Goal: Task Accomplishment & Management: Manage account settings

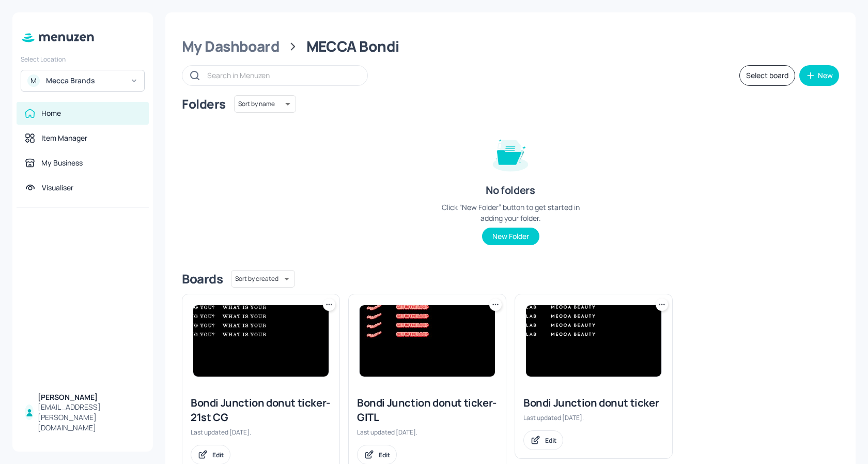
scroll to position [34, 0]
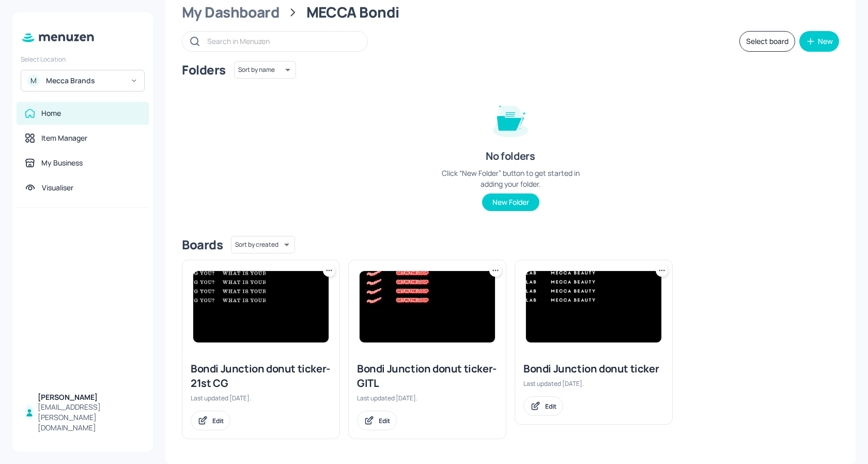
click at [244, 297] on img at bounding box center [260, 306] width 135 height 71
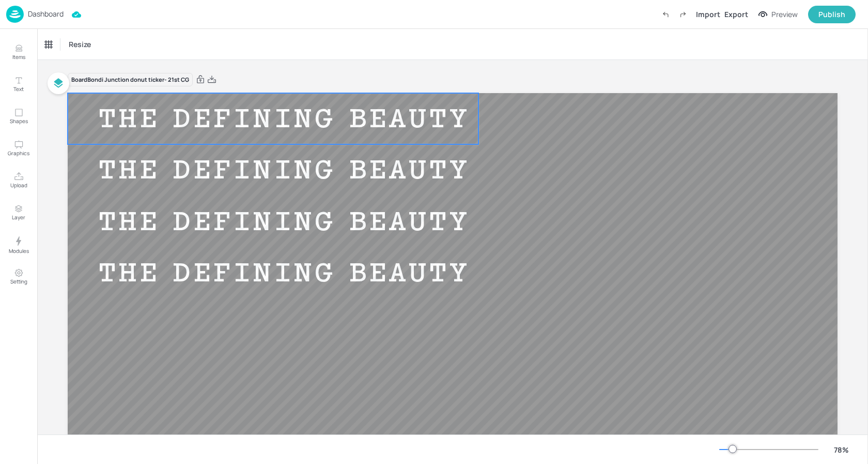
click at [266, 115] on div "THE DEFINING BEAUTY MOMENTS OF OUR GENERATION" at bounding box center [539, 119] width 942 height 34
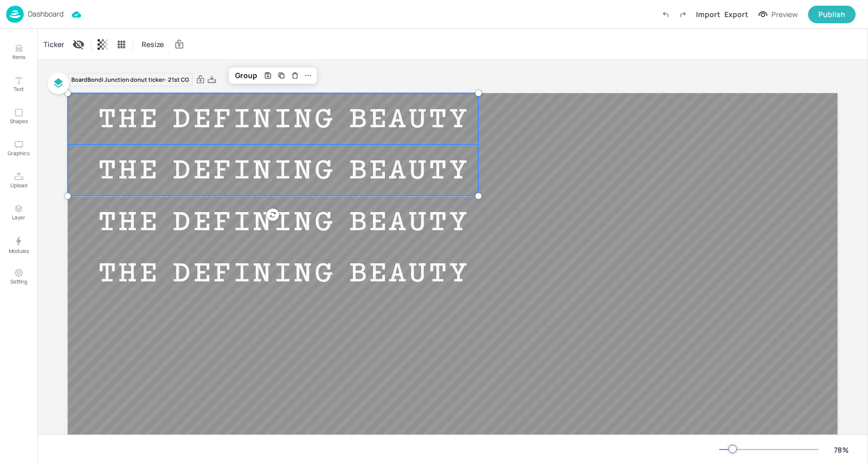
click at [249, 163] on div "THE DEFINING BEAUTY MOMENTS OF OUR GENERATION" at bounding box center [539, 170] width 942 height 34
click at [243, 205] on div "THE DEFINING BEAUTY MOMENTS OF OUR GENERATION" at bounding box center [539, 222] width 942 height 34
click at [242, 290] on div "THE DEFINING BEAUTY MOMENTS OF OUR GENERATION" at bounding box center [539, 272] width 942 height 51
click at [59, 43] on div "Ticker" at bounding box center [53, 44] width 25 height 17
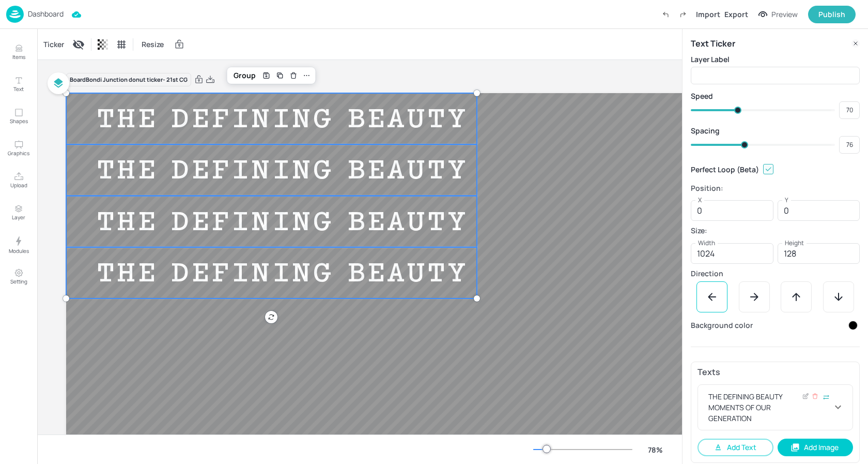
scroll to position [7, 0]
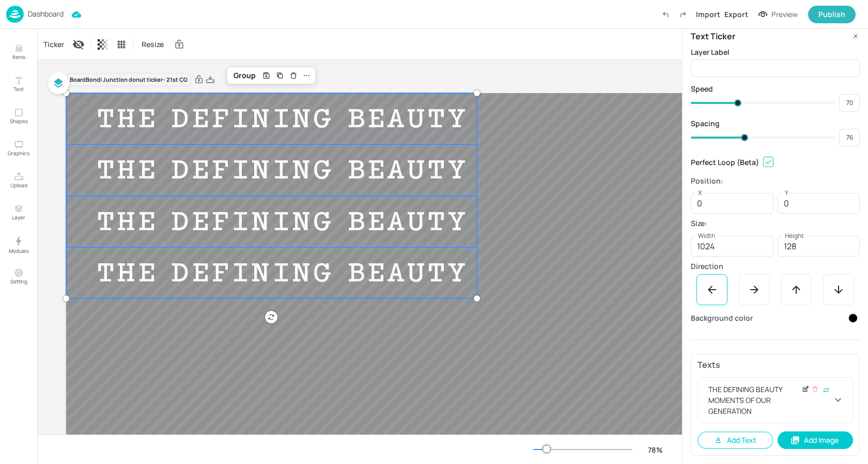
click at [803, 388] on icon at bounding box center [805, 389] width 4 height 4
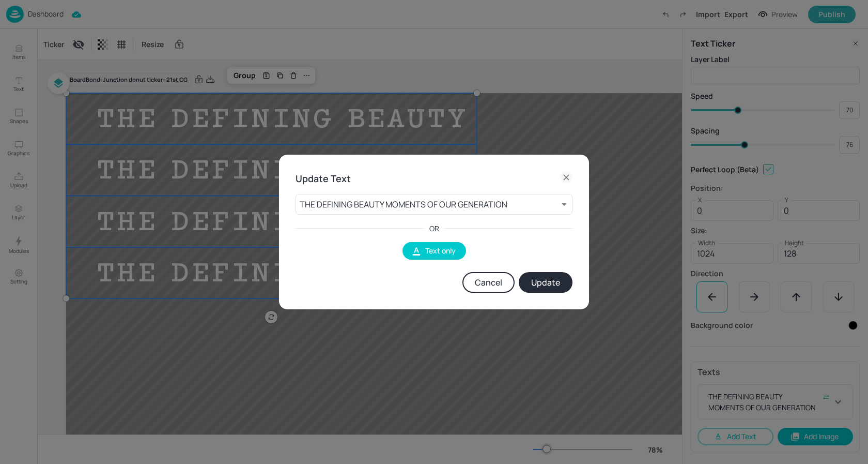
scroll to position [0, 0]
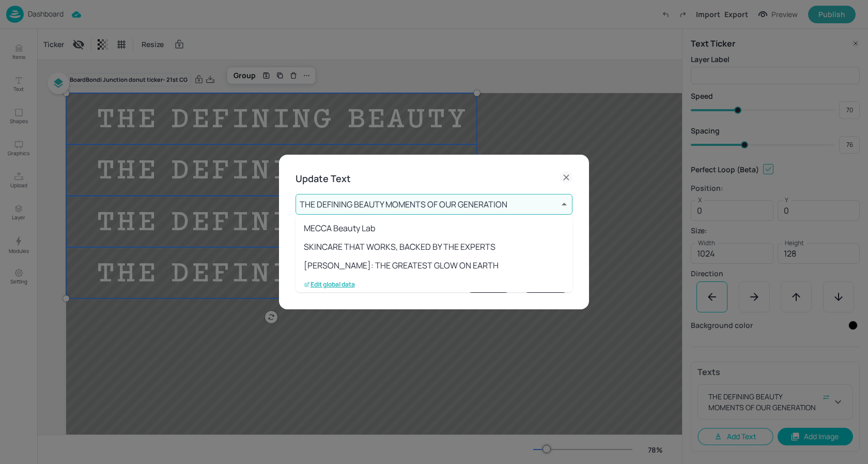
click at [449, 201] on body "Dashboard Import Export Preview Publish Items Text Shapes Graphics Upload Layer…" at bounding box center [434, 232] width 868 height 464
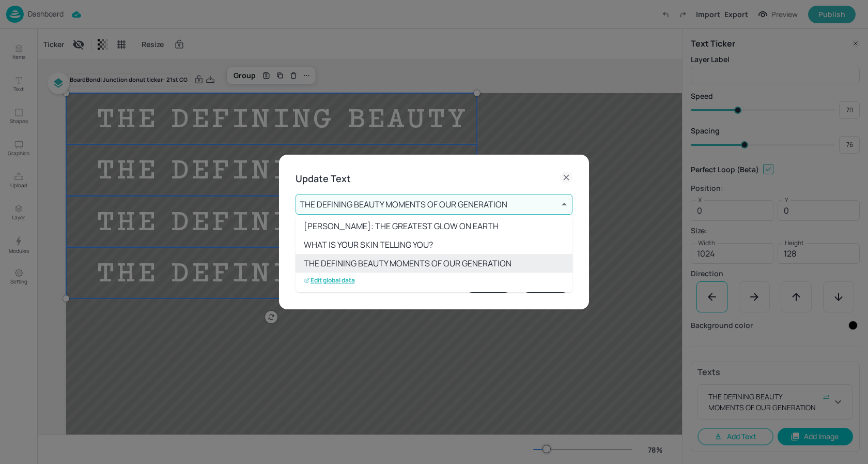
click at [331, 279] on p "Edit global data" at bounding box center [329, 279] width 51 height 7
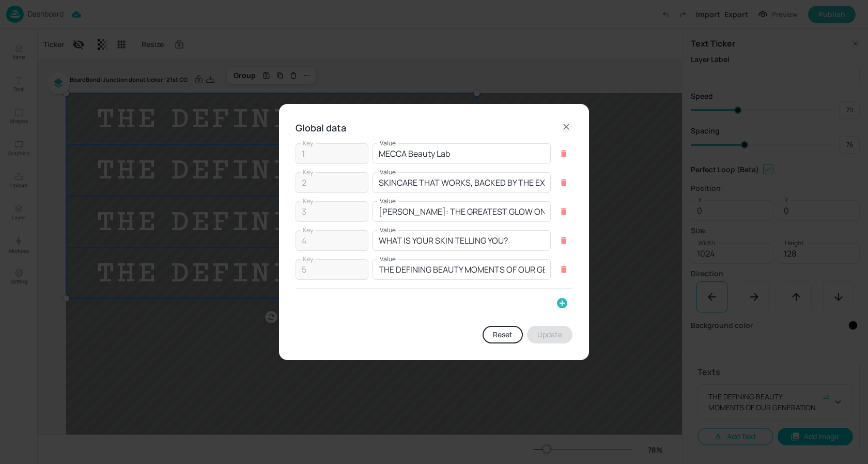
click at [560, 302] on icon "button" at bounding box center [562, 303] width 10 height 10
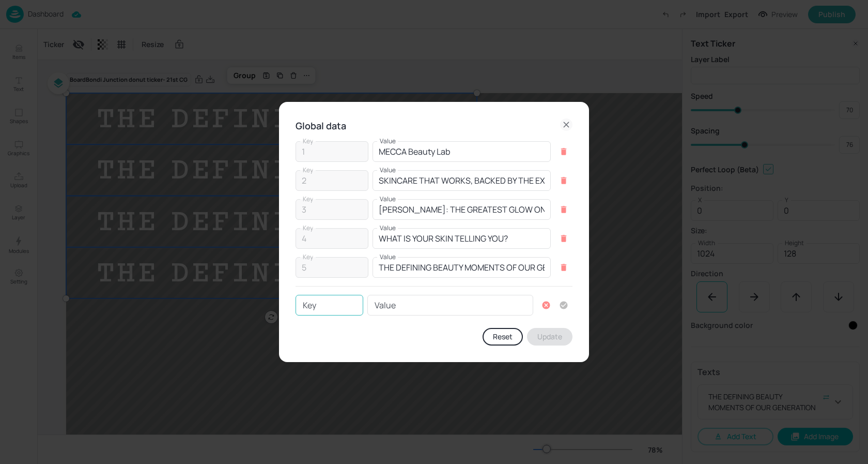
click at [320, 307] on input "Key" at bounding box center [330, 305] width 68 height 21
type input "6"
click at [411, 306] on input "Value" at bounding box center [450, 305] width 166 height 21
paste input "MECCA ARCHIVE IS NOW OPEN"
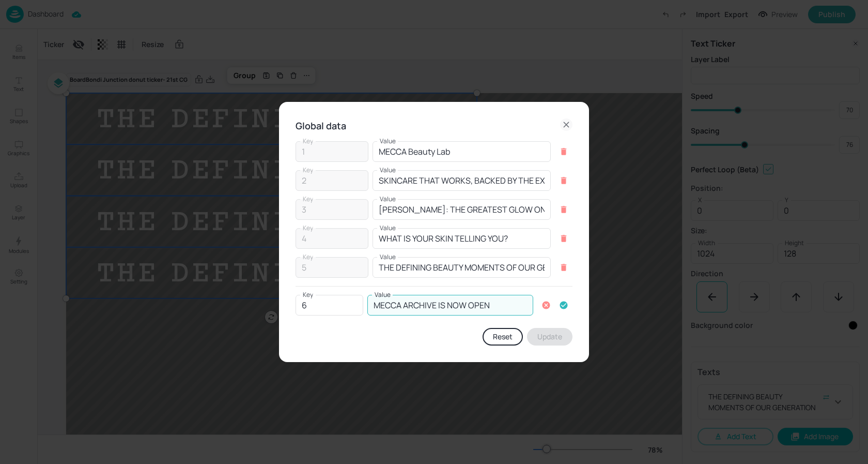
type input "MECCA ARCHIVE IS NOW OPEN"
click at [564, 304] on icon "button" at bounding box center [564, 305] width 8 height 8
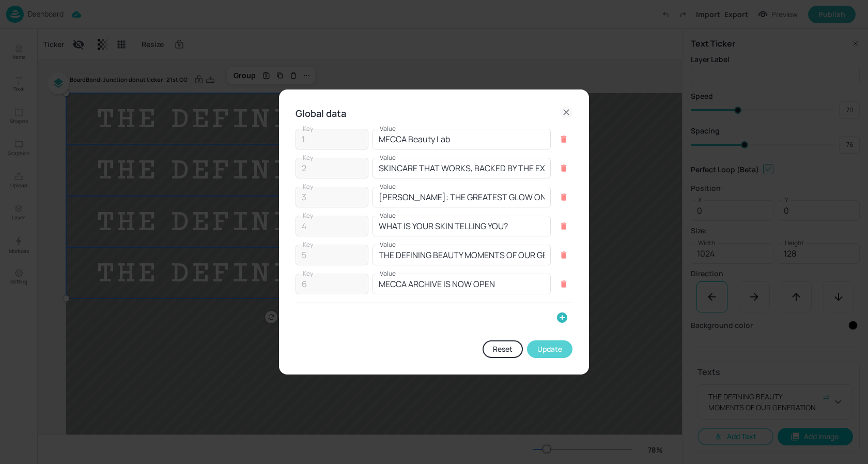
click at [552, 348] on button "Update" at bounding box center [549, 349] width 45 height 18
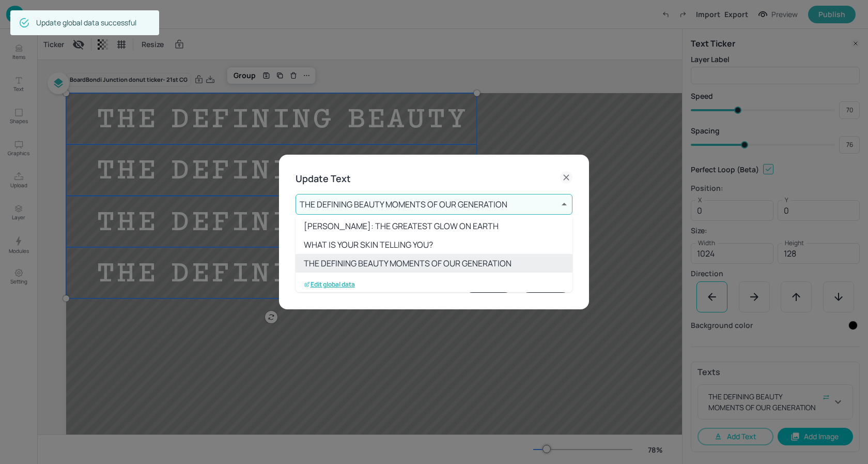
scroll to position [58, 0]
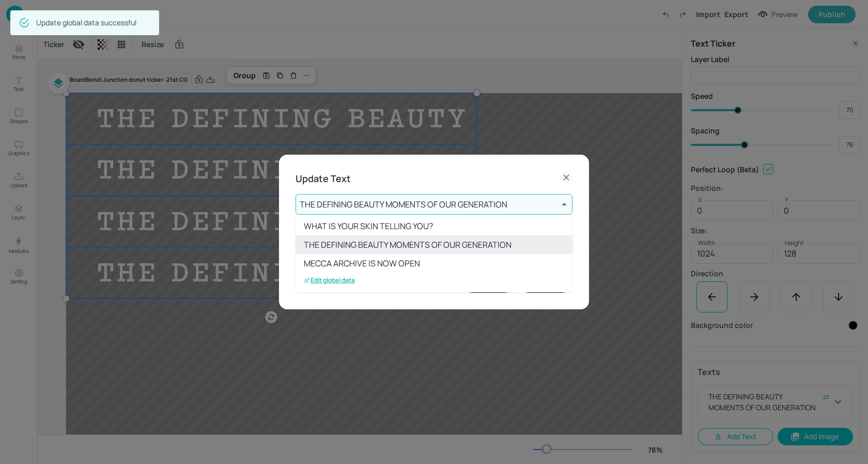
click at [385, 260] on li "MECCA ARCHIVE IS NOW OPEN" at bounding box center [434, 263] width 277 height 19
type input "6"
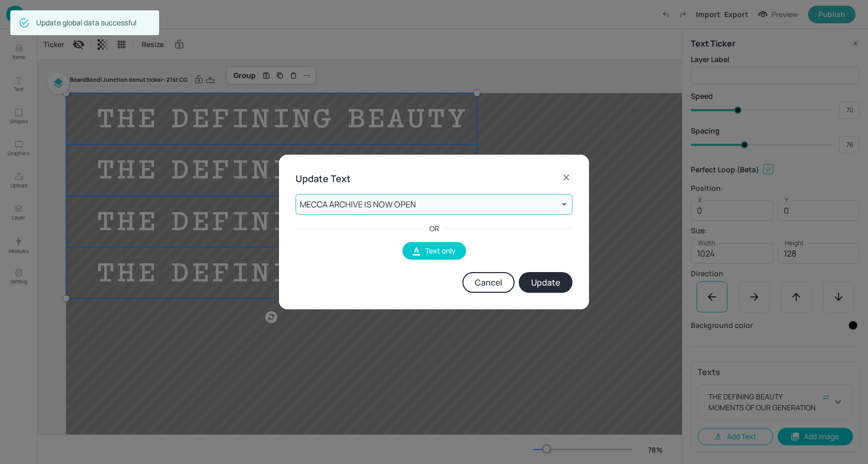
click at [547, 285] on button "Update" at bounding box center [546, 282] width 54 height 21
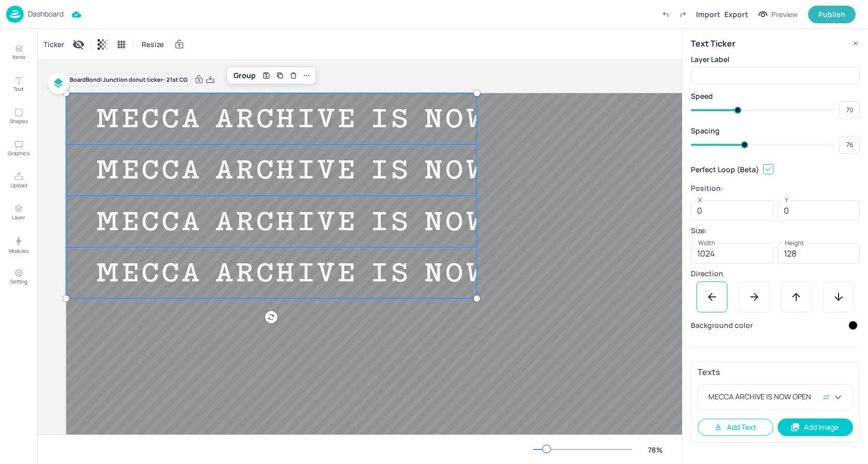
type input "70"
type input "71"
type input "73"
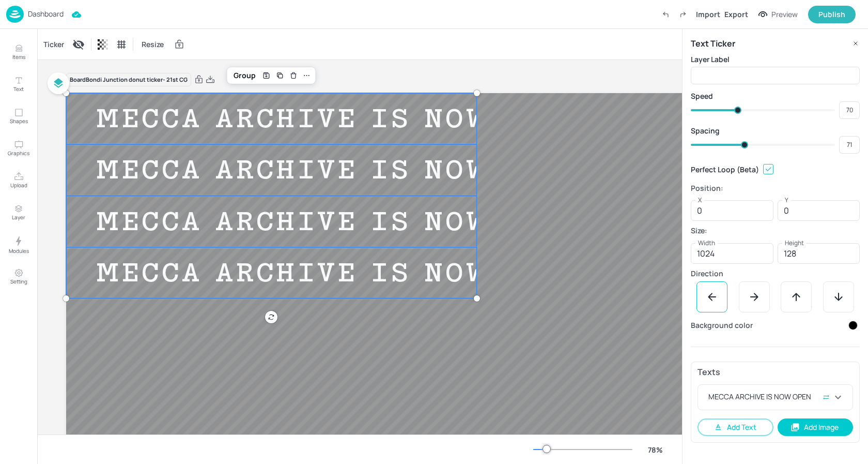
type input "72"
type input "74"
type input "75"
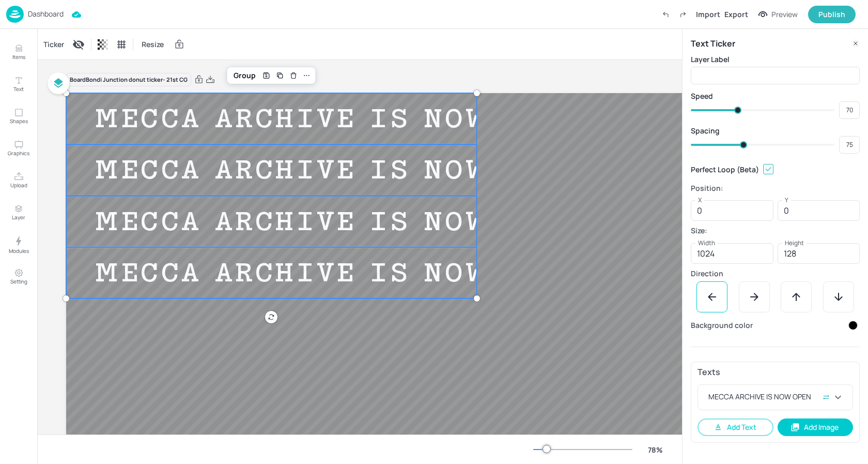
type input "74"
type input "81"
type input "75"
type input "82"
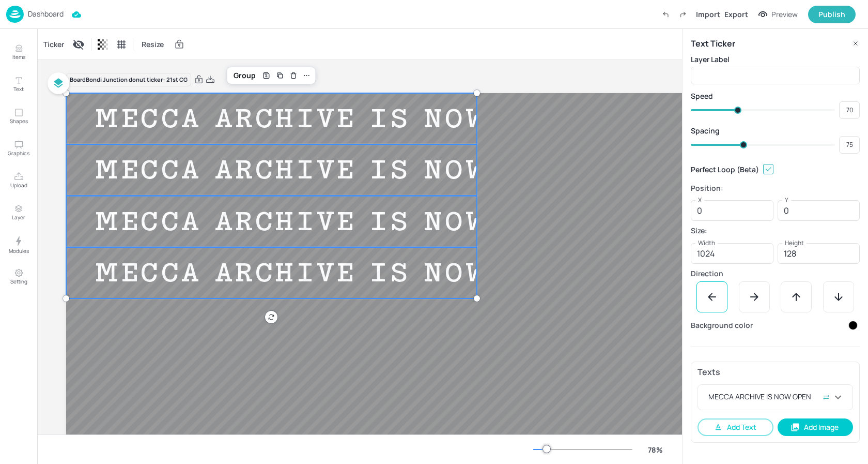
type input "81"
type input "83"
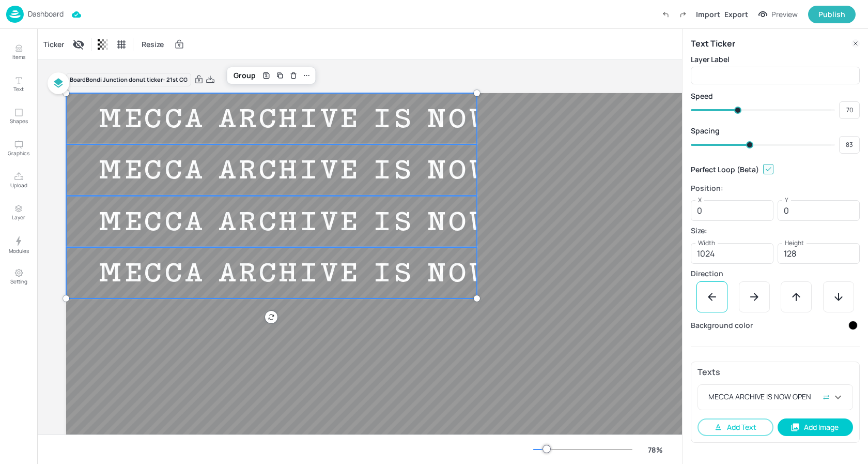
type input "84"
type input "85"
type input "87"
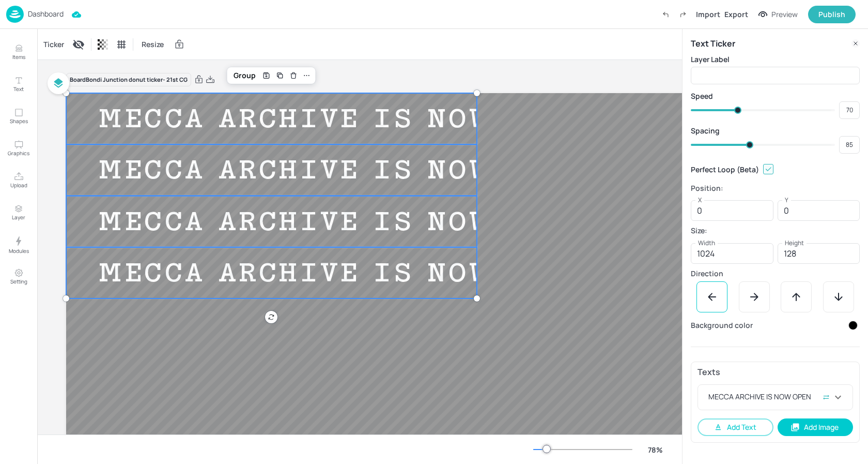
type input "86"
type input "88"
type input "89"
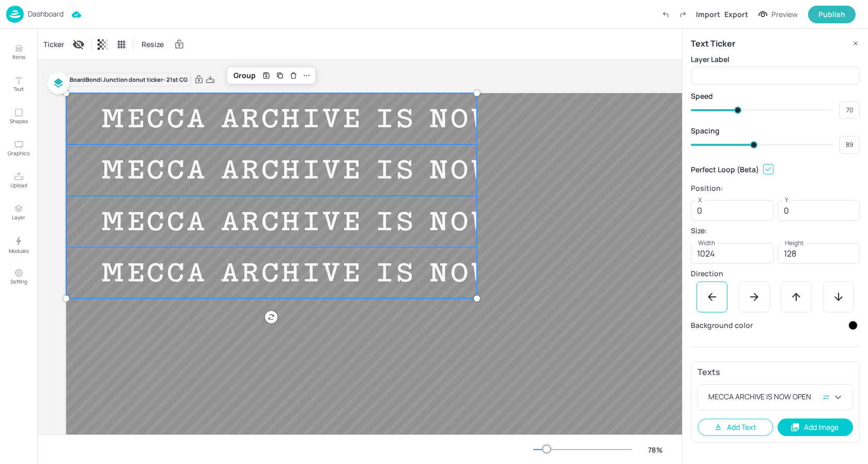
type input "90"
drag, startPoint x: 741, startPoint y: 146, endPoint x: 754, endPoint y: 145, distance: 14.0
click at [754, 145] on span at bounding box center [754, 144] width 7 height 7
click at [594, 54] on div "Ticker Resize" at bounding box center [359, 44] width 645 height 30
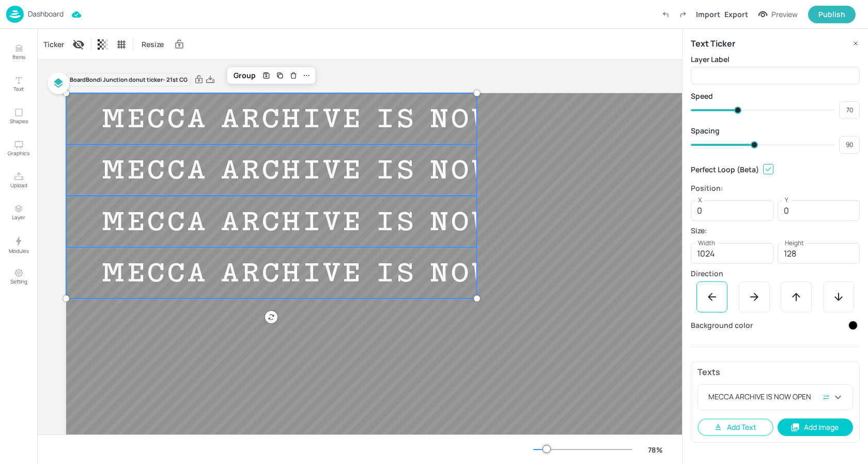
click at [23, 16] on img at bounding box center [15, 14] width 18 height 17
click at [20, 14] on img at bounding box center [15, 14] width 18 height 17
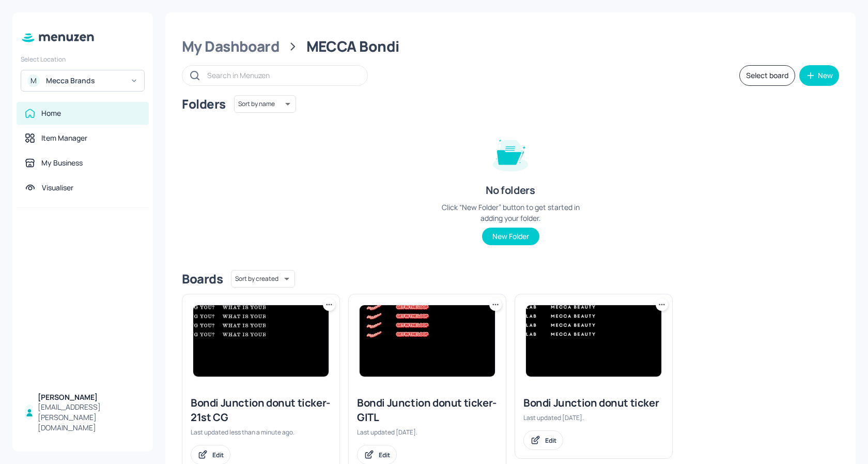
scroll to position [13, 0]
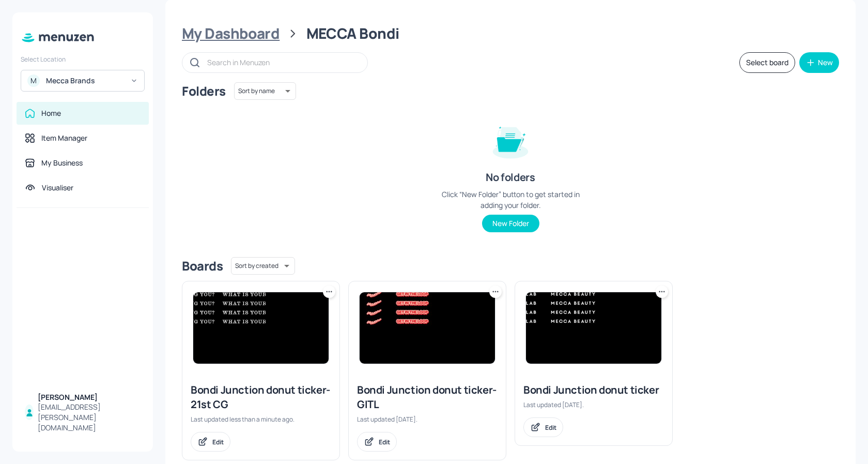
click at [226, 32] on div "My Dashboard" at bounding box center [231, 33] width 98 height 19
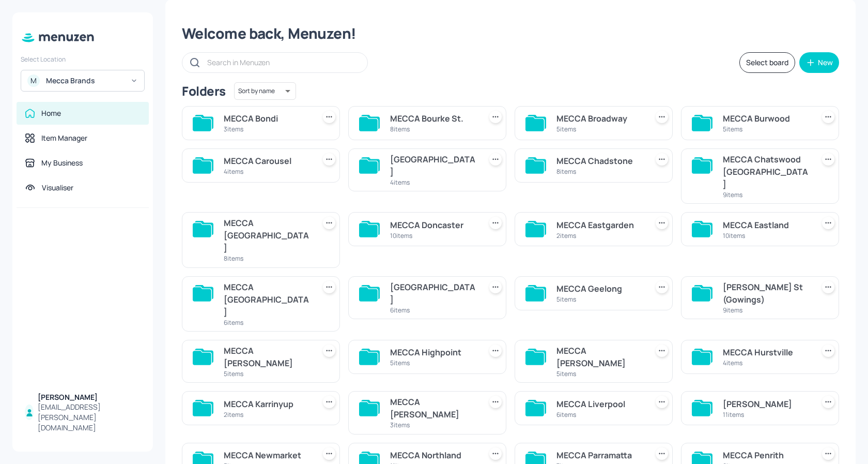
click at [436, 128] on div "8 items" at bounding box center [433, 129] width 87 height 9
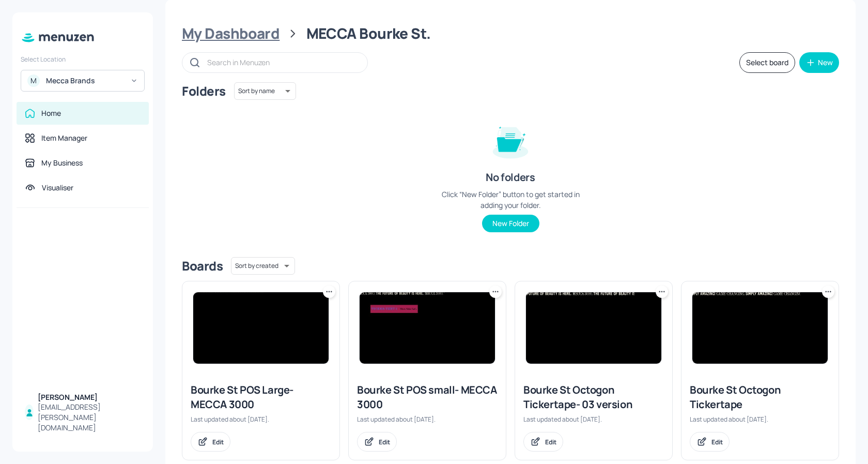
click at [244, 32] on div "My Dashboard" at bounding box center [231, 33] width 98 height 19
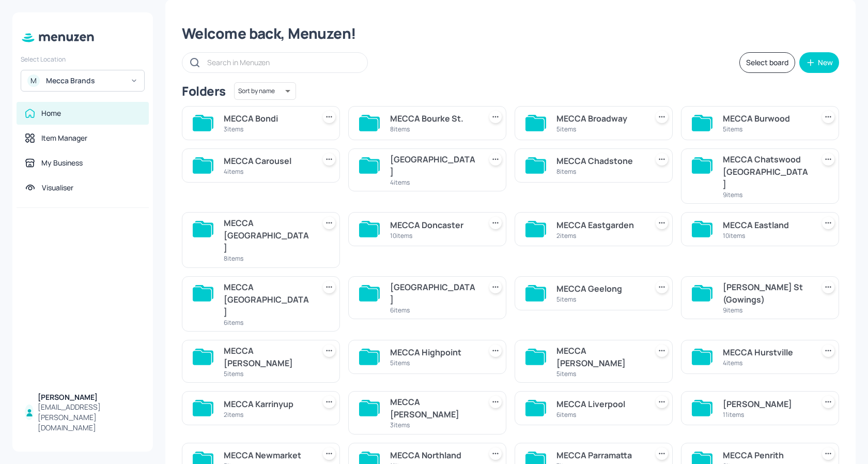
click at [590, 127] on div "5 items" at bounding box center [600, 129] width 87 height 9
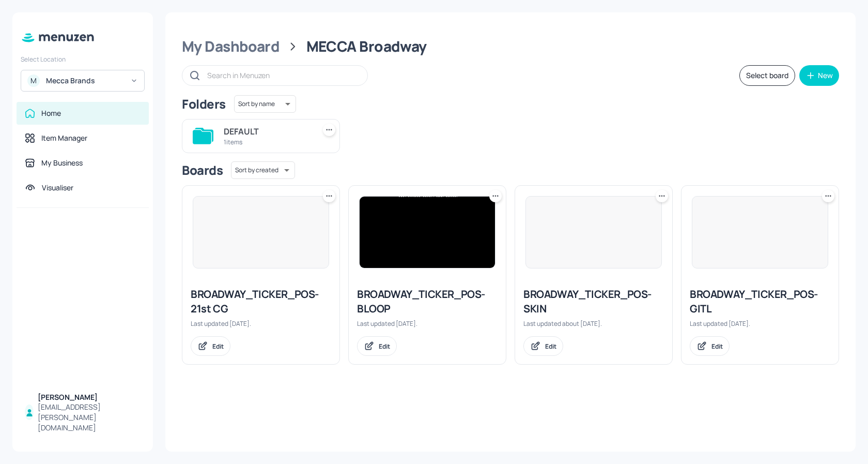
scroll to position [0, 0]
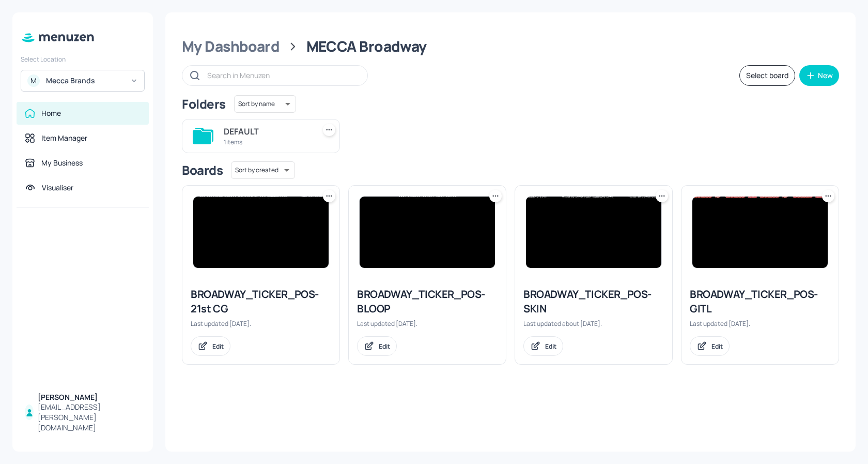
click at [279, 231] on img at bounding box center [260, 231] width 135 height 71
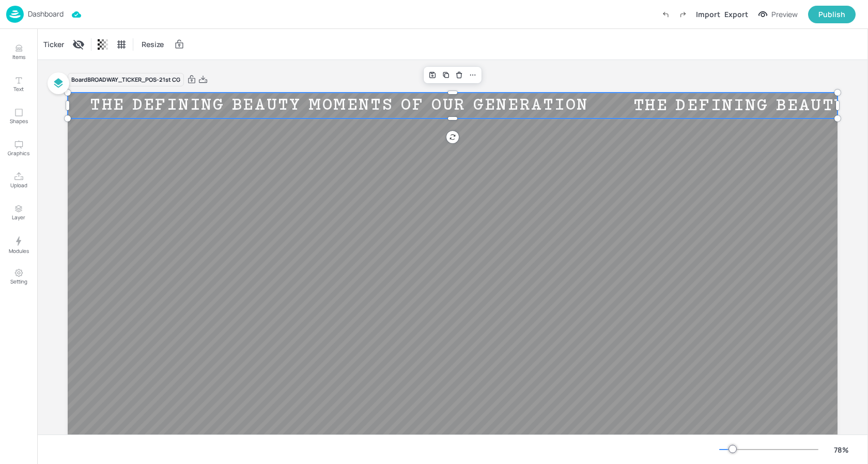
click at [343, 113] on div "THE DEFINING BEAUTY MOMENTS OF OUR GENERATION" at bounding box center [340, 105] width 544 height 19
click at [61, 44] on div "Ticker" at bounding box center [53, 44] width 25 height 17
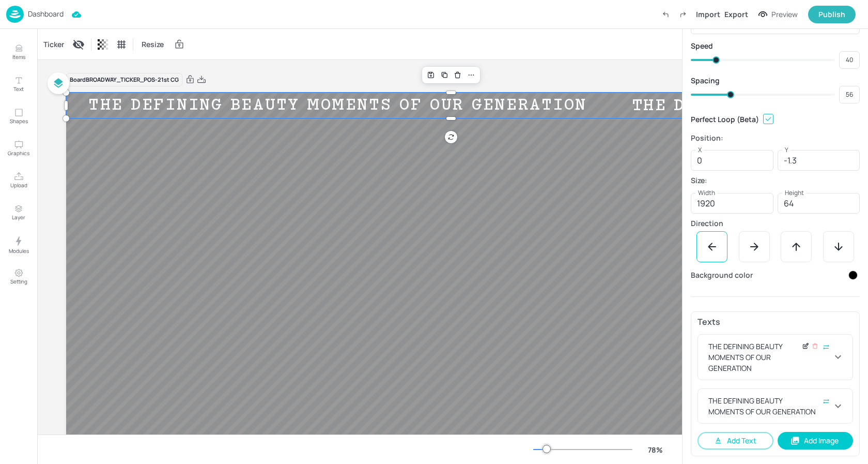
click at [802, 349] on icon at bounding box center [806, 345] width 8 height 7
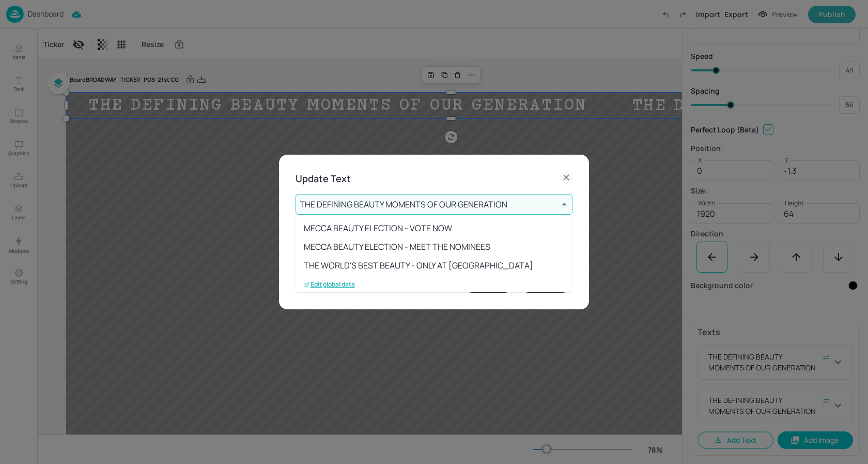
click at [443, 206] on body "Dashboard Import Export Preview Publish Items Text Shapes Graphics Upload Layer…" at bounding box center [434, 232] width 868 height 464
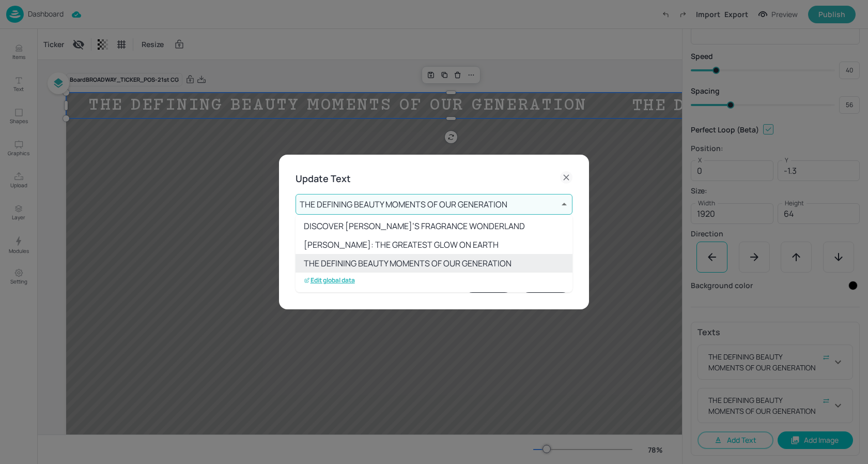
click at [344, 281] on p "Edit global data" at bounding box center [329, 279] width 51 height 7
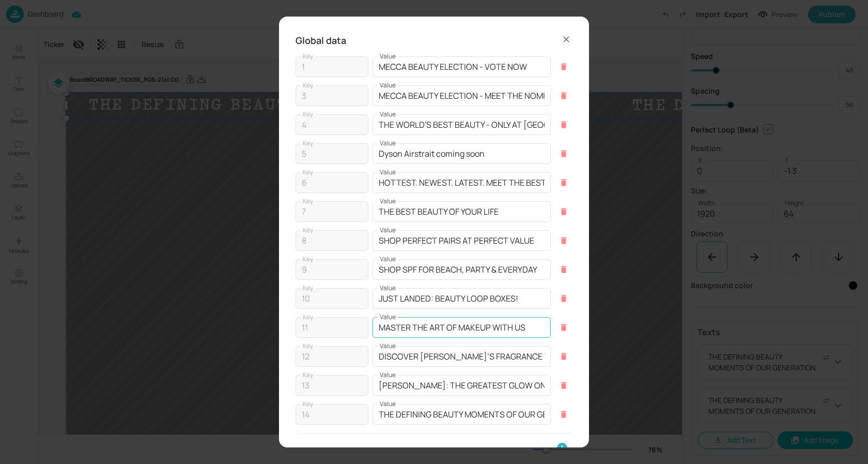
scroll to position [57, 0]
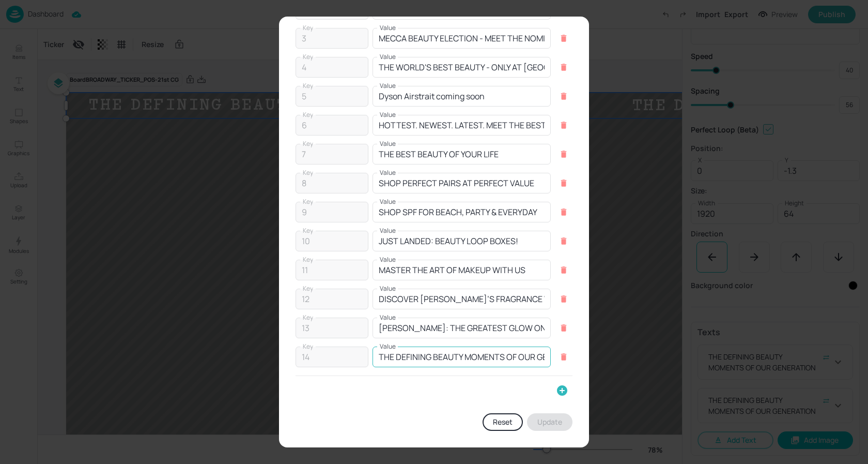
click at [494, 356] on input "THE DEFINING BEAUTY MOMENTS OF OUR GENERATION" at bounding box center [462, 356] width 178 height 21
paste input "MECCA ARCHIVE IS NOW OPEN"
type input "MECCA ARCHIVE IS NOW OPEN"
click at [546, 423] on button "Update" at bounding box center [549, 422] width 45 height 18
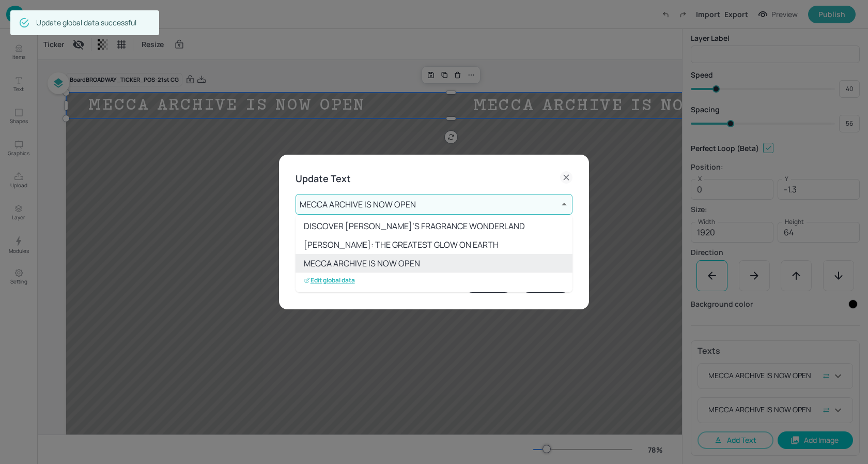
scroll to position [21, 0]
click at [374, 204] on div at bounding box center [434, 232] width 868 height 464
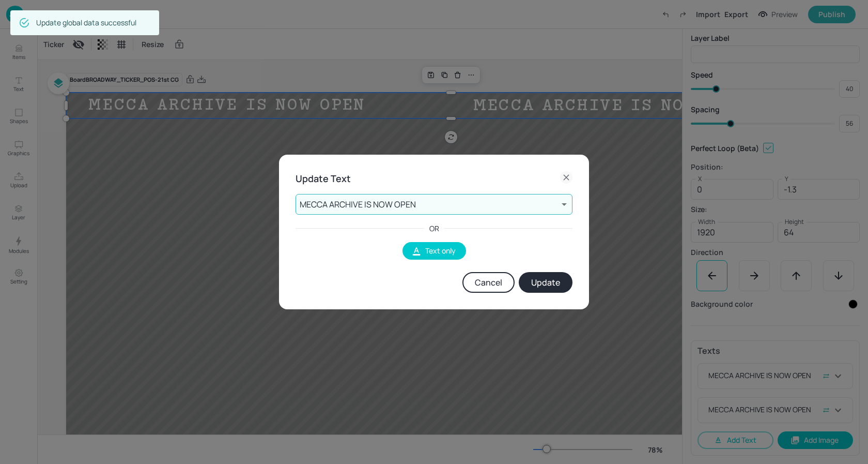
click at [546, 283] on button "Update" at bounding box center [546, 282] width 54 height 21
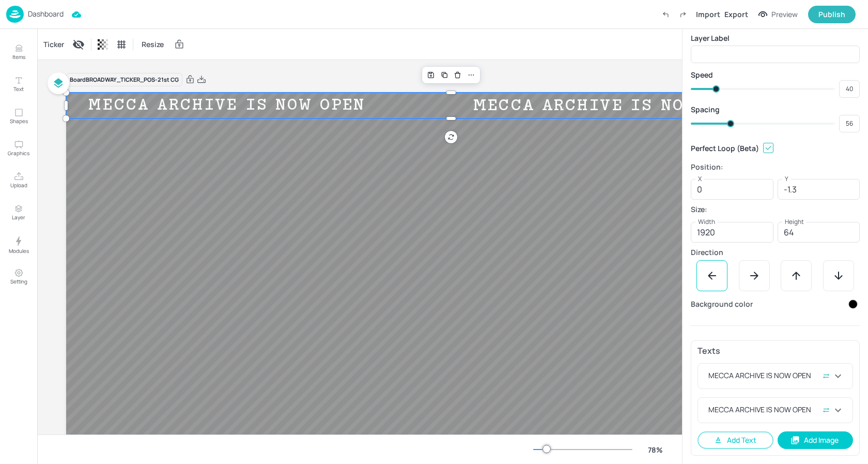
type input "51"
type input "47"
type input "46"
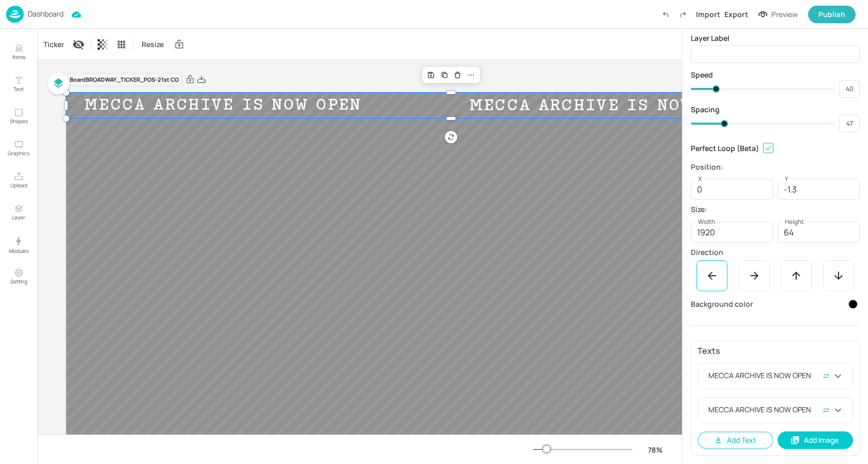
type input "46"
type input "44"
type input "43"
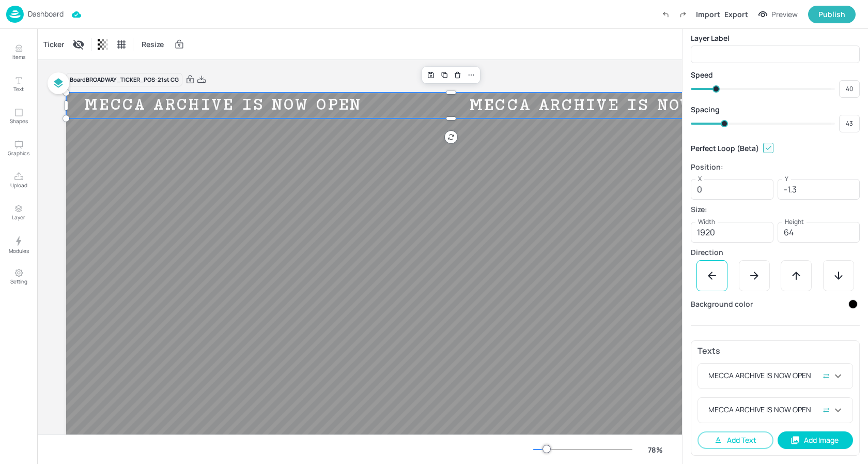
type input "42"
type input "40"
type input "41"
type input "38"
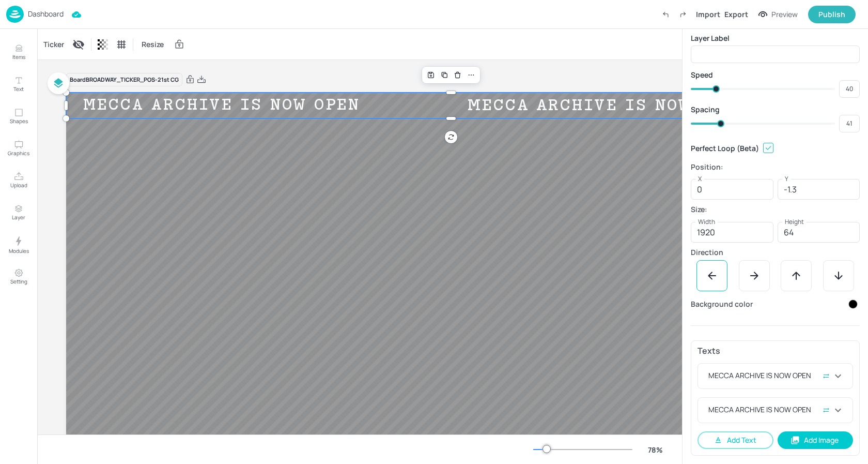
type input "40"
type input "32"
type input "38"
type input "31"
type input "32"
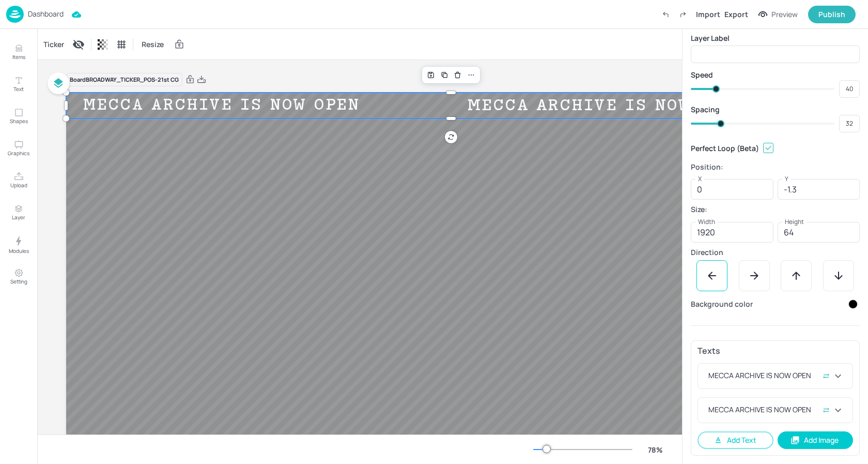
type input "28"
type input "27"
type input "24"
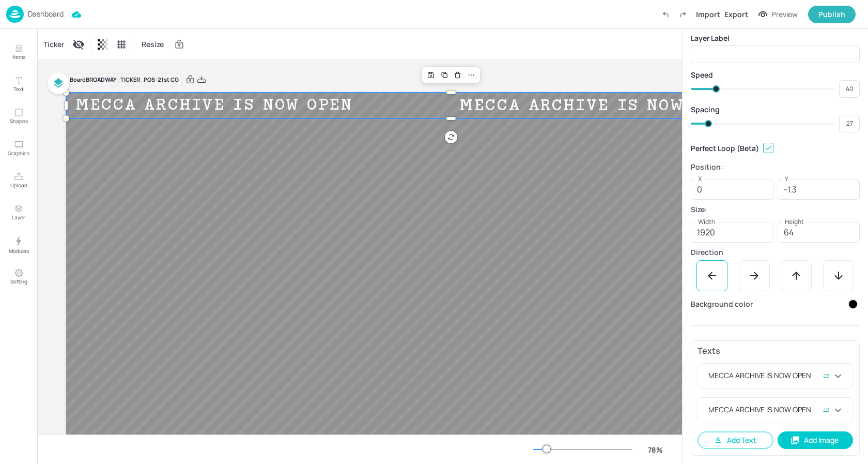
type input "25"
type input "22"
type input "24"
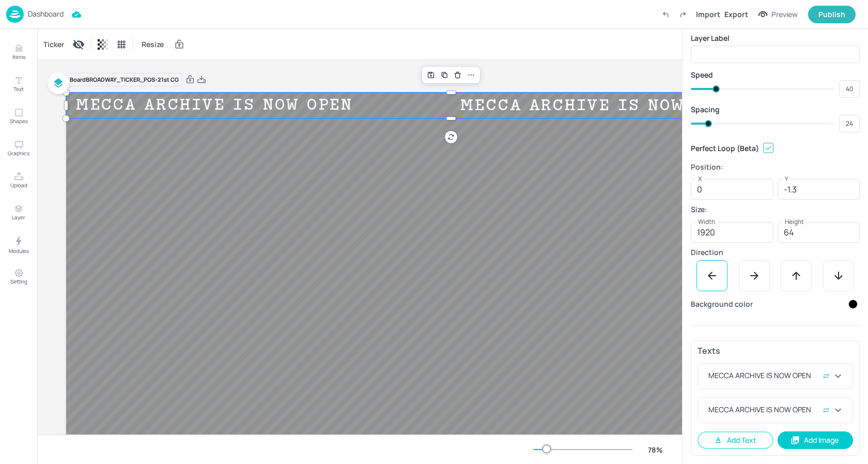
type input "30"
type input "31"
type input "32"
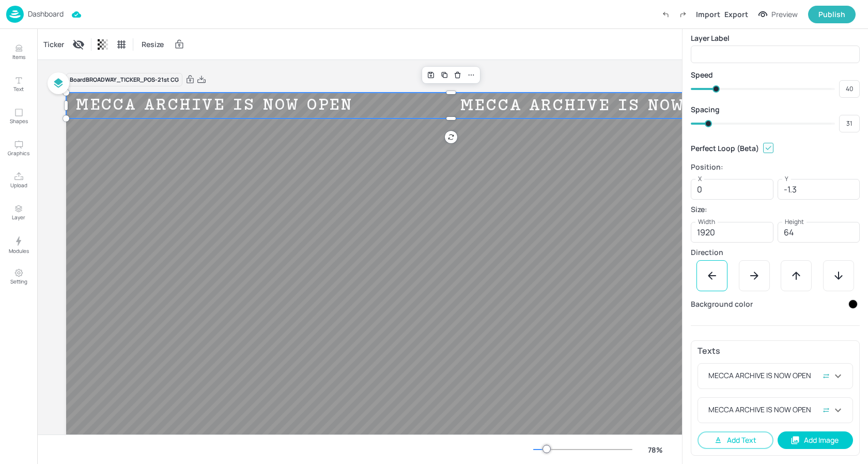
type input "32"
type input "34"
drag, startPoint x: 727, startPoint y: 124, endPoint x: 715, endPoint y: 124, distance: 11.9
click at [715, 124] on span at bounding box center [715, 123] width 7 height 7
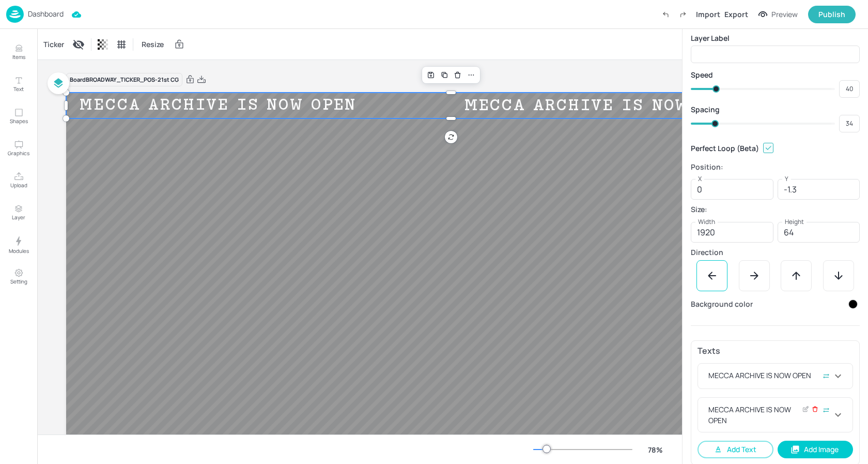
click at [812, 408] on icon at bounding box center [815, 408] width 7 height 7
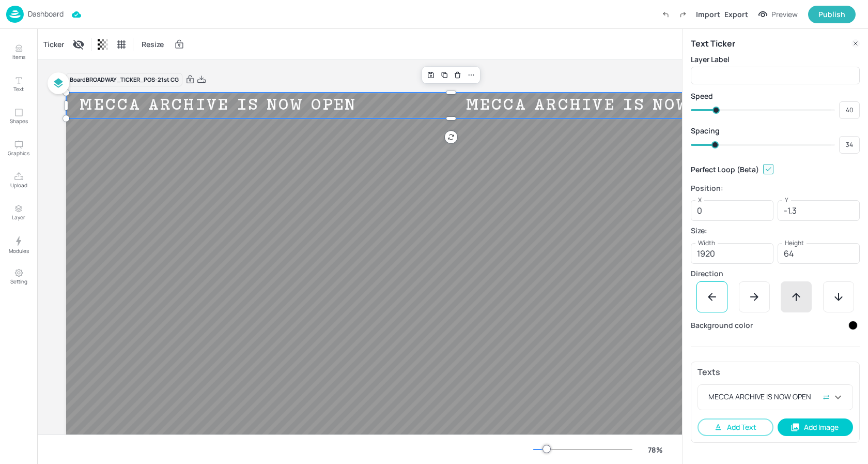
scroll to position [0, 0]
type input "32"
type input "22"
type input "28"
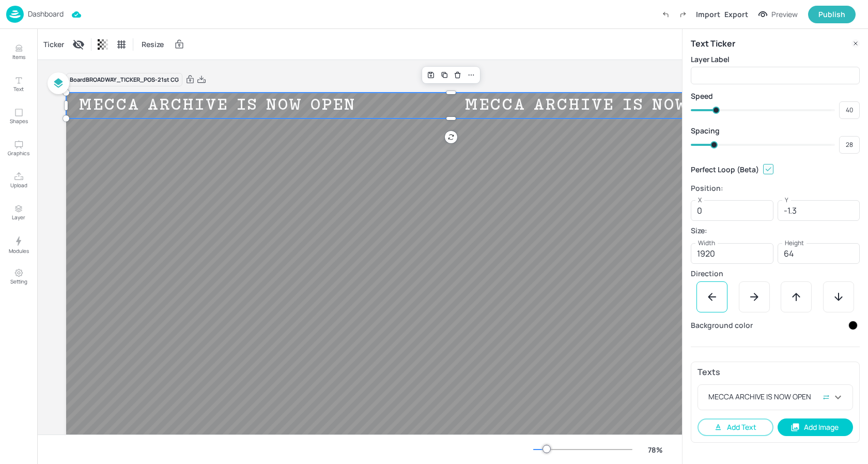
type input "11"
type input "22"
type input "6"
type input "5"
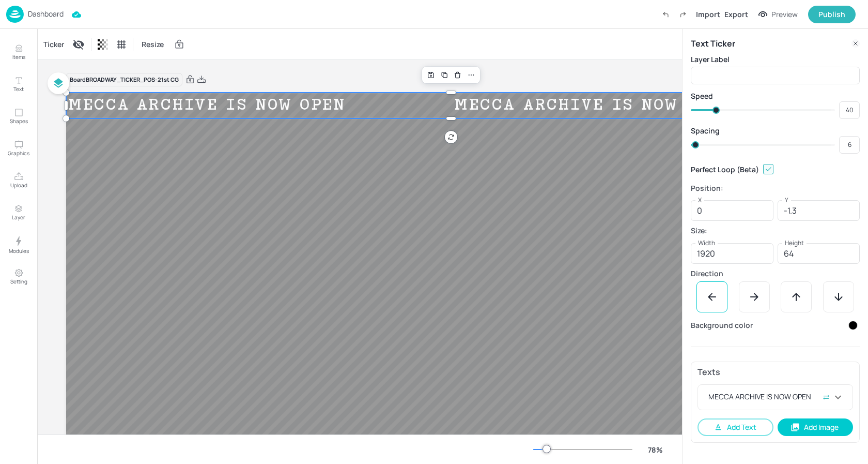
type input "5"
type input "4"
drag, startPoint x: 714, startPoint y: 144, endPoint x: 687, endPoint y: 143, distance: 26.9
click at [691, 143] on span at bounding box center [694, 144] width 7 height 7
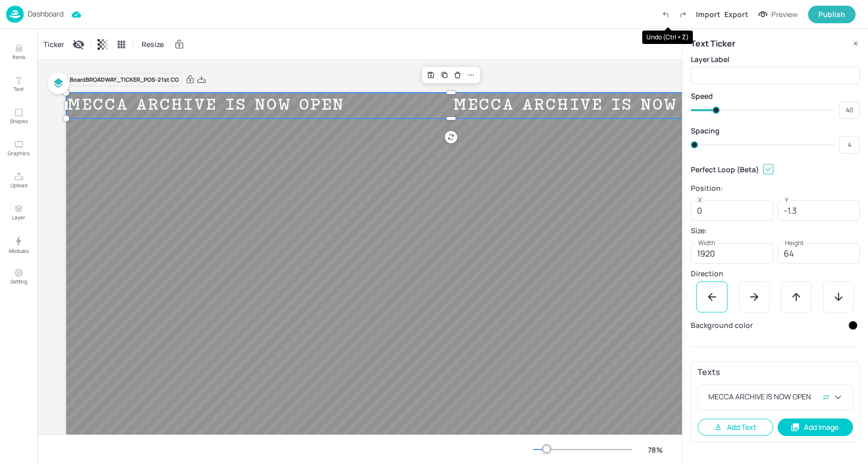
click at [665, 12] on icon "Undo (Ctrl + Z)" at bounding box center [665, 14] width 9 height 9
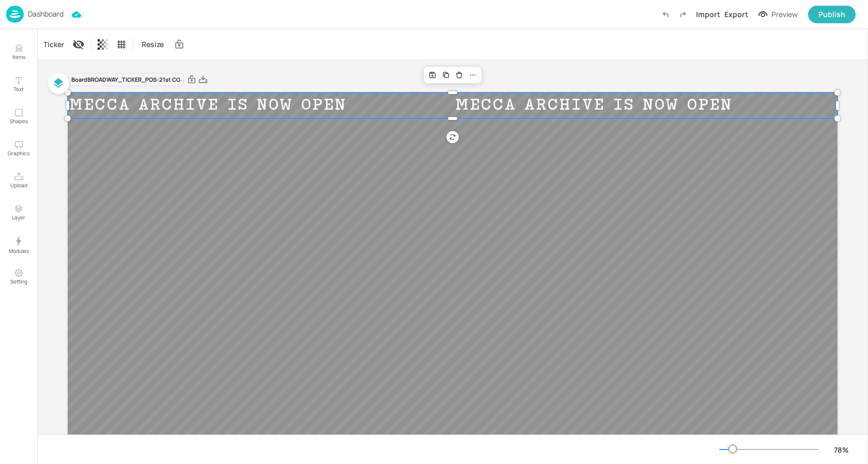
click at [51, 48] on div "Ticker" at bounding box center [53, 44] width 25 height 17
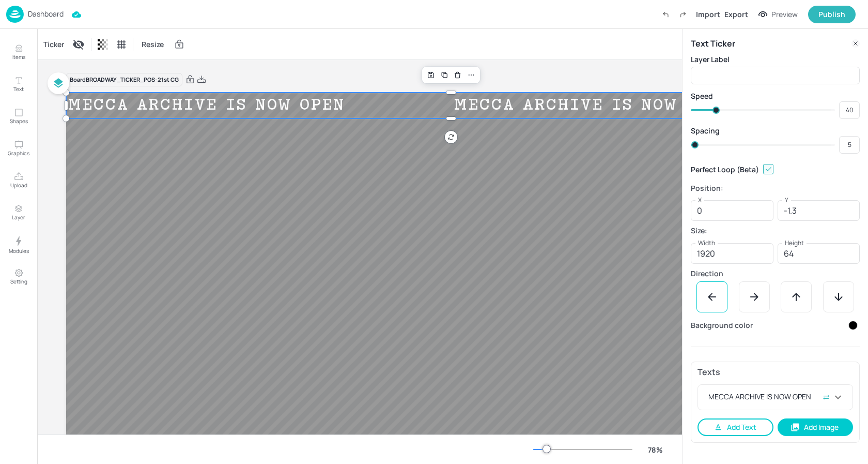
click at [750, 428] on button "Add Text" at bounding box center [736, 427] width 76 height 18
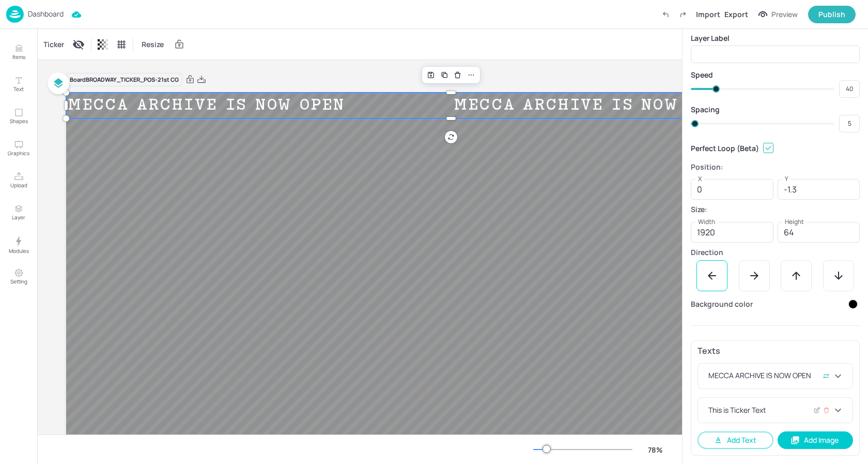
scroll to position [21, 0]
click at [814, 410] on icon at bounding box center [816, 410] width 4 height 4
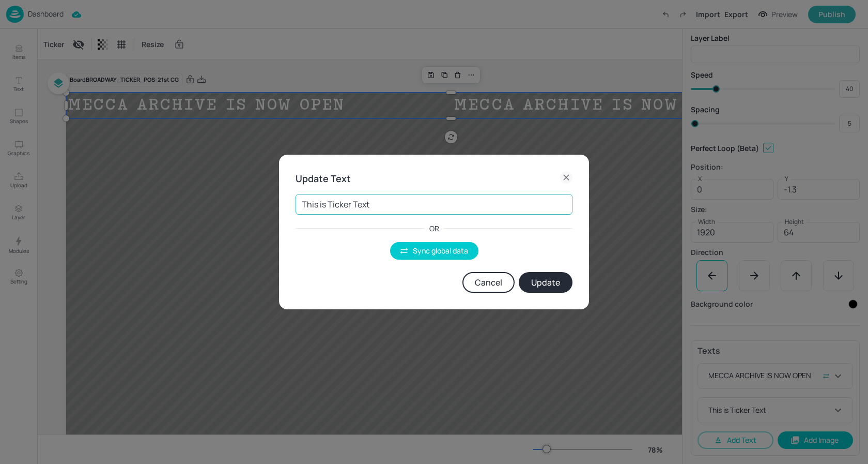
click at [380, 207] on input "This is Ticker Text" at bounding box center [434, 204] width 277 height 21
click at [435, 253] on button "Sync global data" at bounding box center [434, 251] width 88 height 18
click at [427, 202] on body "Dashboard Import Export Preview Publish Items Text Shapes Graphics Upload Layer…" at bounding box center [434, 232] width 868 height 464
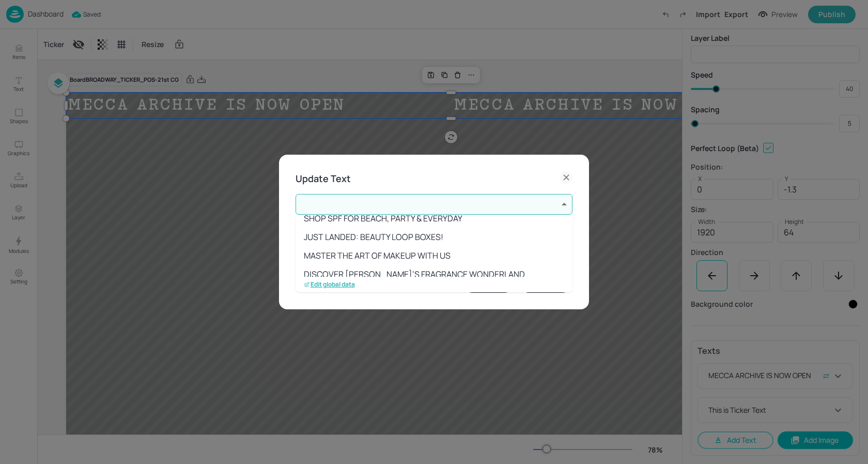
scroll to position [188, 0]
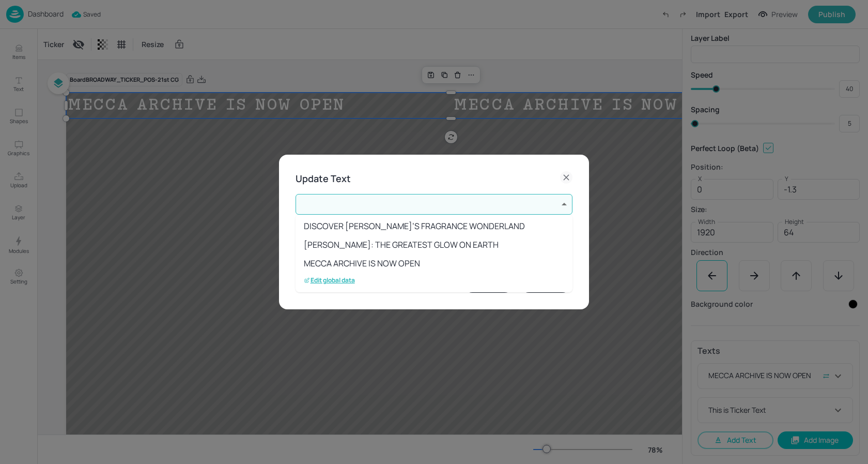
click at [395, 257] on li "MECCA ARCHIVE IS NOW OPEN" at bounding box center [434, 263] width 277 height 19
type input "14"
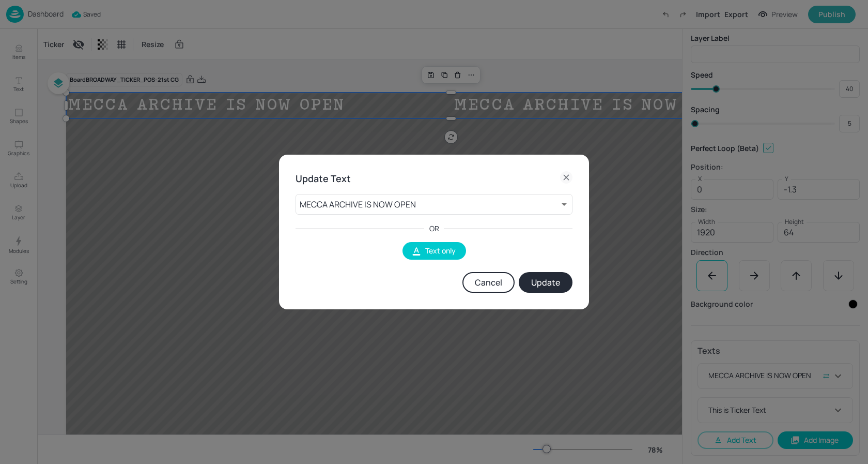
click at [546, 286] on button "Update" at bounding box center [546, 282] width 54 height 21
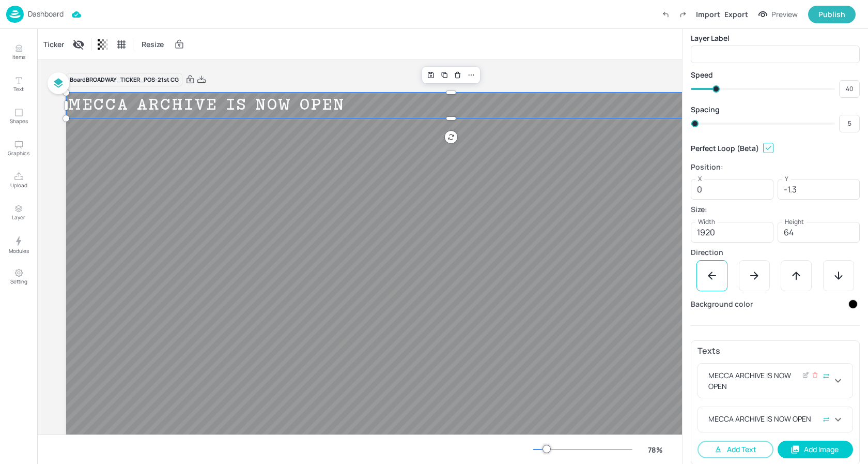
scroll to position [30, 0]
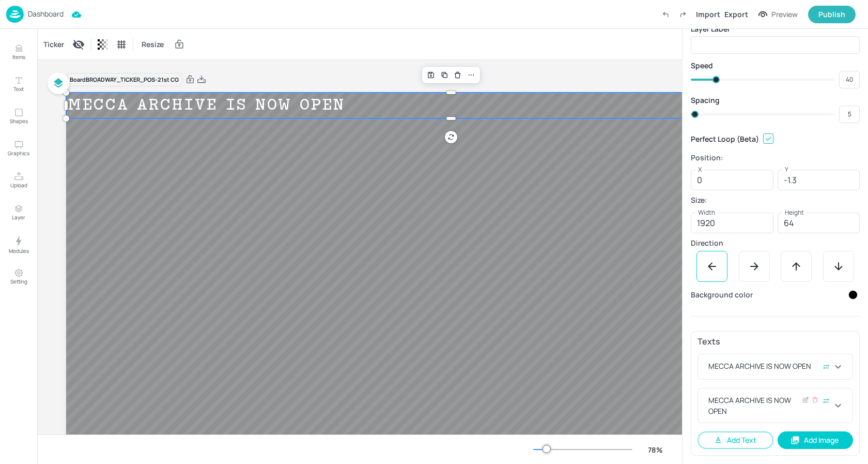
click at [834, 410] on icon at bounding box center [838, 405] width 12 height 12
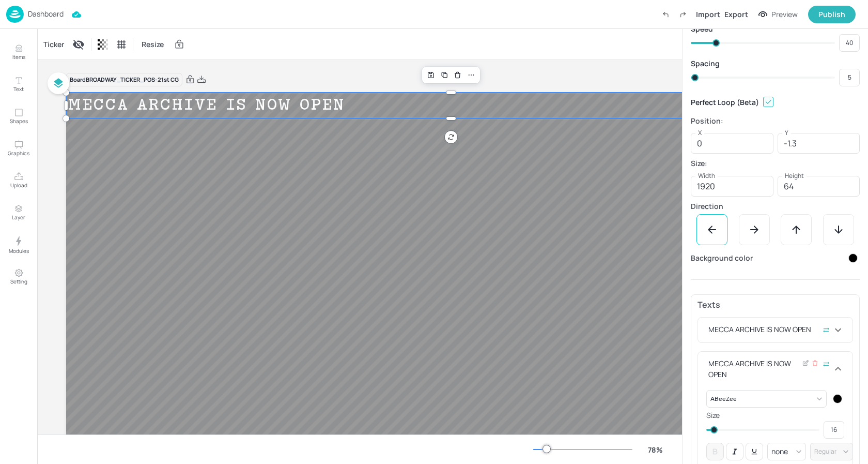
scroll to position [70, 0]
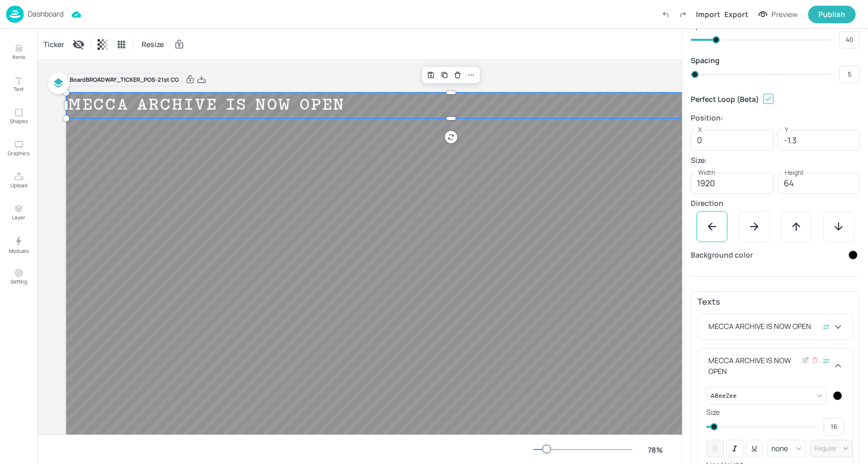
click at [836, 397] on div at bounding box center [837, 395] width 9 height 9
click at [829, 427] on icon at bounding box center [828, 425] width 5 height 5
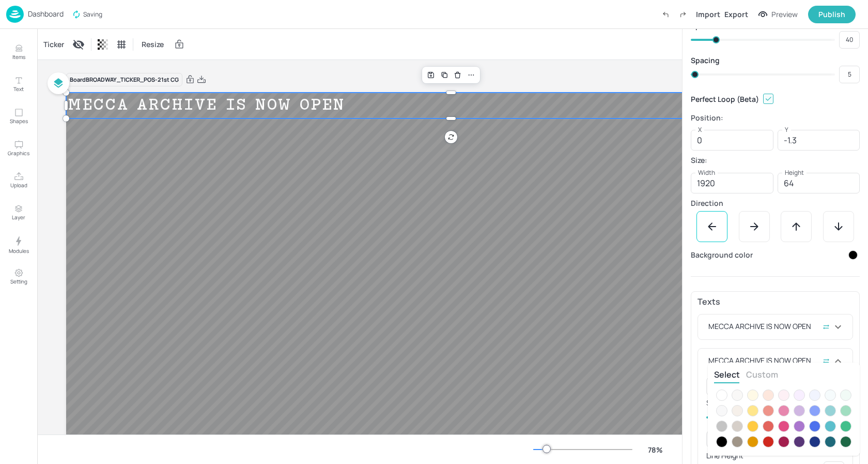
click at [725, 398] on div at bounding box center [721, 394] width 11 height 11
click at [841, 350] on div at bounding box center [434, 232] width 868 height 464
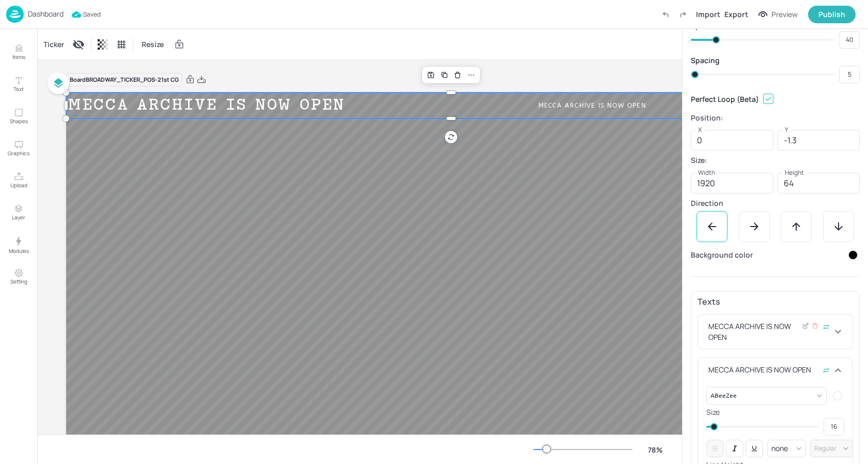
click at [816, 334] on div at bounding box center [816, 331] width 28 height 22
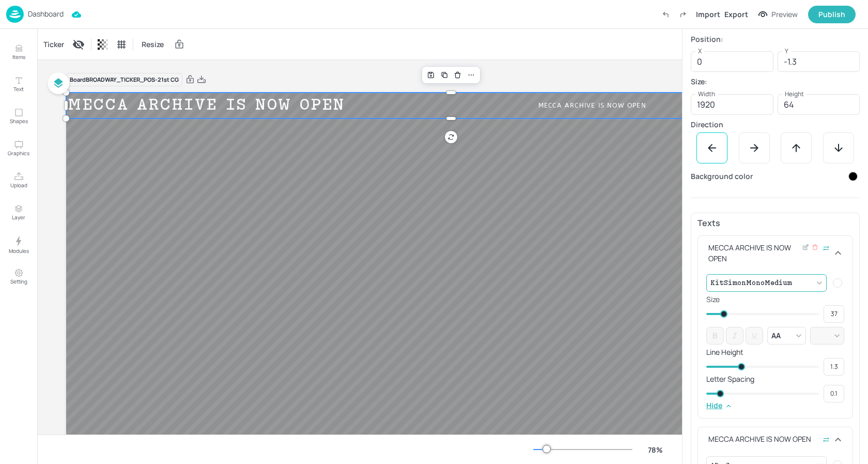
scroll to position [180, 0]
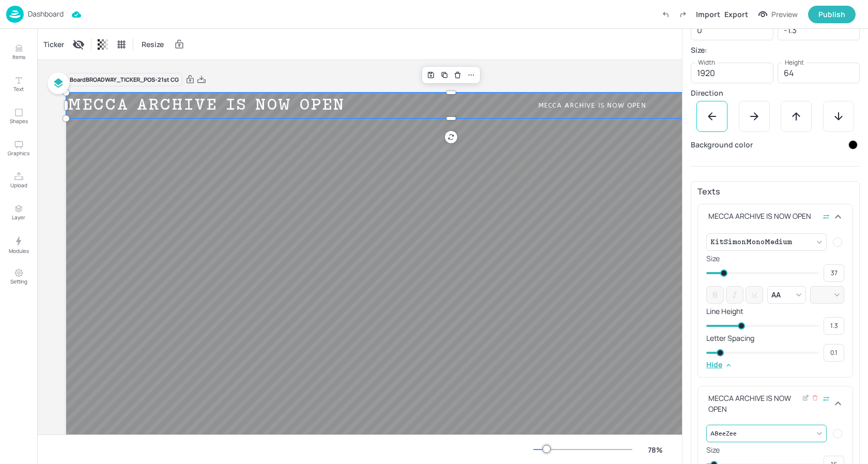
click at [750, 437] on body "Dashboard Import Export Preview Publish Items Text Shapes Graphics Upload Layer…" at bounding box center [434, 232] width 868 height 464
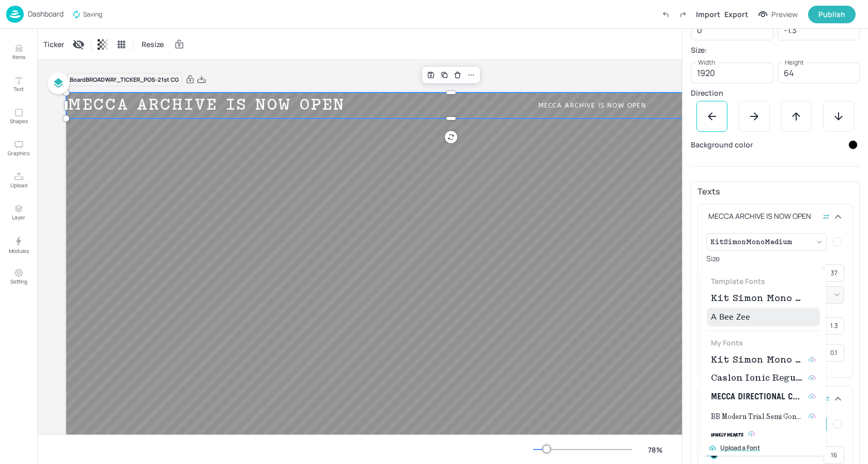
click at [751, 300] on span "Kit Simon Mono Medium" at bounding box center [757, 298] width 93 height 12
type input "{"font":"KitSimonMonoMedium","group":"template"}"
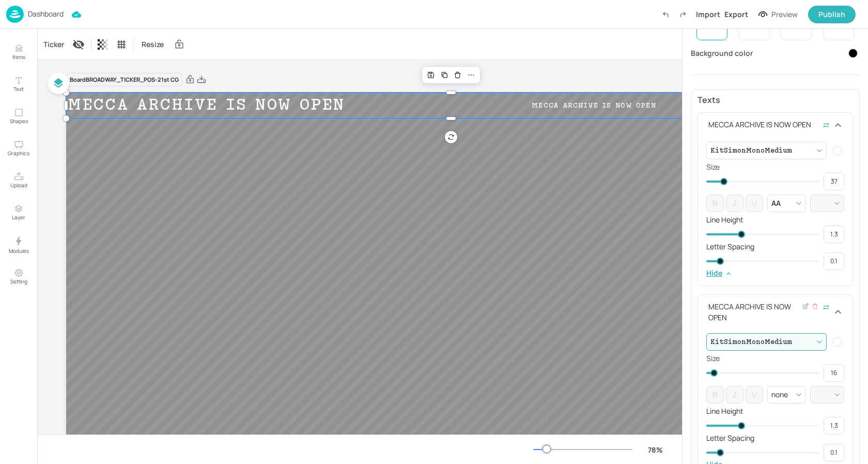
scroll to position [276, 0]
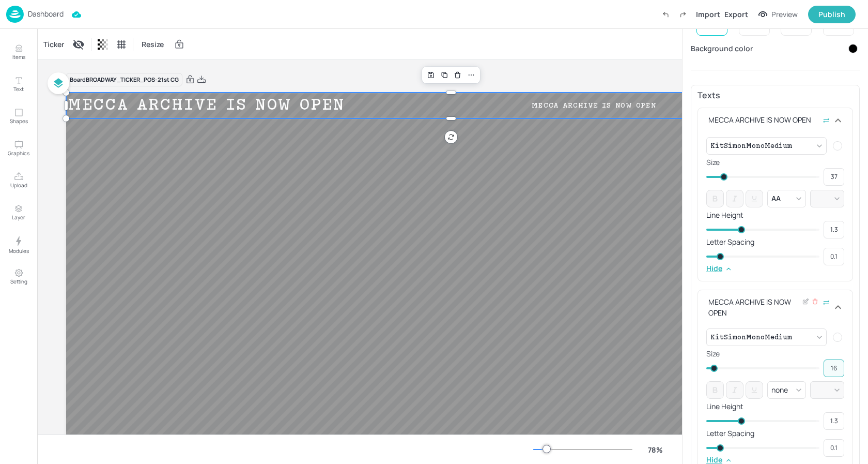
drag, startPoint x: 835, startPoint y: 369, endPoint x: 795, endPoint y: 367, distance: 39.3
click at [797, 368] on div "16 ​" at bounding box center [775, 368] width 138 height 18
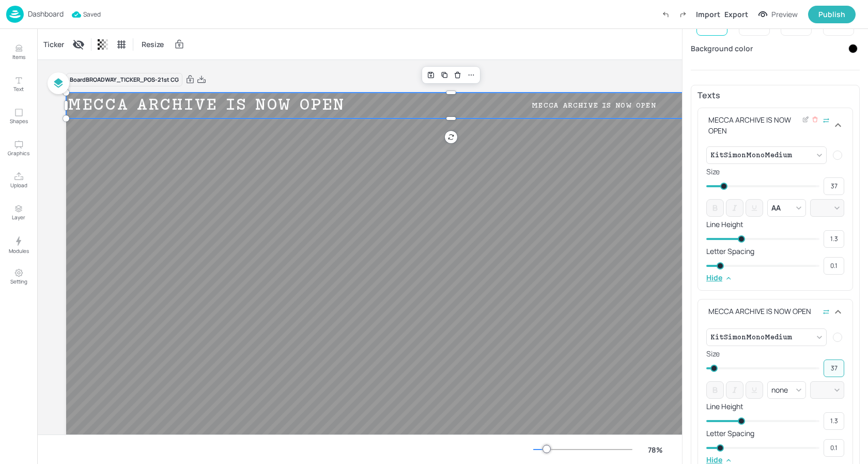
type input "37"
click at [768, 276] on div "Hide" at bounding box center [775, 277] width 138 height 7
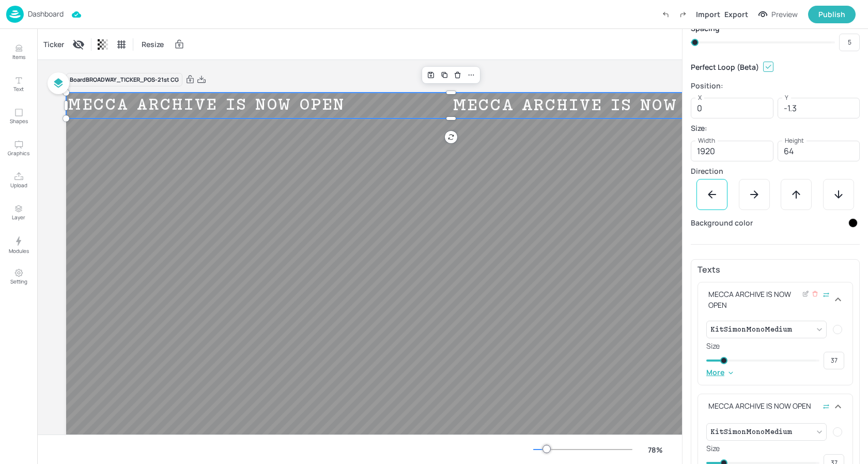
scroll to position [0, 0]
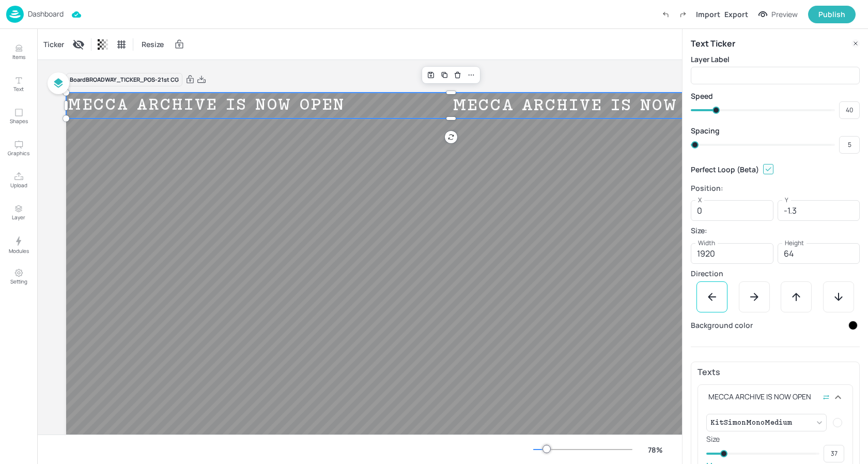
type input "7"
type input "6"
type input "15"
type input "7"
type input "21"
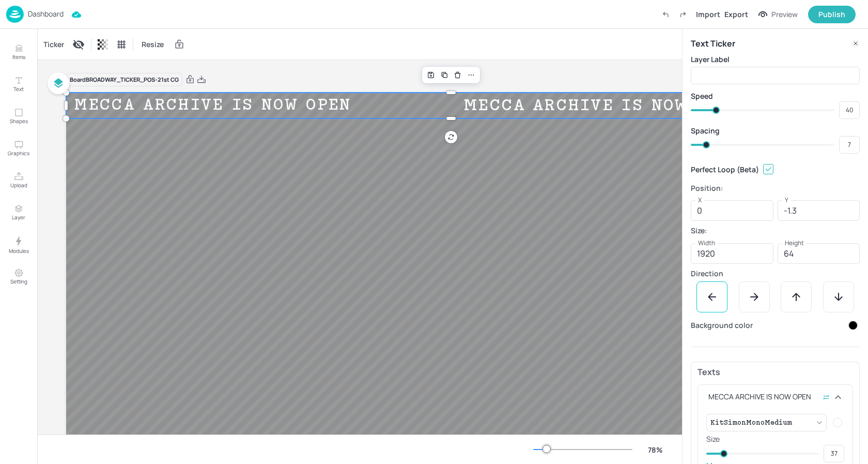
type input "15"
type input "33"
type input "21"
type input "50"
type input "33"
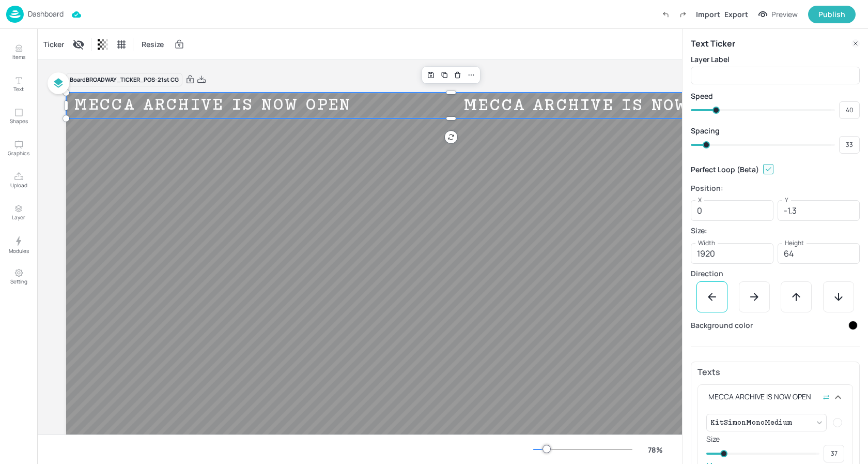
type input "56"
type input "50"
type input "65"
type input "56"
type input "76"
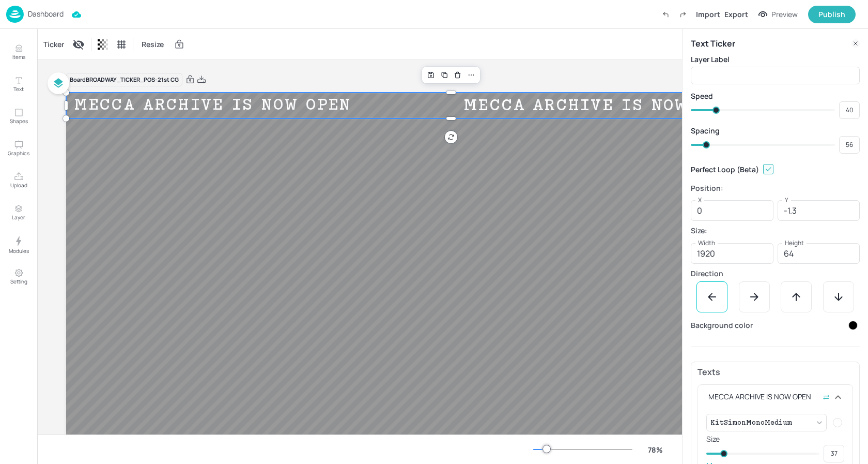
type input "65"
type input "84"
type input "76"
type input "99"
type input "84"
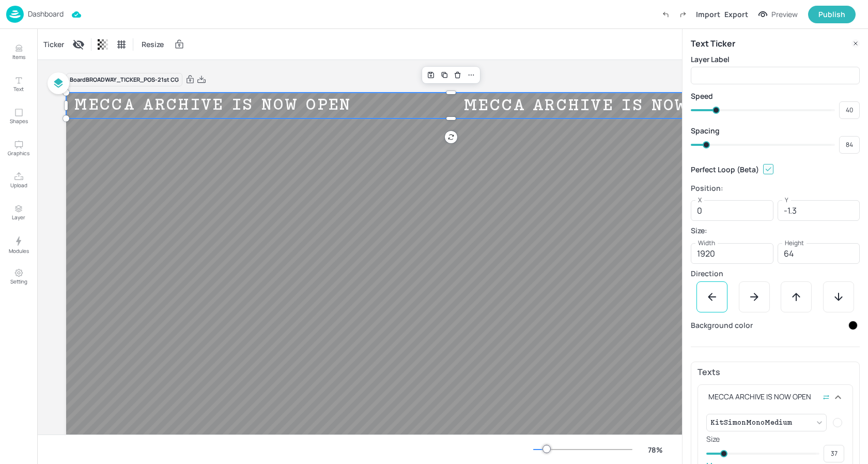
type input "102"
type input "99"
type input "105"
type input "102"
type input "107"
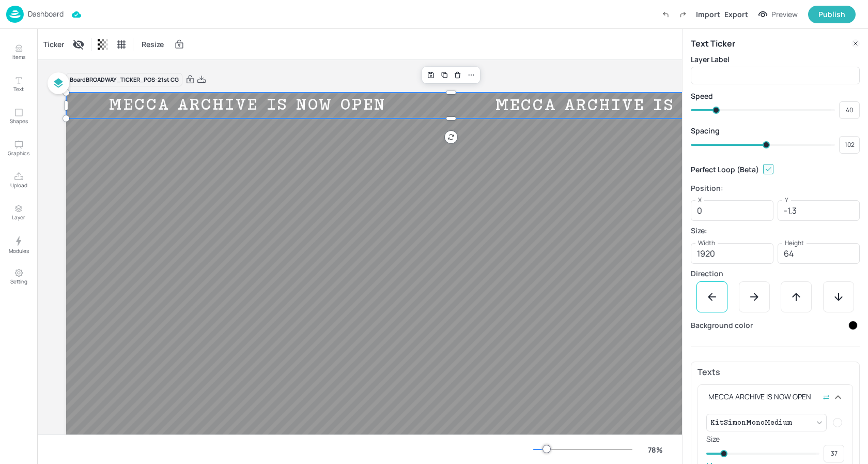
type input "105"
type input "108"
type input "107"
type input "109"
type input "108"
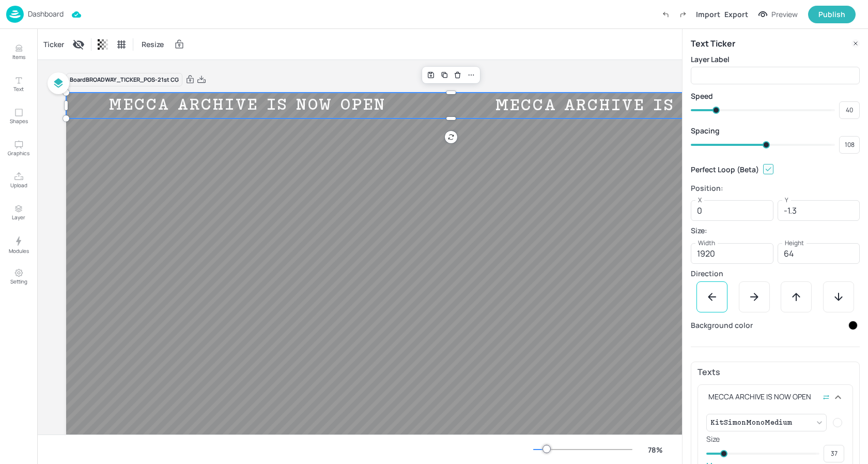
type input "111"
type input "109"
type input "112"
type input "111"
type input "114"
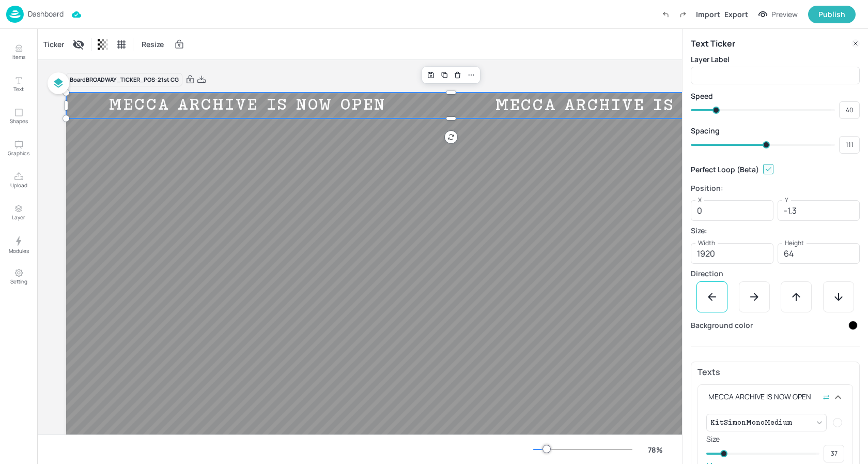
type input "112"
type input "121"
type input "114"
type input "131"
type input "121"
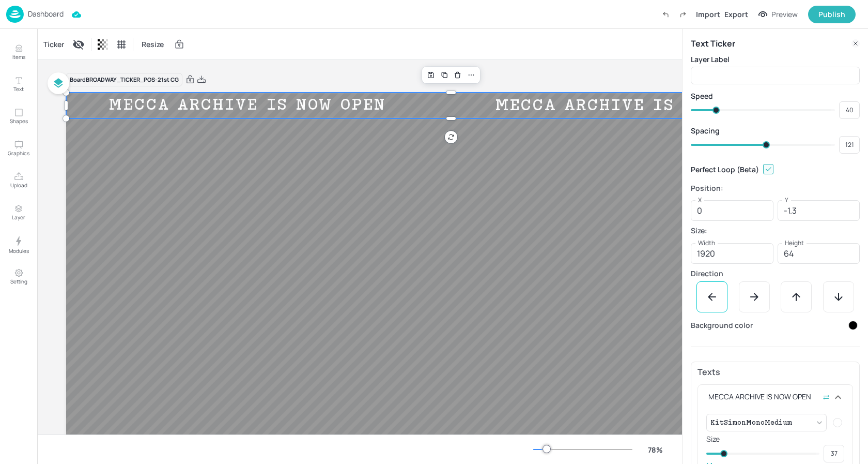
type input "132"
type input "131"
type input "133"
type input "125"
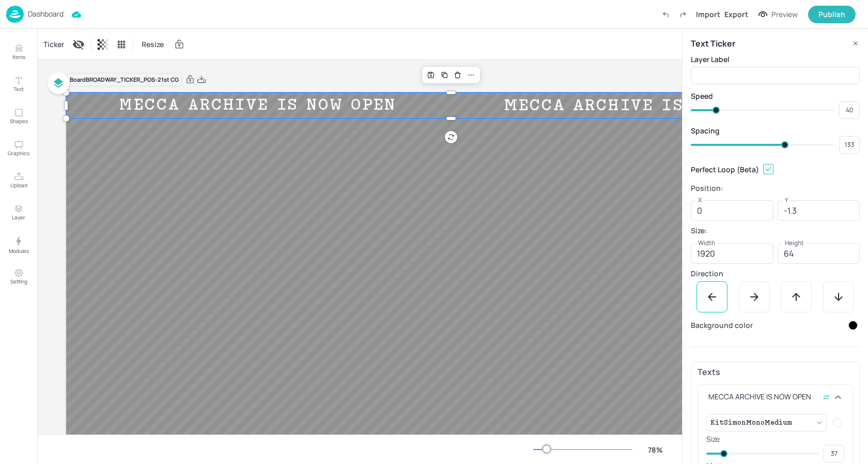
type input "132"
type input "71"
type input "125"
type input "48"
type input "71"
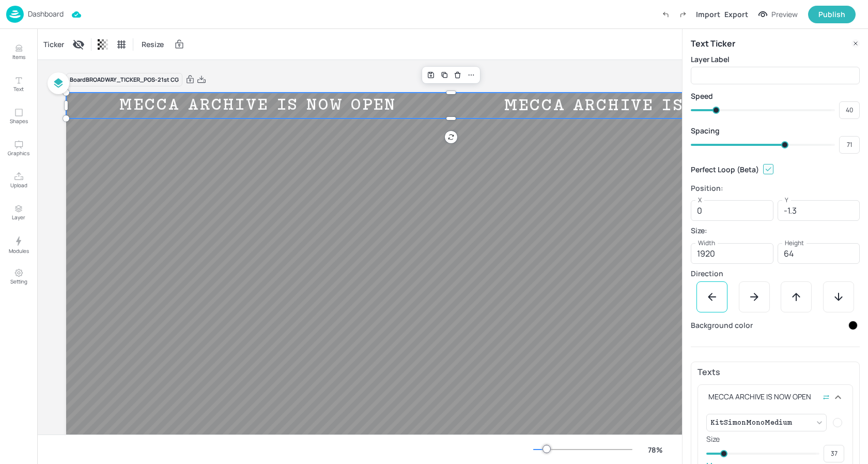
type input "25"
type input "48"
type input "13"
type input "25"
type input "4"
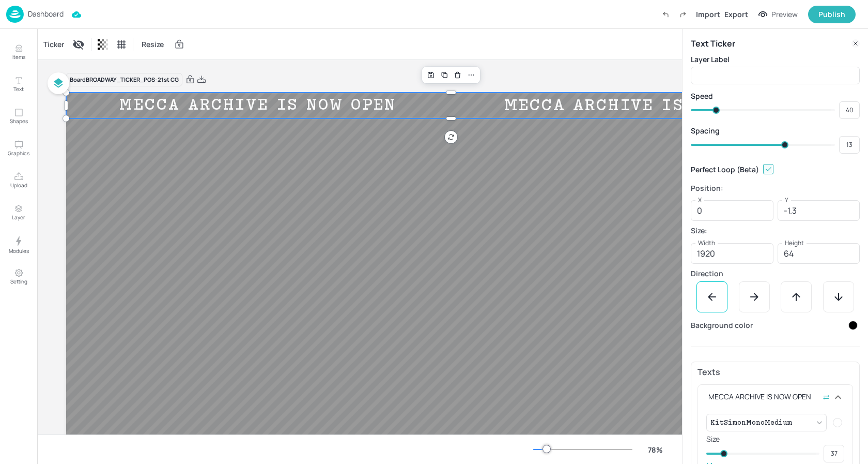
type input "4"
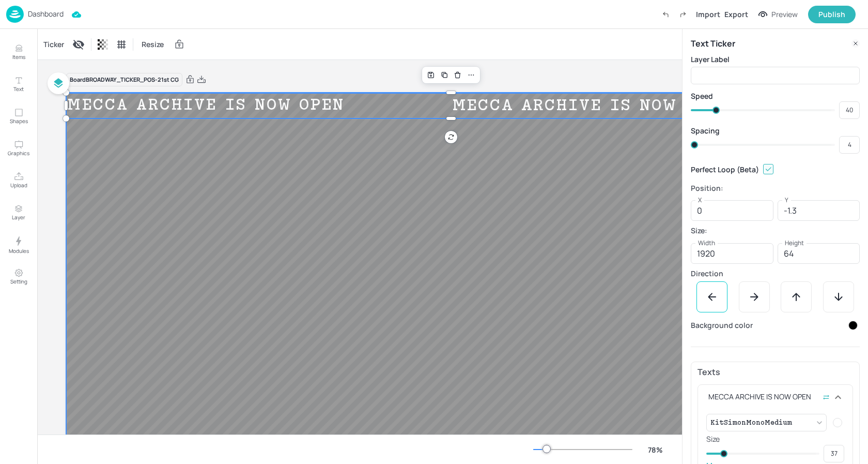
drag, startPoint x: 702, startPoint y: 146, endPoint x: 636, endPoint y: 142, distance: 66.3
click at [636, 142] on div "Items Text Shapes Graphics Upload Layer Modules Setting Items 0 Add Integrate M…" at bounding box center [434, 232] width 868 height 464
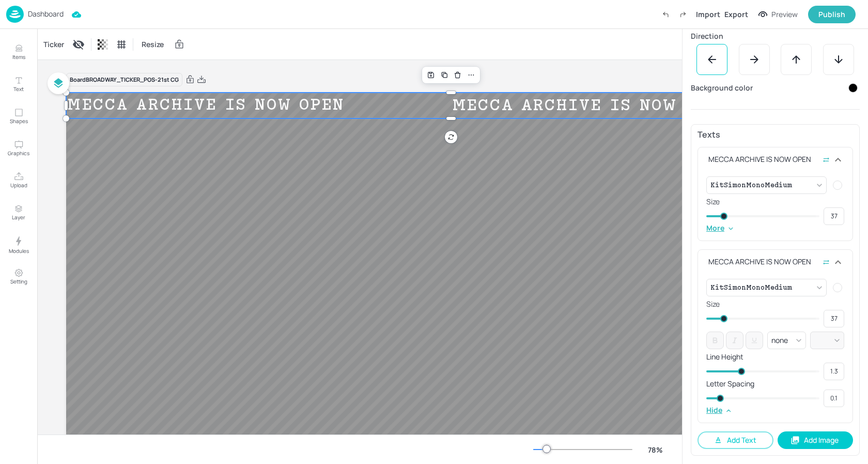
scroll to position [237, 0]
click at [741, 442] on button "Add Text" at bounding box center [736, 440] width 76 height 18
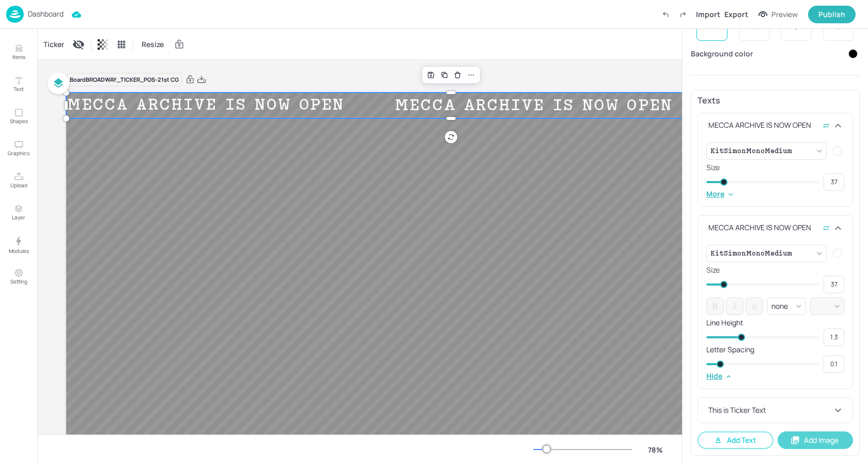
scroll to position [271, 0]
click at [770, 410] on div "This is Ticker Text" at bounding box center [769, 409] width 126 height 11
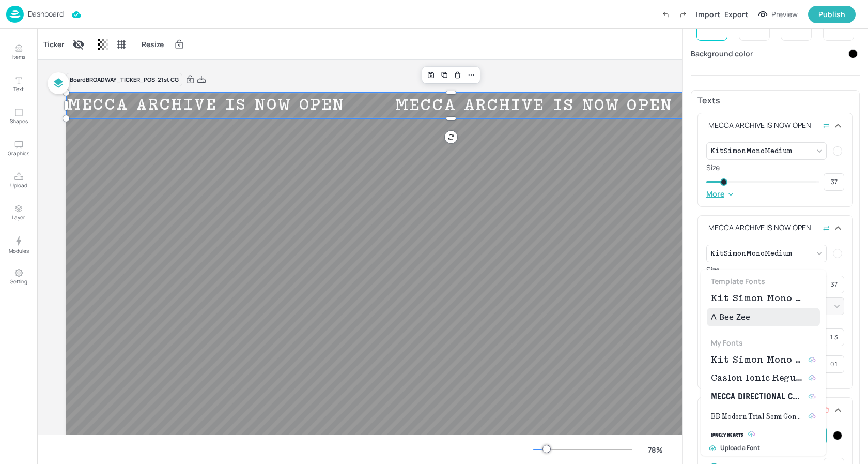
click at [814, 432] on body "Dashboard Import Export Preview Publish Items Text Shapes Graphics Upload Layer…" at bounding box center [434, 232] width 868 height 464
click at [756, 313] on li "A Bee Zee" at bounding box center [763, 316] width 113 height 19
drag, startPoint x: 780, startPoint y: 436, endPoint x: 764, endPoint y: 403, distance: 37.2
click at [780, 436] on body "Dashboard Saved Import Export Preview Publish Items Text Shapes Graphics Upload…" at bounding box center [434, 232] width 868 height 464
click at [759, 300] on span "Kit Simon Mono Medium" at bounding box center [757, 298] width 93 height 12
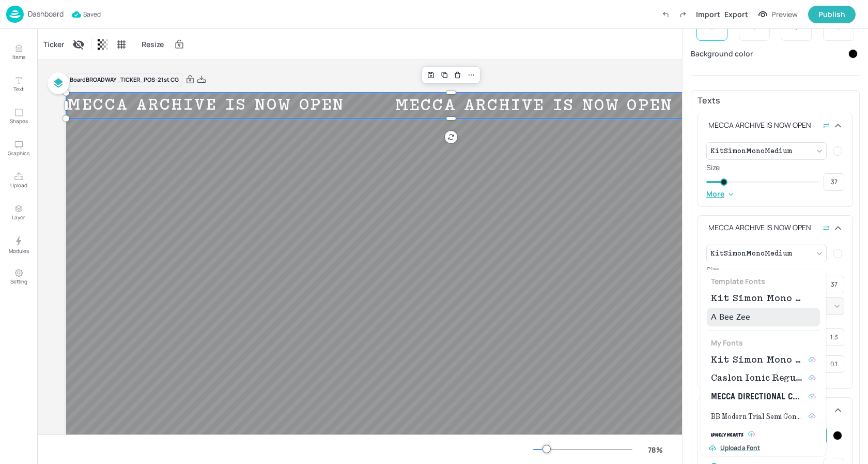
type input "{"font":"KitSimonMonoMedium","group":"template"}"
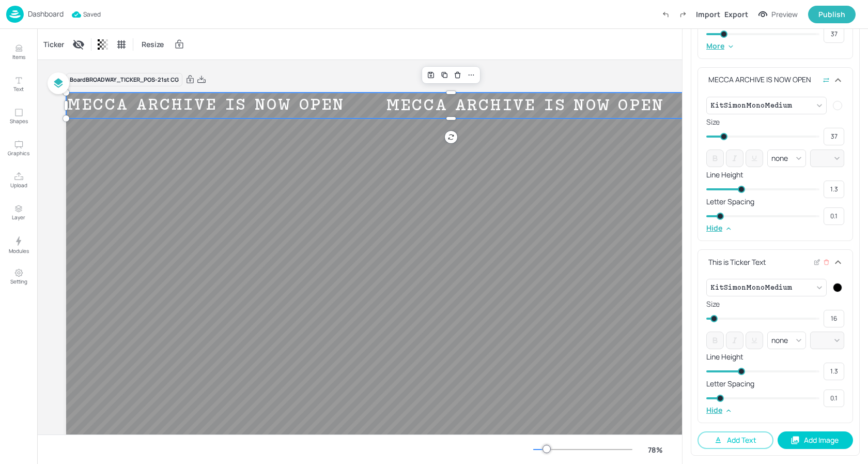
click at [735, 261] on div "This is Ticker Text" at bounding box center [769, 261] width 126 height 11
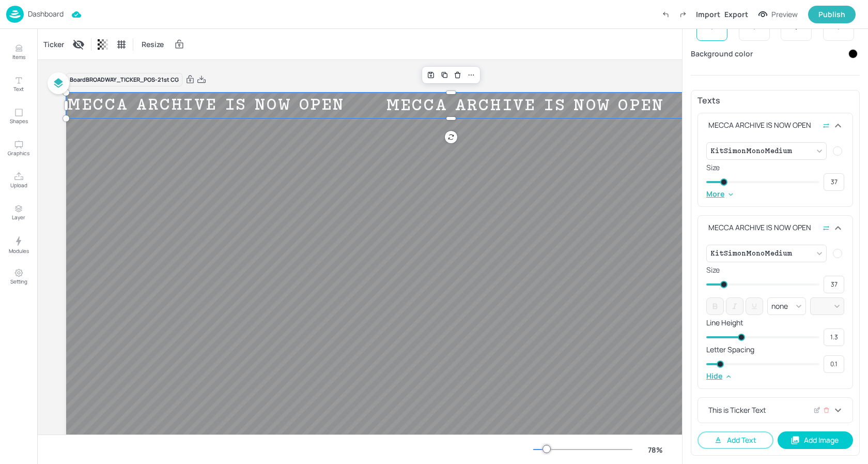
click at [842, 410] on div "This is Ticker Text" at bounding box center [775, 409] width 155 height 25
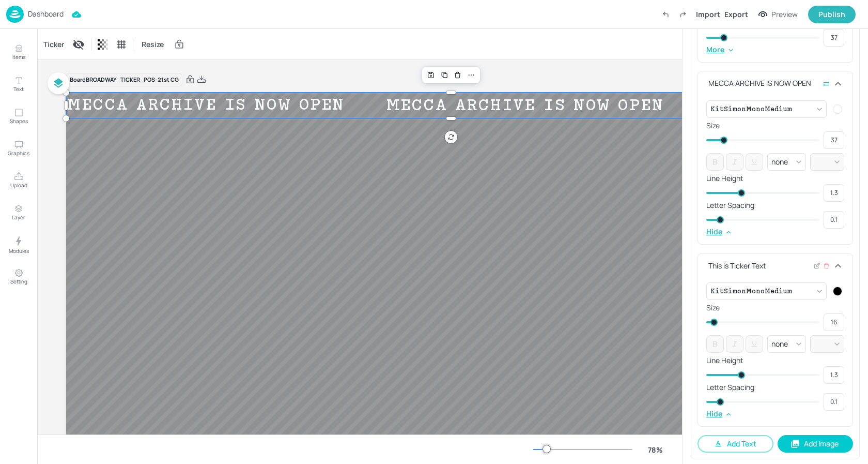
scroll to position [419, 0]
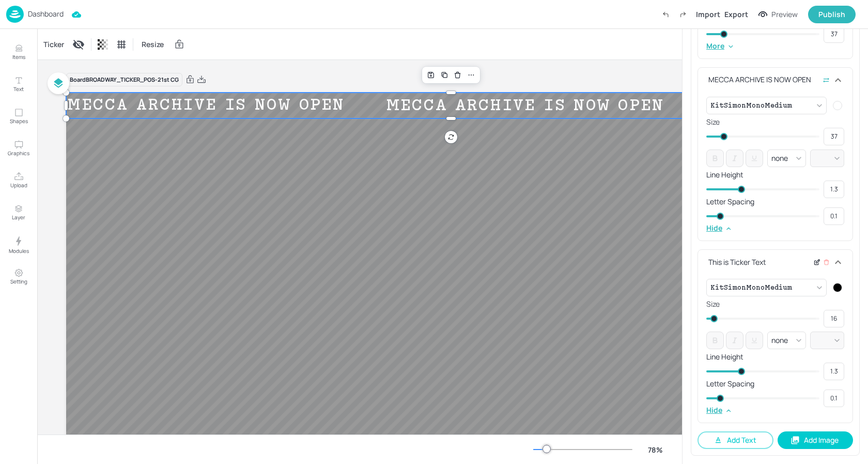
click at [814, 260] on icon at bounding box center [816, 262] width 4 height 4
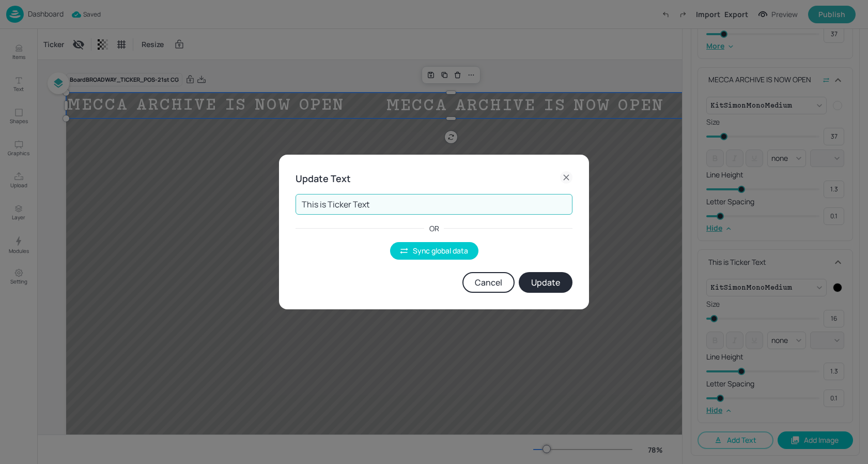
click at [356, 205] on input "This is Ticker Text" at bounding box center [434, 204] width 277 height 21
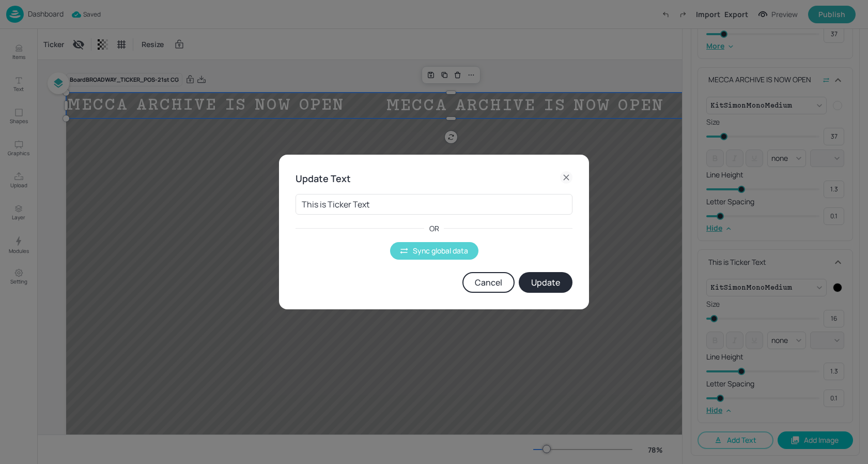
click at [419, 254] on button "Sync global data" at bounding box center [434, 251] width 88 height 18
click at [424, 200] on body "Dashboard Saved Import Export Preview Publish Items Text Shapes Graphics Upload…" at bounding box center [434, 232] width 868 height 464
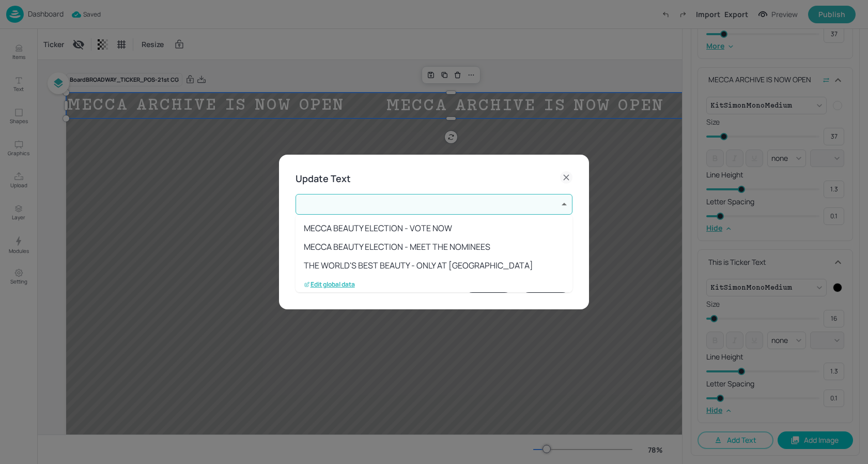
scroll to position [188, 0]
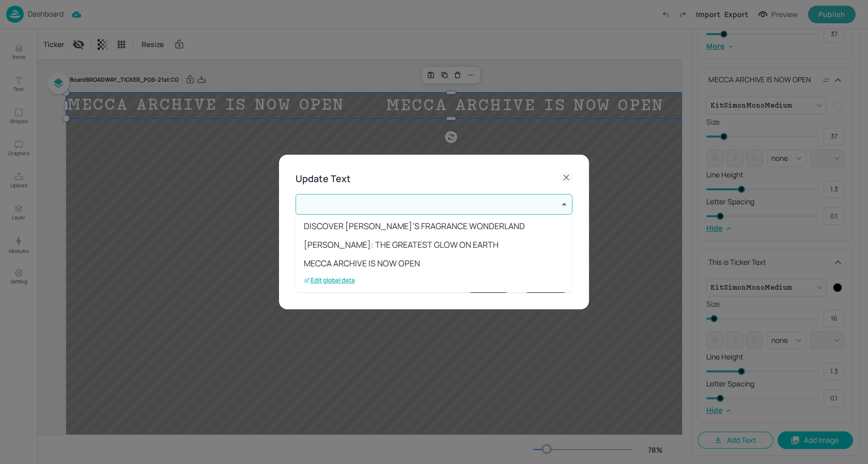
click at [374, 266] on li "MECCA ARCHIVE IS NOW OPEN" at bounding box center [434, 263] width 277 height 19
type input "14"
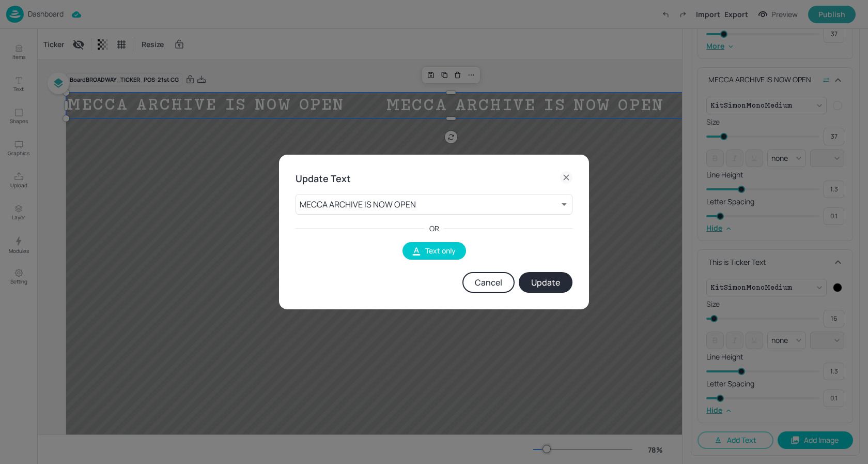
click at [543, 288] on button "Update" at bounding box center [546, 282] width 54 height 21
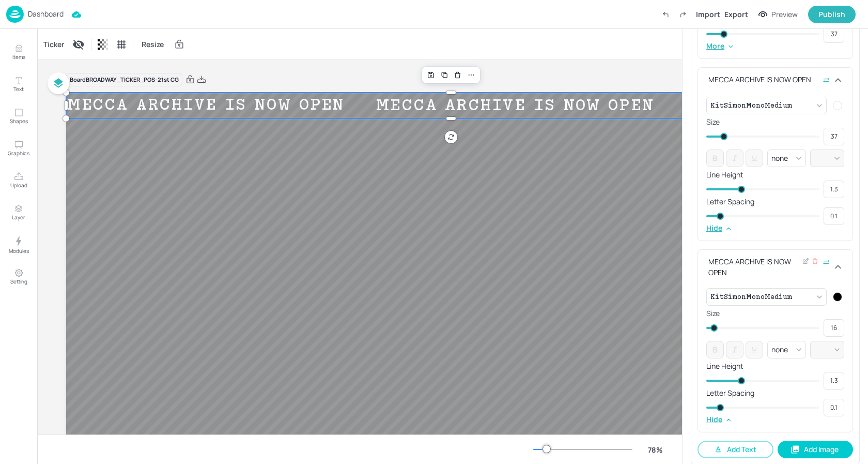
scroll to position [428, 0]
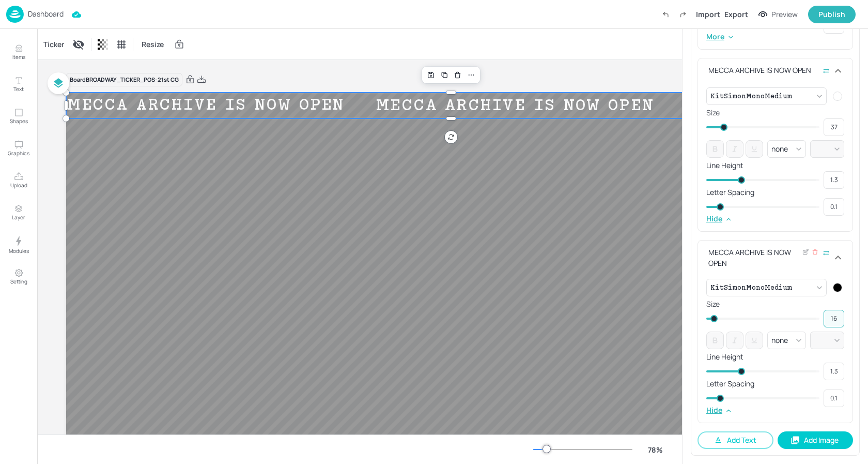
drag, startPoint x: 836, startPoint y: 318, endPoint x: 783, endPoint y: 314, distance: 52.4
click at [783, 314] on div "16 ​" at bounding box center [775, 319] width 138 height 18
type input "37"
click at [782, 380] on p "Letter Spacing" at bounding box center [775, 383] width 138 height 7
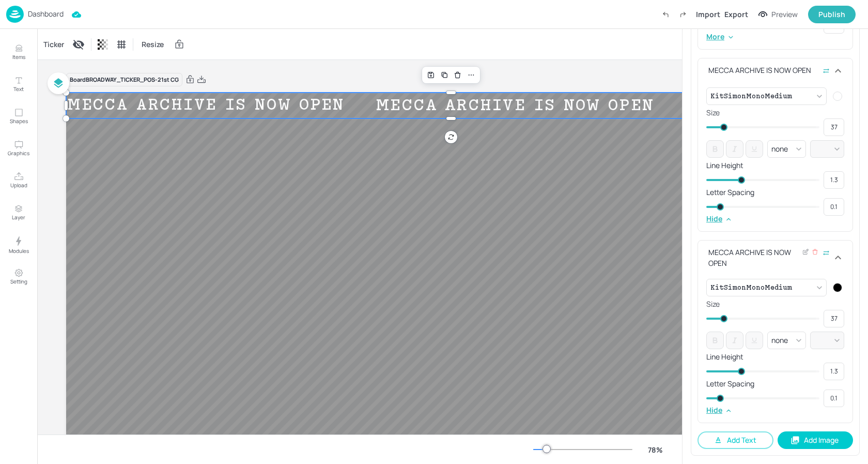
click at [837, 287] on div at bounding box center [837, 287] width 9 height 9
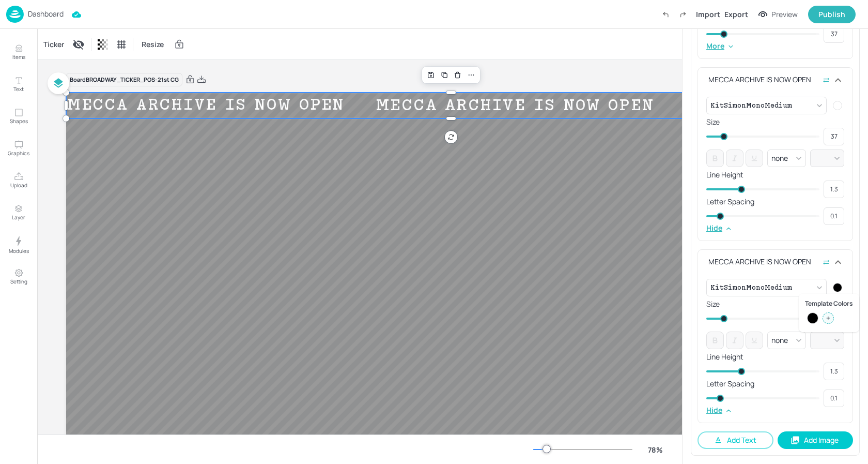
click at [829, 320] on div at bounding box center [828, 317] width 11 height 11
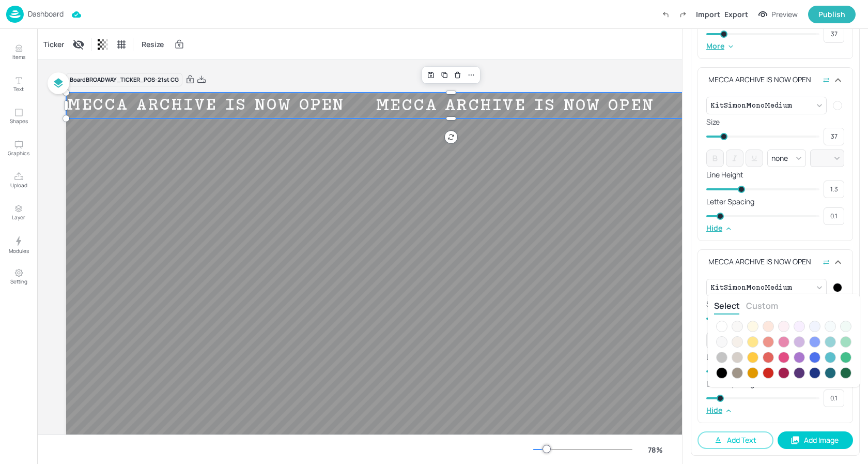
click at [723, 323] on div at bounding box center [721, 325] width 11 height 11
click at [844, 247] on div at bounding box center [434, 232] width 868 height 464
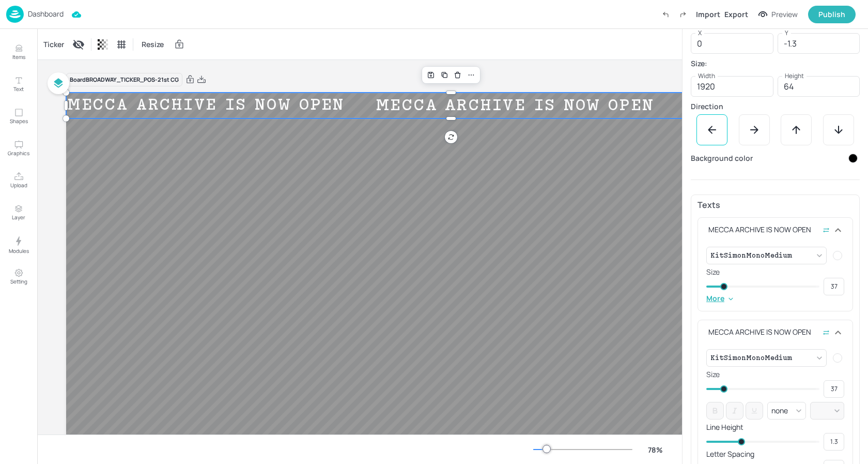
scroll to position [0, 0]
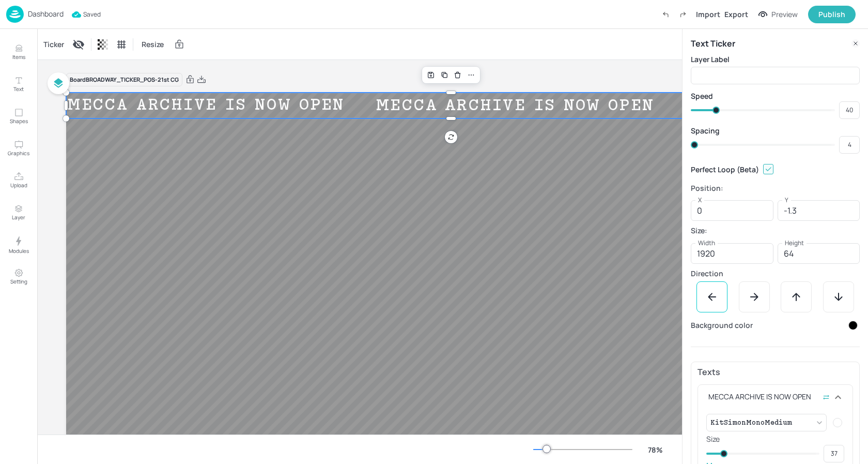
type input "7"
type input "5"
type input "10"
type input "12"
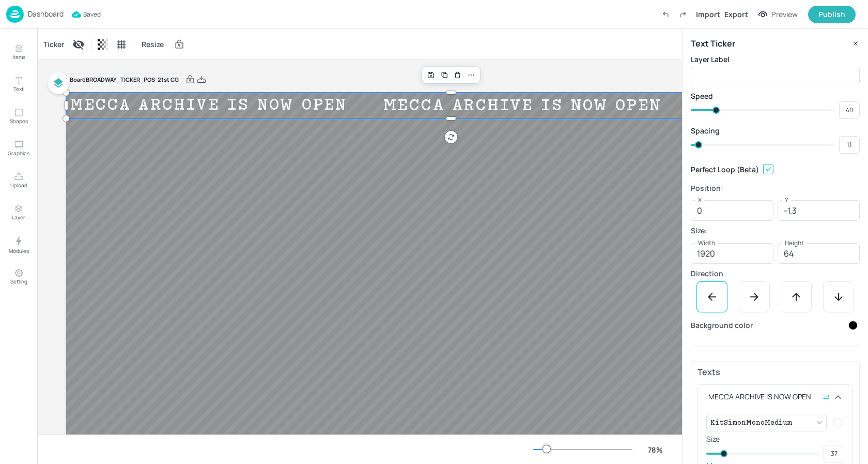
type input "12"
type input "16"
type input "17"
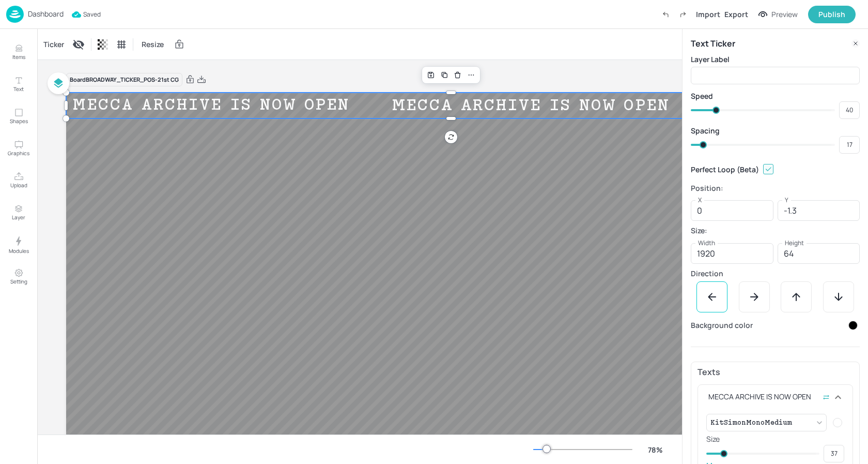
type input "19"
type input "18"
type input "20"
type input "19"
type input "21"
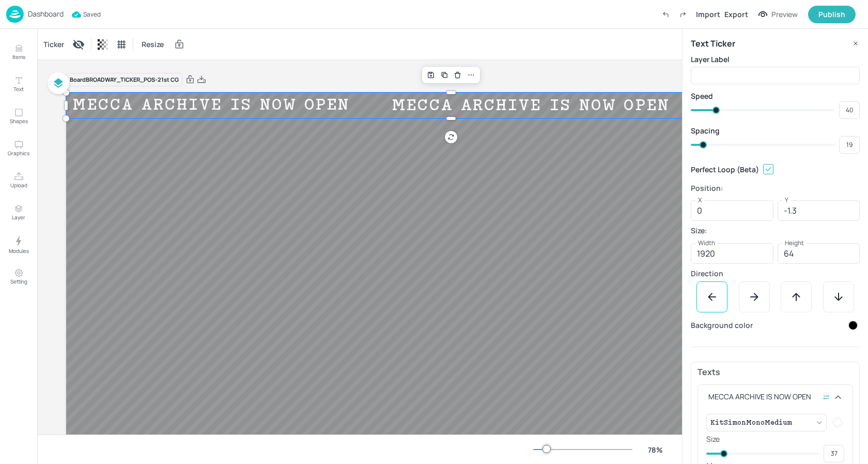
type input "20"
type input "22"
type input "23"
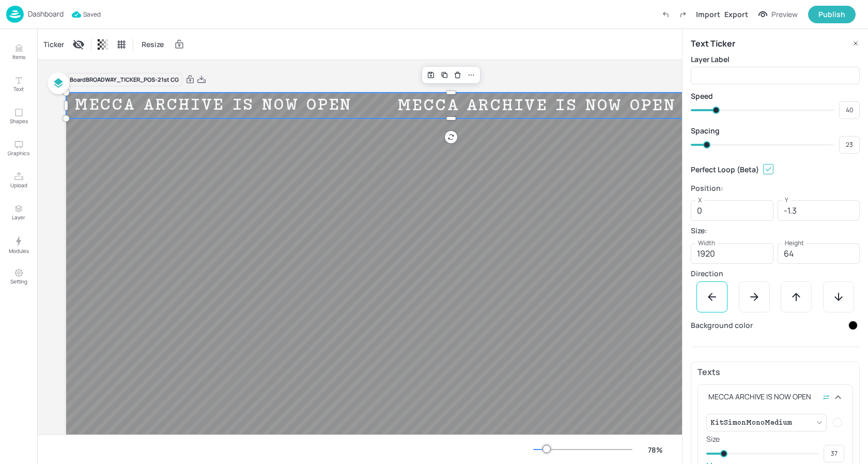
type input "26"
type input "27"
type input "28"
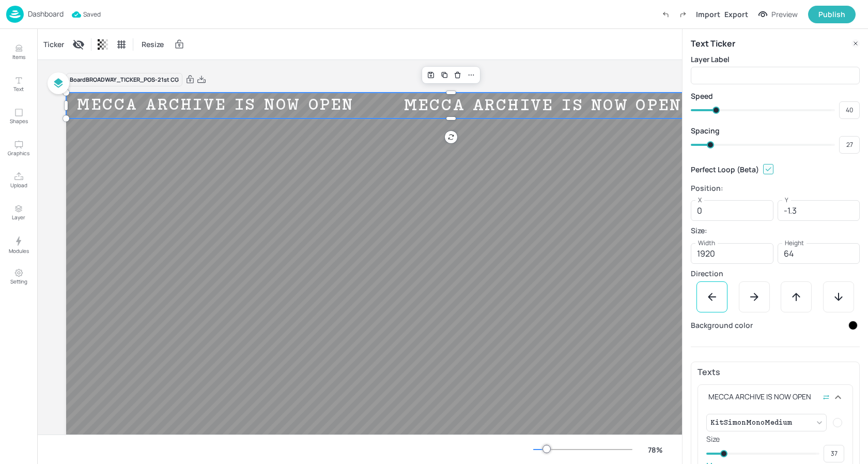
type input "28"
type input "29"
type input "30"
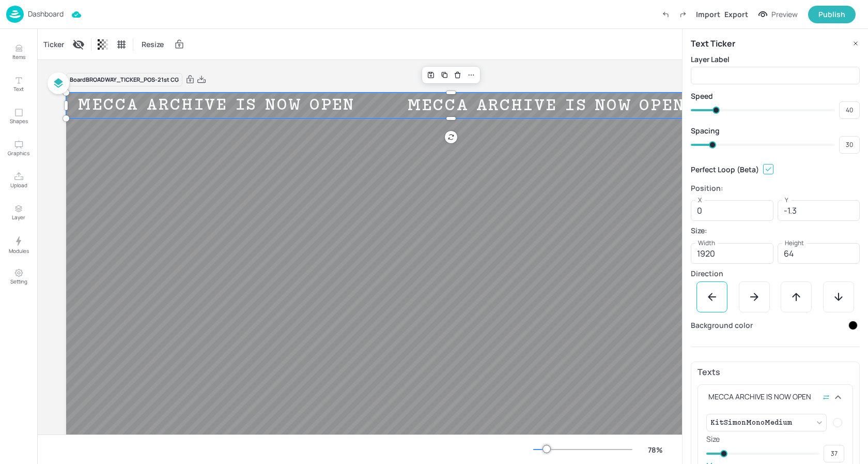
drag, startPoint x: 693, startPoint y: 143, endPoint x: 712, endPoint y: 144, distance: 18.6
click at [712, 144] on span at bounding box center [712, 144] width 7 height 7
click at [247, 35] on div "Ticker Resize" at bounding box center [359, 44] width 645 height 30
click at [18, 13] on img at bounding box center [15, 14] width 18 height 17
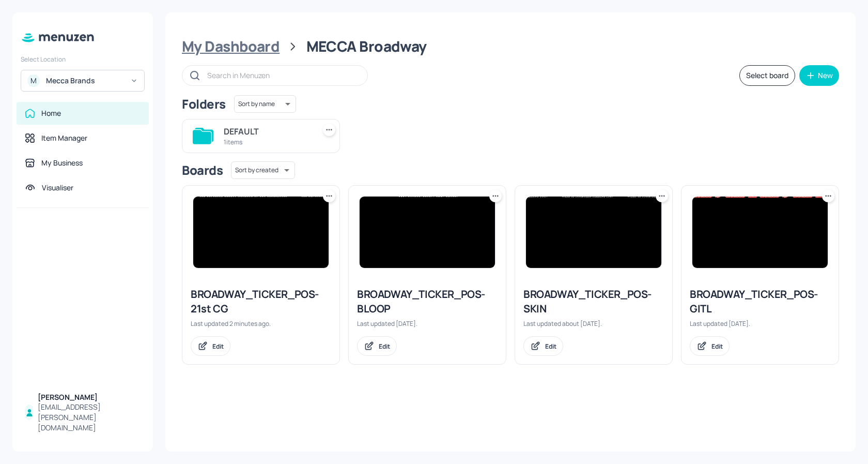
click at [273, 51] on div "My Dashboard" at bounding box center [231, 46] width 98 height 19
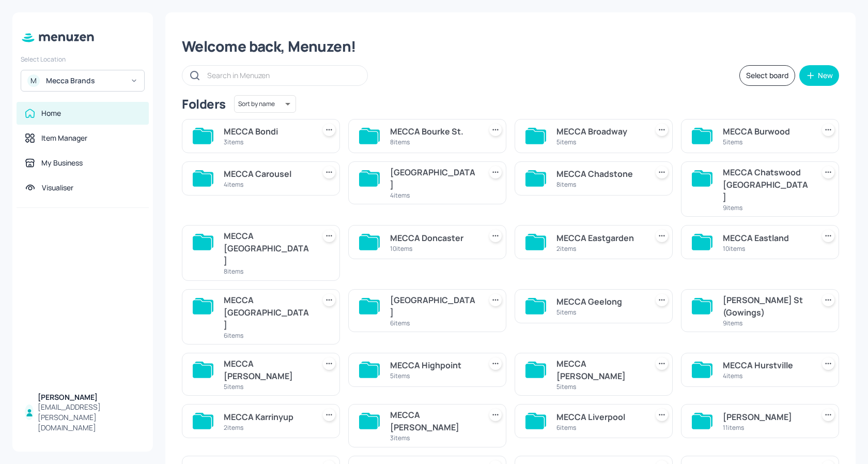
click at [763, 138] on div "5 items" at bounding box center [766, 141] width 87 height 9
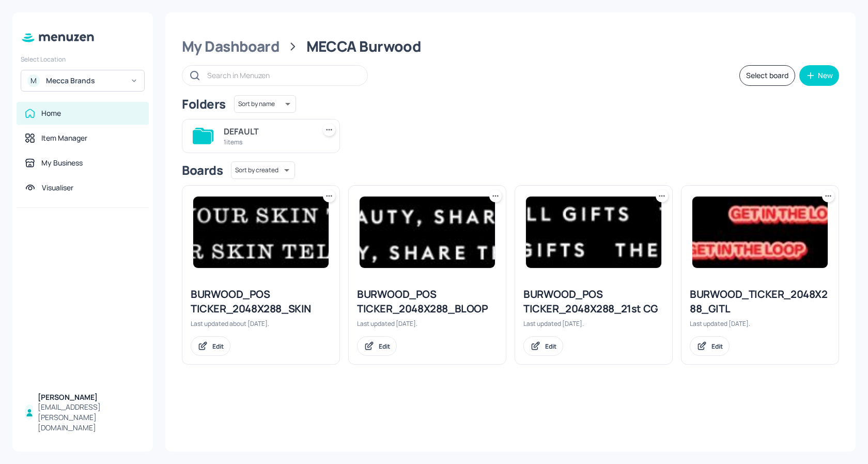
click at [616, 230] on img at bounding box center [593, 231] width 135 height 71
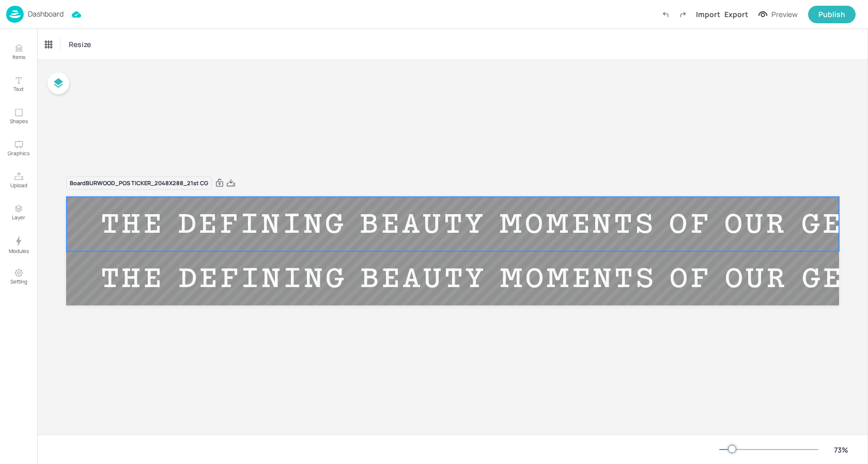
click at [371, 215] on div "THE DEFINING BEAUTY MOMENTS OF OUR GENERATION" at bounding box center [556, 223] width 979 height 35
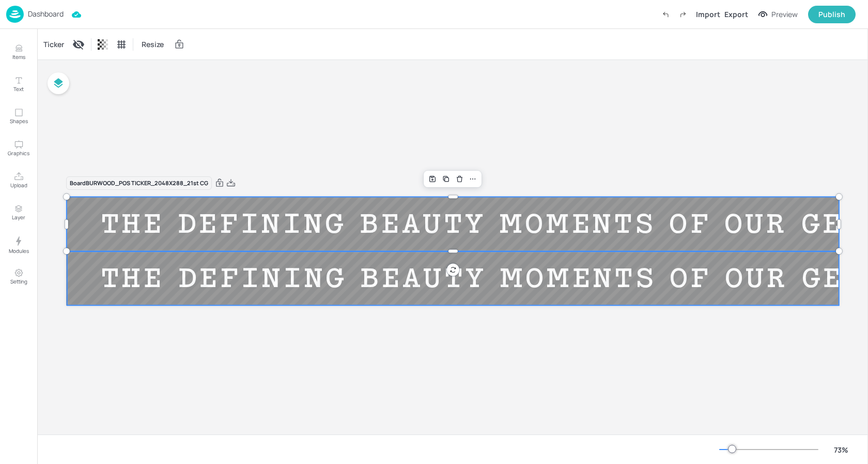
click at [364, 274] on div "THE DEFINING BEAUTY MOMENTS OF OUR GENERATION" at bounding box center [556, 277] width 979 height 35
click at [59, 44] on div "Ticker" at bounding box center [53, 44] width 25 height 17
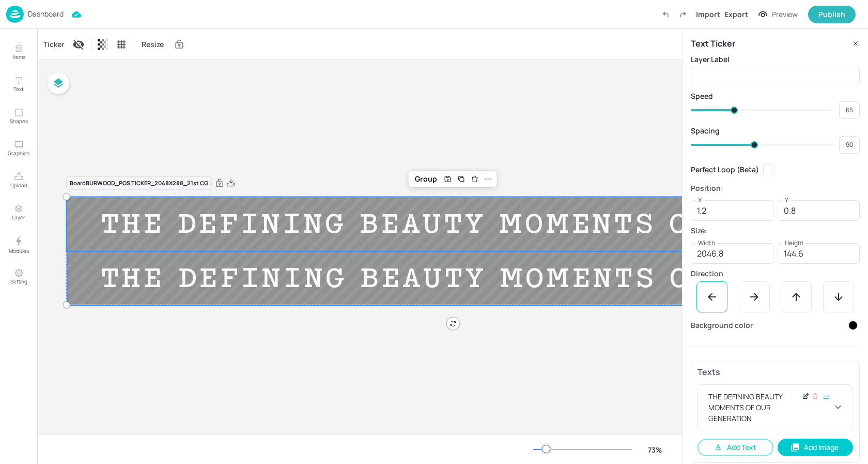
click at [802, 397] on icon at bounding box center [806, 395] width 8 height 7
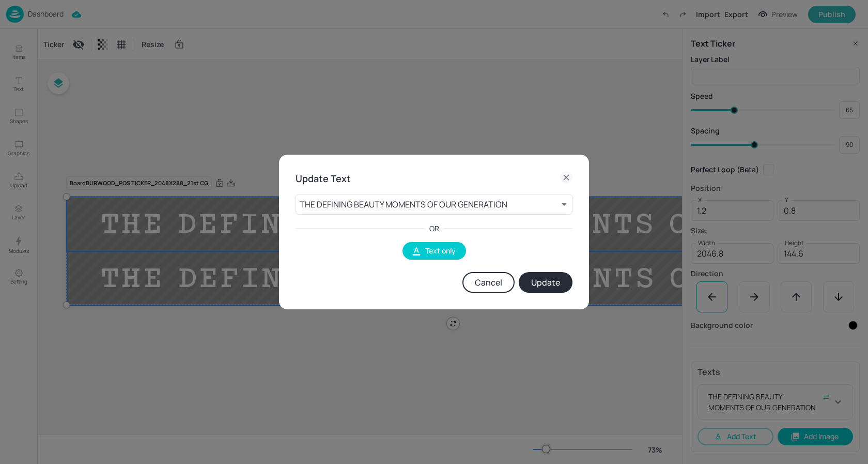
click at [537, 193] on div "THE DEFINING BEAUTY MOMENTS OF OUR GENERATION 8 ​ OR Text only Cancel Update" at bounding box center [434, 239] width 277 height 107
click at [532, 199] on body "Dashboard Import Export Preview Publish Items Text Shapes Graphics Upload Layer…" at bounding box center [434, 232] width 868 height 464
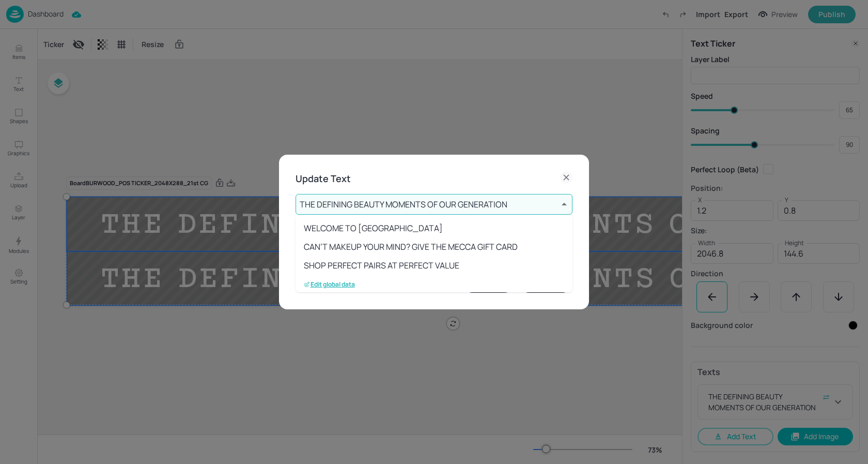
scroll to position [95, 0]
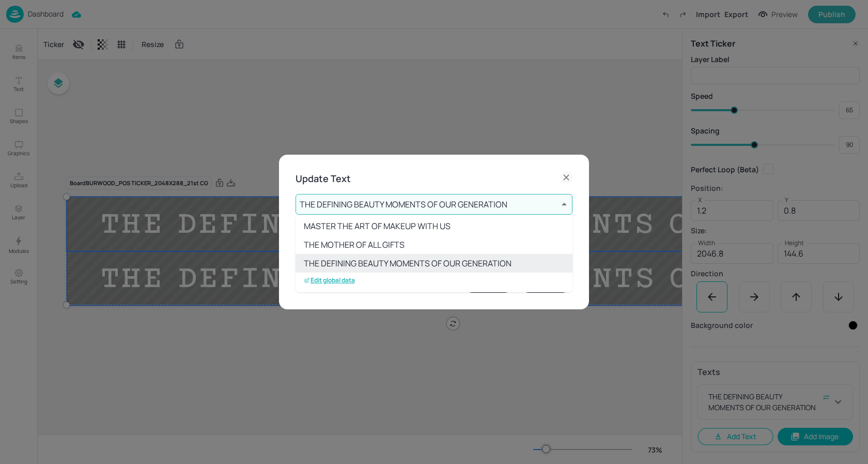
click at [336, 279] on p "Edit global data" at bounding box center [329, 279] width 51 height 7
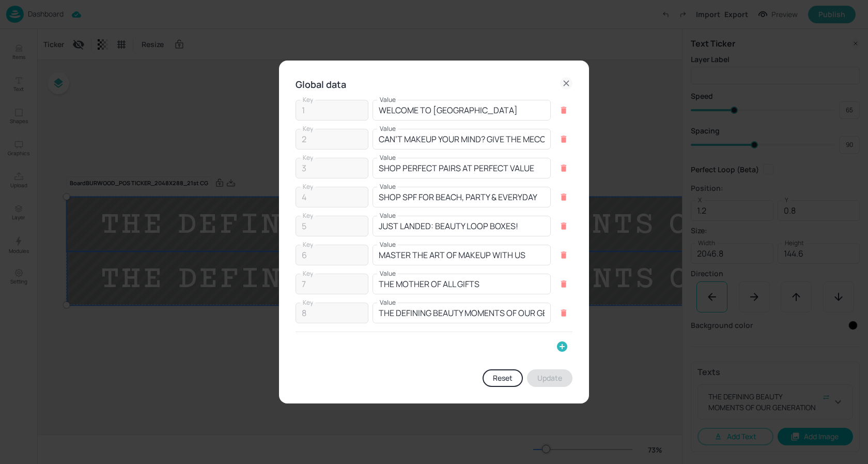
click at [553, 343] on button "button" at bounding box center [562, 346] width 21 height 21
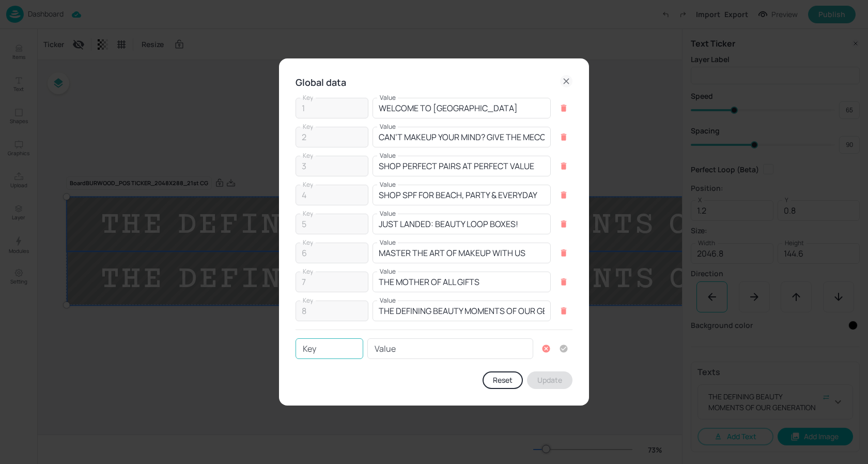
click at [315, 349] on input "Key" at bounding box center [330, 348] width 68 height 21
type input "9"
click at [404, 351] on input "Value" at bounding box center [450, 348] width 166 height 21
paste input "MECCA ARCHIVE IS NOW OPEN"
type input "MECCA ARCHIVE IS NOW OPEN"
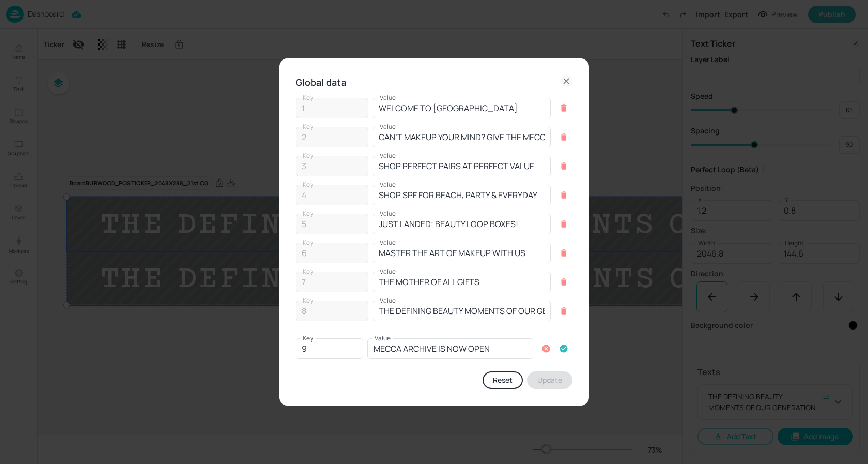
click at [562, 345] on icon "button" at bounding box center [564, 349] width 8 height 8
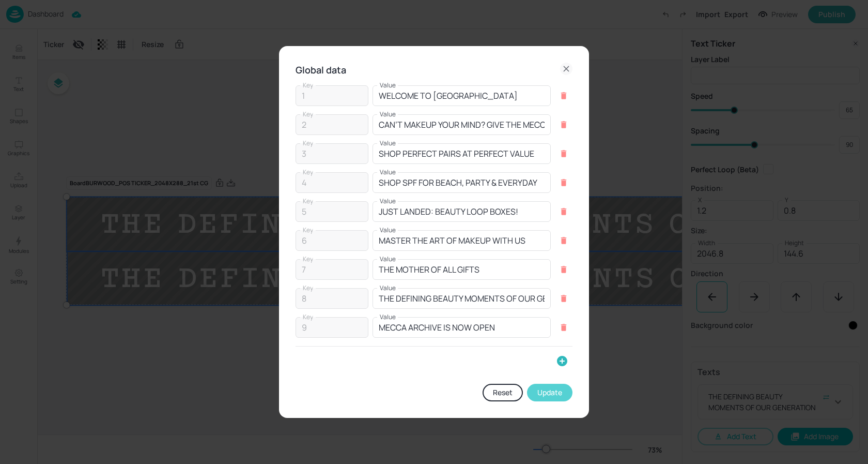
click at [545, 390] on button "Update" at bounding box center [549, 392] width 45 height 18
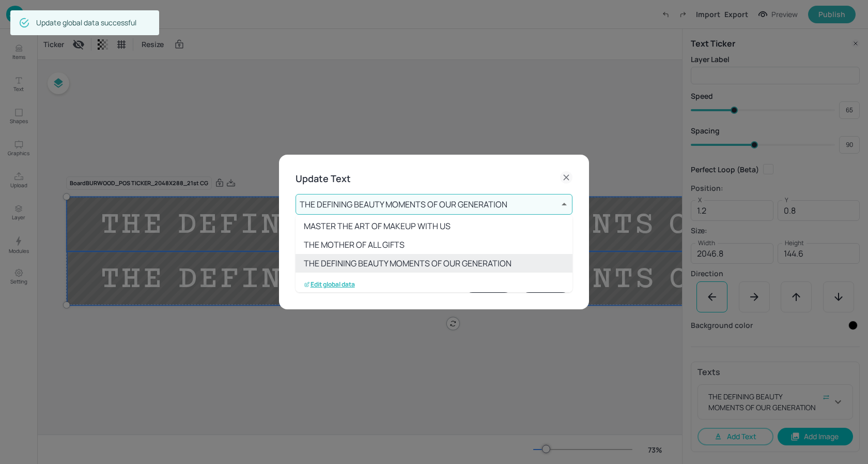
scroll to position [114, 0]
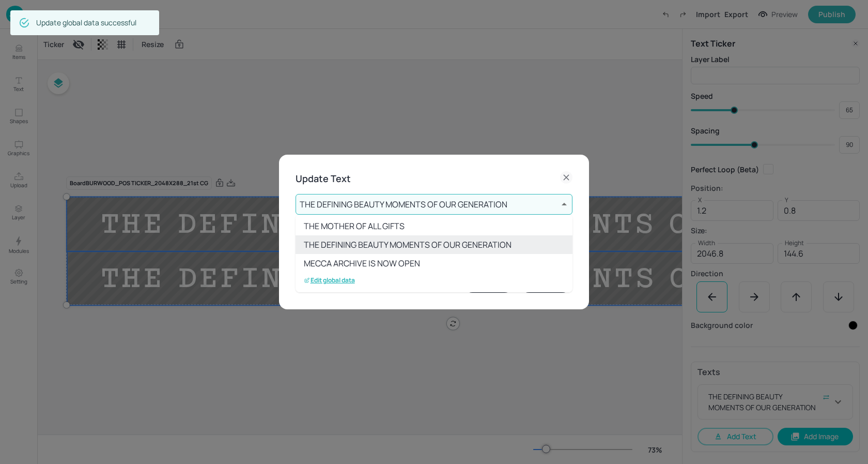
click at [385, 263] on li "MECCA ARCHIVE IS NOW OPEN" at bounding box center [434, 263] width 277 height 19
type input "9"
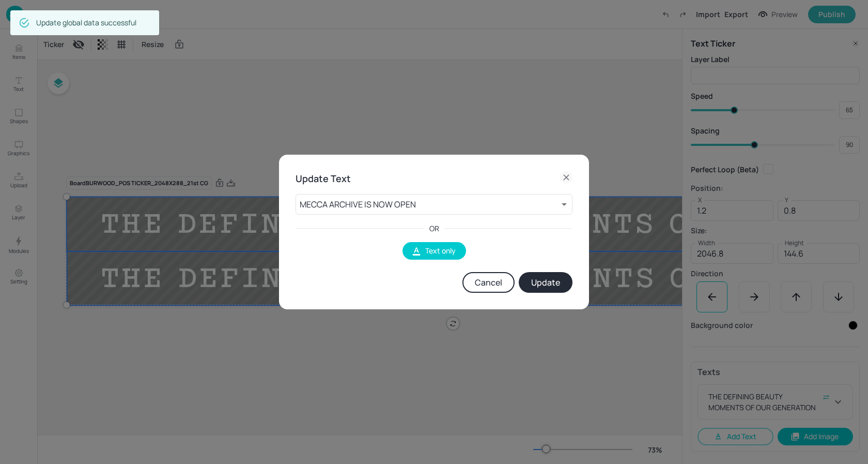
click at [558, 288] on button "Update" at bounding box center [546, 282] width 54 height 21
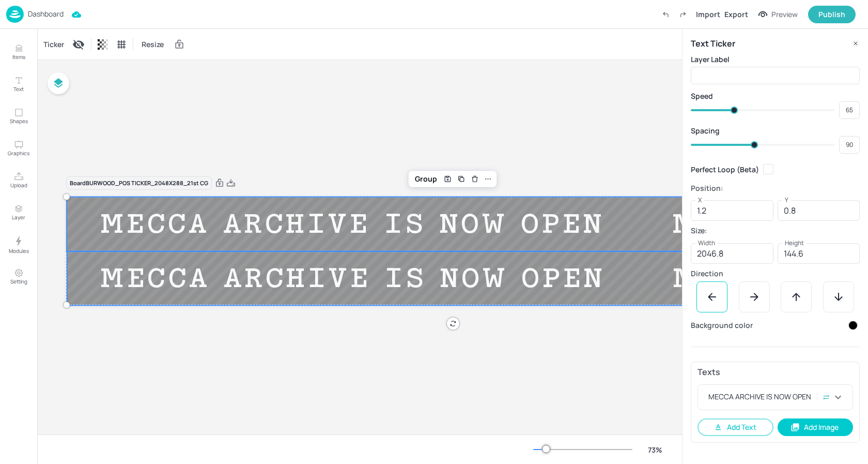
type input "85"
type input "87"
type input "86"
type input "94"
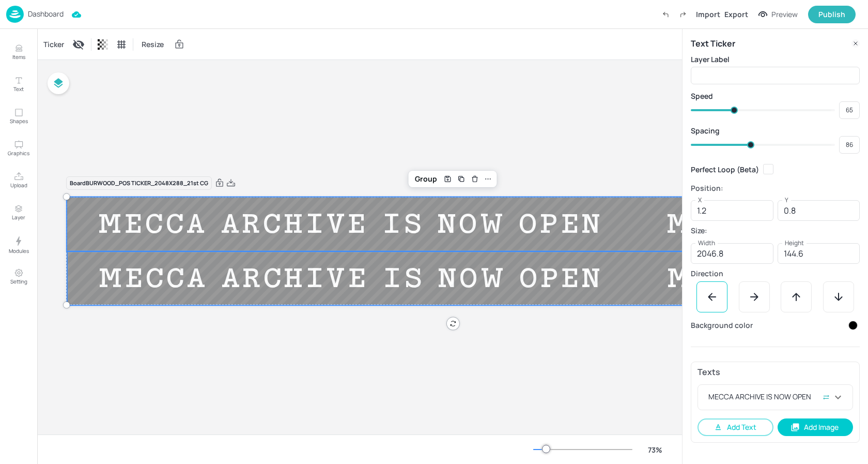
type input "87"
type input "96"
type input "94"
type input "99"
type input "96"
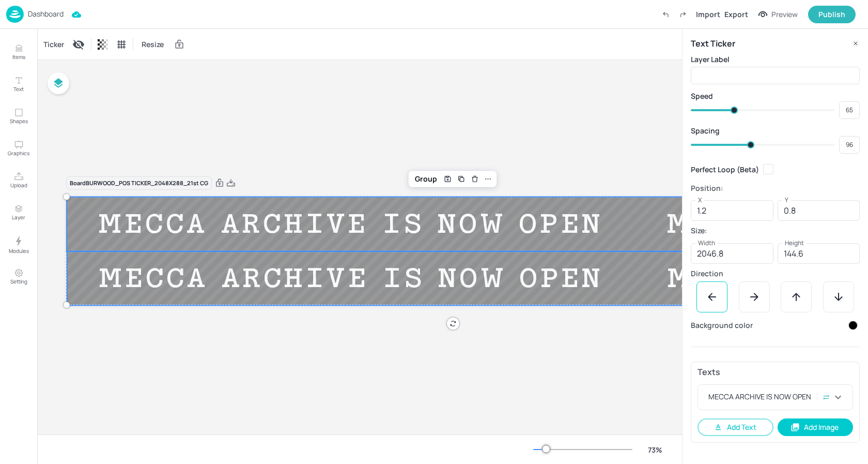
type input "102"
type input "99"
type input "106"
type input "107"
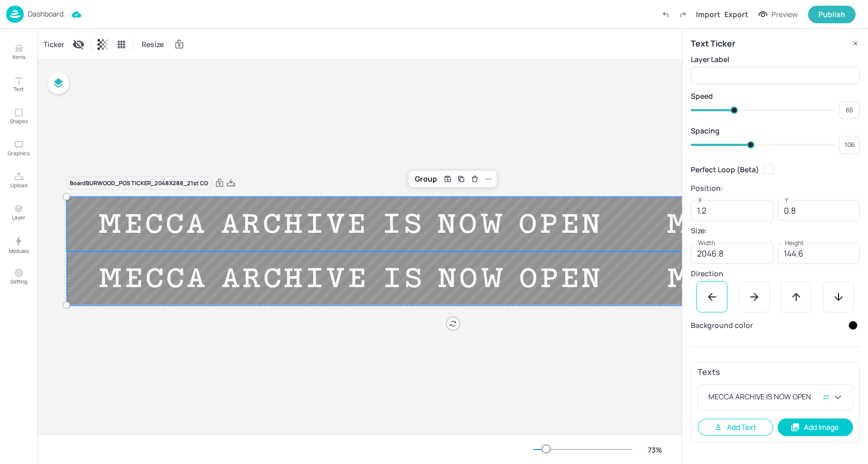
type input "107"
type input "110"
type input "108"
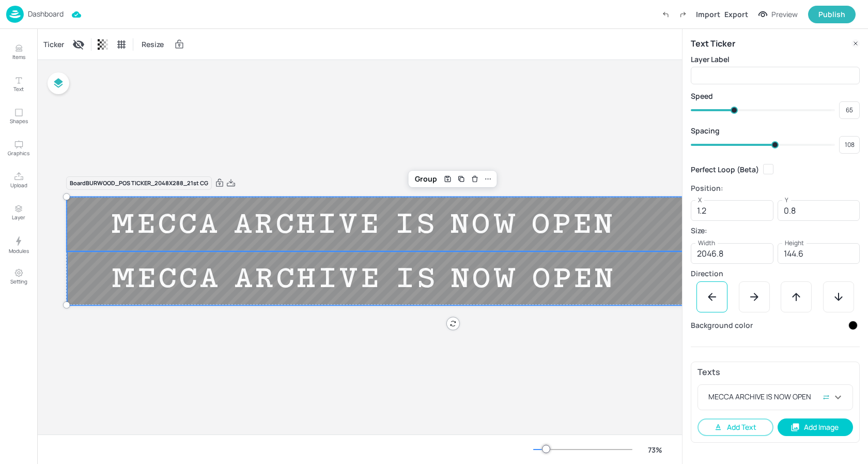
type input "119"
drag, startPoint x: 751, startPoint y: 144, endPoint x: 779, endPoint y: 144, distance: 27.4
click at [779, 144] on span at bounding box center [778, 144] width 7 height 7
click at [338, 94] on div "Board BURWOOD_POS TICKER_2048X288_21st [PERSON_NAME] ARCHIVE IS NOW OPEN MECCA …" at bounding box center [452, 247] width 831 height 374
click at [210, 7] on div "Dashboard Import Export Preview Publish" at bounding box center [431, 14] width 850 height 28
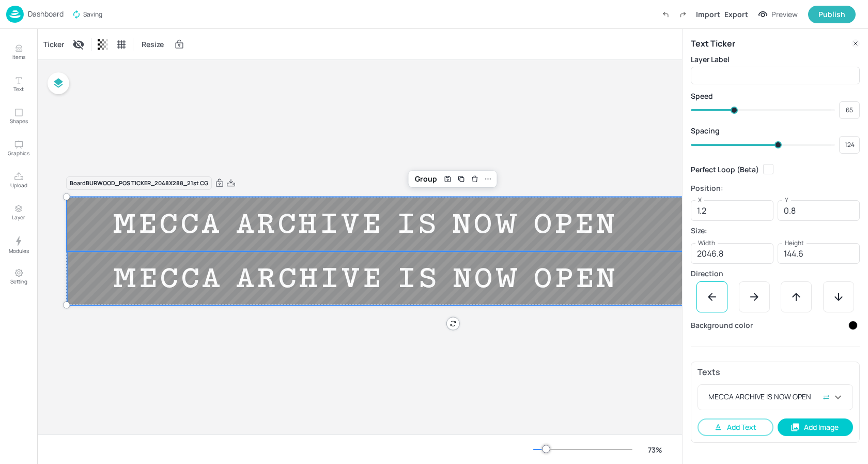
click at [37, 16] on p "Dashboard" at bounding box center [46, 13] width 36 height 7
click at [15, 15] on img at bounding box center [15, 14] width 18 height 17
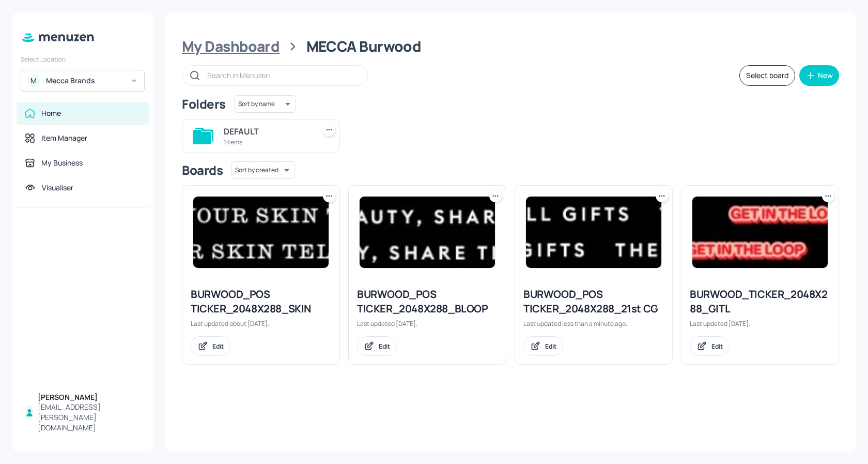
click at [254, 49] on div "My Dashboard" at bounding box center [231, 46] width 98 height 19
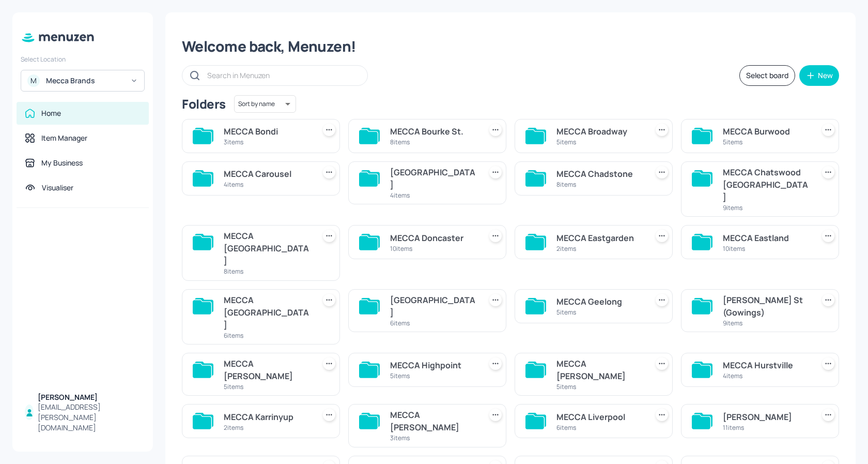
click at [275, 184] on div "4 items" at bounding box center [267, 184] width 87 height 9
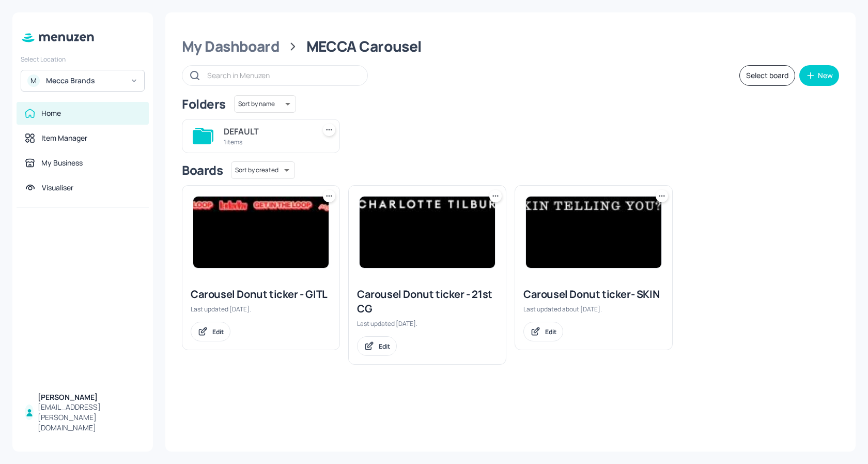
click at [444, 214] on img at bounding box center [427, 231] width 135 height 71
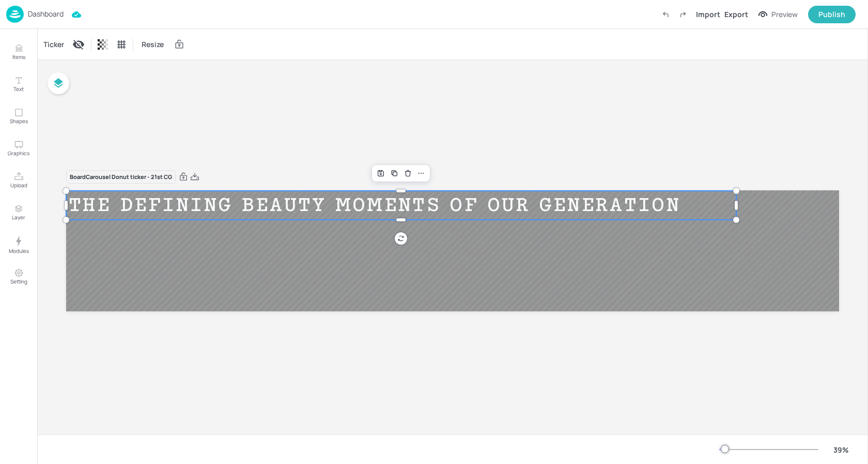
click at [270, 206] on div "THE DEFINING BEAUTY MOMENTS OF OUR GENERATION" at bounding box center [374, 205] width 617 height 24
click at [56, 47] on div "Ticker" at bounding box center [53, 44] width 25 height 17
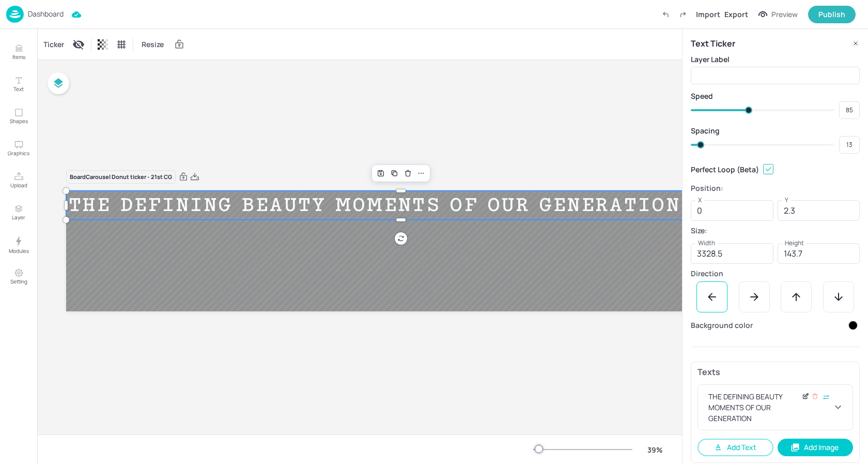
click at [805, 395] on icon at bounding box center [807, 395] width 4 height 4
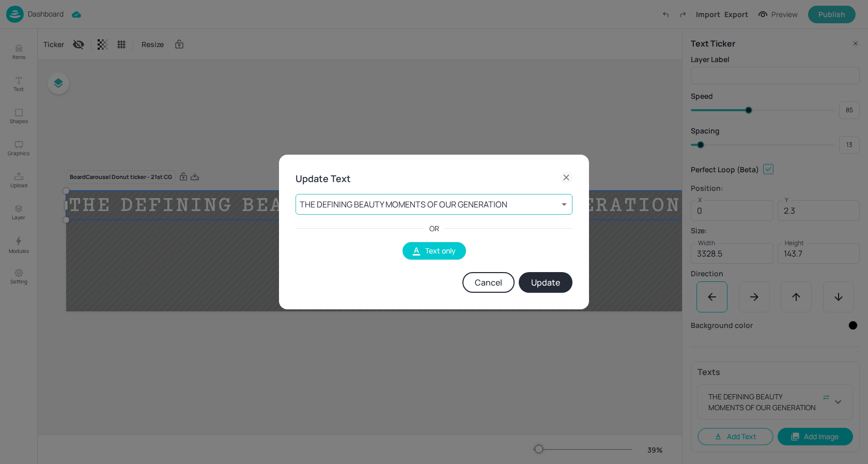
click at [490, 206] on body "Dashboard Import Export Preview Publish Items Text Shapes Graphics Upload Layer…" at bounding box center [434, 232] width 868 height 464
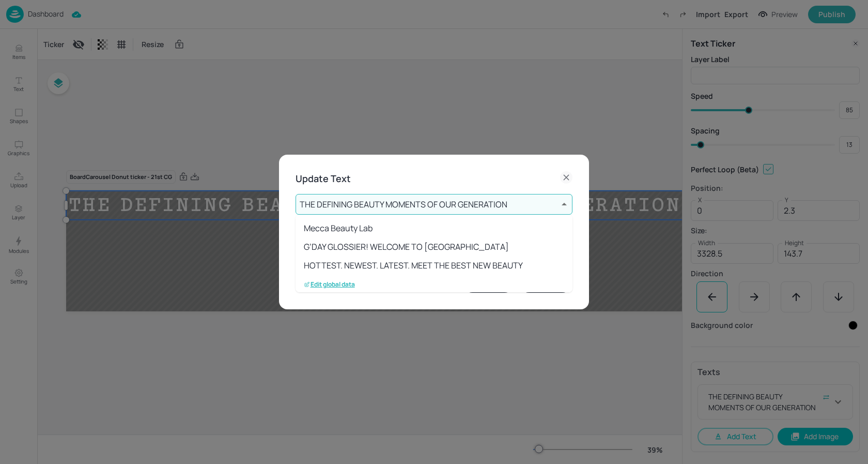
scroll to position [76, 0]
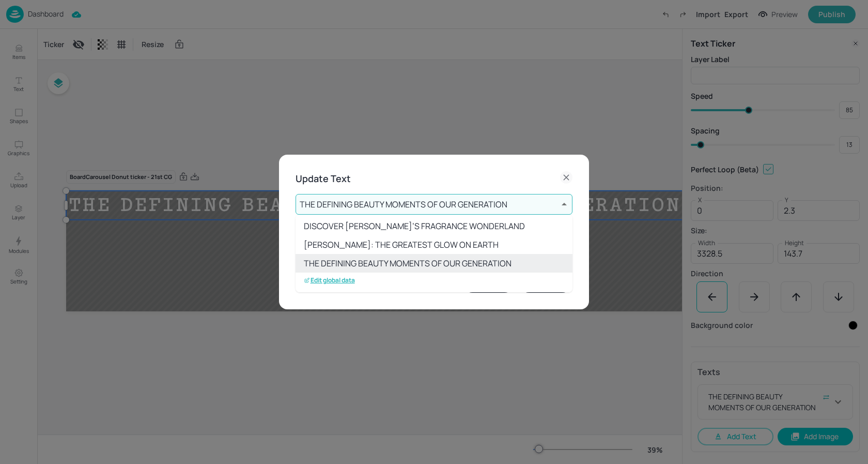
click at [342, 276] on p "Edit global data" at bounding box center [329, 279] width 51 height 7
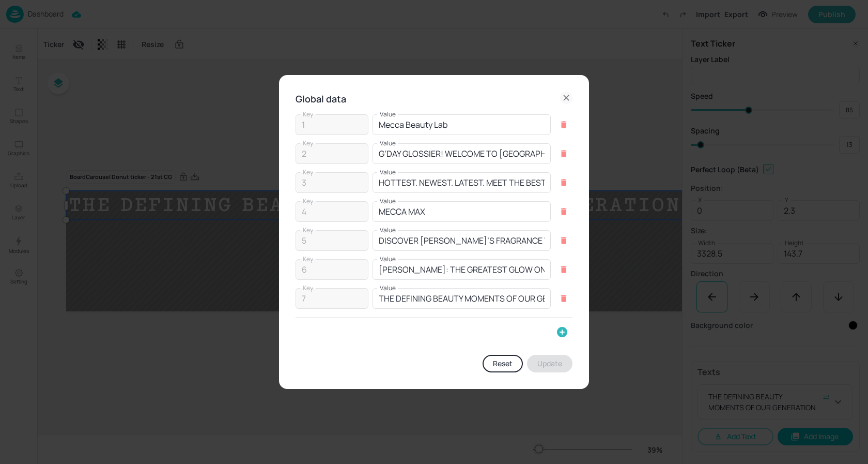
click at [565, 335] on icon "button" at bounding box center [562, 332] width 10 height 10
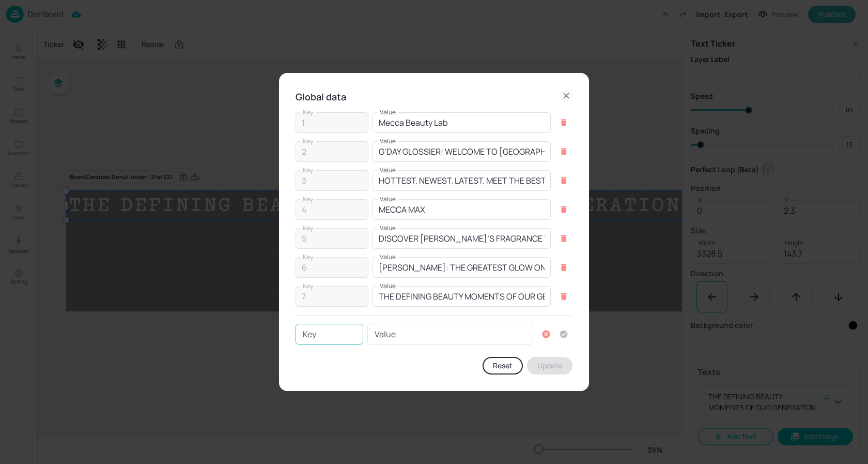
click at [333, 332] on input "Key" at bounding box center [330, 333] width 68 height 21
click at [384, 329] on div "Value Value" at bounding box center [450, 333] width 166 height 21
paste input "MECCA ARCHIVE IS NOW OPEN"
click at [562, 336] on icon "button" at bounding box center [564, 334] width 8 height 8
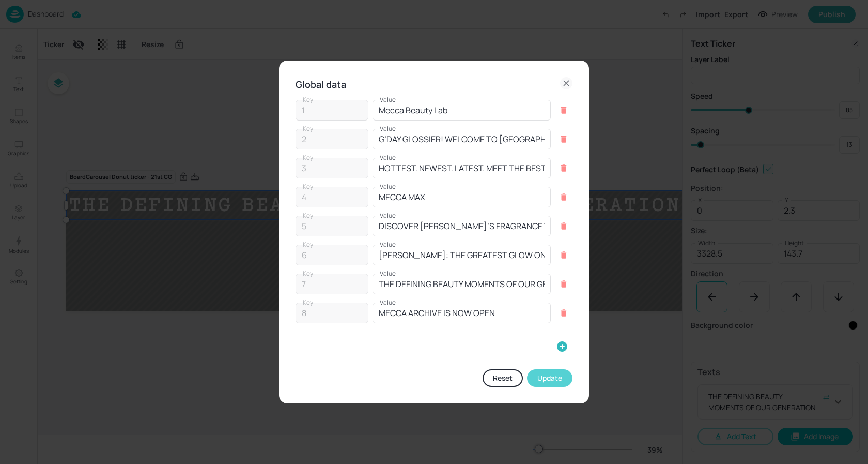
click at [538, 377] on button "Update" at bounding box center [549, 378] width 45 height 18
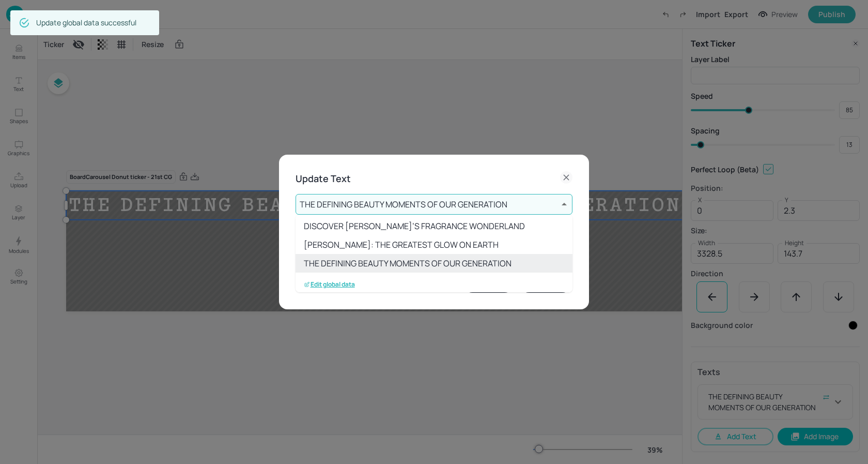
scroll to position [95, 0]
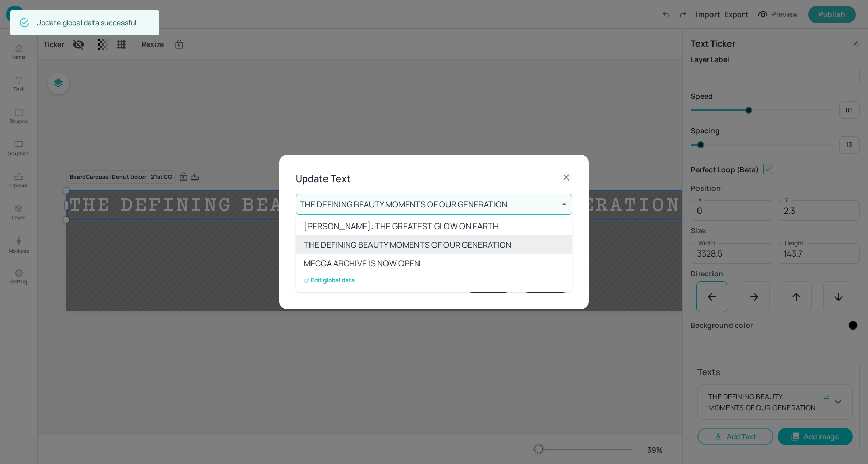
click at [355, 263] on li "MECCA ARCHIVE IS NOW OPEN" at bounding box center [434, 263] width 277 height 19
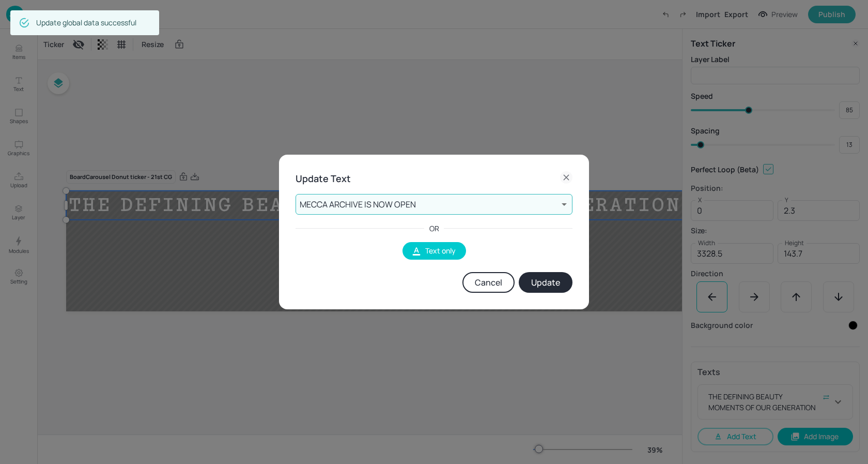
click at [550, 280] on button "Update" at bounding box center [546, 282] width 54 height 21
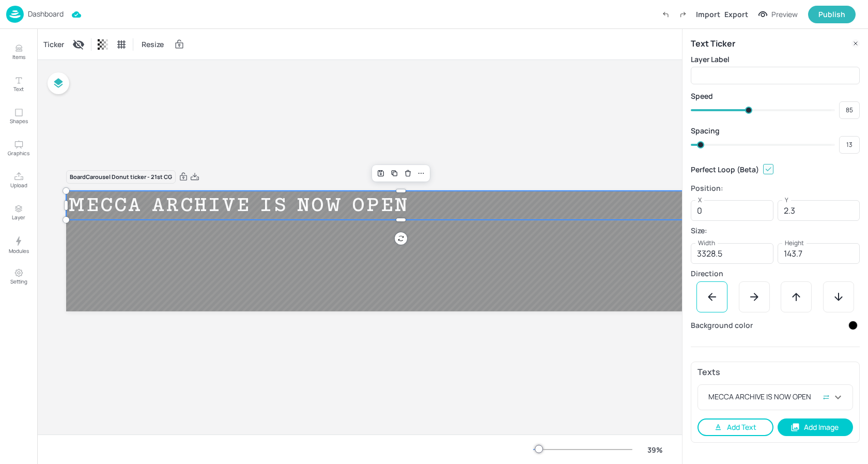
click at [750, 425] on button "Add Text" at bounding box center [736, 427] width 76 height 18
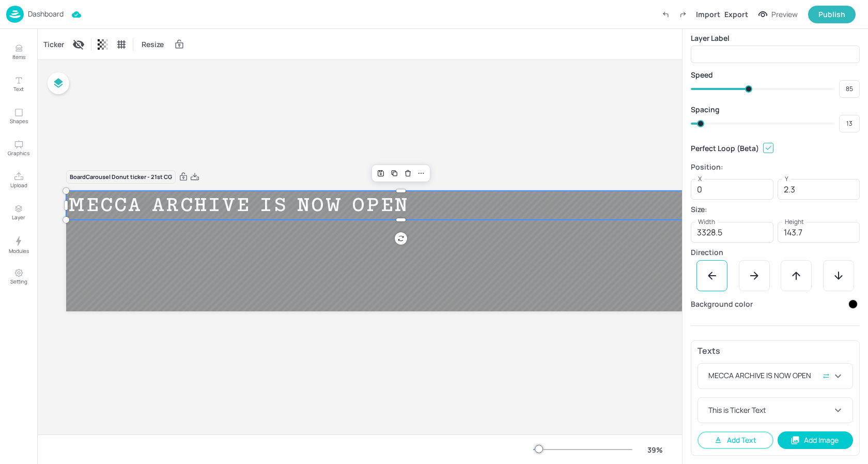
scroll to position [21, 0]
click at [813, 412] on icon at bounding box center [817, 409] width 8 height 7
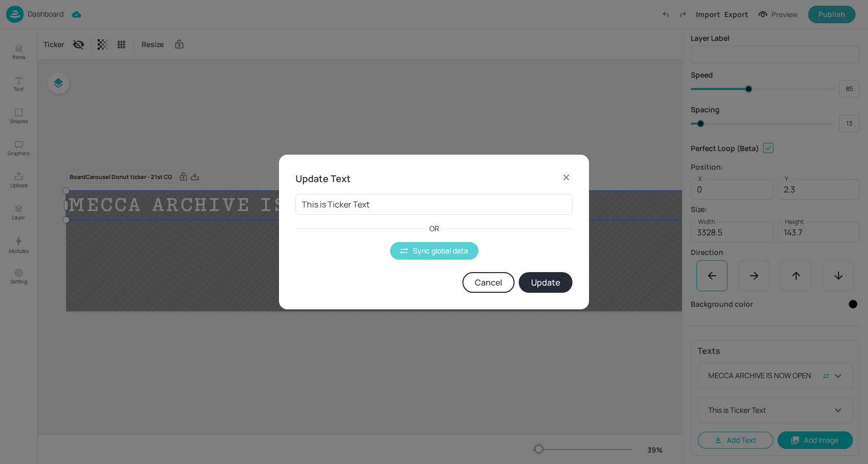
click at [414, 246] on button "Sync global data" at bounding box center [434, 251] width 88 height 18
click at [425, 205] on body "Dashboard Import Export Preview Publish Items Text Shapes Graphics Upload Layer…" at bounding box center [434, 232] width 868 height 464
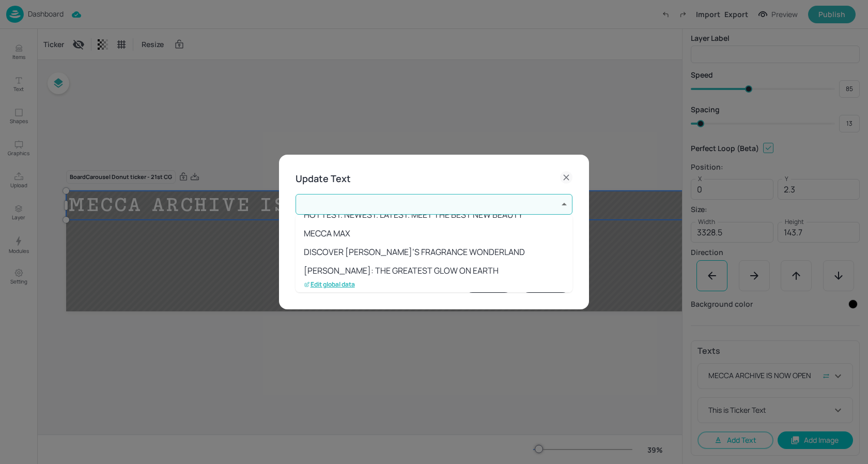
scroll to position [95, 0]
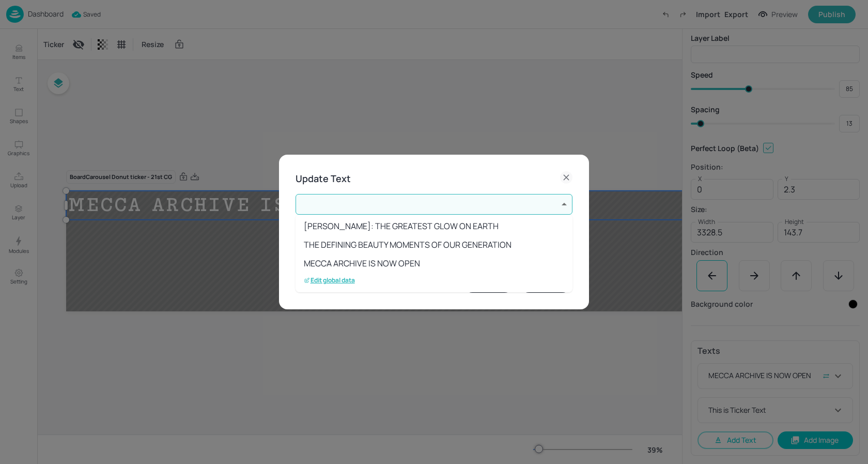
click at [395, 261] on li "MECCA ARCHIVE IS NOW OPEN" at bounding box center [434, 263] width 277 height 19
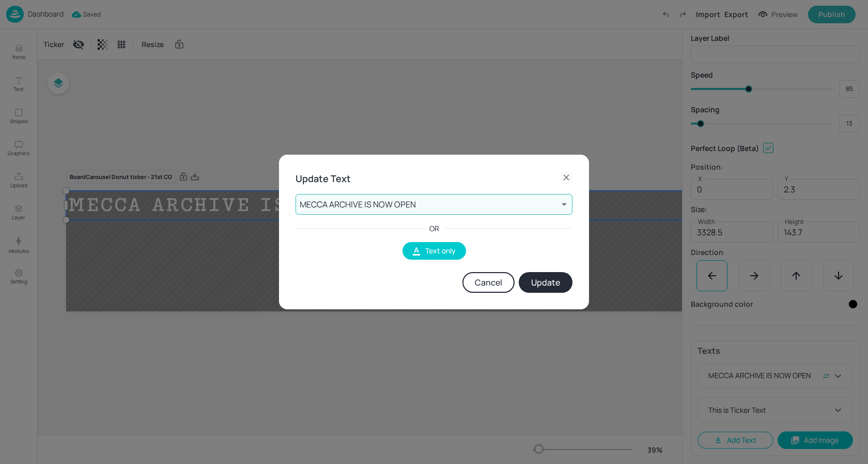
click at [547, 278] on button "Update" at bounding box center [546, 282] width 54 height 21
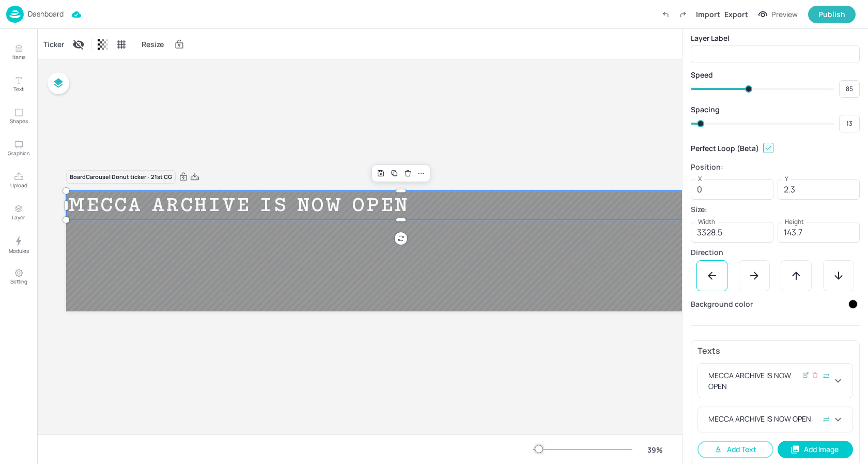
click at [779, 376] on div "MECCA ARCHIVE IS NOW OPEN" at bounding box center [769, 380] width 126 height 22
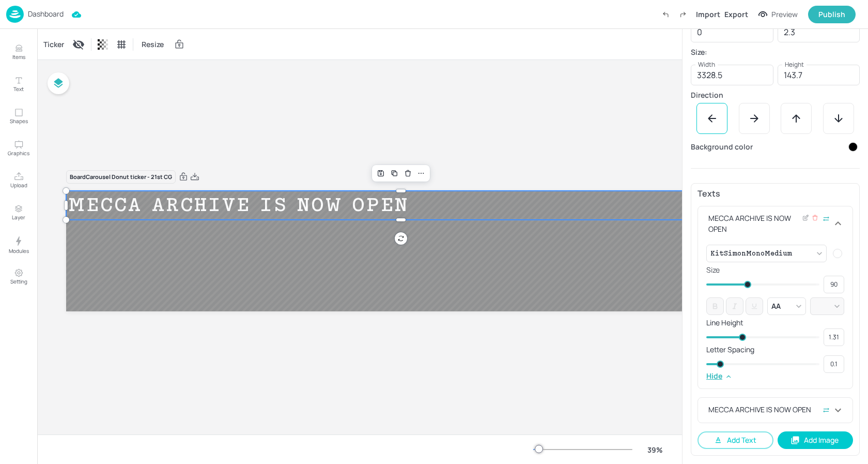
scroll to position [178, 0]
drag, startPoint x: 747, startPoint y: 284, endPoint x: 740, endPoint y: 284, distance: 7.2
click at [740, 284] on span at bounding box center [740, 284] width 7 height 7
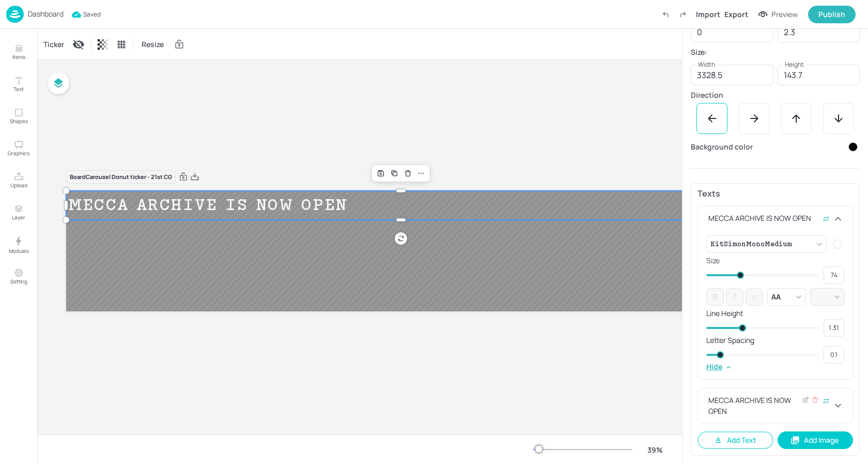
click at [743, 407] on div "MECCA ARCHIVE IS NOW OPEN" at bounding box center [769, 405] width 126 height 22
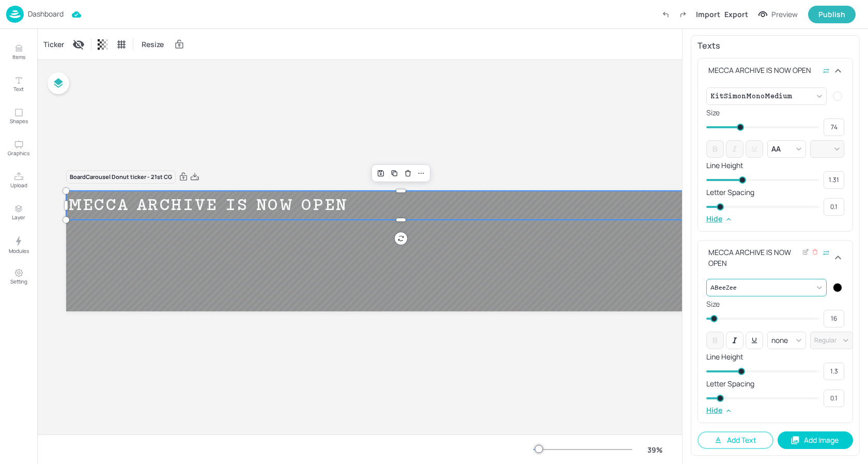
click at [757, 290] on body "Dashboard Import Export Preview Publish Items Text Shapes Graphics Upload Layer…" at bounding box center [434, 232] width 868 height 464
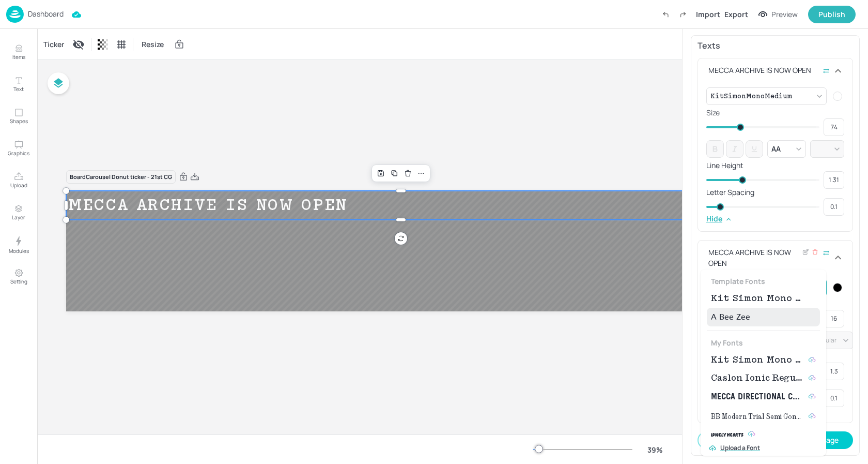
scroll to position [317, 0]
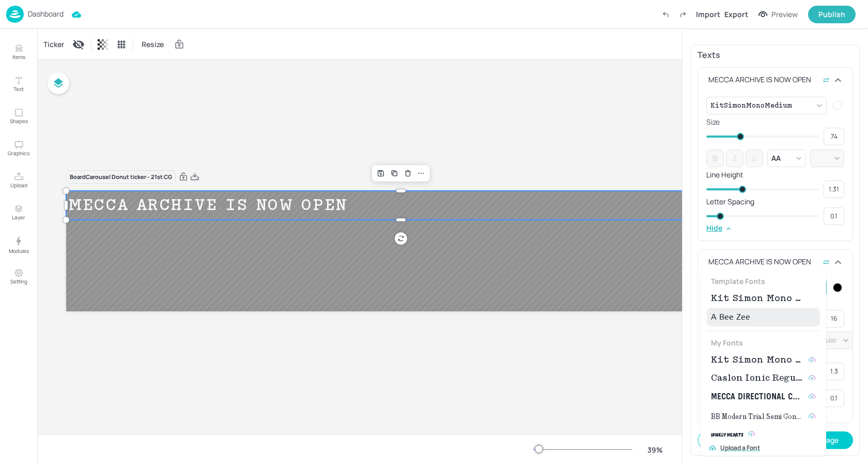
click at [752, 297] on span "Kit Simon Mono Medium" at bounding box center [757, 298] width 93 height 12
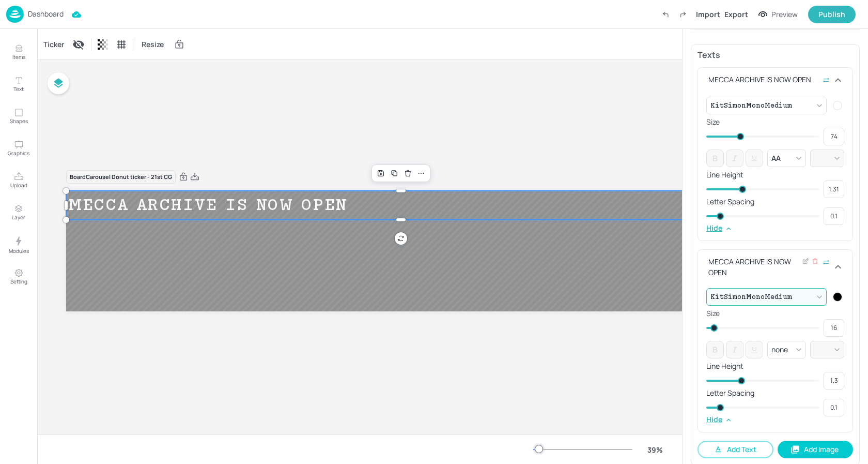
drag, startPoint x: 837, startPoint y: 328, endPoint x: 811, endPoint y: 326, distance: 26.4
click at [811, 326] on div "16 ​" at bounding box center [775, 328] width 138 height 18
click at [772, 317] on div "Size 74 ​" at bounding box center [775, 323] width 138 height 27
click at [835, 296] on div at bounding box center [837, 296] width 9 height 9
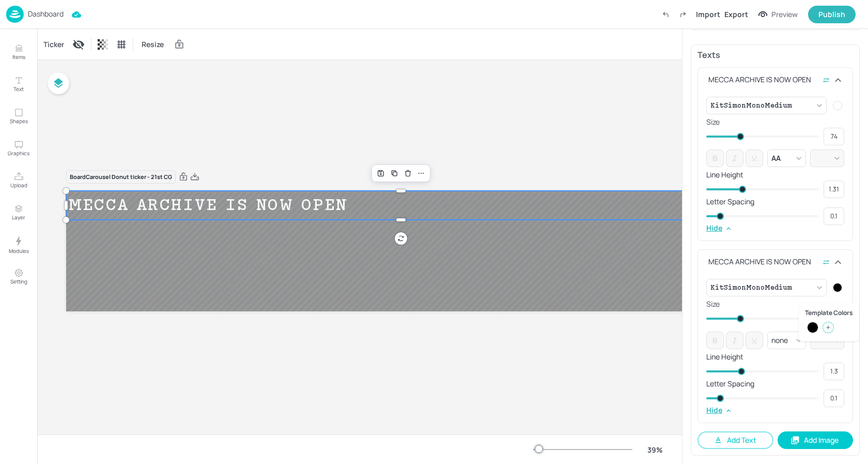
click at [828, 329] on icon at bounding box center [828, 327] width 5 height 5
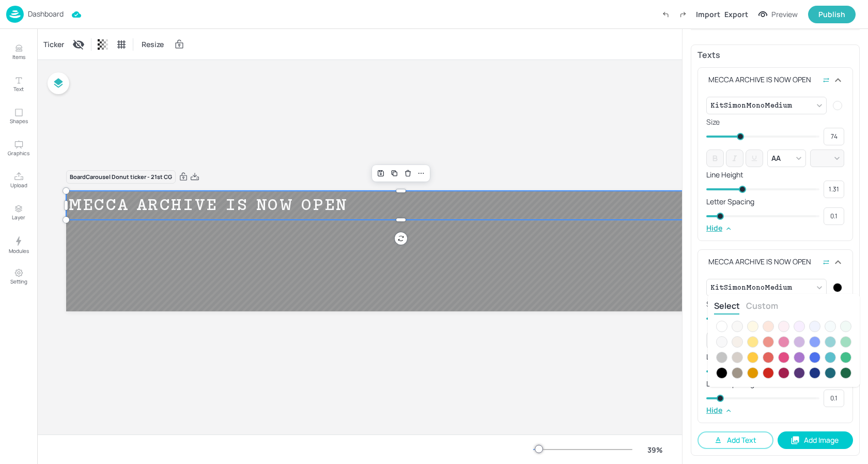
click at [725, 326] on div at bounding box center [721, 325] width 11 height 11
click at [826, 239] on div at bounding box center [434, 232] width 868 height 464
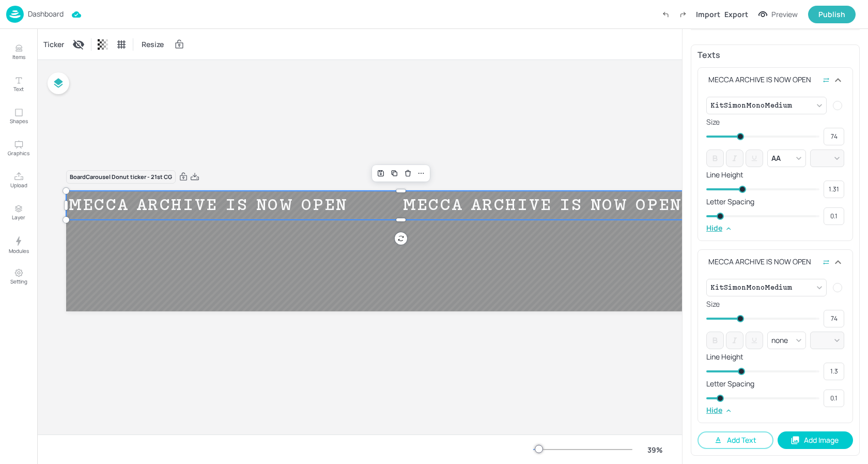
click at [835, 245] on div "Texts MECCA ARCHIVE IS NOW OPEN KitSimonMonoMedium {"font":"KitSimonMonoMedium"…" at bounding box center [775, 249] width 169 height 410
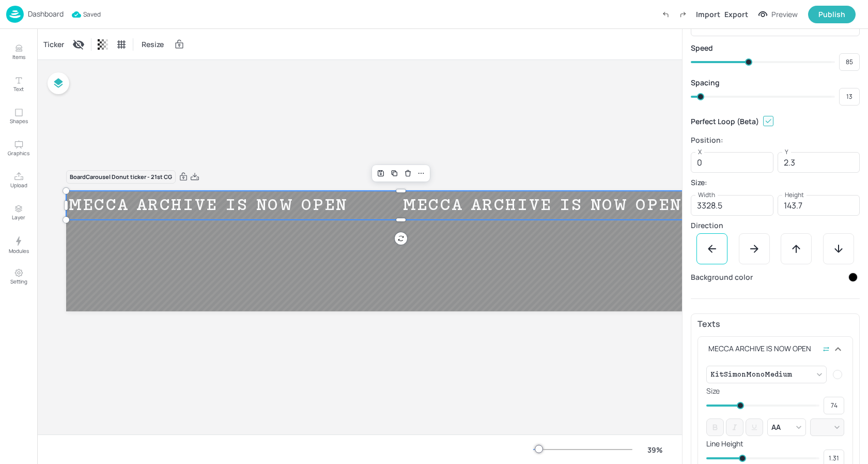
scroll to position [48, 0]
drag, startPoint x: 698, startPoint y: 96, endPoint x: 692, endPoint y: 96, distance: 6.2
click at [692, 96] on span at bounding box center [694, 97] width 7 height 7
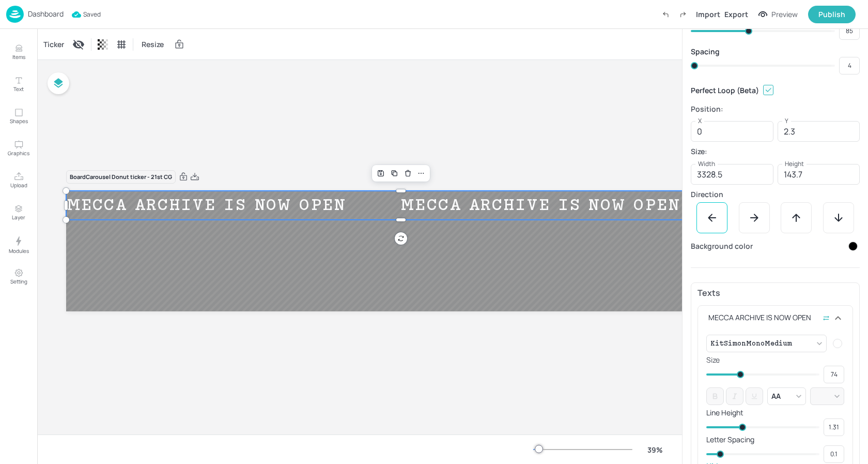
click at [321, 360] on div "Board Carousel Donut ticker - 21st [PERSON_NAME] ARCHIVE IS NOW OPEN MECCA ARCH…" at bounding box center [452, 247] width 831 height 374
click at [43, 14] on p "Dashboard" at bounding box center [46, 13] width 36 height 7
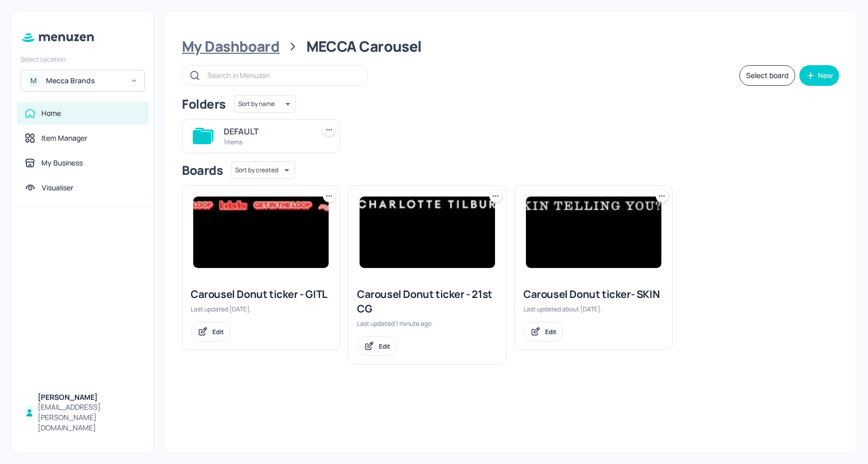
click at [254, 50] on div "My Dashboard" at bounding box center [231, 46] width 98 height 19
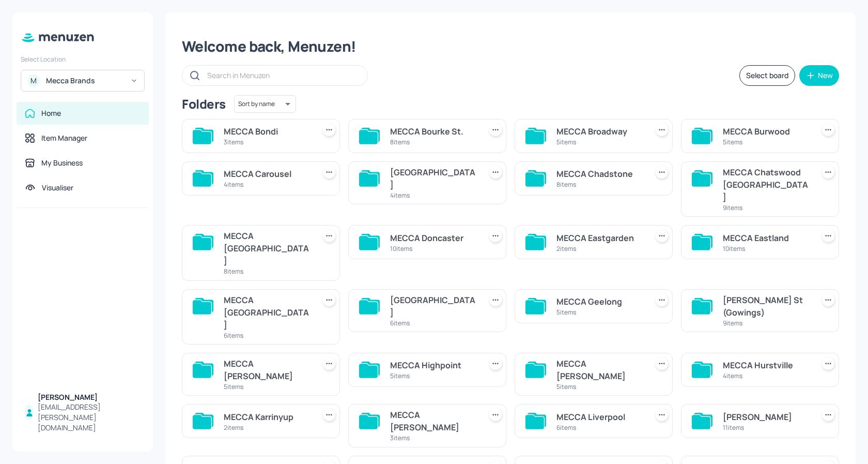
click at [450, 178] on div "[GEOGRAPHIC_DATA]" at bounding box center [433, 178] width 87 height 25
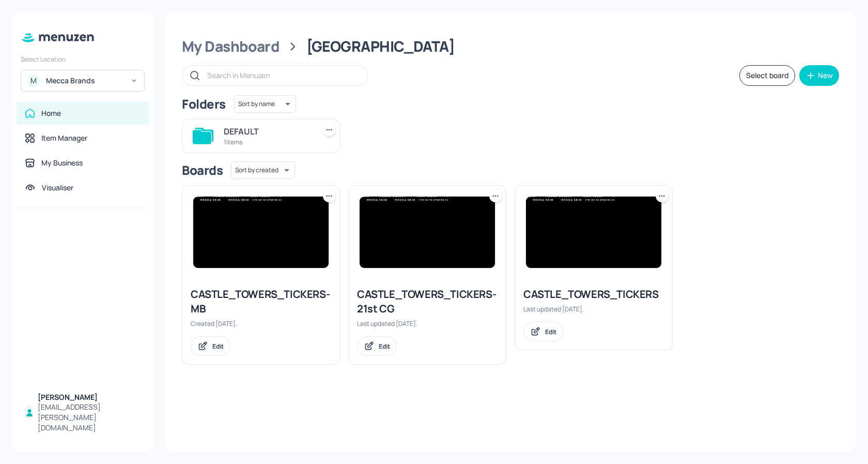
click at [461, 244] on img at bounding box center [427, 231] width 135 height 71
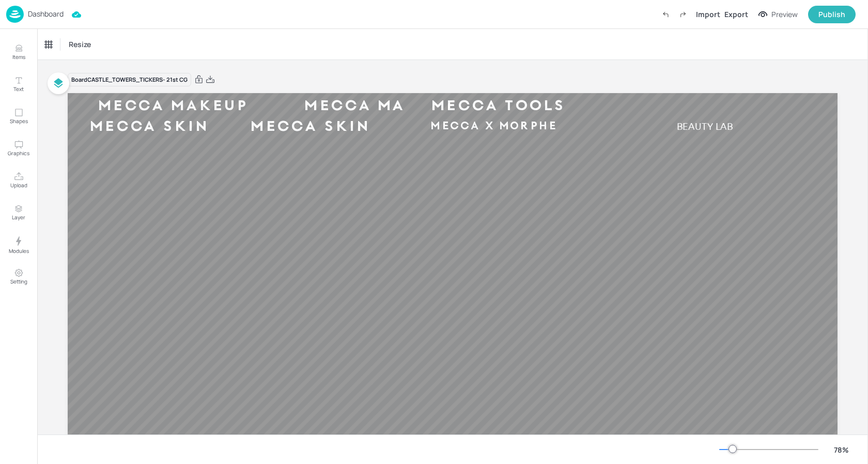
click at [50, 14] on p "Dashboard" at bounding box center [46, 13] width 36 height 7
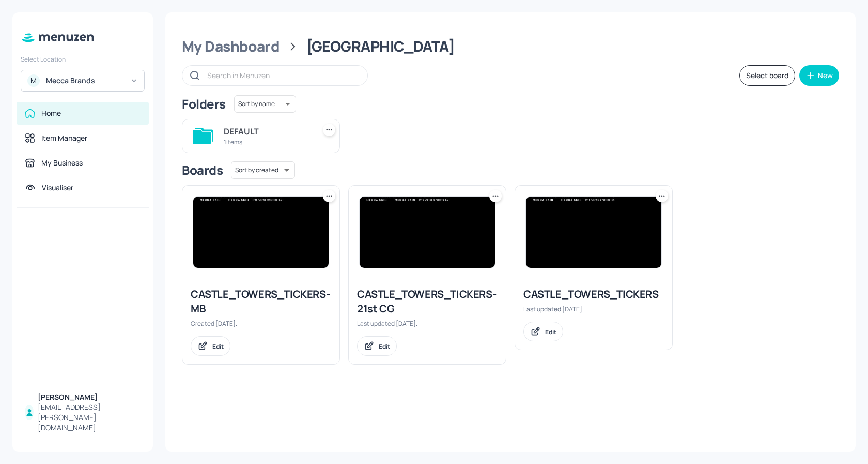
click at [494, 199] on icon at bounding box center [495, 196] width 10 height 10
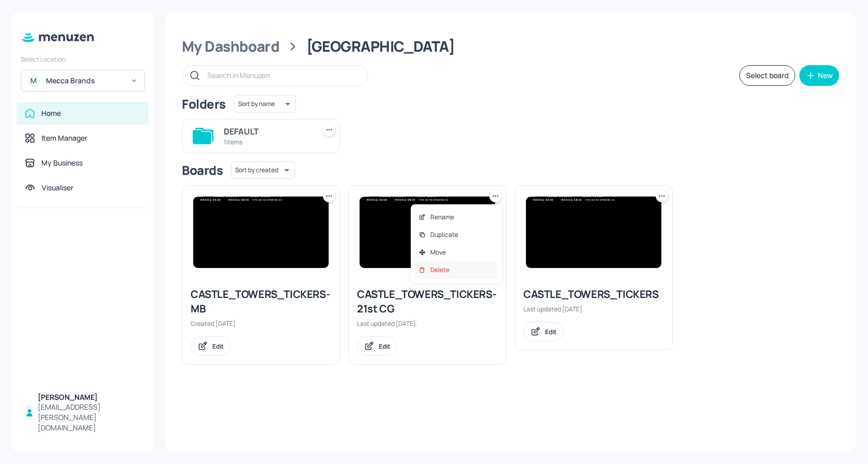
click at [448, 268] on p "Delete" at bounding box center [439, 269] width 19 height 9
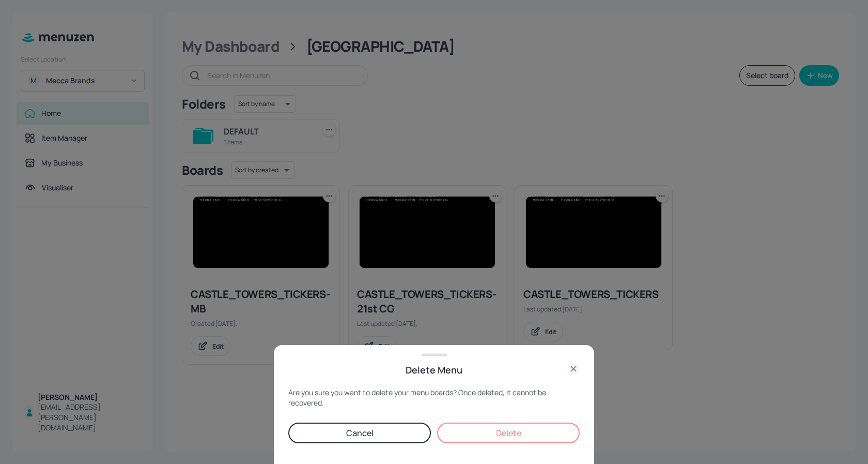
click at [496, 431] on button "Delete" at bounding box center [508, 432] width 143 height 21
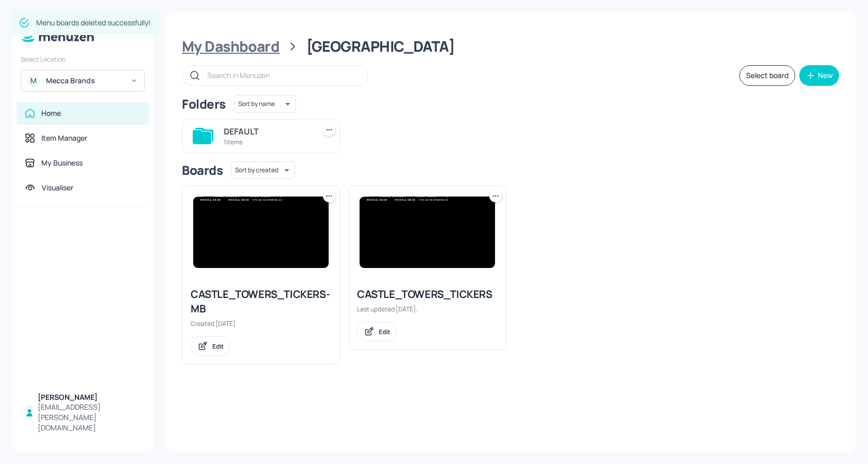
click at [268, 41] on div "My Dashboard" at bounding box center [231, 46] width 98 height 19
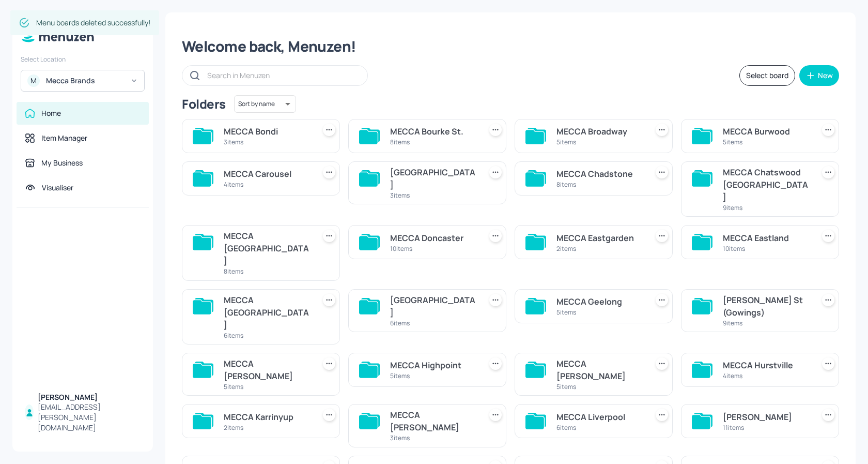
click at [608, 180] on div "8 items" at bounding box center [600, 184] width 87 height 9
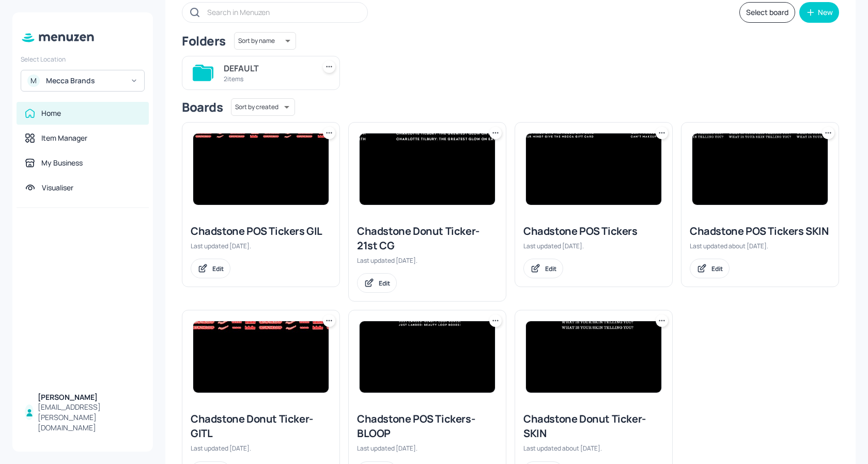
scroll to position [69, 0]
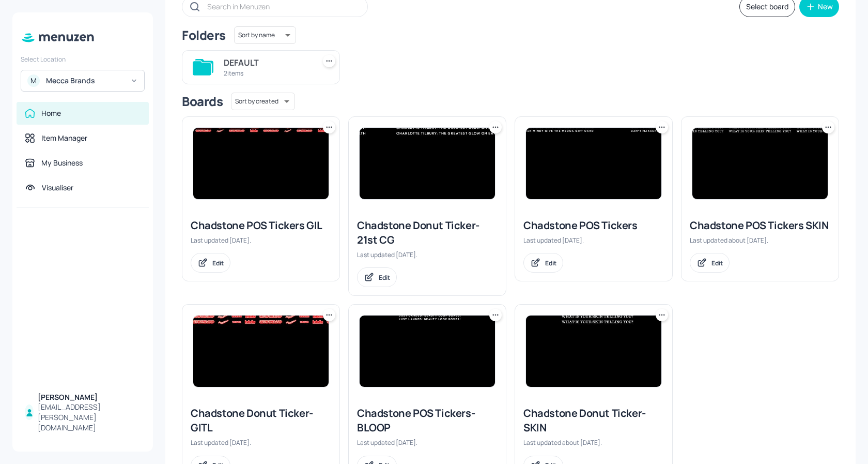
click at [410, 158] on img at bounding box center [427, 163] width 135 height 71
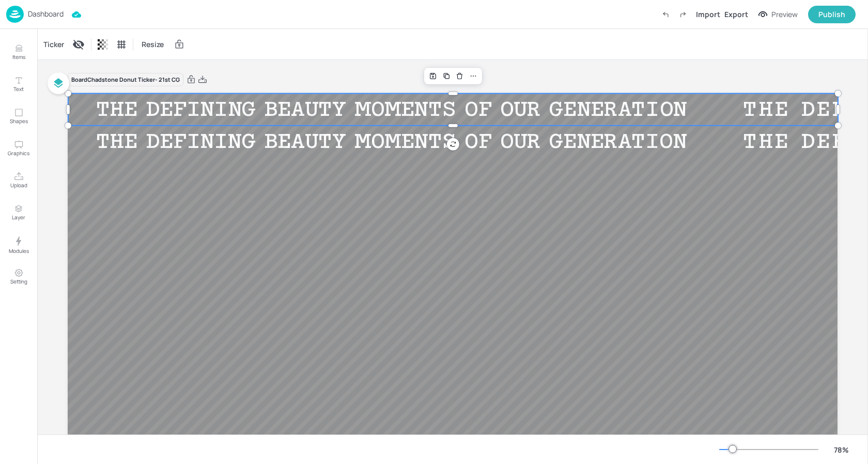
click at [329, 122] on div "DISCOVER MECCA’S FRAGRANCE WONDERLAND DISCOVER MECCA’S FRAGRANCE WONDERLAND DIS…" at bounding box center [453, 309] width 770 height 433
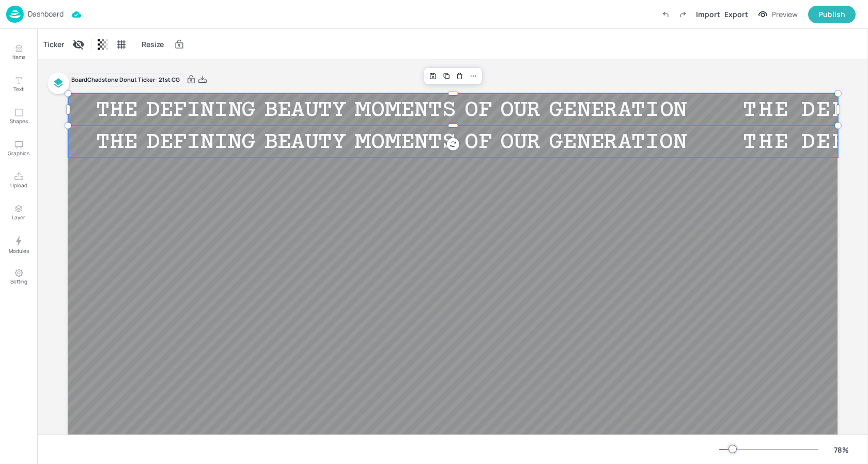
click at [288, 152] on div "THE DEFINING BEAUTY MOMENTS OF OUR GENERATION" at bounding box center [391, 141] width 647 height 26
click at [54, 47] on div "Ticker" at bounding box center [53, 44] width 25 height 17
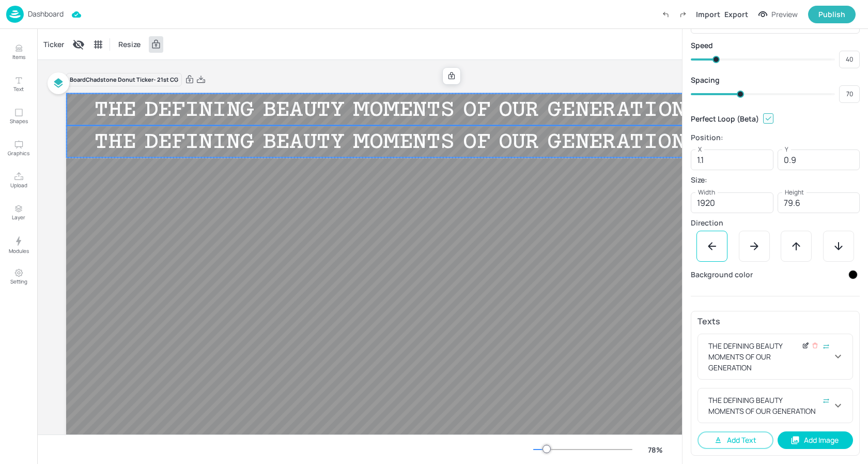
click at [804, 347] on icon at bounding box center [805, 346] width 4 height 4
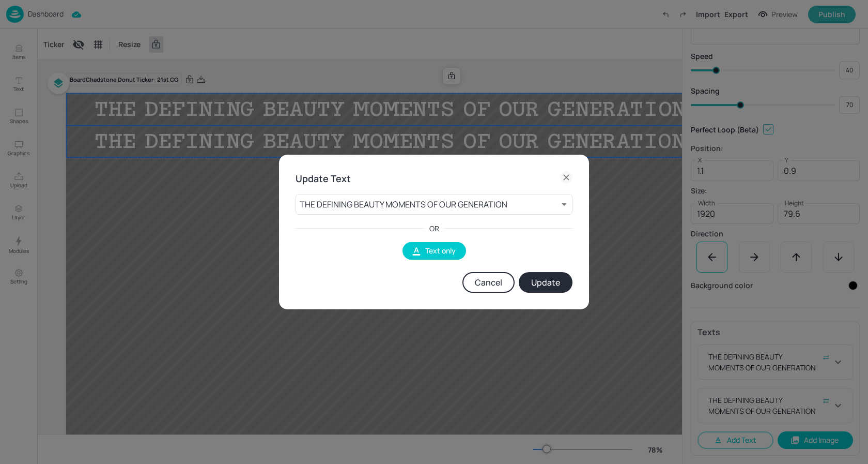
scroll to position [40, 0]
click at [456, 206] on body "Dashboard Import Export Preview Publish Items Text Shapes Graphics Upload Layer…" at bounding box center [434, 232] width 868 height 464
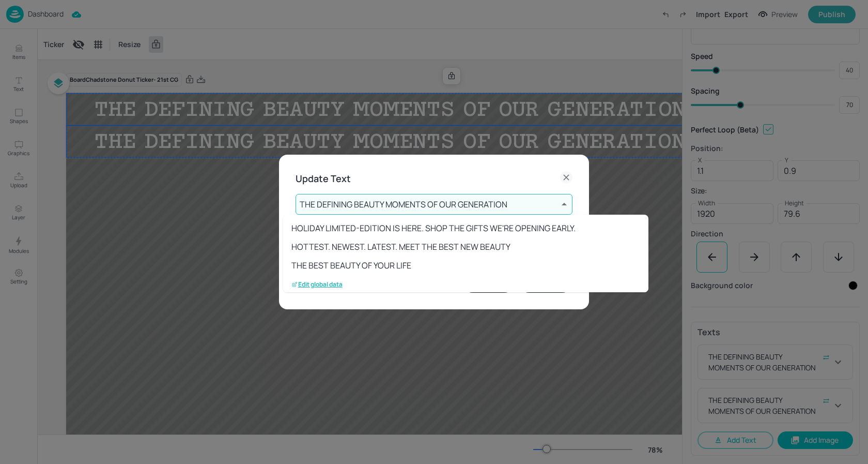
scroll to position [132, 0]
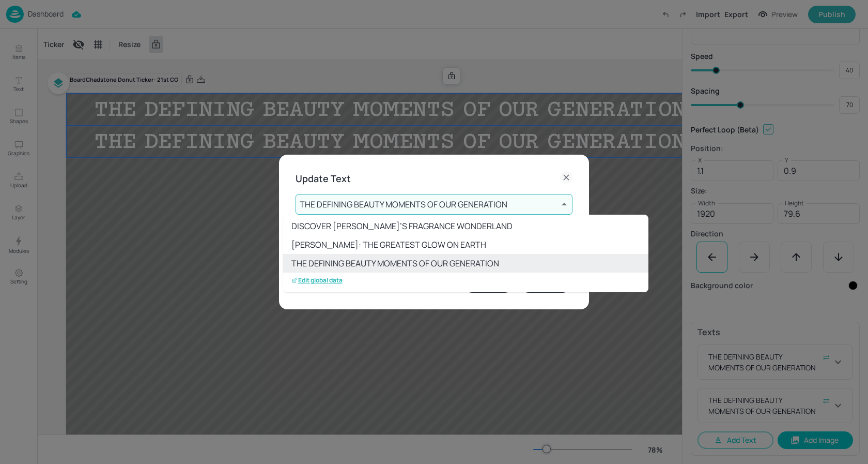
click at [327, 282] on p "Edit global data" at bounding box center [316, 279] width 51 height 7
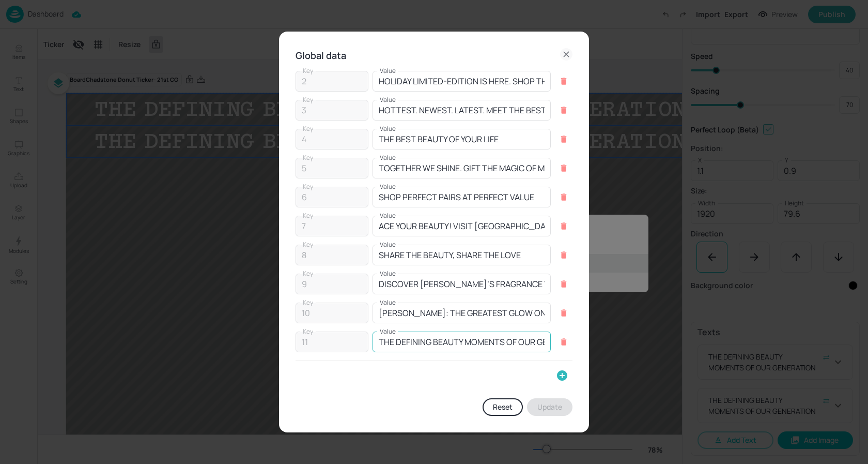
click at [513, 343] on input "THE DEFINING BEAUTY MOMENTS OF OUR GENERATION" at bounding box center [462, 341] width 178 height 21
paste input "MECCA ARCHIVE IS NOW OPEN"
click at [562, 409] on button "Update" at bounding box center [549, 407] width 45 height 18
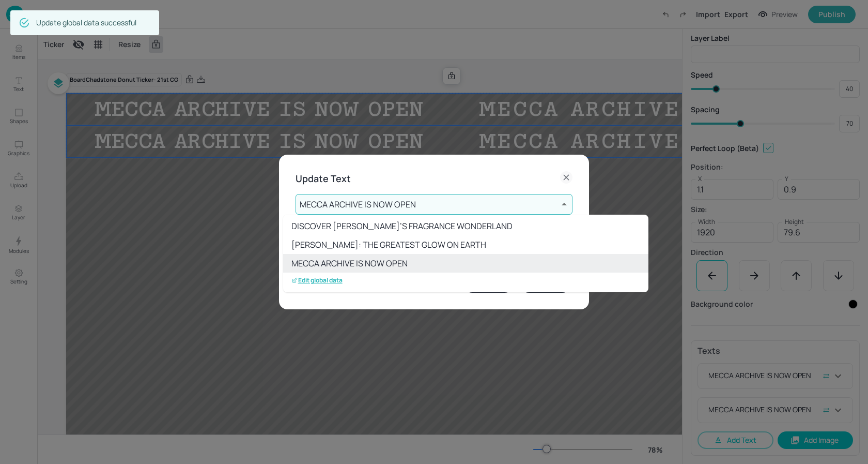
scroll to position [21, 0]
click at [417, 197] on div at bounding box center [434, 232] width 868 height 464
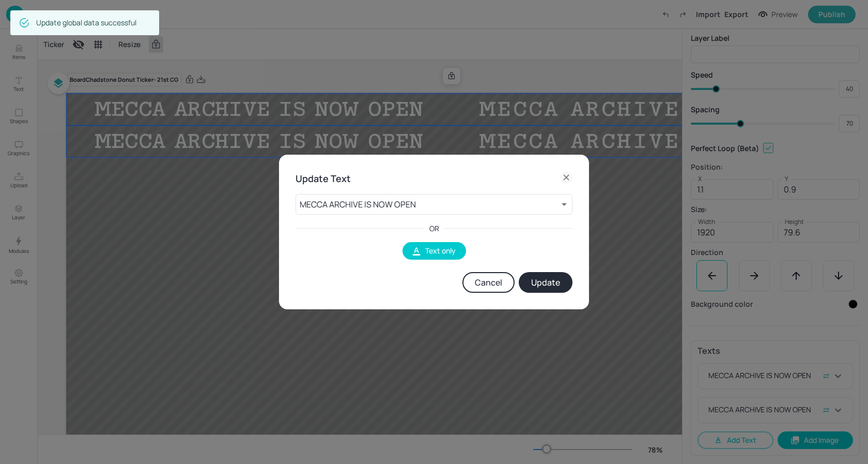
click at [541, 286] on button "Update" at bounding box center [546, 282] width 54 height 21
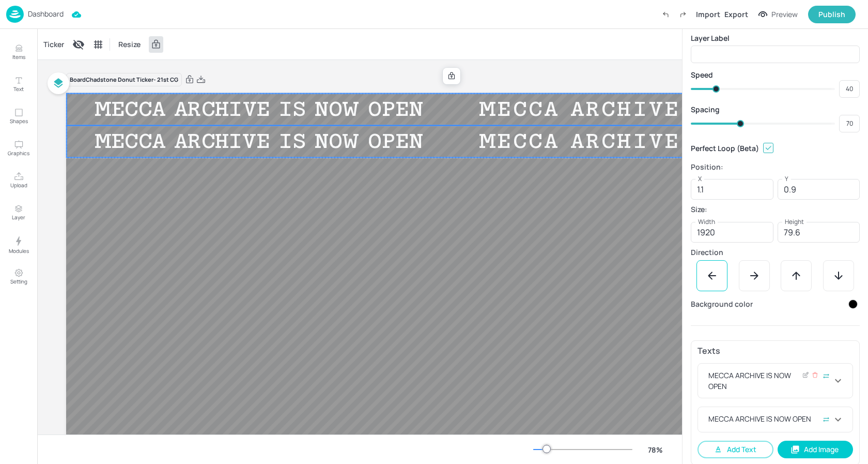
click at [836, 380] on icon at bounding box center [838, 380] width 6 height 4
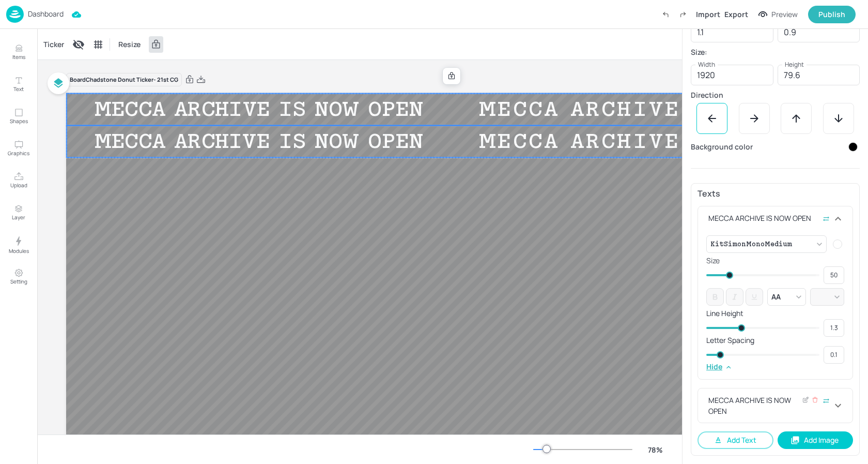
scroll to position [178, 0]
click at [832, 406] on icon at bounding box center [838, 405] width 12 height 12
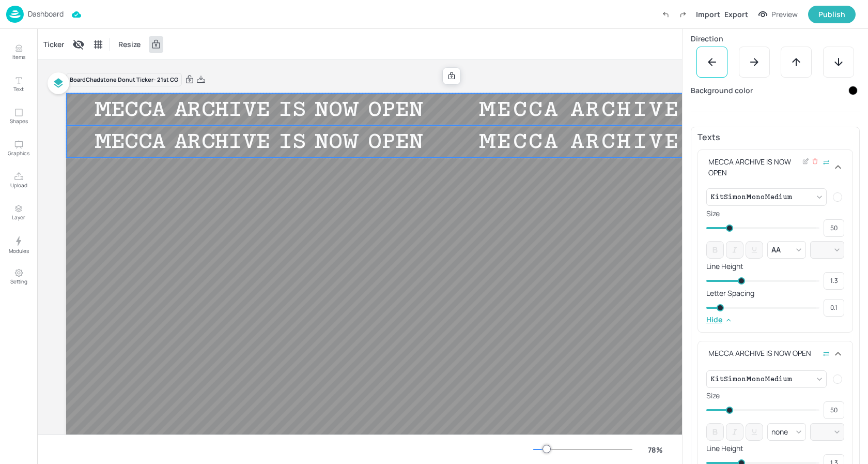
scroll to position [241, 0]
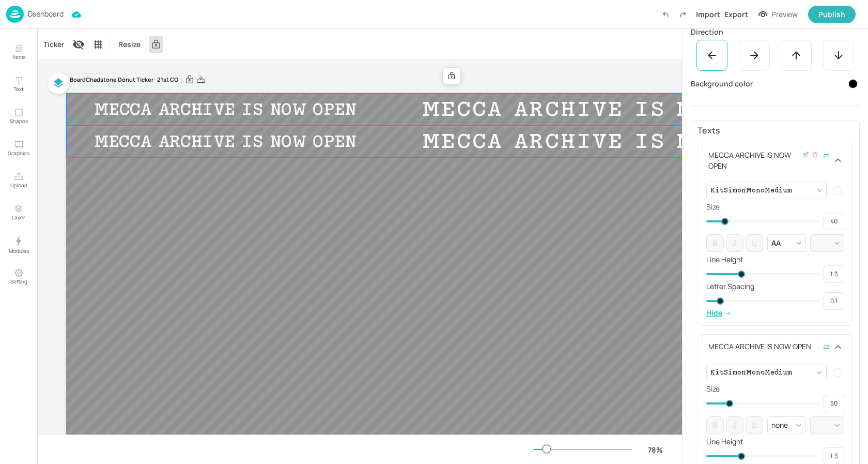
click at [725, 219] on span at bounding box center [724, 221] width 7 height 7
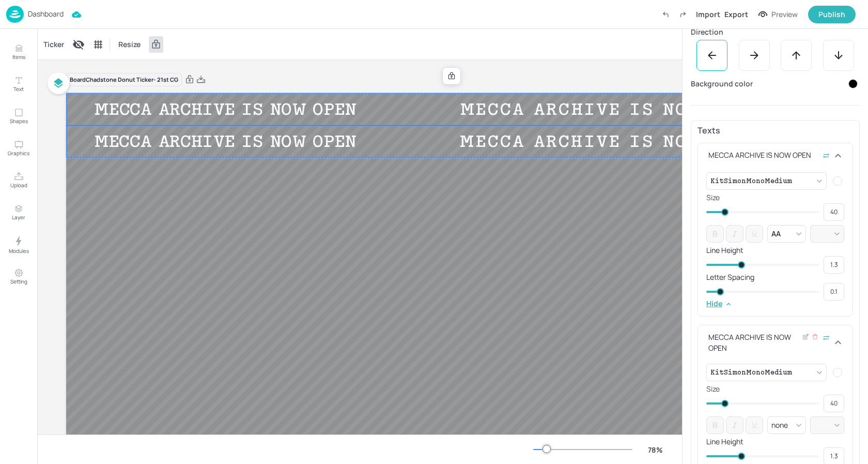
click at [725, 405] on span at bounding box center [724, 402] width 7 height 7
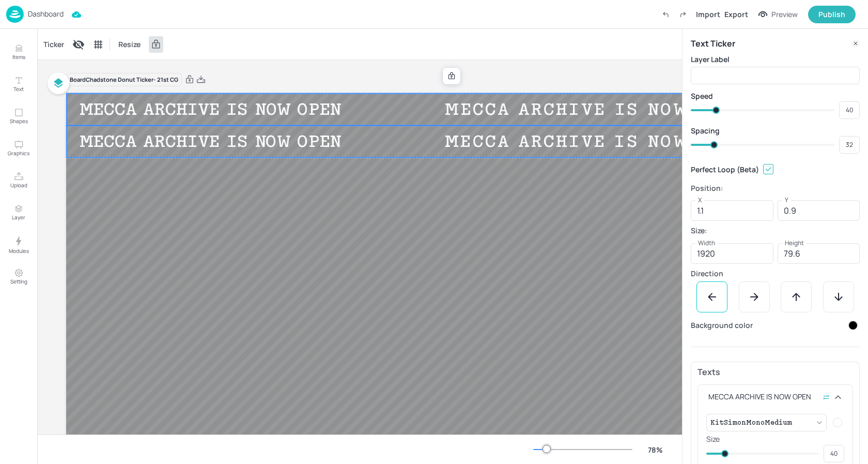
drag, startPoint x: 735, startPoint y: 144, endPoint x: 714, endPoint y: 146, distance: 21.3
click at [714, 146] on span at bounding box center [714, 144] width 7 height 7
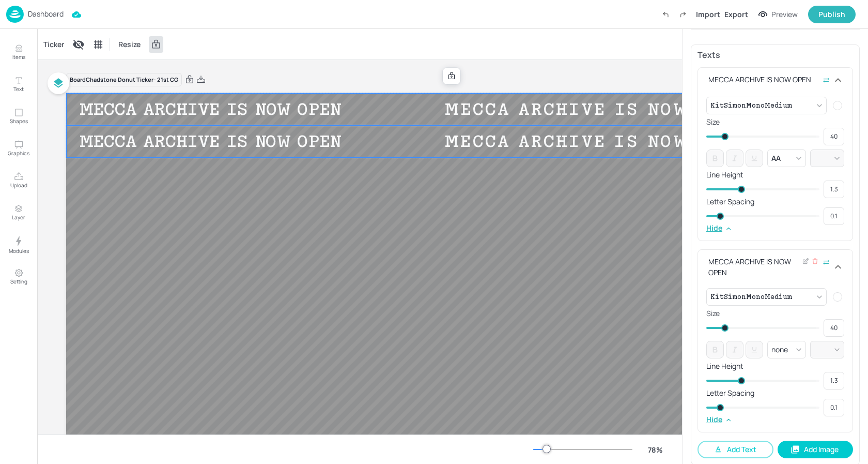
scroll to position [317, 0]
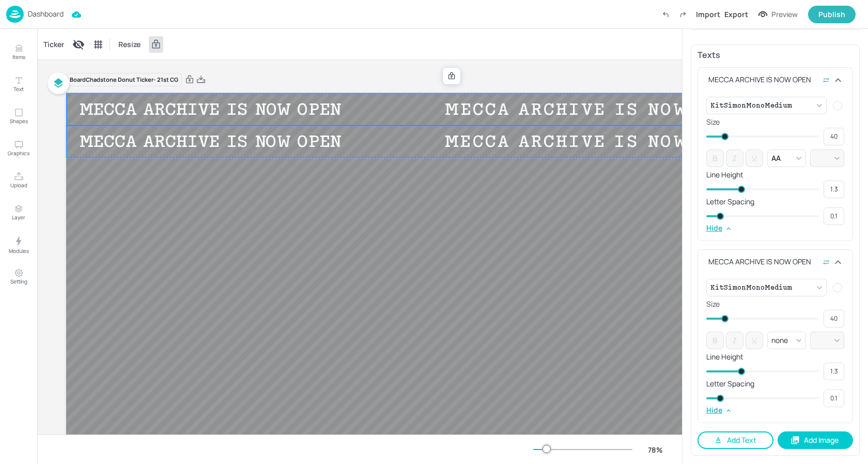
click at [741, 440] on button "Add Text" at bounding box center [736, 440] width 76 height 18
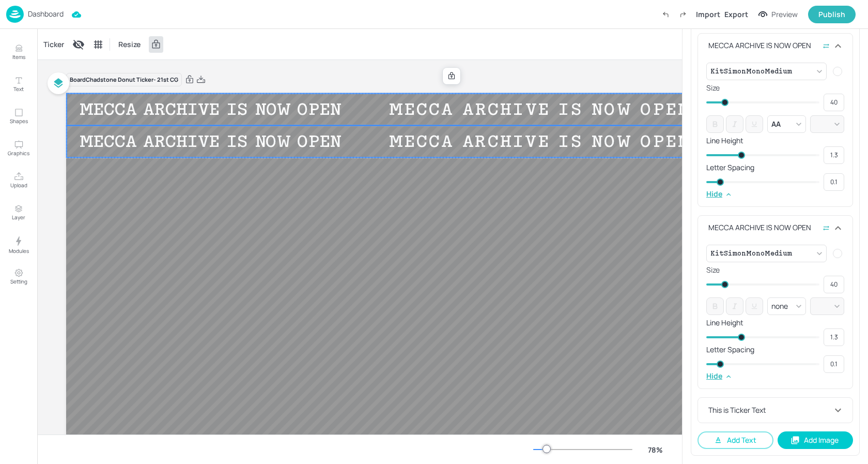
scroll to position [351, 0]
click at [767, 410] on div "This is Ticker Text" at bounding box center [769, 409] width 126 height 11
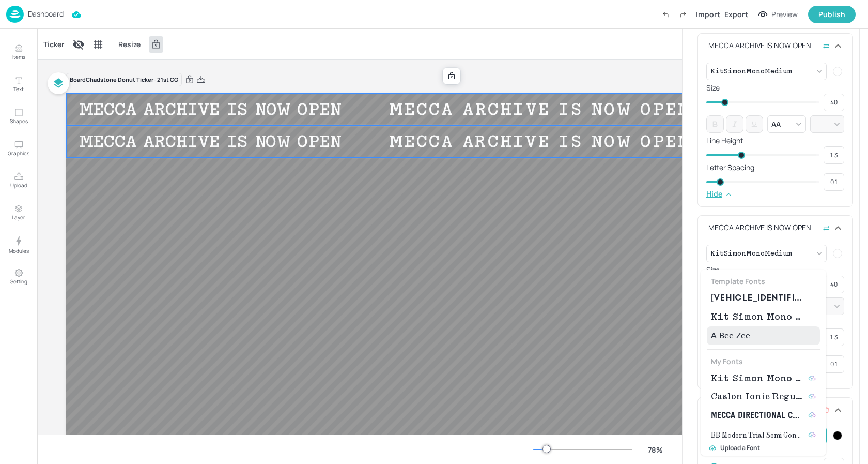
click at [759, 438] on body "Dashboard Import Export Preview Publish Items Text Shapes Graphics Upload Layer…" at bounding box center [434, 232] width 868 height 464
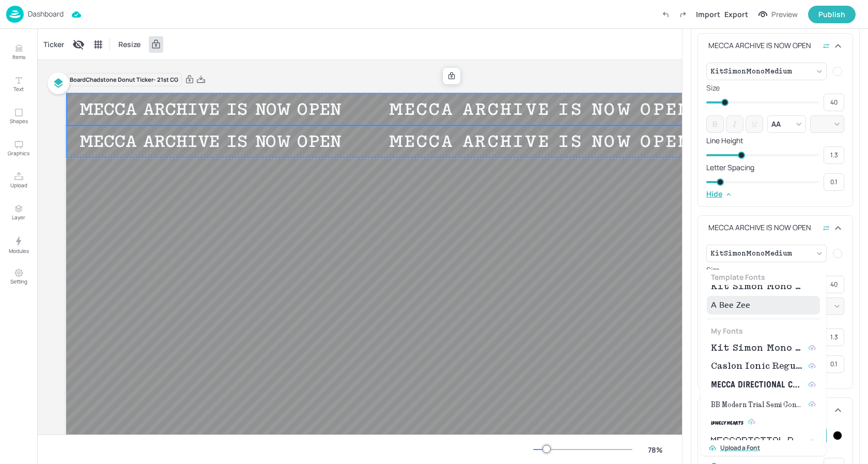
scroll to position [0, 0]
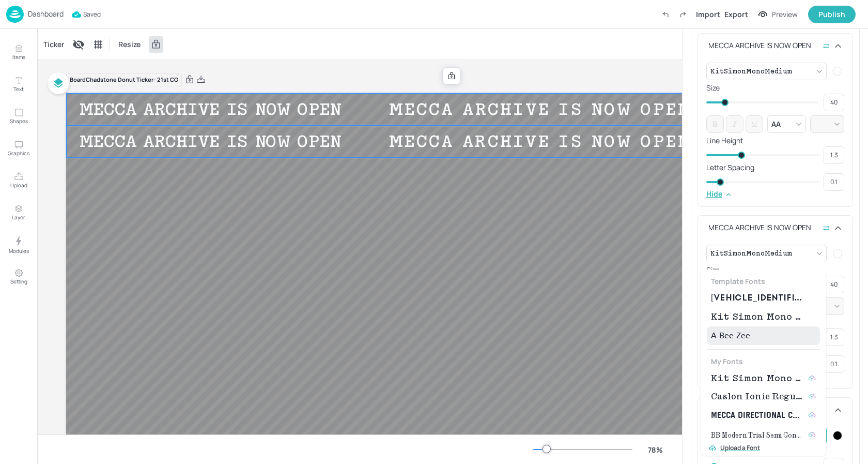
click at [754, 315] on span "Kit Simon Mono Medium" at bounding box center [757, 317] width 93 height 12
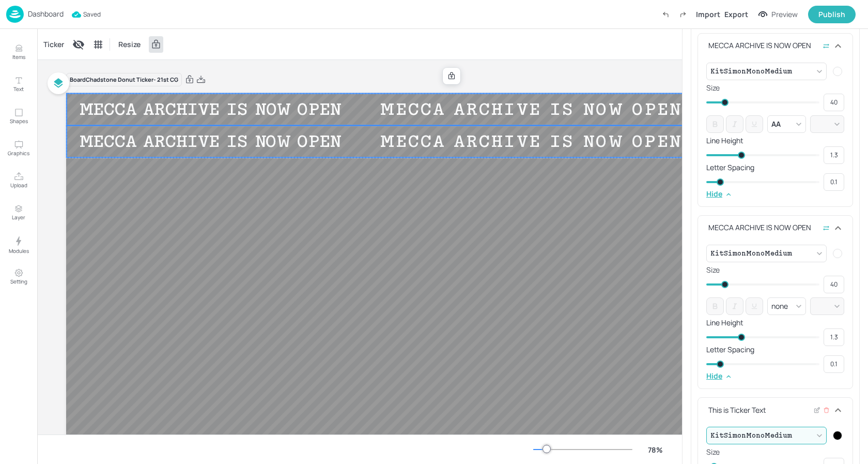
click at [808, 409] on div "This is Ticker Text" at bounding box center [769, 409] width 126 height 11
click at [814, 408] on icon at bounding box center [816, 410] width 4 height 4
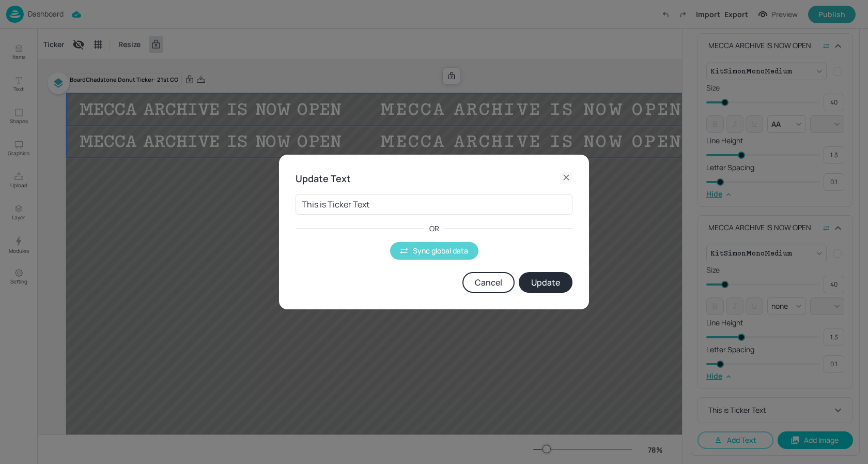
click at [433, 250] on button "Sync global data" at bounding box center [434, 251] width 88 height 18
click at [373, 206] on body "Dashboard Import Export Preview Publish Items Text Shapes Graphics Upload Layer…" at bounding box center [434, 232] width 868 height 464
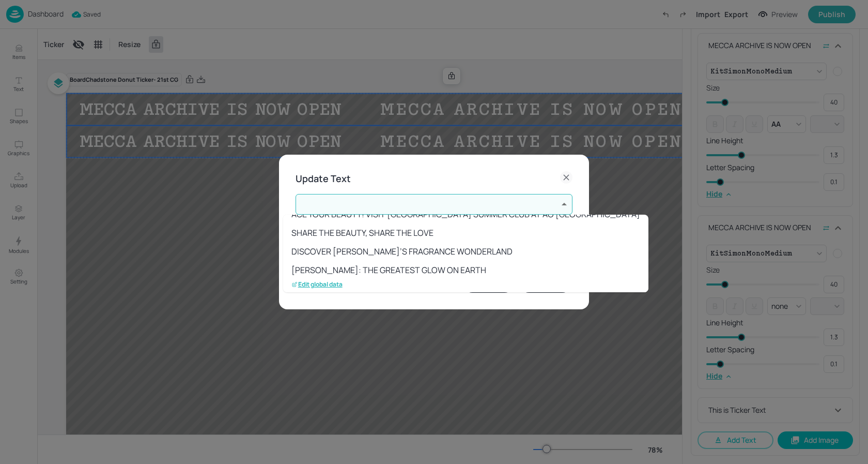
scroll to position [132, 0]
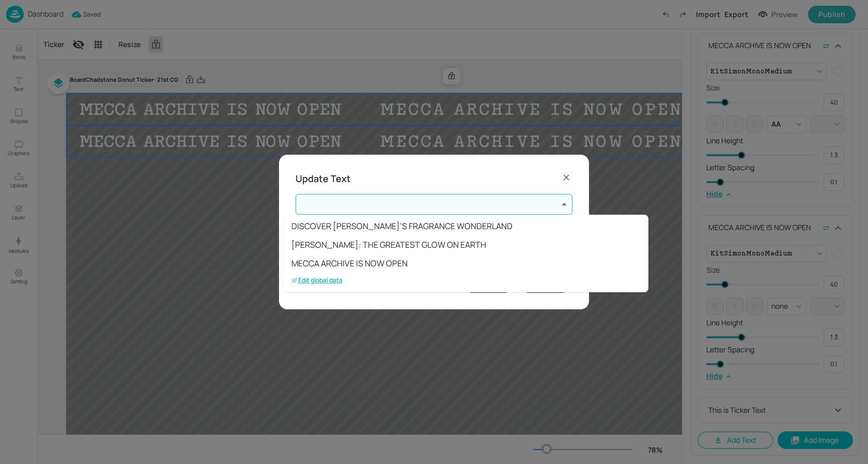
click at [377, 257] on li "MECCA ARCHIVE IS NOW OPEN" at bounding box center [465, 263] width 365 height 19
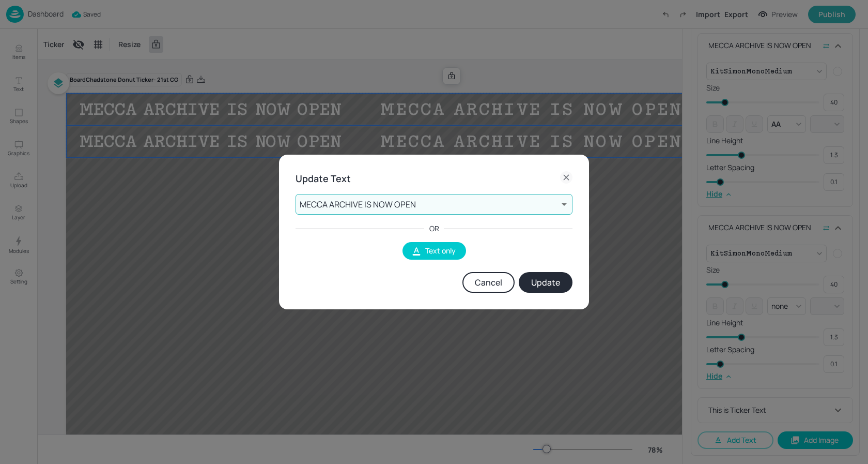
click at [554, 287] on button "Update" at bounding box center [546, 282] width 54 height 21
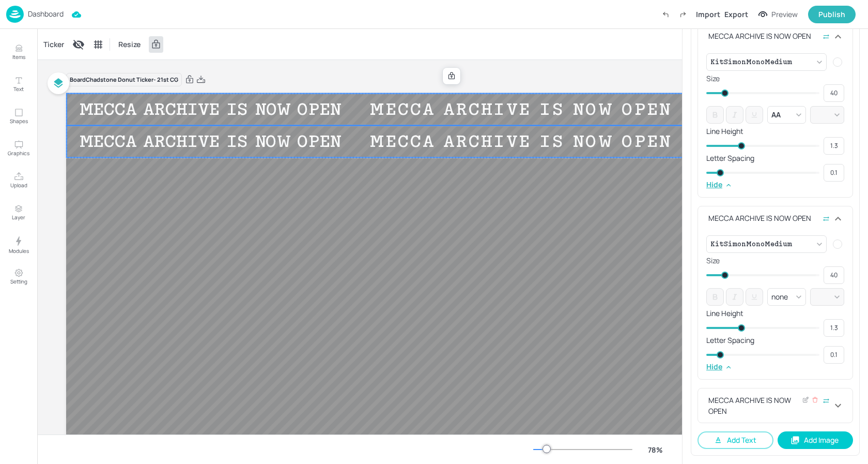
scroll to position [360, 0]
click at [838, 407] on icon at bounding box center [838, 405] width 12 height 12
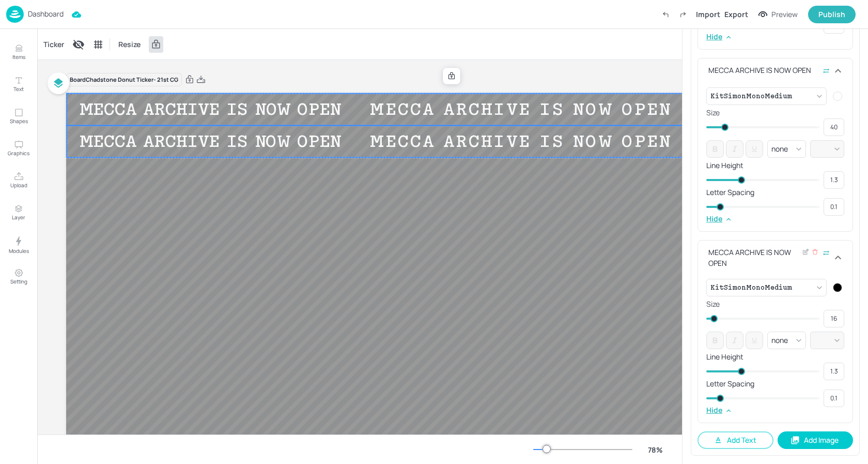
click at [834, 291] on div at bounding box center [837, 287] width 9 height 9
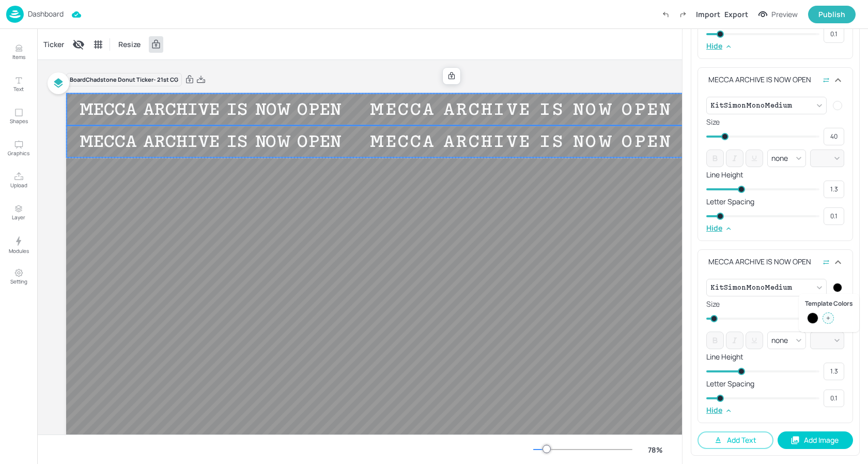
click at [829, 316] on icon at bounding box center [828, 317] width 5 height 5
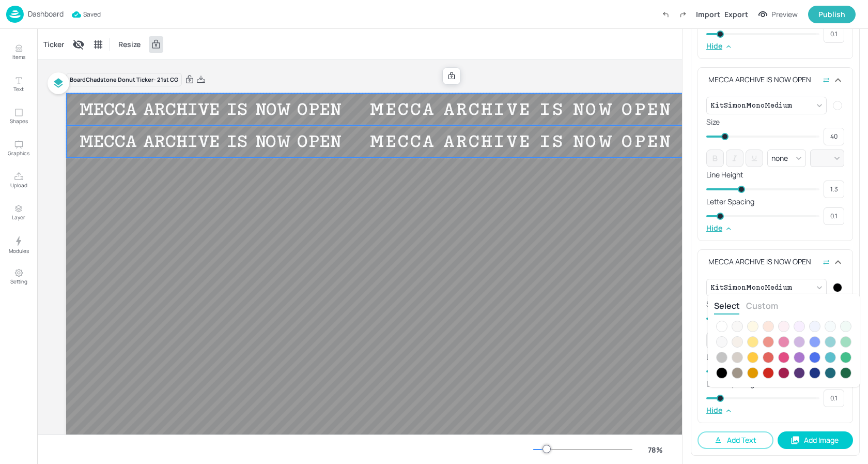
click at [720, 329] on div at bounding box center [721, 325] width 11 height 11
click at [797, 242] on div at bounding box center [434, 232] width 868 height 464
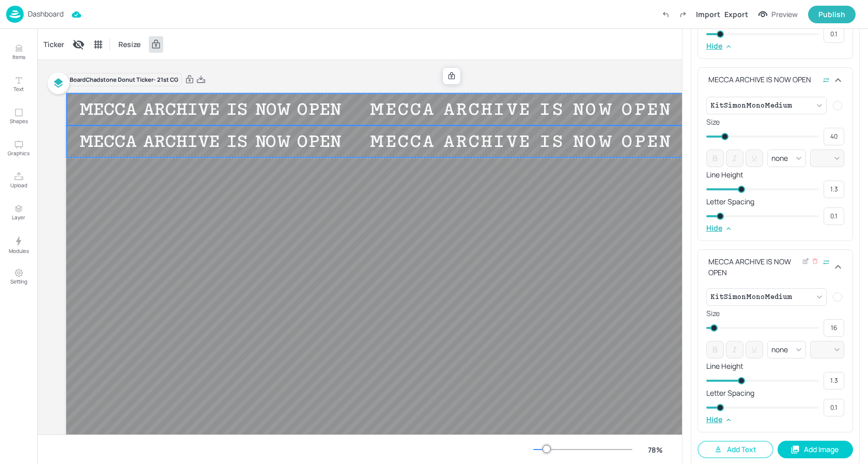
scroll to position [508, 0]
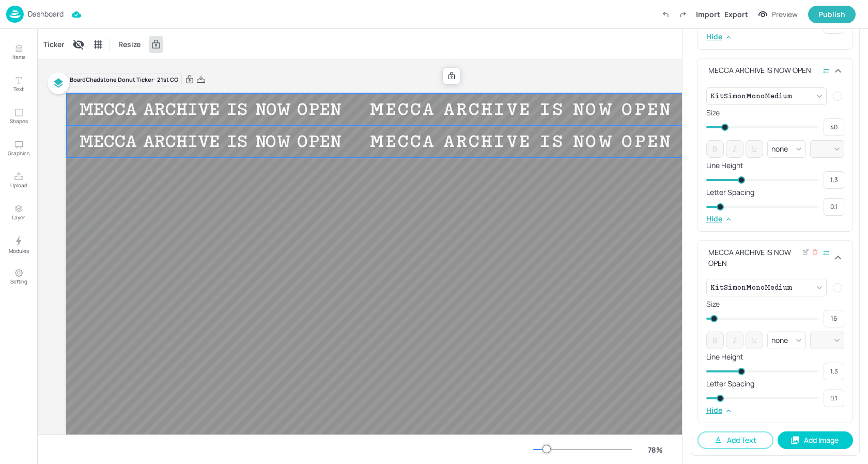
drag, startPoint x: 836, startPoint y: 321, endPoint x: 809, endPoint y: 321, distance: 27.4
click at [809, 321] on div "16 ​" at bounding box center [775, 319] width 138 height 18
click at [811, 300] on p "Size" at bounding box center [775, 303] width 138 height 7
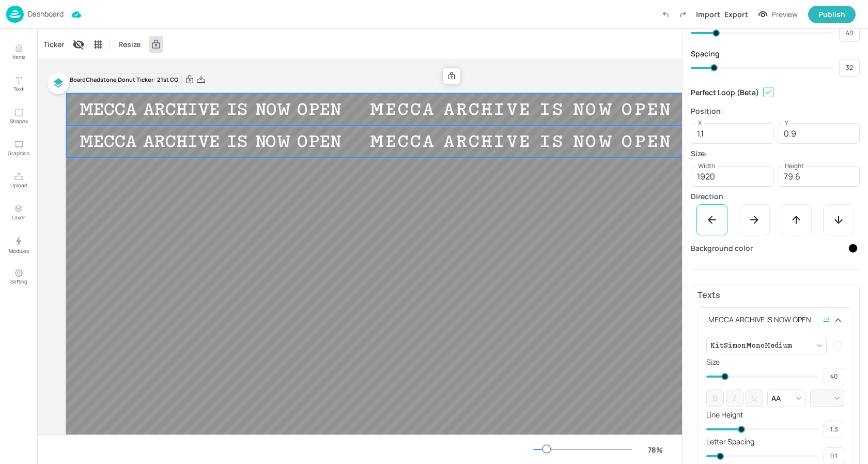
scroll to position [0, 0]
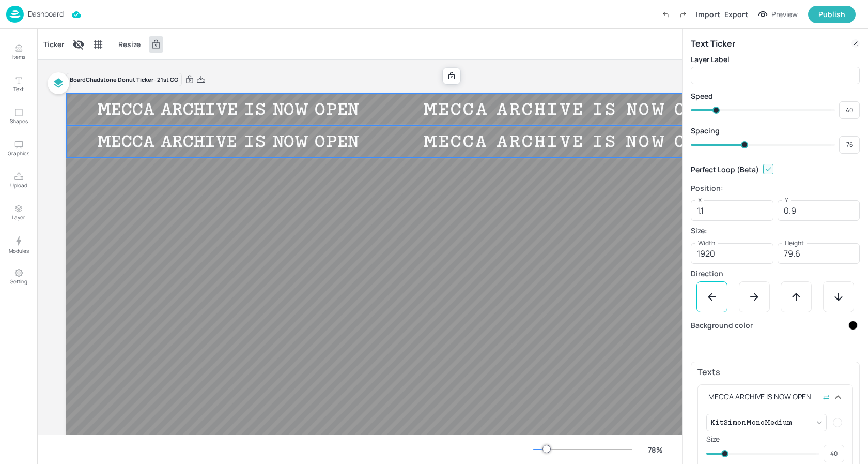
drag, startPoint x: 709, startPoint y: 142, endPoint x: 744, endPoint y: 146, distance: 34.8
click at [744, 146] on span at bounding box center [744, 144] width 7 height 7
click at [353, 39] on div "Ticker Resize" at bounding box center [359, 44] width 645 height 30
click at [43, 14] on p "Dashboard" at bounding box center [46, 13] width 36 height 7
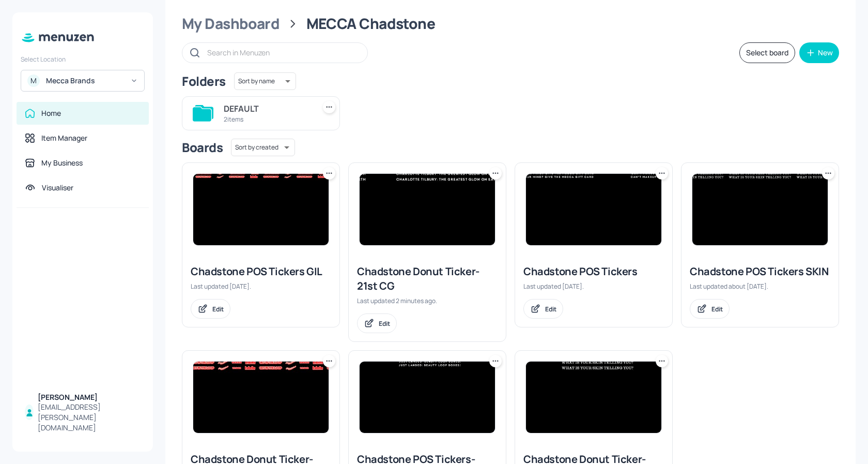
scroll to position [30, 0]
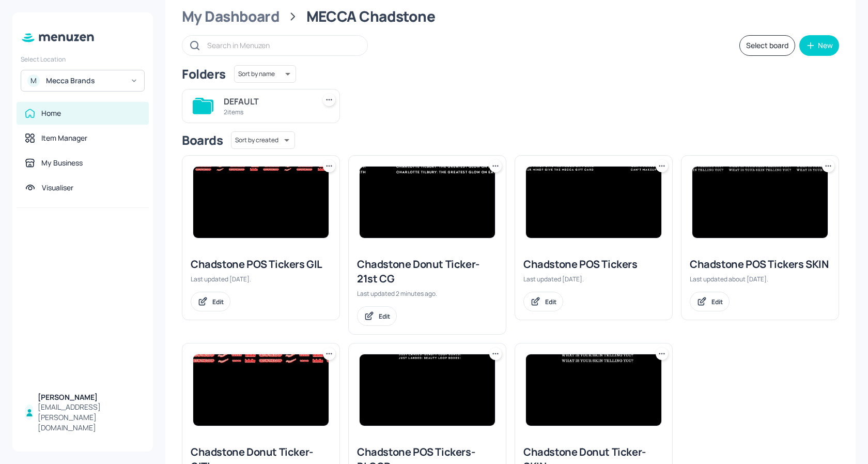
click at [594, 207] on img at bounding box center [593, 201] width 135 height 71
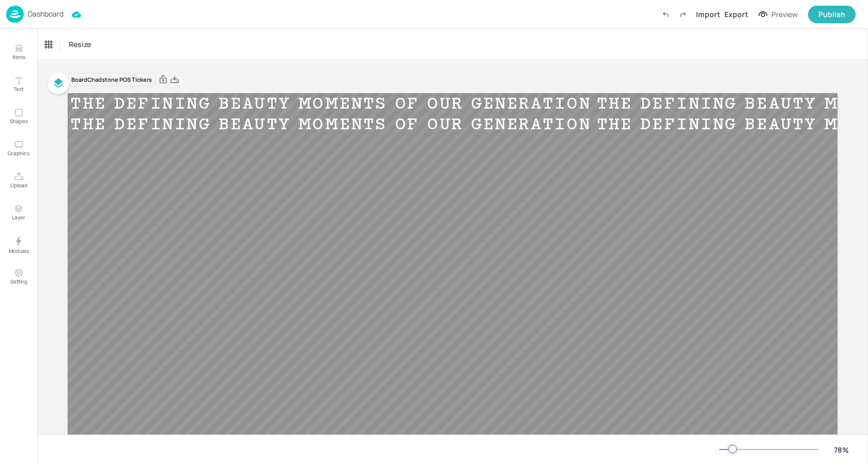
click at [47, 12] on p "Dashboard" at bounding box center [46, 13] width 36 height 7
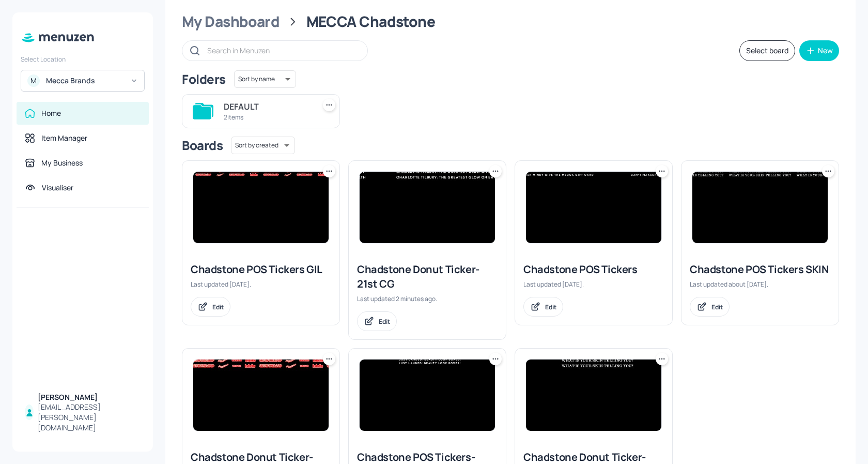
scroll to position [28, 0]
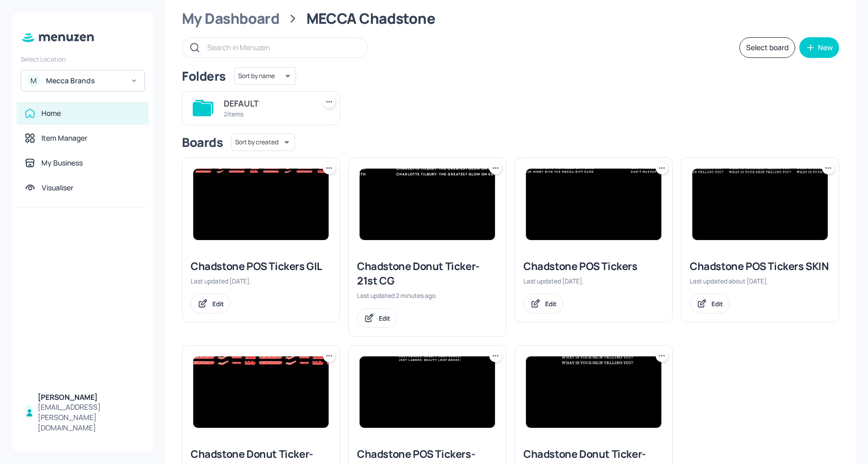
click at [661, 167] on icon at bounding box center [662, 168] width 2 height 2
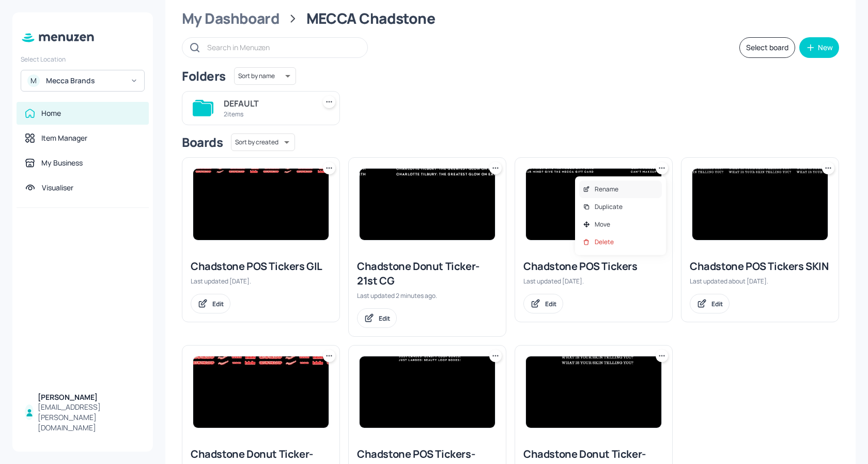
click at [632, 188] on div "Rename" at bounding box center [620, 189] width 83 height 18
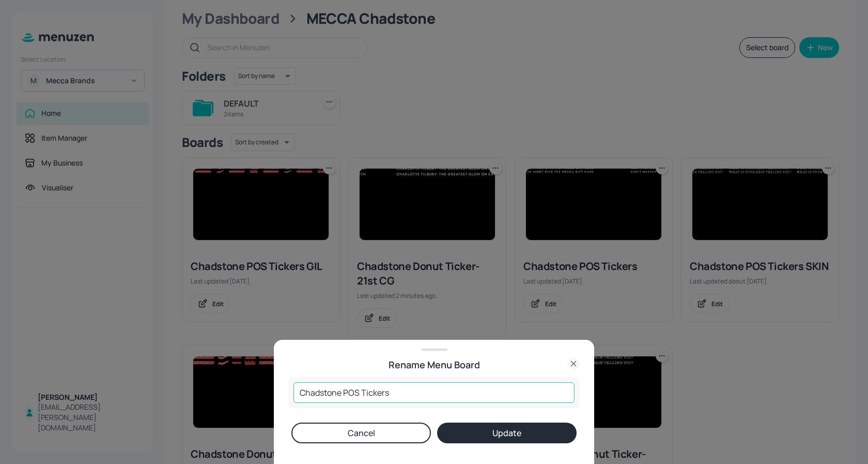
click at [409, 393] on input "Chadstone POS Tickers" at bounding box center [434, 392] width 281 height 21
click at [526, 434] on button "Update" at bounding box center [507, 432] width 140 height 21
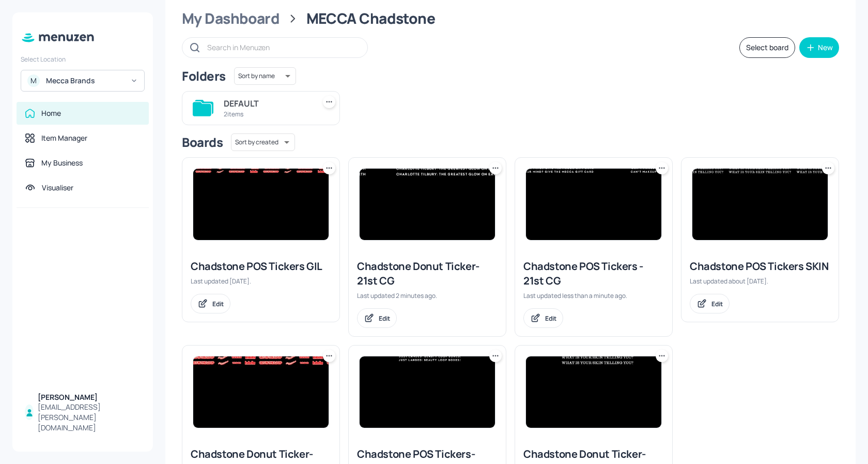
click at [587, 208] on img at bounding box center [593, 203] width 135 height 71
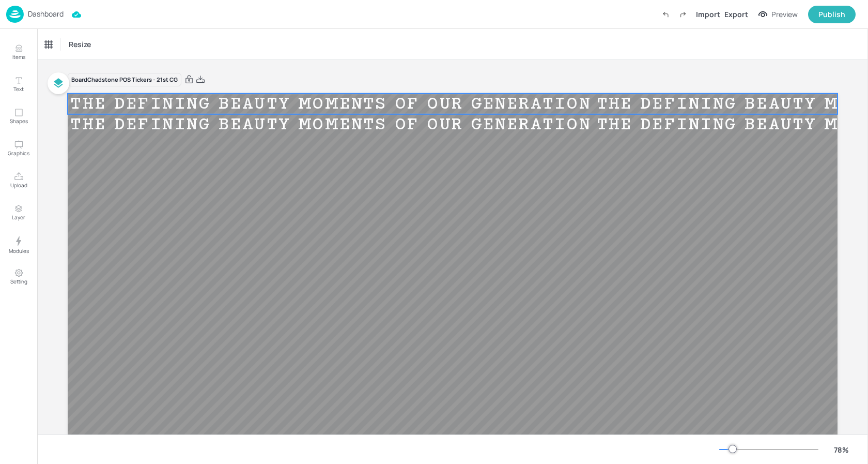
click at [281, 99] on div "THE DEFINING BEAUTY MOMENTS OF OUR GENERATION" at bounding box center [331, 104] width 526 height 20
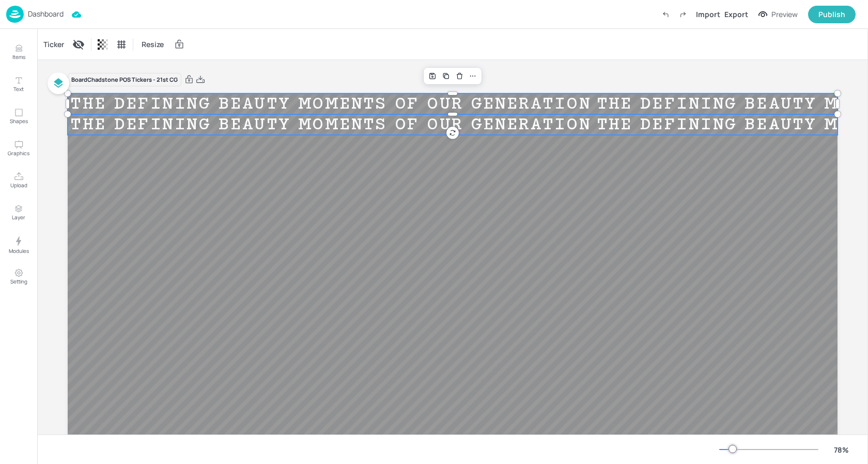
click at [272, 128] on div "THE DEFINING BEAUTY MOMENTS OF OUR GENERATION" at bounding box center [331, 125] width 526 height 20
click at [58, 48] on div "Ticker" at bounding box center [53, 44] width 25 height 17
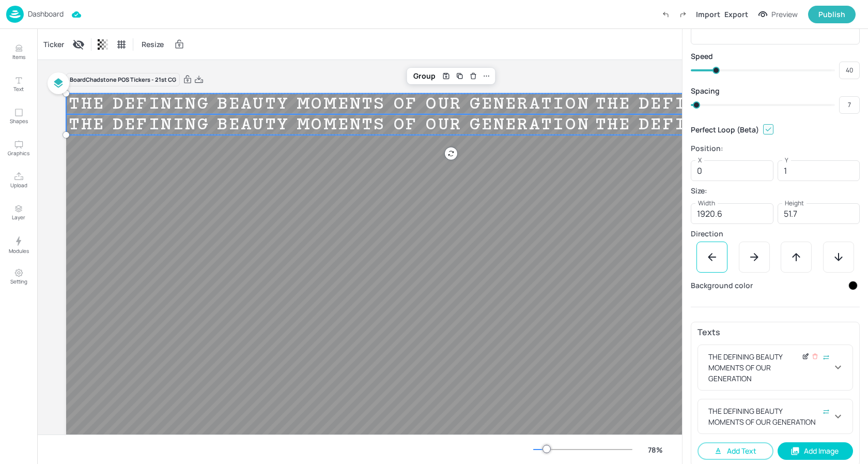
scroll to position [49, 0]
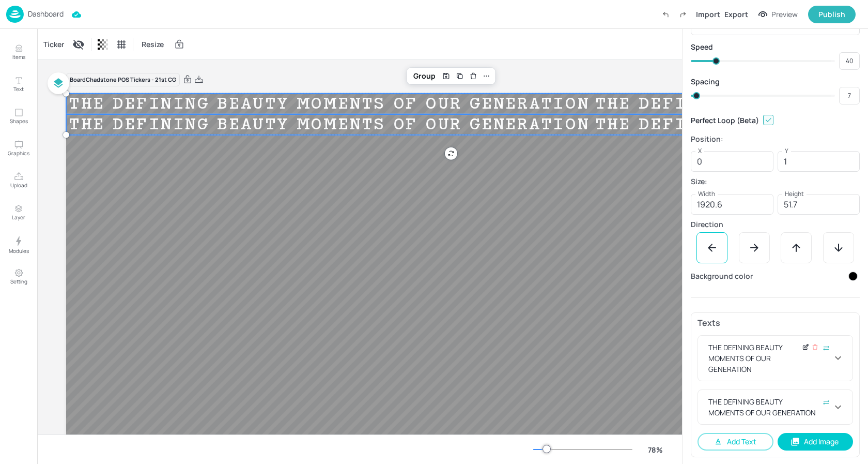
click at [803, 349] on icon at bounding box center [805, 347] width 4 height 4
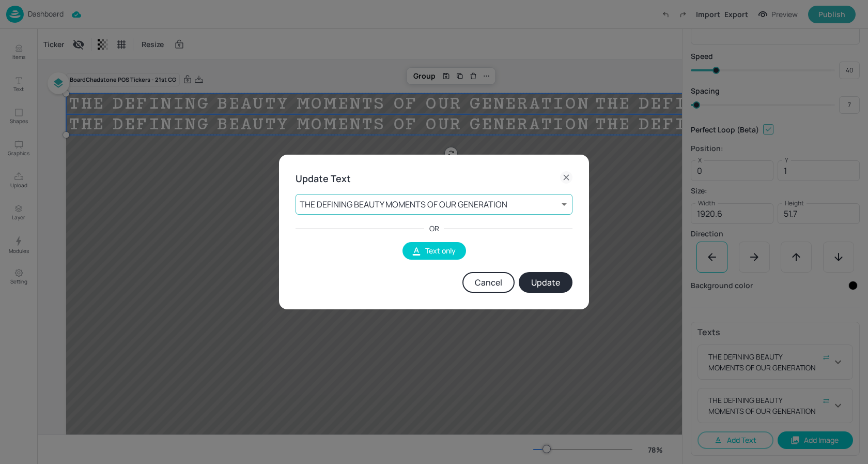
click at [460, 200] on body "Dashboard Import Export Preview Publish Items Text Shapes Graphics Upload Layer…" at bounding box center [434, 232] width 868 height 464
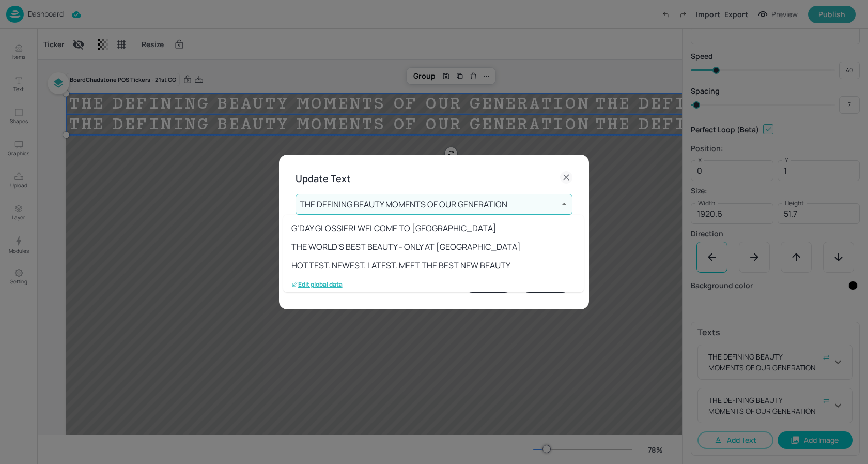
scroll to position [95, 0]
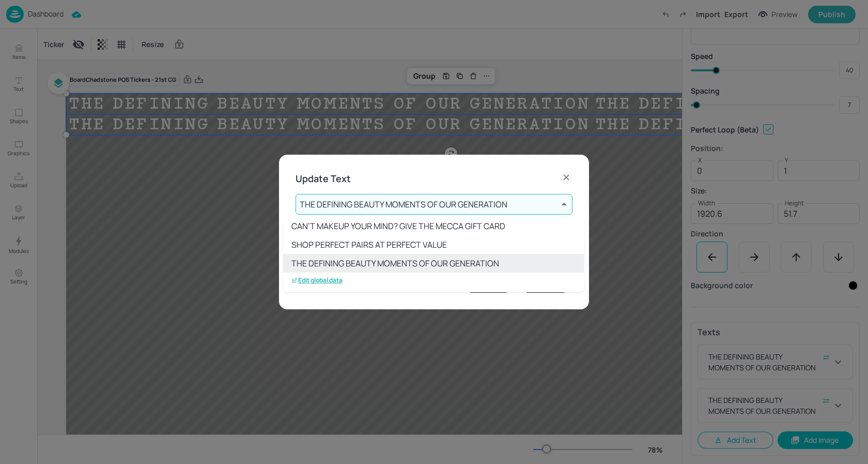
click at [332, 282] on p "Edit global data" at bounding box center [316, 279] width 51 height 7
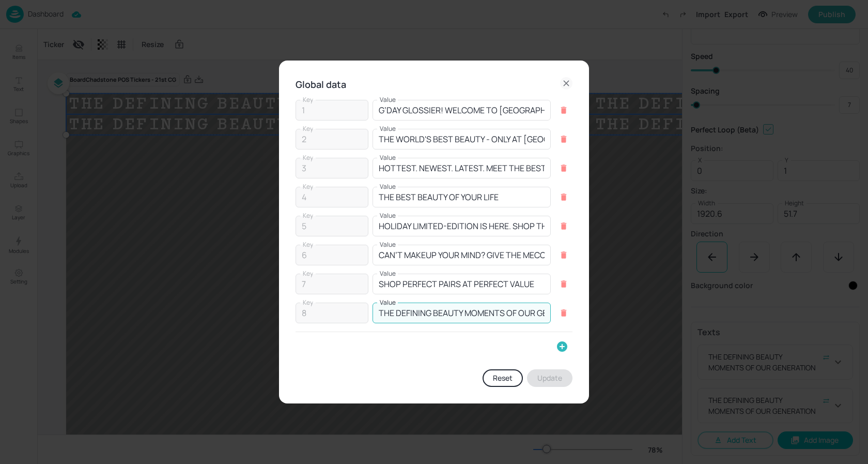
click at [460, 310] on input "THE DEFINING BEAUTY MOMENTS OF OUR GENERATION" at bounding box center [462, 312] width 178 height 21
paste input "MECCA ARCHIVE IS NOW OPEN"
click at [550, 378] on button "Update" at bounding box center [549, 378] width 45 height 18
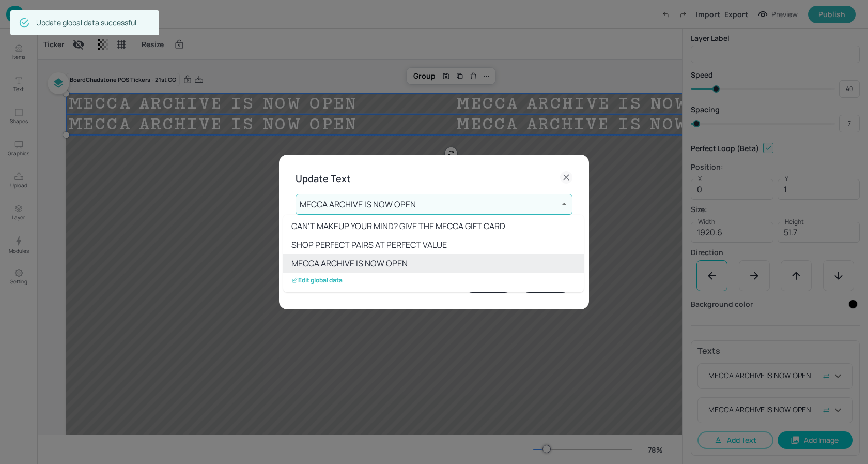
scroll to position [21, 0]
click at [387, 193] on div at bounding box center [434, 232] width 868 height 464
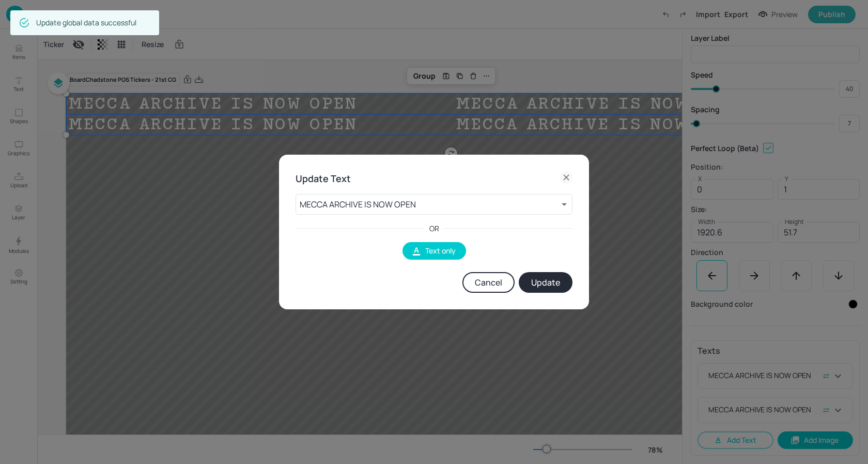
click at [554, 285] on button "Update" at bounding box center [546, 282] width 54 height 21
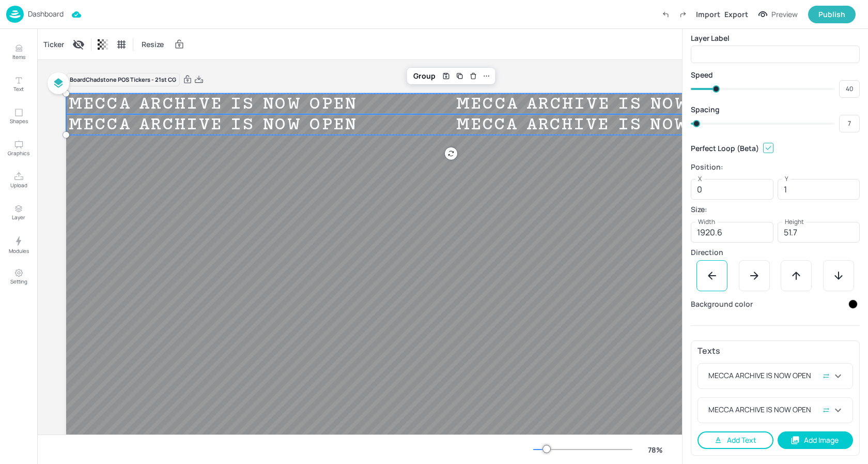
click at [727, 442] on button "Add Text" at bounding box center [736, 440] width 76 height 18
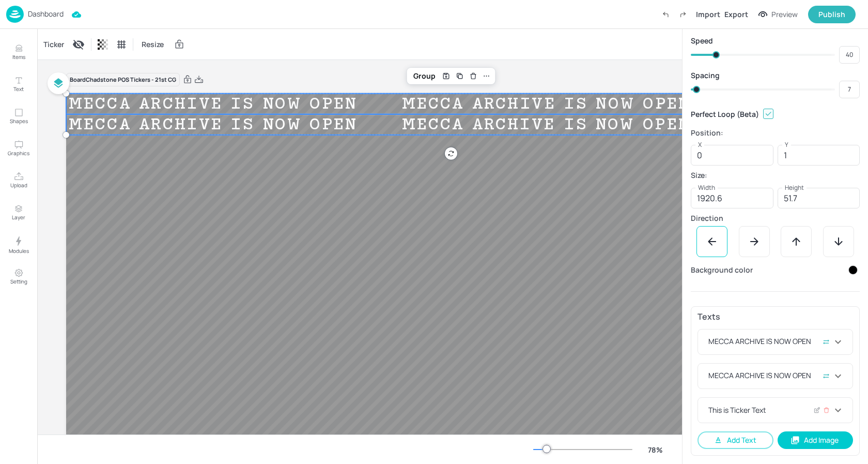
scroll to position [55, 0]
click at [793, 403] on div "This is Ticker Text" at bounding box center [775, 409] width 155 height 25
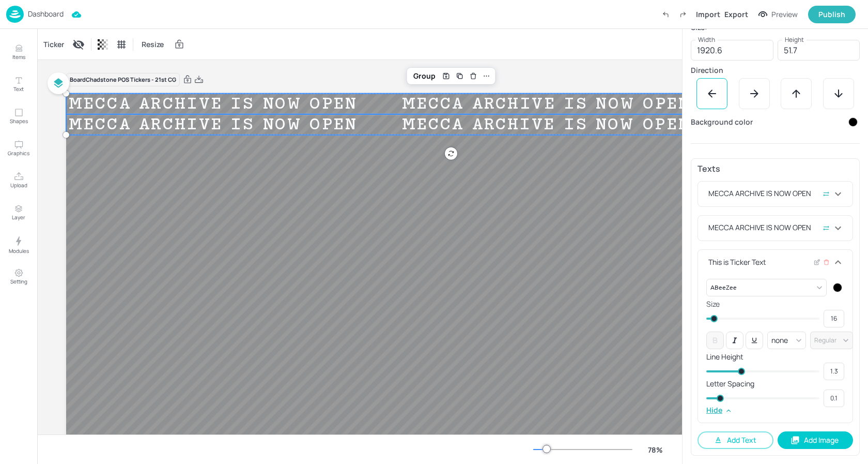
scroll to position [203, 0]
click at [816, 262] on icon at bounding box center [818, 261] width 4 height 4
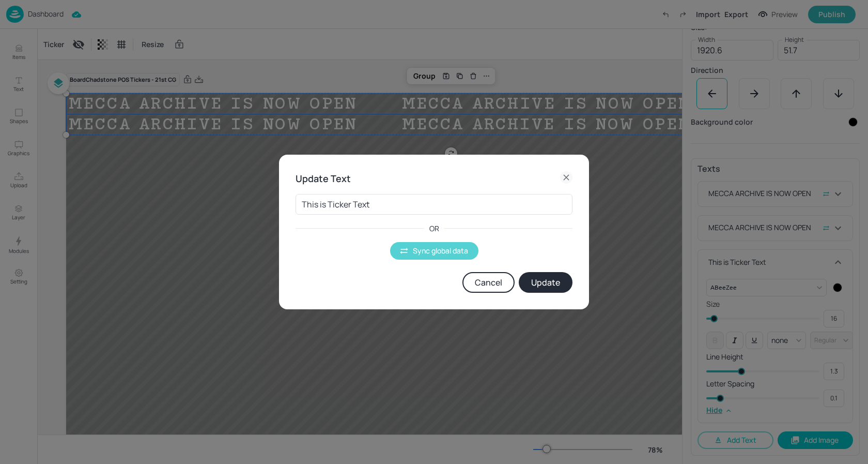
click at [408, 247] on button "Sync global data" at bounding box center [434, 251] width 88 height 18
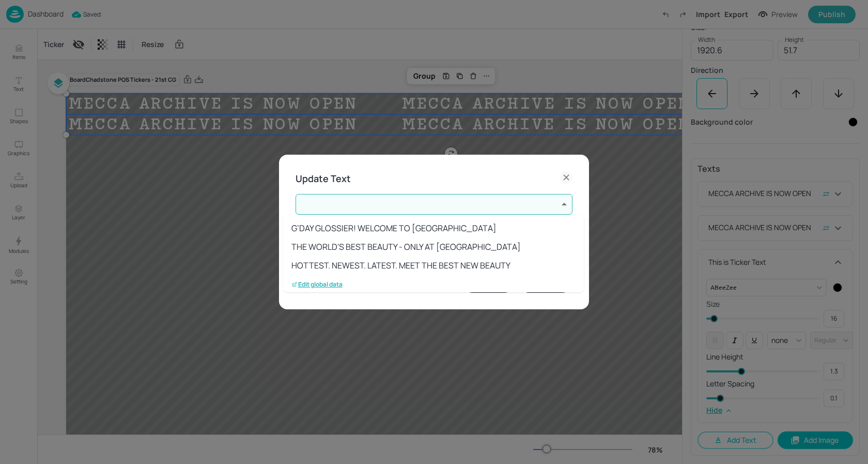
click at [383, 201] on body "Dashboard Saved Import Export Preview Publish Items Text Shapes Graphics Upload…" at bounding box center [434, 232] width 868 height 464
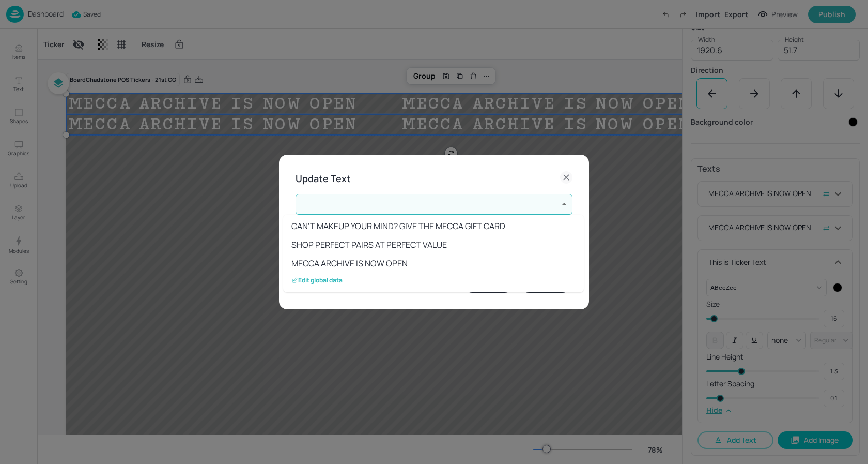
click at [362, 265] on li "MECCA ARCHIVE IS NOW OPEN" at bounding box center [433, 263] width 301 height 19
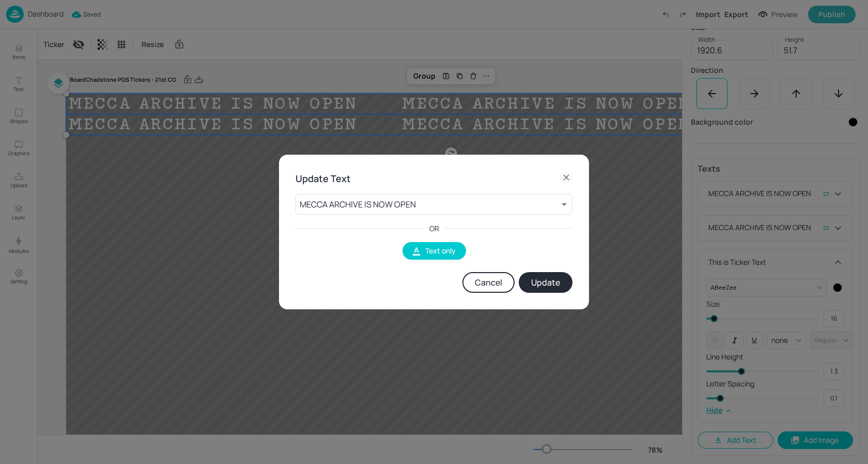
click at [548, 282] on button "Update" at bounding box center [546, 282] width 54 height 21
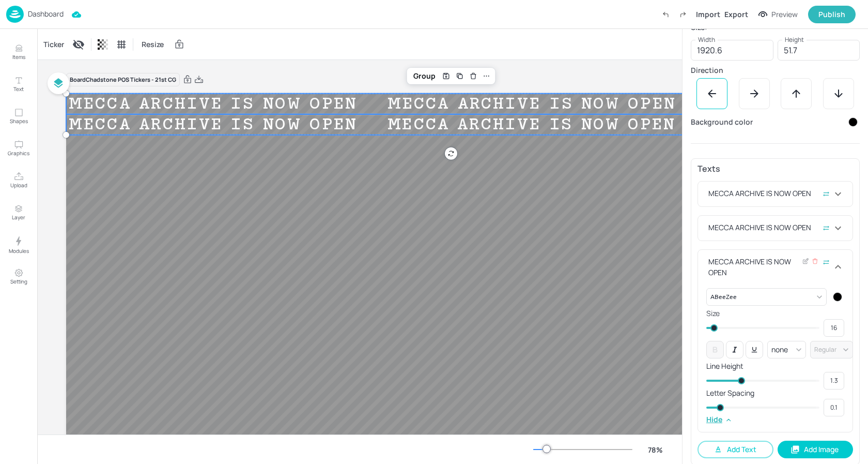
click at [836, 294] on div at bounding box center [837, 296] width 9 height 9
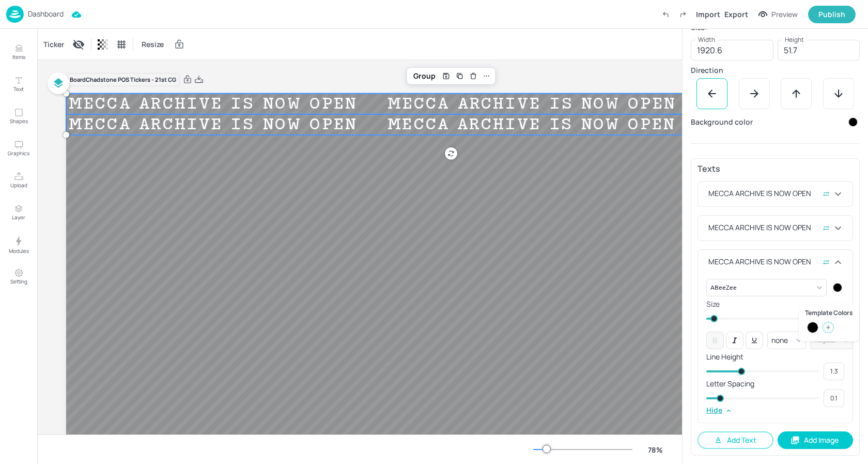
click at [827, 323] on div at bounding box center [828, 326] width 11 height 11
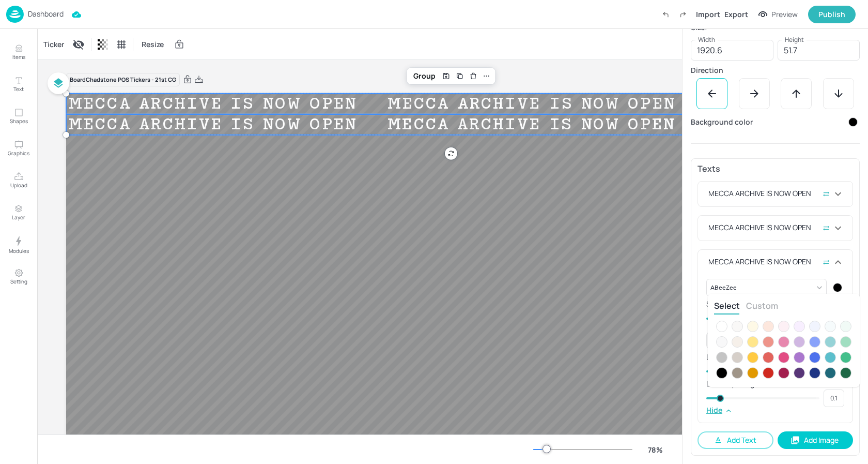
click at [727, 326] on div at bounding box center [721, 325] width 11 height 11
click at [723, 326] on div at bounding box center [721, 325] width 11 height 11
click at [776, 281] on div at bounding box center [434, 232] width 868 height 464
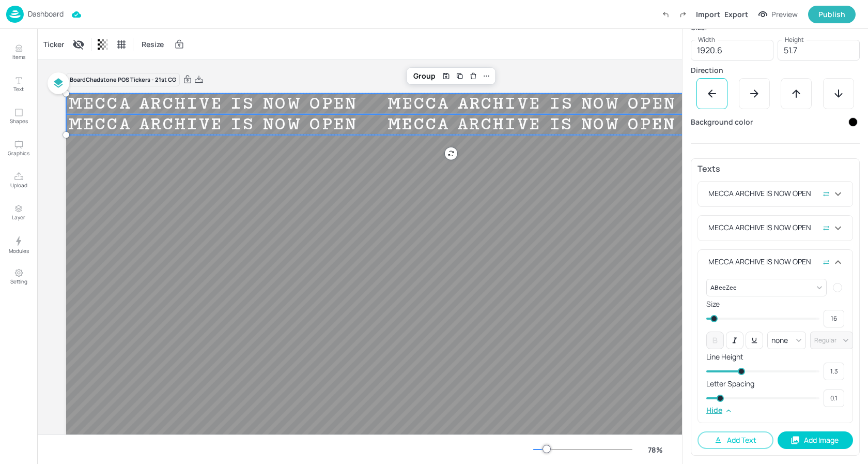
click at [804, 287] on body "Dashboard Import Export Preview Publish Items Text Shapes Graphics Upload Layer…" at bounding box center [434, 232] width 868 height 464
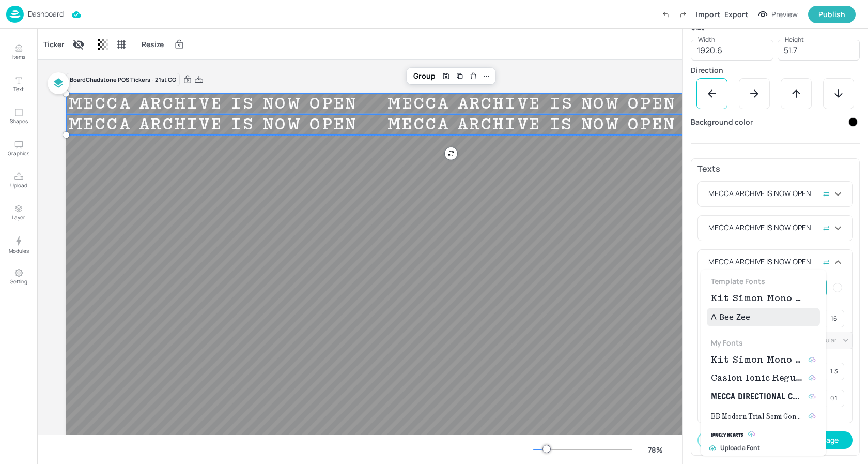
click at [743, 302] on span "Kit Simon Mono Medium" at bounding box center [757, 298] width 93 height 12
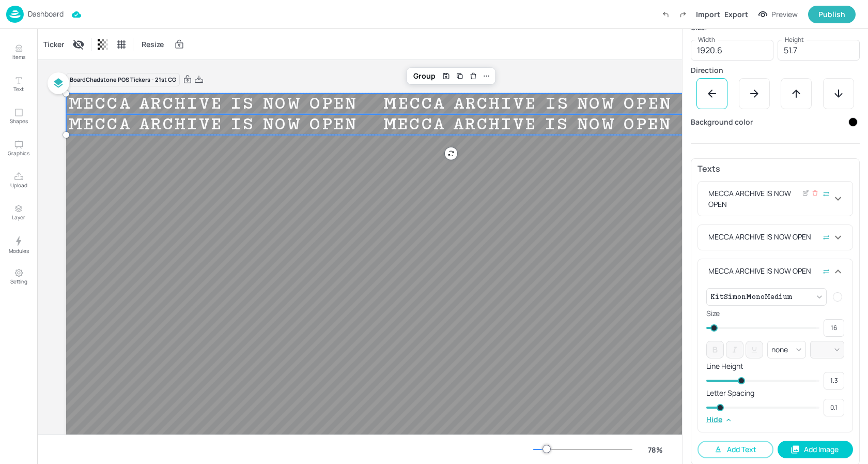
click at [783, 197] on div "MECCA ARCHIVE IS NOW OPEN" at bounding box center [769, 199] width 126 height 22
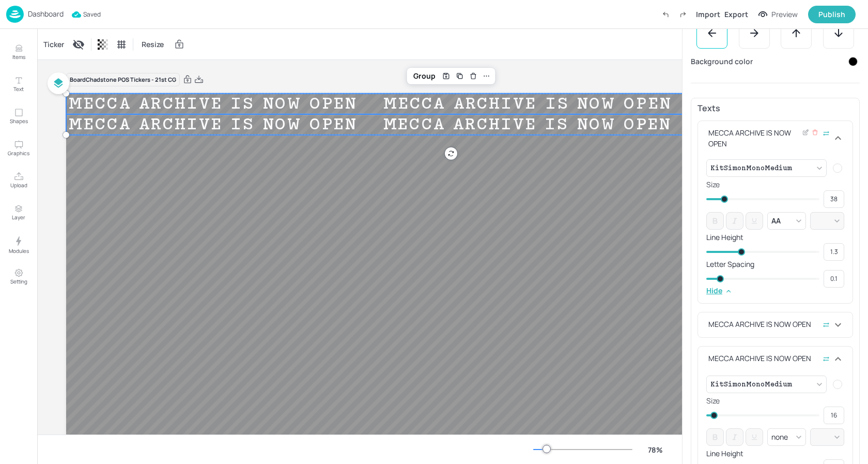
scroll to position [268, 0]
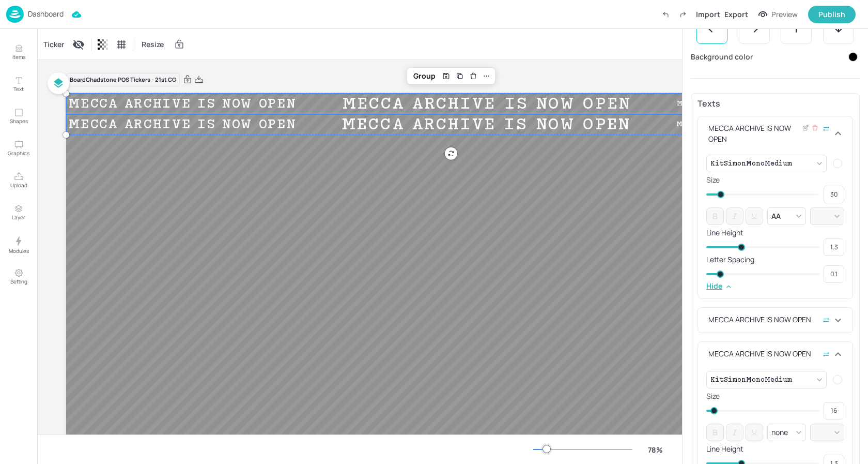
click at [720, 192] on span at bounding box center [720, 194] width 7 height 7
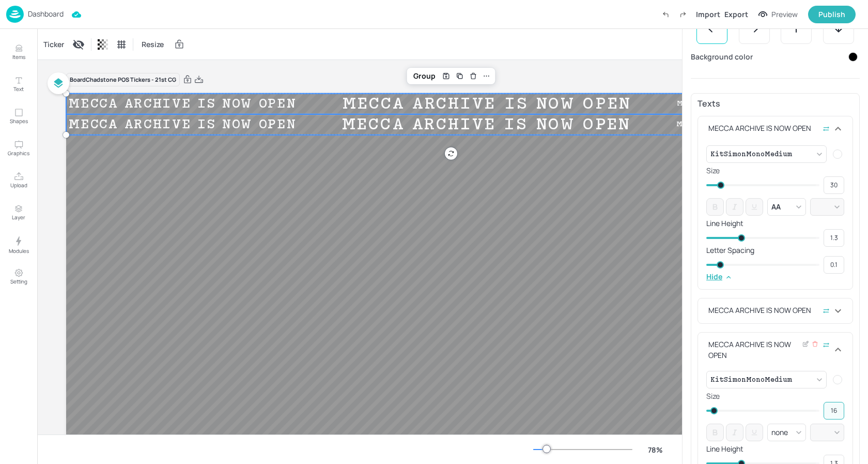
drag, startPoint x: 835, startPoint y: 415, endPoint x: 749, endPoint y: 398, distance: 87.0
click at [788, 410] on div "16 ​" at bounding box center [775, 411] width 138 height 18
click at [784, 405] on span at bounding box center [763, 411] width 106 height 16
drag, startPoint x: 837, startPoint y: 410, endPoint x: 797, endPoint y: 403, distance: 41.0
click at [818, 410] on div "174 ​" at bounding box center [775, 411] width 138 height 18
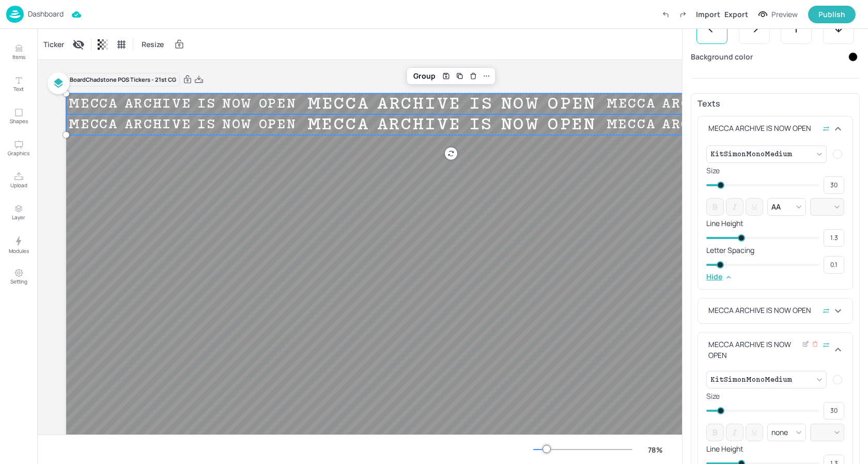
click at [782, 359] on div "MECCA ARCHIVE IS NOW OPEN" at bounding box center [769, 349] width 126 height 22
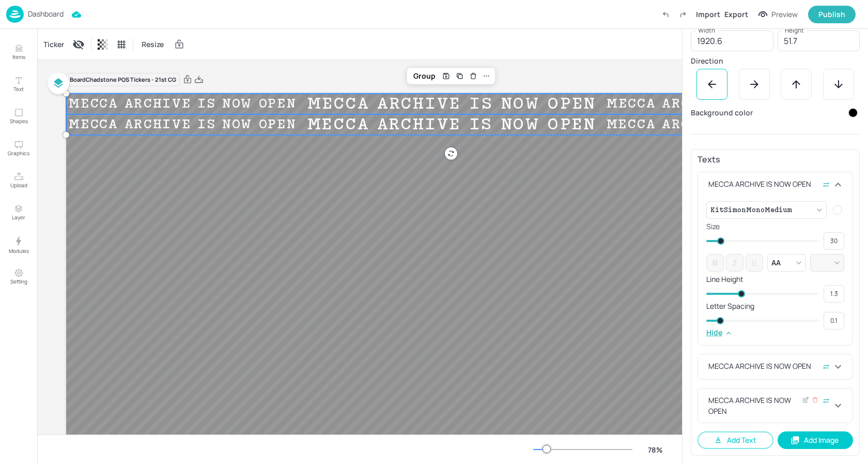
scroll to position [212, 0]
click at [778, 379] on div "MECCA ARCHIVE IS NOW OPEN" at bounding box center [769, 371] width 126 height 22
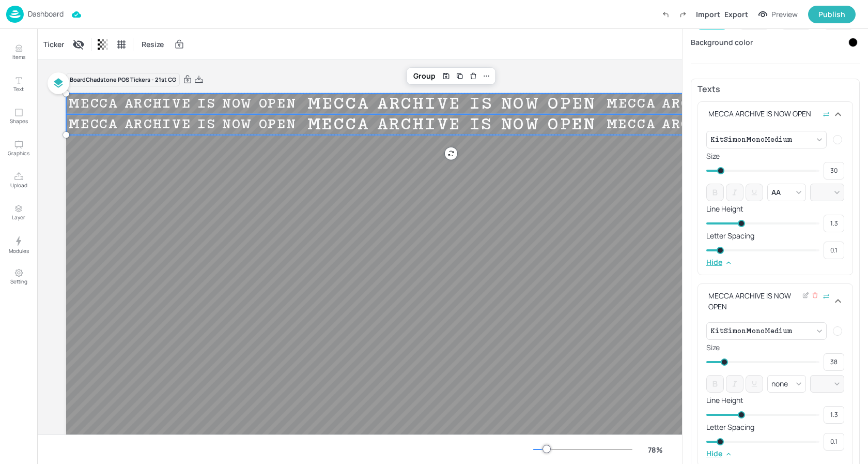
scroll to position [294, 0]
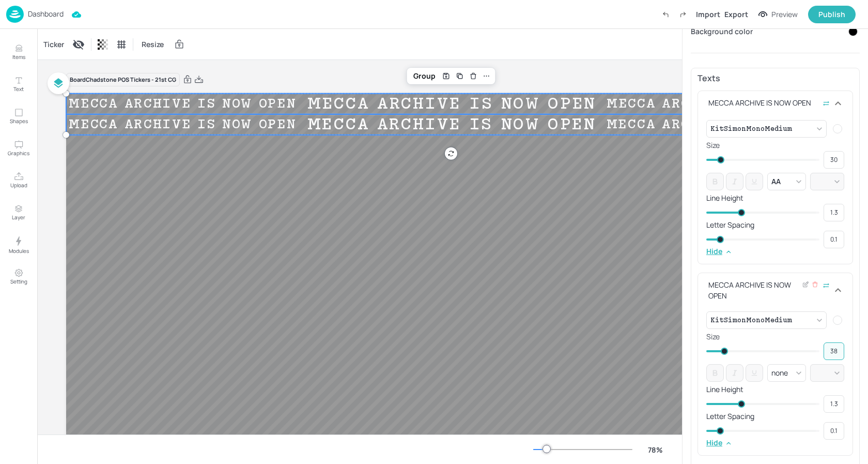
click at [834, 349] on input "38" at bounding box center [834, 351] width 21 height 14
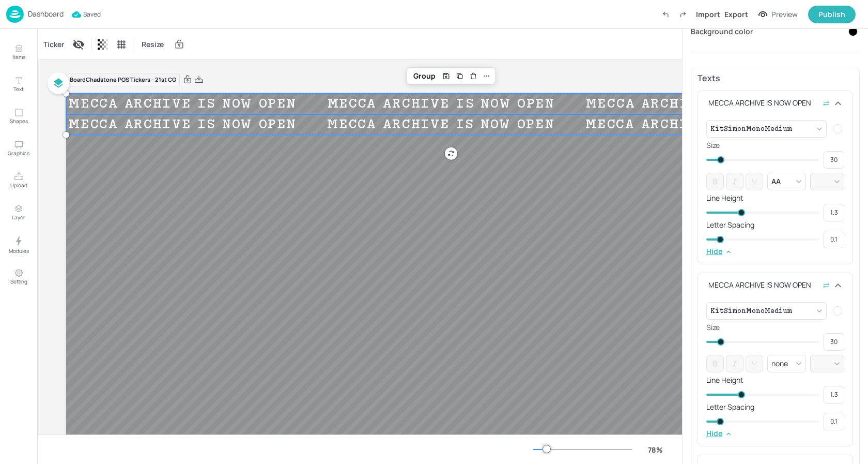
click at [763, 270] on div "Texts MECCA ARCHIVE IS NOW OPEN KitSimonMonoMedium {"font":"KitSimonMonoMedium"…" at bounding box center [775, 290] width 169 height 444
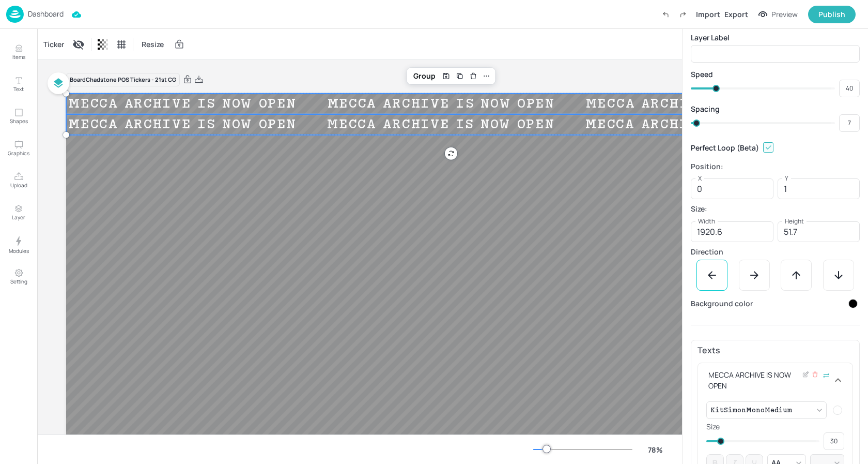
scroll to position [0, 0]
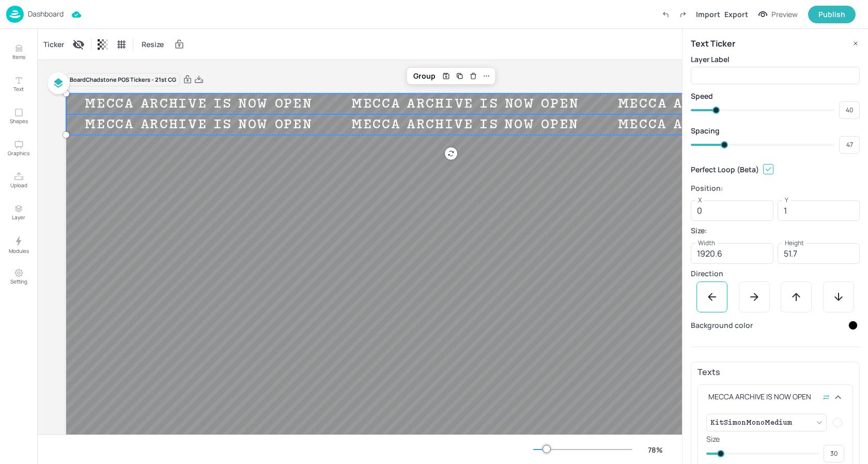
drag, startPoint x: 698, startPoint y: 142, endPoint x: 724, endPoint y: 144, distance: 25.9
click at [724, 144] on span at bounding box center [724, 144] width 7 height 7
click at [510, 52] on div "Ticker Resize" at bounding box center [359, 44] width 645 height 30
click at [45, 13] on p "Dashboard" at bounding box center [46, 13] width 36 height 7
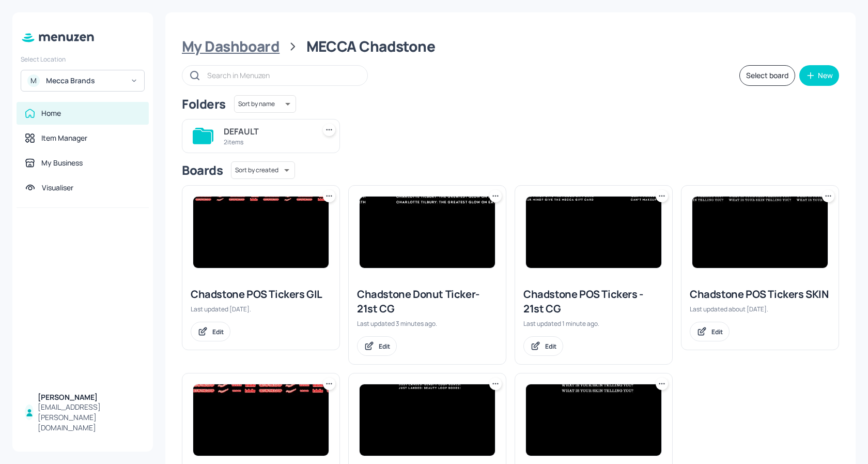
click at [244, 44] on div "My Dashboard" at bounding box center [231, 46] width 98 height 19
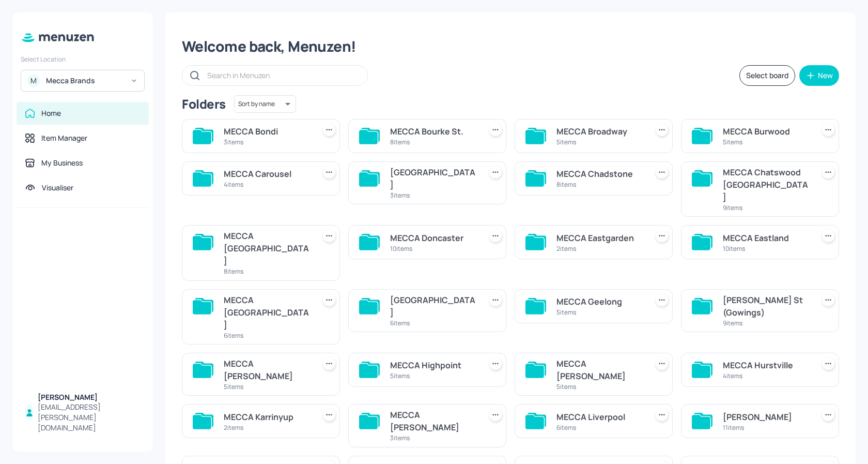
click at [787, 176] on div "MECCA Chatswood [GEOGRAPHIC_DATA]" at bounding box center [766, 184] width 87 height 37
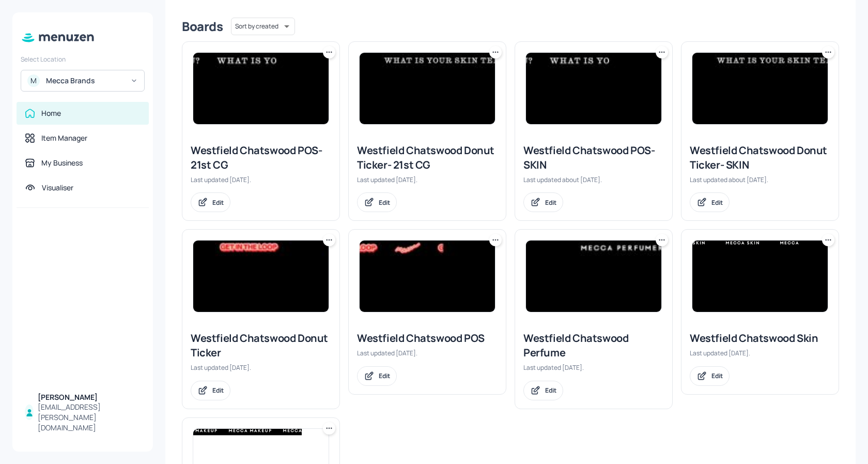
scroll to position [254, 0]
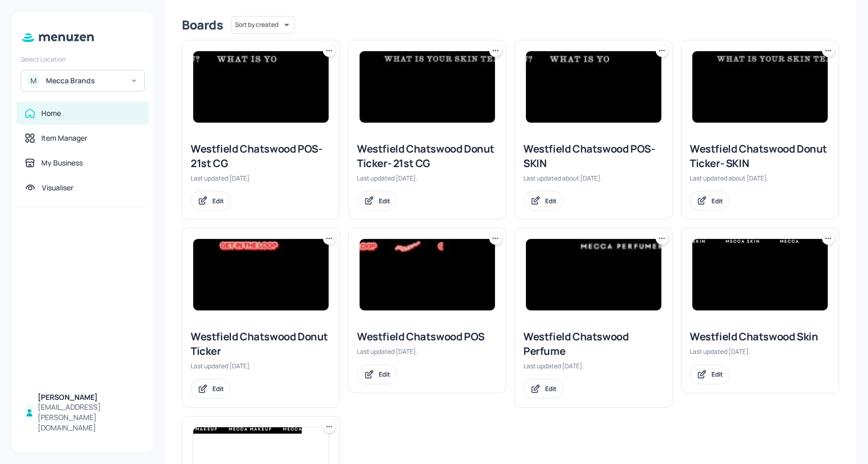
click at [266, 78] on img at bounding box center [260, 86] width 135 height 71
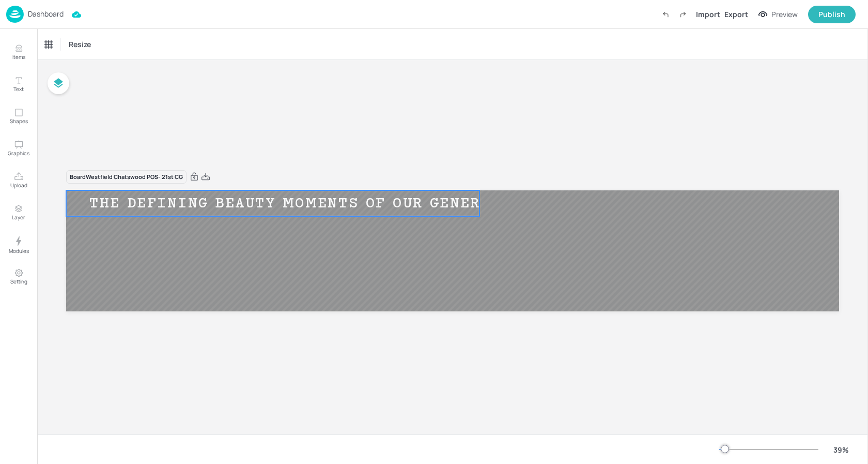
click at [61, 41] on div "Ticker" at bounding box center [53, 44] width 25 height 17
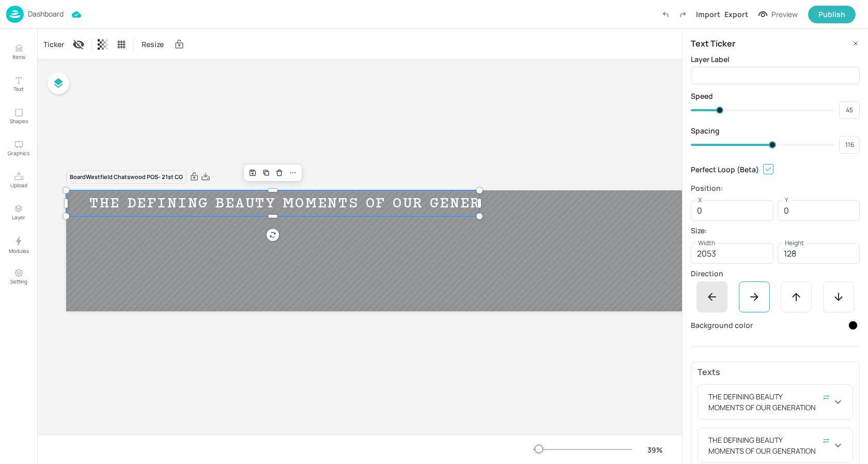
click at [710, 296] on icon at bounding box center [712, 296] width 12 height 12
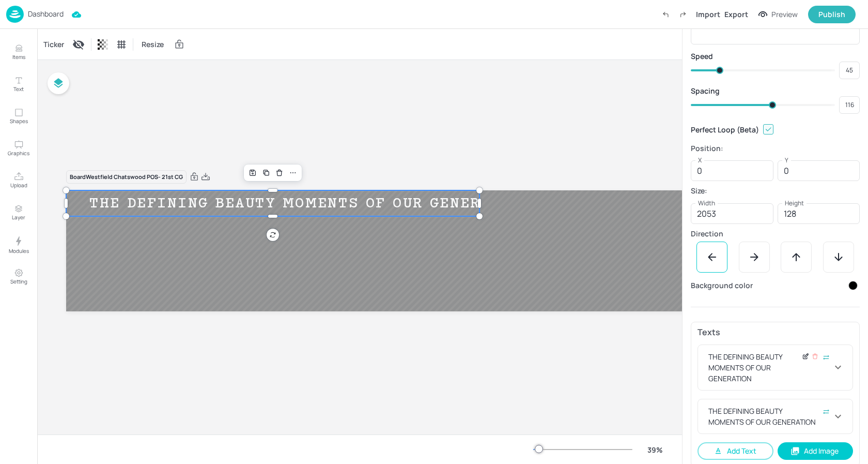
click at [803, 356] on icon at bounding box center [805, 356] width 4 height 4
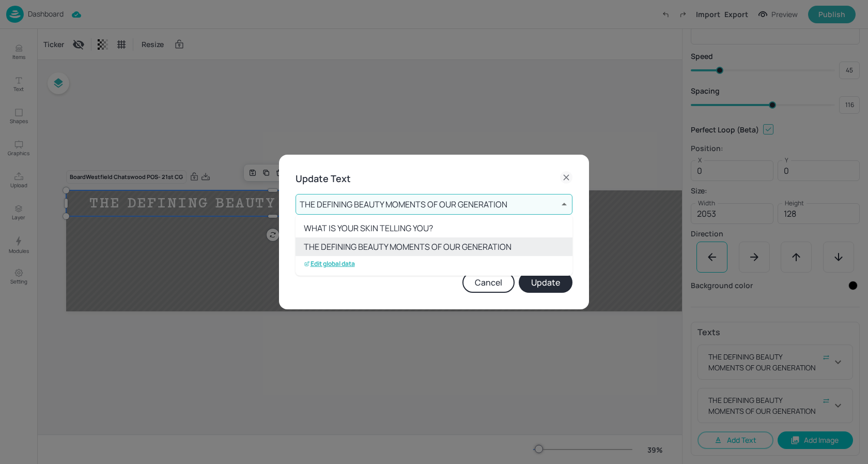
click at [402, 203] on body "Dashboard Import Export Preview Publish Items Text Shapes Graphics Upload Layer…" at bounding box center [434, 232] width 868 height 464
click at [348, 267] on p "Edit global data" at bounding box center [329, 263] width 51 height 7
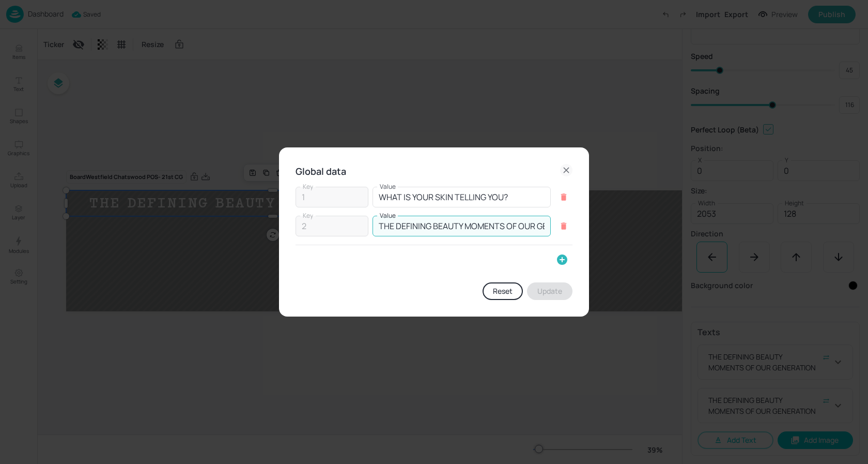
click at [468, 228] on input "THE DEFINING BEAUTY MOMENTS OF OUR GENERATION" at bounding box center [462, 225] width 178 height 21
paste input "MECCA ARCHIVE IS NOW OPEN"
click at [552, 289] on button "Update" at bounding box center [549, 291] width 45 height 18
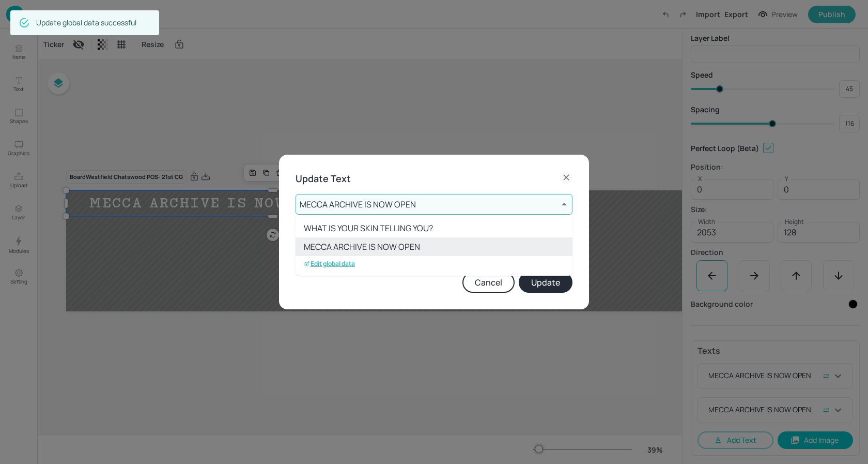
scroll to position [21, 0]
click at [402, 208] on div at bounding box center [434, 232] width 868 height 464
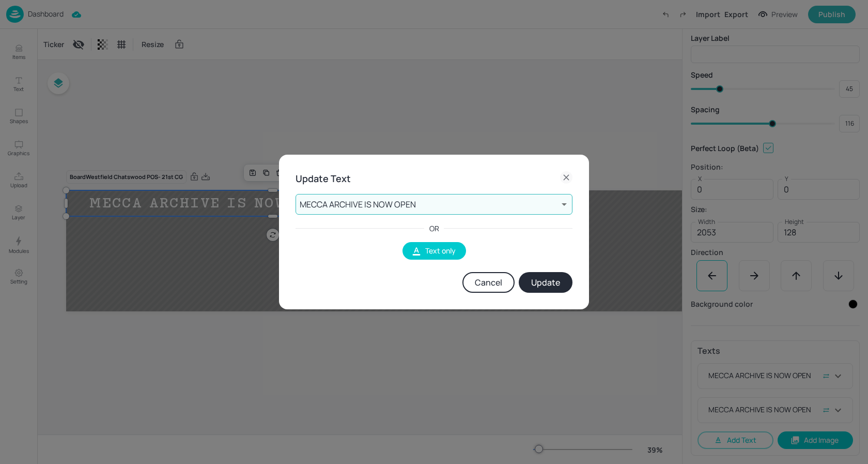
click at [544, 280] on button "Update" at bounding box center [546, 282] width 54 height 21
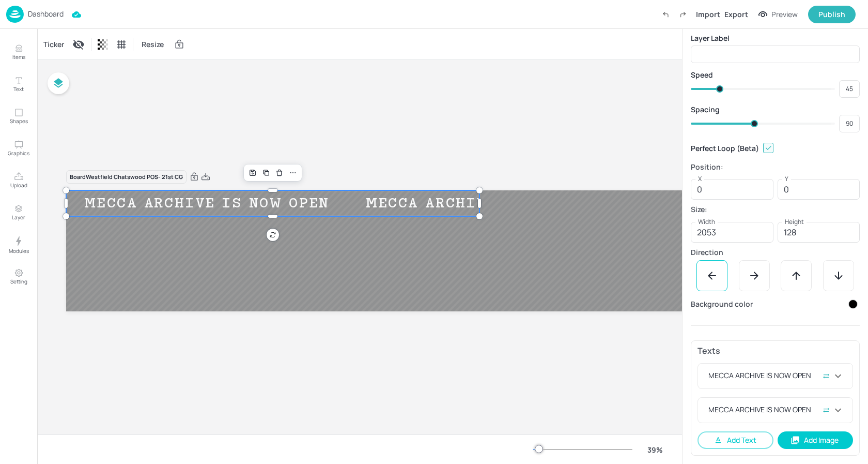
drag, startPoint x: 770, startPoint y: 124, endPoint x: 753, endPoint y: 124, distance: 17.6
click at [753, 124] on span at bounding box center [754, 123] width 7 height 7
click at [269, 54] on div "Ticker Resize" at bounding box center [359, 44] width 645 height 30
click at [51, 13] on p "Dashboard" at bounding box center [46, 13] width 36 height 7
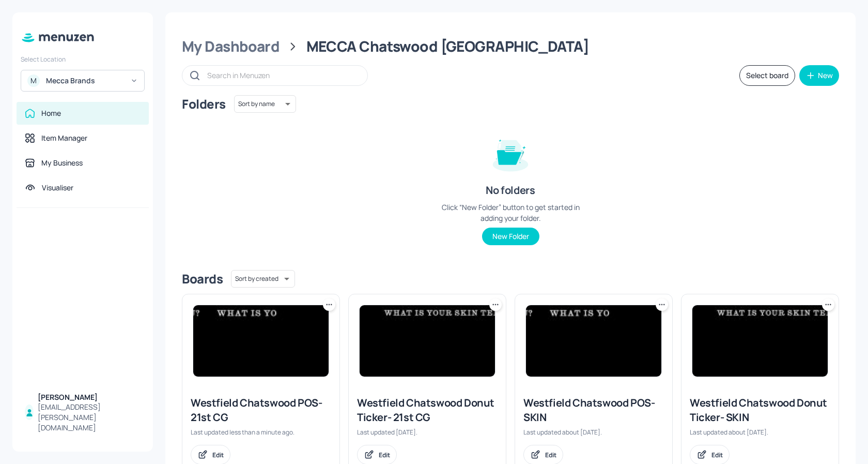
click at [397, 344] on img at bounding box center [427, 340] width 135 height 71
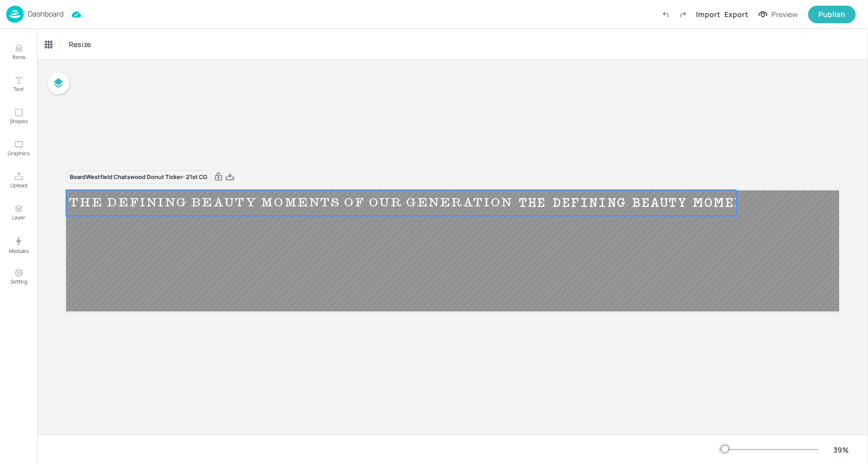
click at [52, 42] on div "Ticker" at bounding box center [53, 44] width 25 height 17
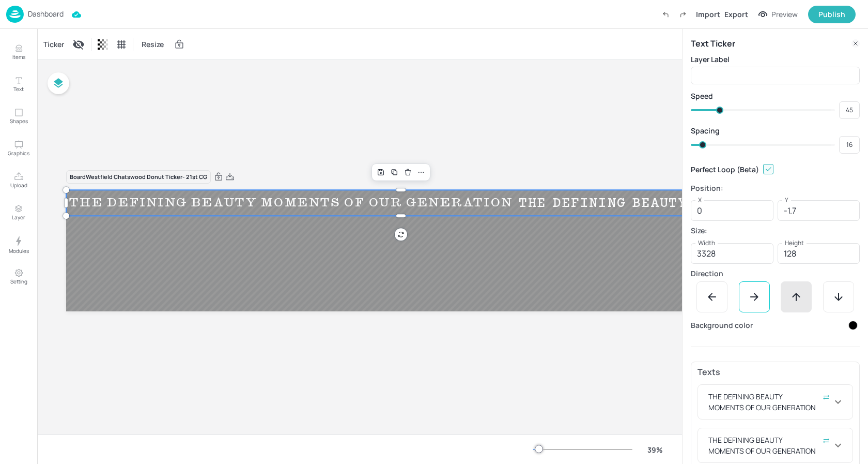
scroll to position [40, 0]
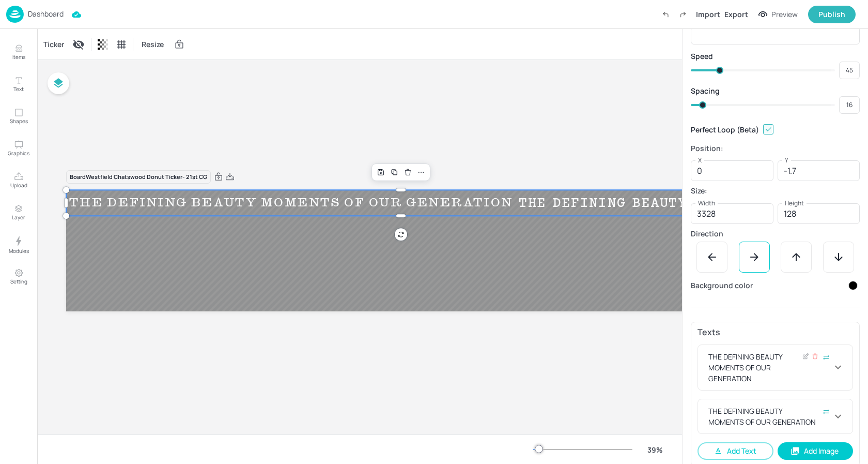
click at [786, 359] on div "THE DEFINING BEAUTY MOMENTS OF OUR GENERATION" at bounding box center [769, 367] width 126 height 33
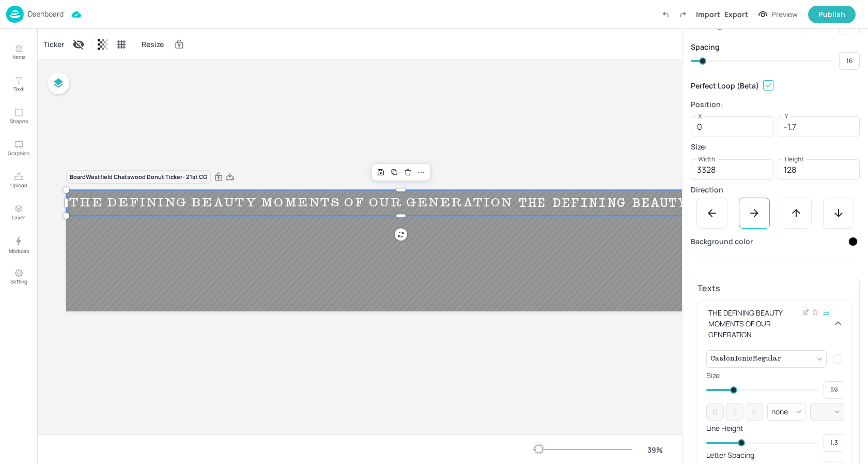
scroll to position [105, 0]
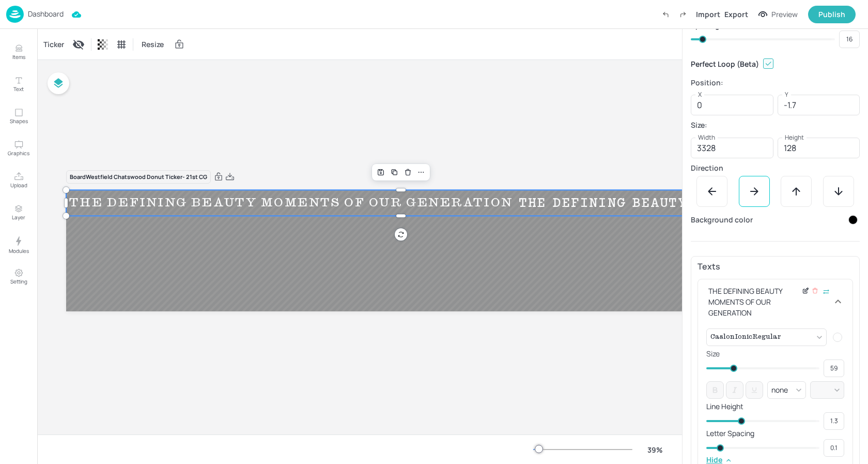
click at [802, 291] on icon at bounding box center [806, 290] width 8 height 7
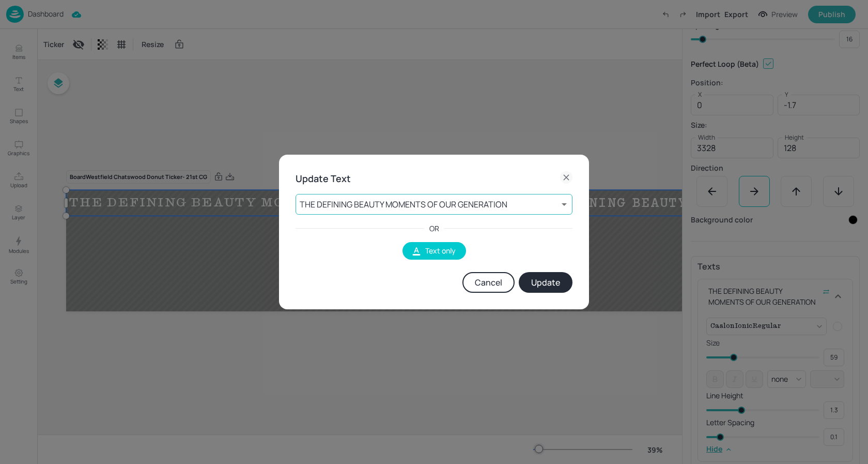
click at [449, 210] on body "Dashboard Import Export Preview Publish Items Text Shapes Graphics Upload Layer…" at bounding box center [434, 232] width 868 height 464
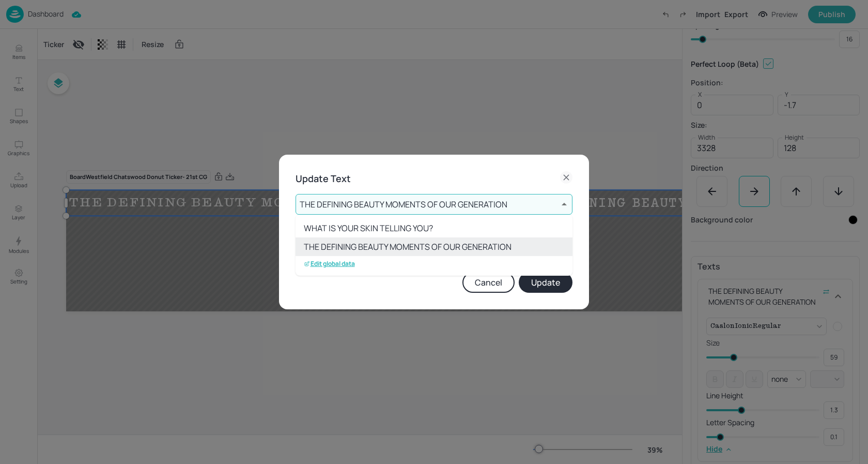
click at [333, 264] on p "Edit global data" at bounding box center [329, 263] width 51 height 7
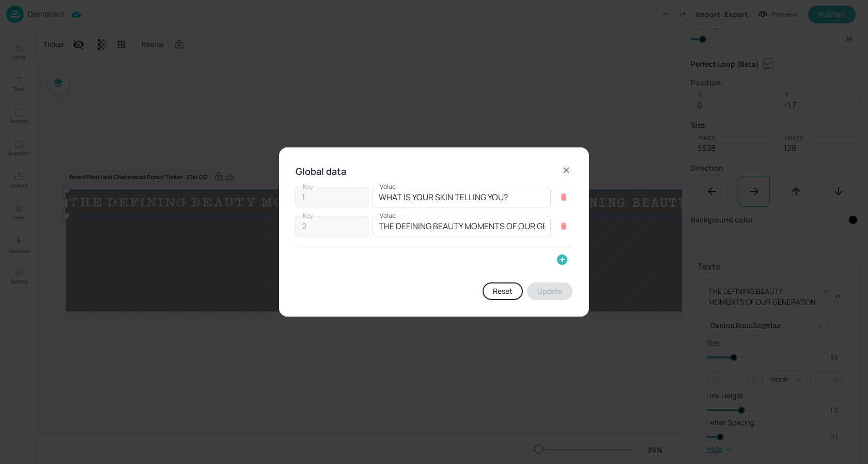
click at [560, 260] on icon "button" at bounding box center [562, 259] width 10 height 10
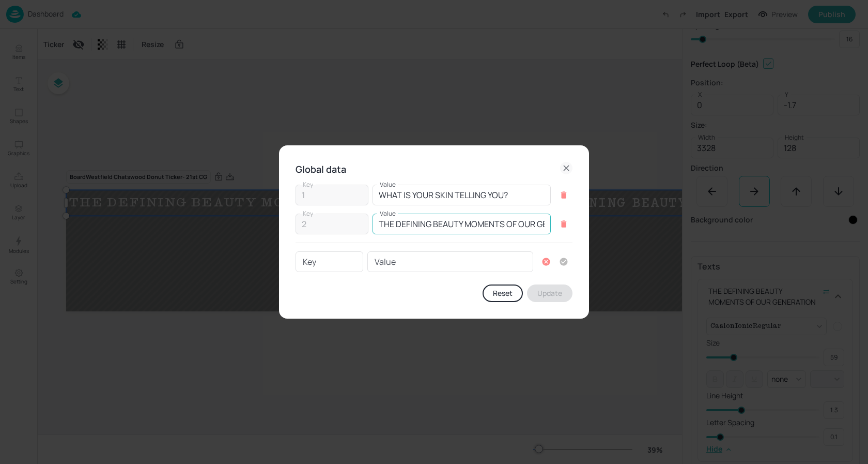
click at [444, 226] on input "THE DEFINING BEAUTY MOMENTS OF OUR GENERATION" at bounding box center [462, 223] width 178 height 21
paste input "MECCA ARCHIVE IS NOW OPEN"
click at [555, 296] on button "Update" at bounding box center [549, 293] width 45 height 18
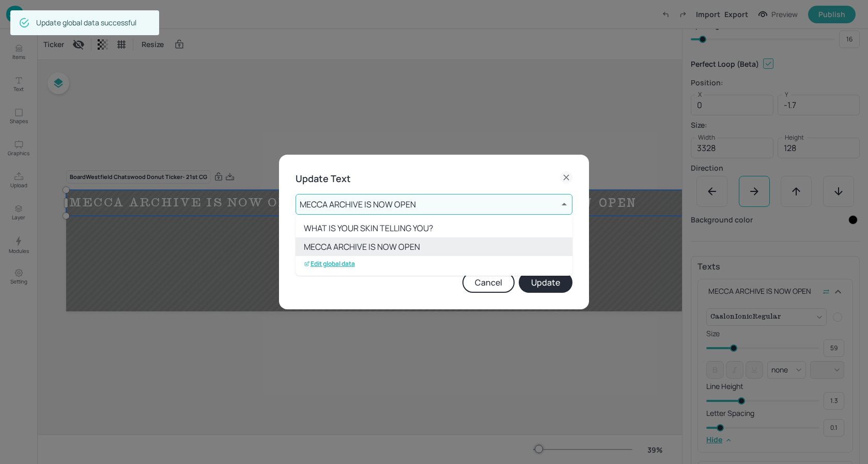
click at [403, 248] on li "MECCA ARCHIVE IS NOW OPEN" at bounding box center [434, 246] width 277 height 19
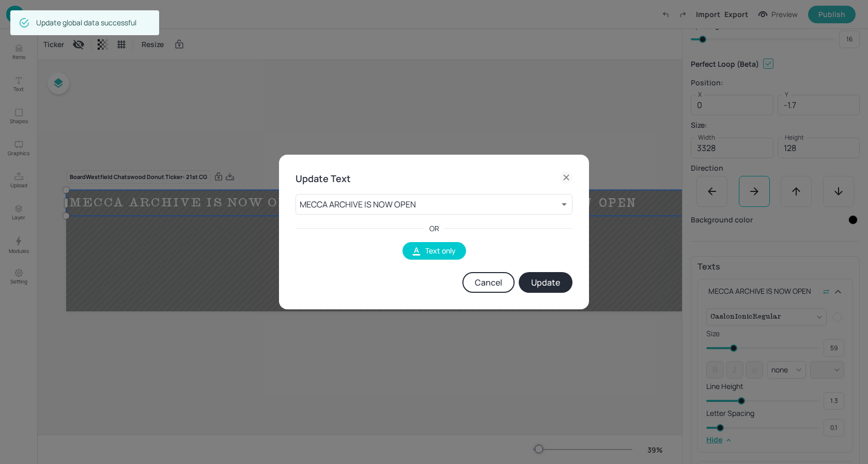
click at [547, 278] on button "Update" at bounding box center [546, 282] width 54 height 21
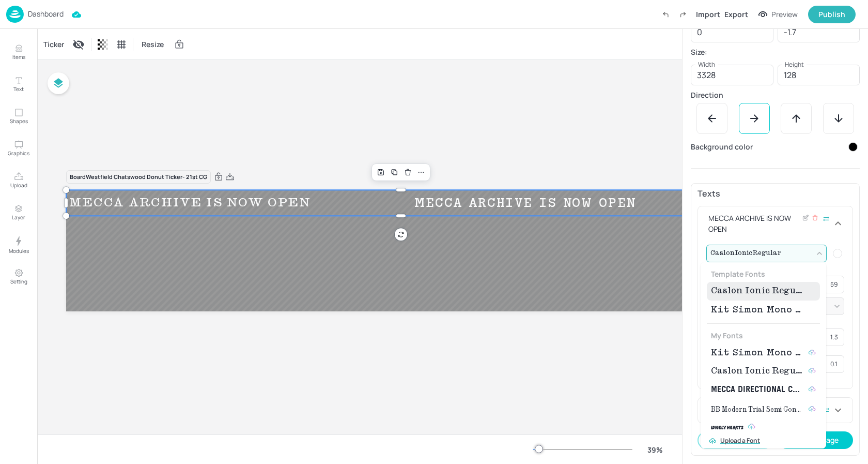
scroll to position [169, 0]
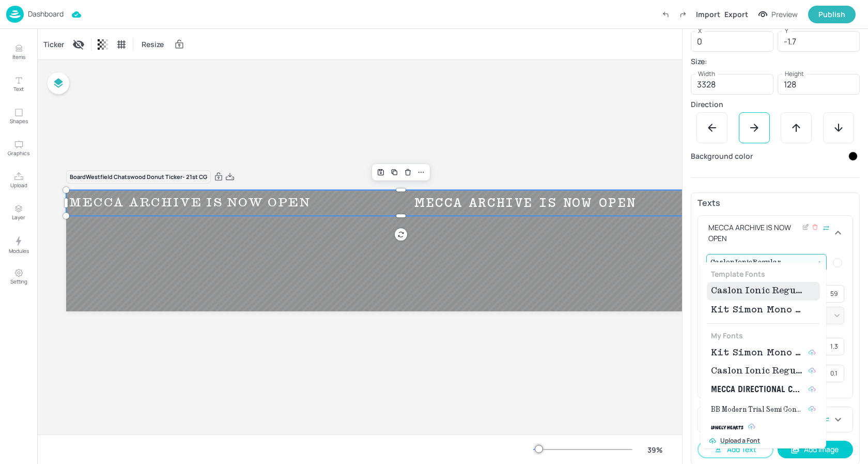
click at [773, 252] on body "Dashboard Import Export Preview Publish Items Text Shapes Graphics Upload Layer…" at bounding box center [434, 232] width 868 height 464
click at [752, 311] on span "Kit Simon Mono Medium" at bounding box center [757, 309] width 93 height 12
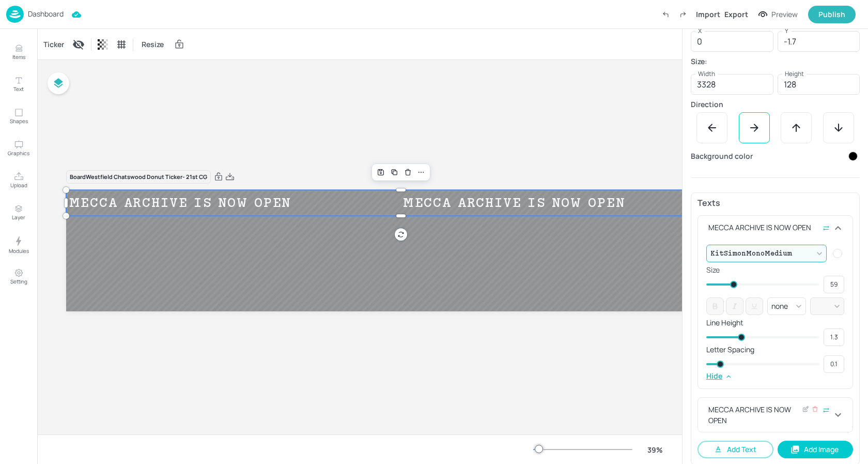
scroll to position [178, 0]
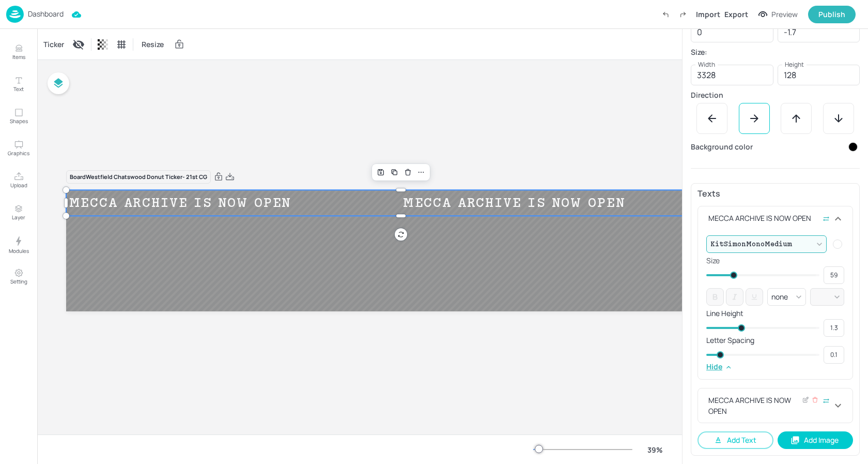
click at [758, 408] on div "MECCA ARCHIVE IS NOW OPEN" at bounding box center [769, 405] width 126 height 22
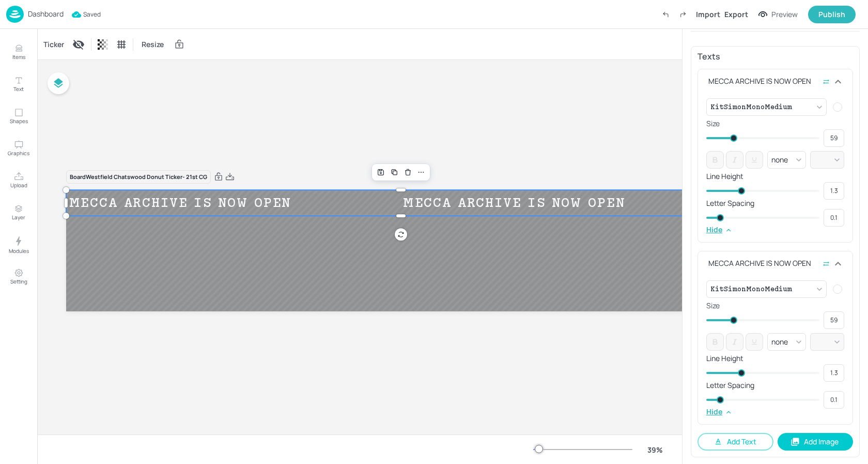
scroll to position [320, 0]
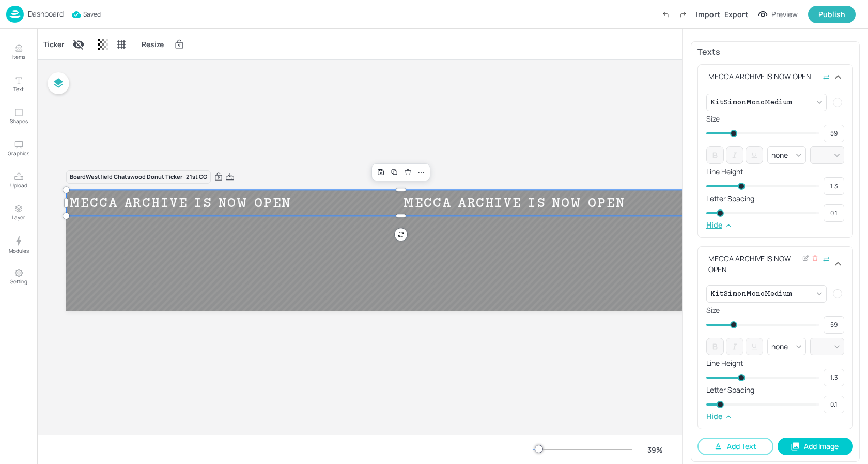
click at [747, 263] on div "MECCA ARCHIVE IS NOW OPEN" at bounding box center [769, 264] width 126 height 22
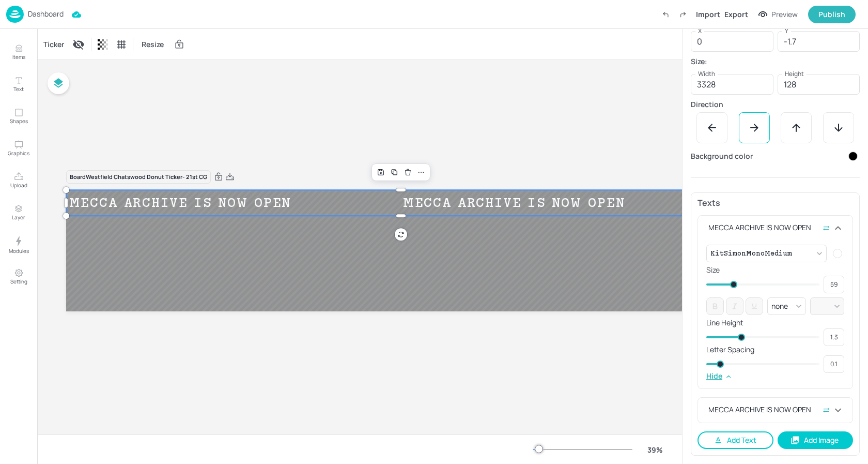
scroll to position [169, 0]
click at [732, 445] on button "Add Text" at bounding box center [736, 440] width 76 height 18
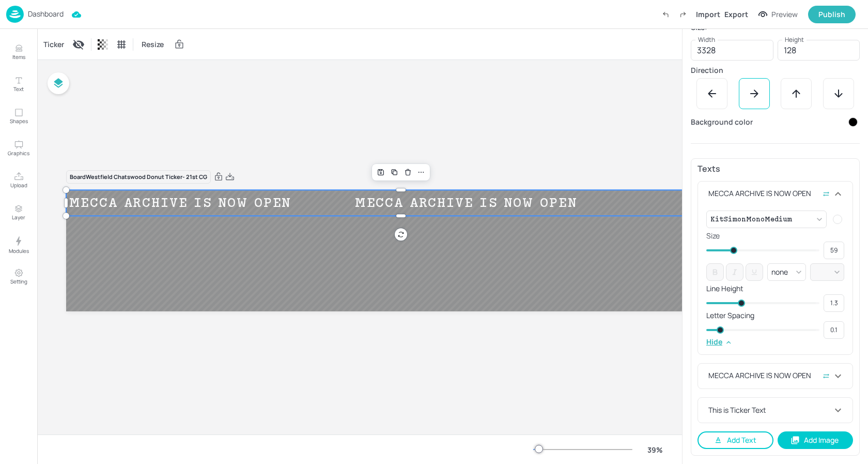
scroll to position [203, 0]
click at [755, 413] on div "This is Ticker Text" at bounding box center [769, 409] width 126 height 11
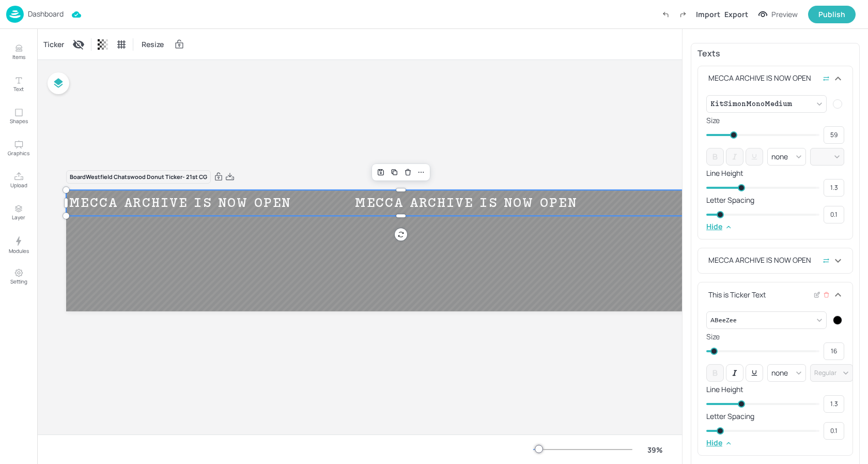
scroll to position [351, 0]
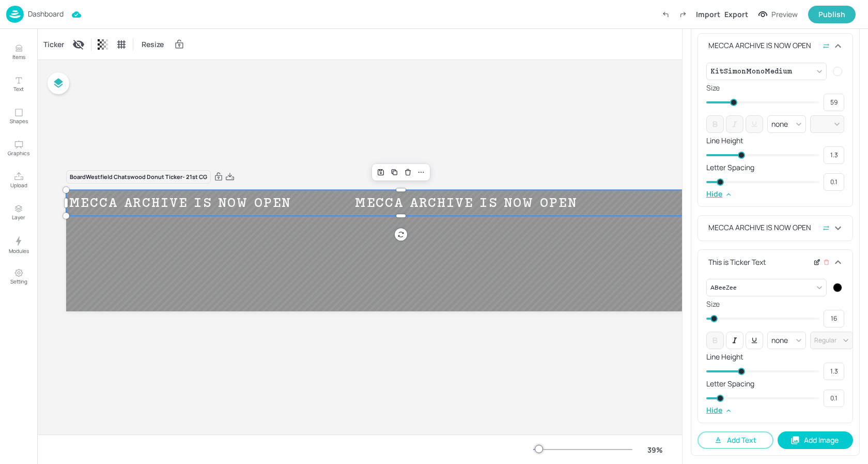
click at [816, 262] on icon at bounding box center [818, 261] width 4 height 4
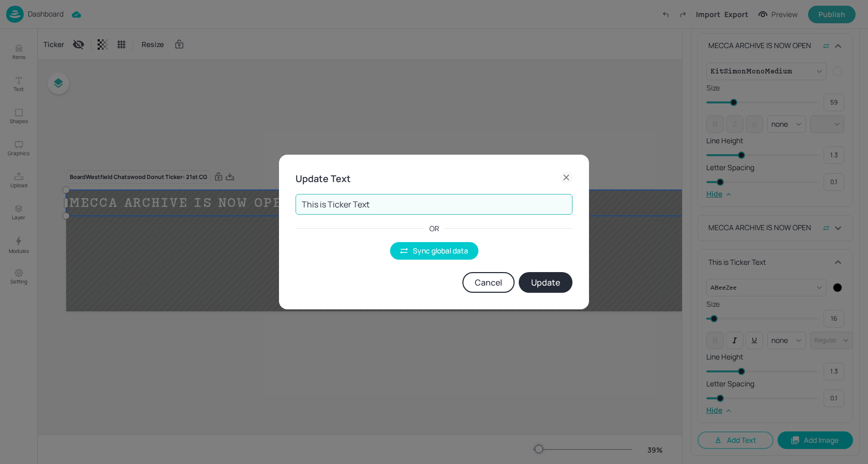
click at [338, 207] on input "This is Ticker Text" at bounding box center [434, 204] width 277 height 21
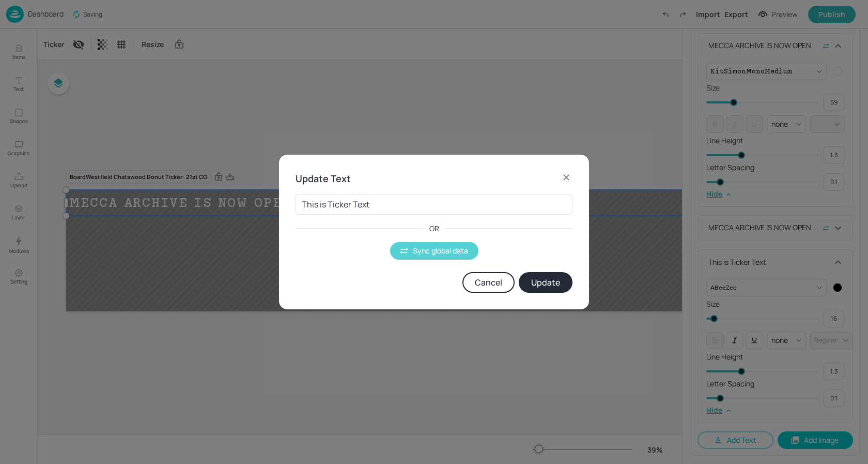
click at [426, 253] on button "Sync global data" at bounding box center [434, 251] width 88 height 18
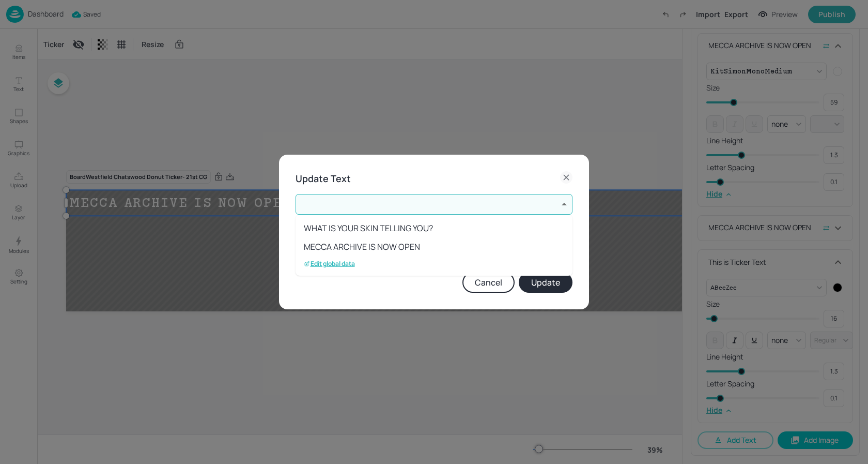
click at [361, 206] on body "Dashboard Saved Import Export Preview Publish Items Text Shapes Graphics Upload…" at bounding box center [434, 232] width 868 height 464
click at [360, 245] on li "MECCA ARCHIVE IS NOW OPEN" at bounding box center [434, 246] width 277 height 19
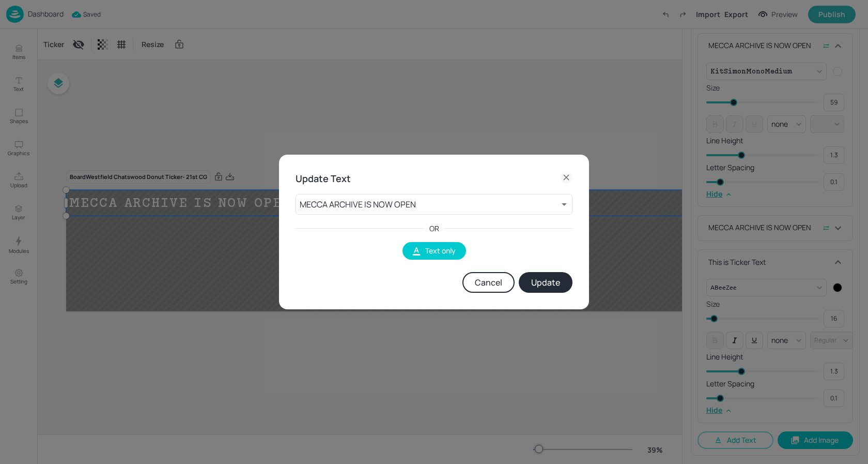
click at [546, 284] on button "Update" at bounding box center [546, 282] width 54 height 21
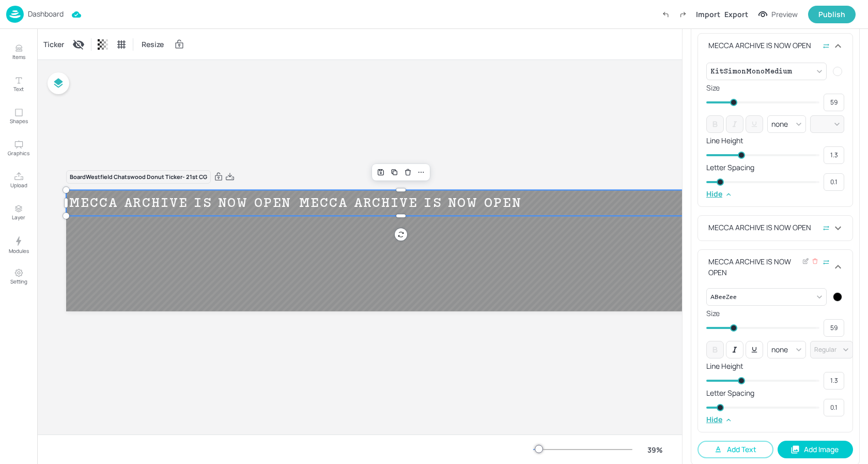
drag, startPoint x: 715, startPoint y: 326, endPoint x: 733, endPoint y: 326, distance: 18.6
click at [733, 326] on span at bounding box center [733, 327] width 7 height 7
click at [834, 295] on div at bounding box center [837, 296] width 9 height 9
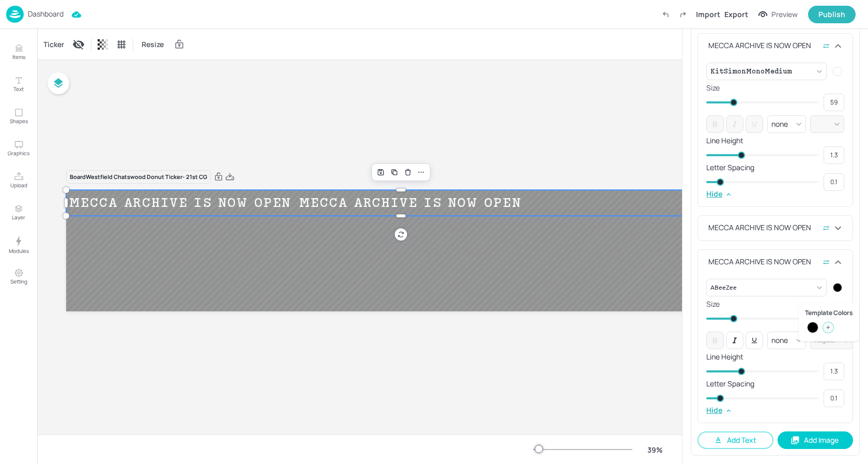
click at [831, 330] on div at bounding box center [828, 326] width 11 height 11
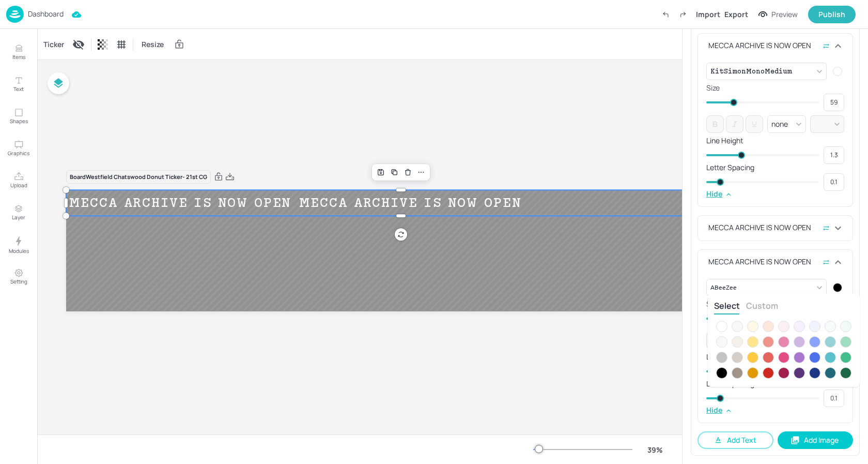
click at [725, 329] on div at bounding box center [721, 325] width 11 height 11
click at [798, 259] on div at bounding box center [434, 232] width 868 height 464
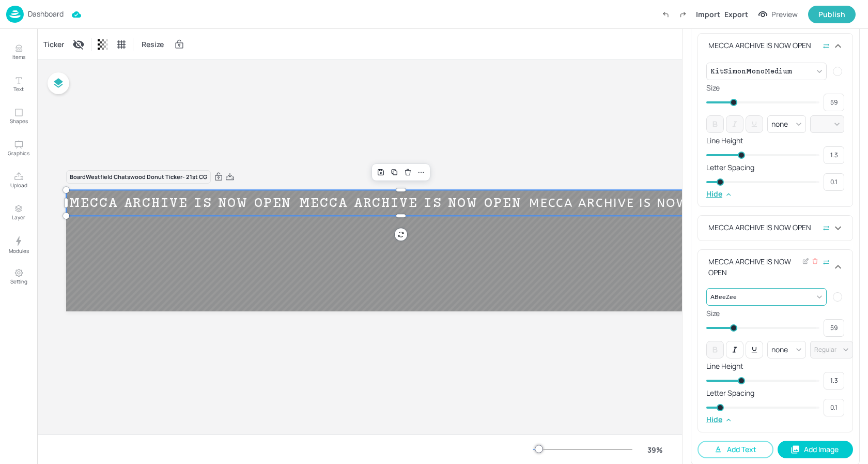
click at [772, 286] on body "Dashboard Import Export Preview Publish Items Text Shapes Graphics Upload Layer…" at bounding box center [434, 232] width 868 height 464
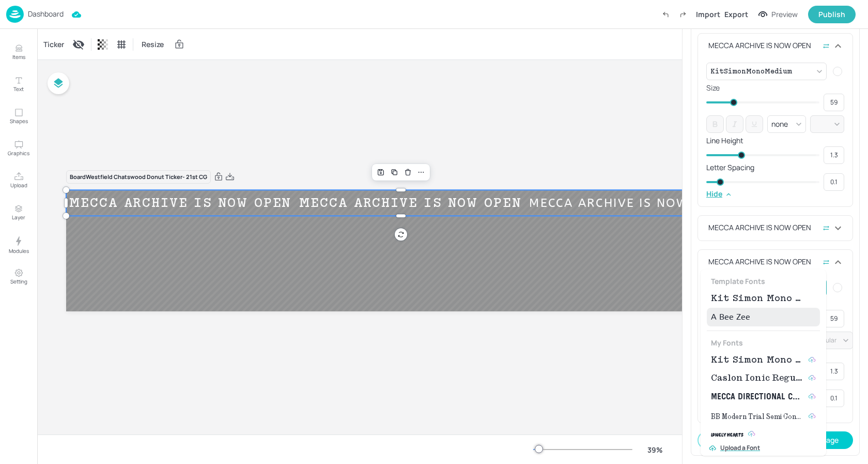
click at [763, 298] on span "Kit Simon Mono Medium" at bounding box center [757, 298] width 93 height 12
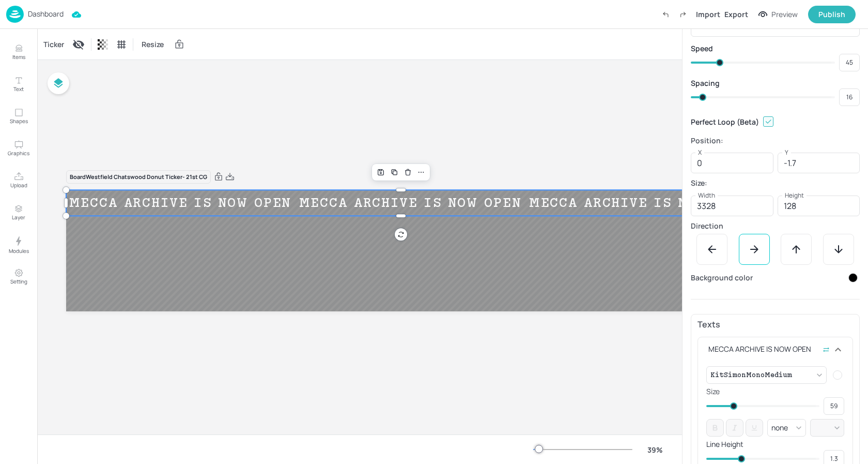
scroll to position [0, 0]
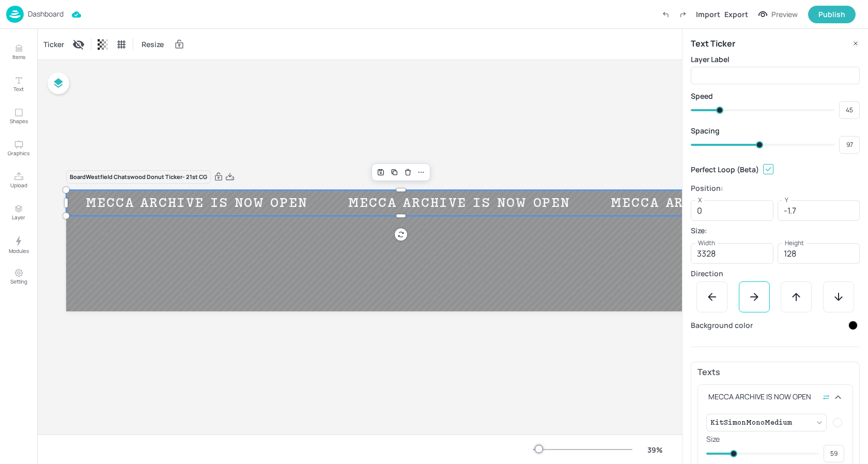
drag, startPoint x: 703, startPoint y: 142, endPoint x: 758, endPoint y: 147, distance: 55.5
click at [758, 147] on span at bounding box center [759, 144] width 7 height 7
drag, startPoint x: 758, startPoint y: 143, endPoint x: 764, endPoint y: 143, distance: 6.2
click at [764, 143] on span at bounding box center [765, 144] width 7 height 7
click at [711, 305] on div at bounding box center [712, 296] width 31 height 31
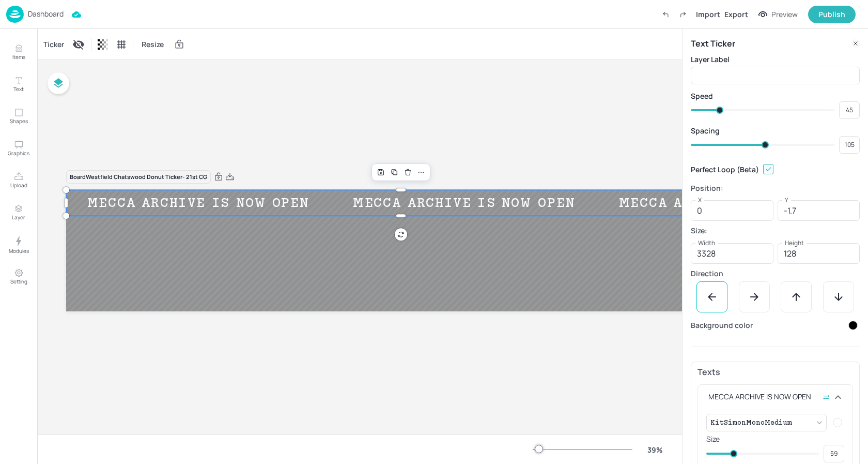
click at [552, 127] on div "Board Westfield Chatswood Donut Ticker- 21st [PERSON_NAME] ARCHIVE IS NOW OPEN …" at bounding box center [452, 247] width 831 height 374
click at [33, 11] on p "Dashboard" at bounding box center [46, 13] width 36 height 7
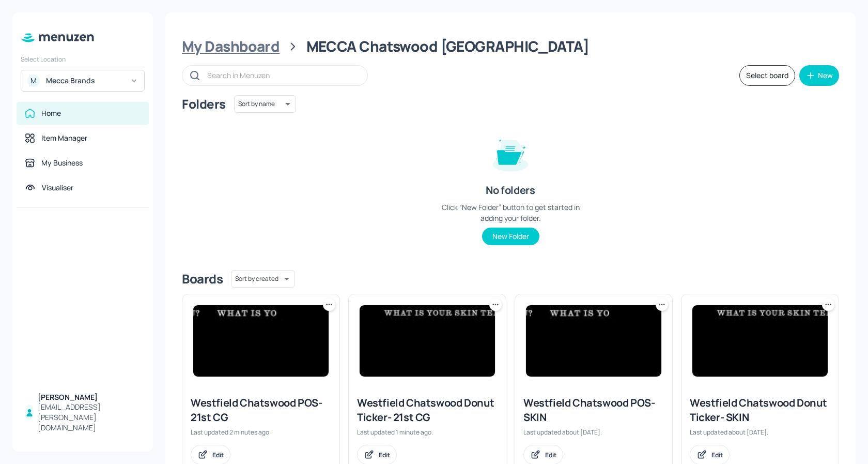
click at [242, 50] on div "My Dashboard" at bounding box center [231, 46] width 98 height 19
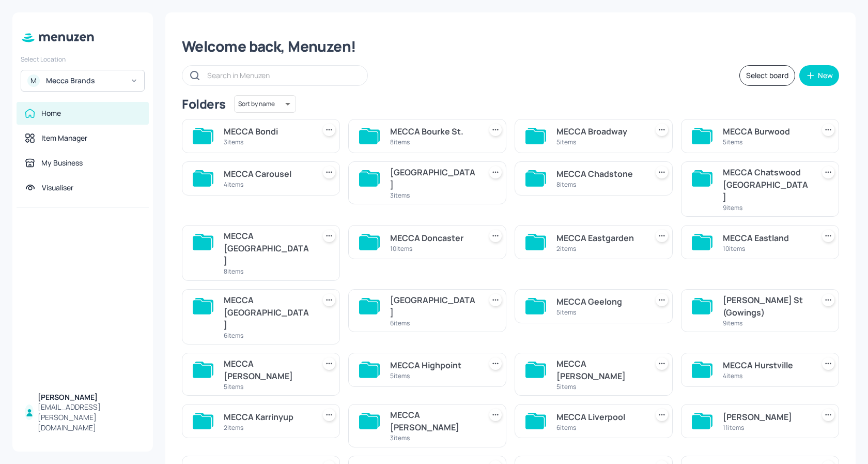
click at [285, 229] on div "MECCA [GEOGRAPHIC_DATA]" at bounding box center [267, 247] width 87 height 37
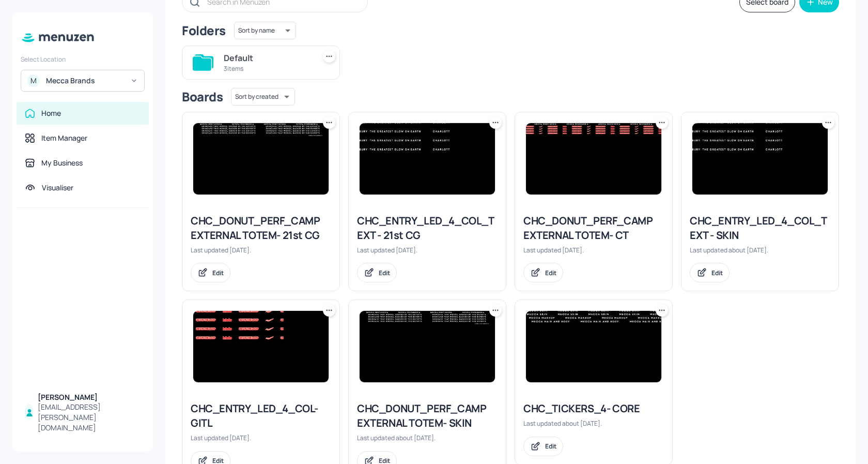
scroll to position [76, 0]
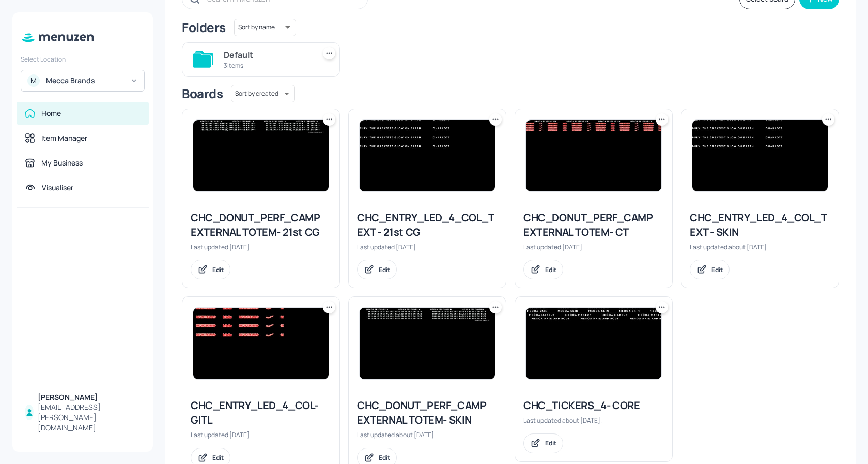
click at [271, 161] on img at bounding box center [260, 155] width 135 height 71
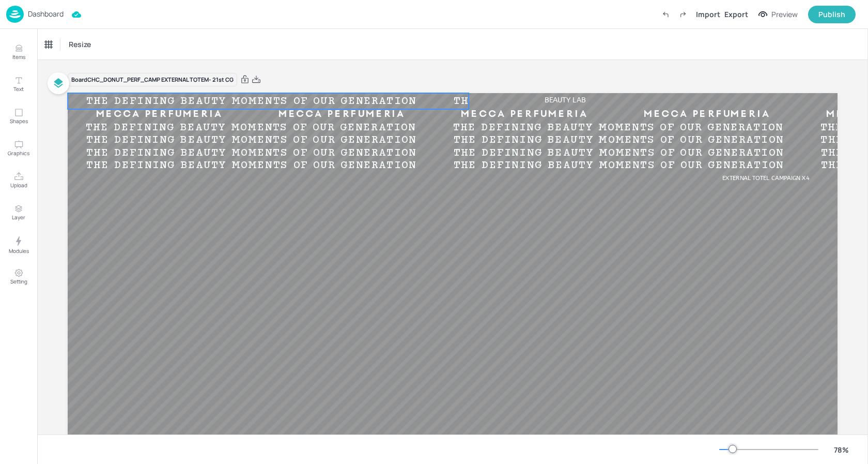
scroll to position [2, 0]
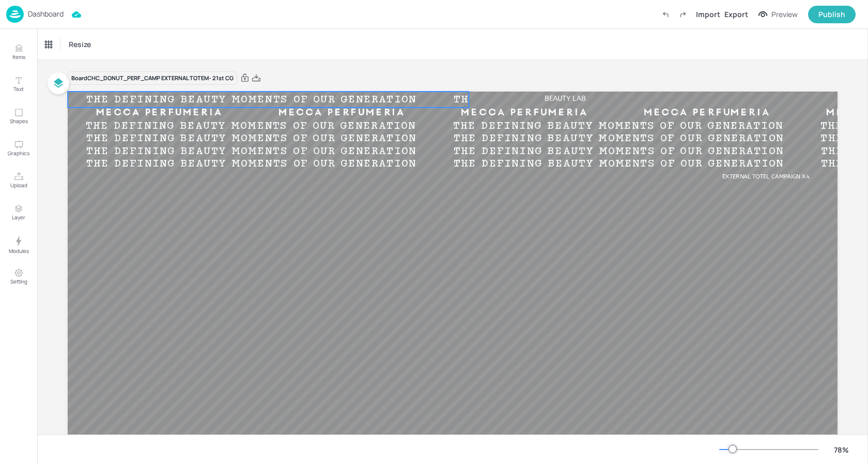
click at [334, 101] on div "THE DEFINING BEAUTY MOMENTS OF OUR GENERATION" at bounding box center [251, 99] width 367 height 12
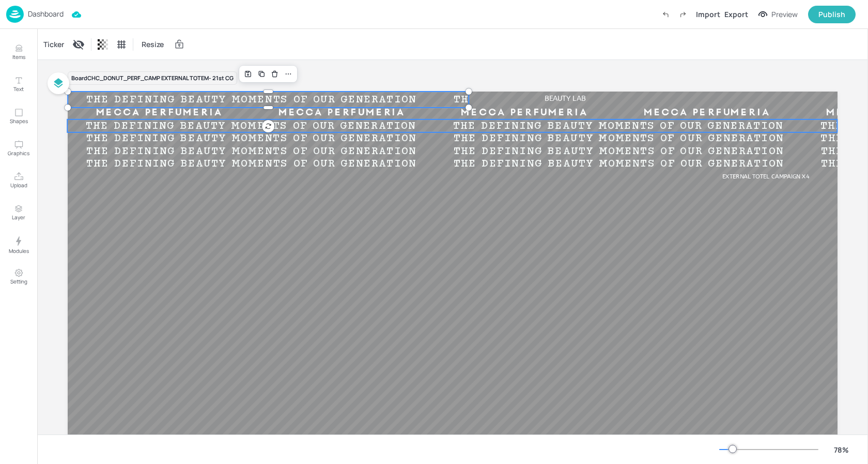
click at [300, 127] on div "THE DEFINING BEAUTY MOMENTS OF OUR GENERATION" at bounding box center [250, 125] width 367 height 12
click at [288, 136] on div "THE DEFINING BEAUTY MOMENTS OF OUR GENERATION" at bounding box center [251, 138] width 367 height 12
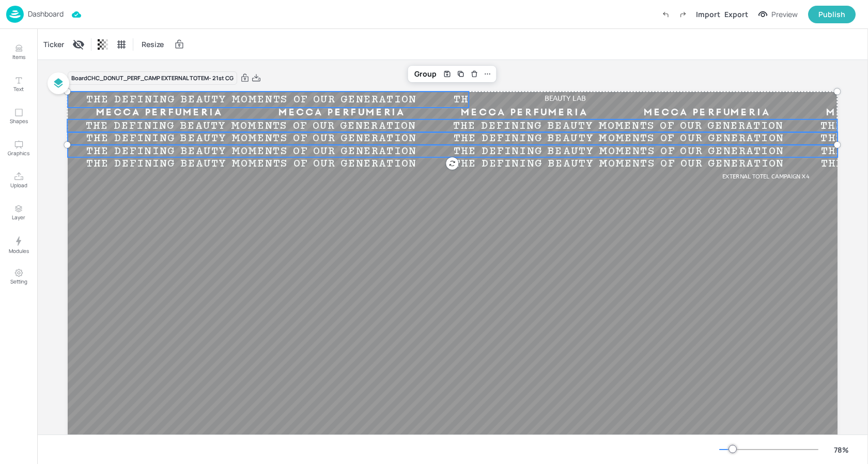
click at [284, 148] on div "THE DEFINING BEAUTY MOMENTS OF OUR GENERATION" at bounding box center [251, 151] width 367 height 12
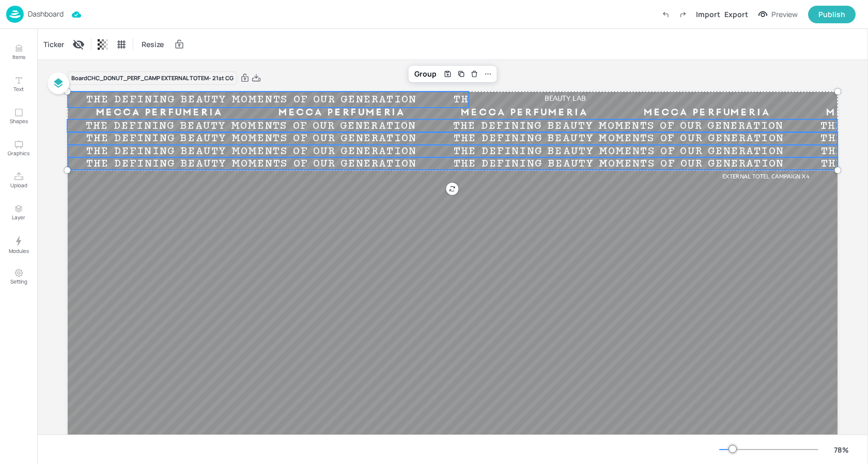
click at [280, 162] on div "THE DEFINING BEAUTY MOMENTS OF OUR GENERATION" at bounding box center [251, 164] width 367 height 12
click at [45, 45] on div "Ticker" at bounding box center [53, 44] width 25 height 17
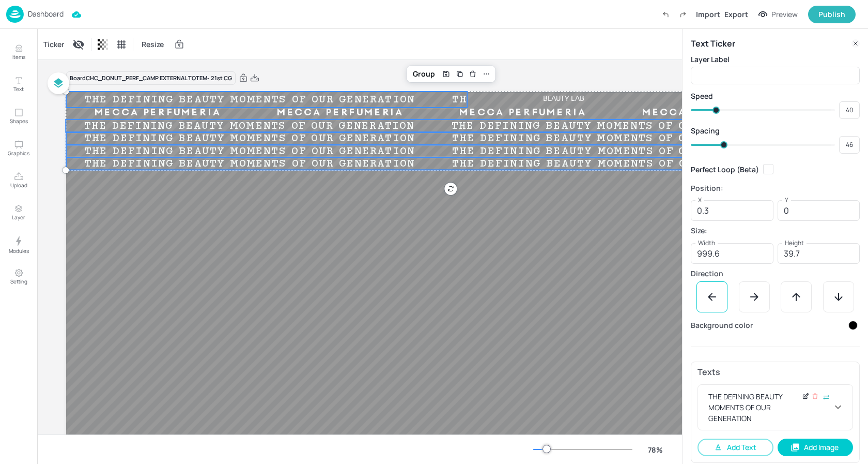
click at [803, 398] on icon at bounding box center [805, 396] width 4 height 4
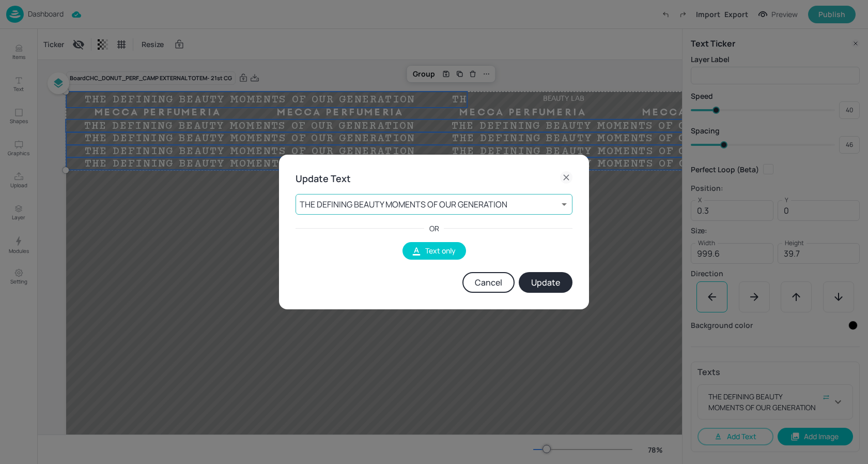
click at [444, 205] on body "Dashboard Import Export Preview Publish Items Text Shapes Graphics Upload Layer…" at bounding box center [434, 232] width 868 height 464
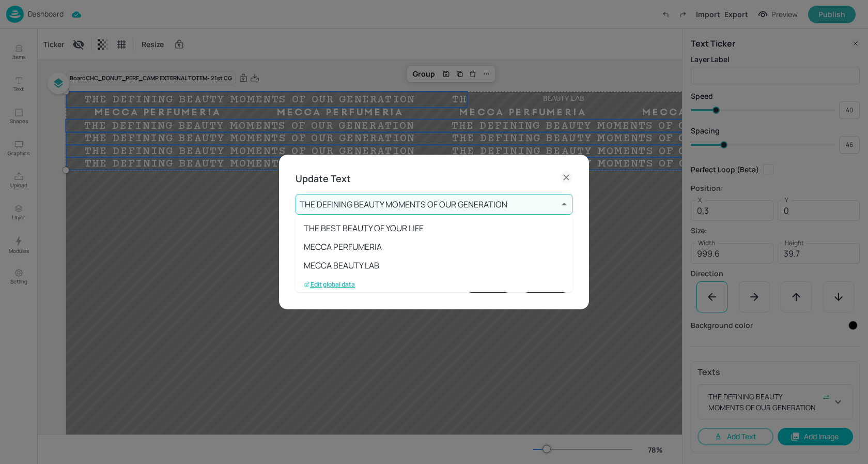
scroll to position [169, 0]
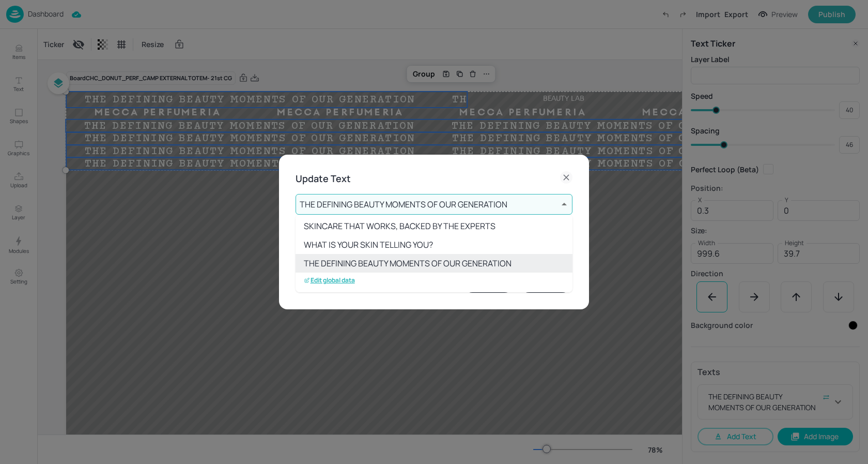
click at [347, 279] on p "Edit global data" at bounding box center [329, 279] width 51 height 7
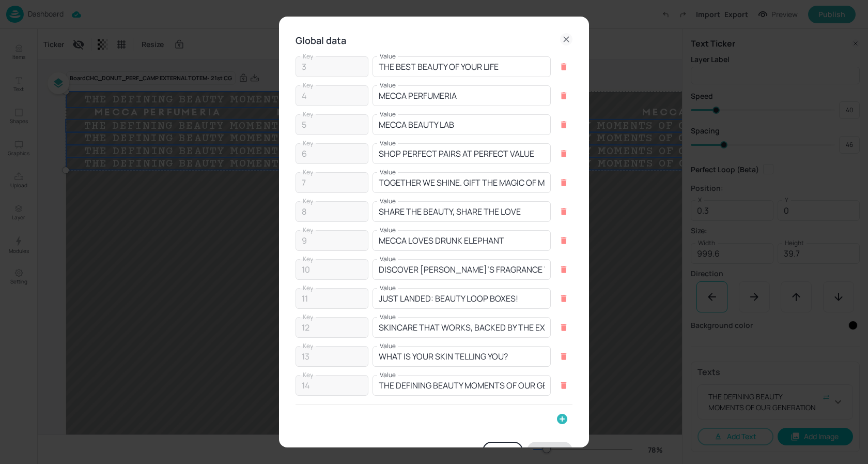
scroll to position [28, 0]
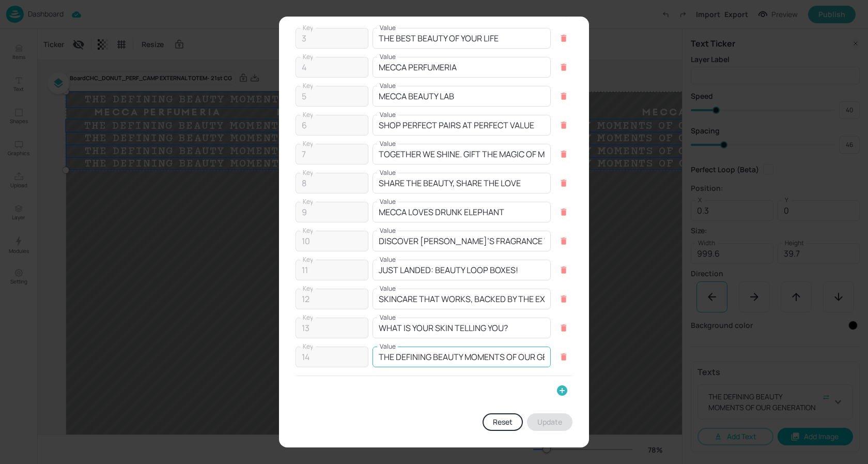
click at [463, 360] on input "THE DEFINING BEAUTY MOMENTS OF OUR GENERATION" at bounding box center [462, 356] width 178 height 21
paste input "MECCA ARCHIVE IS NOW OPEN"
click at [550, 418] on button "Update" at bounding box center [549, 422] width 45 height 18
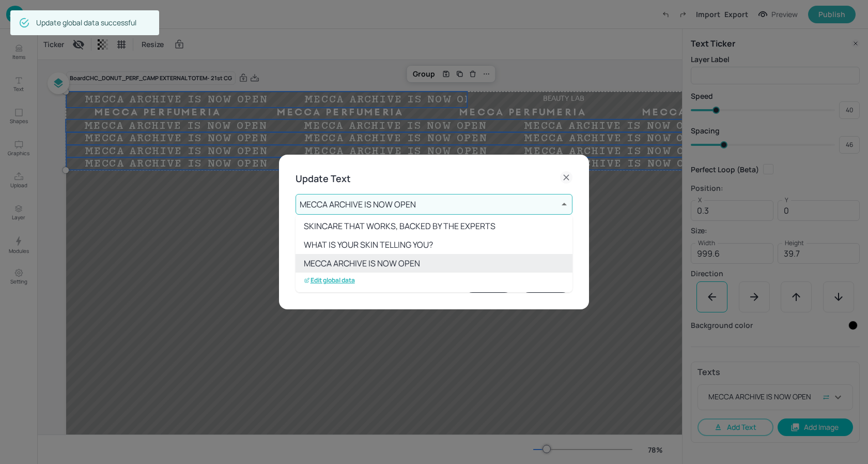
click at [433, 213] on div "THE BEST BEAUTY OF YOUR LIFE MECCA PERFUMERIA MECCA BEAUTY LAB SHOP PERFECT PAI…" at bounding box center [434, 232] width 868 height 464
click at [442, 208] on div at bounding box center [434, 232] width 868 height 464
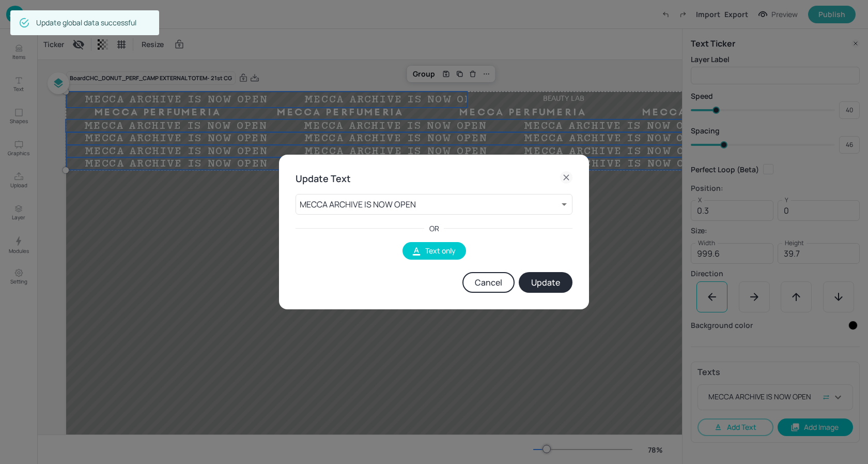
click at [550, 279] on button "Update" at bounding box center [546, 282] width 54 height 21
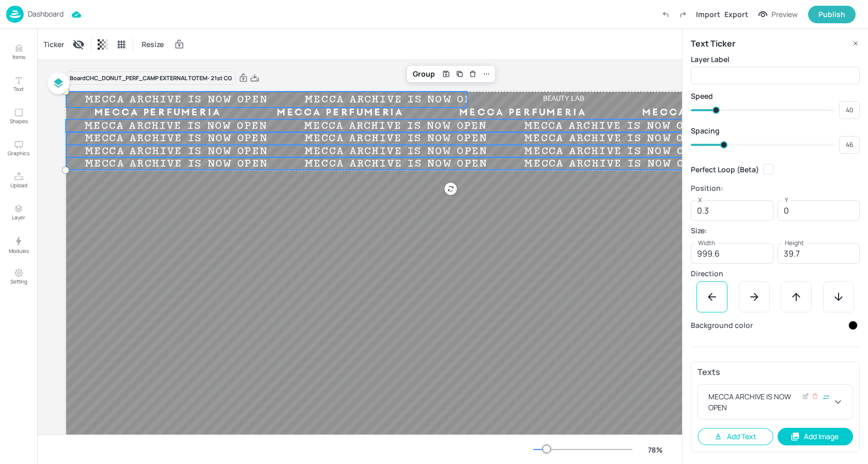
click at [788, 406] on div "MECCA ARCHIVE IS NOW OPEN" at bounding box center [769, 402] width 126 height 22
click at [486, 32] on div "Ticker Resize" at bounding box center [359, 44] width 645 height 30
click at [45, 13] on p "Dashboard" at bounding box center [46, 13] width 36 height 7
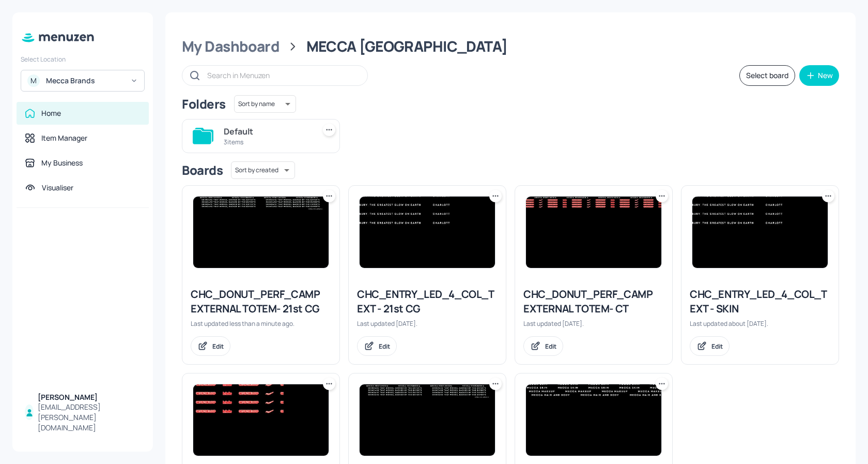
click at [420, 215] on img at bounding box center [427, 231] width 135 height 71
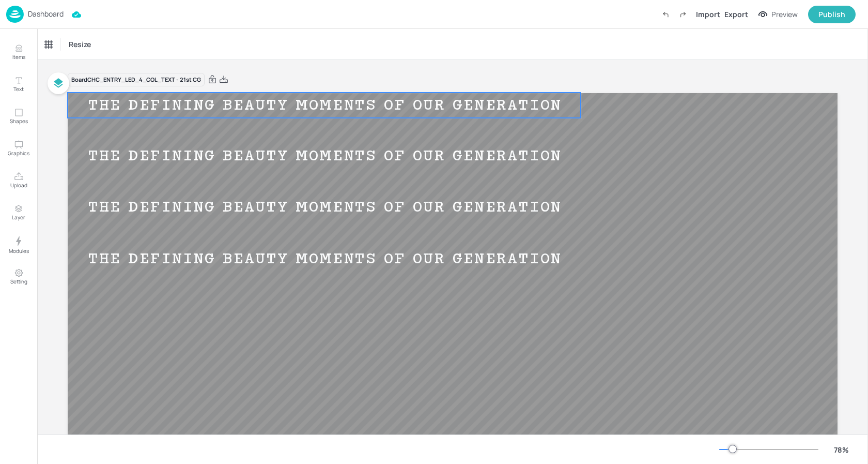
click at [304, 105] on div "THE DEFINING BEAUTY MOMENTS OF OUR GENERATION" at bounding box center [325, 105] width 515 height 18
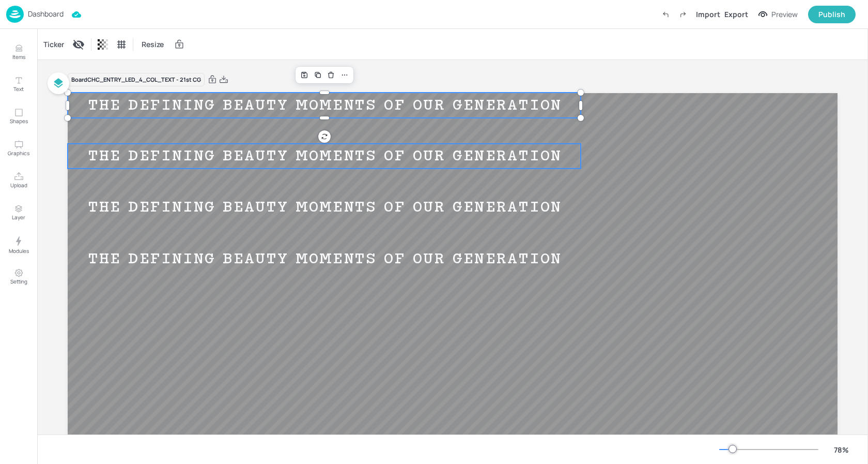
click at [270, 153] on div "THE DEFINING BEAUTY MOMENTS OF OUR GENERATION" at bounding box center [325, 156] width 515 height 18
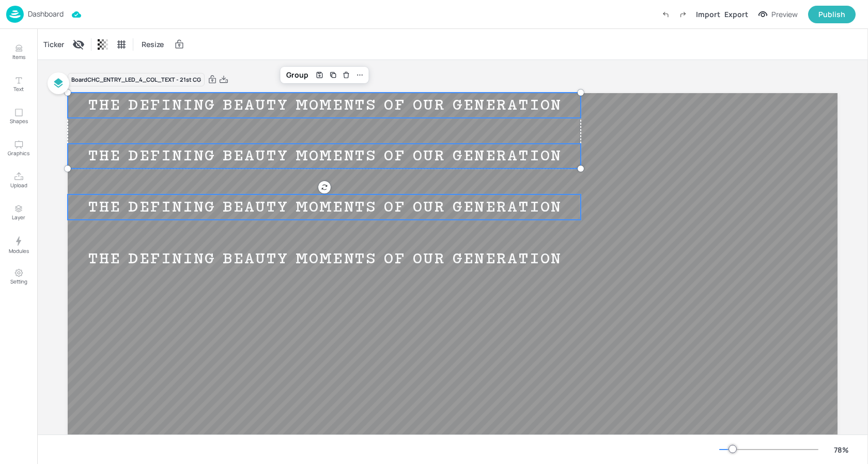
click at [264, 210] on div "THE DEFINING BEAUTY MOMENTS OF OUR GENERATION" at bounding box center [325, 207] width 515 height 18
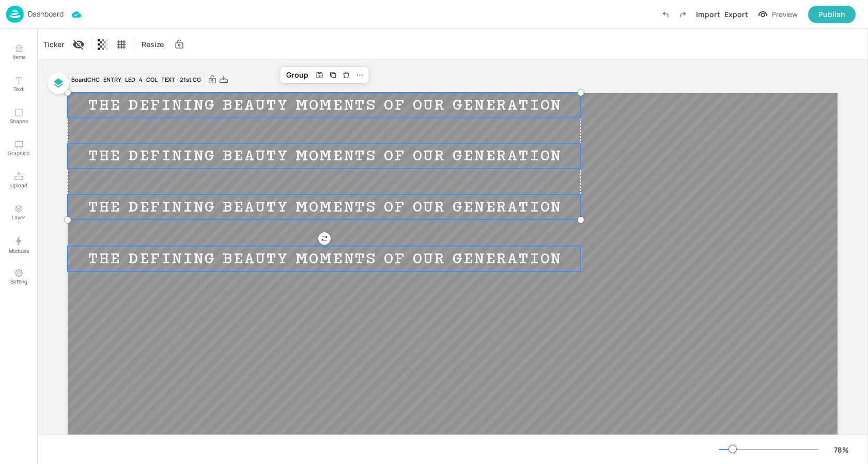
click at [247, 255] on div "THE DEFINING BEAUTY MOMENTS OF OUR GENERATION" at bounding box center [325, 259] width 515 height 18
click at [54, 45] on div "Ticker" at bounding box center [53, 44] width 25 height 17
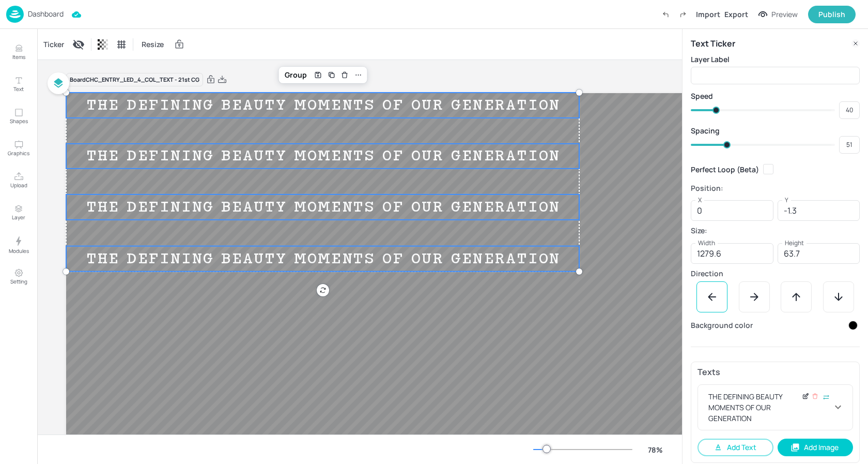
click at [802, 396] on icon at bounding box center [806, 395] width 8 height 7
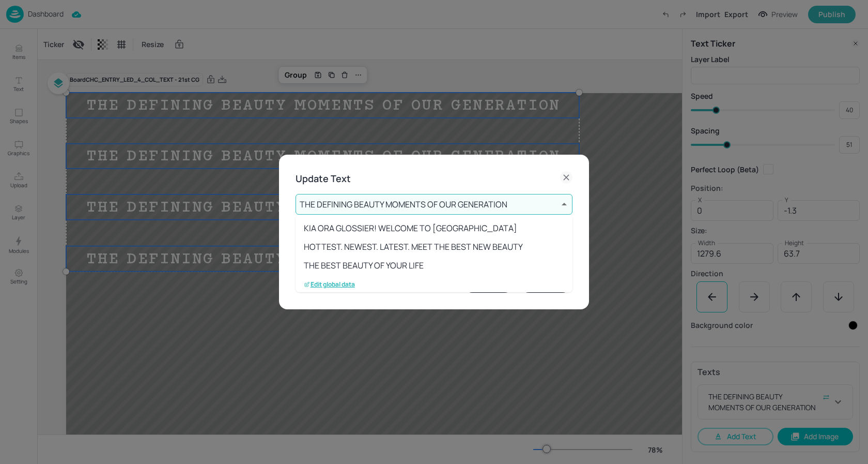
click at [436, 202] on body "Dashboard Import Export Preview Publish Items Text Shapes Graphics Upload Layer…" at bounding box center [434, 232] width 868 height 464
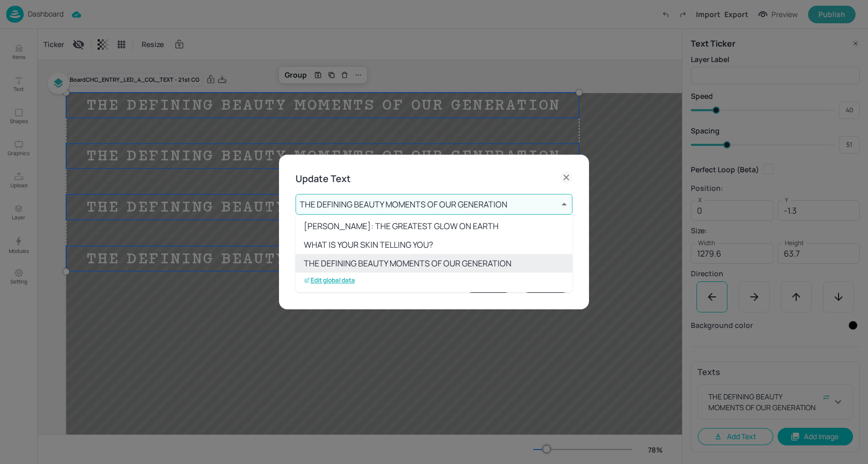
click at [340, 278] on p "Edit global data" at bounding box center [329, 279] width 51 height 7
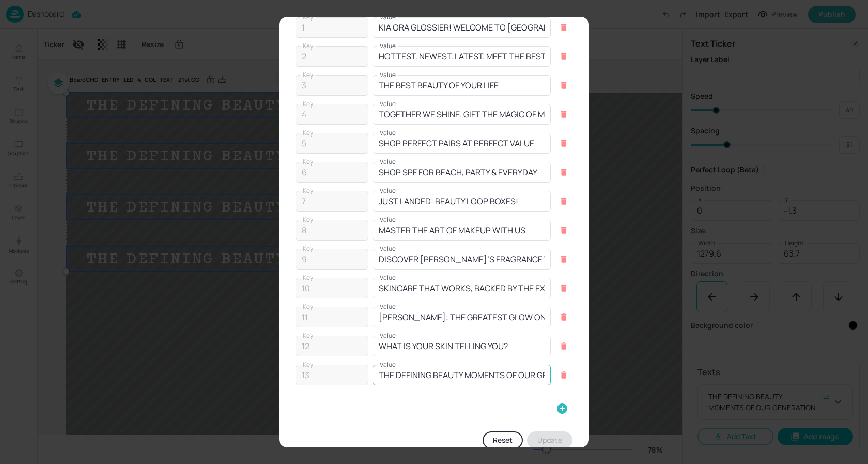
scroll to position [41, 0]
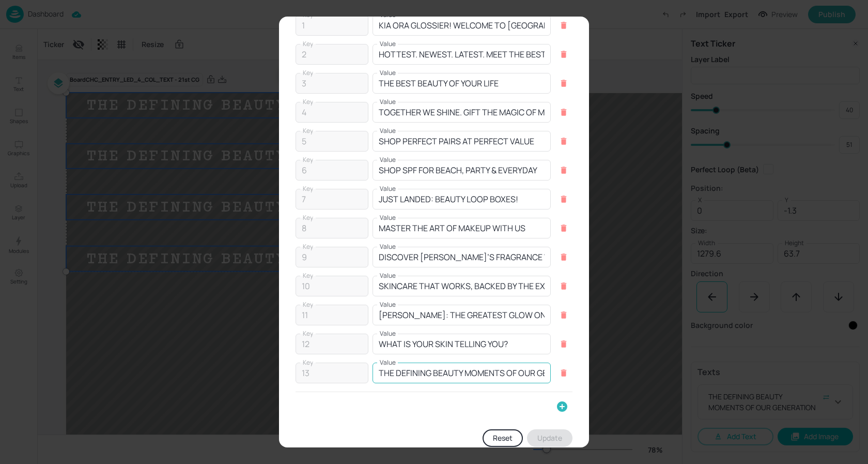
click at [531, 373] on input "THE DEFINING BEAUTY MOMENTS OF OUR GENERATION" at bounding box center [462, 372] width 178 height 21
paste input "MECCA ARCHIVE IS NOW OPEN"
click at [548, 433] on button "Update" at bounding box center [549, 438] width 45 height 18
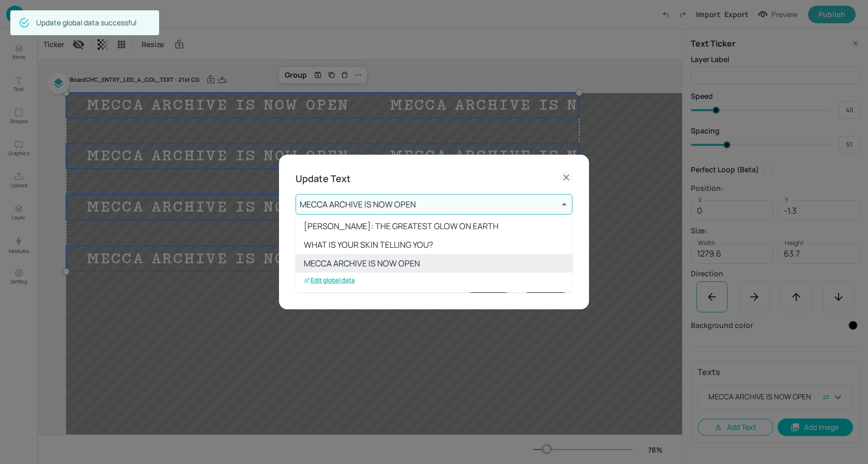
click at [367, 204] on div at bounding box center [434, 232] width 868 height 464
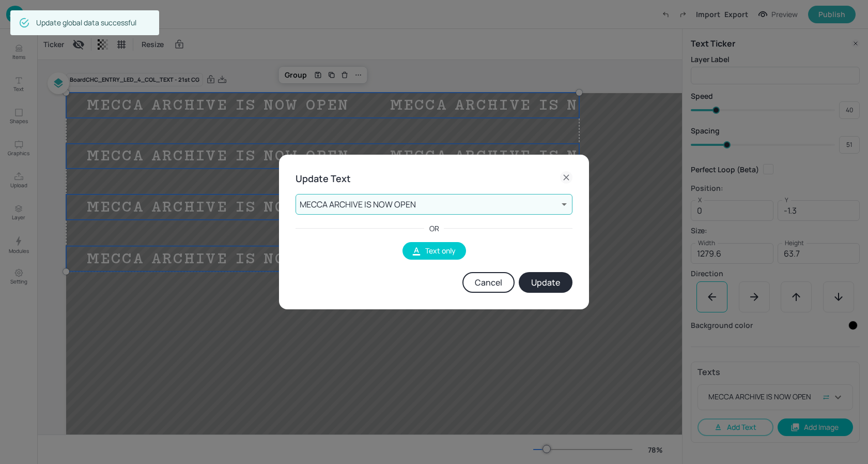
click at [558, 281] on button "Update" at bounding box center [546, 282] width 54 height 21
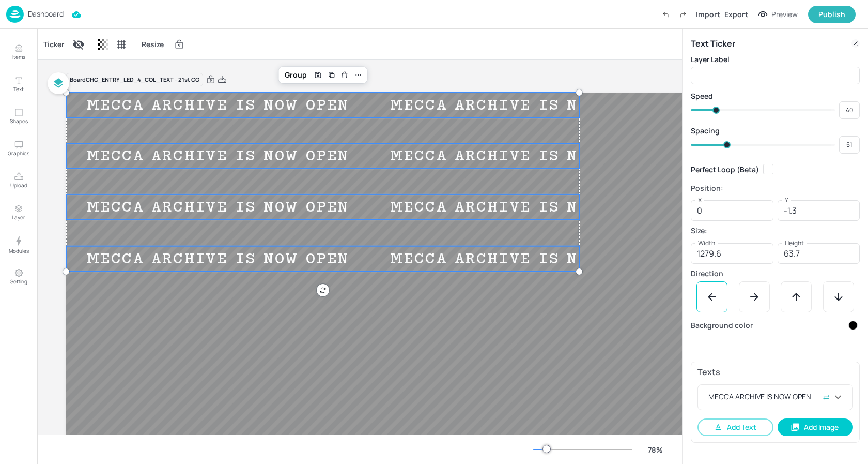
drag, startPoint x: 835, startPoint y: 400, endPoint x: 840, endPoint y: 382, distance: 19.2
click at [835, 400] on icon at bounding box center [838, 397] width 12 height 12
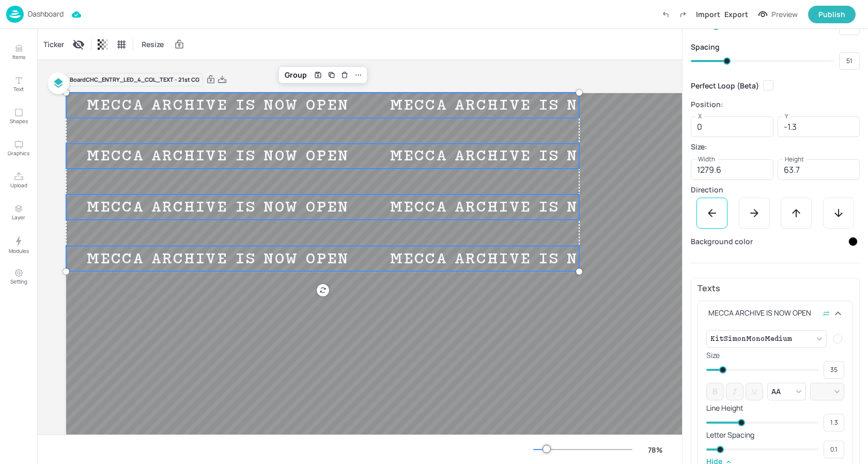
scroll to position [97, 0]
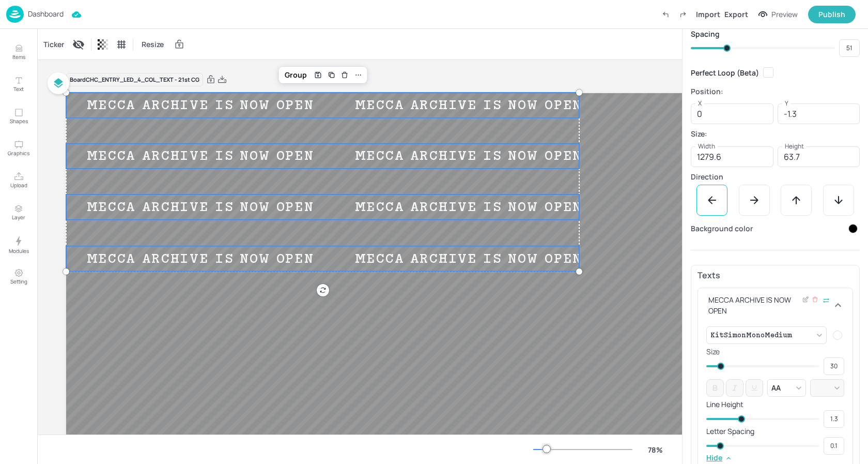
click at [720, 364] on span at bounding box center [720, 365] width 7 height 7
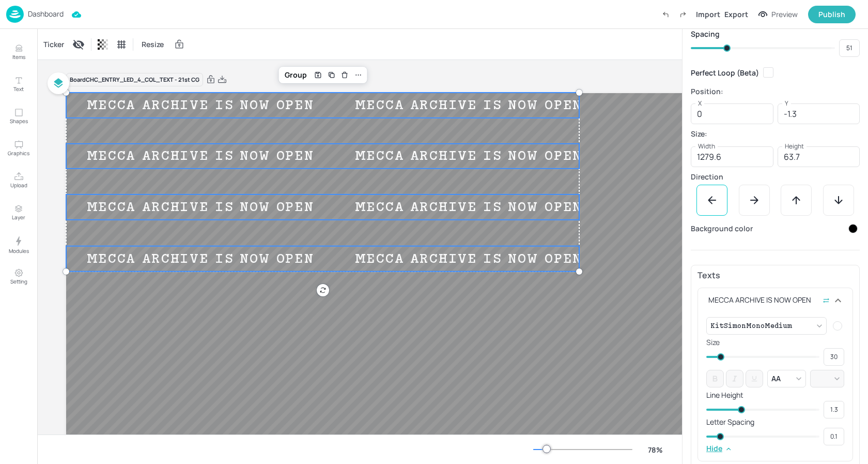
click at [553, 57] on div "Ticker Resize" at bounding box center [359, 44] width 645 height 30
drag, startPoint x: 725, startPoint y: 46, endPoint x: 733, endPoint y: 46, distance: 8.8
click at [733, 46] on span at bounding box center [734, 47] width 7 height 7
click at [433, 39] on div "Ticker Resize" at bounding box center [359, 44] width 645 height 30
click at [58, 11] on p "Dashboard" at bounding box center [46, 13] width 36 height 7
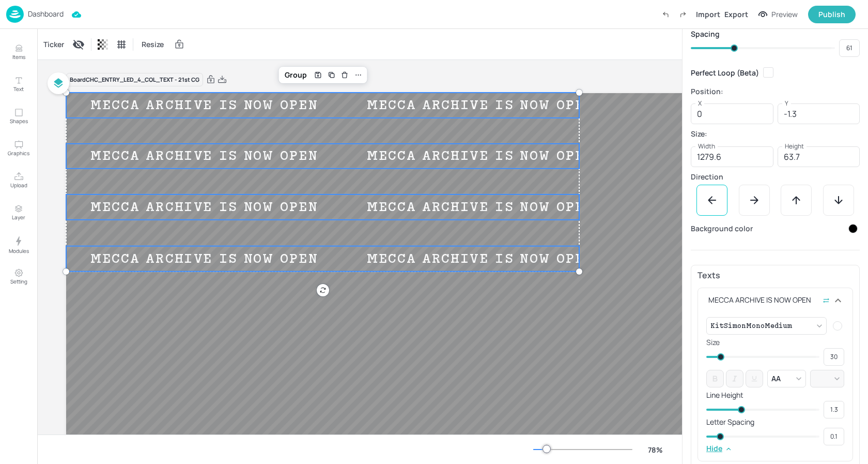
click at [482, 55] on div "Ticker Resize" at bounding box center [359, 44] width 645 height 30
click at [622, 160] on div at bounding box center [451, 309] width 770 height 433
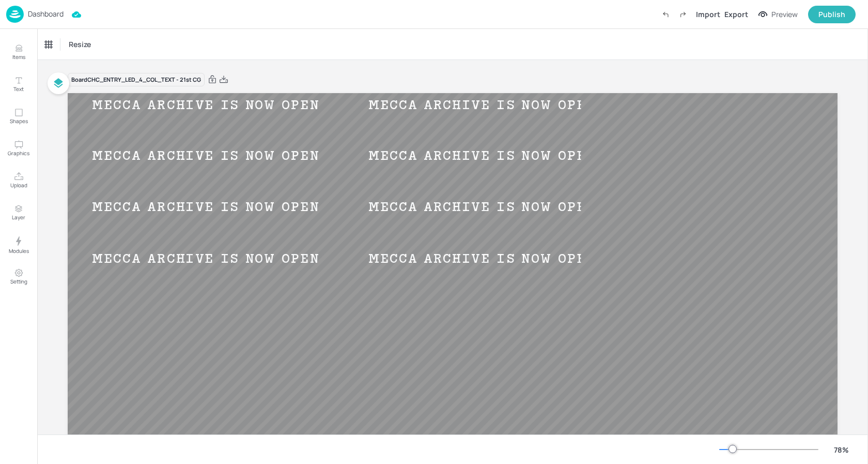
click at [49, 17] on p "Dashboard" at bounding box center [46, 13] width 36 height 7
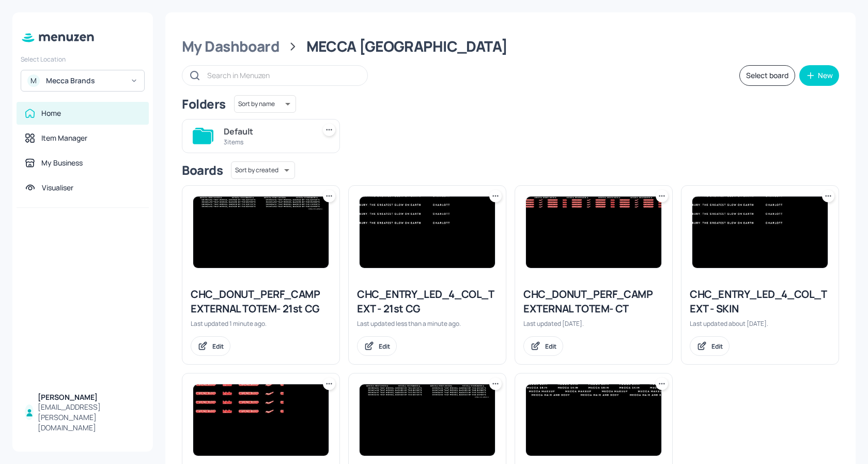
click at [319, 237] on img at bounding box center [260, 231] width 135 height 71
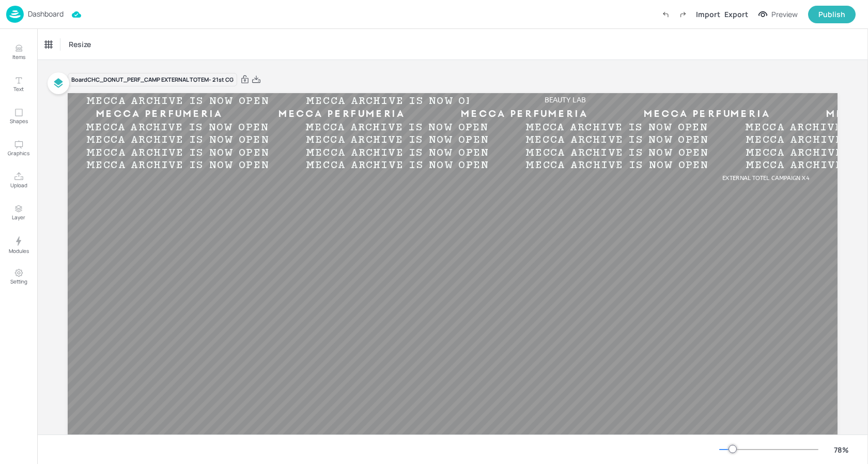
click at [43, 12] on p "Dashboard" at bounding box center [46, 13] width 36 height 7
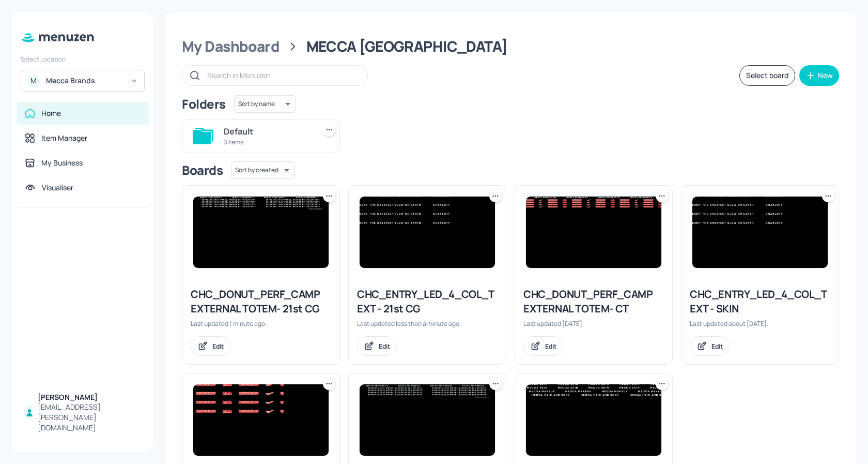
click at [407, 221] on img at bounding box center [427, 231] width 135 height 71
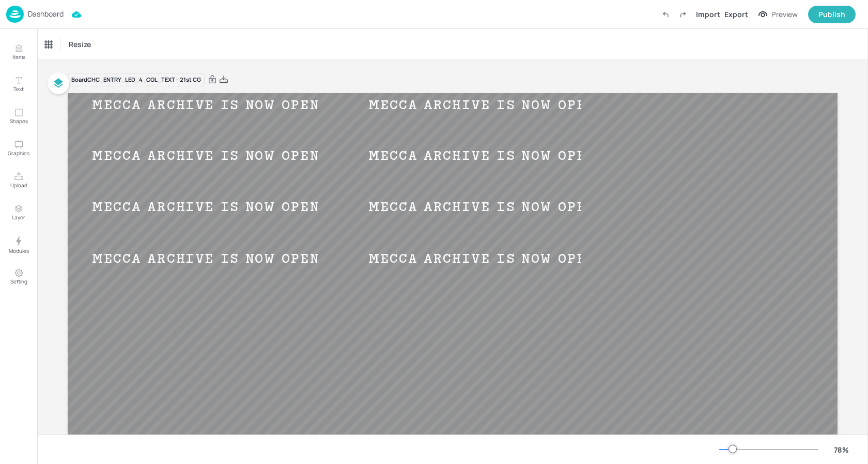
click at [58, 20] on div "Dashboard" at bounding box center [34, 14] width 57 height 17
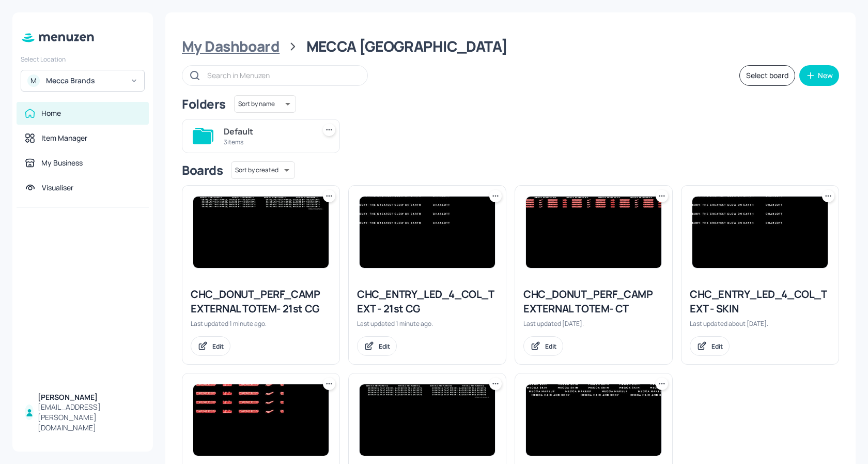
click at [233, 39] on div "My Dashboard" at bounding box center [231, 46] width 98 height 19
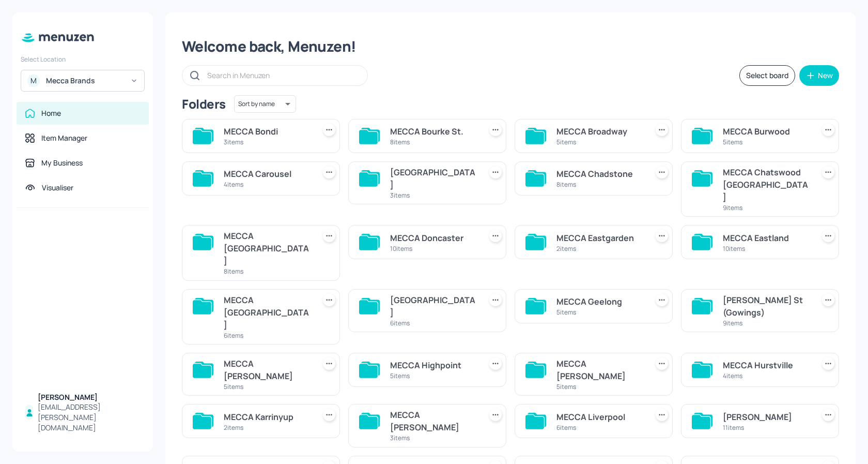
click at [434, 232] on div "MECCA Doncaster" at bounding box center [433, 238] width 87 height 12
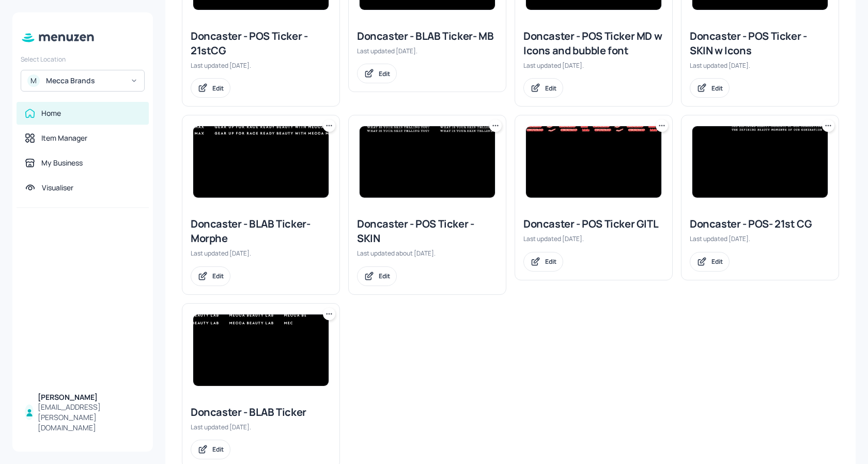
scroll to position [267, 0]
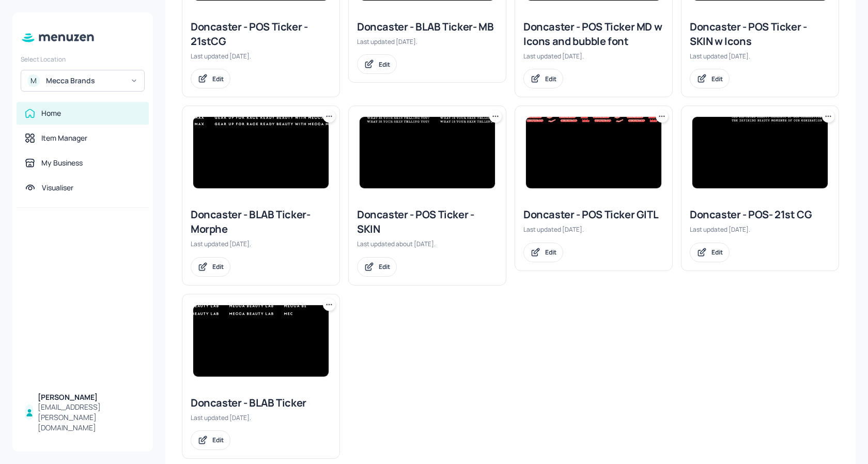
click at [770, 163] on img at bounding box center [759, 152] width 135 height 71
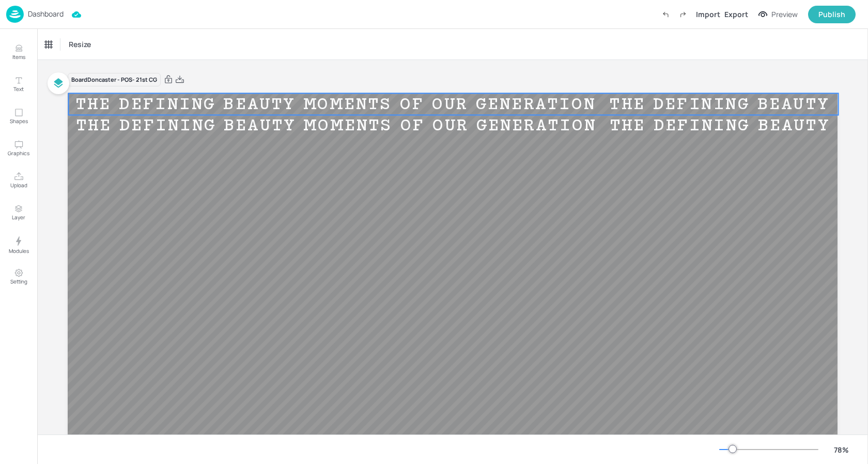
click at [603, 100] on div "THE DEFINING BEAUTY MOMENTS OF OUR GENERATION" at bounding box center [870, 104] width 534 height 20
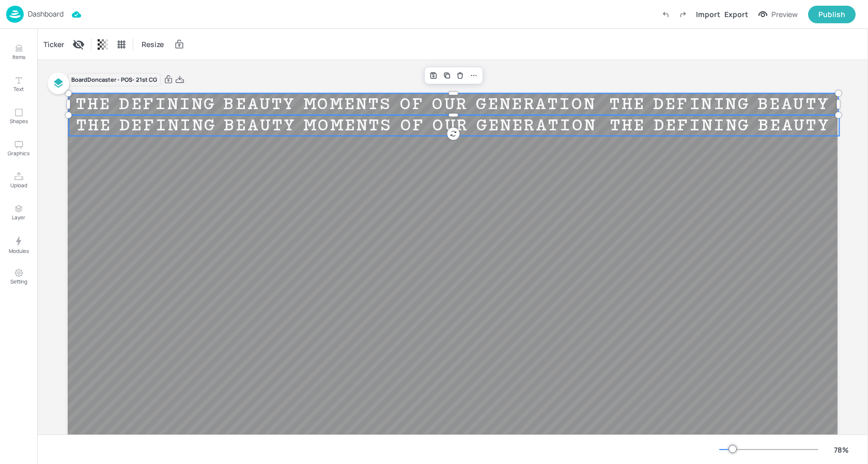
click at [603, 126] on div "THE DEFINING BEAUTY MOMENTS OF OUR GENERATION" at bounding box center [870, 126] width 534 height 20
drag, startPoint x: 44, startPoint y: 45, endPoint x: 49, endPoint y: 42, distance: 5.3
click at [44, 45] on div "Ticker" at bounding box center [53, 44] width 25 height 17
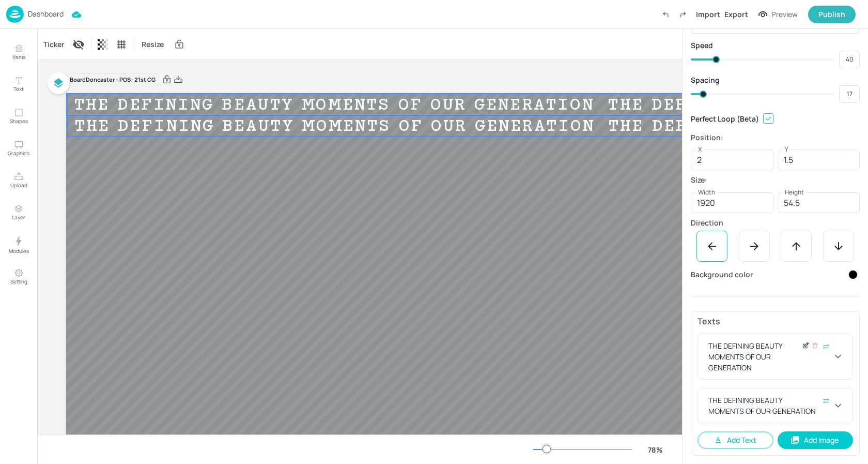
click at [802, 345] on icon at bounding box center [806, 345] width 8 height 7
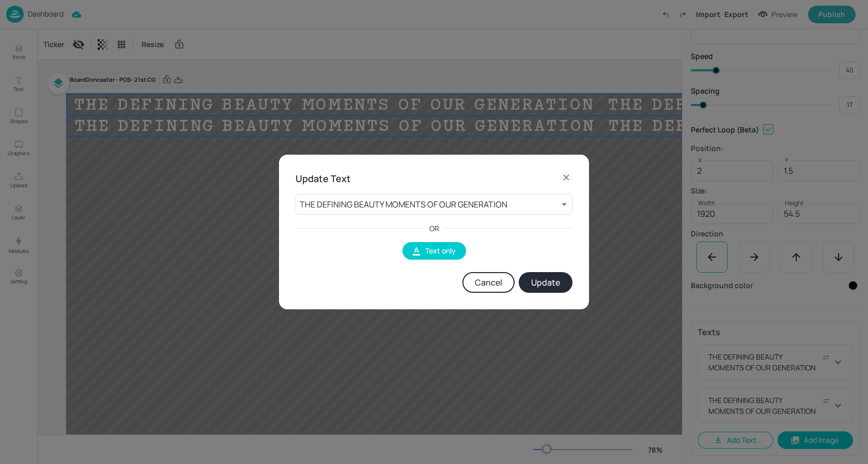
scroll to position [40, 0]
click at [398, 204] on body "Dashboard Saved Import Export Preview Publish Items Text Shapes Graphics Upload…" at bounding box center [434, 232] width 868 height 464
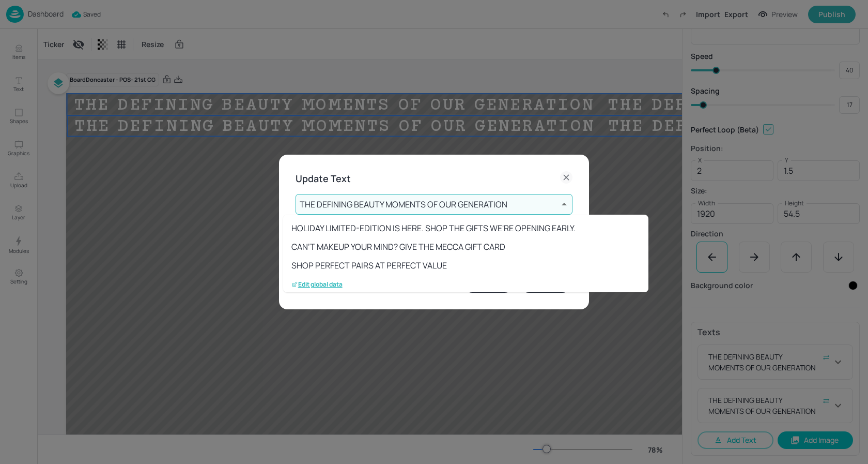
scroll to position [58, 0]
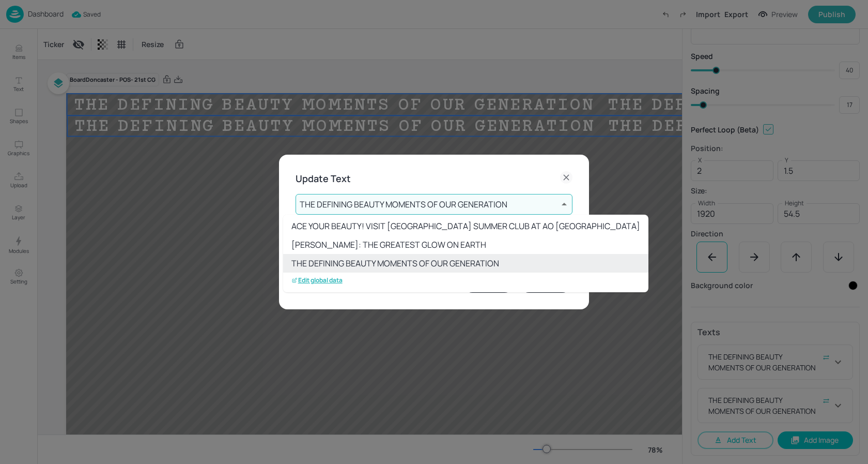
click at [328, 279] on p "Edit global data" at bounding box center [316, 279] width 51 height 7
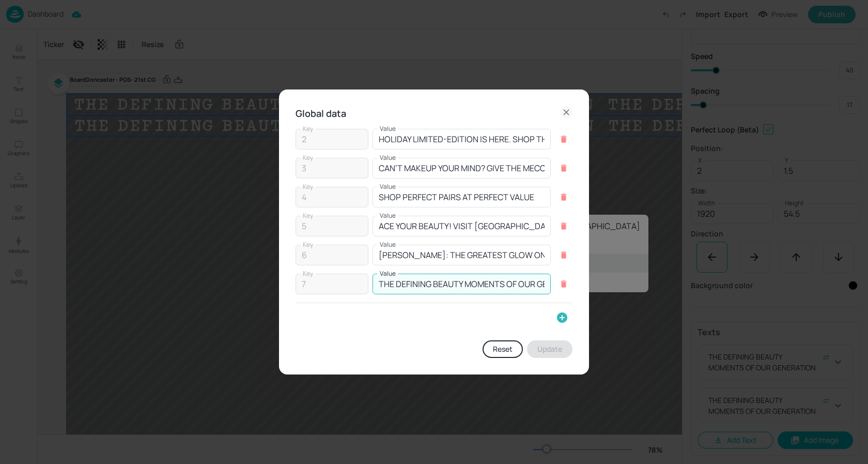
click at [527, 287] on input "THE DEFINING BEAUTY MOMENTS OF OUR GENERATION" at bounding box center [462, 283] width 178 height 21
paste input "MECCA ARCHIVE IS NOW OPEN"
click at [554, 343] on button "Update" at bounding box center [549, 349] width 45 height 18
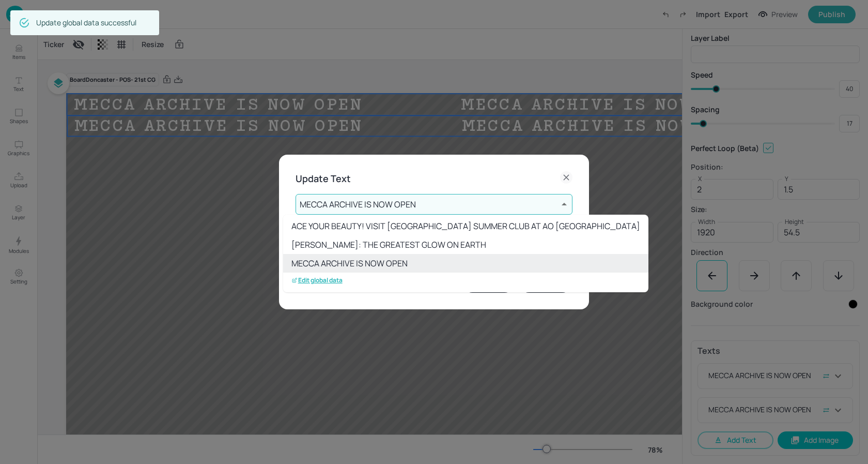
scroll to position [21, 0]
click at [419, 210] on div at bounding box center [434, 232] width 868 height 464
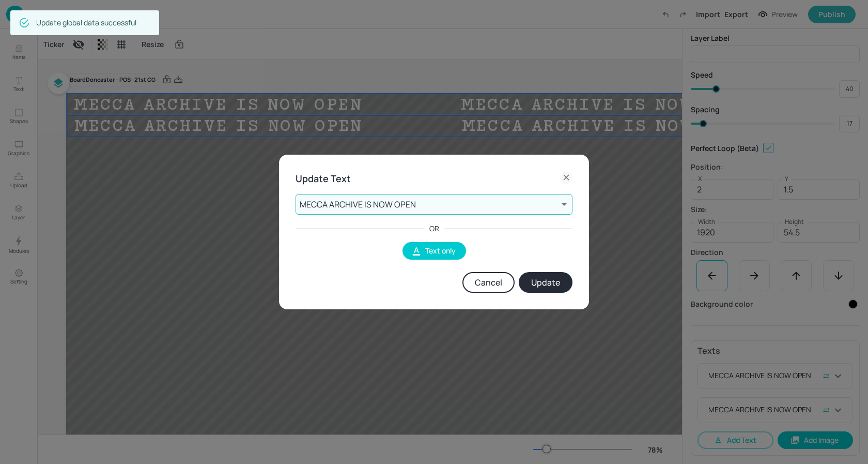
click at [548, 285] on button "Update" at bounding box center [546, 282] width 54 height 21
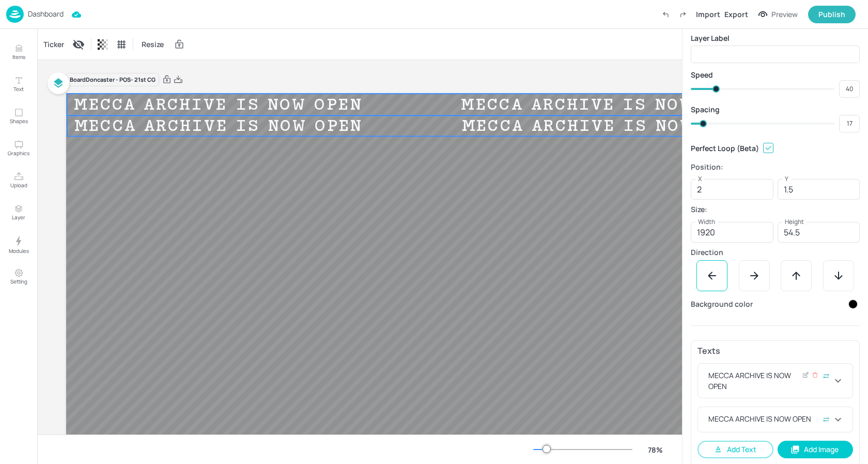
click at [773, 381] on div "MECCA ARCHIVE IS NOW OPEN" at bounding box center [769, 380] width 126 height 22
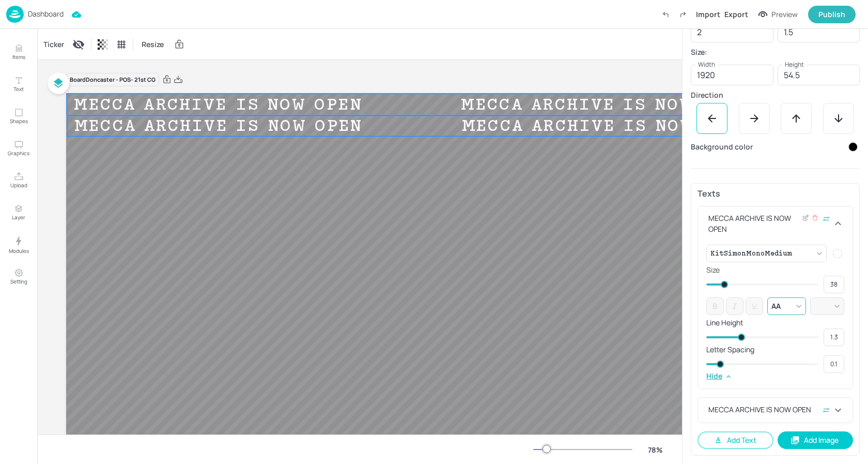
scroll to position [178, 0]
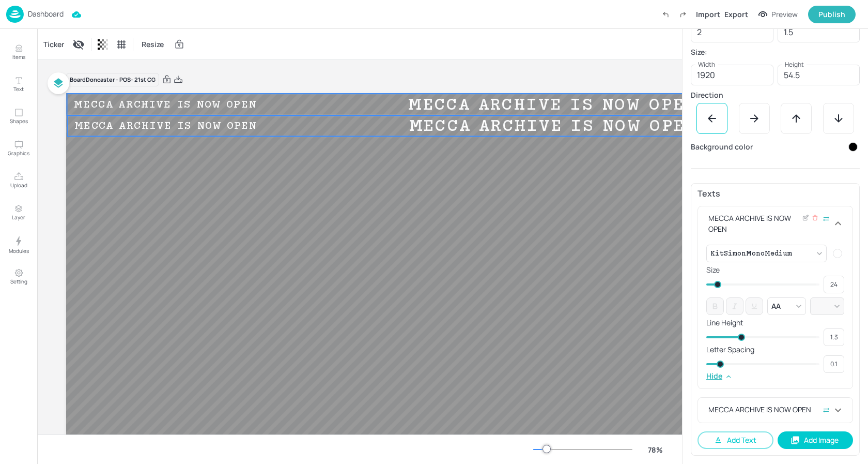
drag, startPoint x: 726, startPoint y: 286, endPoint x: 718, endPoint y: 286, distance: 8.3
click at [718, 286] on span at bounding box center [717, 284] width 7 height 7
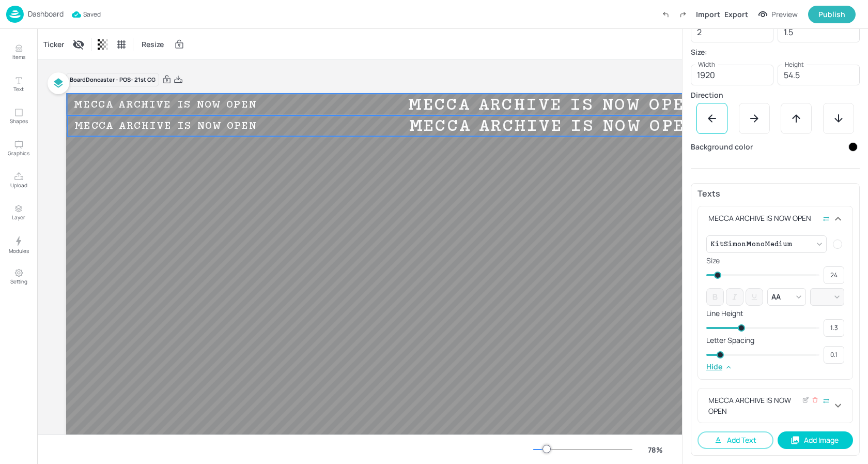
click at [743, 413] on div "MECCA ARCHIVE IS NOW OPEN" at bounding box center [769, 405] width 126 height 22
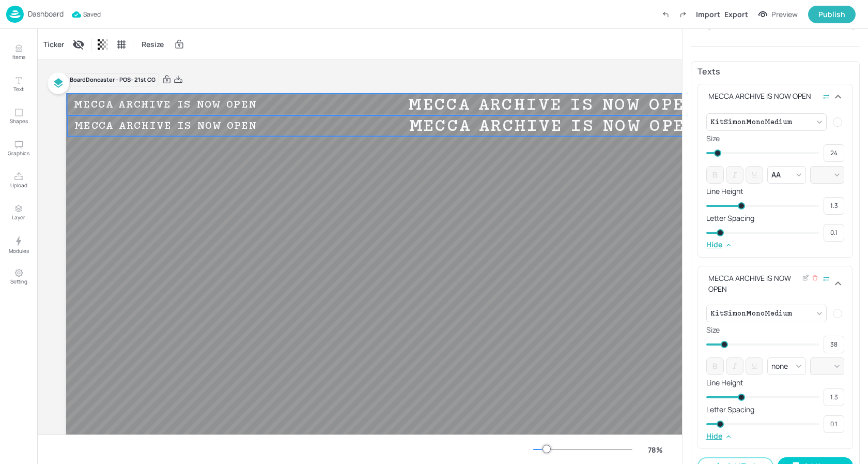
scroll to position [325, 0]
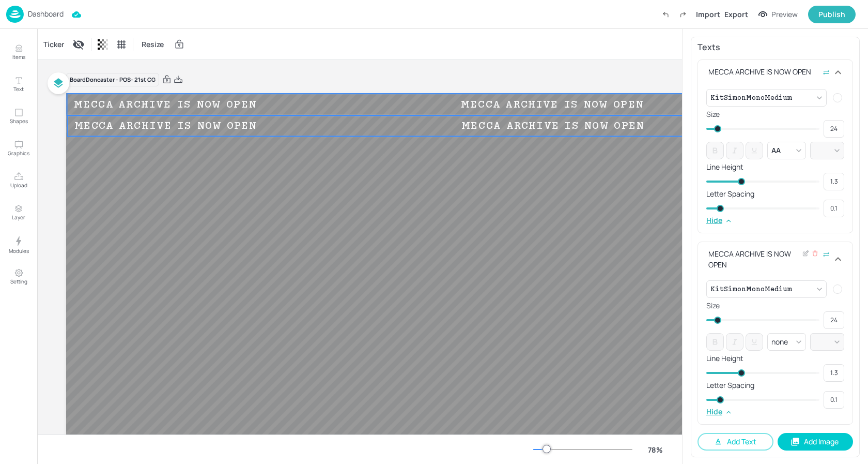
click at [718, 322] on span at bounding box center [717, 319] width 7 height 7
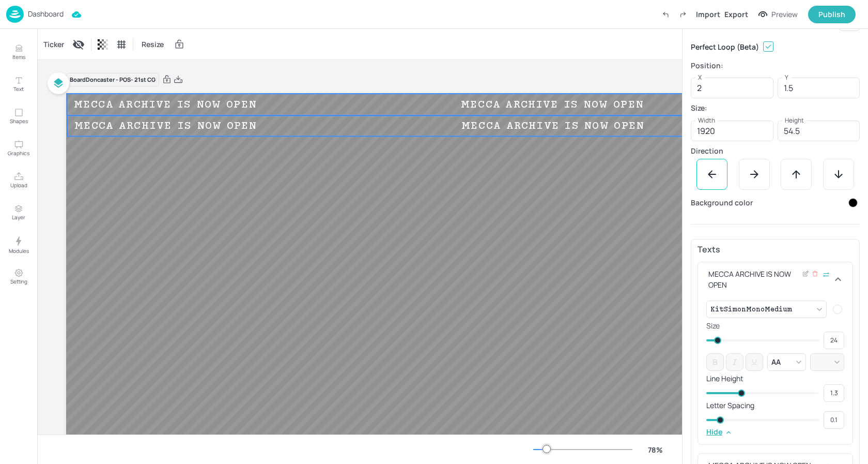
scroll to position [0, 0]
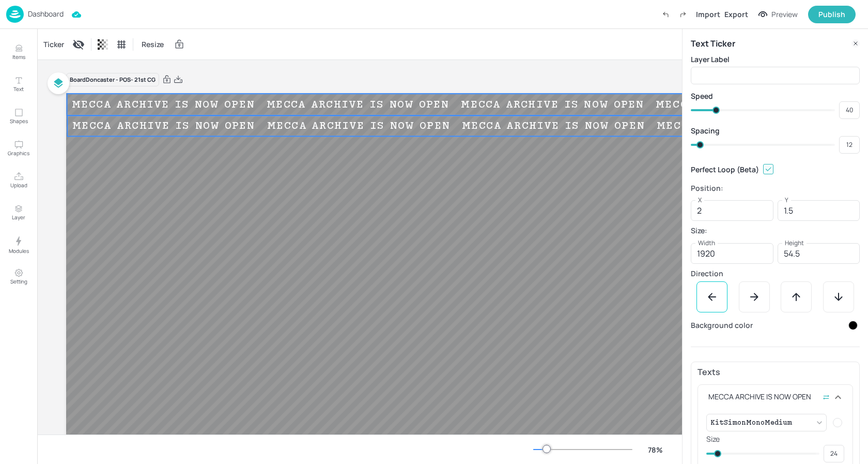
click at [700, 143] on span at bounding box center [700, 144] width 7 height 7
drag, startPoint x: 696, startPoint y: 142, endPoint x: 703, endPoint y: 142, distance: 7.8
click at [703, 142] on span at bounding box center [703, 144] width 7 height 7
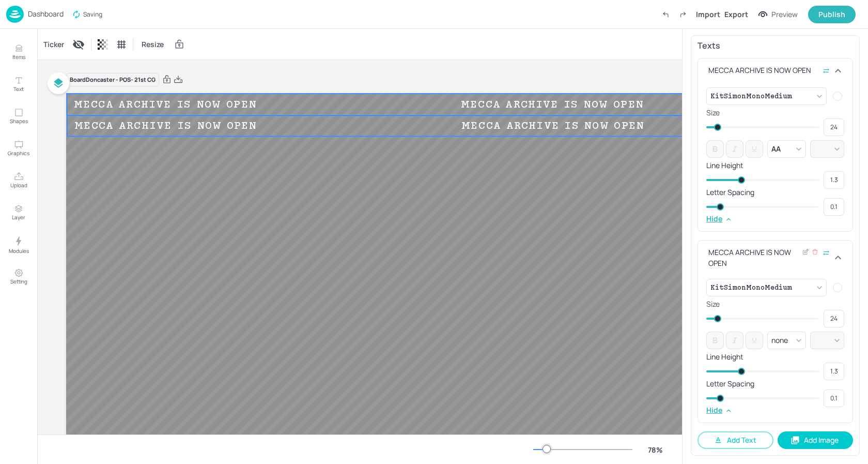
scroll to position [326, 0]
click at [812, 252] on icon at bounding box center [815, 251] width 7 height 7
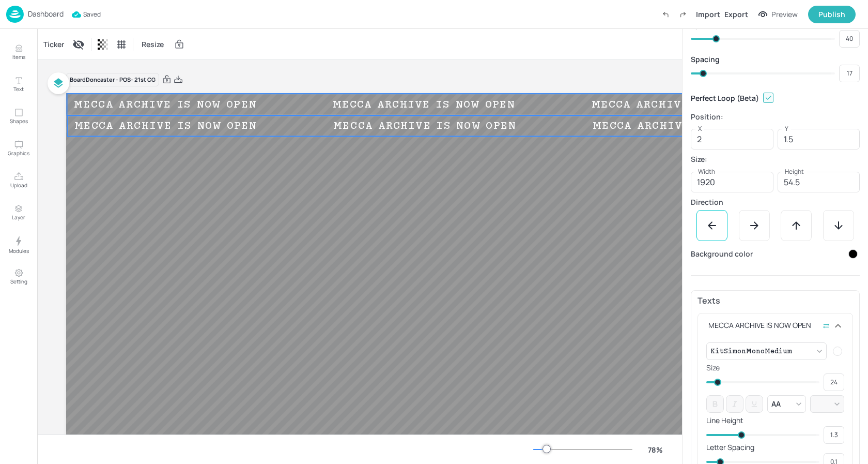
scroll to position [0, 0]
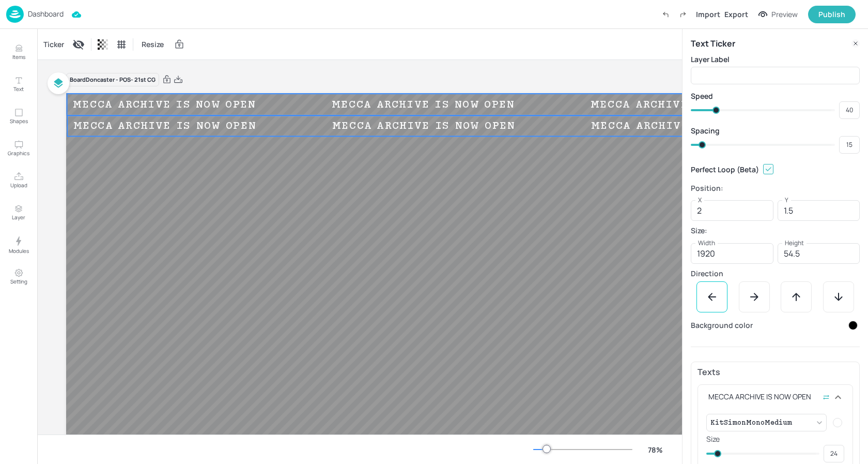
click at [702, 147] on span at bounding box center [702, 144] width 7 height 7
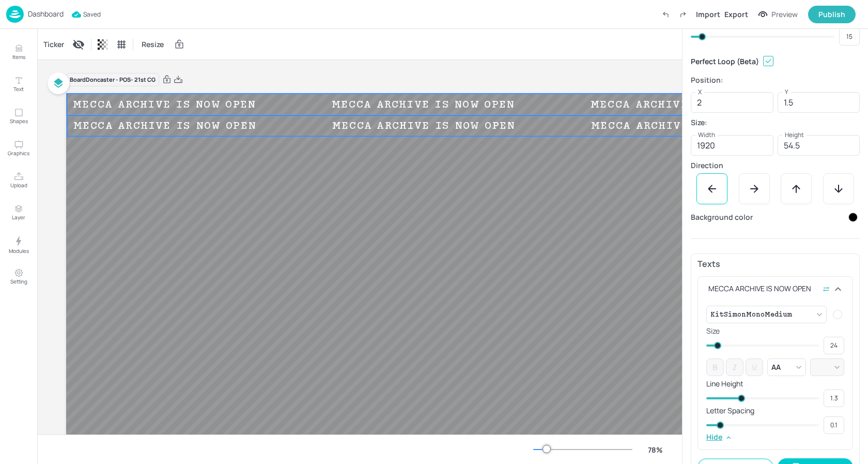
scroll to position [110, 0]
click at [589, 78] on div "Board Doncaster - POS- 21st CG" at bounding box center [451, 79] width 770 height 14
click at [49, 15] on p "Dashboard" at bounding box center [46, 13] width 36 height 7
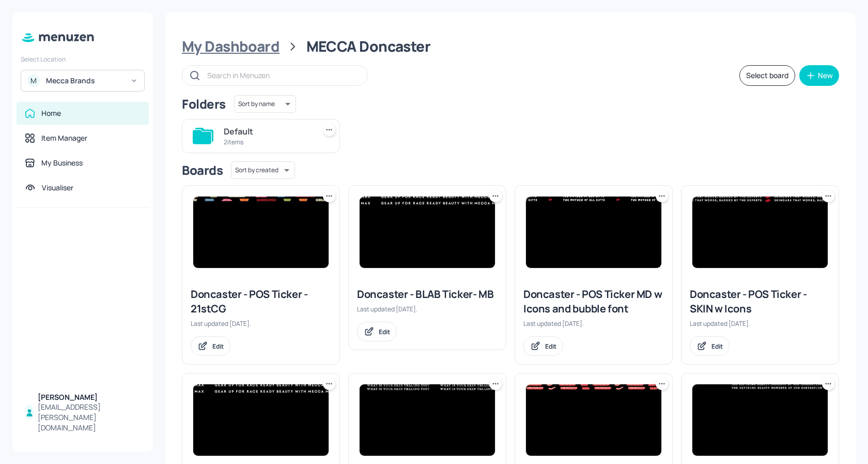
click at [268, 50] on div "My Dashboard" at bounding box center [231, 46] width 98 height 19
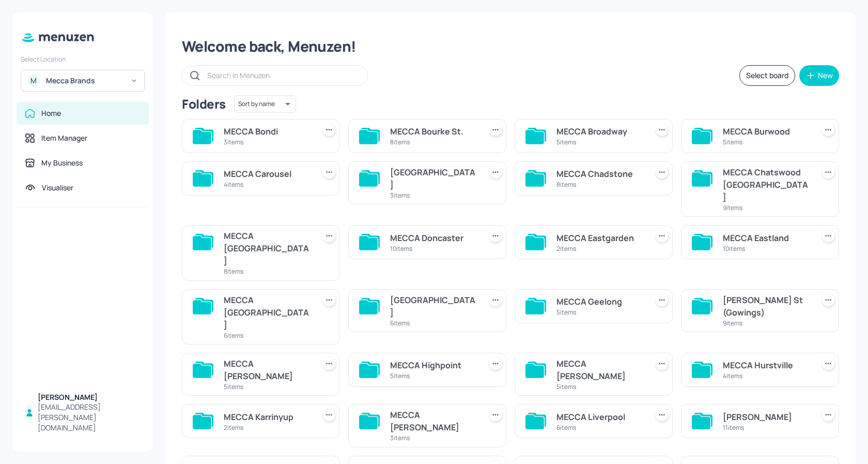
click at [629, 244] on div "2 items" at bounding box center [600, 248] width 87 height 9
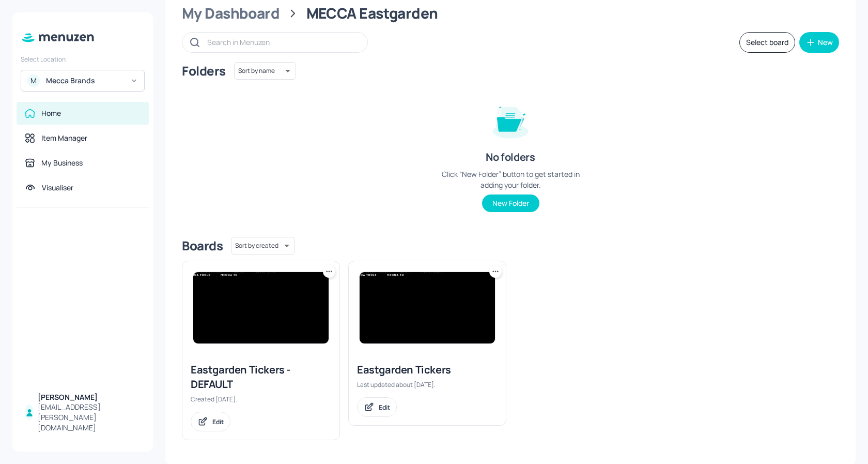
scroll to position [34, 0]
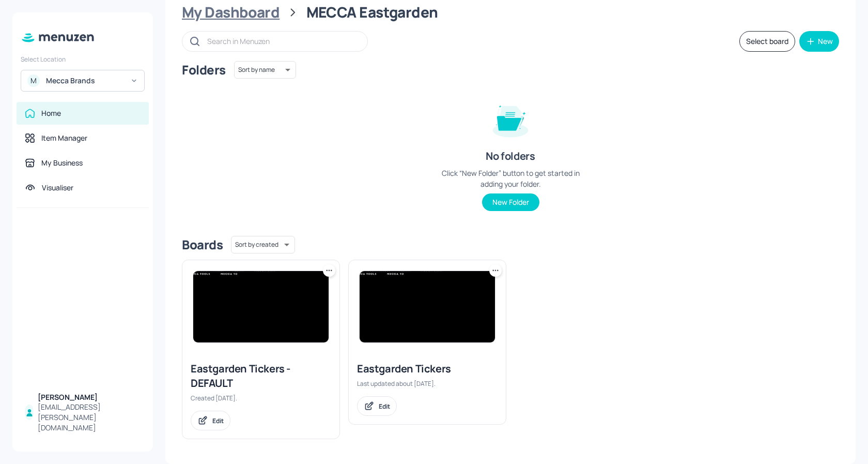
click at [251, 13] on div "My Dashboard" at bounding box center [231, 12] width 98 height 19
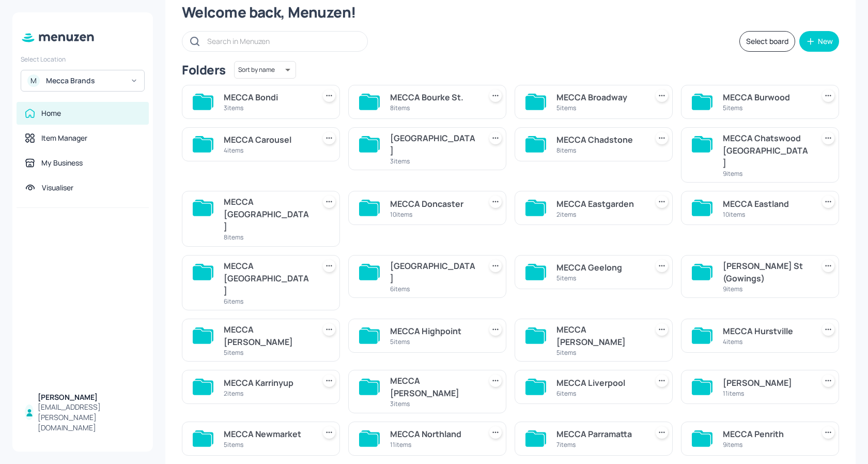
click at [738, 210] on div "10 items" at bounding box center [766, 214] width 87 height 9
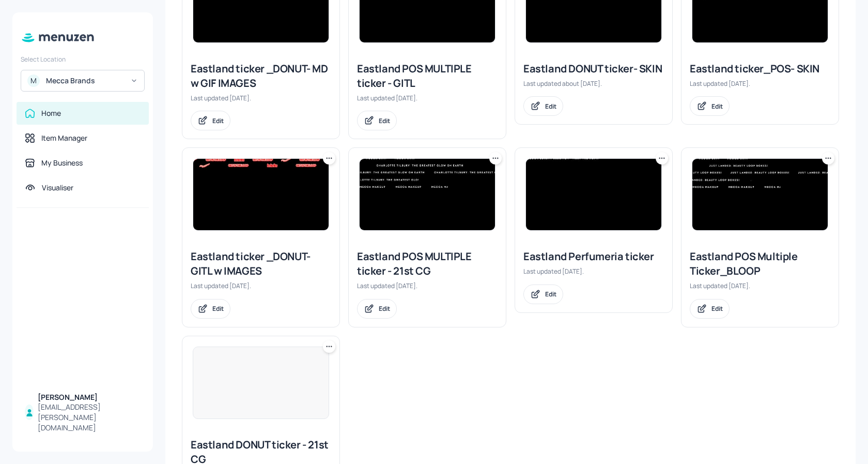
scroll to position [260, 0]
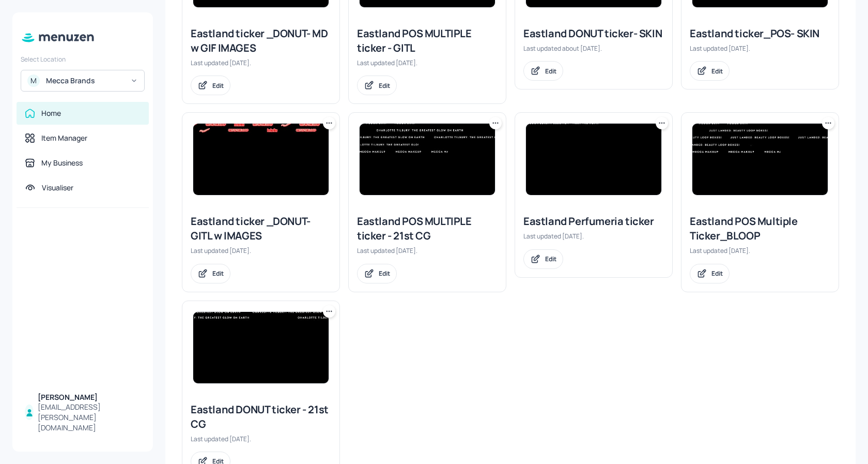
click at [403, 149] on img at bounding box center [427, 159] width 135 height 71
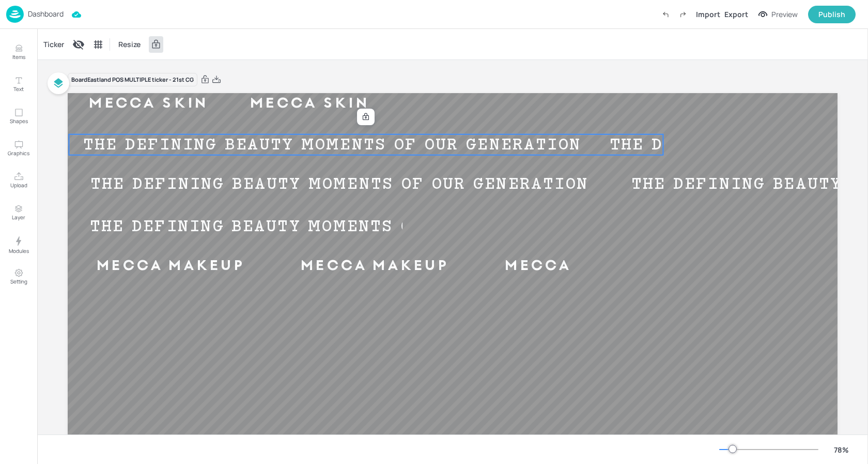
click at [241, 143] on div "THE DEFINING BEAUTY MOMENTS OF OUR GENERATION" at bounding box center [332, 144] width 527 height 14
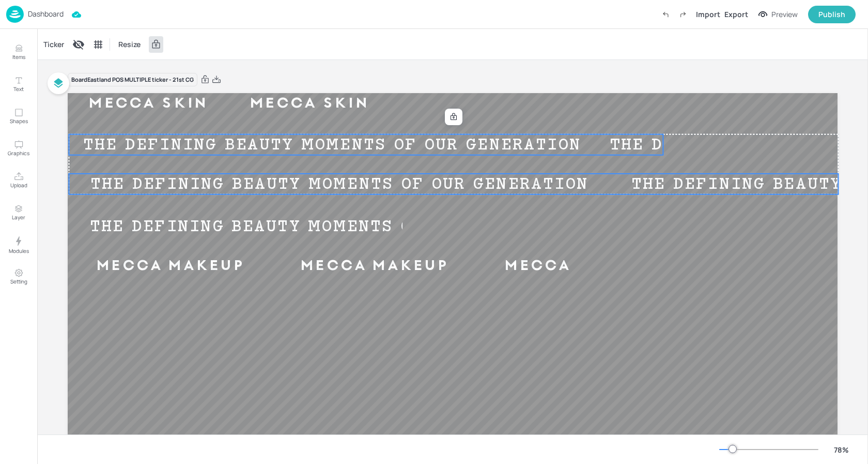
click at [246, 182] on div "THE DEFINING BEAUTY MOMENTS OF OUR GENERATION" at bounding box center [339, 184] width 541 height 14
click at [241, 228] on div "THE DEFINING BEAUTY MOMENTS OF OUR GENERATION" at bounding box center [339, 226] width 540 height 14
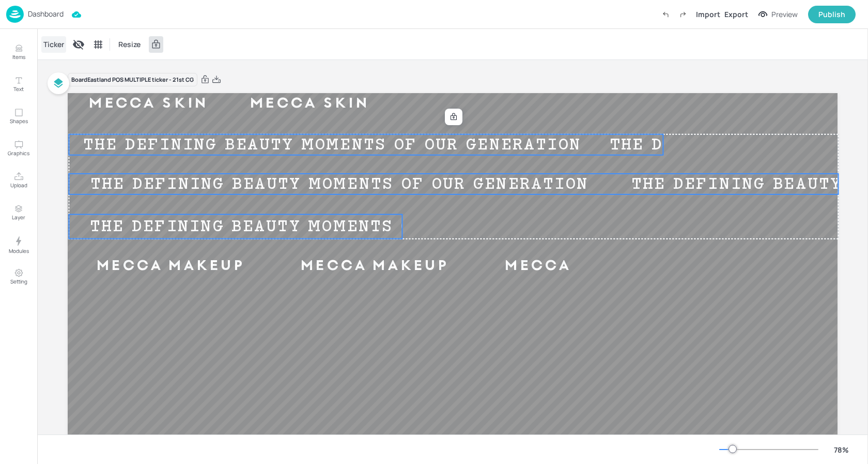
click at [61, 45] on div "Ticker" at bounding box center [53, 44] width 25 height 17
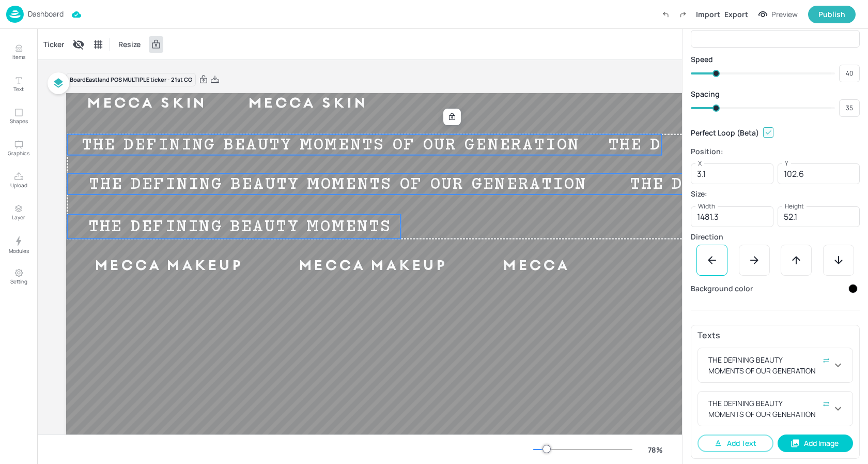
scroll to position [40, 0]
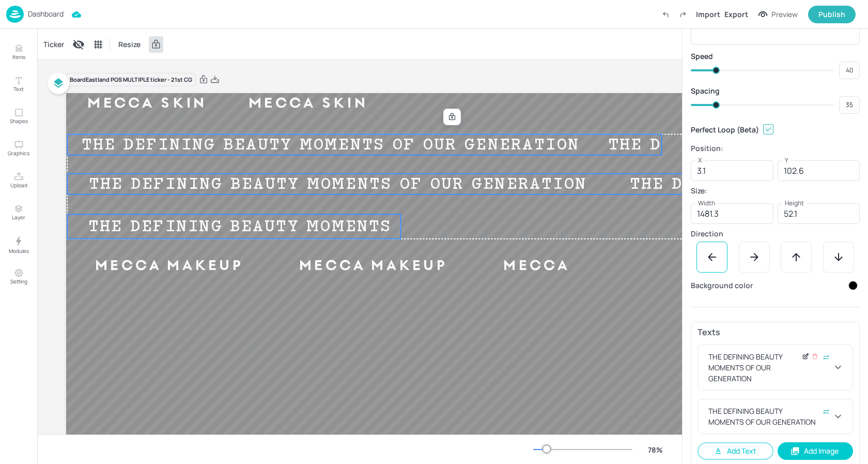
click at [803, 355] on icon at bounding box center [805, 356] width 4 height 4
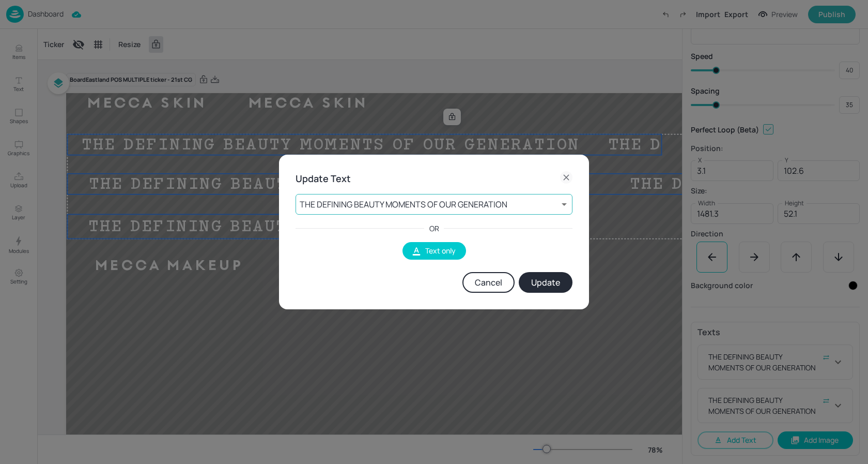
click at [384, 202] on body "Dashboard Import Export Preview Publish Items Text Shapes Graphics Upload Layer…" at bounding box center [434, 232] width 868 height 464
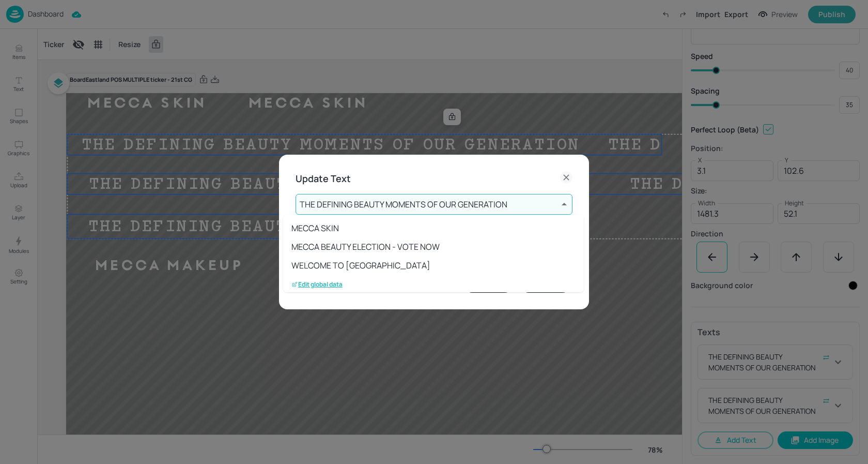
scroll to position [188, 0]
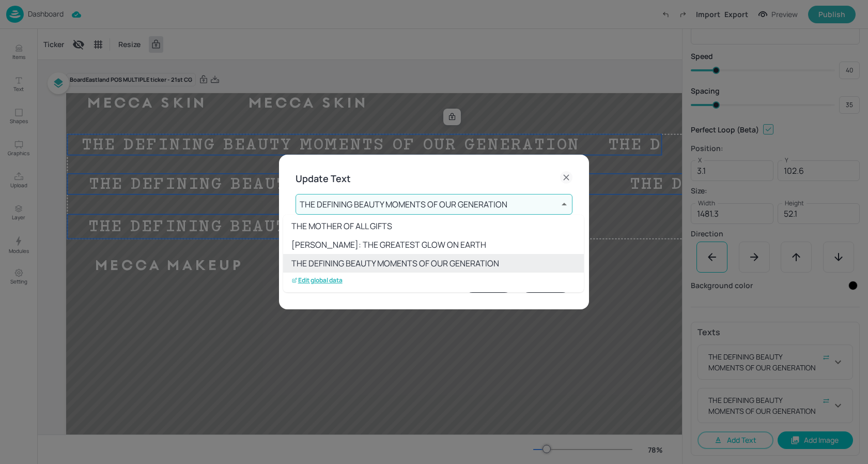
click at [321, 280] on p "Edit global data" at bounding box center [316, 279] width 51 height 7
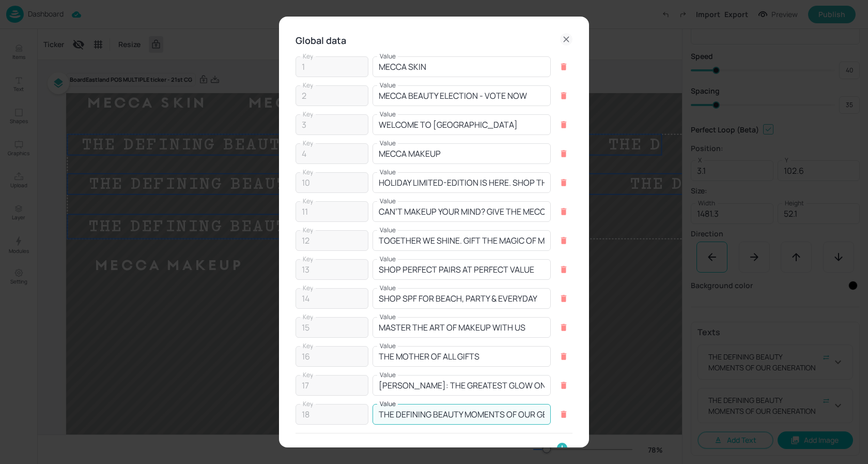
click at [476, 406] on input "THE DEFINING BEAUTY MOMENTS OF OUR GENERATION" at bounding box center [462, 414] width 178 height 21
paste input "MECCA ARCHIVE IS NOW OPEN"
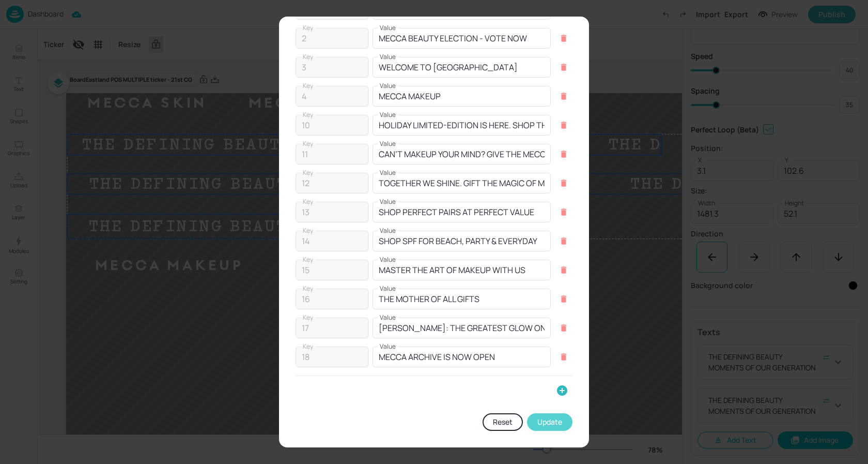
click at [547, 428] on button "Update" at bounding box center [549, 422] width 45 height 18
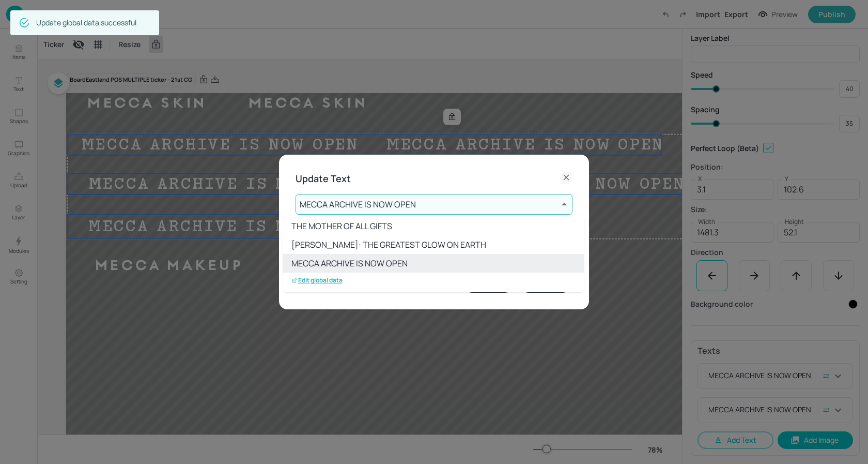
scroll to position [21, 0]
click at [429, 197] on div at bounding box center [434, 232] width 868 height 464
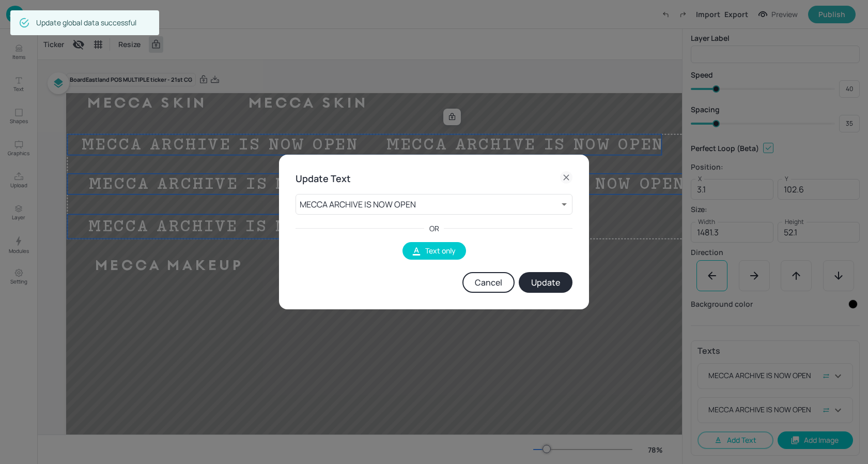
click at [557, 284] on button "Update" at bounding box center [546, 282] width 54 height 21
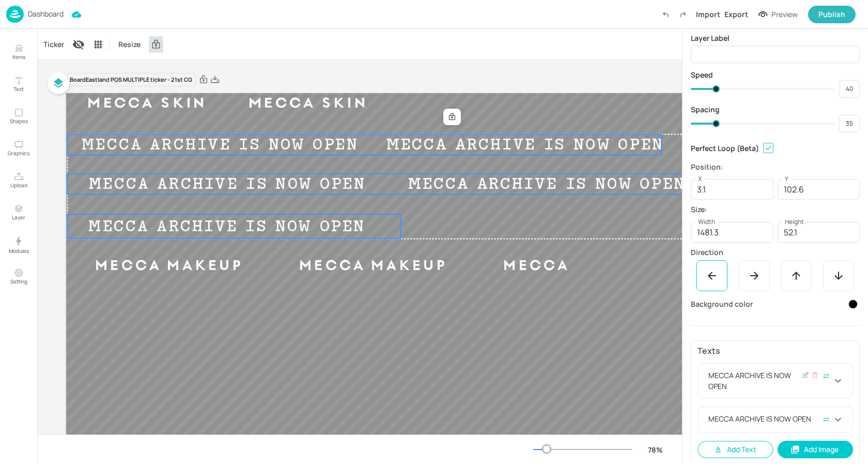
click at [839, 386] on icon at bounding box center [838, 380] width 12 height 12
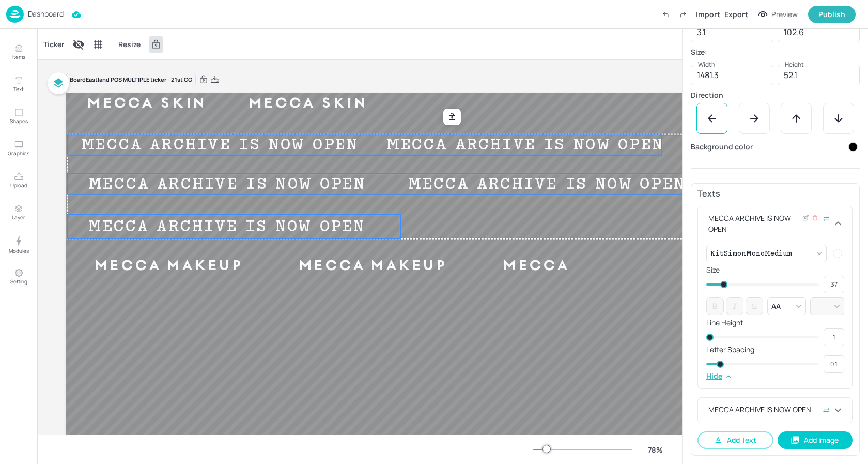
scroll to position [178, 0]
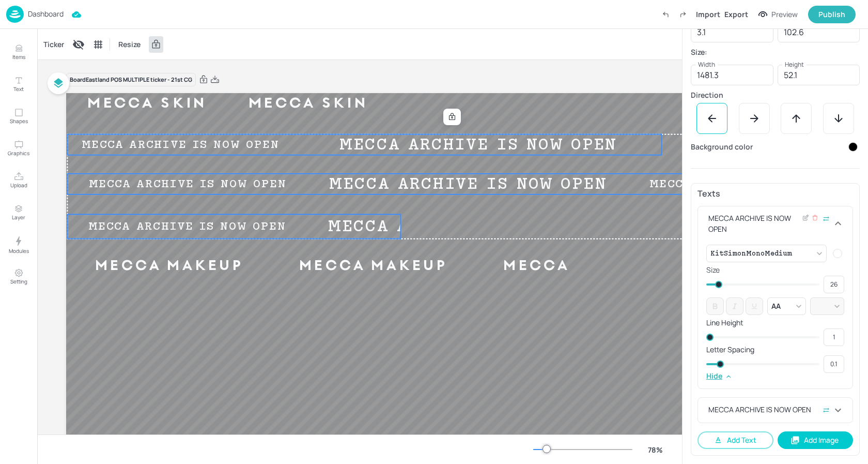
click at [719, 284] on span at bounding box center [718, 284] width 7 height 7
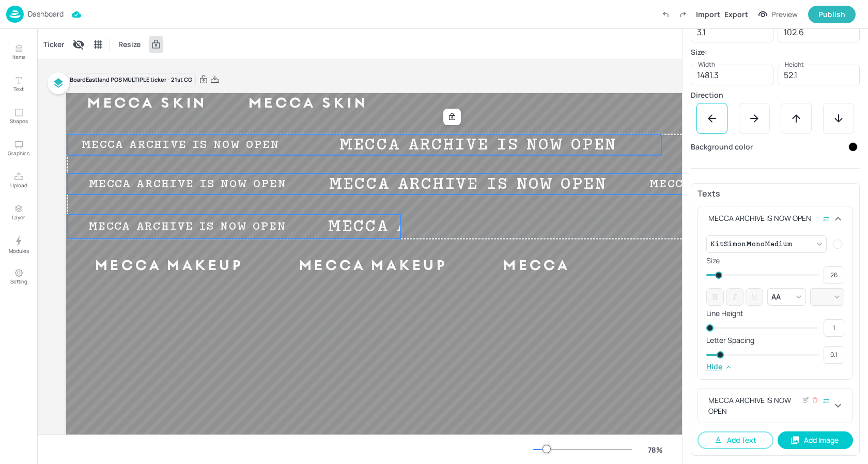
click at [761, 408] on div "MECCA ARCHIVE IS NOW OPEN" at bounding box center [769, 405] width 126 height 22
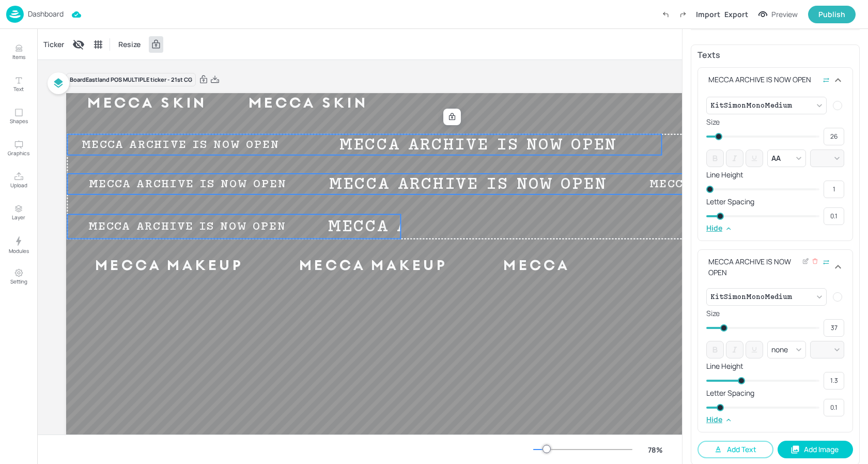
scroll to position [326, 0]
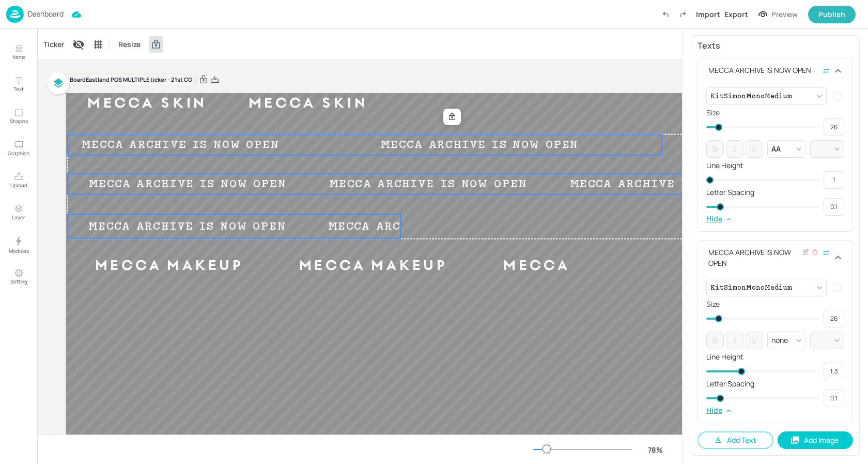
click at [719, 318] on span at bounding box center [718, 318] width 7 height 7
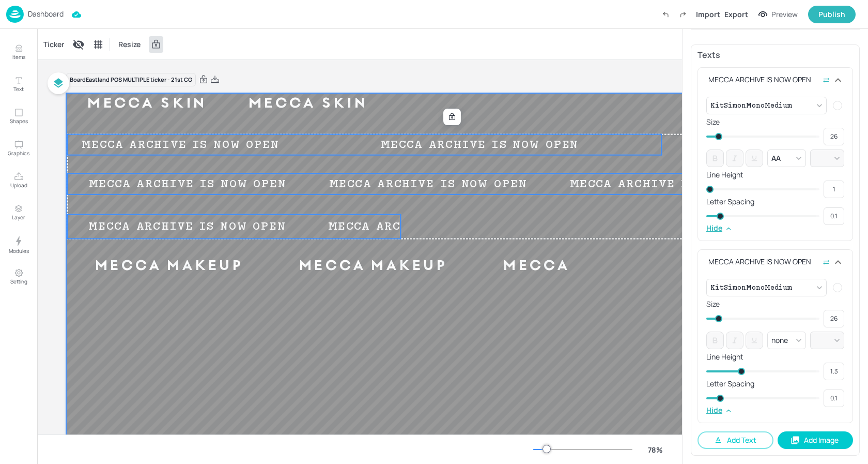
scroll to position [317, 0]
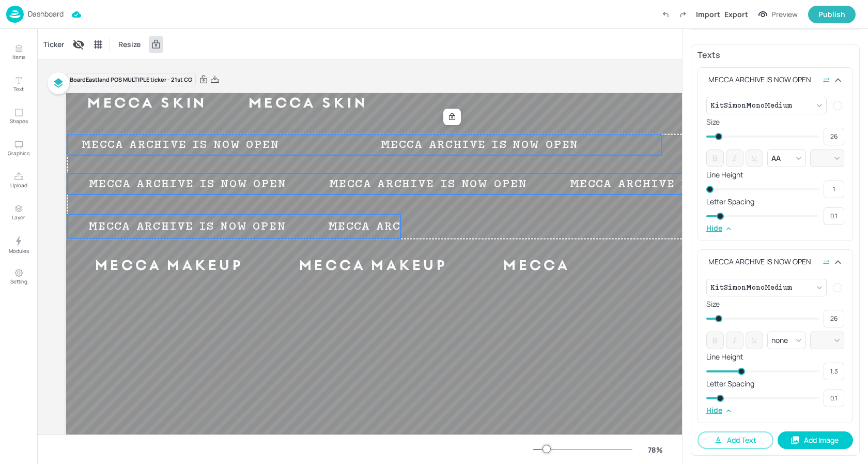
click at [575, 73] on div "Board Eastland POS MULTIPLE ticker - 21st CG" at bounding box center [451, 79] width 770 height 14
click at [564, 66] on div "Board Eastland POS MULTIPLE ticker - 21st [PERSON_NAME] ARCHIVE IS NOW OPEN MEC…" at bounding box center [451, 306] width 770 height 492
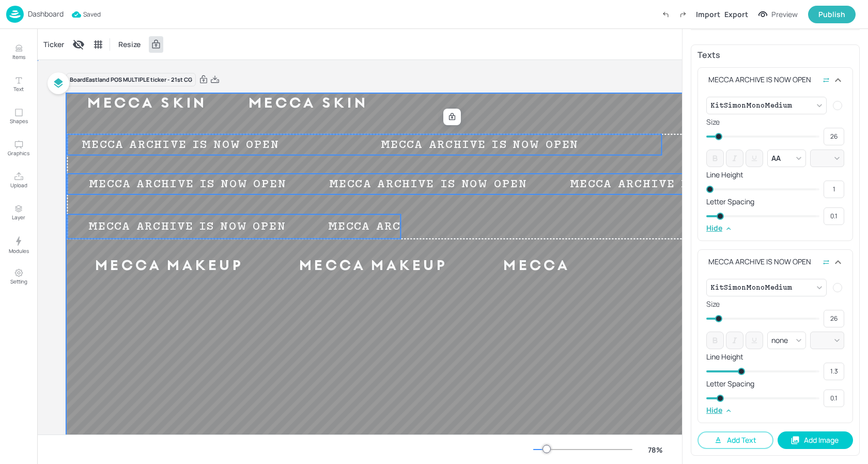
click at [446, 329] on div at bounding box center [451, 309] width 770 height 433
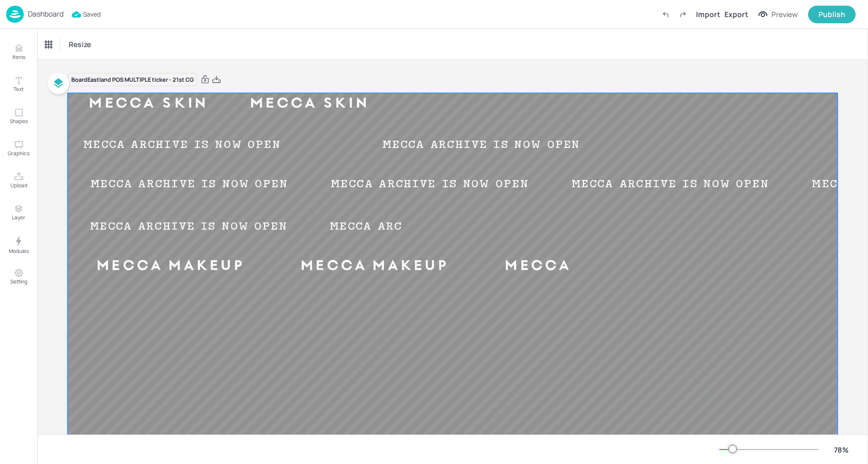
click at [519, 155] on div at bounding box center [453, 309] width 770 height 433
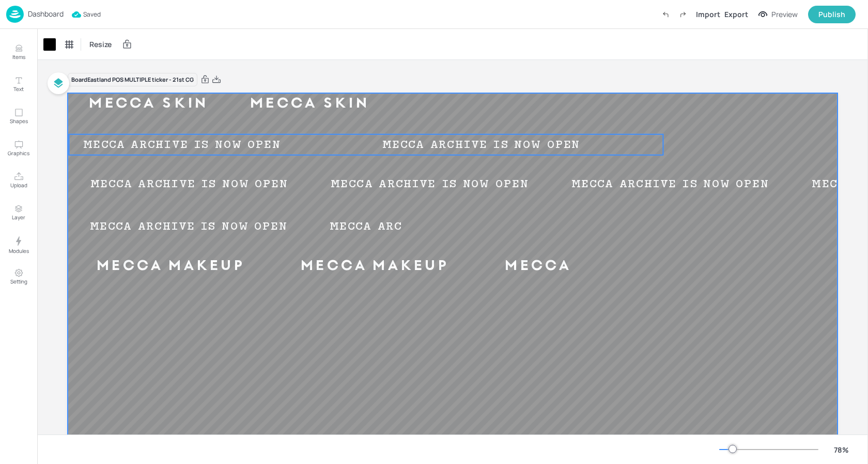
click at [529, 147] on div "MECCA ARCHIVE IS NOW OPEN" at bounding box center [481, 144] width 226 height 13
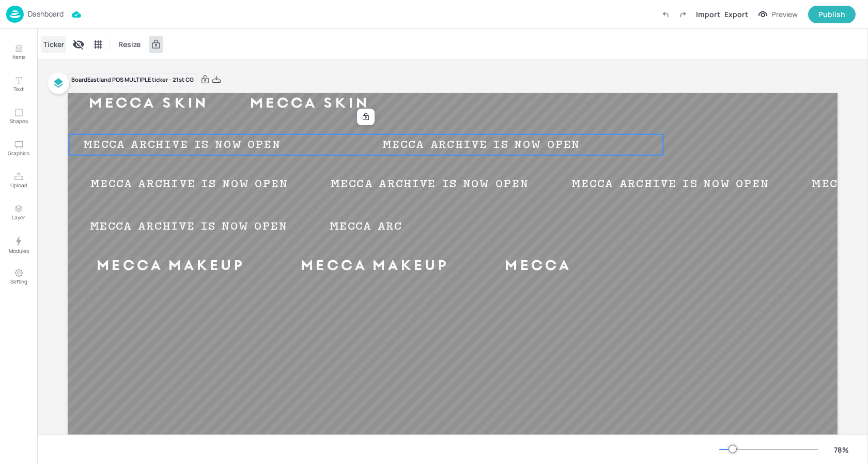
click at [45, 47] on div "Ticker" at bounding box center [53, 44] width 25 height 17
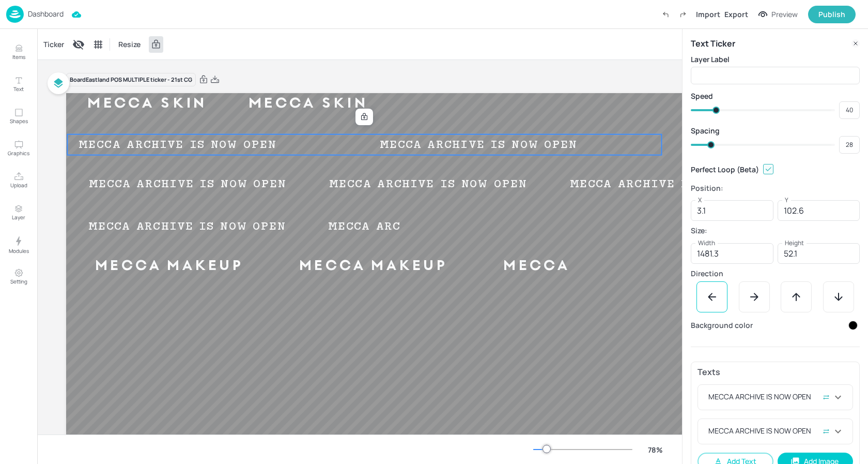
click at [711, 147] on span at bounding box center [710, 144] width 7 height 7
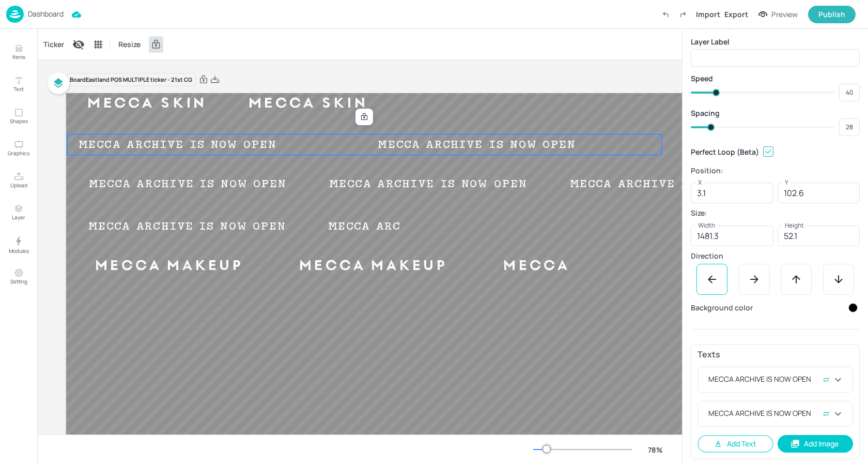
scroll to position [21, 0]
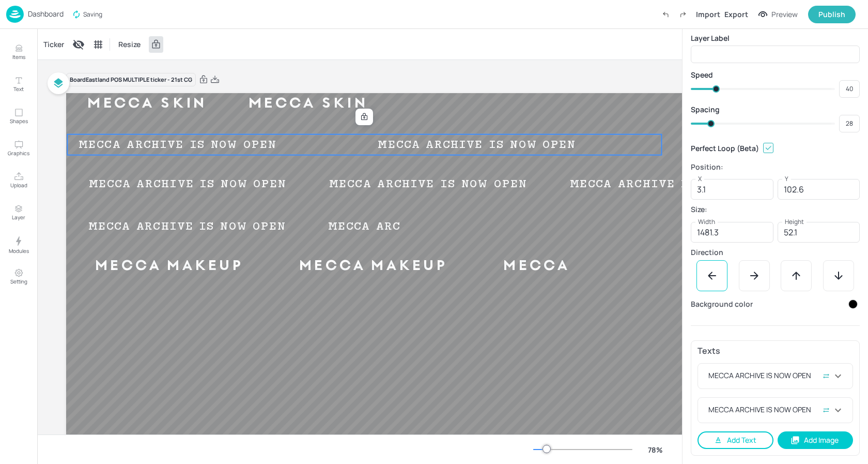
click at [745, 444] on button "Add Text" at bounding box center [736, 440] width 76 height 18
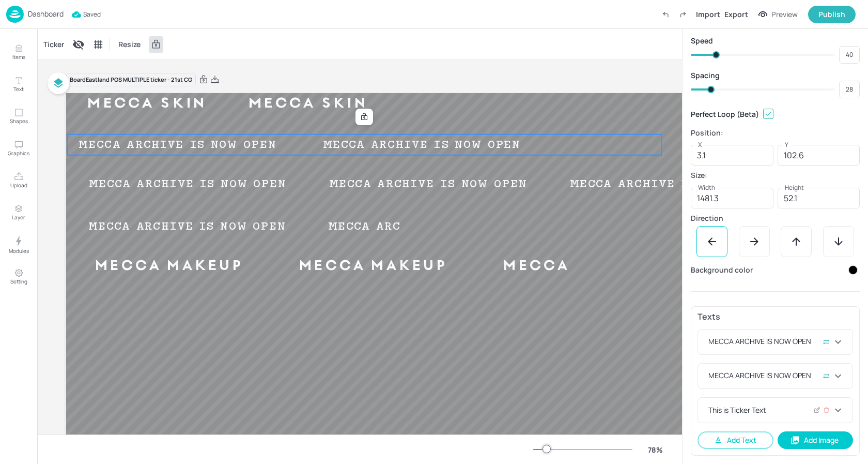
scroll to position [55, 0]
click at [773, 407] on div "This is Ticker Text" at bounding box center [769, 409] width 126 height 11
click at [815, 413] on div at bounding box center [817, 409] width 8 height 11
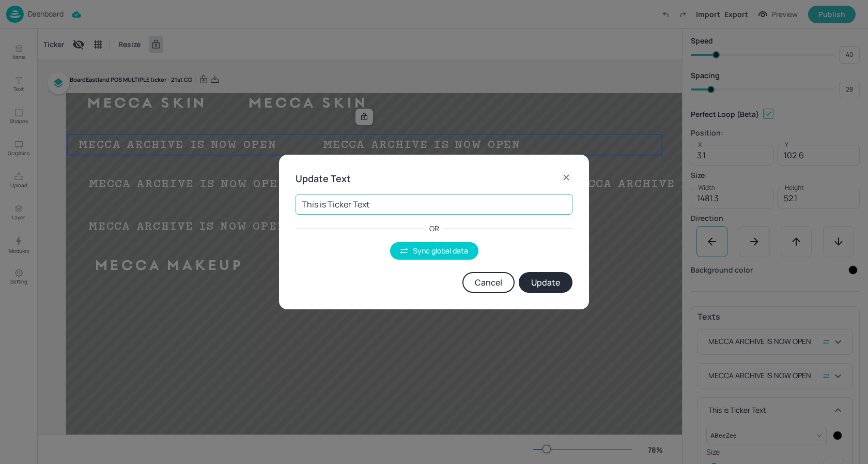
click at [387, 210] on input "This is Ticker Text" at bounding box center [434, 204] width 277 height 21
click at [419, 252] on button "Sync global data" at bounding box center [434, 251] width 88 height 18
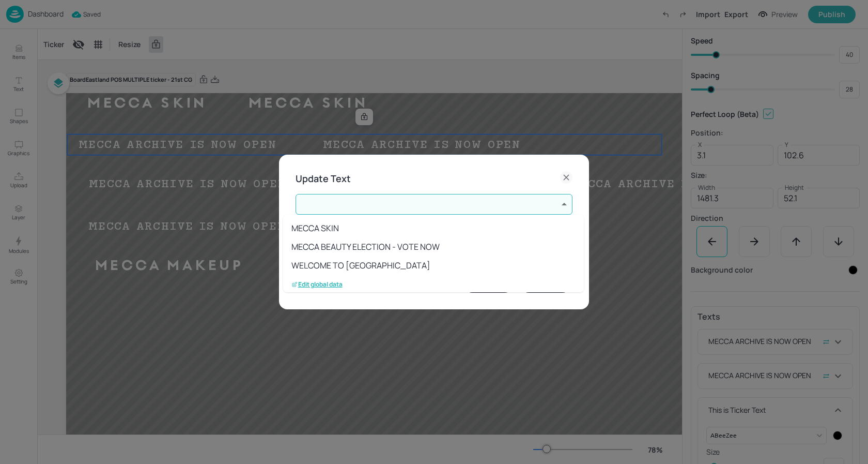
click at [384, 202] on body "Dashboard Saved Import Export Preview Publish Items Text Shapes Graphics Upload…" at bounding box center [434, 232] width 868 height 464
click at [362, 263] on li "MECCA ARCHIVE IS NOW OPEN" at bounding box center [433, 263] width 301 height 19
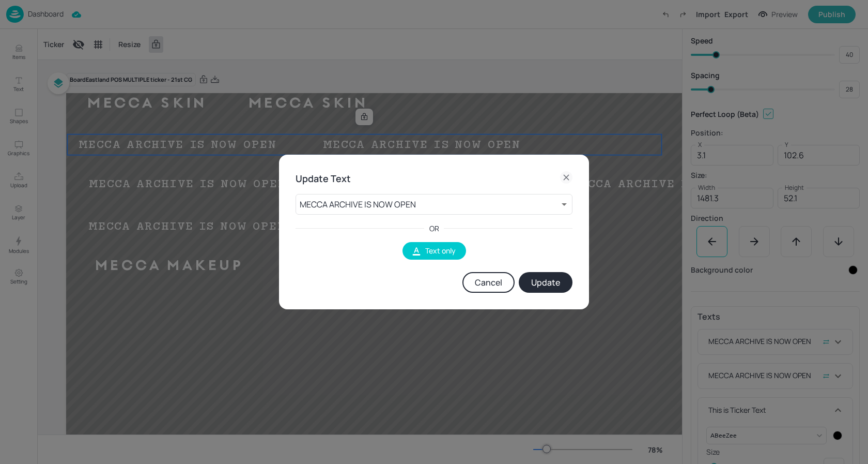
click at [541, 283] on button "Update" at bounding box center [546, 282] width 54 height 21
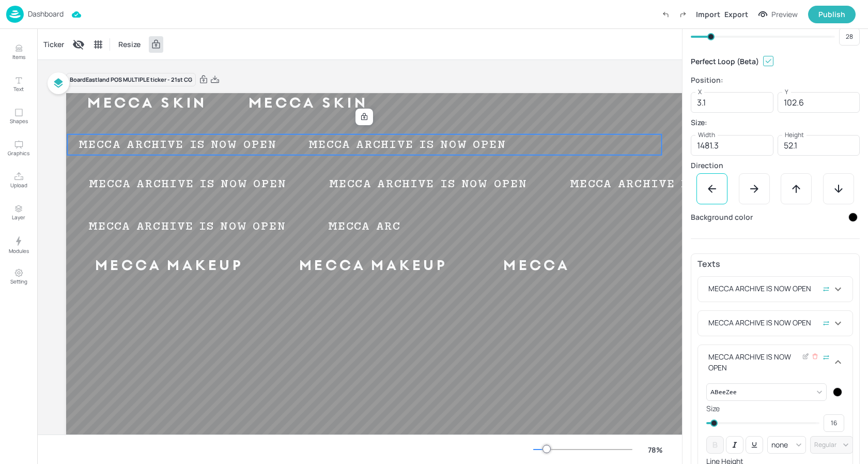
scroll to position [116, 0]
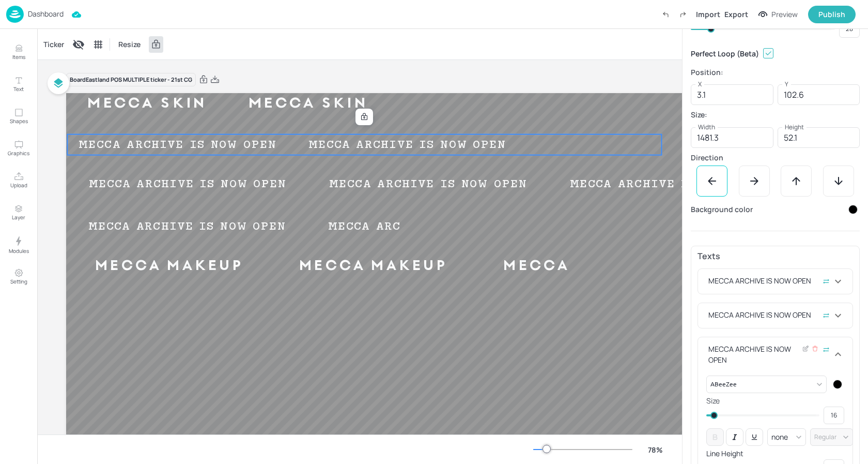
click at [839, 386] on div at bounding box center [837, 384] width 12 height 12
click at [829, 413] on icon at bounding box center [828, 414] width 5 height 5
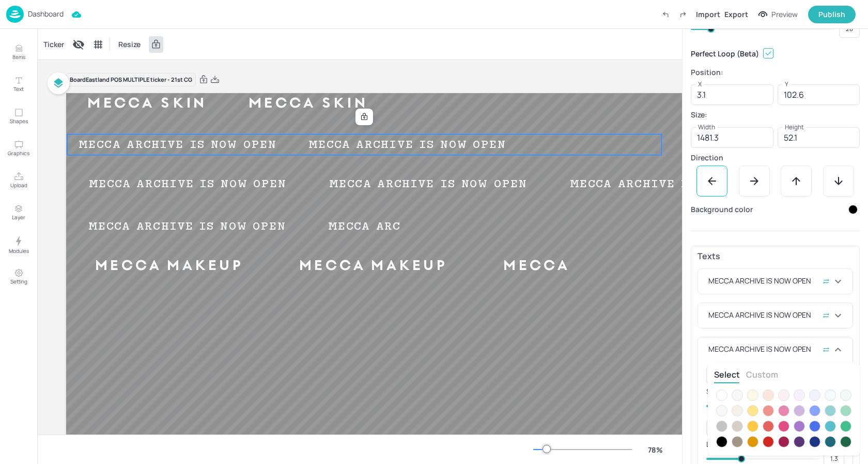
click at [724, 399] on div at bounding box center [721, 394] width 11 height 11
click at [754, 239] on div at bounding box center [434, 232] width 868 height 464
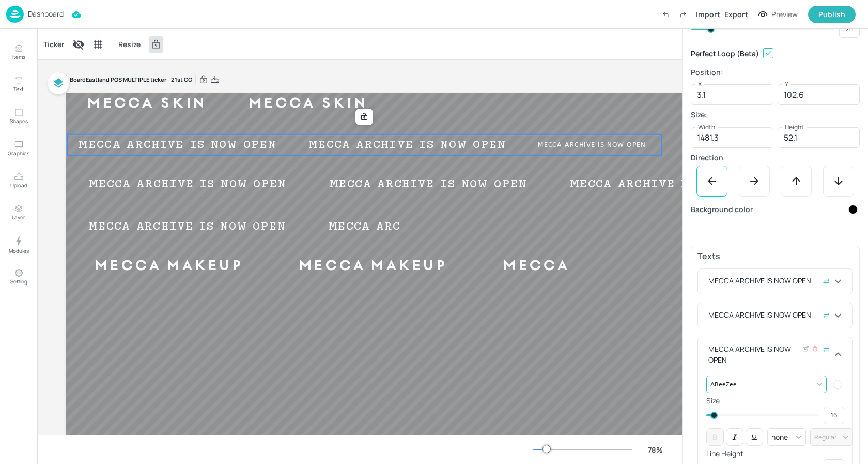
click at [763, 382] on body "Dashboard Import Export Preview Publish Items Text Shapes Graphics Upload Layer…" at bounding box center [434, 232] width 868 height 464
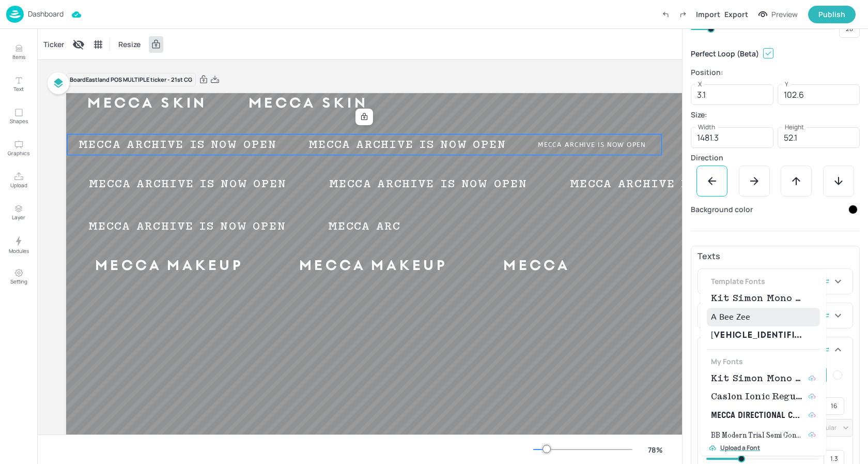
click at [756, 302] on span "Kit Simon Mono Medium" at bounding box center [757, 298] width 93 height 12
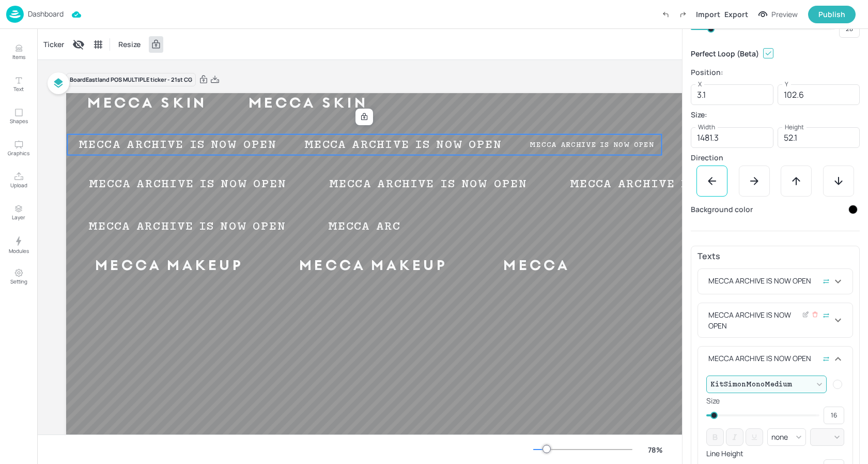
click at [777, 325] on div "MECCA ARCHIVE IS NOW OPEN" at bounding box center [769, 320] width 126 height 22
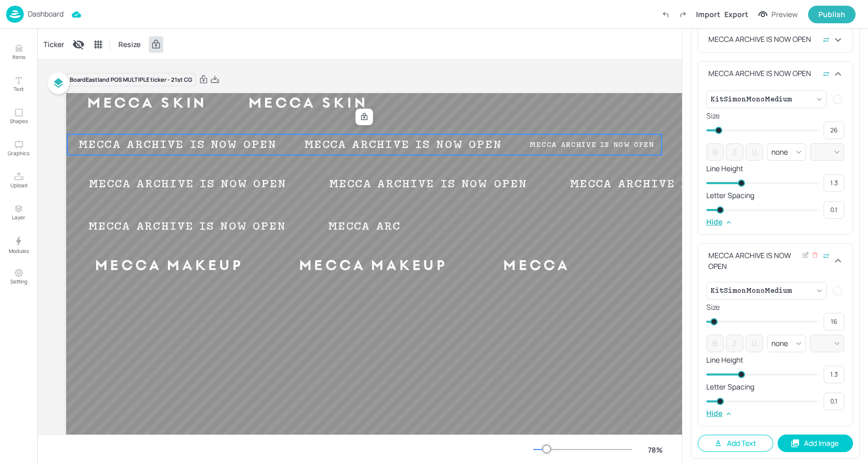
scroll to position [360, 0]
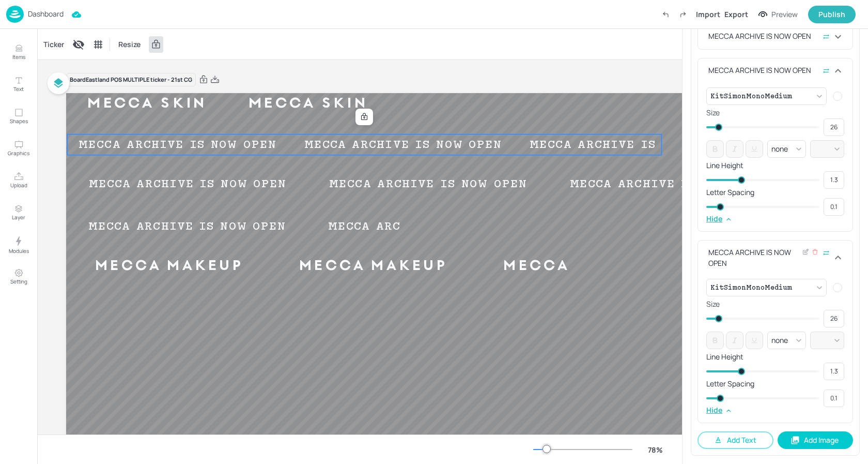
click at [719, 318] on span at bounding box center [718, 318] width 7 height 7
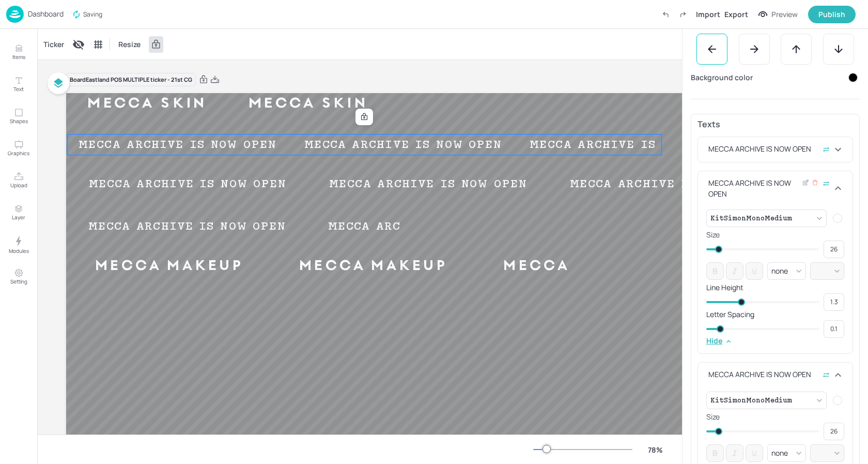
scroll to position [250, 0]
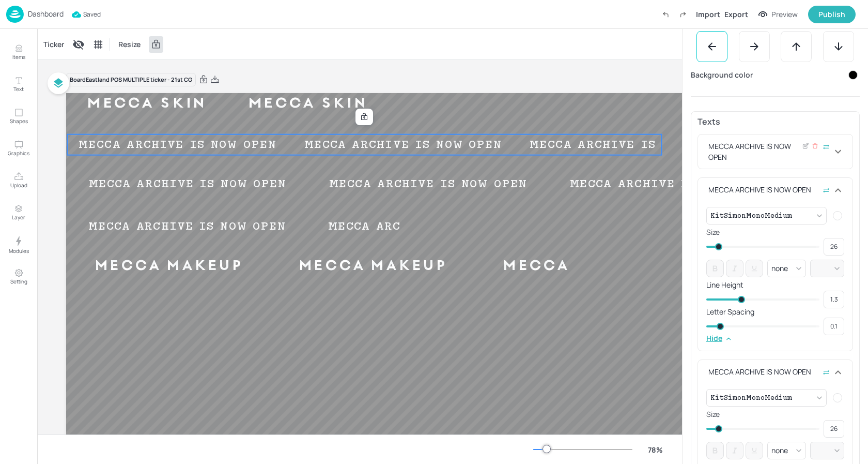
click at [779, 152] on div "MECCA ARCHIVE IS NOW OPEN" at bounding box center [769, 152] width 126 height 22
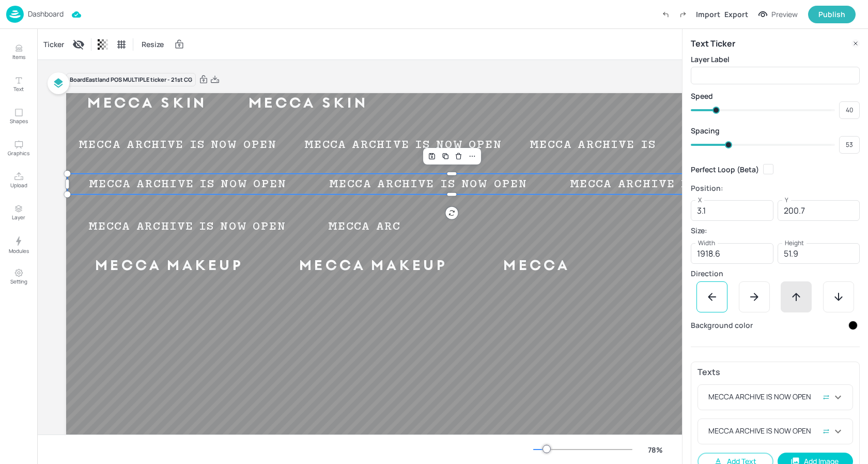
scroll to position [21, 0]
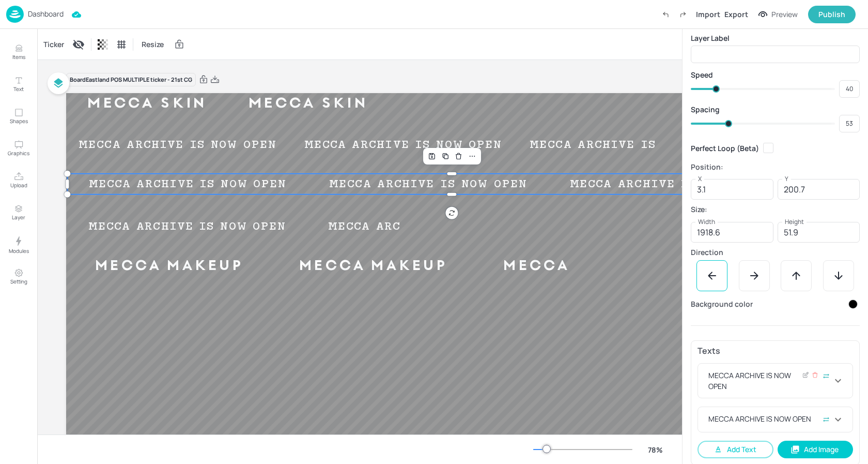
click at [772, 378] on div "MECCA ARCHIVE IS NOW OPEN" at bounding box center [769, 380] width 126 height 22
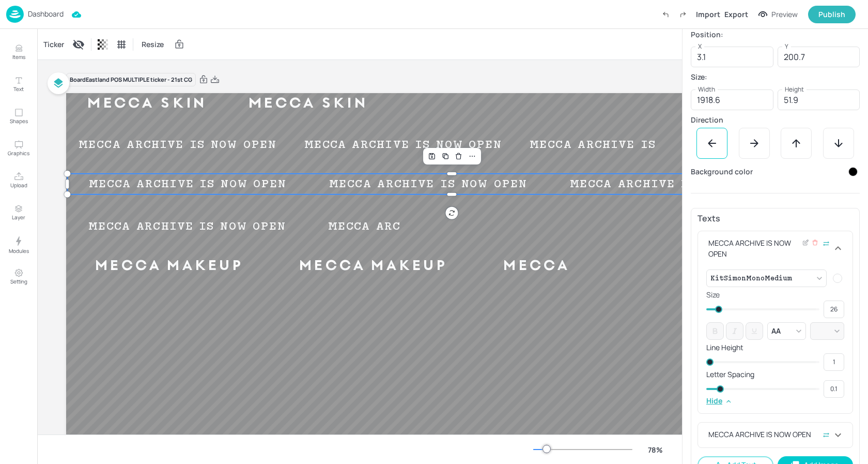
scroll to position [159, 0]
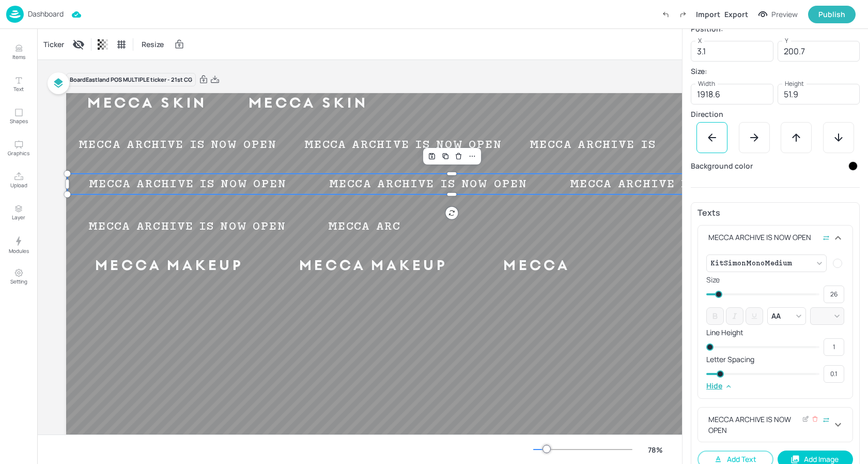
click at [759, 423] on div "MECCA ARCHIVE IS NOW OPEN" at bounding box center [769, 424] width 126 height 22
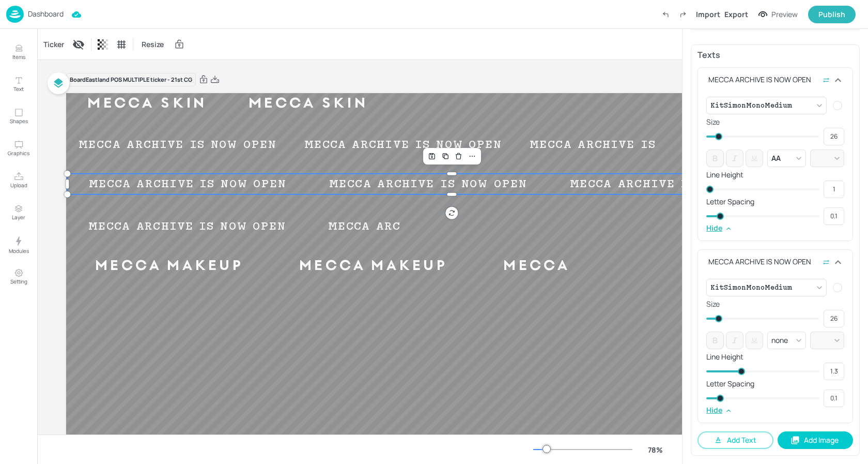
scroll to position [317, 0]
click at [383, 232] on div "MECCA ARCHIVE IS NOW OPEN" at bounding box center [427, 226] width 240 height 13
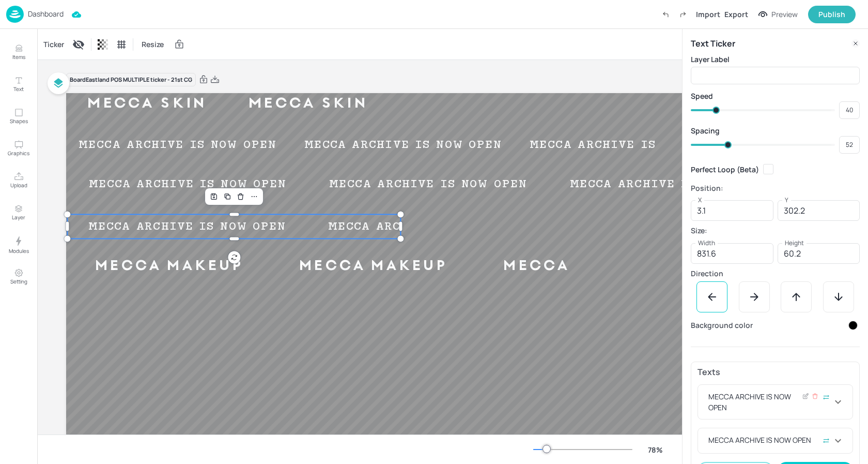
click at [741, 393] on div "MECCA ARCHIVE IS NOW OPEN" at bounding box center [769, 402] width 126 height 22
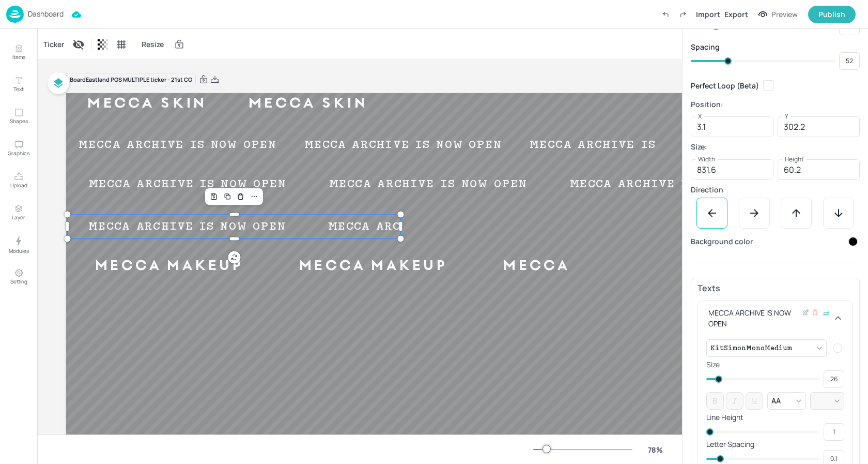
scroll to position [85, 0]
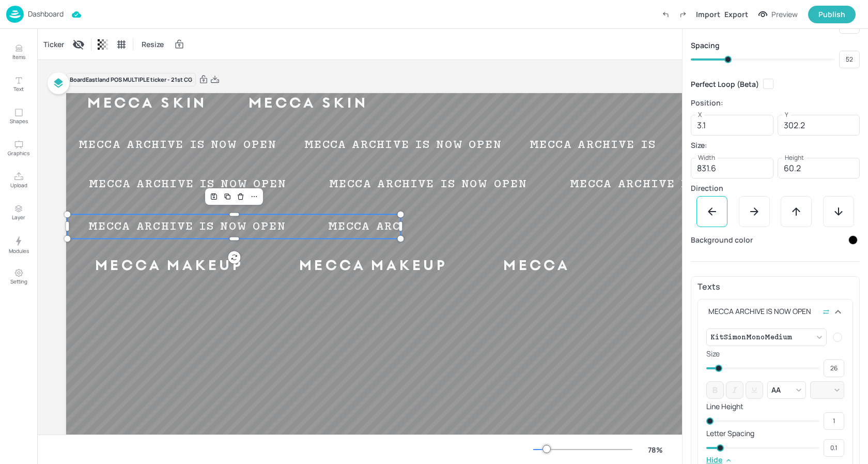
click at [483, 72] on div "Board Eastland POS MULTIPLE ticker - 21st CG" at bounding box center [451, 79] width 770 height 14
click at [491, 54] on div "Ticker Resize" at bounding box center [359, 44] width 645 height 30
click at [55, 13] on p "Dashboard" at bounding box center [46, 13] width 36 height 7
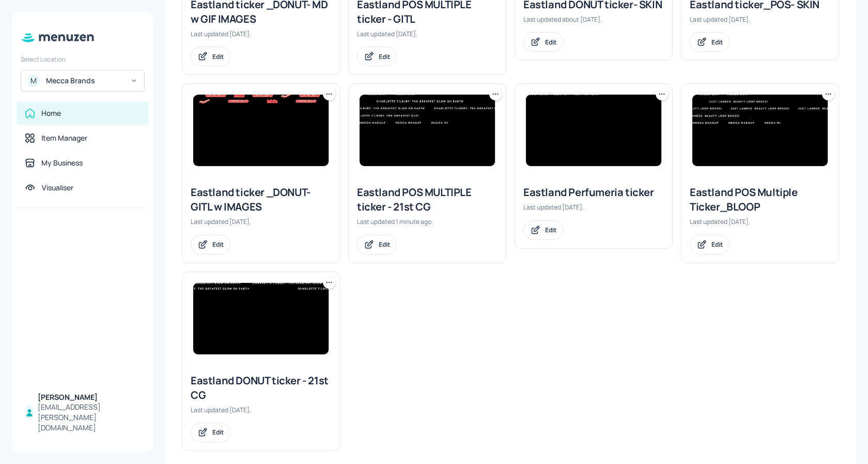
scroll to position [301, 0]
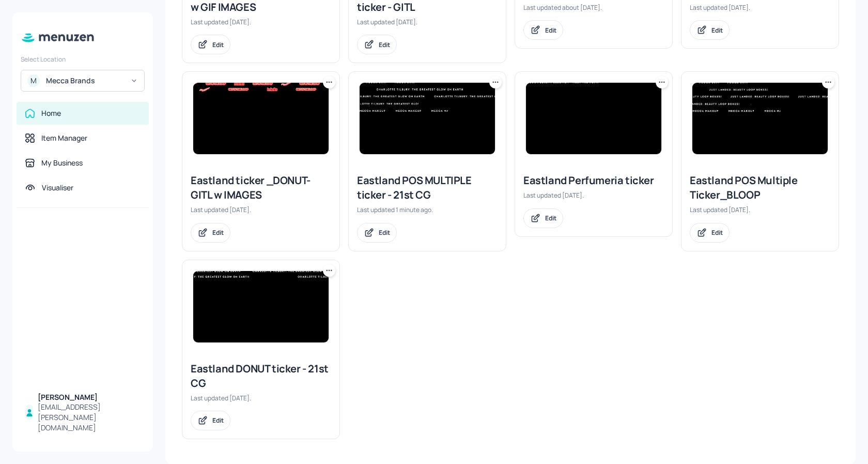
click at [282, 298] on img at bounding box center [260, 306] width 135 height 71
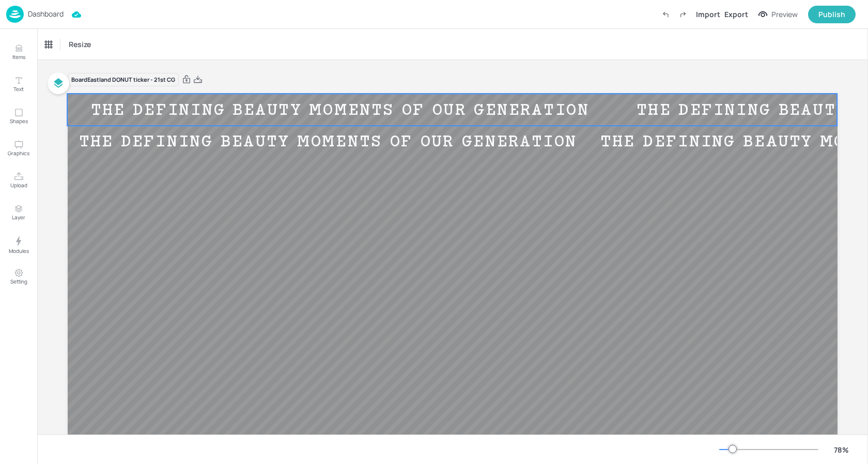
click at [312, 112] on div "THE DEFINING BEAUTY MOMENTS OF OUR GENERATION" at bounding box center [340, 109] width 546 height 17
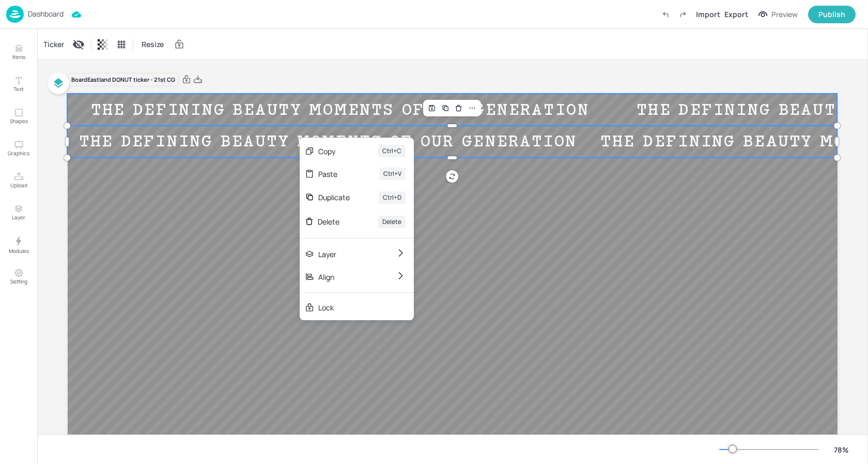
click at [305, 101] on div "THE DEFINING BEAUTY MOMENTS OF OUR GENERATION" at bounding box center [340, 109] width 546 height 17
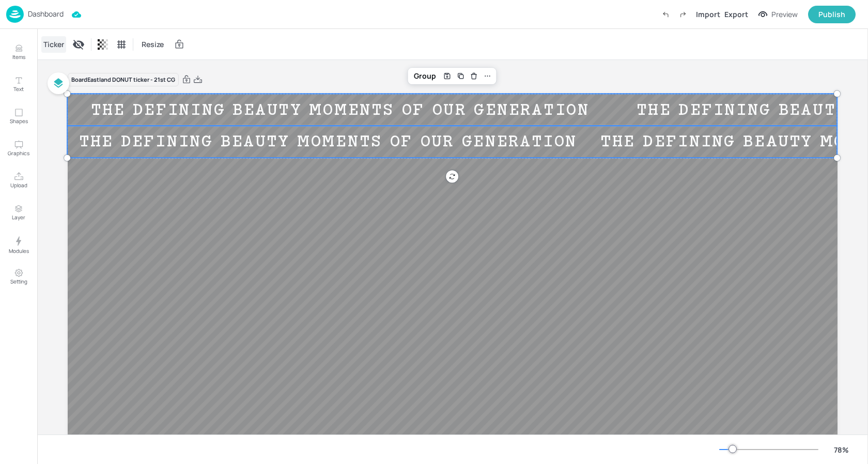
click at [53, 43] on div "Ticker" at bounding box center [53, 44] width 25 height 17
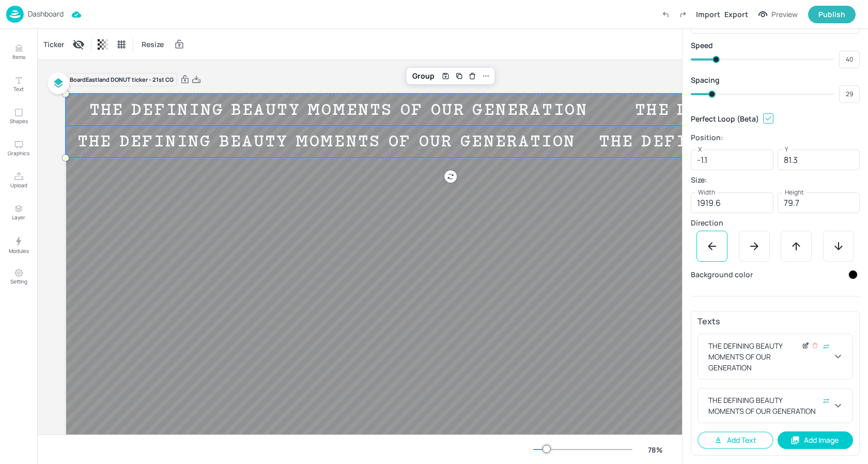
click at [802, 347] on icon at bounding box center [806, 345] width 8 height 7
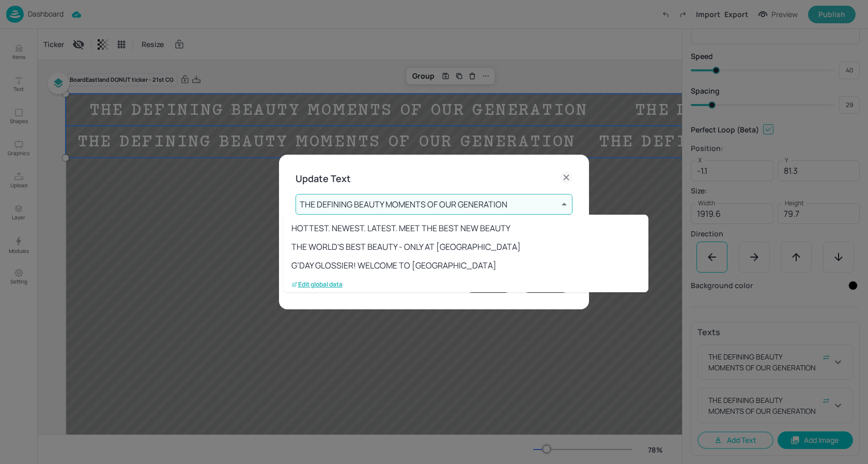
click at [398, 207] on body "Dashboard Import Export Preview Publish Items Text Shapes Graphics Upload Layer…" at bounding box center [434, 232] width 868 height 464
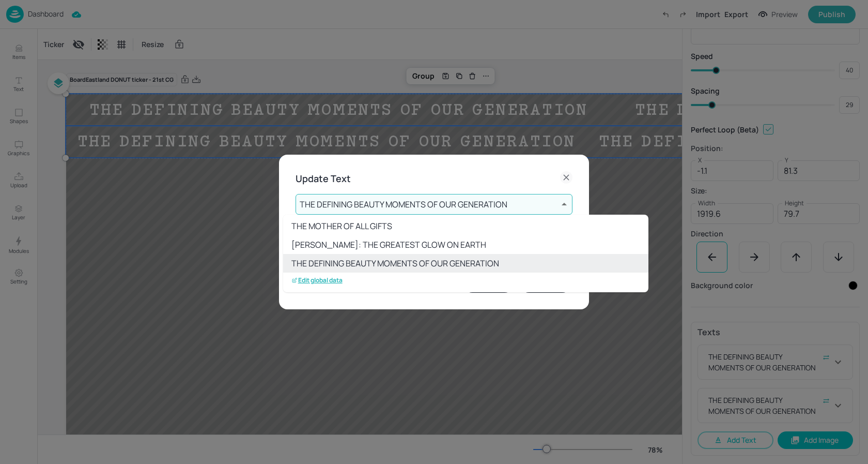
click at [321, 280] on p "Edit global data" at bounding box center [316, 279] width 51 height 7
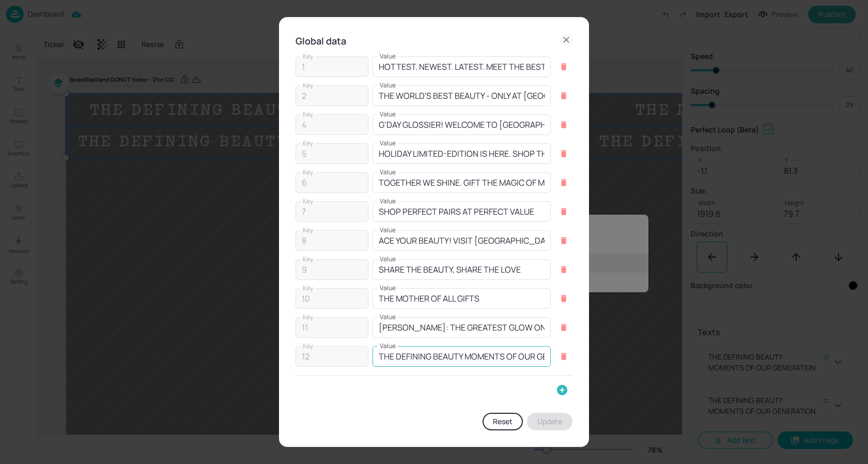
click at [482, 354] on input "THE DEFINING BEAUTY MOMENTS OF OUR GENERATION" at bounding box center [462, 356] width 178 height 21
paste input "MECCA ARCHIVE IS NOW OPEN"
click at [562, 422] on button "Update" at bounding box center [549, 421] width 45 height 18
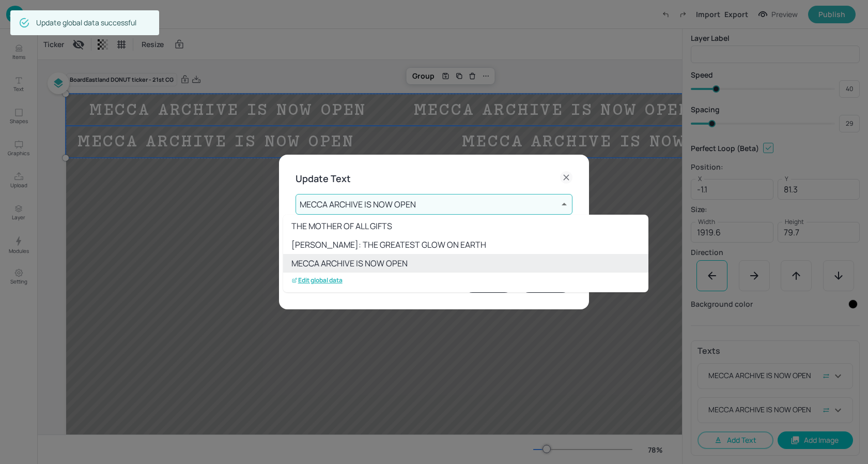
click at [396, 206] on div at bounding box center [434, 232] width 868 height 464
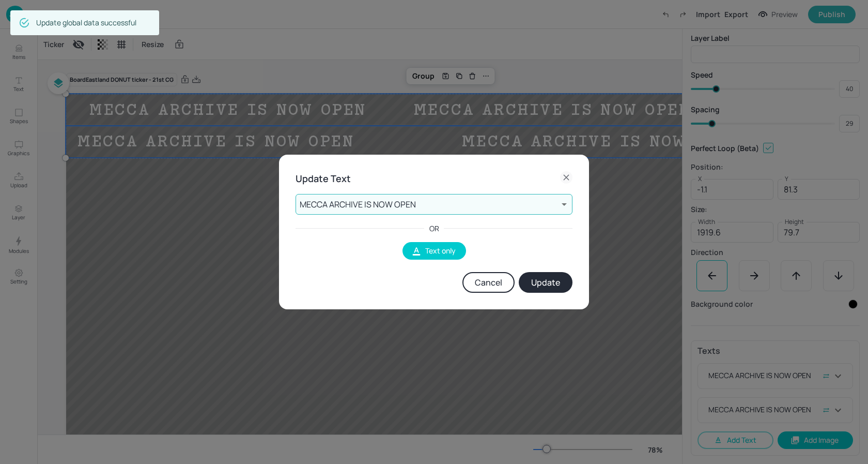
click at [557, 279] on button "Update" at bounding box center [546, 282] width 54 height 21
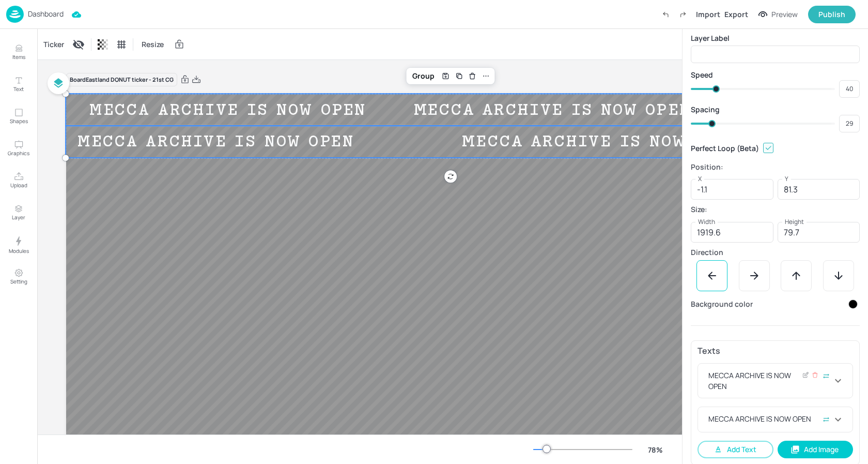
click at [769, 382] on div "MECCA ARCHIVE IS NOW OPEN" at bounding box center [769, 380] width 126 height 22
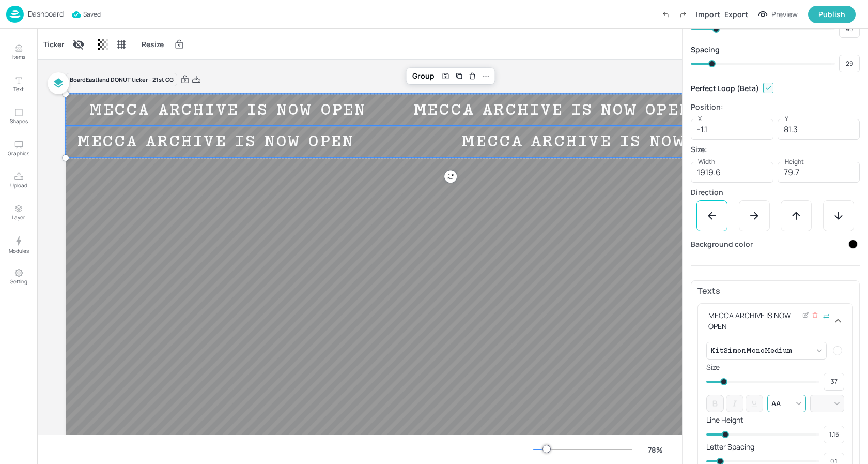
scroll to position [91, 0]
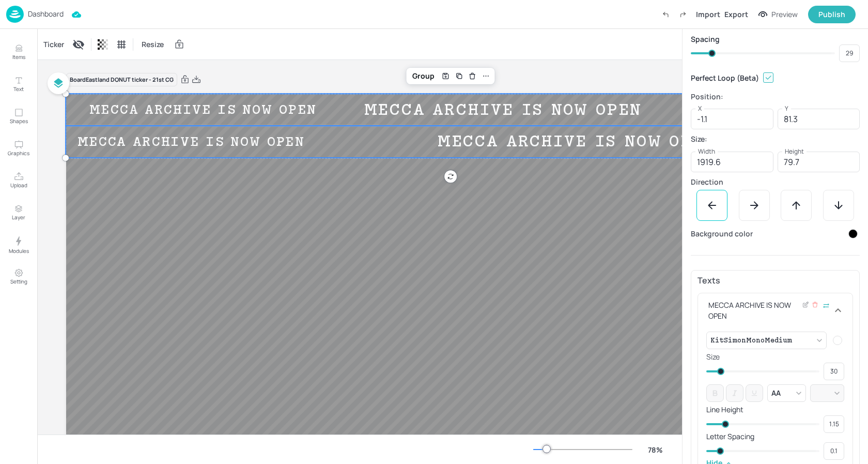
click at [720, 374] on span at bounding box center [720, 370] width 7 height 7
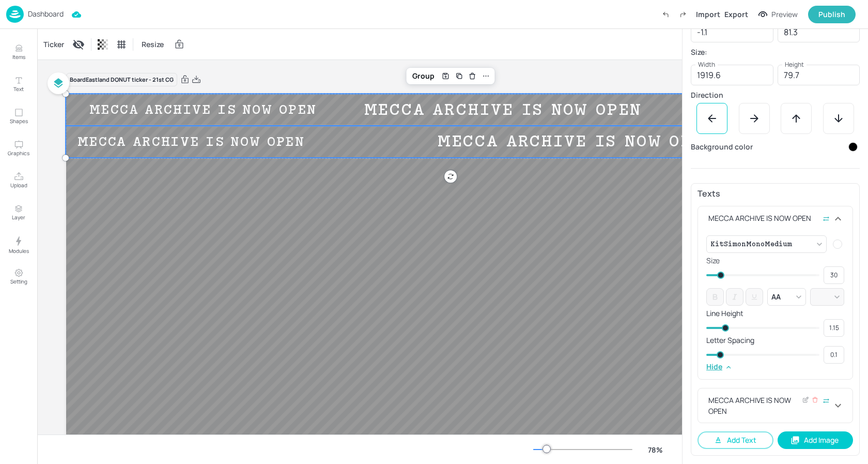
click at [752, 409] on div "MECCA ARCHIVE IS NOW OPEN" at bounding box center [769, 405] width 126 height 22
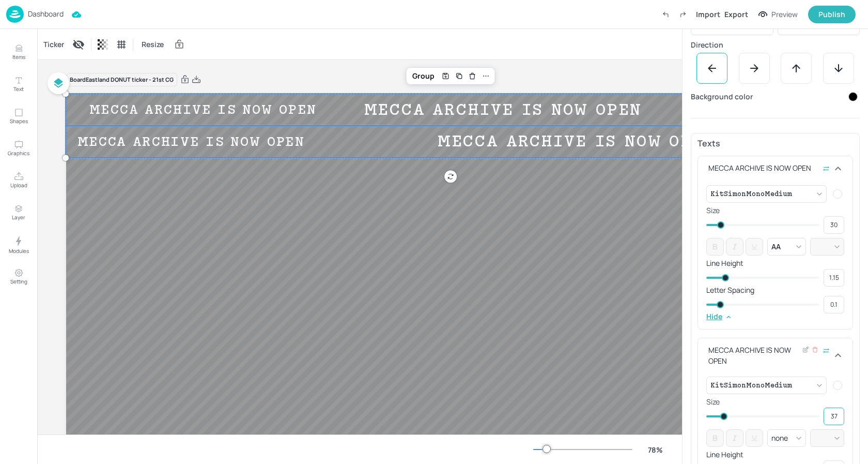
scroll to position [234, 0]
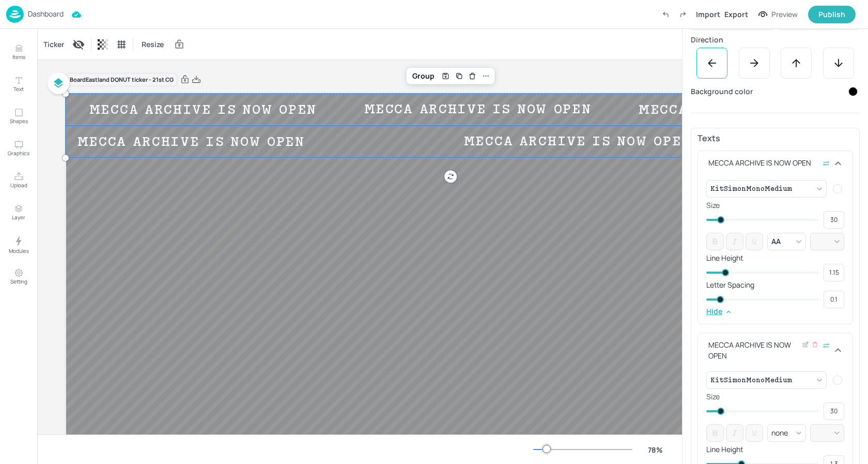
drag, startPoint x: 726, startPoint y: 410, endPoint x: 720, endPoint y: 411, distance: 5.2
click at [720, 411] on span at bounding box center [720, 410] width 7 height 7
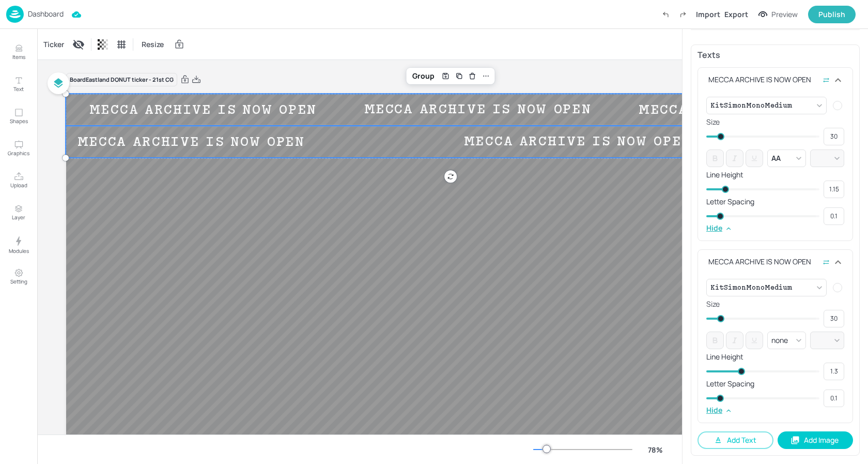
scroll to position [317, 0]
click at [734, 442] on button "Add Text" at bounding box center [736, 440] width 76 height 18
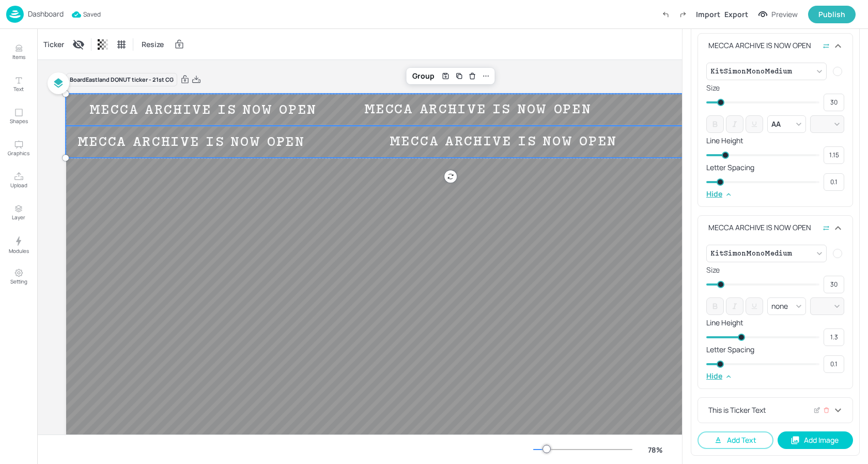
click at [772, 405] on div "This is Ticker Text" at bounding box center [769, 409] width 126 height 11
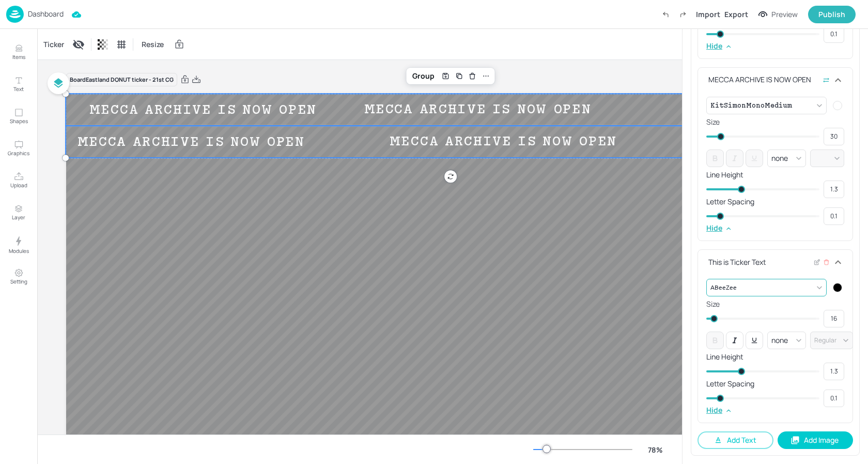
scroll to position [499, 0]
click at [815, 264] on icon at bounding box center [817, 261] width 8 height 7
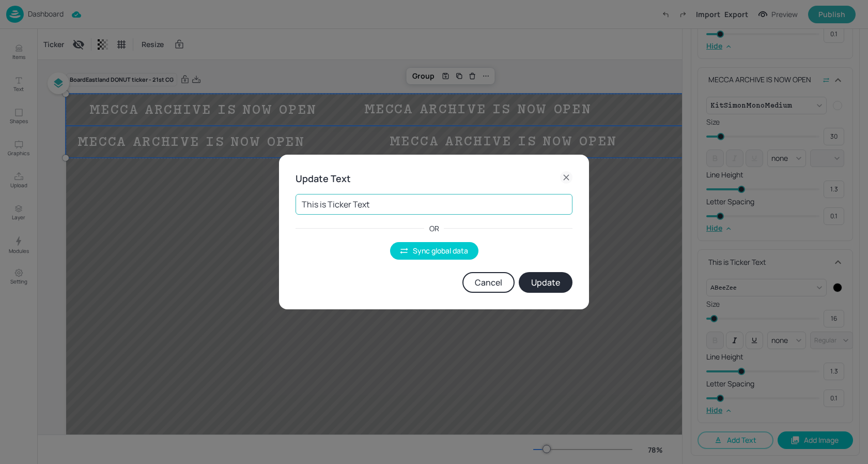
click at [357, 201] on input "This is Ticker Text" at bounding box center [434, 204] width 277 height 21
click at [413, 258] on button "Sync global data" at bounding box center [434, 251] width 88 height 18
click at [425, 207] on body "Dashboard Saved Import Export Preview Publish Items Text Shapes Graphics Upload…" at bounding box center [434, 232] width 868 height 464
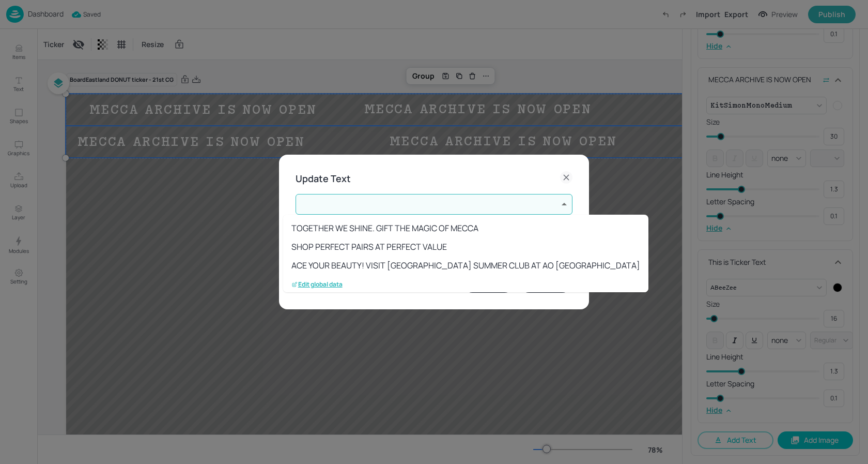
scroll to position [151, 0]
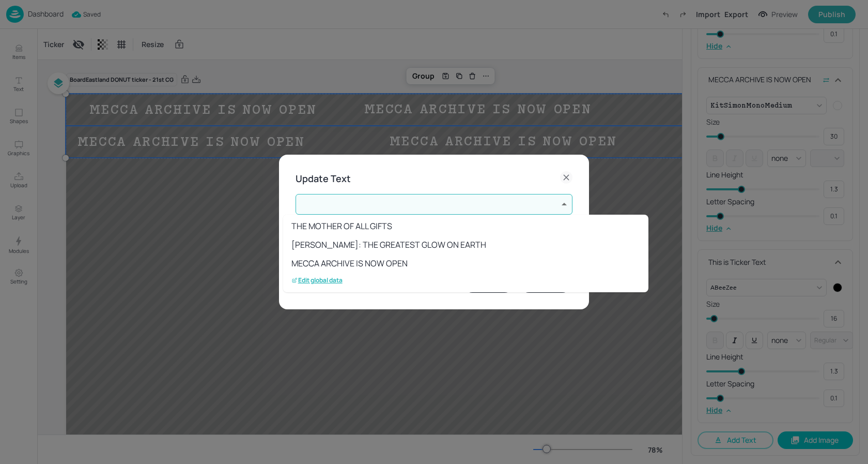
click at [369, 266] on li "MECCA ARCHIVE IS NOW OPEN" at bounding box center [465, 263] width 365 height 19
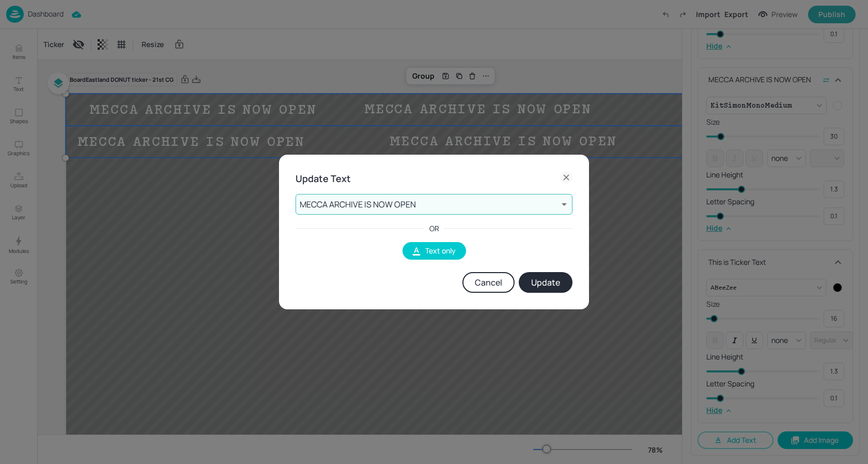
click at [559, 279] on button "Update" at bounding box center [546, 282] width 54 height 21
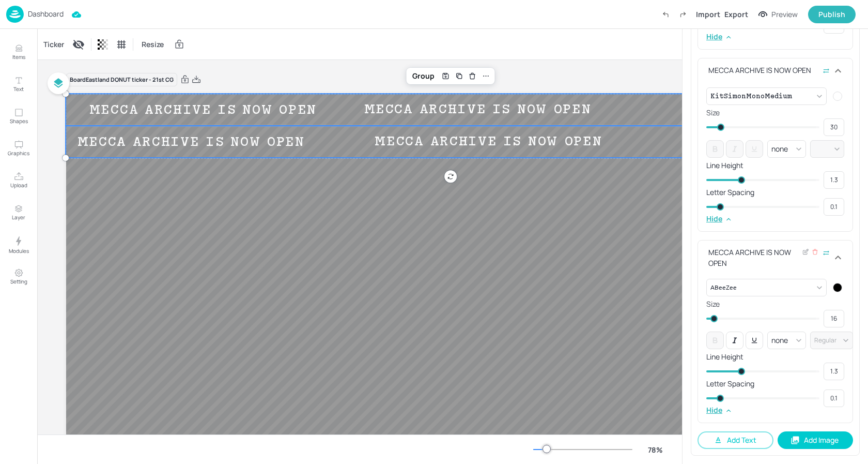
click at [833, 285] on div at bounding box center [837, 287] width 9 height 9
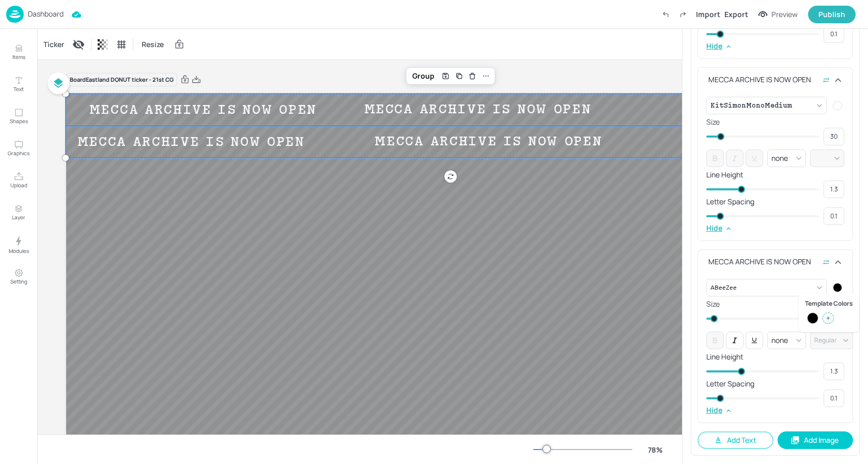
click at [834, 318] on div at bounding box center [828, 317] width 11 height 11
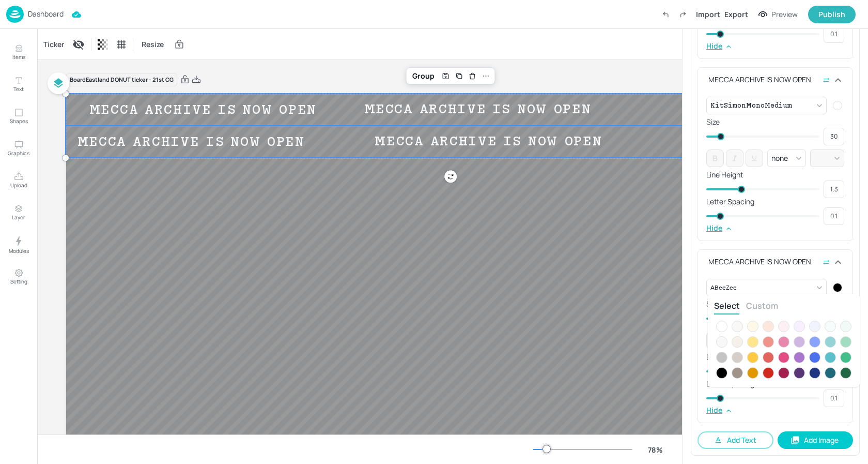
click at [723, 325] on div at bounding box center [721, 325] width 11 height 11
click at [788, 285] on div at bounding box center [434, 232] width 868 height 464
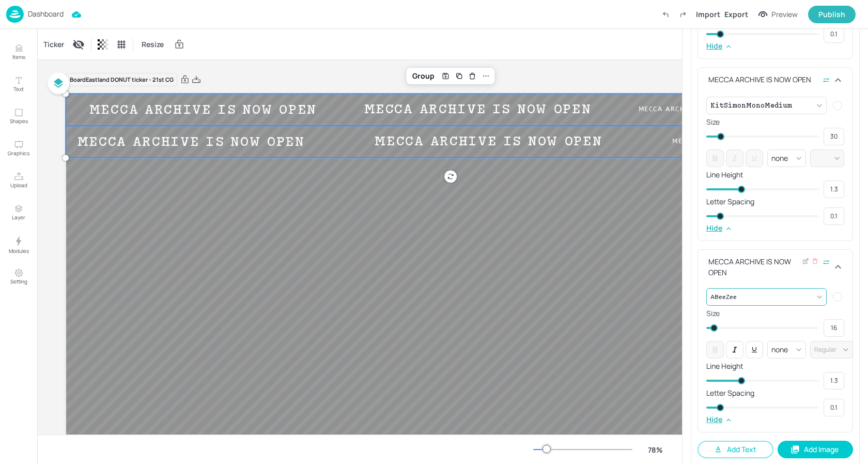
click at [800, 289] on body "Dashboard Import Export Preview Publish Items Text Shapes Graphics Upload Layer…" at bounding box center [434, 232] width 868 height 464
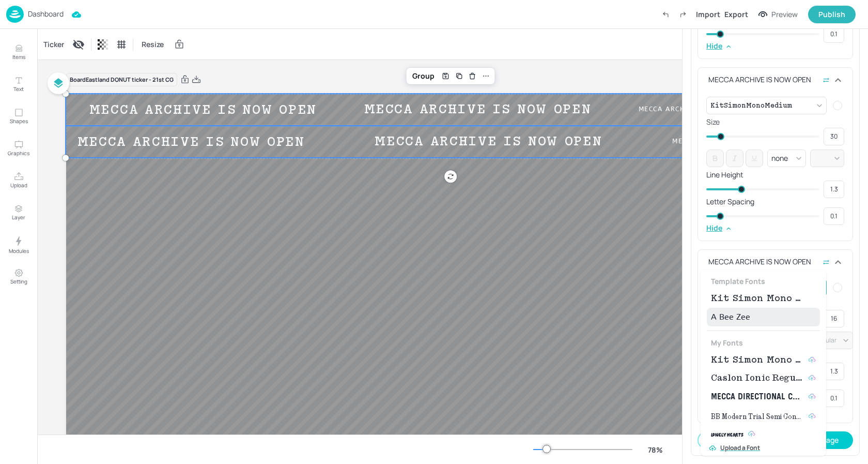
click at [762, 300] on span "Kit Simon Mono Medium" at bounding box center [757, 298] width 93 height 12
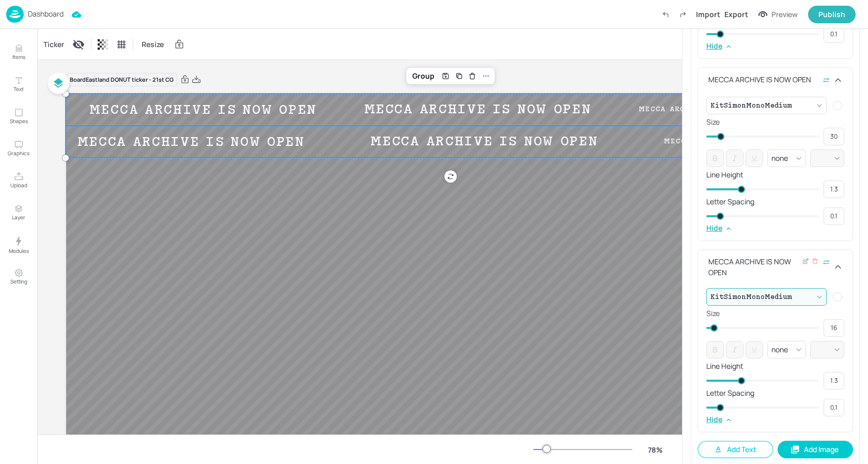
scroll to position [508, 0]
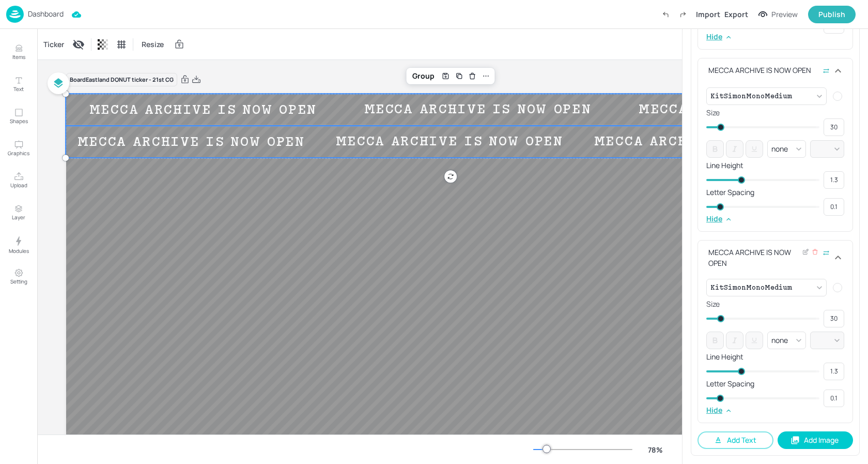
click at [720, 318] on span at bounding box center [720, 318] width 7 height 7
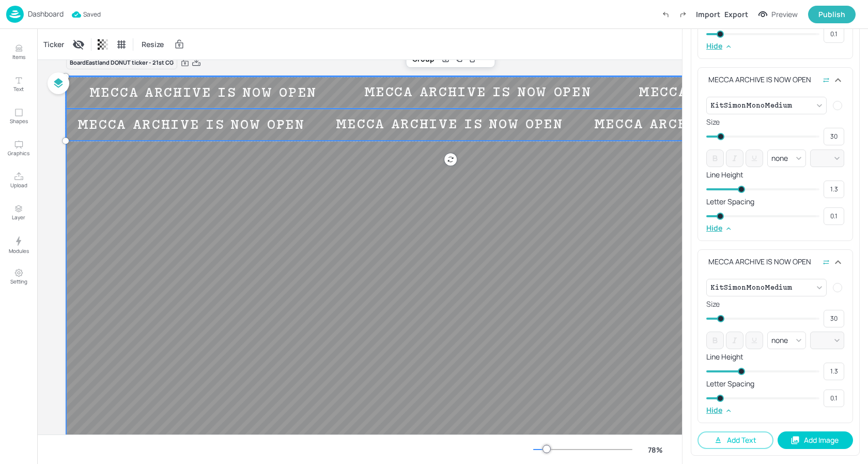
scroll to position [0, 0]
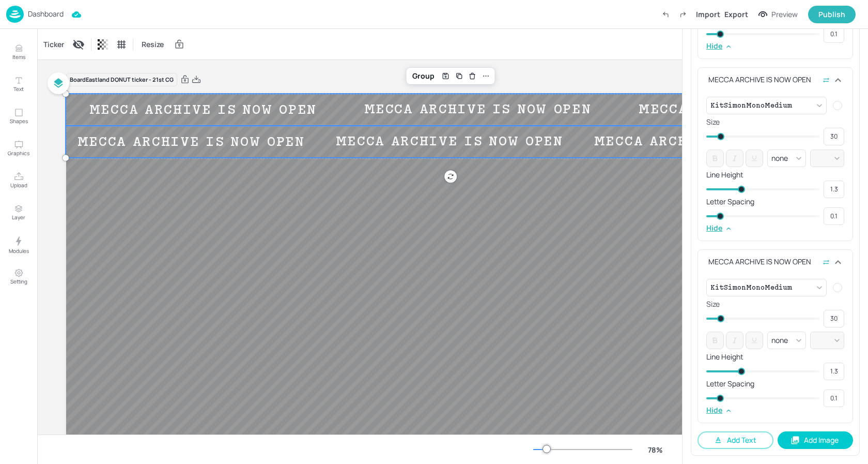
click at [244, 28] on div "Dashboard Import Export Preview Publish" at bounding box center [434, 14] width 868 height 29
click at [36, 16] on p "Dashboard" at bounding box center [46, 13] width 36 height 7
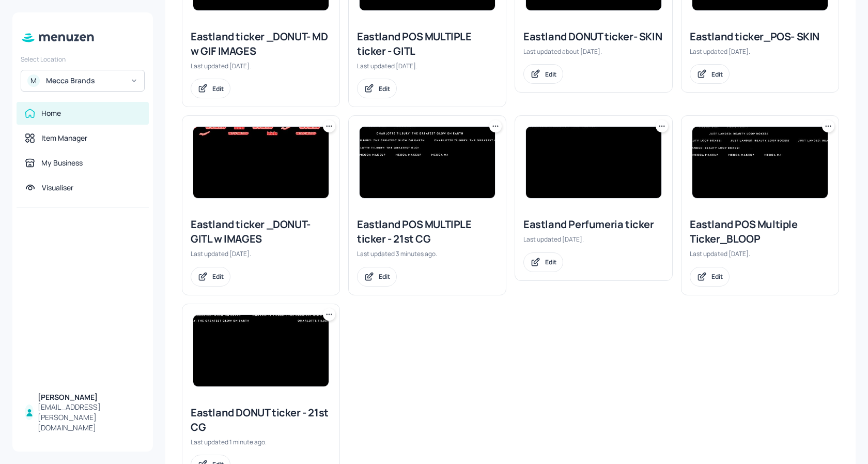
scroll to position [258, 0]
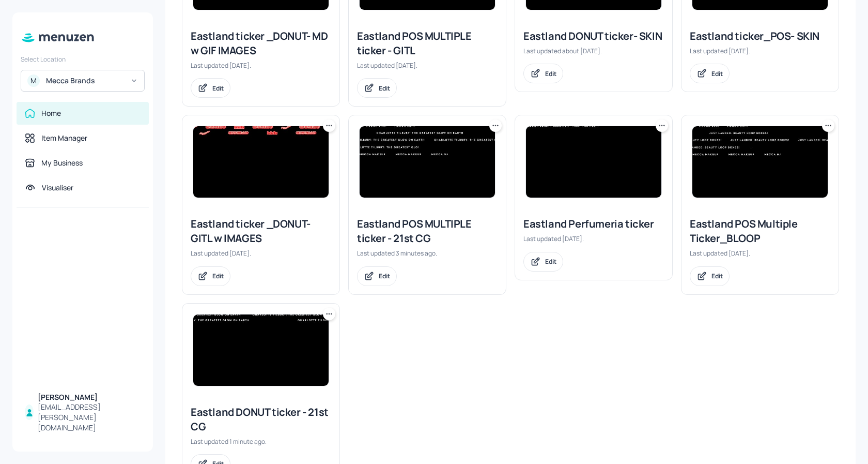
click at [455, 183] on img at bounding box center [427, 161] width 135 height 71
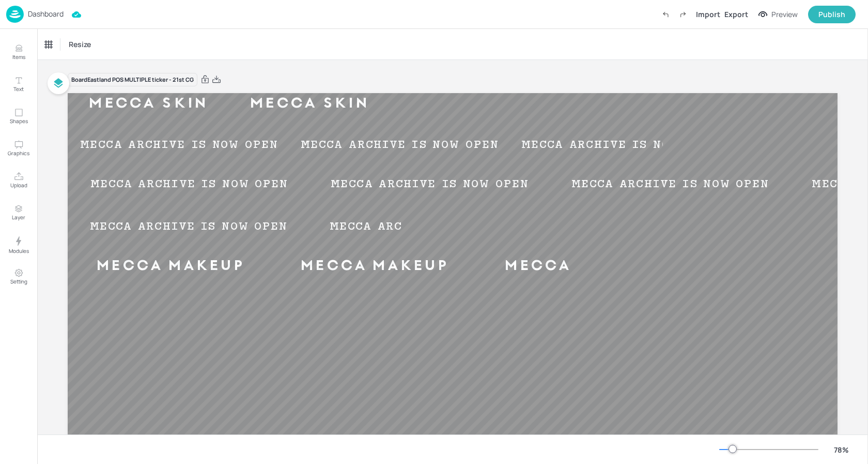
click at [17, 11] on img at bounding box center [15, 14] width 18 height 17
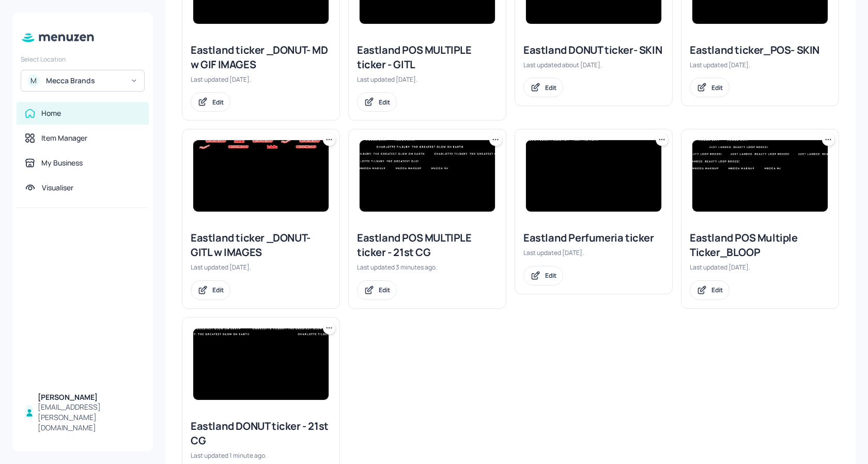
scroll to position [301, 0]
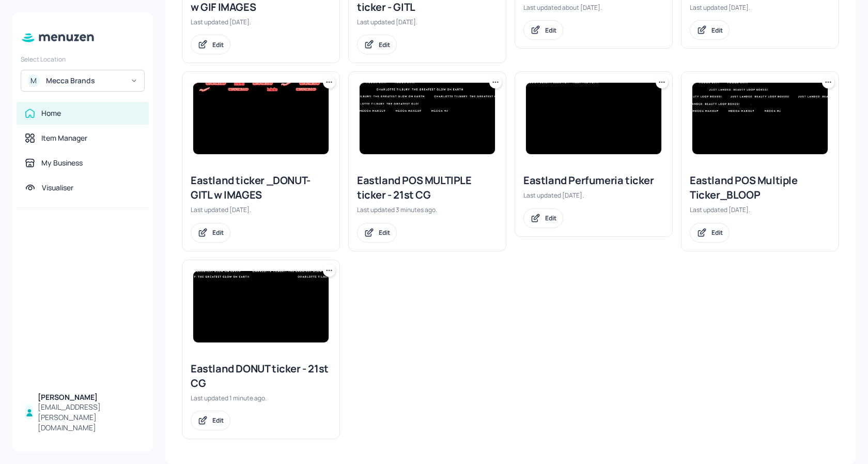
click at [267, 310] on img at bounding box center [260, 306] width 135 height 71
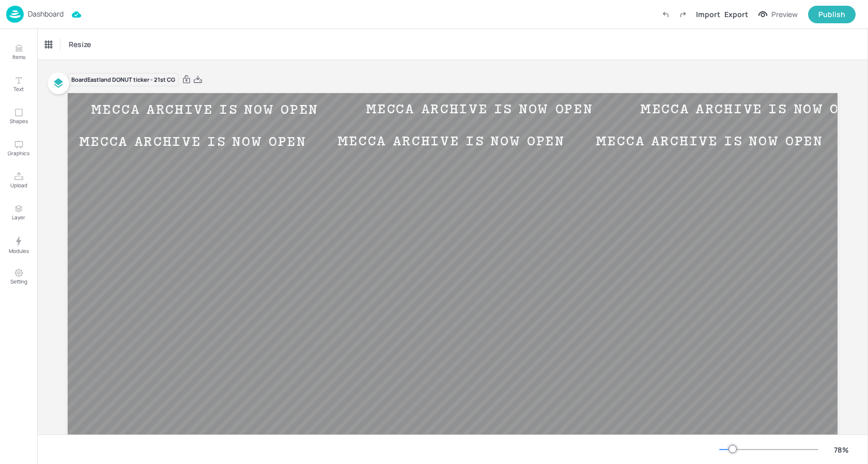
click at [55, 17] on p "Dashboard" at bounding box center [46, 13] width 36 height 7
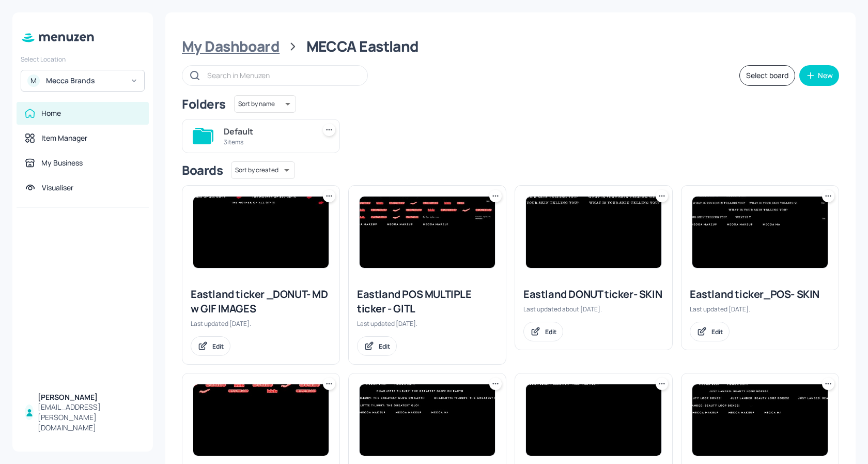
click at [242, 49] on div "My Dashboard" at bounding box center [231, 46] width 98 height 19
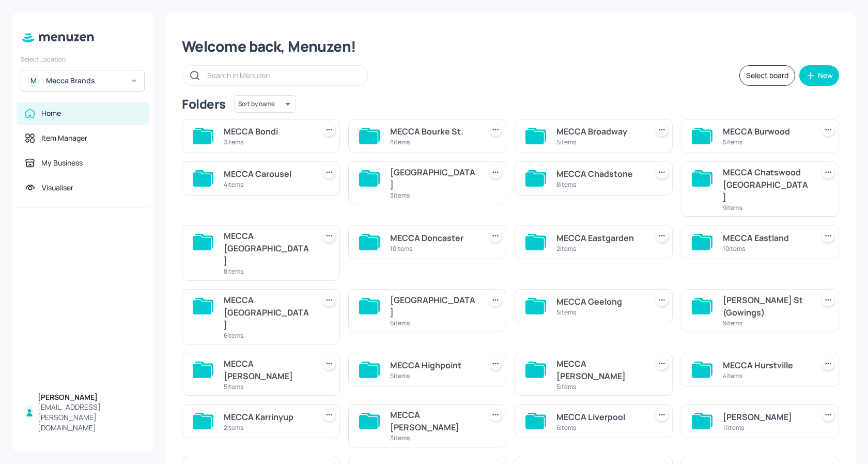
click at [278, 294] on div "MECCA [GEOGRAPHIC_DATA]" at bounding box center [267, 312] width 87 height 37
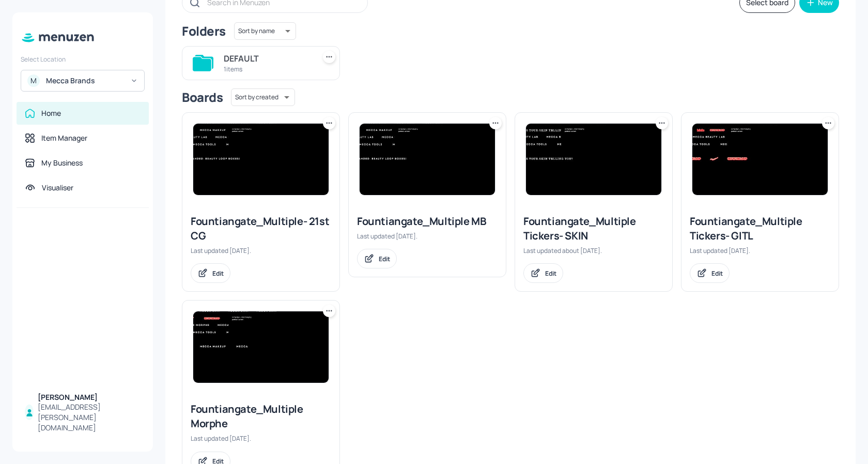
scroll to position [80, 0]
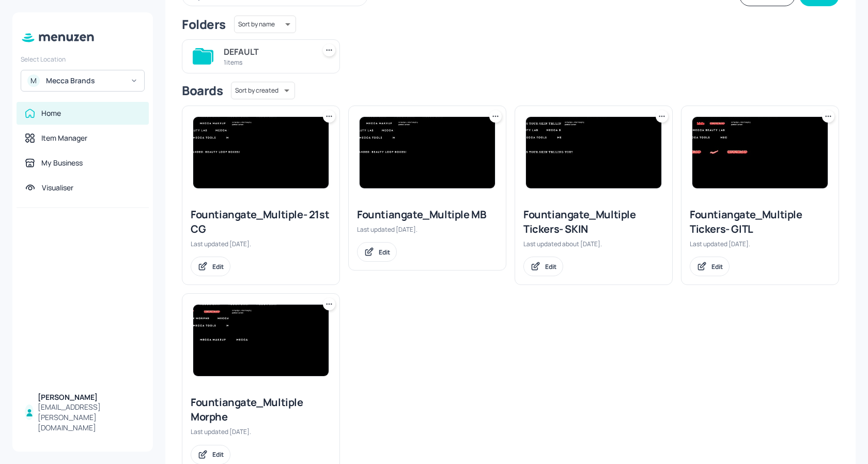
click at [281, 145] on img at bounding box center [260, 152] width 135 height 71
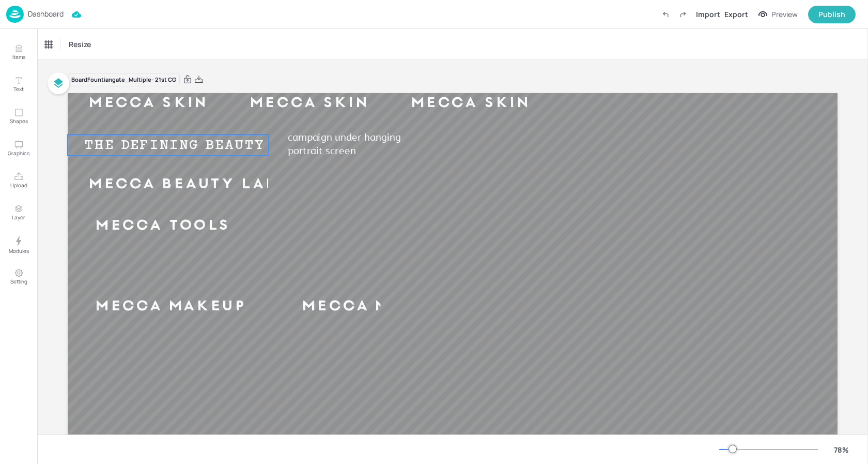
click at [207, 147] on div "THE DEFINING BEAUTY MOMENTS OF OUR GENERATION" at bounding box center [297, 145] width 458 height 16
click at [62, 43] on div "Ticker" at bounding box center [53, 44] width 25 height 17
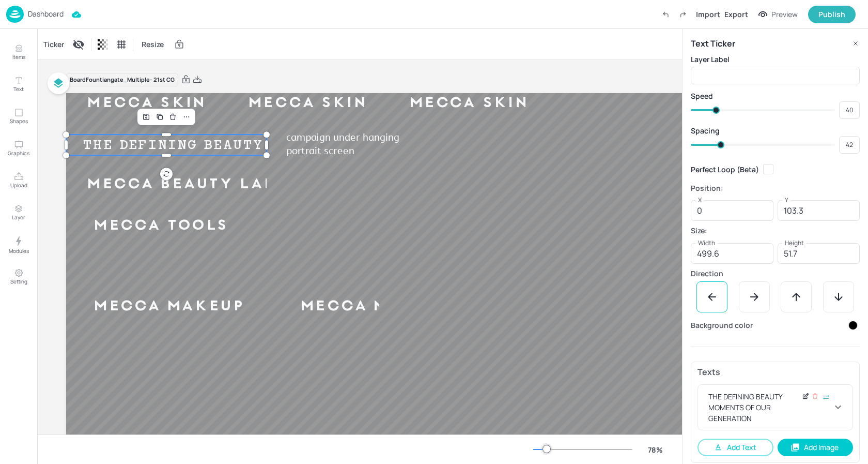
click at [805, 397] on icon at bounding box center [807, 395] width 4 height 4
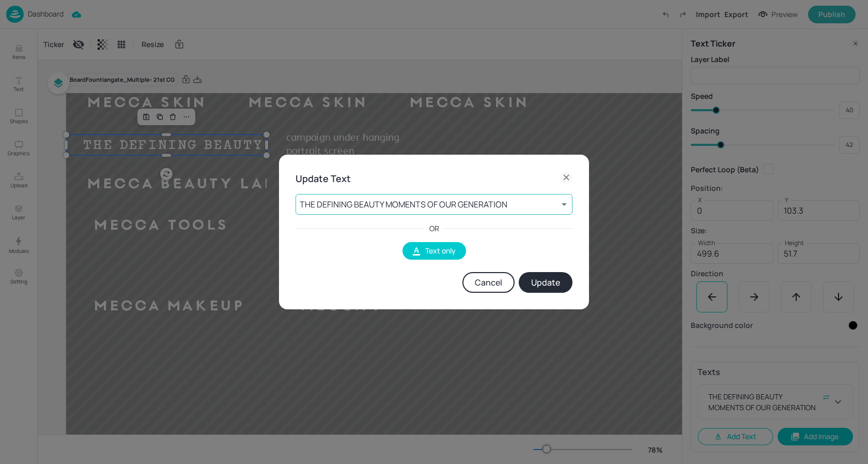
click at [446, 209] on body "Dashboard Import Export Preview Publish Items Text Shapes Graphics Upload Layer…" at bounding box center [434, 232] width 868 height 464
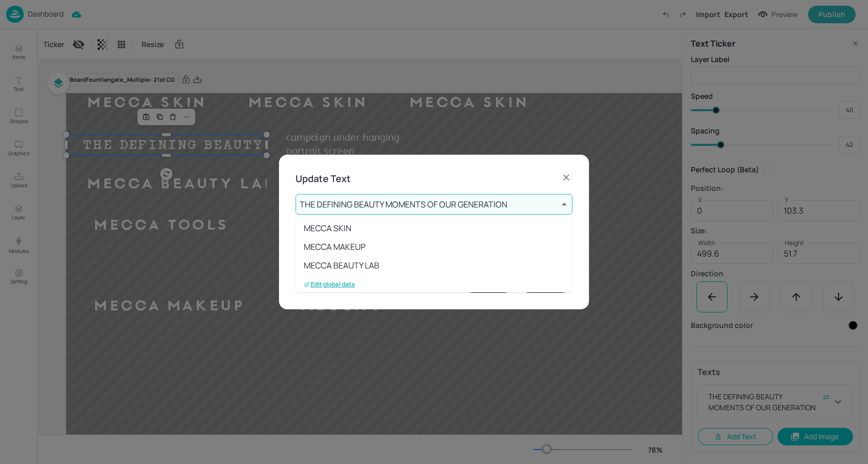
scroll to position [132, 0]
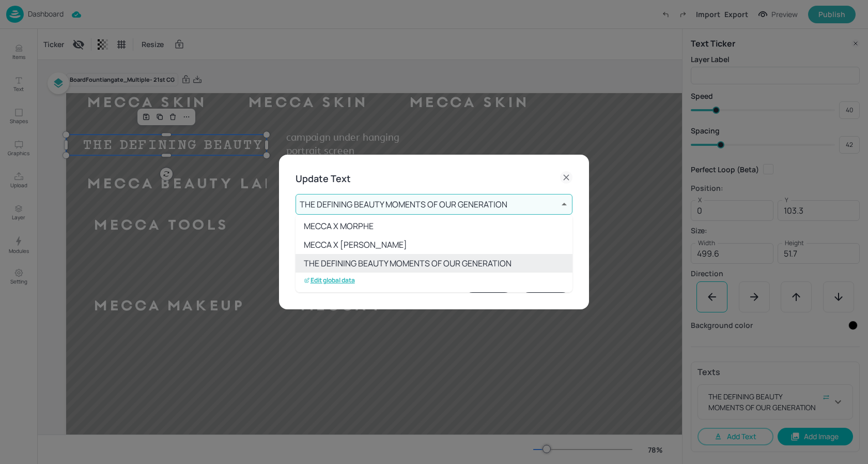
click at [356, 264] on li "THE DEFINING BEAUTY MOMENTS OF OUR GENERATION" at bounding box center [434, 263] width 277 height 19
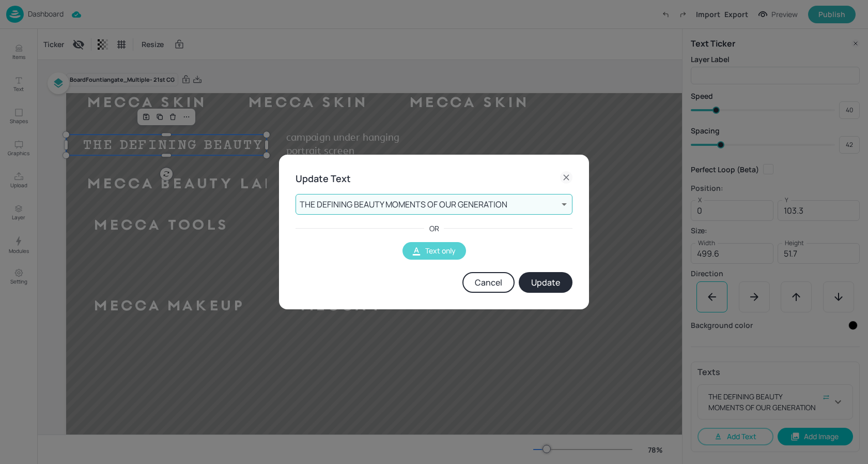
click at [427, 252] on button "Text only" at bounding box center [435, 251] width 64 height 18
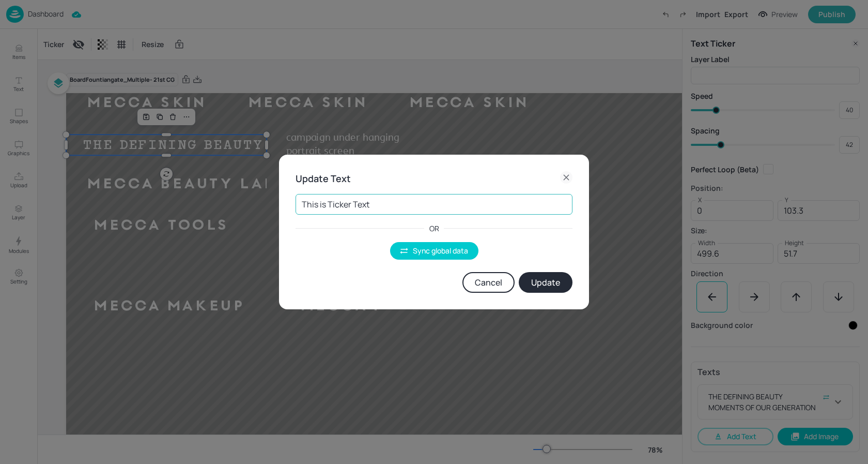
click at [371, 203] on input "This is Ticker Text" at bounding box center [434, 204] width 277 height 21
click at [415, 244] on button "Sync global data" at bounding box center [434, 251] width 88 height 18
click at [409, 201] on body "Dashboard Import Export Preview Publish Items Text Shapes Graphics Upload Layer…" at bounding box center [434, 232] width 868 height 464
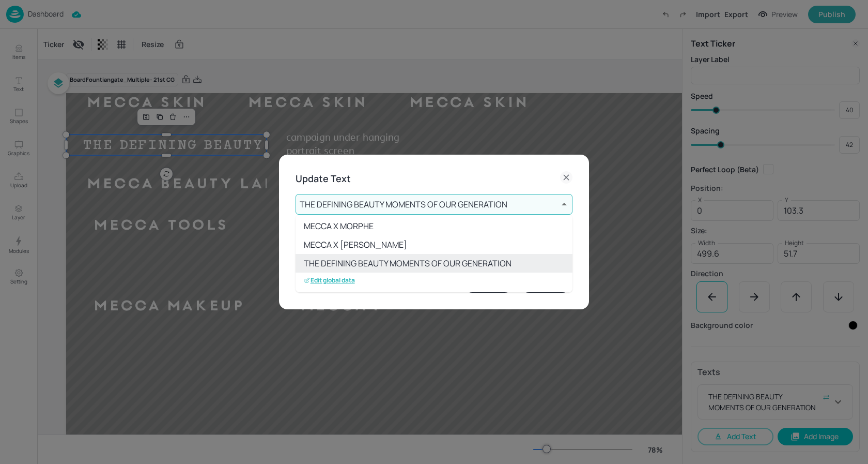
click at [343, 281] on p "Edit global data" at bounding box center [329, 279] width 51 height 7
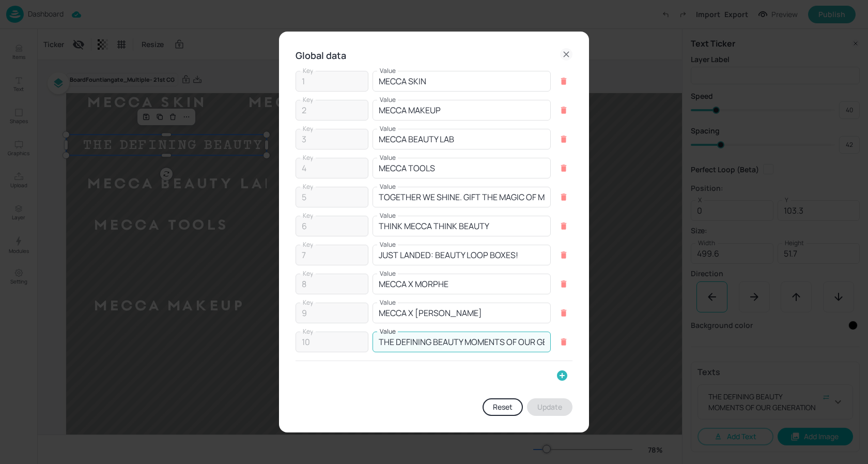
click at [518, 346] on input "THE DEFINING BEAUTY MOMENTS OF OUR GENERATION" at bounding box center [462, 341] width 178 height 21
paste input "MECCA ARCHIVE IS NOW OPEN"
click at [543, 408] on button "Update" at bounding box center [549, 407] width 45 height 18
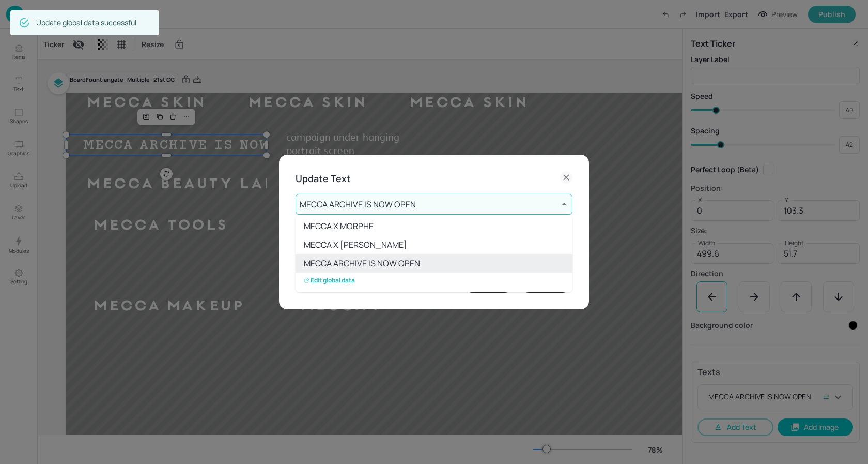
click at [383, 210] on div at bounding box center [434, 232] width 868 height 464
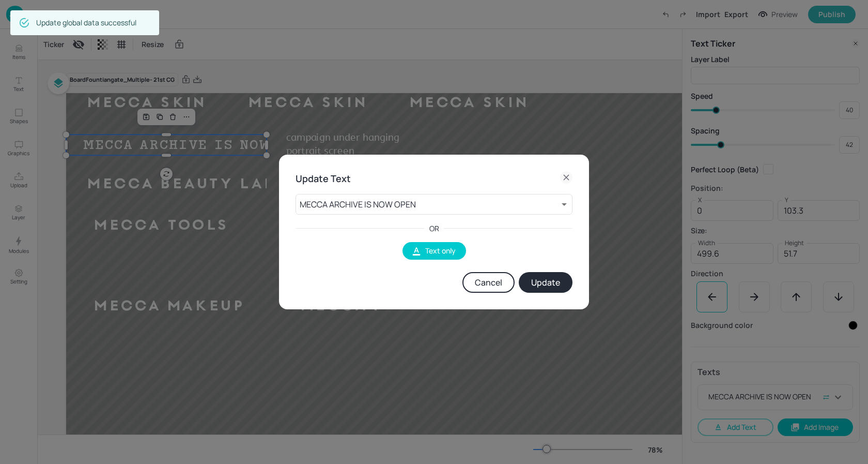
drag, startPoint x: 533, startPoint y: 281, endPoint x: 519, endPoint y: 278, distance: 14.3
click at [533, 281] on button "Update" at bounding box center [546, 282] width 54 height 21
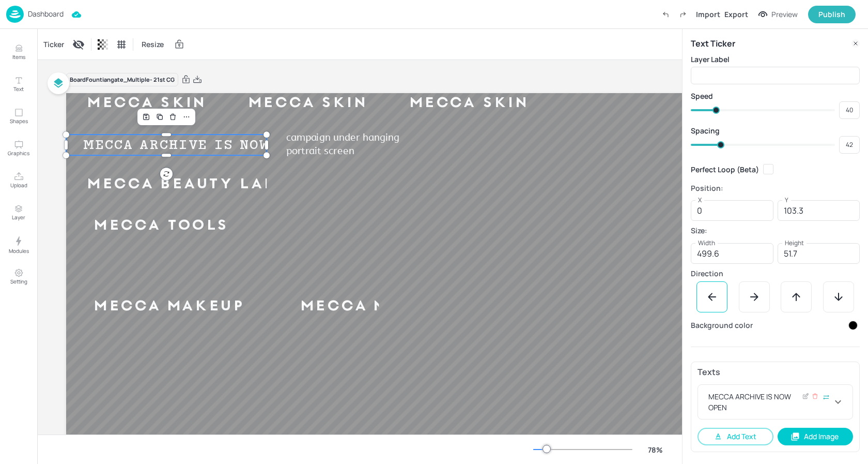
click at [791, 408] on div "MECCA ARCHIVE IS NOW OPEN" at bounding box center [769, 402] width 126 height 22
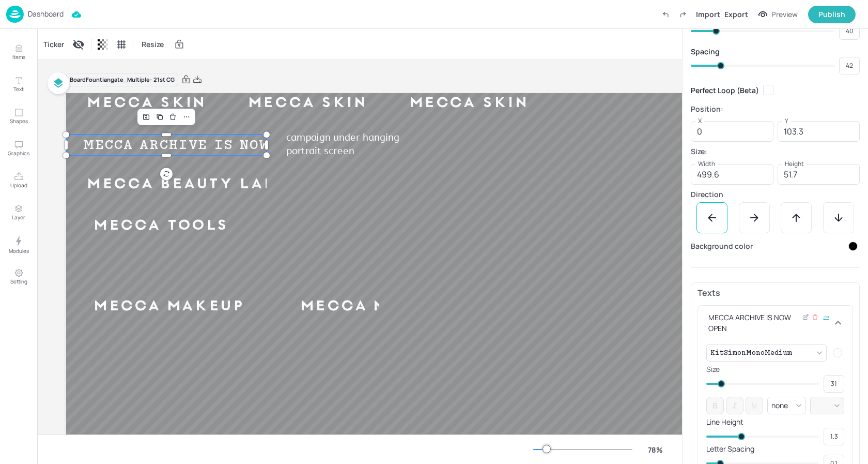
scroll to position [86, 0]
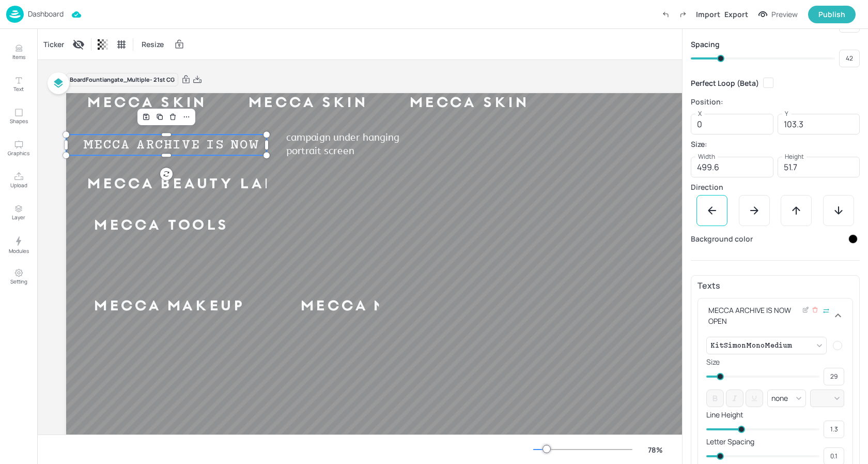
click at [720, 377] on span at bounding box center [720, 376] width 7 height 7
click at [519, 56] on div "Ticker Resize" at bounding box center [359, 44] width 645 height 30
click at [42, 12] on p "Dashboard" at bounding box center [46, 13] width 36 height 7
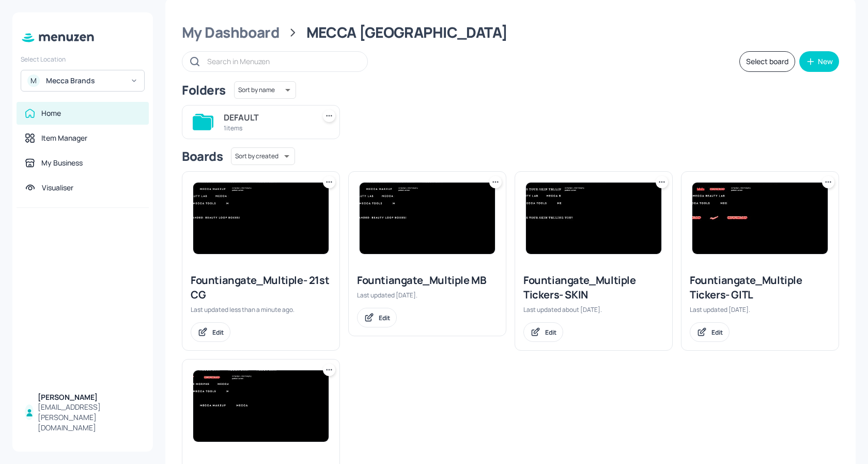
scroll to position [9, 0]
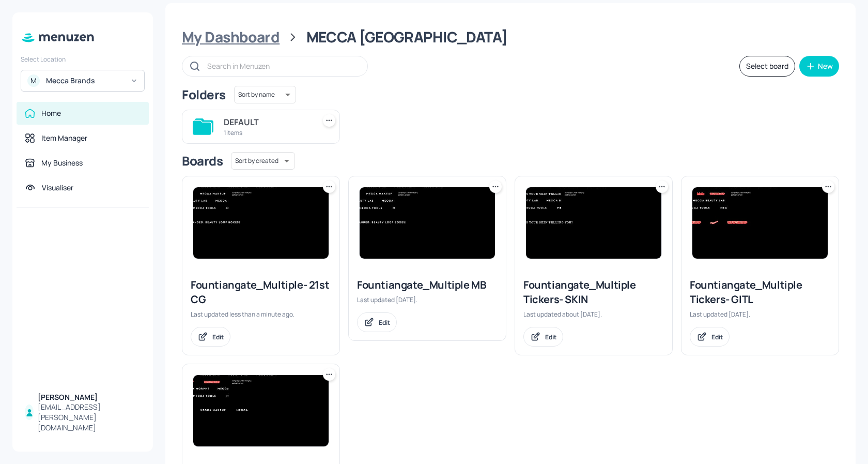
click at [239, 35] on div "My Dashboard" at bounding box center [231, 37] width 98 height 19
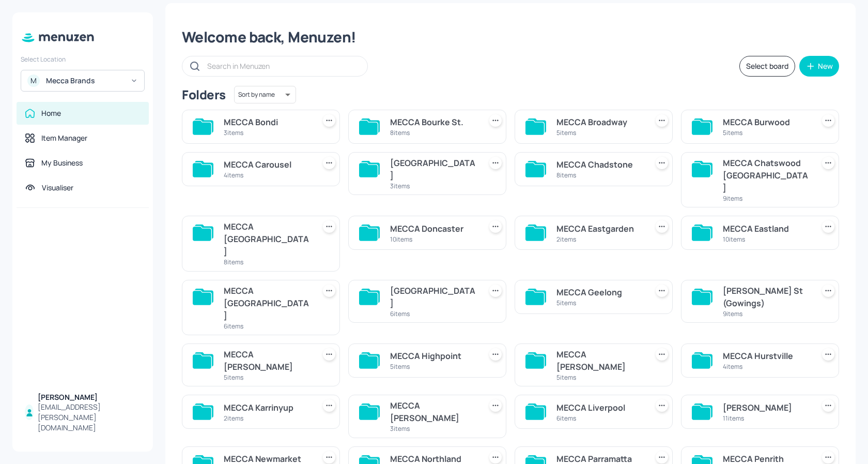
click at [454, 284] on div "[GEOGRAPHIC_DATA]" at bounding box center [433, 296] width 87 height 25
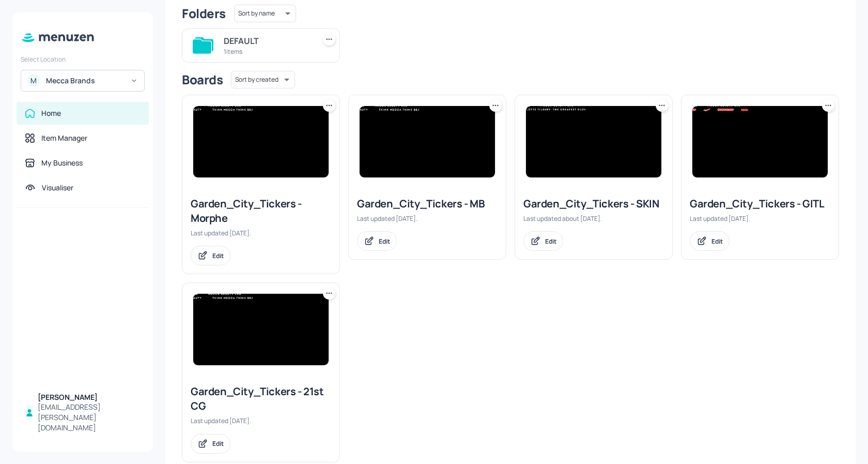
scroll to position [114, 0]
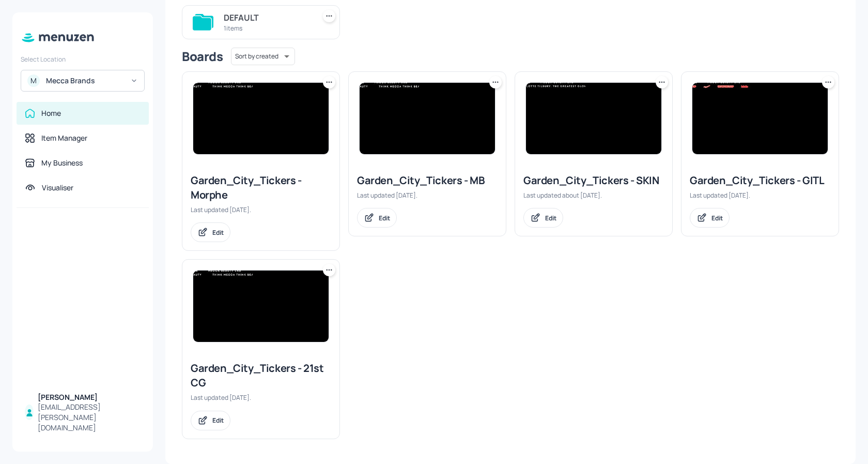
click at [286, 310] on img at bounding box center [260, 305] width 135 height 71
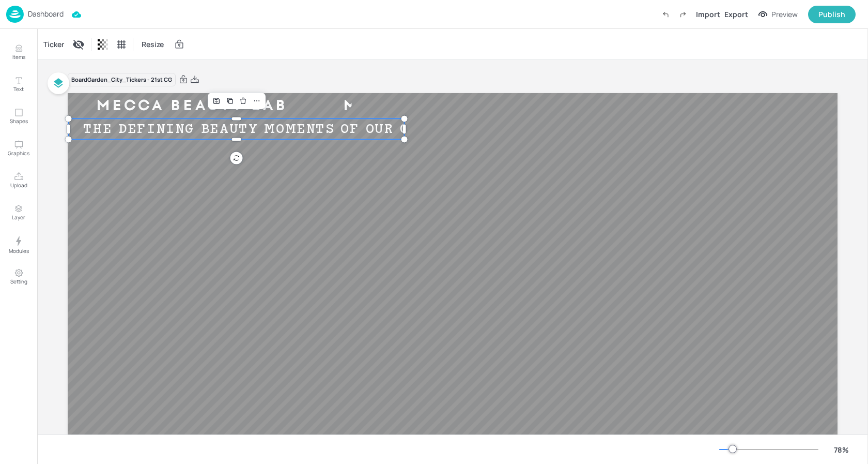
click at [256, 128] on div "THE DEFINING BEAUTY MOMENTS OF OUR GENERATION" at bounding box center [290, 129] width 442 height 16
click at [46, 42] on div "Ticker" at bounding box center [53, 44] width 25 height 17
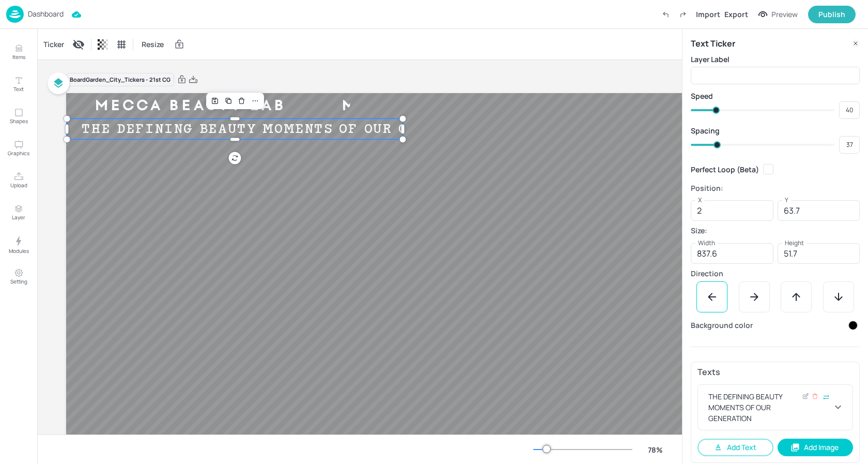
click at [782, 411] on div "THE DEFINING BEAUTY MOMENTS OF OUR GENERATION" at bounding box center [769, 407] width 126 height 33
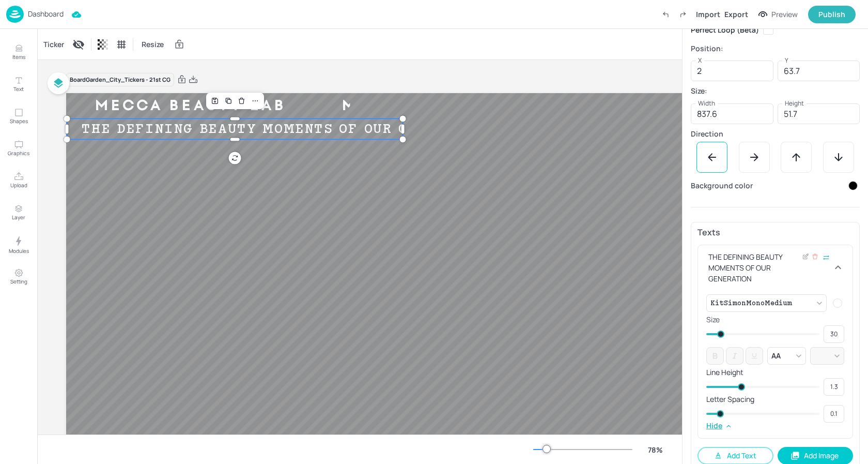
scroll to position [155, 0]
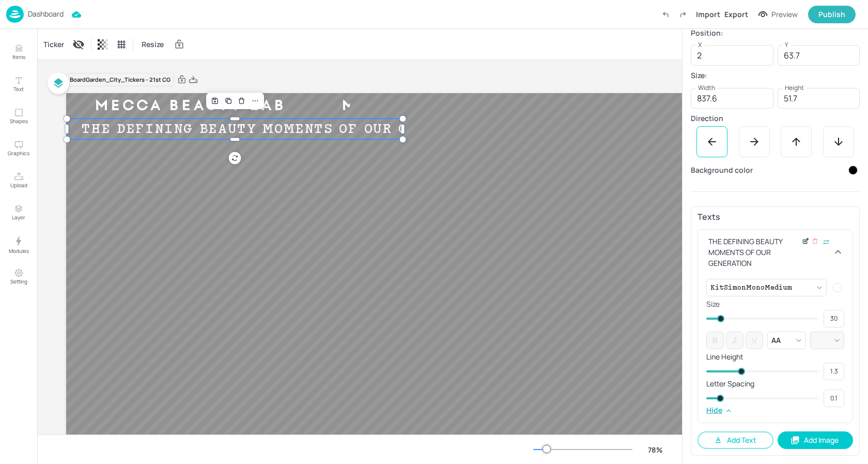
click at [802, 242] on icon at bounding box center [806, 240] width 8 height 7
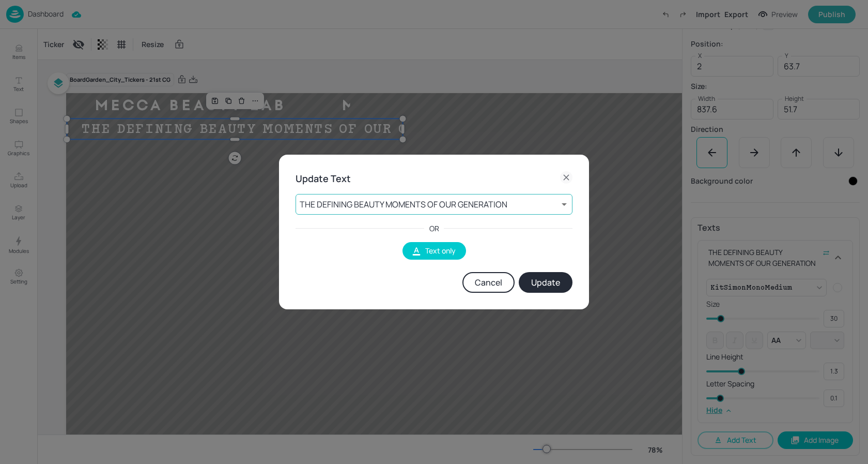
click at [464, 205] on body "Dashboard Import Export Preview Publish Items Text Shapes Graphics Upload Layer…" at bounding box center [434, 232] width 868 height 464
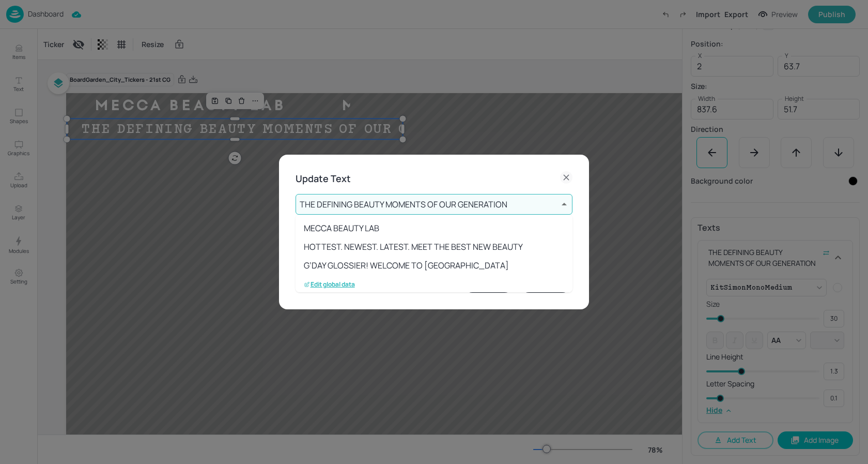
scroll to position [76, 0]
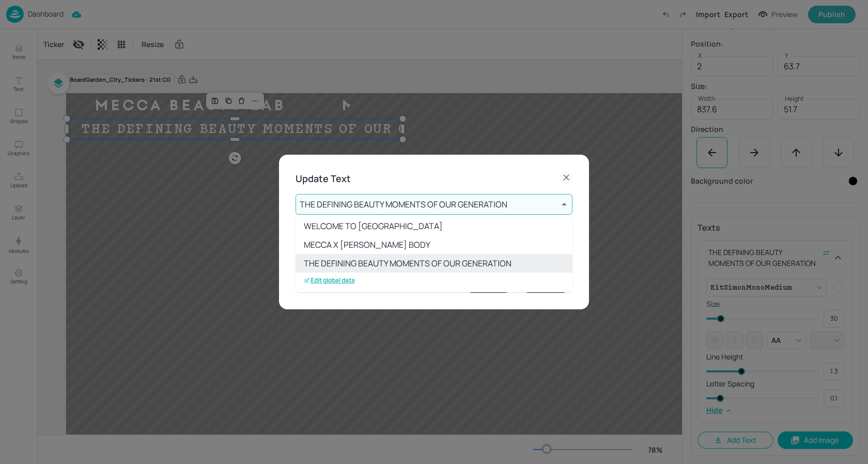
click at [336, 283] on p "Edit global data" at bounding box center [329, 279] width 51 height 7
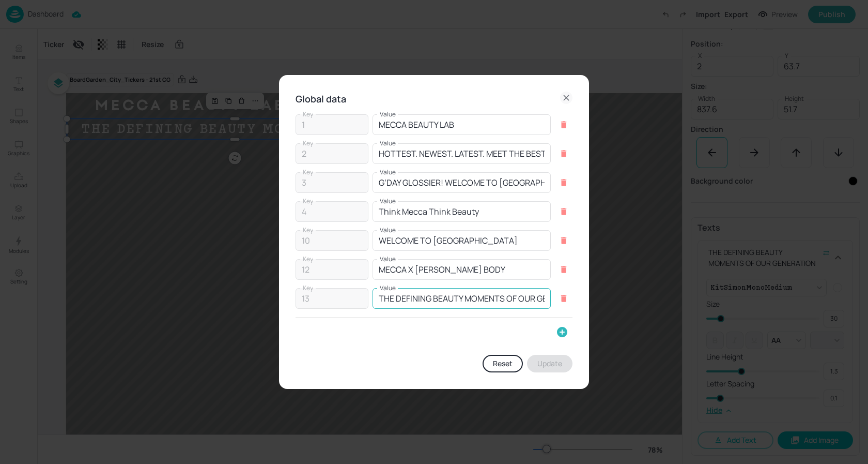
click at [420, 303] on input "THE DEFINING BEAUTY MOMENTS OF OUR GENERATION" at bounding box center [462, 298] width 178 height 21
paste input "MECCA ARCHIVE IS NOW OPEN"
click at [548, 361] on button "Update" at bounding box center [549, 363] width 45 height 18
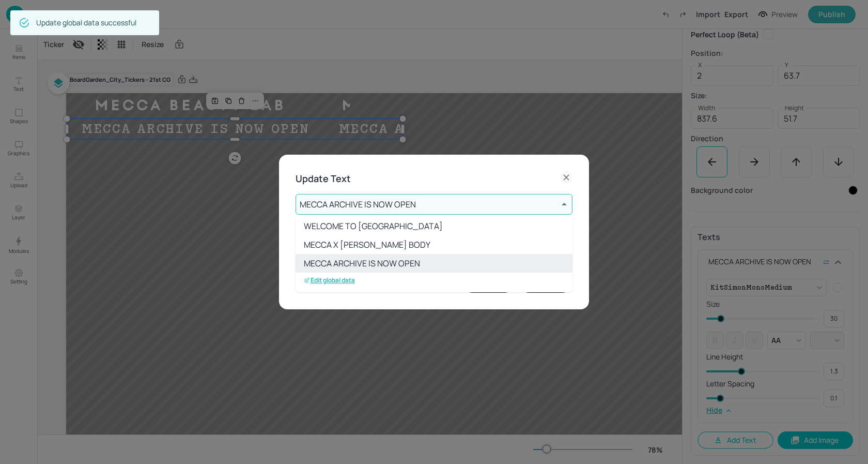
scroll to position [135, 0]
click at [412, 204] on div at bounding box center [434, 232] width 868 height 464
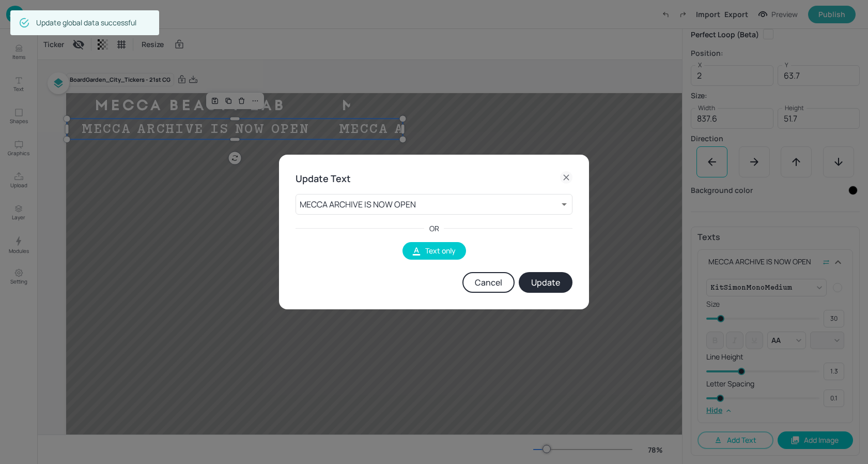
click at [556, 287] on button "Update" at bounding box center [546, 282] width 54 height 21
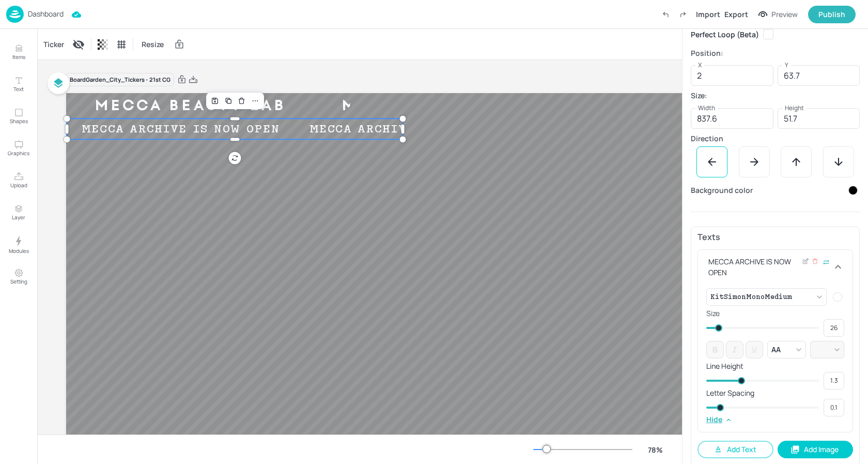
click at [719, 328] on span at bounding box center [718, 327] width 7 height 7
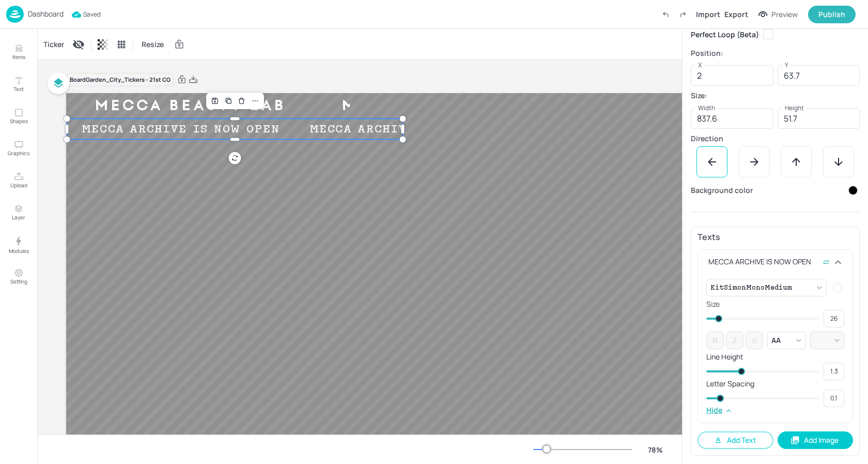
click at [237, 36] on div "Ticker Resize" at bounding box center [359, 44] width 645 height 30
click at [42, 12] on p "Dashboard" at bounding box center [46, 13] width 36 height 7
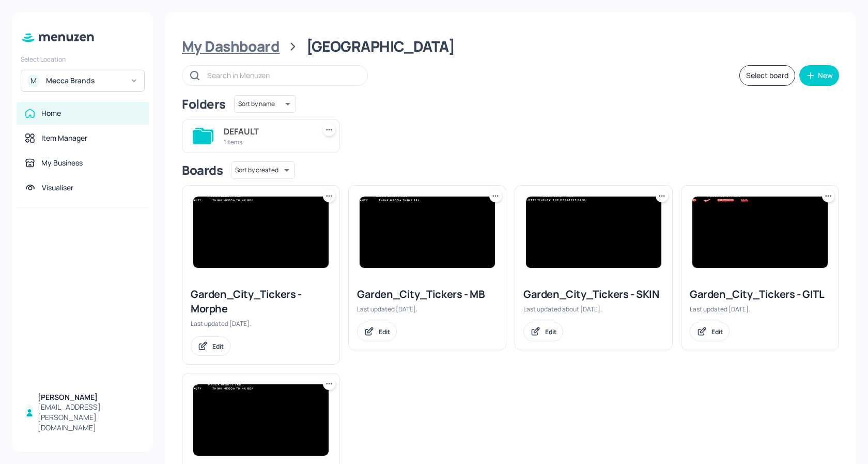
click at [246, 45] on div "My Dashboard" at bounding box center [231, 46] width 98 height 19
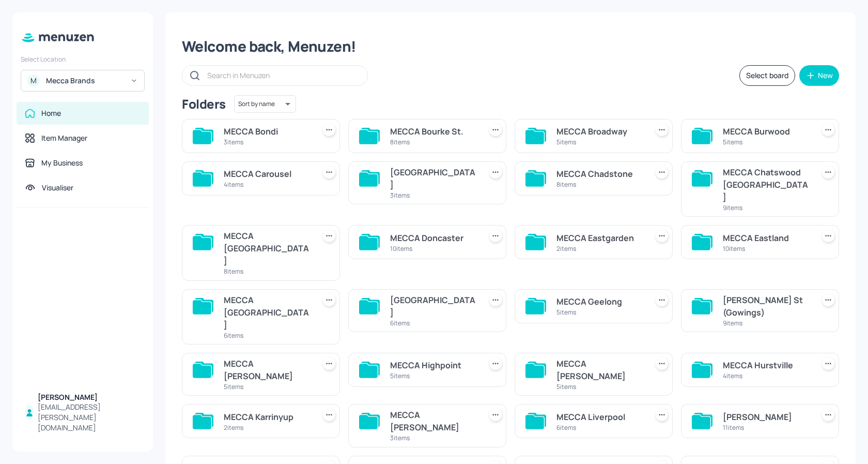
click at [622, 295] on div "MECCA Geelong" at bounding box center [600, 301] width 87 height 12
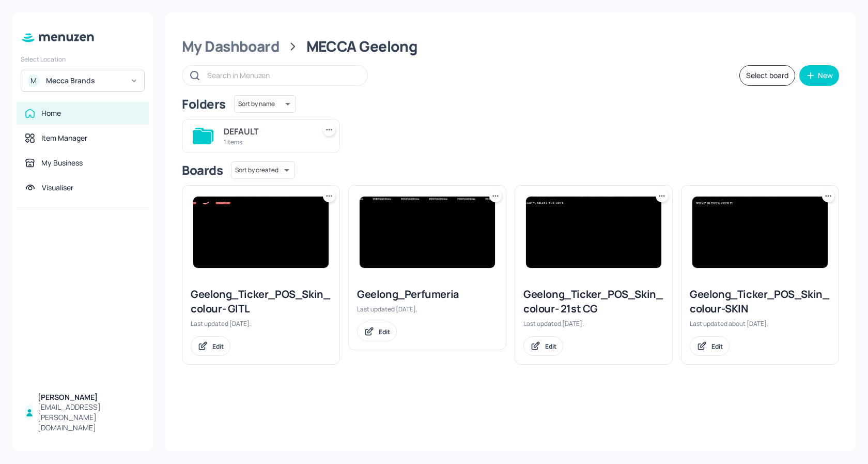
click at [628, 235] on img at bounding box center [593, 231] width 135 height 71
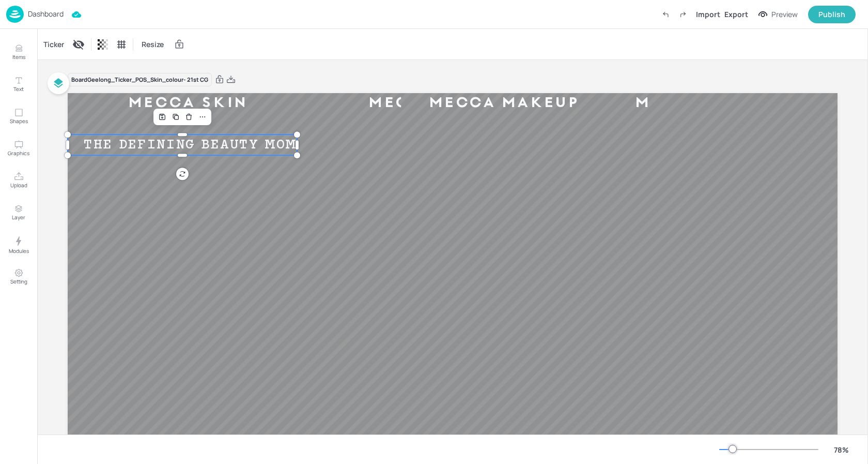
click at [221, 145] on div "THE DEFINING BEAUTY MOMENTS OF OUR GENERATION" at bounding box center [290, 145] width 445 height 16
click at [55, 41] on div "Ticker" at bounding box center [53, 44] width 25 height 17
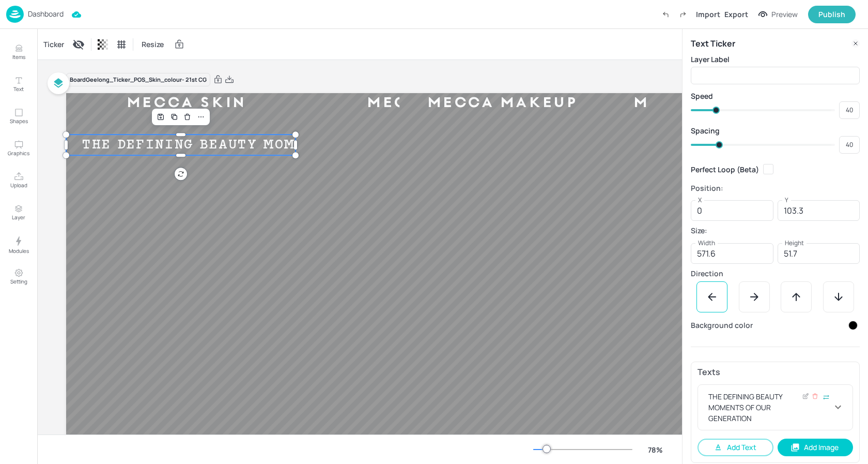
click at [783, 406] on div "THE DEFINING BEAUTY MOMENTS OF OUR GENERATION" at bounding box center [769, 407] width 126 height 33
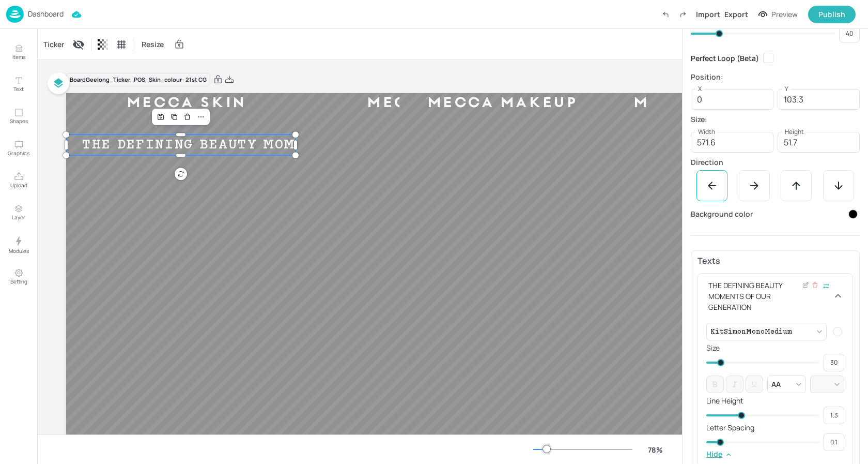
scroll to position [115, 0]
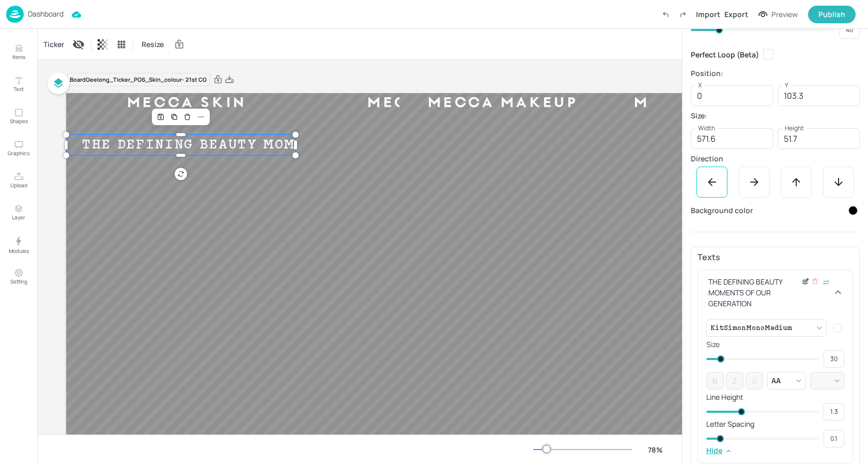
click at [803, 282] on icon at bounding box center [805, 282] width 4 height 4
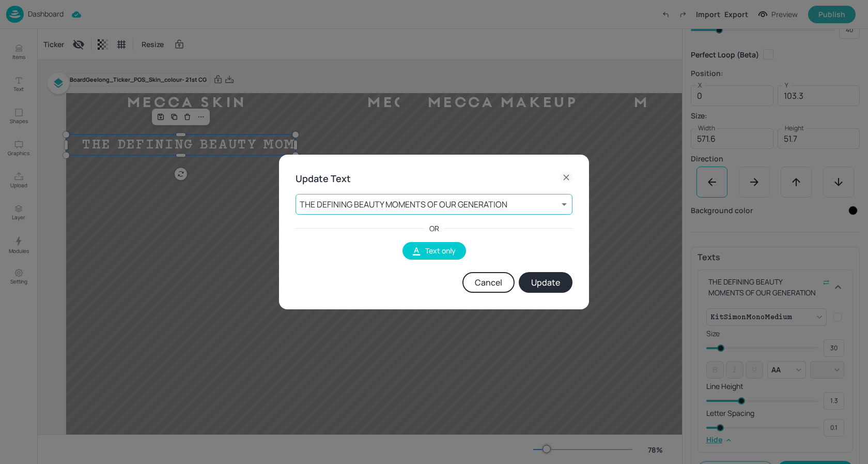
click at [454, 207] on body "Dashboard Import Export Preview Publish Items Text Shapes Graphics Upload Layer…" at bounding box center [434, 232] width 868 height 464
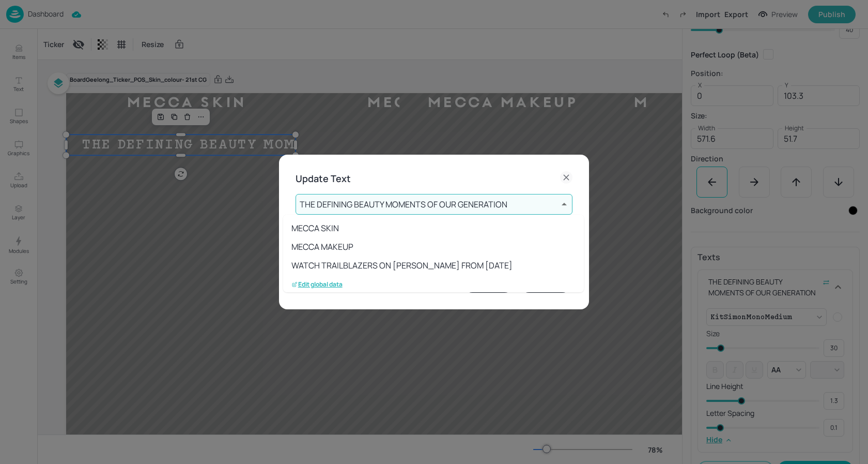
scroll to position [225, 0]
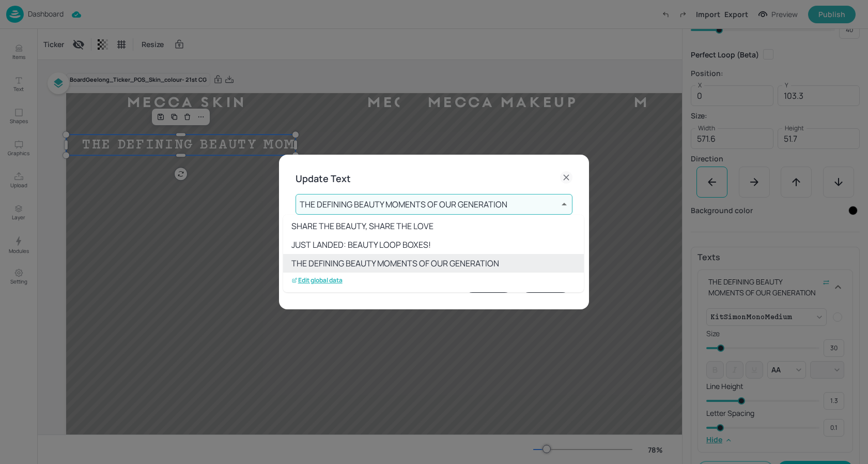
click at [329, 281] on p "Edit global data" at bounding box center [316, 279] width 51 height 7
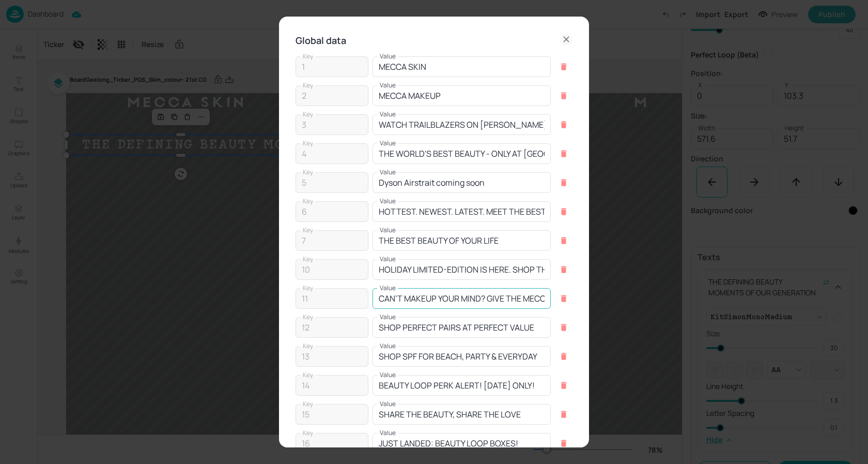
scroll to position [115, 0]
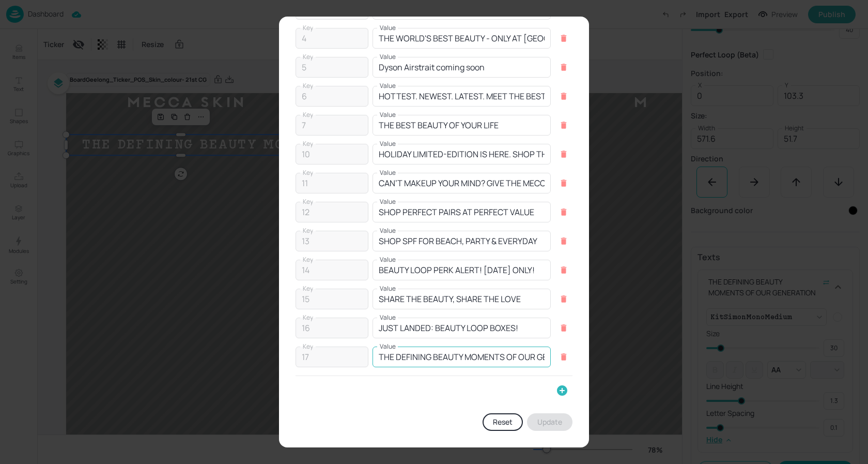
click at [458, 362] on input "THE DEFINING BEAUTY MOMENTS OF OUR GENERATION" at bounding box center [462, 356] width 178 height 21
paste input "MECCA ARCHIVE IS NOW OPEN"
click at [535, 420] on button "Update" at bounding box center [549, 422] width 45 height 18
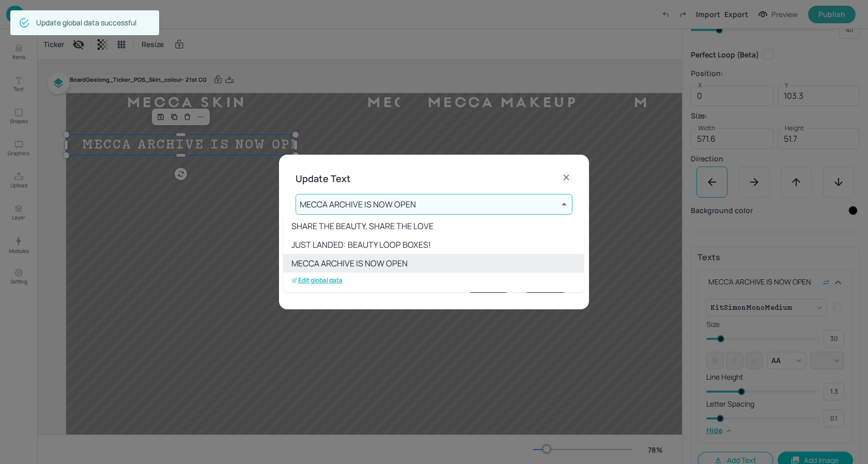
click at [400, 205] on div at bounding box center [434, 232] width 868 height 464
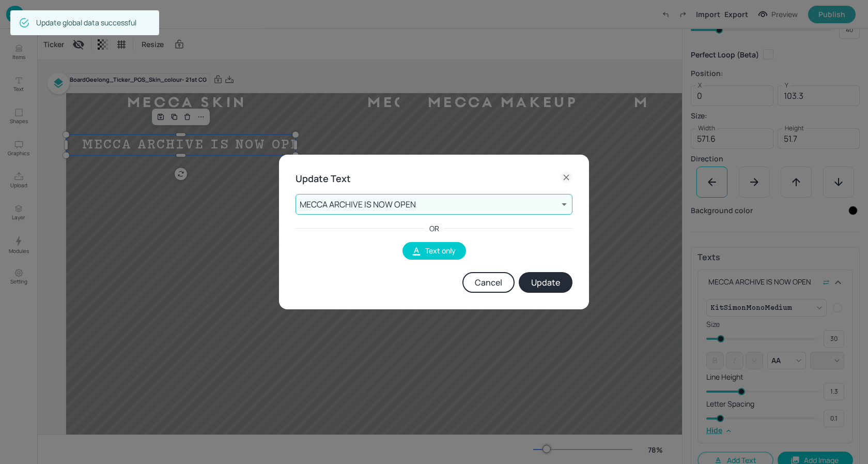
click at [548, 283] on button "Update" at bounding box center [546, 282] width 54 height 21
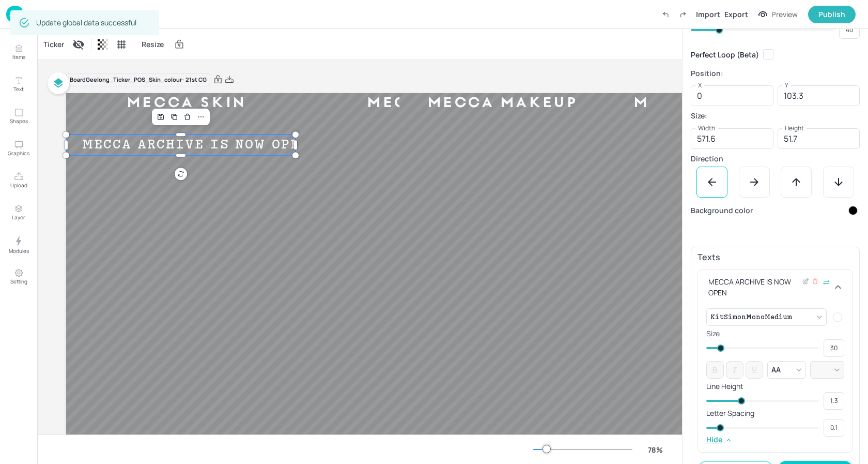
scroll to position [124, 0]
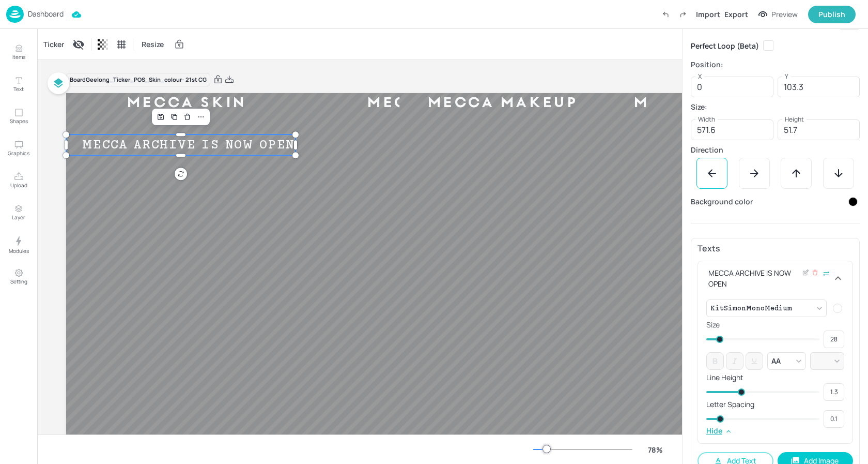
click at [719, 337] on span at bounding box center [719, 338] width 7 height 7
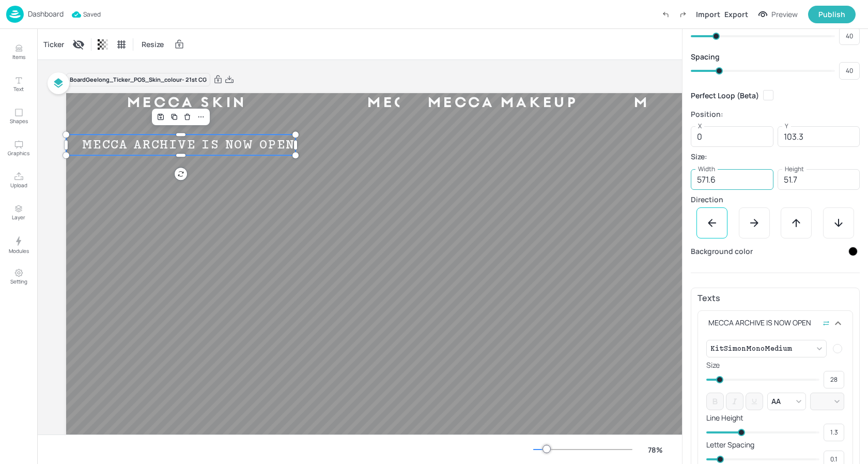
scroll to position [0, 0]
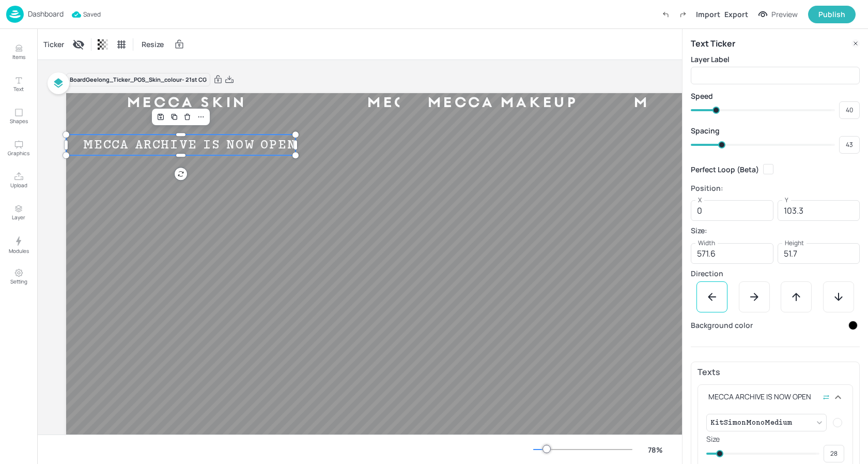
click at [721, 143] on span at bounding box center [721, 144] width 7 height 7
click at [411, 56] on div "Ticker Resize" at bounding box center [359, 44] width 645 height 30
click at [52, 43] on div "Ticker" at bounding box center [53, 44] width 25 height 17
click at [319, 56] on div "Ticker Resize" at bounding box center [359, 44] width 645 height 30
click at [52, 41] on div "Ticker" at bounding box center [53, 44] width 25 height 17
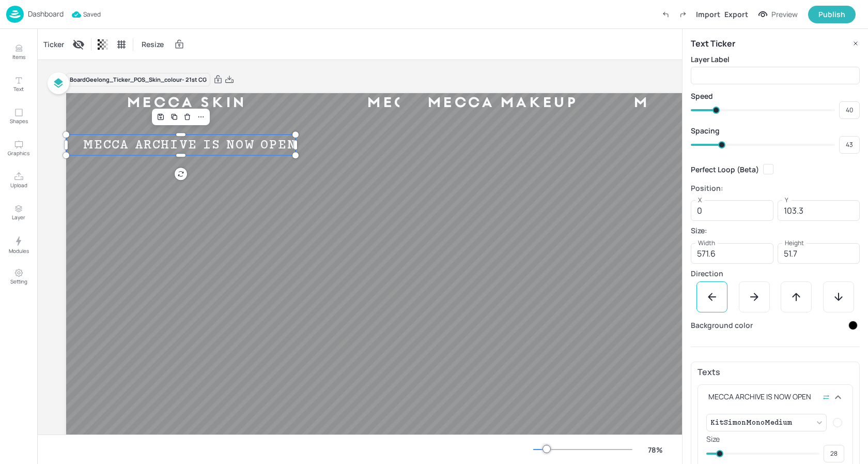
click at [41, 12] on p "Dashboard" at bounding box center [46, 13] width 36 height 7
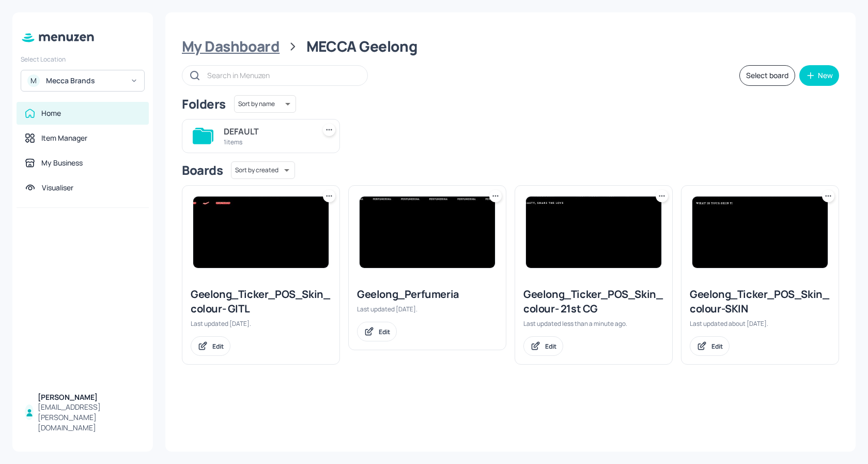
click at [234, 44] on div "My Dashboard" at bounding box center [231, 46] width 98 height 19
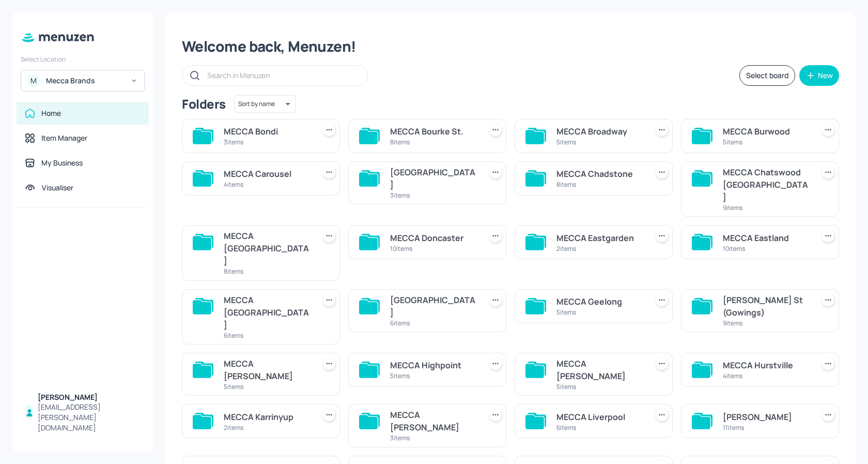
click at [747, 294] on div "[PERSON_NAME] St (Gowings)" at bounding box center [766, 306] width 87 height 25
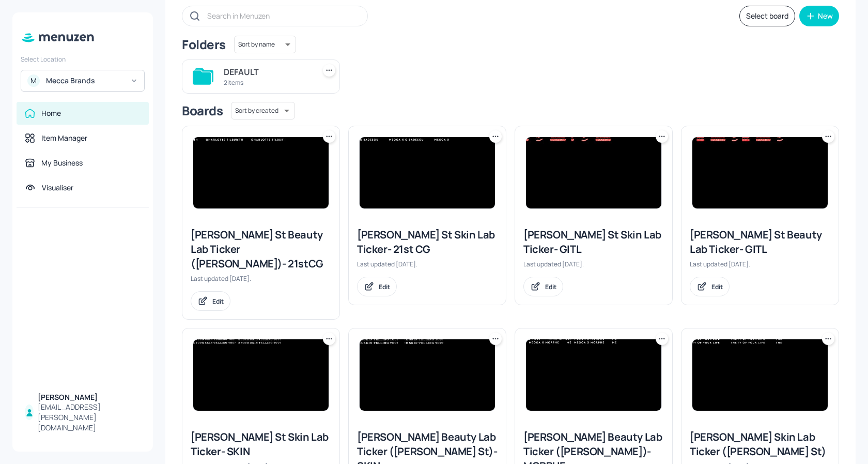
scroll to position [61, 0]
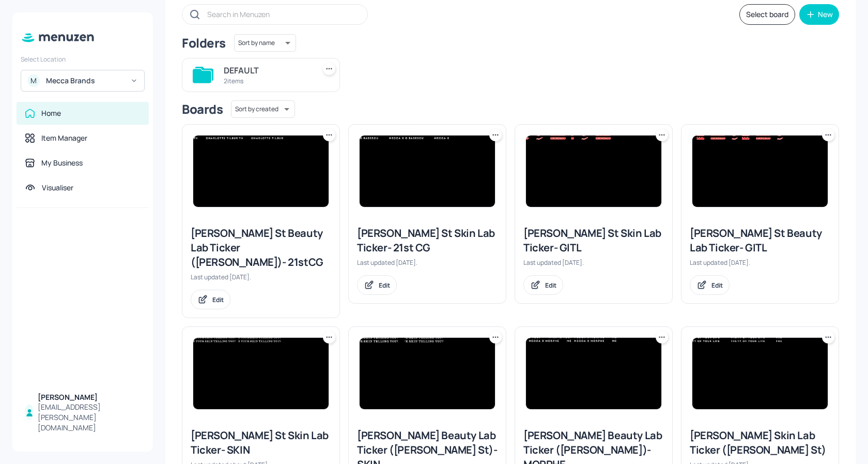
click at [262, 153] on img at bounding box center [260, 170] width 135 height 71
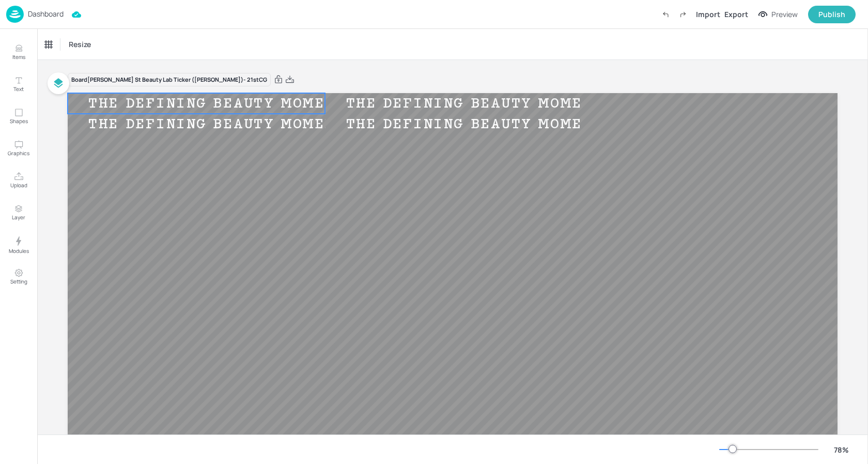
click at [276, 102] on div "THE DEFINING BEAUTY MOMENTS OF OUR GENERATION" at bounding box center [307, 103] width 479 height 17
click at [261, 122] on div "THE DEFINING BEAUTY MOMENTS OF OUR GENERATION" at bounding box center [307, 124] width 479 height 17
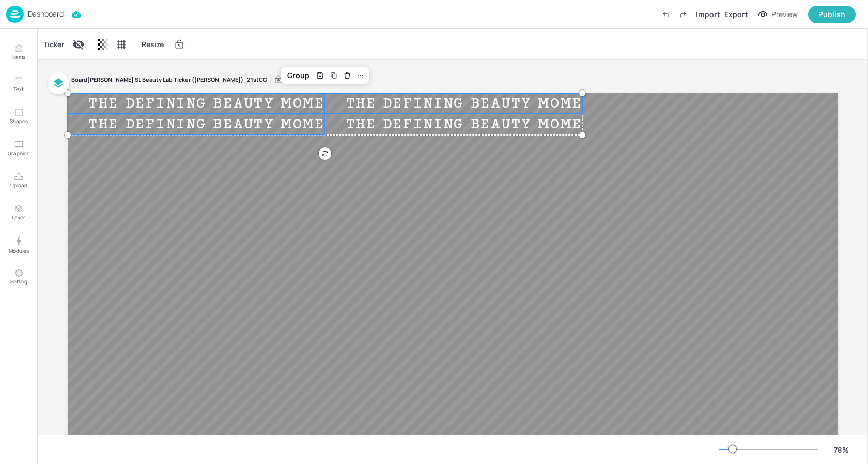
click at [367, 104] on div "THE DEFINING BEAUTY MOMENTS OF OUR GENERATION" at bounding box center [564, 103] width 479 height 17
click at [357, 125] on div "THE DEFINING BEAUTY MOMENTS OF OUR GENERATION" at bounding box center [564, 124] width 479 height 17
click at [54, 47] on div "Ticker" at bounding box center [53, 44] width 25 height 17
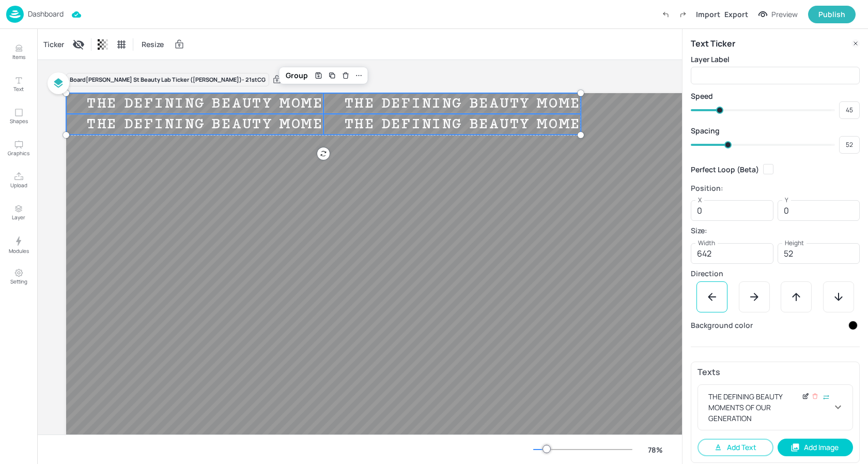
click at [805, 398] on icon at bounding box center [806, 395] width 8 height 7
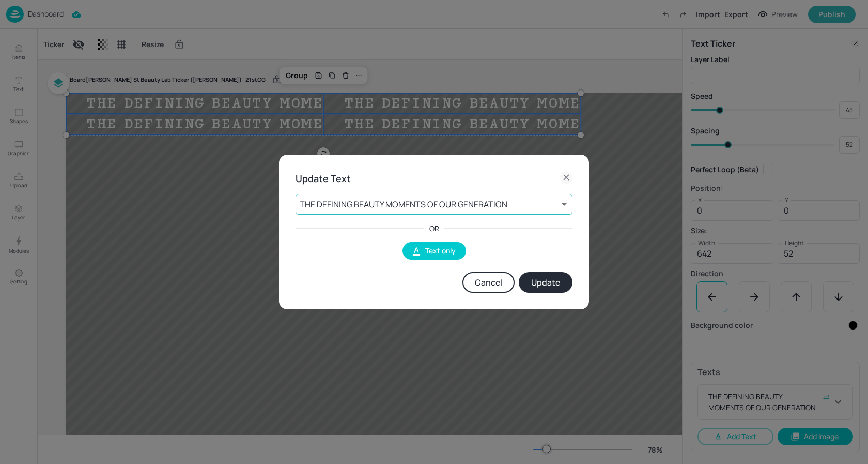
click at [434, 196] on body "Dashboard Import Export Preview Publish Items Text Shapes Graphics Upload Layer…" at bounding box center [434, 232] width 868 height 464
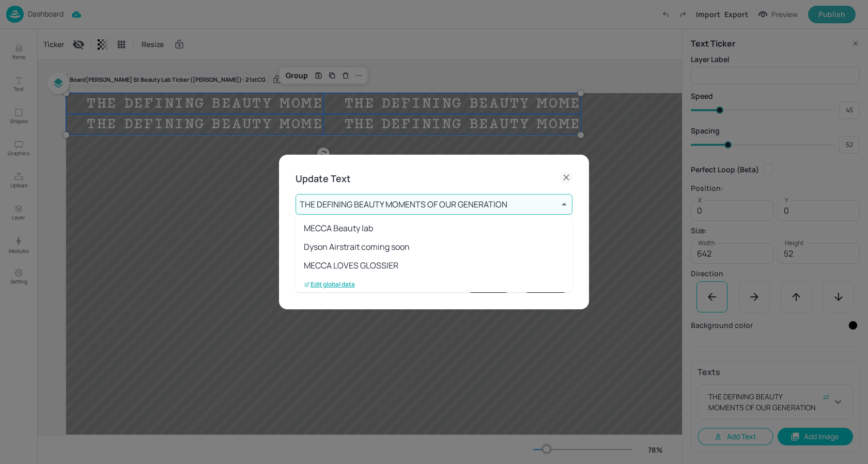
scroll to position [207, 0]
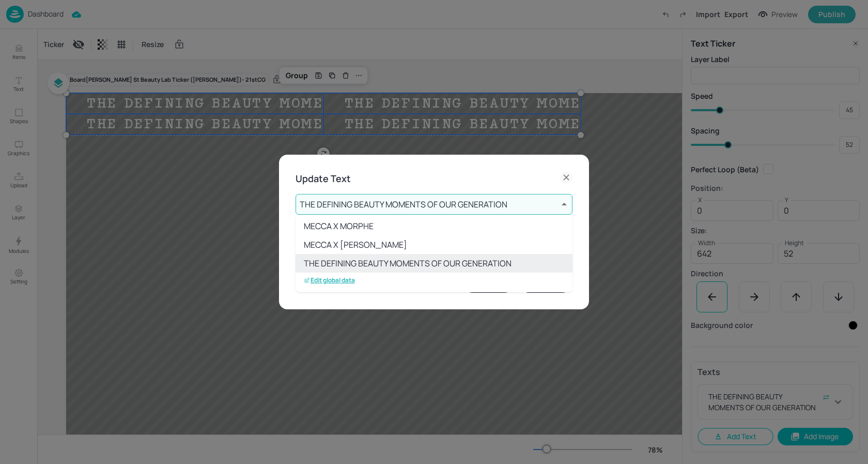
click at [329, 280] on p "Edit global data" at bounding box center [329, 279] width 51 height 7
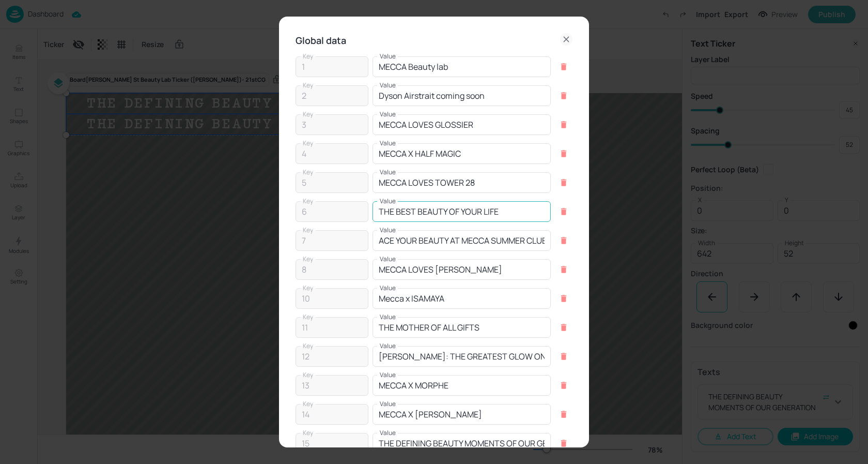
scroll to position [86, 0]
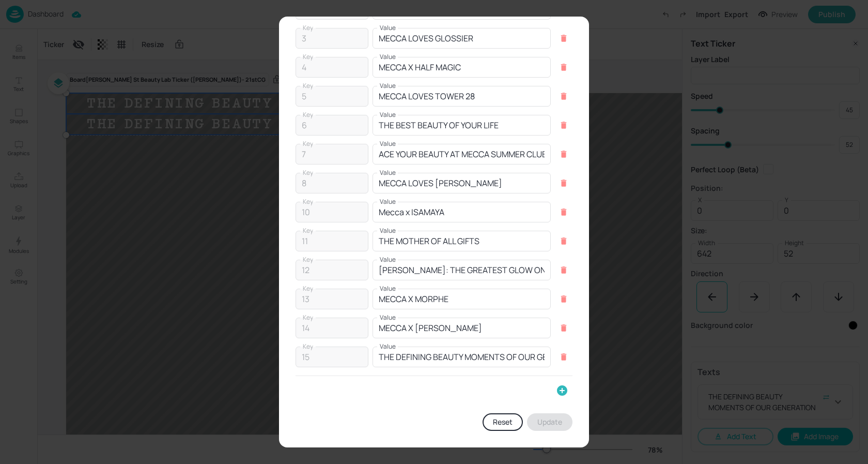
click at [480, 367] on div "Key 1 Key Value MECCA Beauty lab Value Key 2 Key Value Dyson Airstrait coming s…" at bounding box center [434, 168] width 277 height 413
click at [490, 356] on input "THE DEFINING BEAUTY MOMENTS OF OUR GENERATION" at bounding box center [462, 356] width 178 height 21
paste input "MECCA ARCHIVE IS NOW OPEN"
click at [539, 417] on button "Update" at bounding box center [549, 422] width 45 height 18
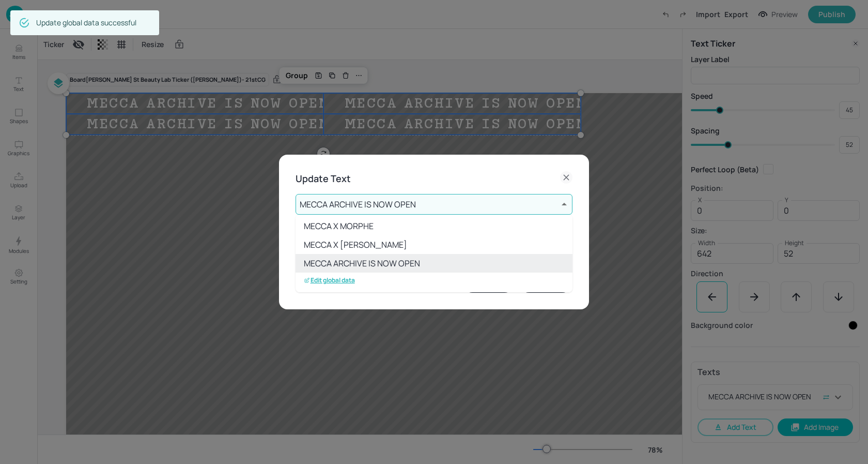
click at [390, 197] on div at bounding box center [434, 232] width 868 height 464
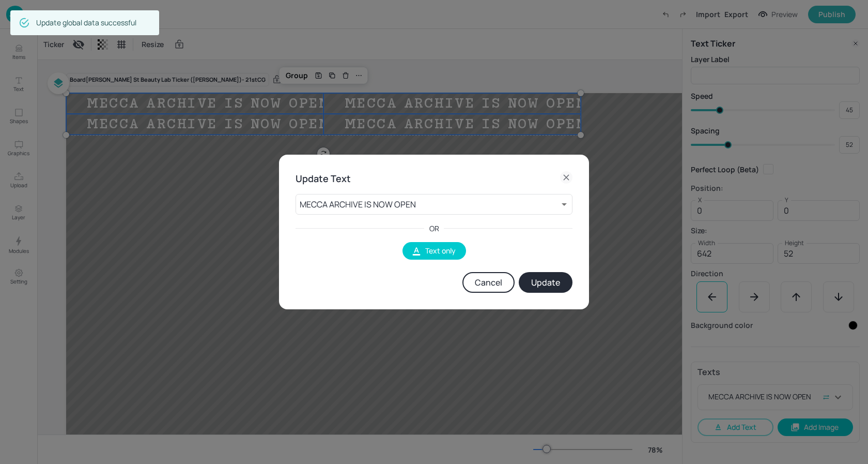
drag, startPoint x: 543, startPoint y: 280, endPoint x: 526, endPoint y: 280, distance: 17.1
click at [543, 280] on button "Update" at bounding box center [546, 282] width 54 height 21
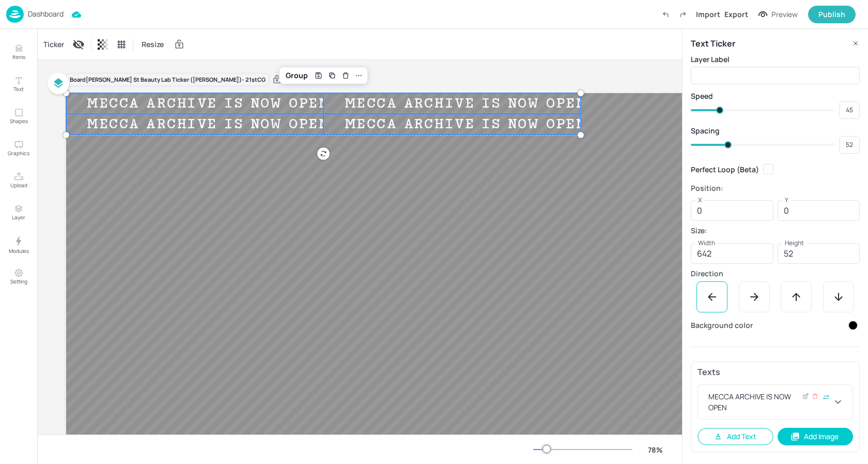
click at [839, 402] on icon at bounding box center [838, 401] width 6 height 4
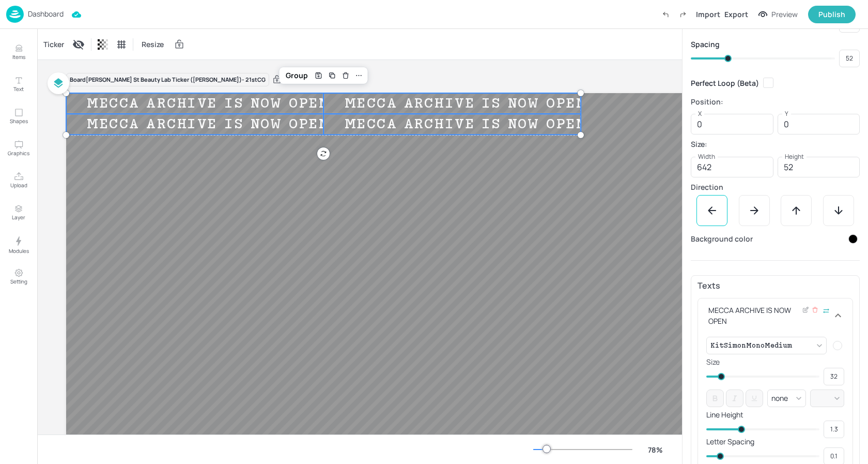
scroll to position [144, 0]
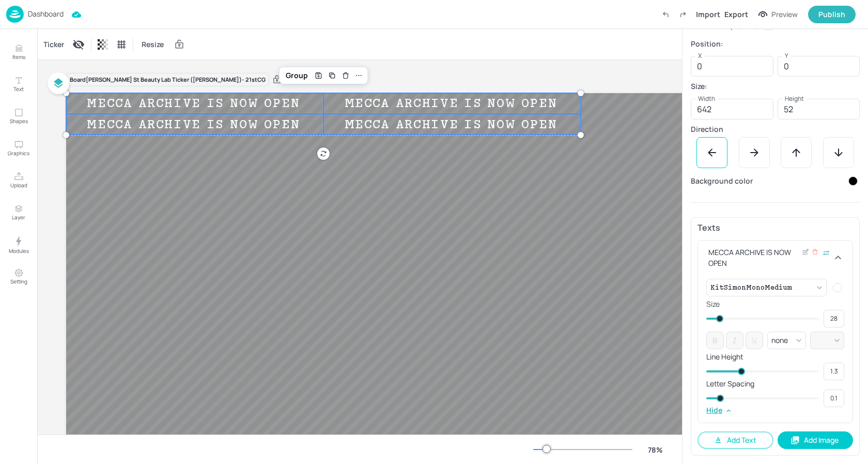
drag, startPoint x: 725, startPoint y: 320, endPoint x: 719, endPoint y: 320, distance: 5.7
click at [719, 320] on span at bounding box center [719, 318] width 7 height 7
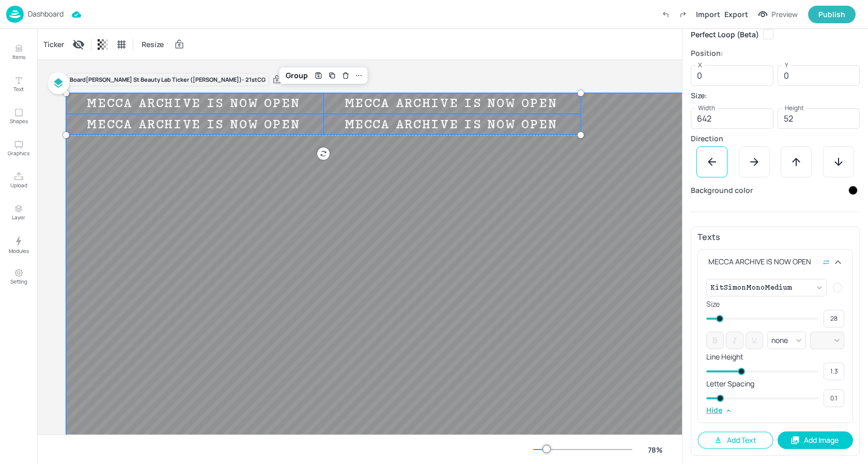
scroll to position [135, 0]
click at [514, 48] on div "Ticker Resize" at bounding box center [359, 44] width 645 height 30
click at [53, 17] on p "Dashboard" at bounding box center [46, 13] width 36 height 7
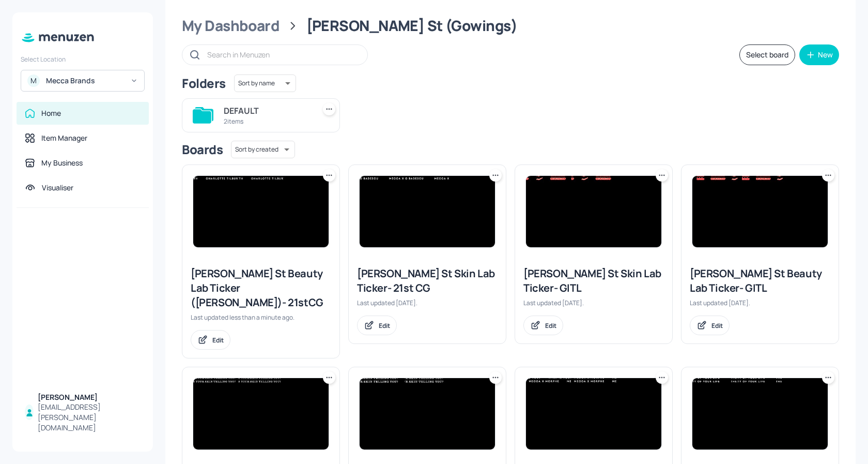
scroll to position [22, 0]
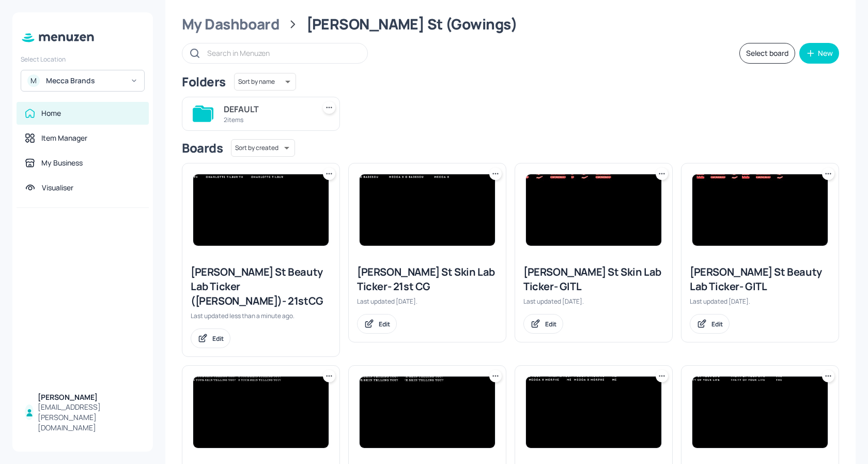
click at [468, 177] on img at bounding box center [427, 209] width 135 height 71
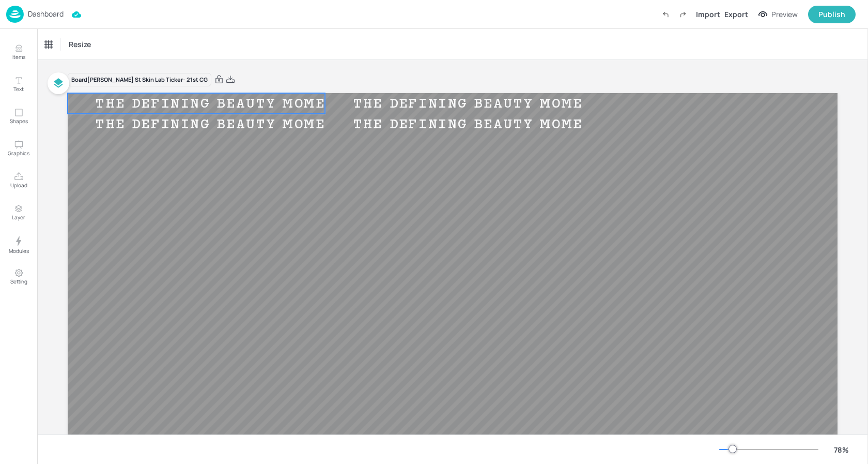
click at [278, 110] on div "THE DEFINING BEAUTY MOMENTS OF OUR GENERATION THE DEFINING BEAUTY MOMENTS OF OU…" at bounding box center [453, 309] width 770 height 433
click at [260, 128] on div "THE DEFINING BEAUTY MOMENTS OF OUR GENERATION" at bounding box center [308, 124] width 481 height 16
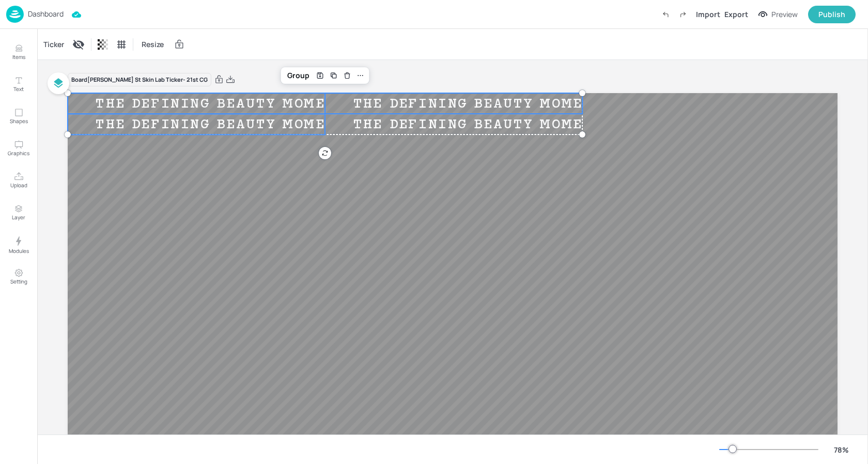
click at [411, 99] on div "THE DEFINING BEAUTY MOMENTS OF OUR GENERATION" at bounding box center [565, 104] width 481 height 16
click at [388, 124] on div "THE DEFINING BEAUTY MOMENTS OF OUR GENERATION" at bounding box center [565, 124] width 481 height 16
click at [48, 44] on div "Ticker" at bounding box center [53, 44] width 25 height 17
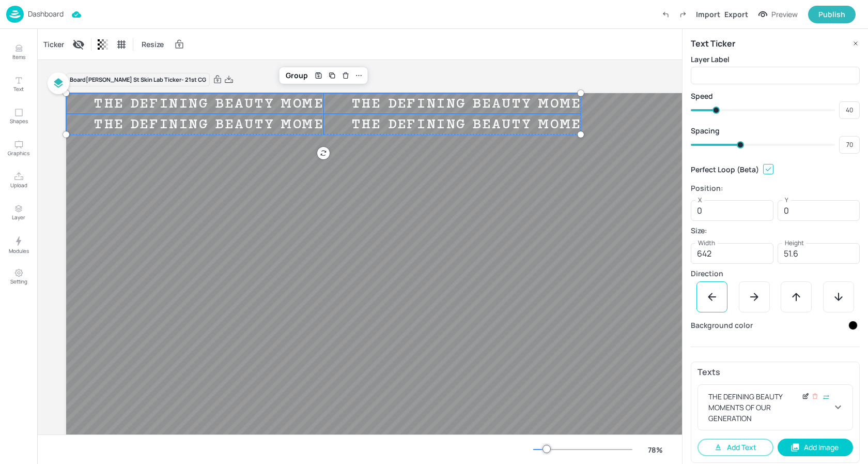
click at [805, 395] on icon at bounding box center [806, 395] width 8 height 7
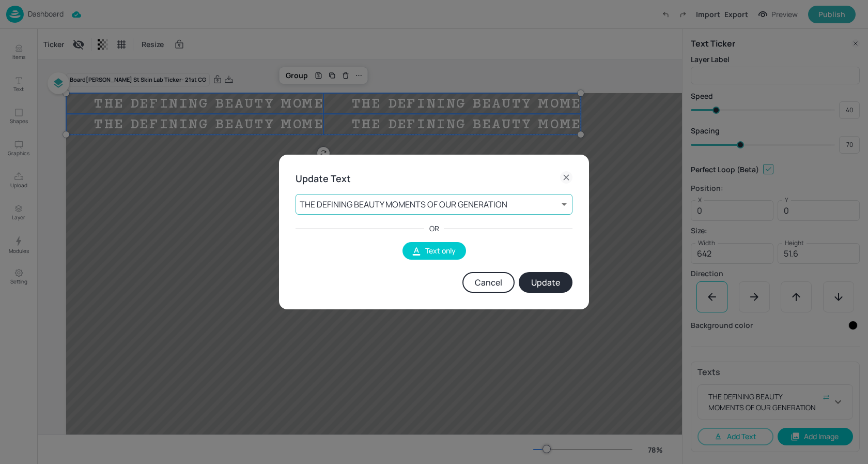
click at [408, 206] on body "Dashboard Import Export Preview Publish Items Text Shapes Graphics Upload Layer…" at bounding box center [434, 232] width 868 height 464
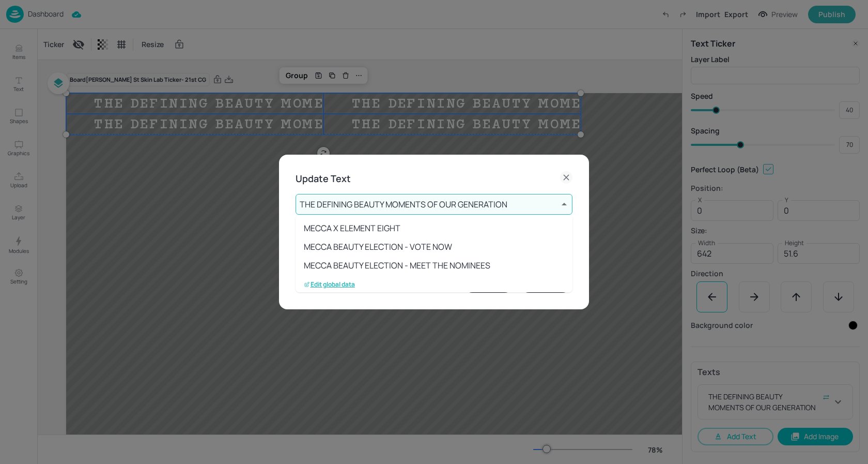
scroll to position [114, 0]
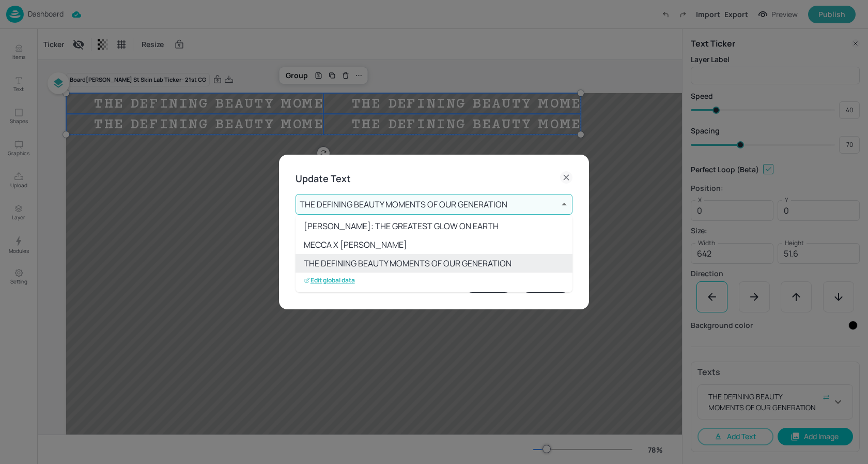
click at [334, 281] on p "Edit global data" at bounding box center [329, 279] width 51 height 7
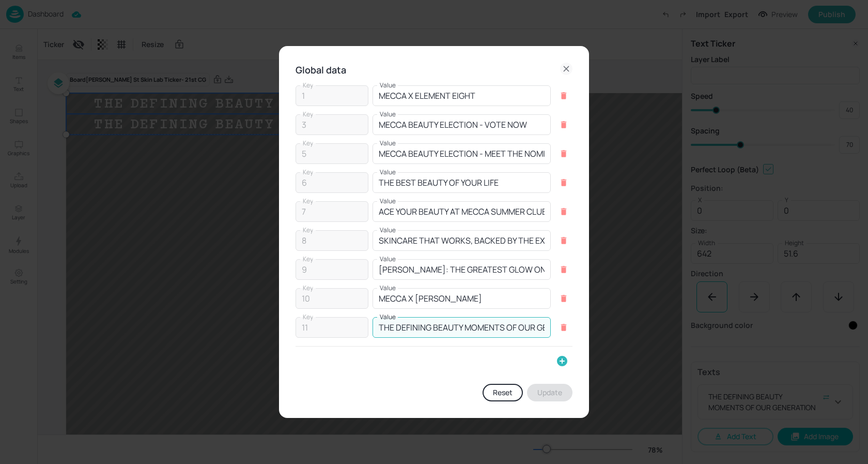
click at [490, 329] on input "THE DEFINING BEAUTY MOMENTS OF OUR GENERATION" at bounding box center [462, 327] width 178 height 21
paste input "MECCA ARCHIVE IS NOW OPEN"
click at [544, 391] on button "Update" at bounding box center [549, 392] width 45 height 18
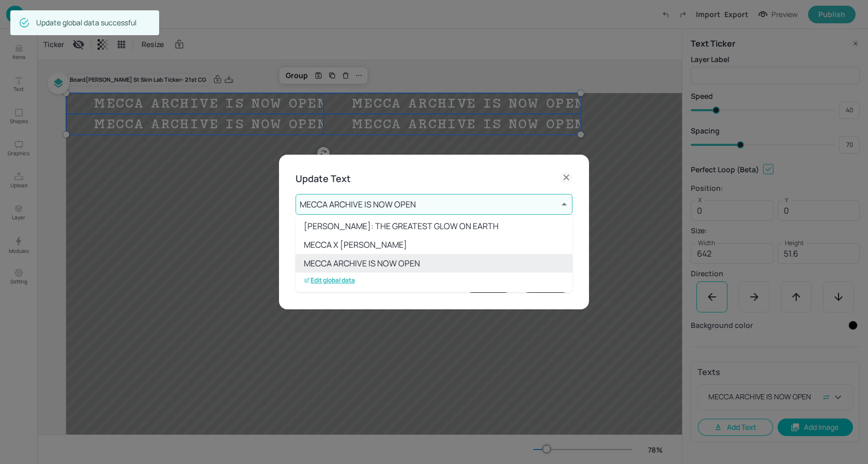
click at [417, 206] on div at bounding box center [434, 232] width 868 height 464
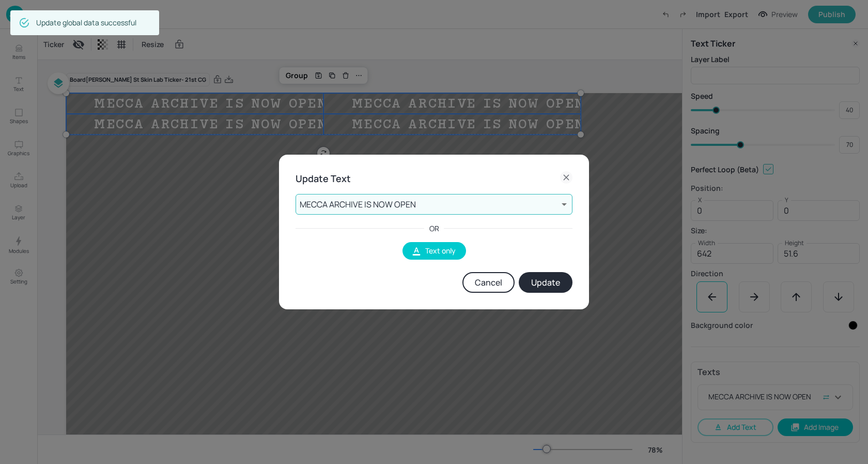
click at [557, 281] on button "Update" at bounding box center [546, 282] width 54 height 21
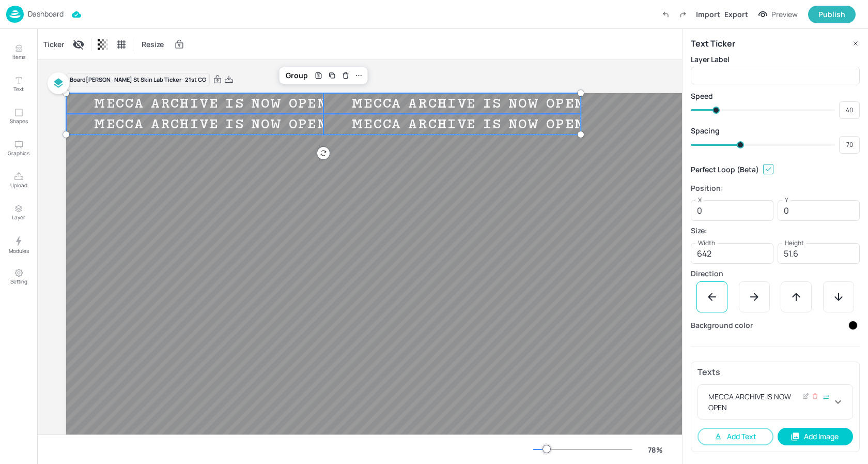
click at [840, 404] on icon at bounding box center [838, 401] width 12 height 12
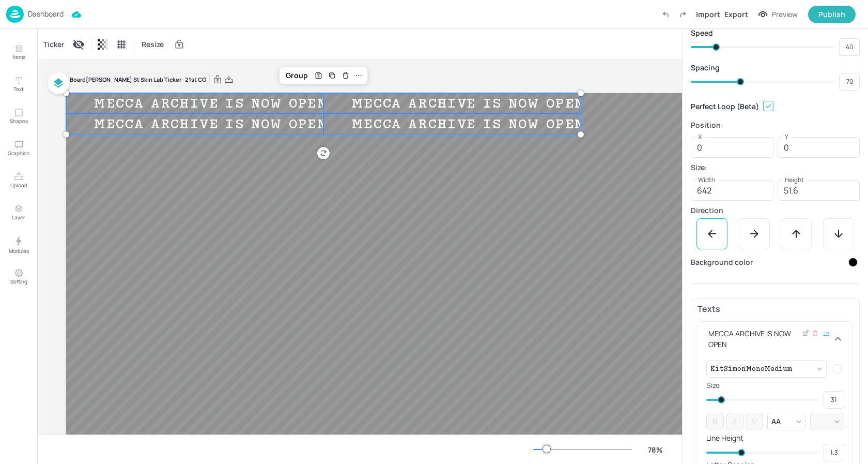
scroll to position [66, 0]
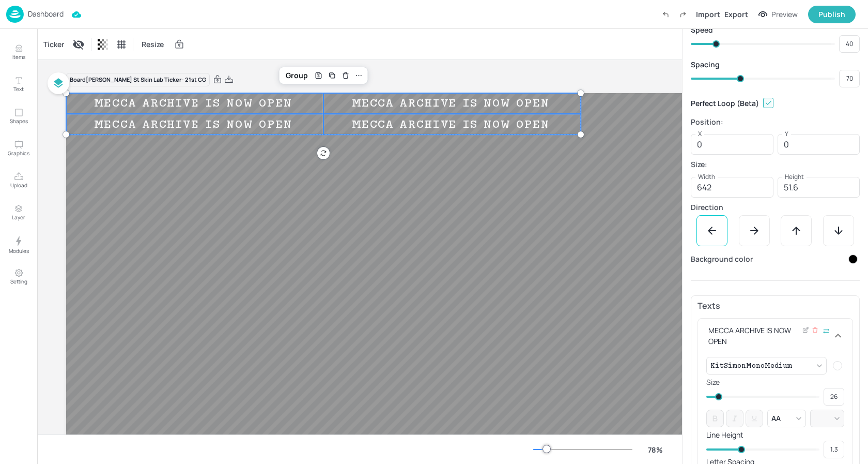
click at [719, 397] on span at bounding box center [718, 396] width 7 height 7
click at [719, 395] on span at bounding box center [719, 396] width 7 height 7
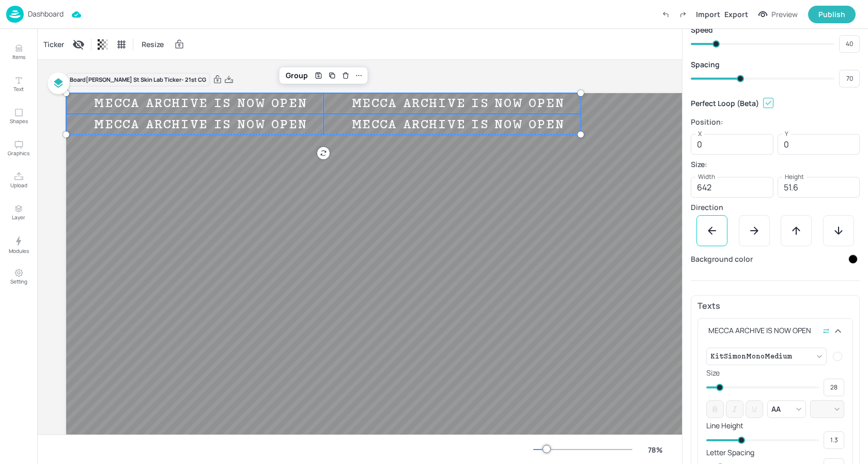
click at [579, 51] on div "Ticker Resize" at bounding box center [359, 44] width 645 height 30
click at [43, 11] on p "Dashboard" at bounding box center [46, 13] width 36 height 7
click at [426, 44] on div "Ticker Resize" at bounding box center [359, 44] width 645 height 30
click at [47, 11] on p "Dashboard" at bounding box center [46, 13] width 36 height 7
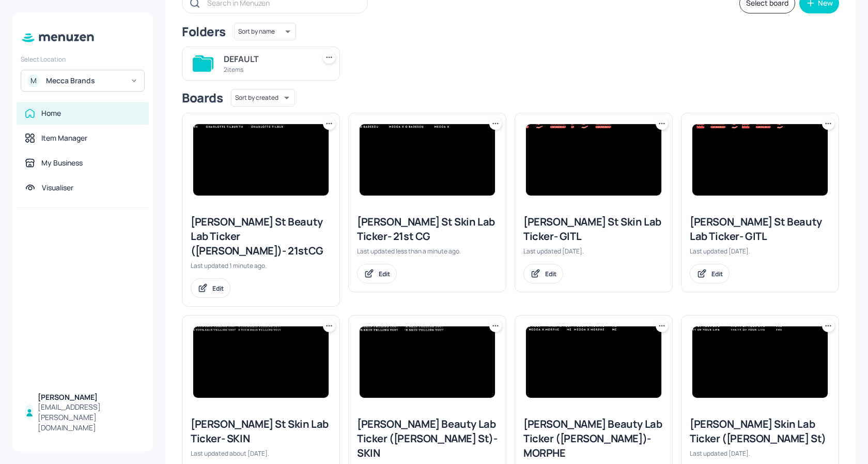
scroll to position [74, 0]
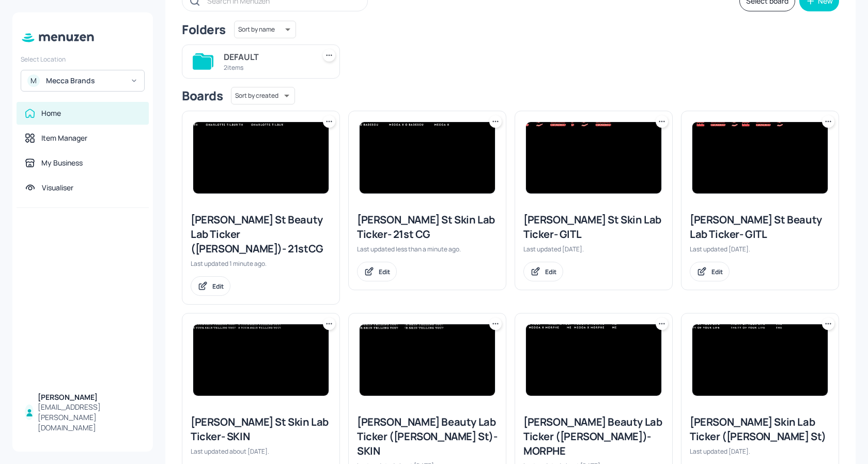
click at [267, 161] on img at bounding box center [260, 157] width 135 height 71
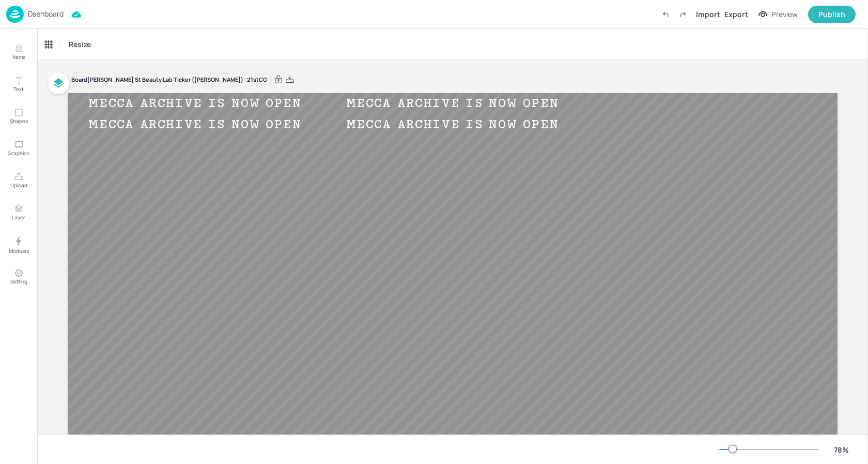
click at [58, 20] on div "Dashboard" at bounding box center [34, 14] width 57 height 17
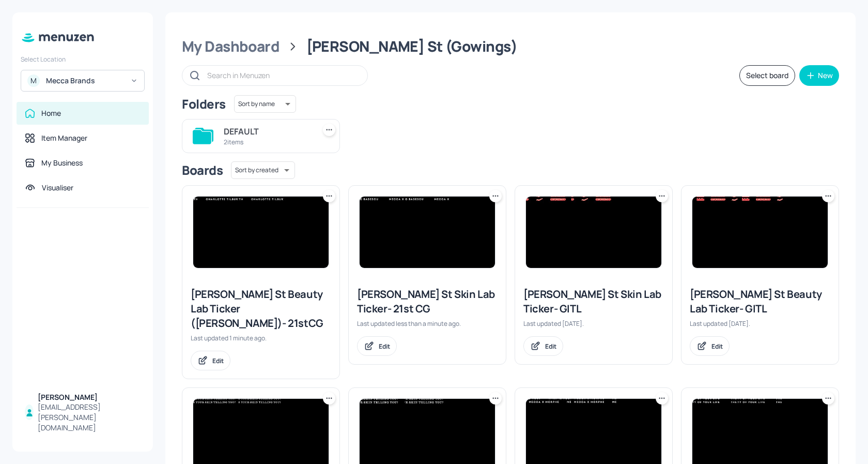
click at [423, 237] on img at bounding box center [427, 231] width 135 height 71
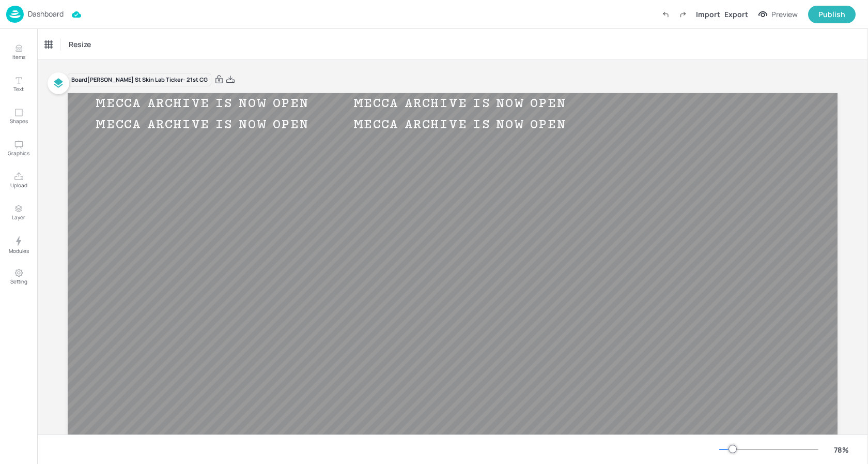
click at [30, 19] on div "Dashboard" at bounding box center [34, 14] width 57 height 17
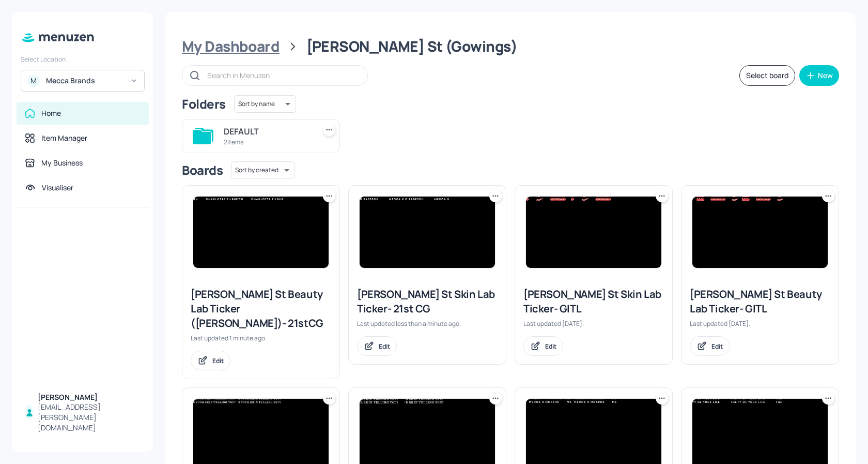
click at [245, 45] on div "My Dashboard" at bounding box center [231, 46] width 98 height 19
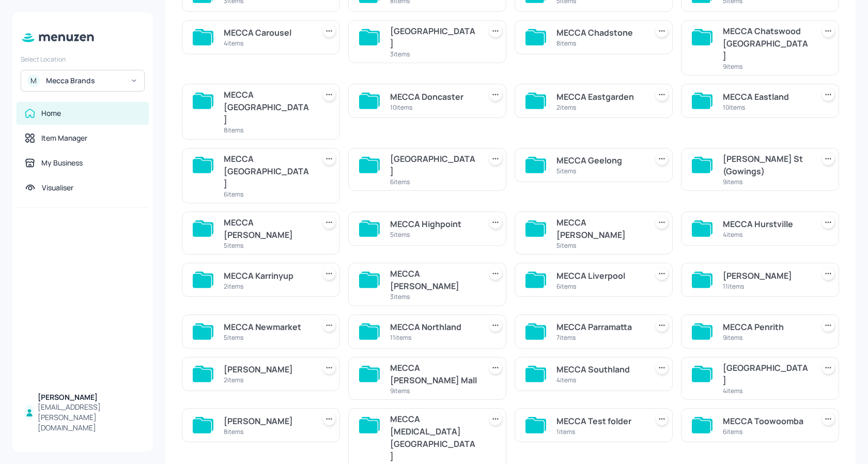
scroll to position [144, 0]
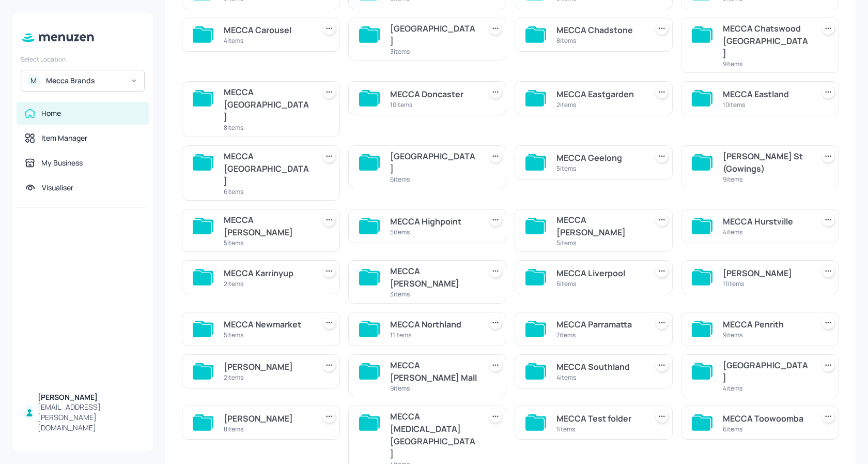
click at [281, 213] on div "MECCA [PERSON_NAME]" at bounding box center [267, 225] width 87 height 25
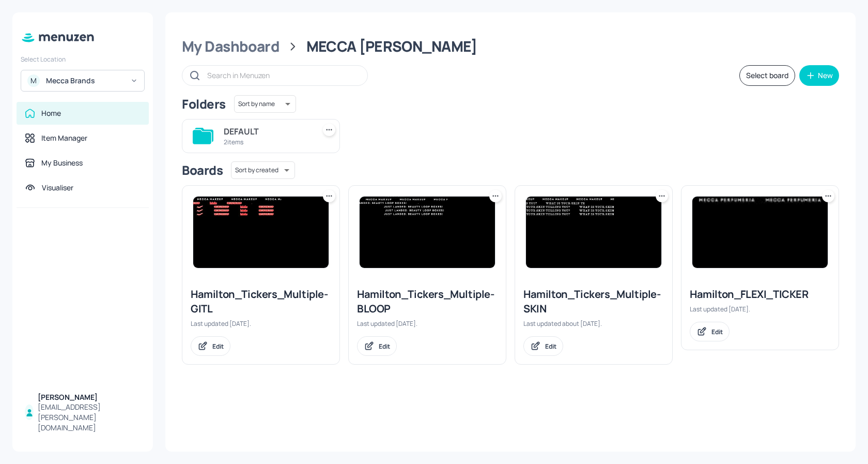
click at [496, 198] on icon at bounding box center [495, 196] width 10 height 10
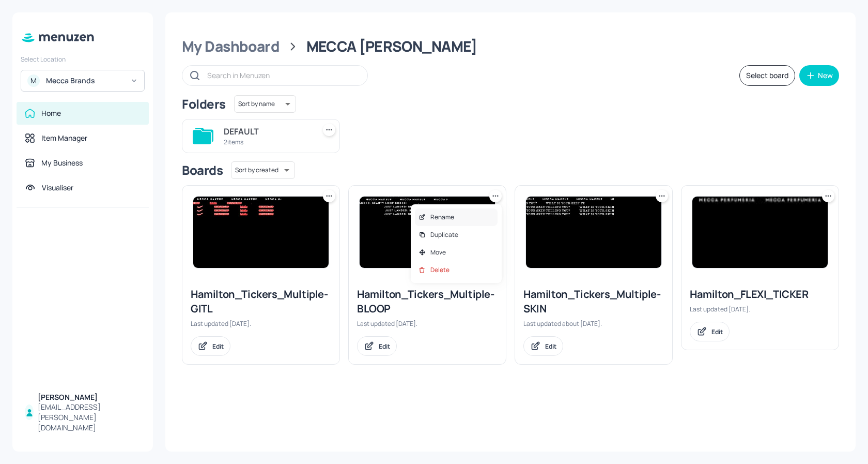
click at [455, 213] on div "Rename" at bounding box center [456, 217] width 83 height 18
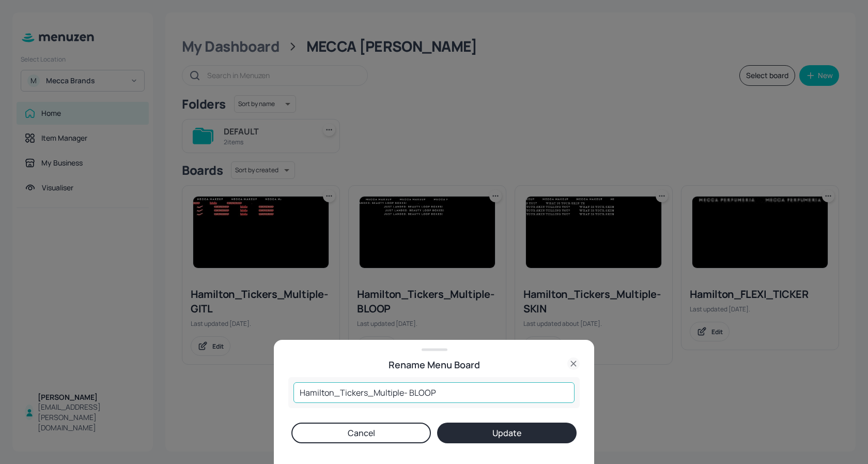
drag, startPoint x: 450, startPoint y: 387, endPoint x: 430, endPoint y: 371, distance: 25.7
click at [450, 387] on input "Hamilton_Tickers_Multiple- BLOOP" at bounding box center [434, 392] width 281 height 21
click at [463, 427] on button "Update" at bounding box center [507, 432] width 140 height 21
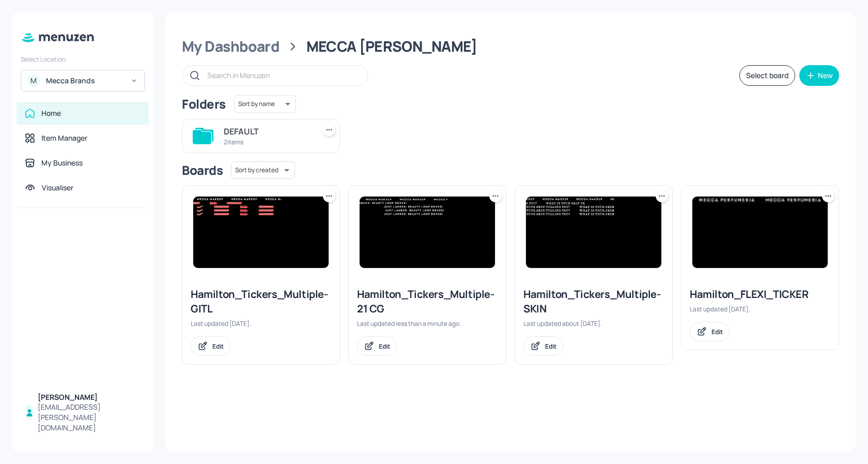
click at [430, 233] on img at bounding box center [427, 231] width 135 height 71
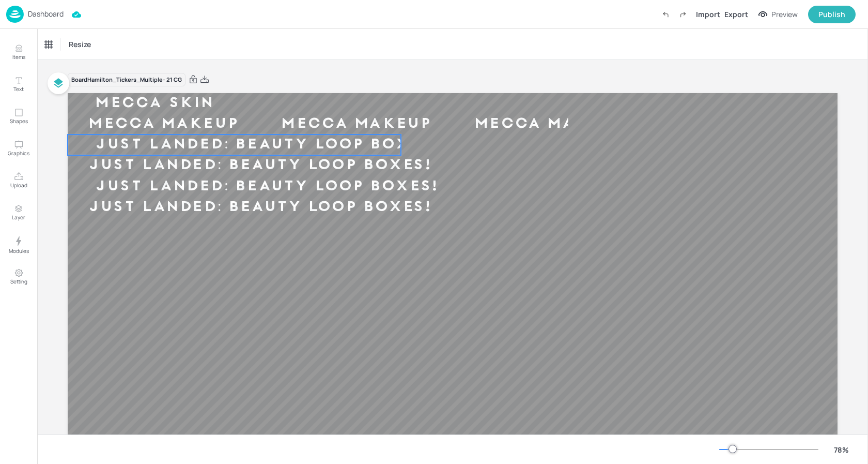
click at [288, 150] on div "JUST LANDED: BEAUTY LOOP BOXES!" at bounding box center [268, 144] width 400 height 19
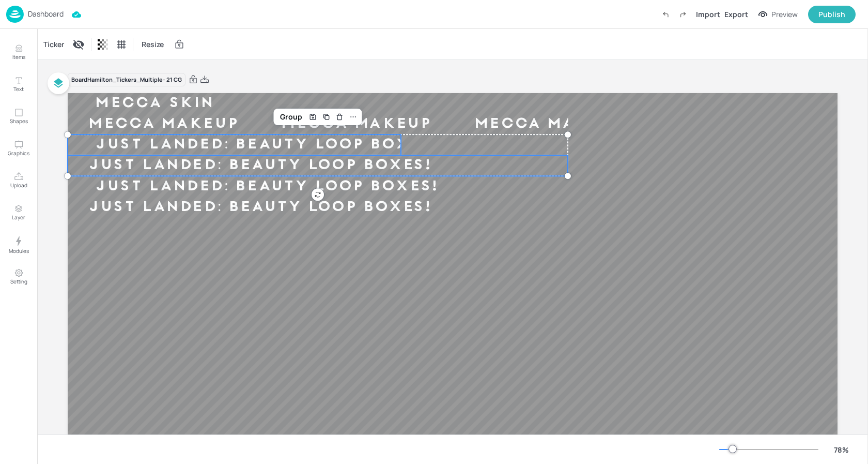
click at [268, 167] on div "JUST LANDED: BEAUTY LOOP BOXES!" at bounding box center [261, 165] width 386 height 19
click at [289, 191] on div "JUST LANDED: BEAUTY LOOP BOXES!" at bounding box center [268, 186] width 400 height 19
click at [269, 208] on div "JUST LANDED: BEAUTY LOOP BOXES!" at bounding box center [261, 206] width 386 height 19
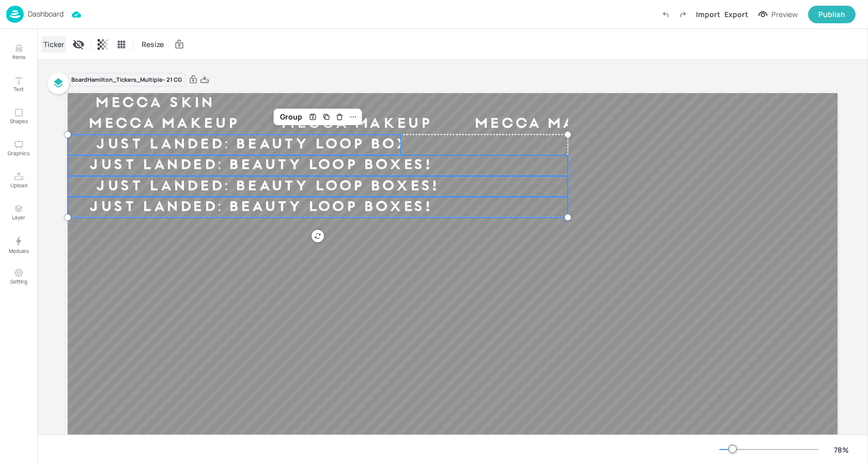
click at [54, 43] on div "Ticker" at bounding box center [53, 44] width 25 height 17
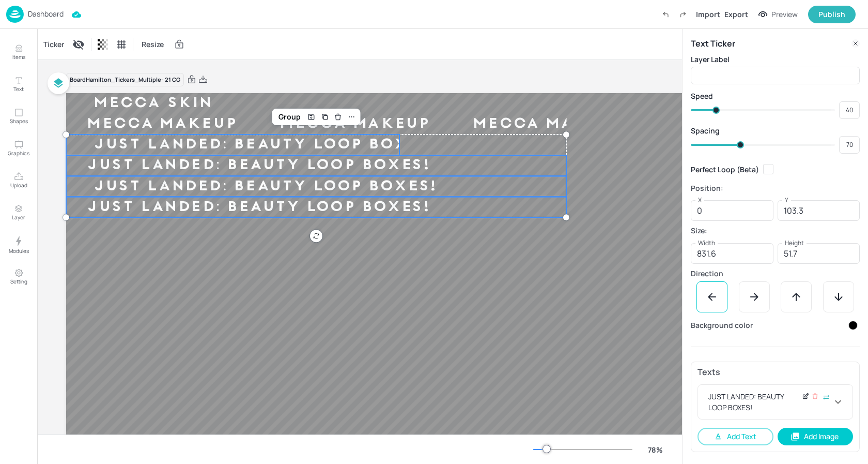
click at [805, 395] on icon at bounding box center [807, 395] width 4 height 4
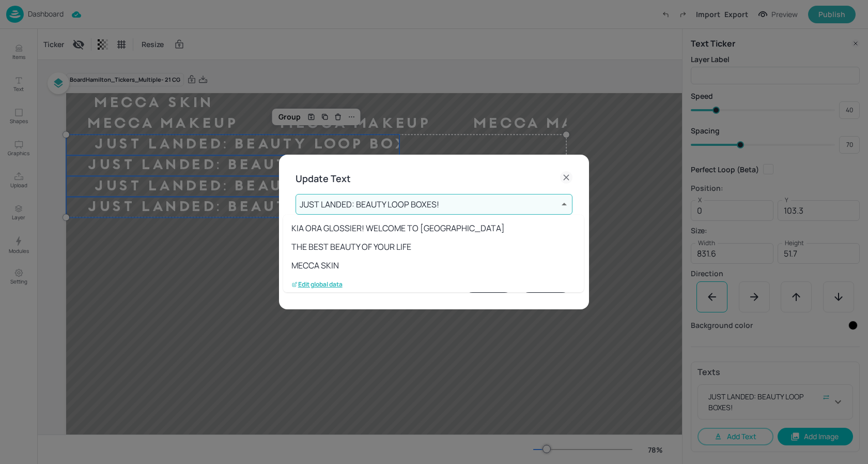
click at [435, 207] on body "Dashboard Import Export Preview Publish Items Text Shapes Graphics Upload Layer…" at bounding box center [434, 232] width 868 height 464
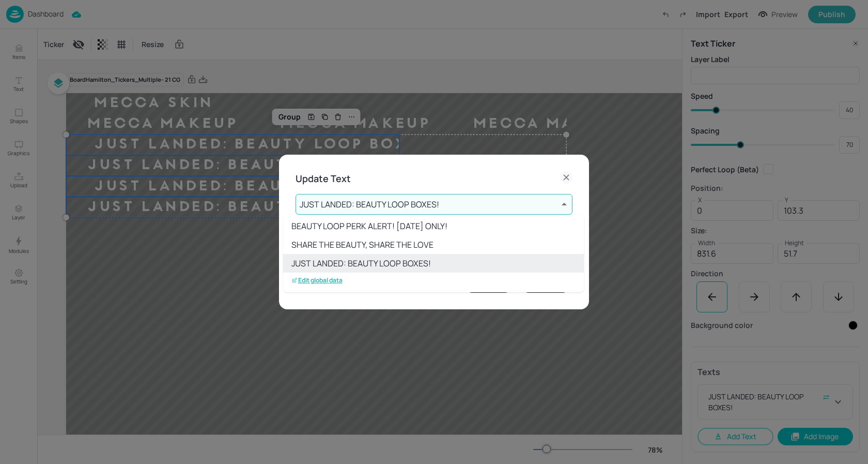
click at [318, 283] on p "Edit global data" at bounding box center [316, 279] width 51 height 7
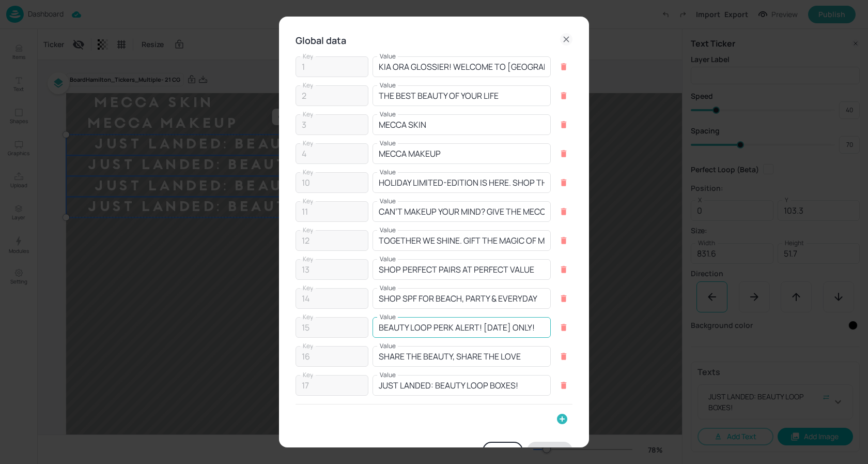
scroll to position [28, 0]
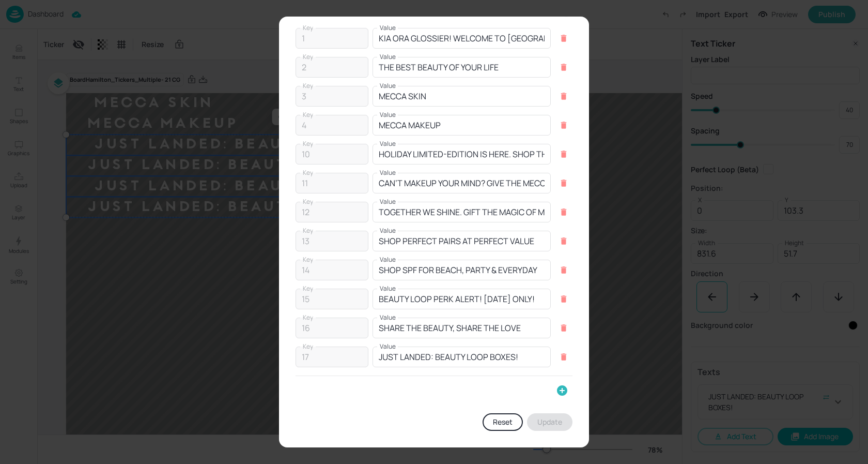
drag, startPoint x: 557, startPoint y: 390, endPoint x: 339, endPoint y: 382, distance: 217.7
click at [556, 389] on icon "button" at bounding box center [562, 390] width 12 height 12
click at [319, 393] on input "Key" at bounding box center [330, 394] width 68 height 21
click at [397, 395] on input "Value" at bounding box center [450, 394] width 166 height 21
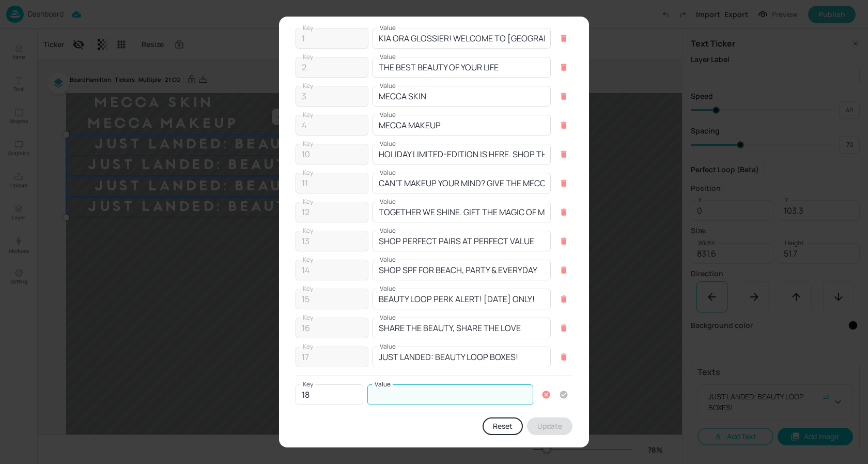
paste input "MECCA ARCHIVE IS NOW OPEN"
click at [561, 393] on icon "button" at bounding box center [564, 394] width 8 height 8
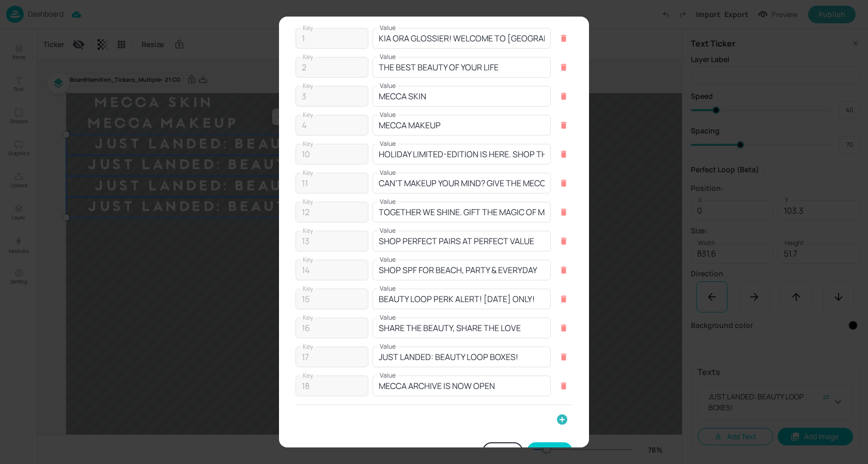
scroll to position [57, 0]
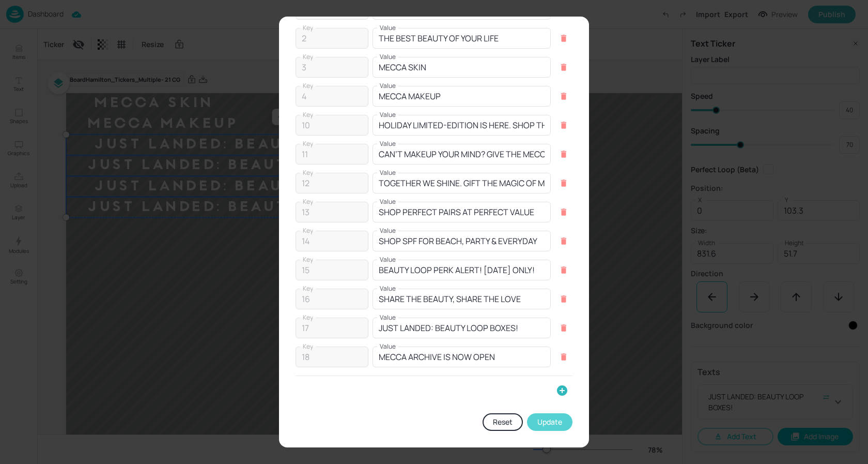
click at [554, 423] on button "Update" at bounding box center [549, 422] width 45 height 18
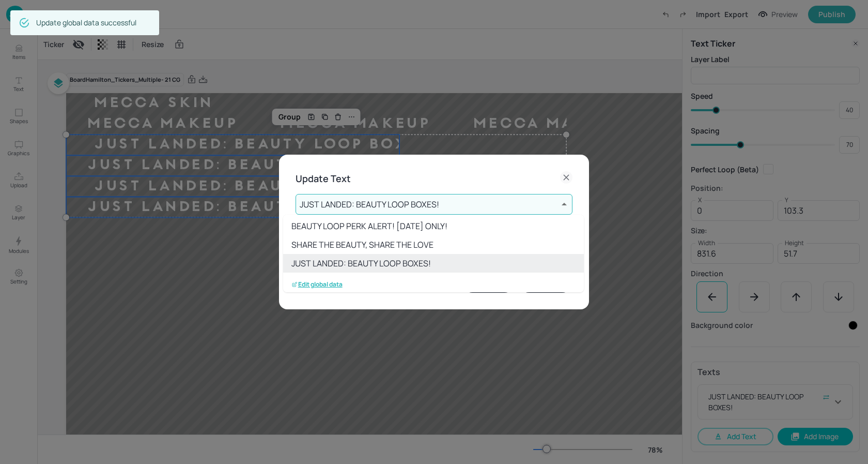
scroll to position [188, 0]
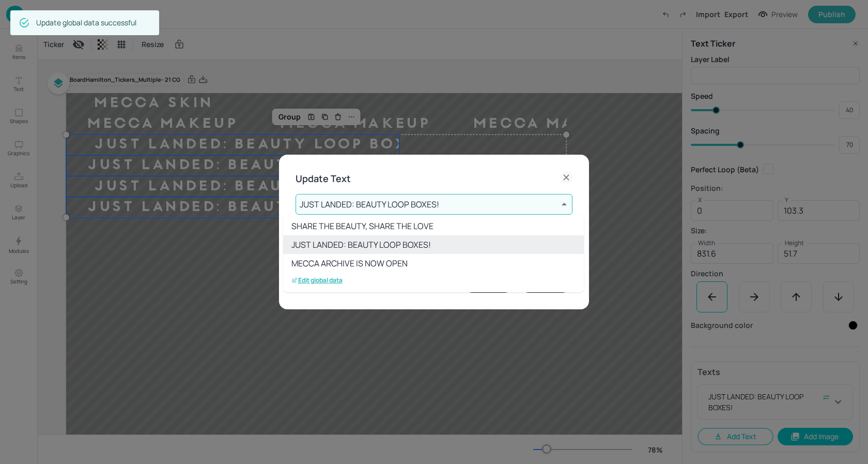
click at [376, 259] on li "MECCA ARCHIVE IS NOW OPEN" at bounding box center [433, 263] width 301 height 19
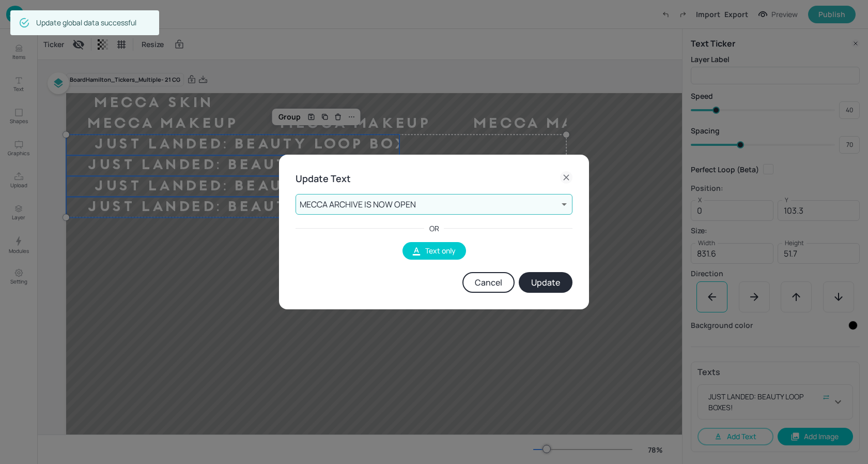
click at [541, 281] on button "Update" at bounding box center [546, 282] width 54 height 21
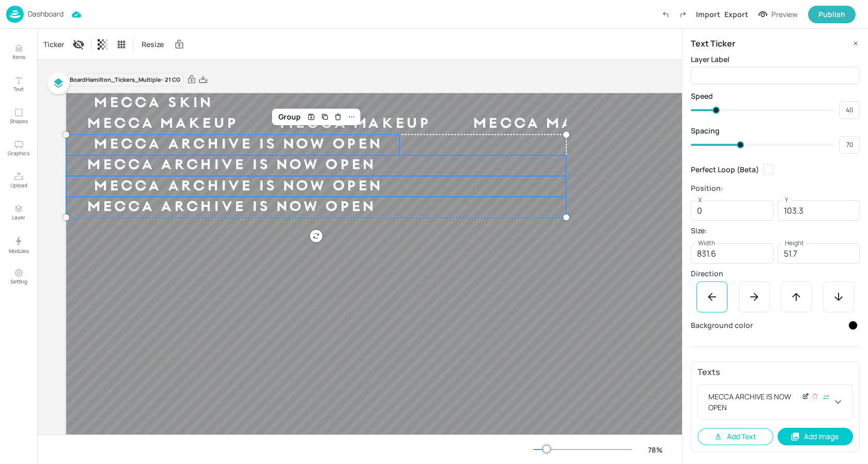
click at [808, 397] on icon at bounding box center [806, 395] width 8 height 7
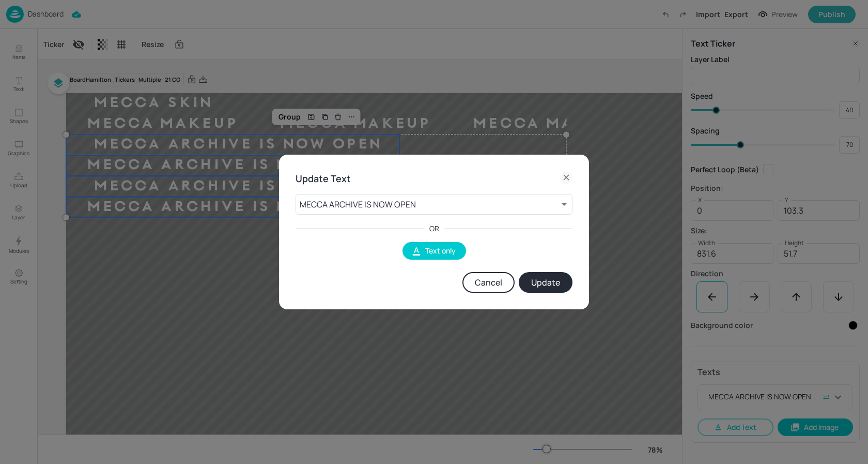
drag, startPoint x: 479, startPoint y: 283, endPoint x: 676, endPoint y: 327, distance: 202.1
click at [480, 283] on button "Cancel" at bounding box center [489, 282] width 52 height 21
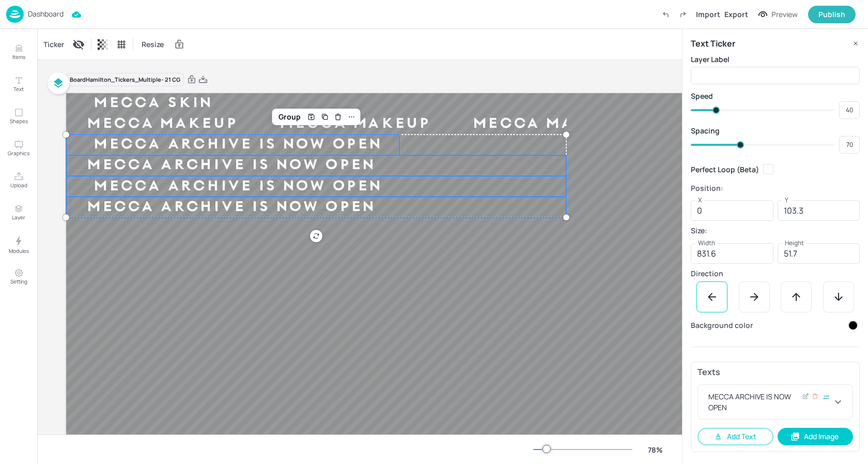
click at [836, 397] on icon at bounding box center [838, 401] width 12 height 12
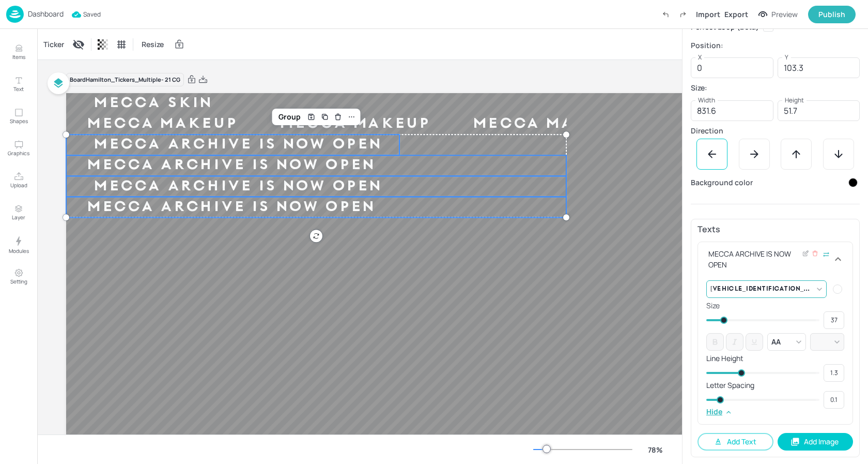
click at [793, 288] on body "Dashboard Saved Import Export Preview Publish Items Text Shapes Graphics Upload…" at bounding box center [434, 232] width 868 height 464
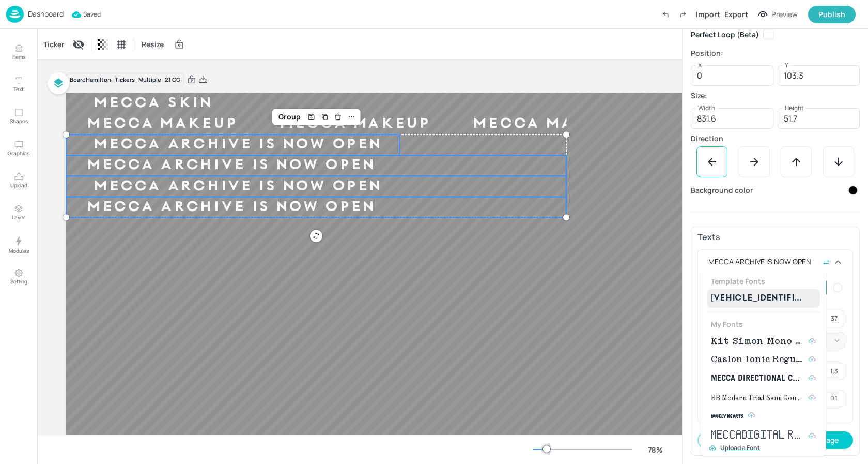
click at [760, 342] on span "Kit Simon Mono Medium" at bounding box center [757, 341] width 93 height 12
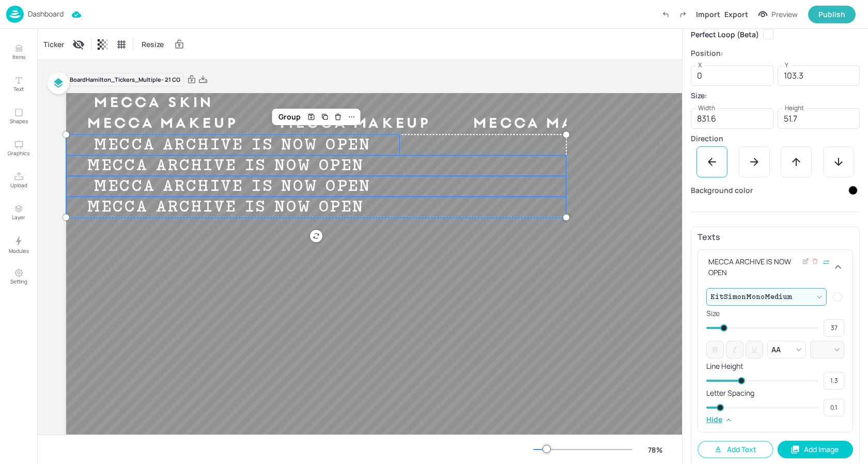
scroll to position [144, 0]
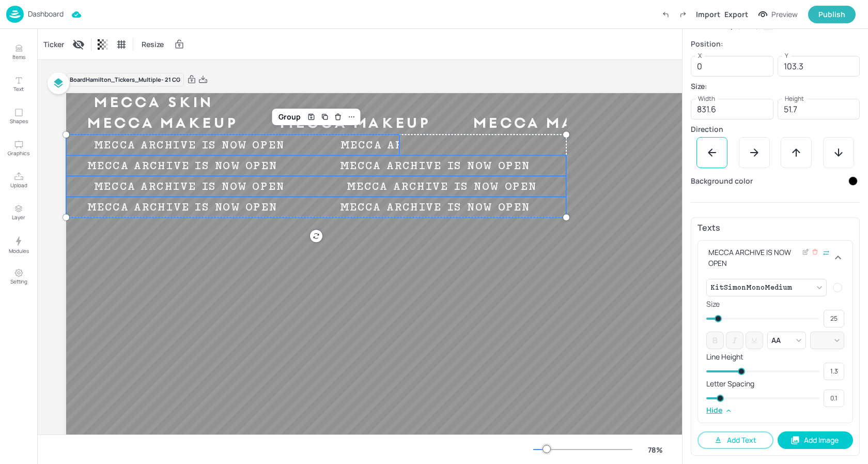
click at [718, 318] on span at bounding box center [718, 318] width 7 height 7
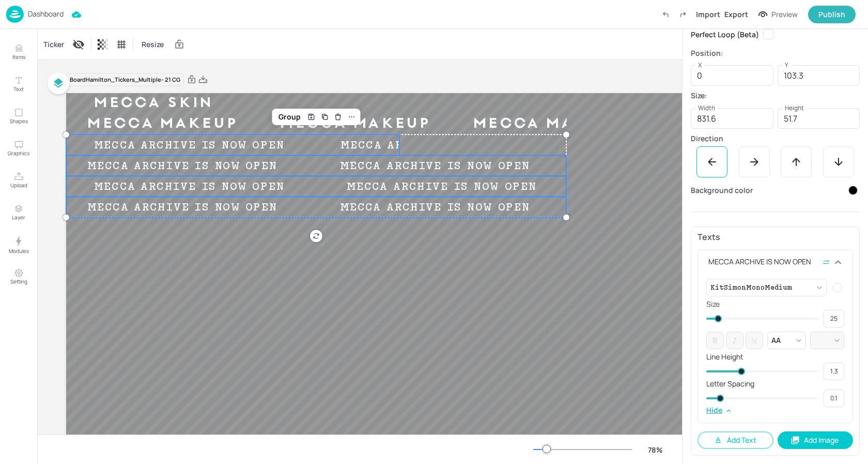
scroll to position [135, 0]
click at [408, 35] on div "Ticker Resize" at bounding box center [359, 44] width 645 height 30
click at [416, 36] on div "Ticker Resize" at bounding box center [359, 44] width 645 height 30
click at [53, 15] on p "Dashboard" at bounding box center [46, 13] width 36 height 7
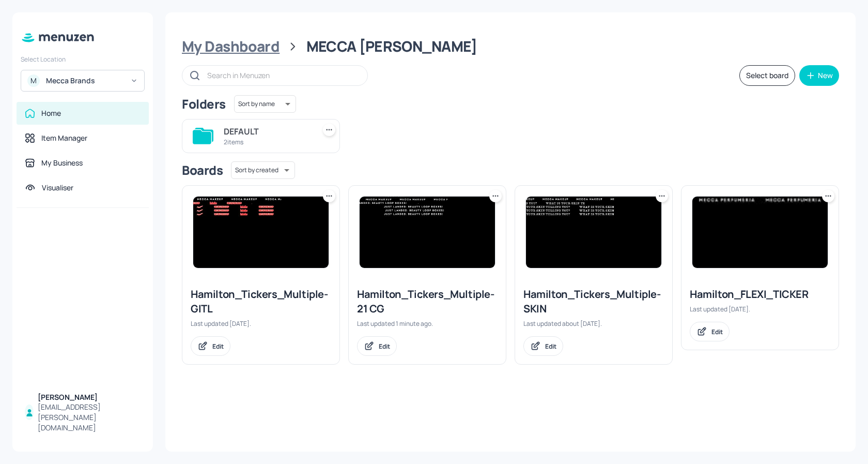
click at [257, 50] on div "My Dashboard" at bounding box center [231, 46] width 98 height 19
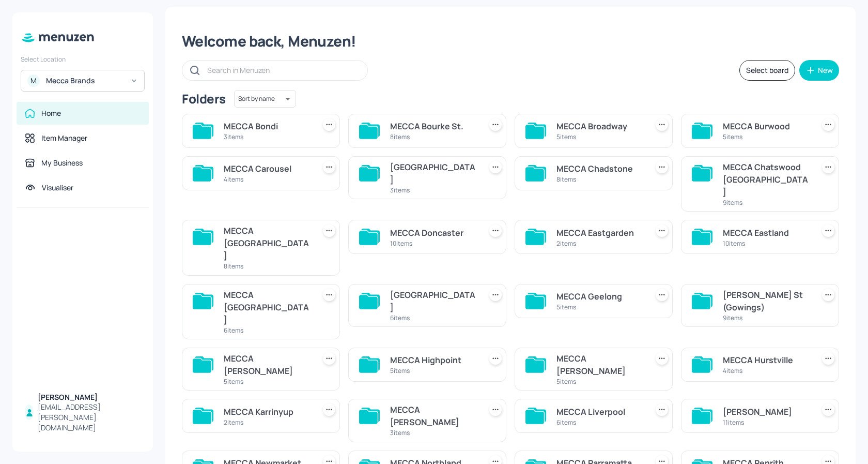
scroll to position [6, 0]
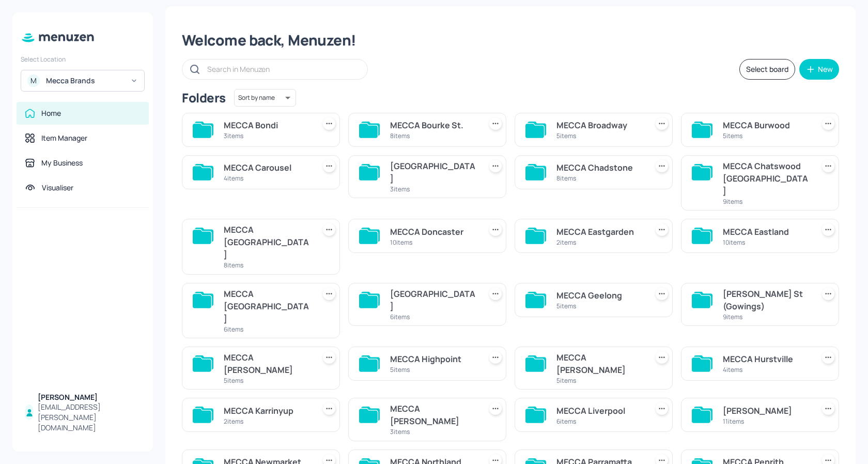
click at [406, 352] on div "MECCA Highpoint" at bounding box center [433, 358] width 87 height 12
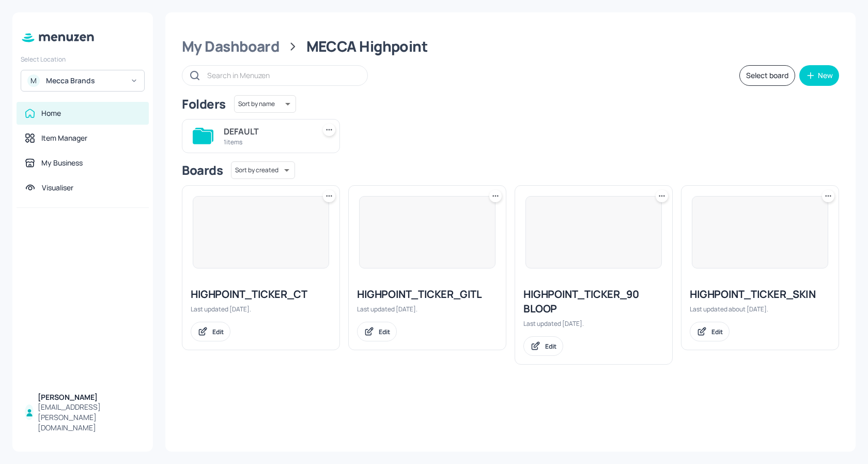
scroll to position [0, 0]
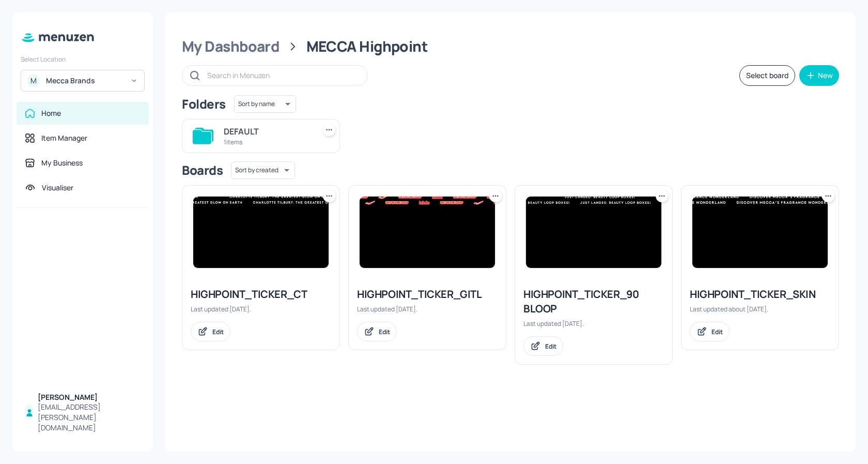
click at [331, 196] on icon at bounding box center [329, 196] width 10 height 10
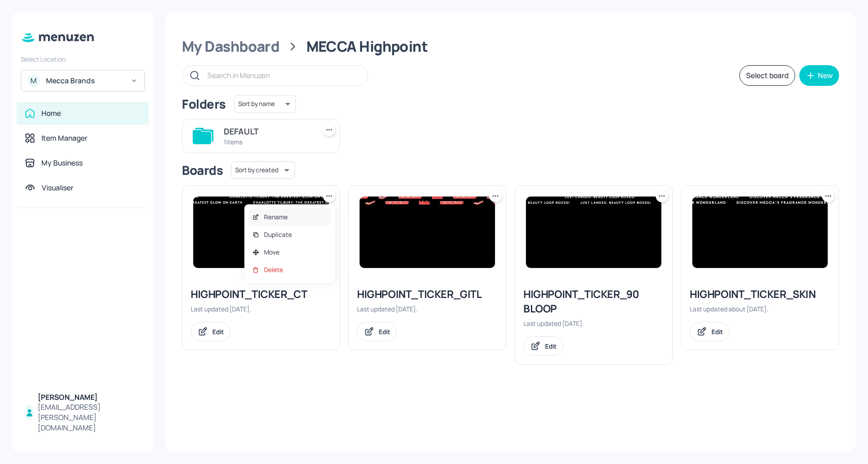
click at [292, 215] on div "Rename" at bounding box center [290, 217] width 83 height 18
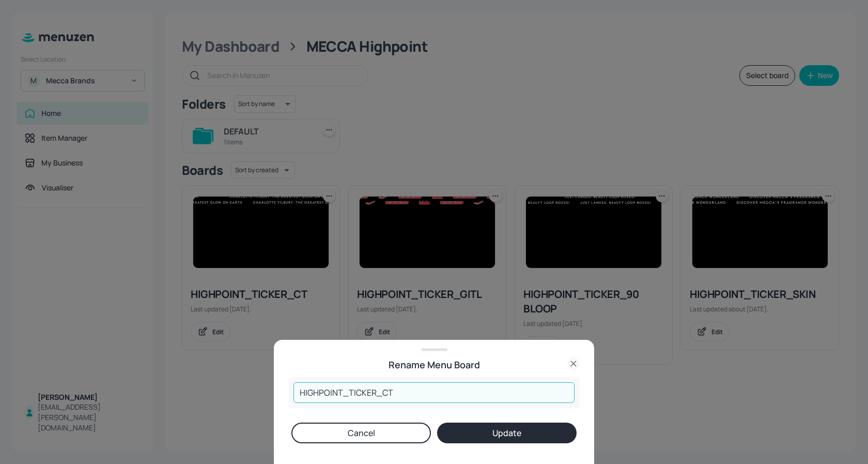
click at [428, 393] on input "HIGHPOINT_TICKER_CT" at bounding box center [434, 392] width 281 height 21
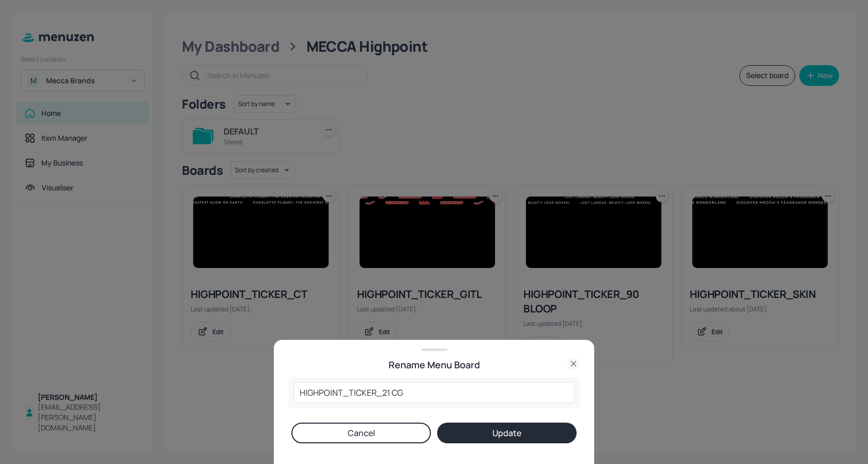
click at [482, 439] on button "Update" at bounding box center [507, 432] width 140 height 21
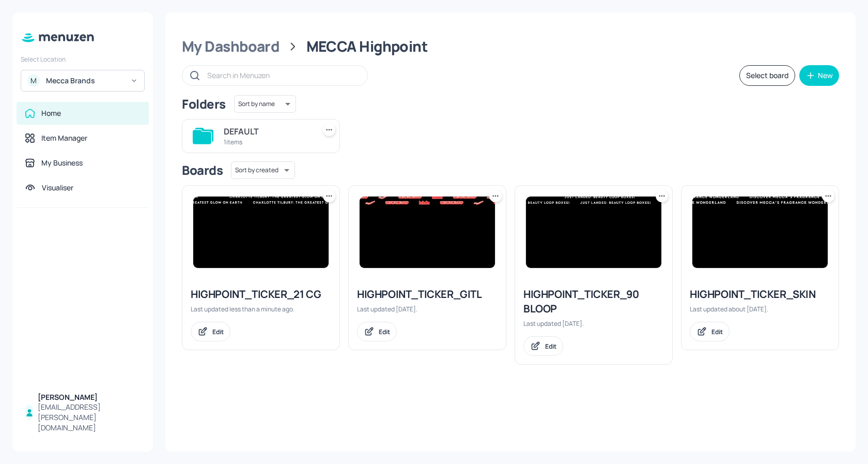
click at [283, 247] on img at bounding box center [260, 231] width 135 height 71
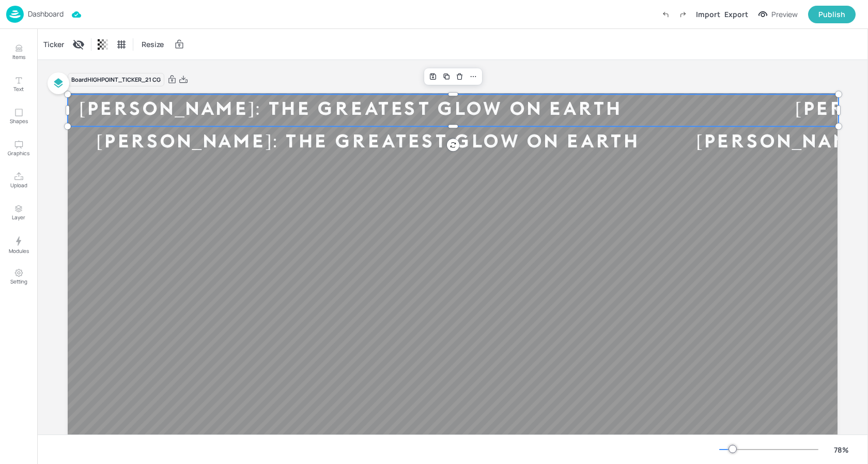
click at [340, 111] on div "[PERSON_NAME]: THE GREATEST GLOW ON EARTH" at bounding box center [350, 110] width 565 height 24
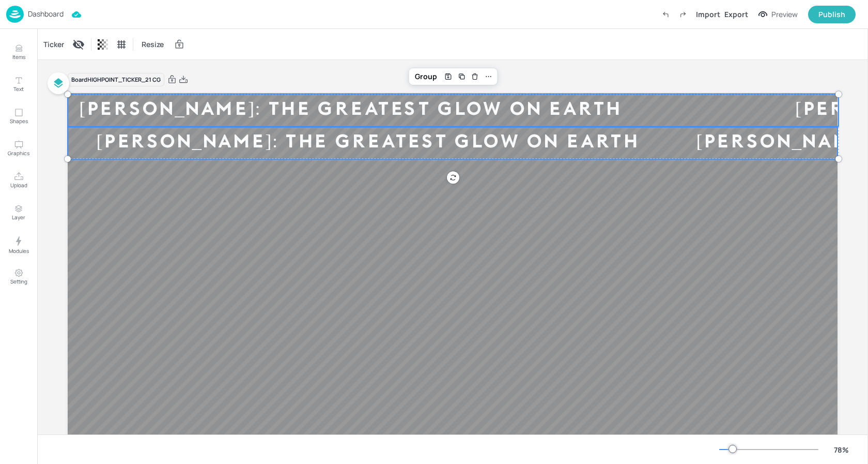
click at [258, 142] on div "[PERSON_NAME]: THE GREATEST GLOW ON EARTH" at bounding box center [368, 143] width 600 height 24
click at [45, 40] on div "Ticker" at bounding box center [53, 44] width 25 height 17
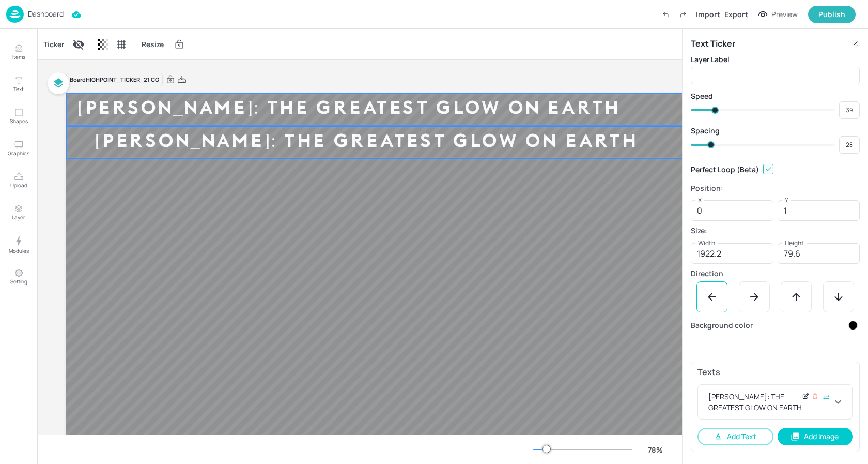
click at [805, 395] on icon at bounding box center [807, 395] width 4 height 4
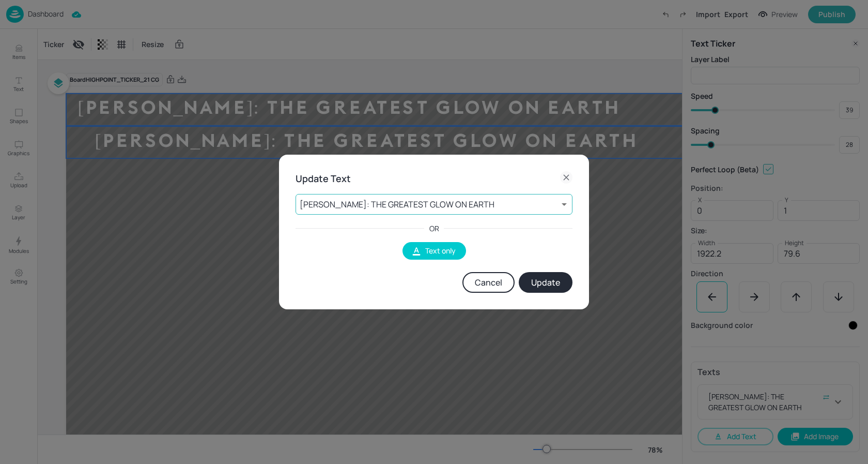
click at [481, 209] on body "Dashboard Import Export Preview Publish Items Text Shapes Graphics Upload Layer…" at bounding box center [434, 232] width 868 height 464
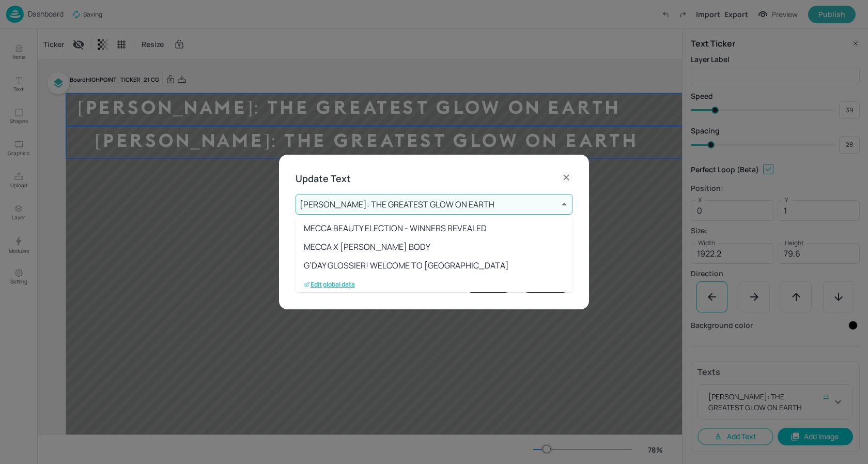
scroll to position [114, 0]
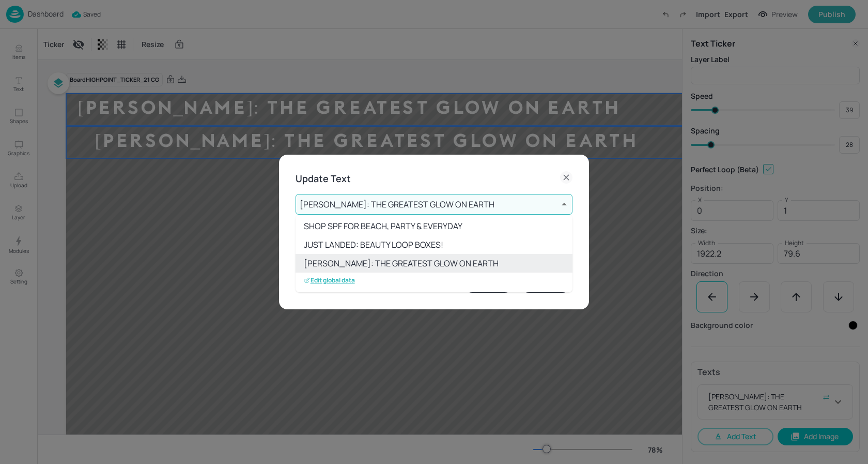
click at [343, 281] on p "Edit global data" at bounding box center [329, 279] width 51 height 7
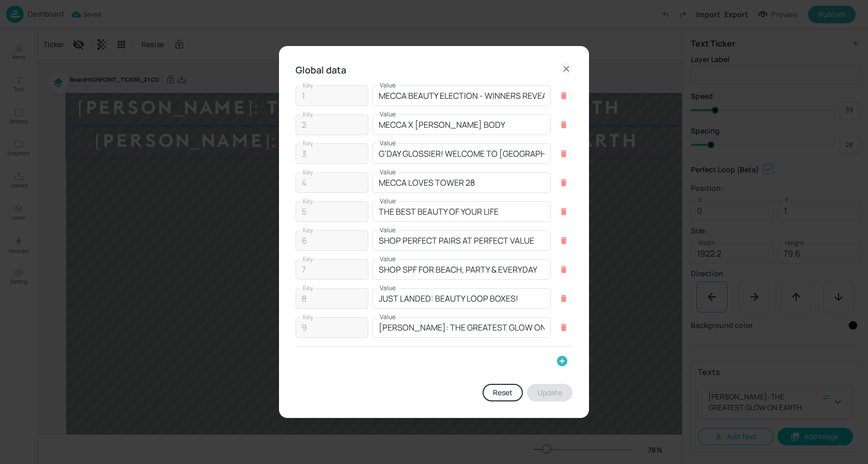
click at [559, 361] on icon "button" at bounding box center [562, 361] width 10 height 10
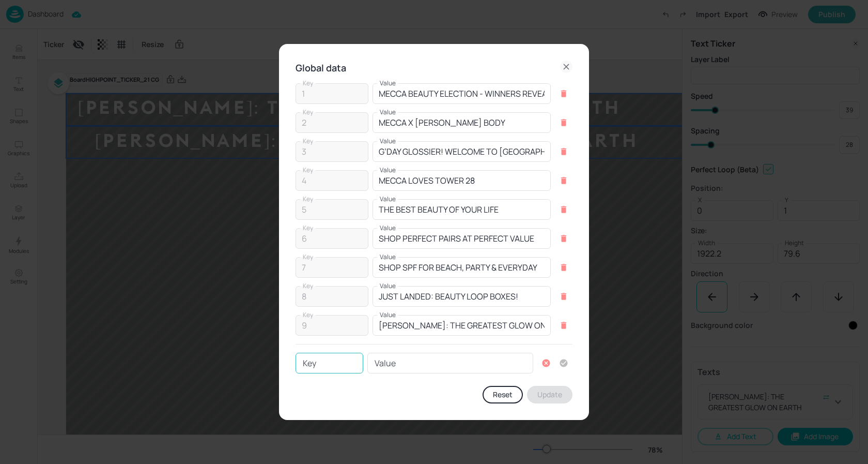
click at [314, 367] on input "Key" at bounding box center [330, 362] width 68 height 21
click at [399, 366] on input "Value" at bounding box center [450, 362] width 166 height 21
paste input "MECCA ARCHIVE IS NOW OPEN"
click at [565, 362] on icon "button" at bounding box center [563, 362] width 9 height 9
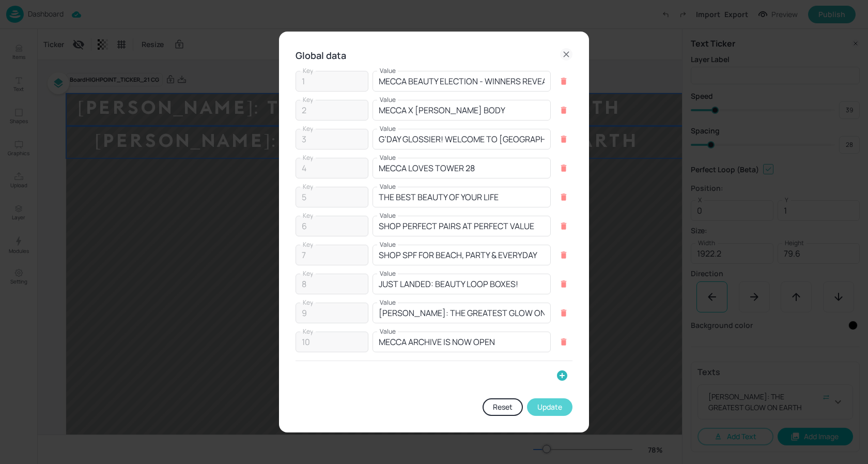
click at [546, 407] on button "Update" at bounding box center [549, 407] width 45 height 18
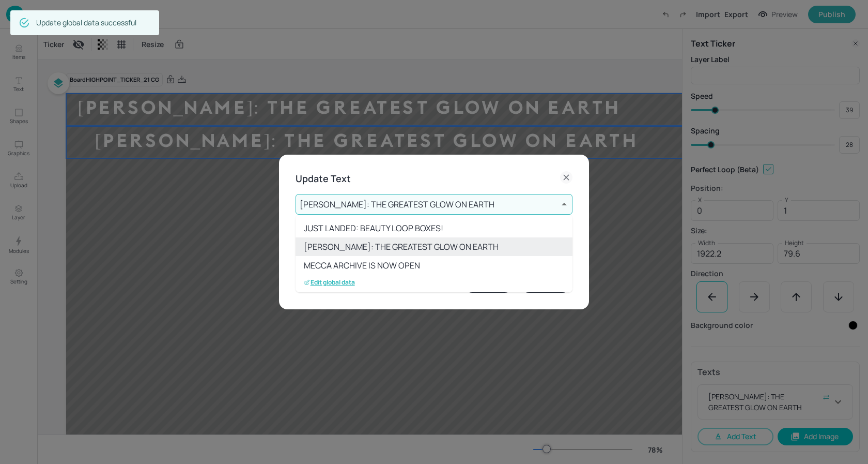
scroll to position [132, 0]
click at [409, 262] on li "MECCA ARCHIVE IS NOW OPEN" at bounding box center [434, 263] width 277 height 19
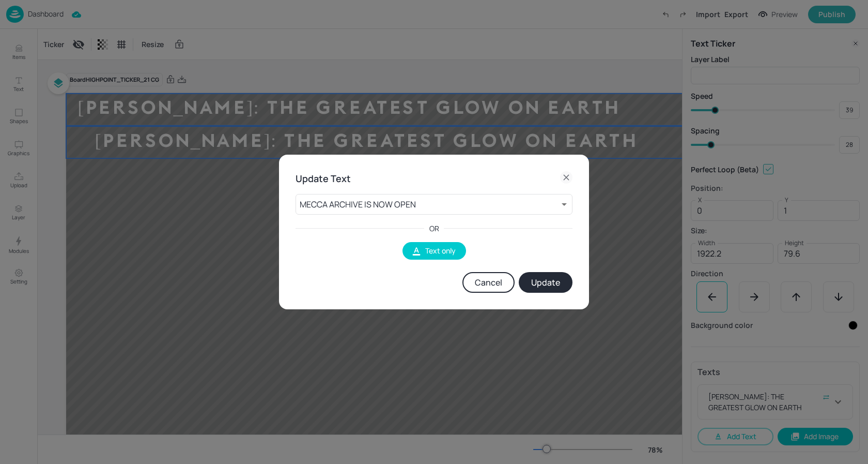
click at [558, 285] on button "Update" at bounding box center [546, 282] width 54 height 21
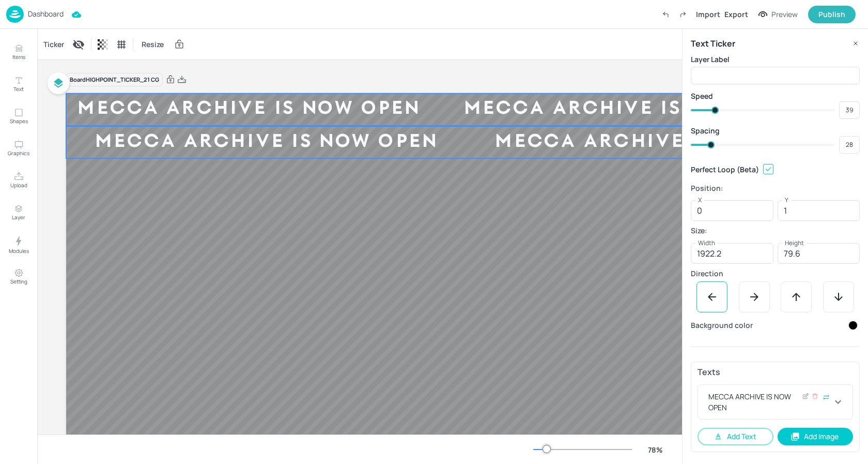
click at [845, 405] on div "MECCA ARCHIVE IS NOW OPEN" at bounding box center [775, 401] width 155 height 34
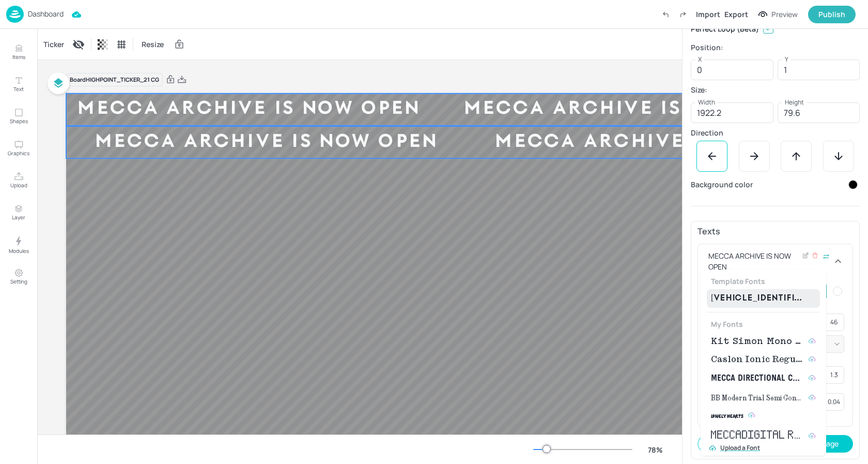
click at [792, 295] on body "Dashboard Import Export Preview Publish Items Text Shapes Graphics Upload Layer…" at bounding box center [434, 232] width 868 height 464
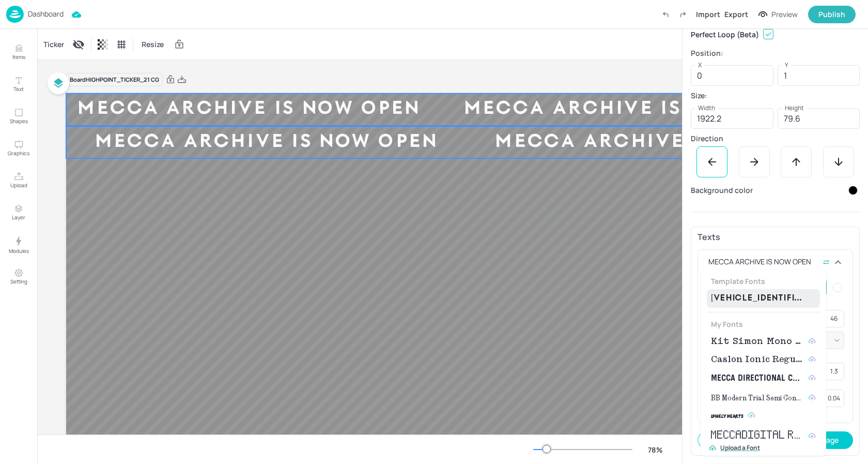
click at [746, 335] on span "Kit Simon Mono Medium" at bounding box center [757, 341] width 93 height 12
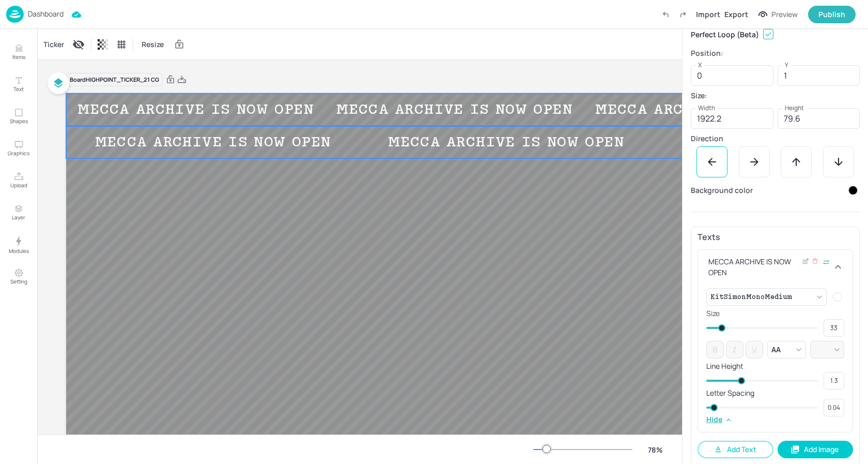
click at [722, 326] on span at bounding box center [721, 327] width 7 height 7
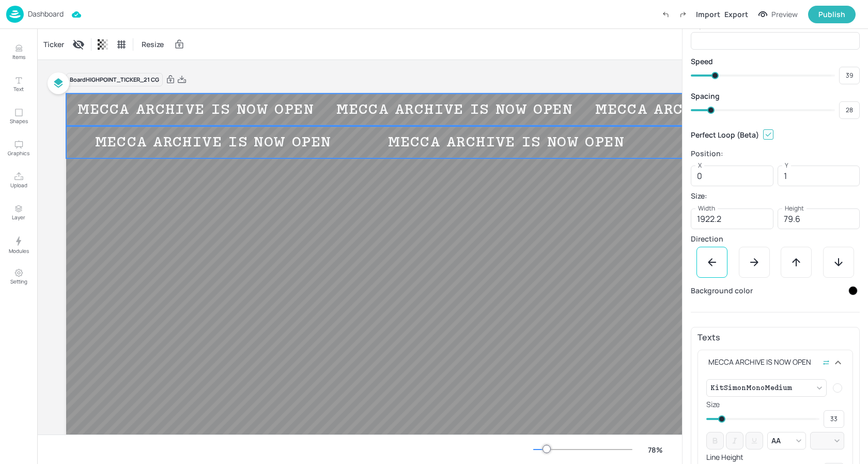
scroll to position [0, 0]
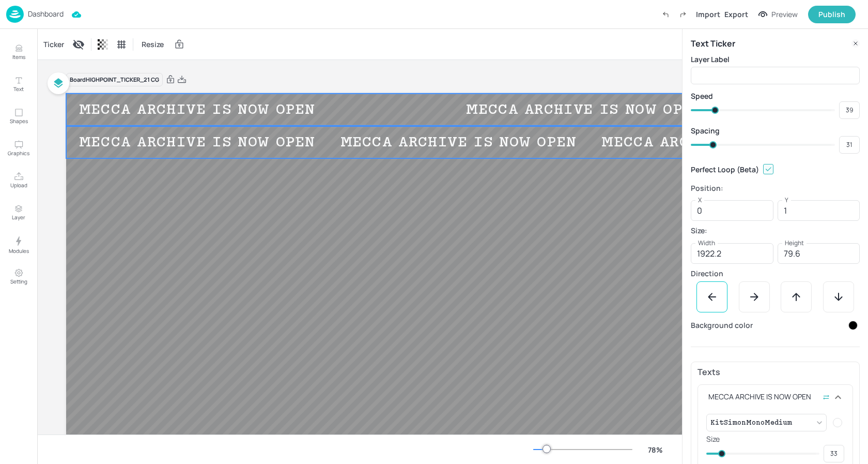
click at [713, 145] on span at bounding box center [713, 144] width 7 height 7
click at [566, 80] on div "Board HIGHPOINT_TICKER_21 CG" at bounding box center [451, 79] width 770 height 14
click at [569, 180] on div at bounding box center [451, 309] width 770 height 433
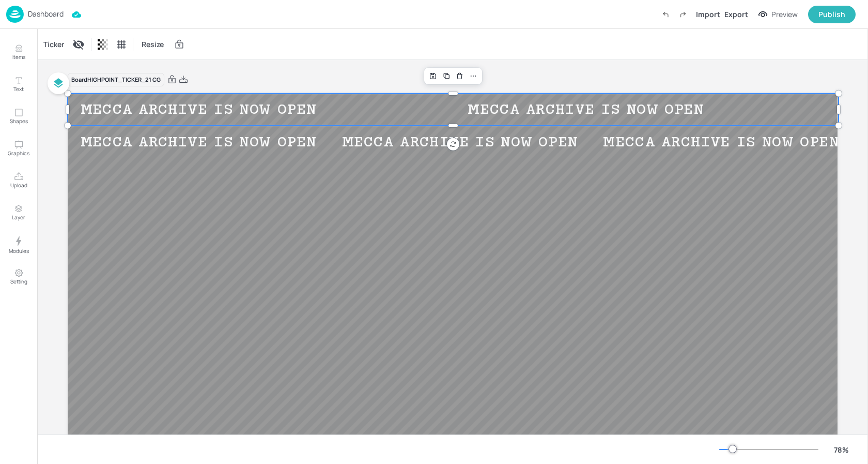
click at [55, 43] on div "Ticker" at bounding box center [53, 44] width 25 height 17
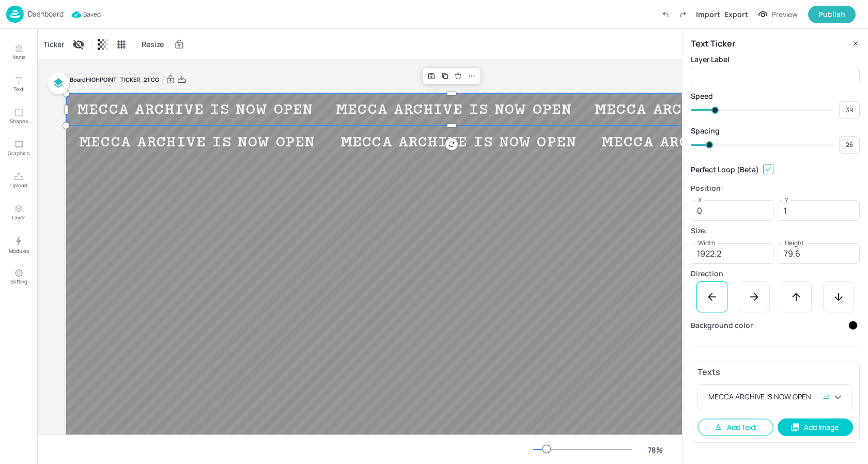
click at [710, 144] on span at bounding box center [709, 144] width 7 height 7
click at [621, 142] on div "MECCA ARCHIVE IS NOW OPEN" at bounding box center [719, 142] width 261 height 18
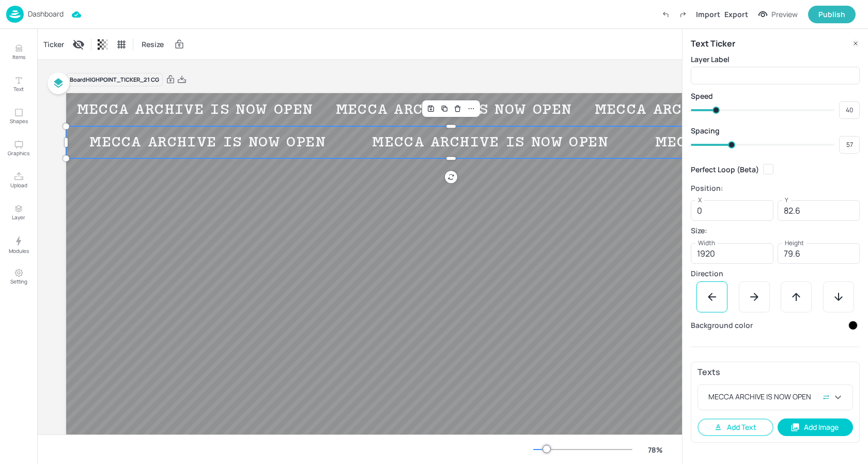
drag, startPoint x: 719, startPoint y: 144, endPoint x: 731, endPoint y: 144, distance: 11.9
click at [731, 144] on span at bounding box center [731, 144] width 7 height 7
click at [646, 116] on div "MECCA ARCHIVE IS NOW OPEN" at bounding box center [712, 110] width 257 height 18
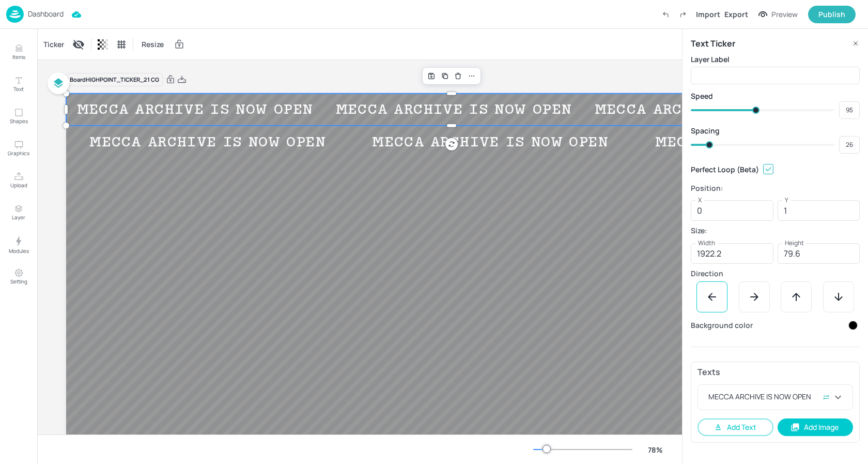
drag, startPoint x: 718, startPoint y: 109, endPoint x: 756, endPoint y: 111, distance: 37.3
click at [756, 111] on span at bounding box center [755, 109] width 7 height 7
drag, startPoint x: 750, startPoint y: 109, endPoint x: 714, endPoint y: 109, distance: 36.2
click at [714, 109] on span at bounding box center [713, 109] width 7 height 7
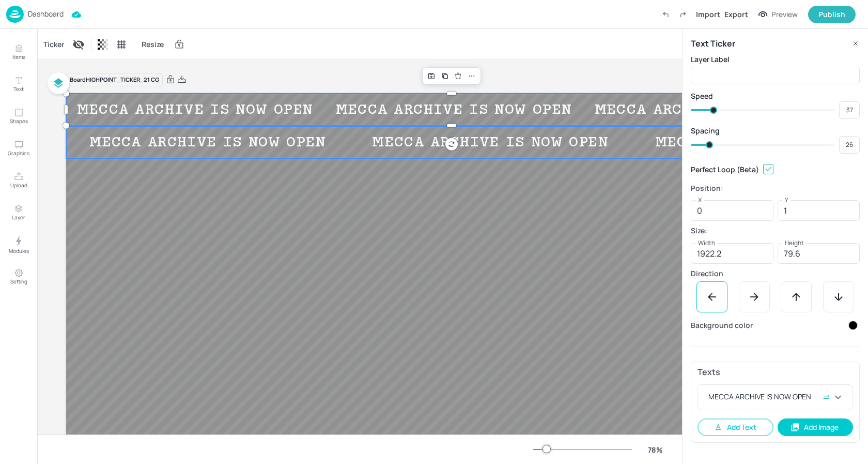
click at [631, 145] on div "MECCA ARCHIVE IS NOW OPEN" at bounding box center [772, 142] width 283 height 18
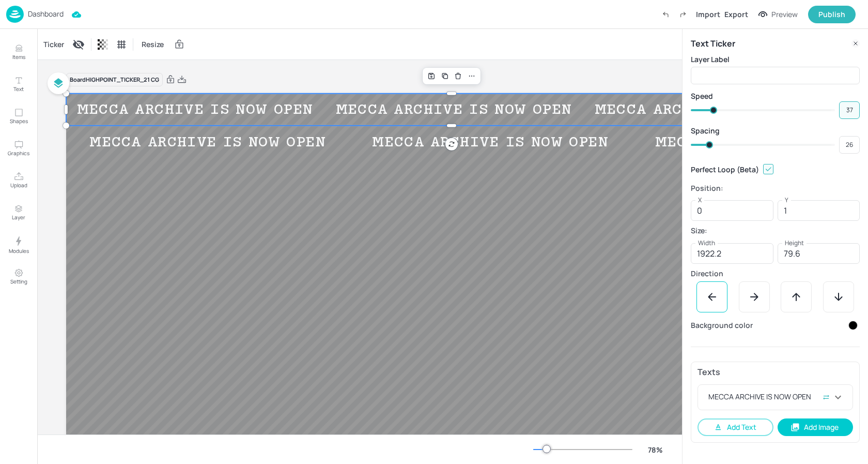
drag, startPoint x: 853, startPoint y: 111, endPoint x: 816, endPoint y: 107, distance: 36.9
click at [820, 108] on div "37 ​" at bounding box center [775, 110] width 169 height 18
click at [818, 172] on div "Perfect Loop (Beta)" at bounding box center [775, 169] width 169 height 19
click at [711, 147] on span at bounding box center [710, 144] width 7 height 7
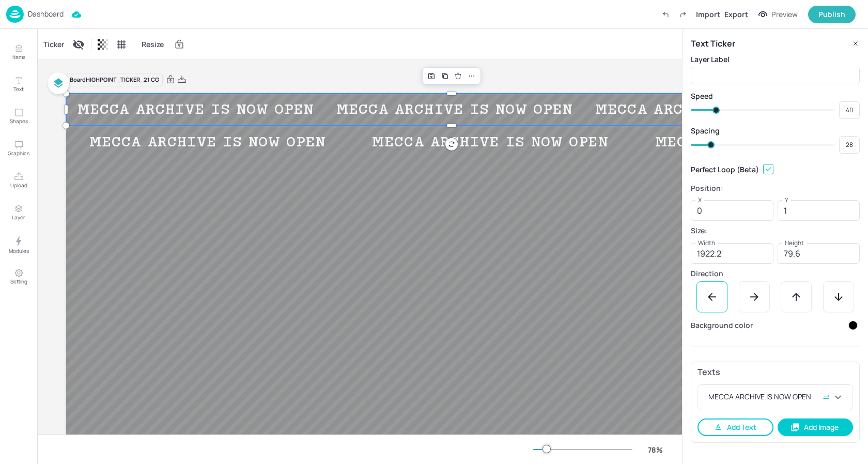
click at [737, 431] on button "Add Text" at bounding box center [736, 427] width 76 height 18
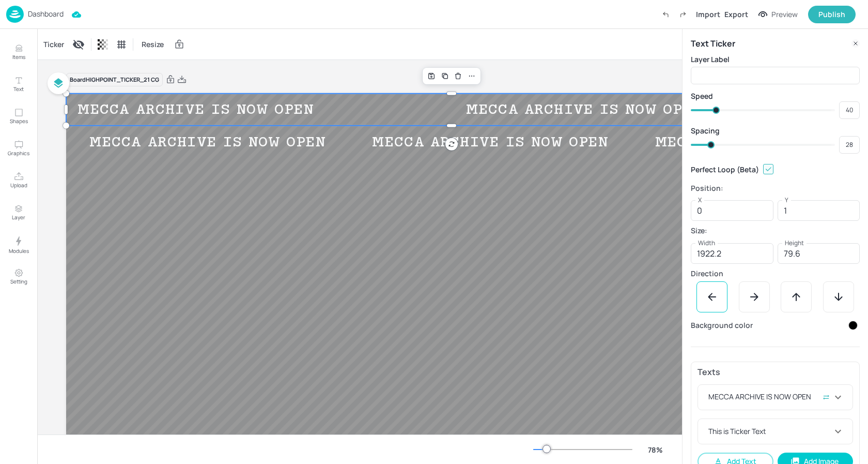
scroll to position [21, 0]
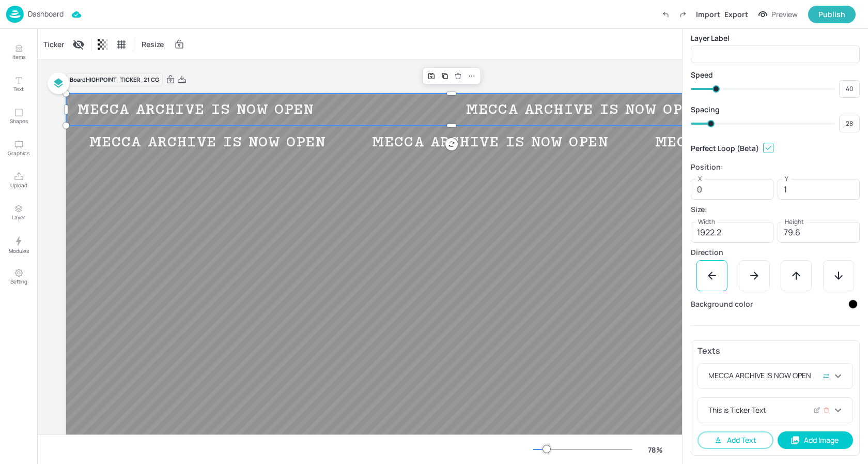
click at [755, 408] on div "This is Ticker Text" at bounding box center [769, 409] width 126 height 11
click at [814, 410] on icon at bounding box center [816, 410] width 4 height 4
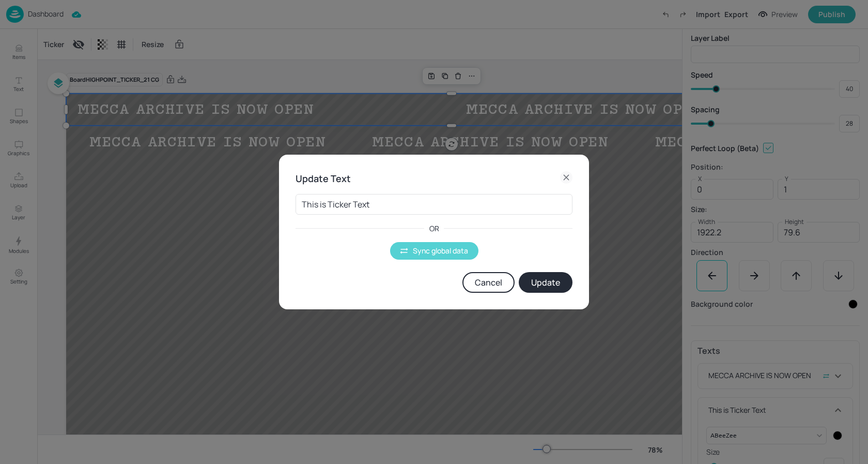
click at [431, 259] on div "This is Ticker Text ​ OR Sync global data Cancel Update" at bounding box center [434, 239] width 277 height 107
click at [432, 256] on button "Sync global data" at bounding box center [434, 251] width 88 height 18
click at [349, 207] on body "Dashboard Saving Import Export Preview Publish Items Text Shapes Graphics Uploa…" at bounding box center [434, 232] width 868 height 464
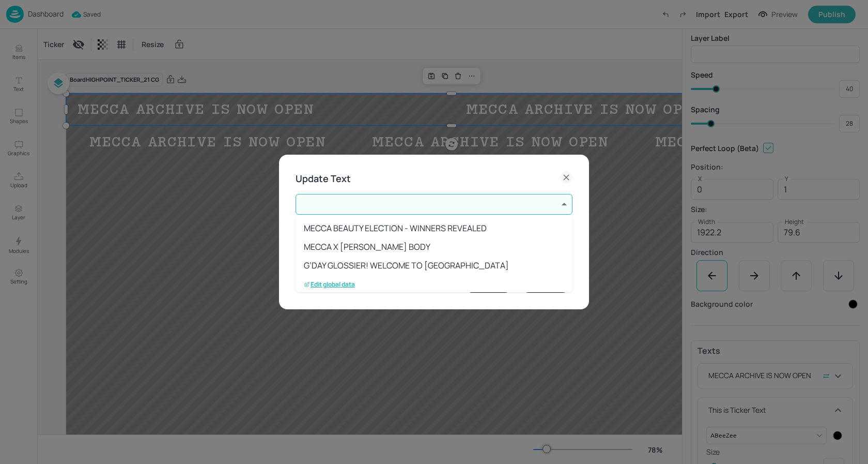
click at [351, 285] on p "Edit global data" at bounding box center [329, 284] width 51 height 7
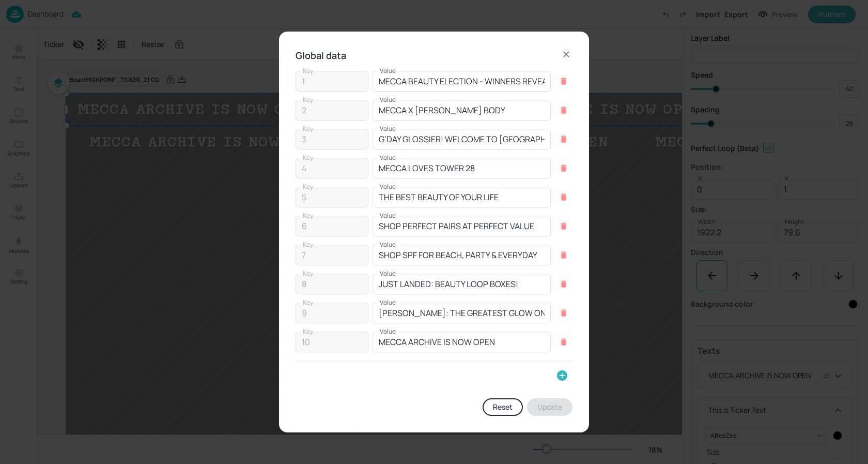
click at [565, 57] on icon at bounding box center [566, 54] width 12 height 12
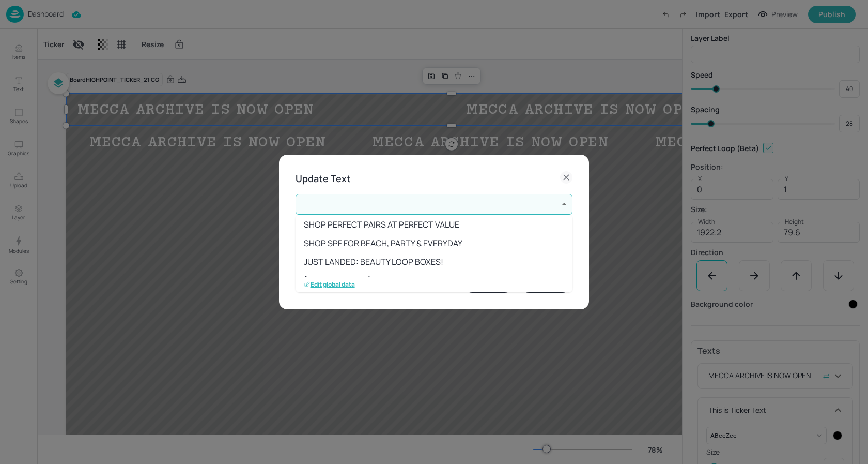
scroll to position [132, 0]
click at [395, 265] on li "MECCA ARCHIVE IS NOW OPEN" at bounding box center [434, 263] width 277 height 19
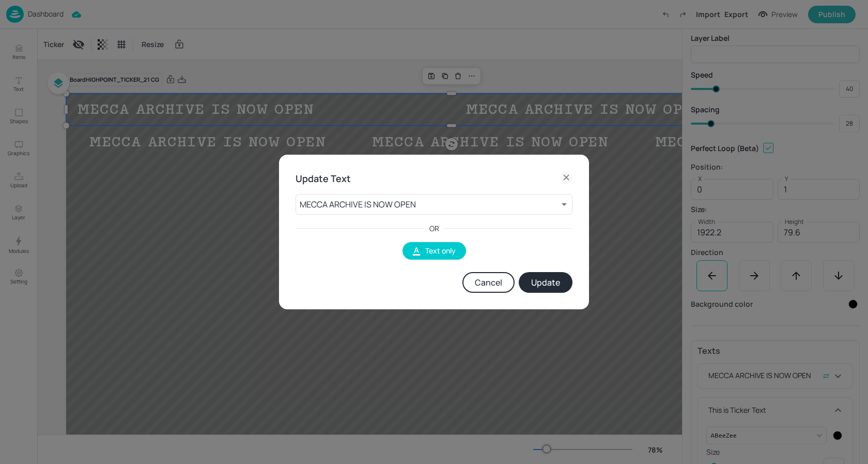
click at [567, 282] on button "Update" at bounding box center [546, 282] width 54 height 21
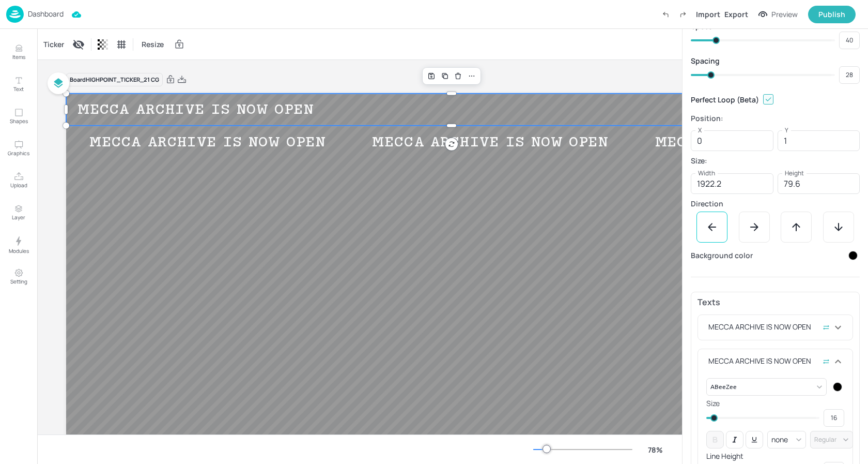
scroll to position [79, 0]
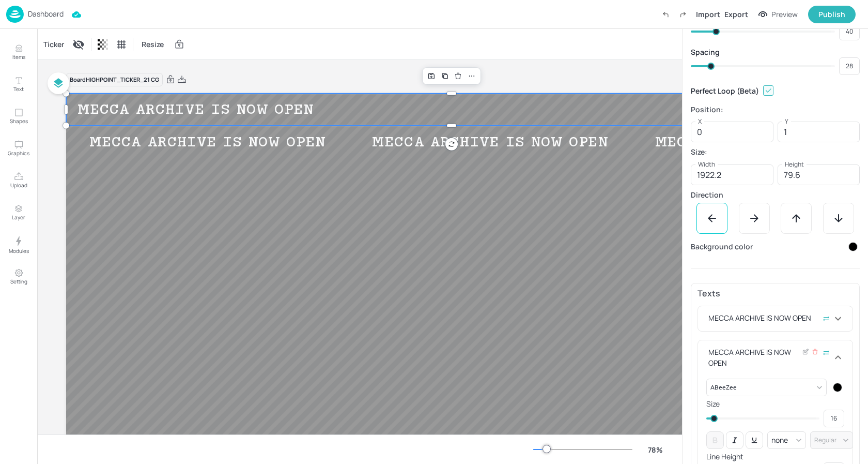
click at [838, 386] on div at bounding box center [837, 386] width 9 height 9
click at [826, 418] on icon at bounding box center [828, 417] width 5 height 5
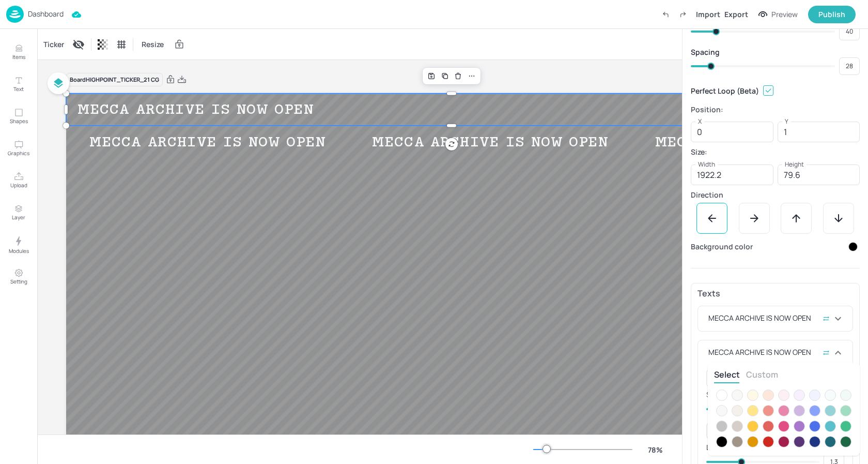
click at [723, 393] on div at bounding box center [721, 394] width 11 height 11
click at [792, 339] on div at bounding box center [434, 232] width 868 height 464
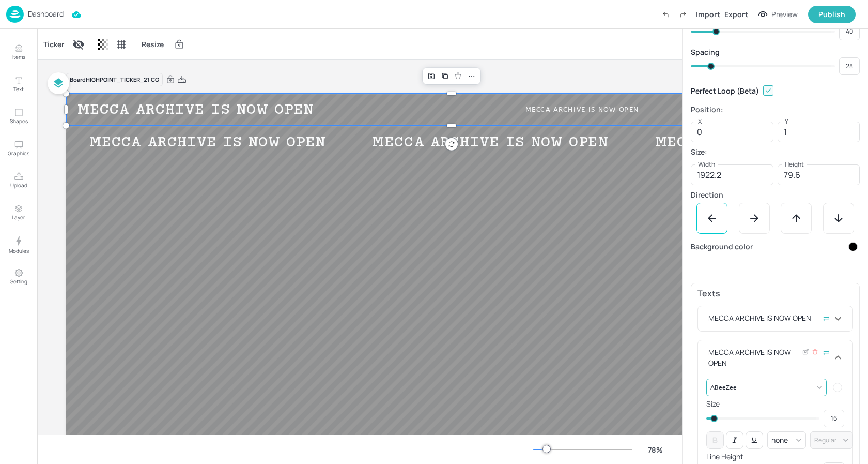
click at [758, 381] on body "Dashboard Import Export Preview Publish Items Text Shapes Graphics Upload Layer…" at bounding box center [434, 232] width 868 height 464
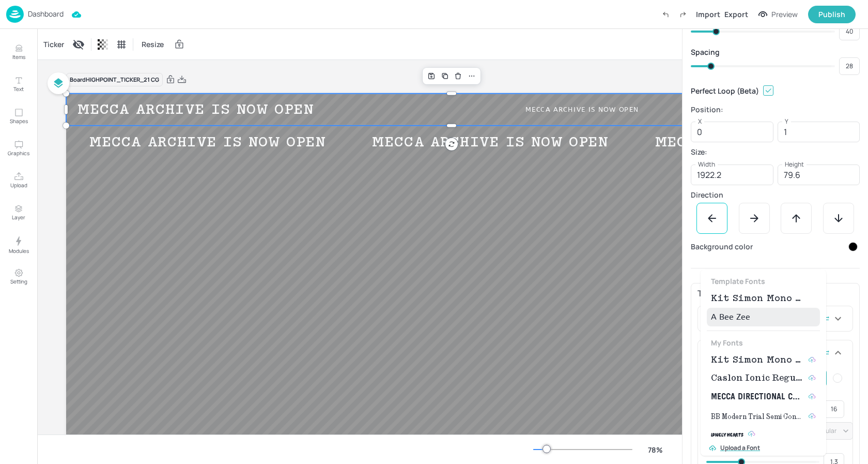
click at [748, 358] on span "Kit Simon Mono Medium" at bounding box center [757, 359] width 93 height 12
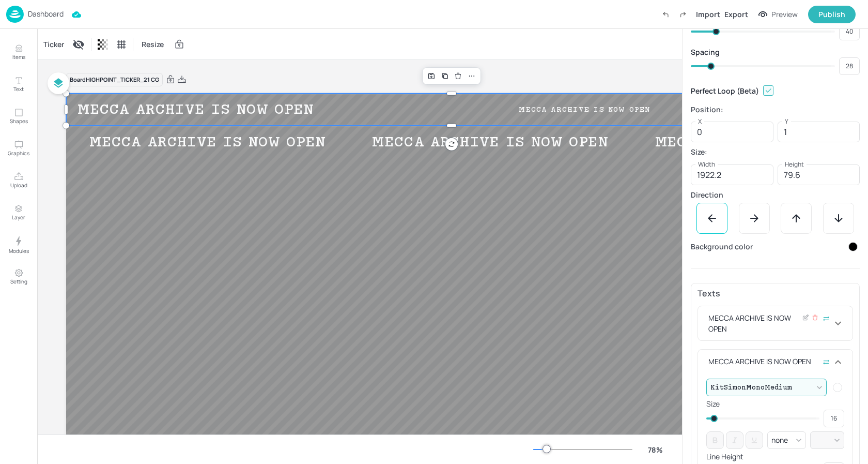
click at [769, 326] on div "MECCA ARCHIVE IS NOW OPEN" at bounding box center [769, 323] width 126 height 22
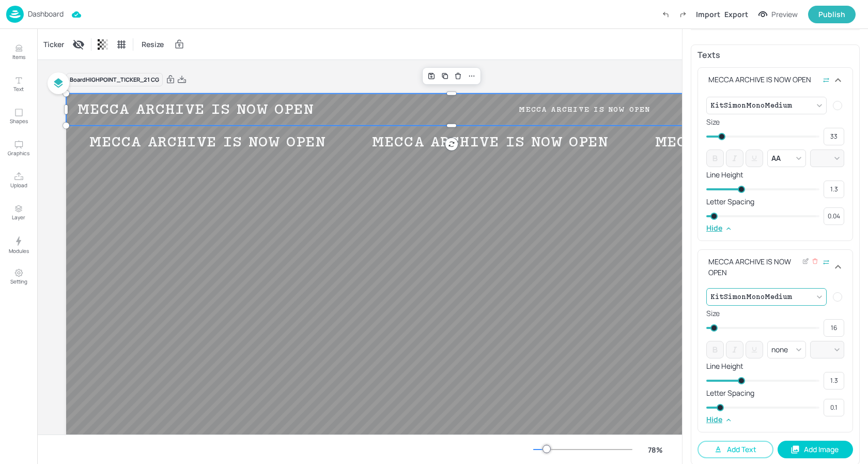
scroll to position [326, 0]
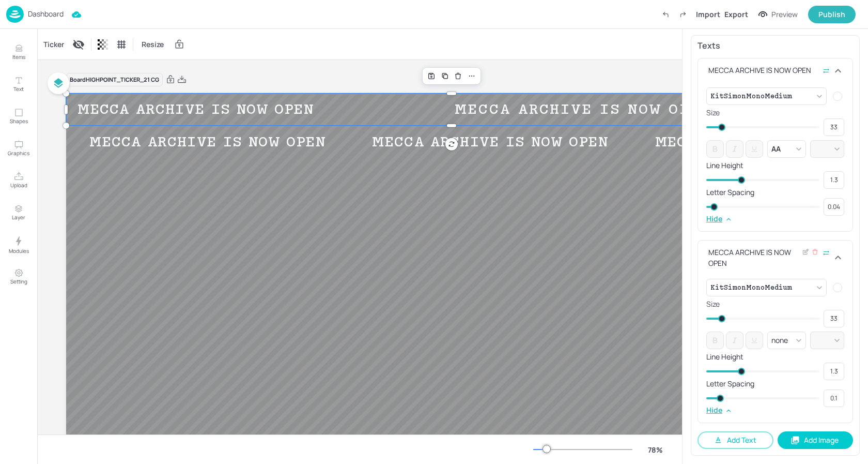
drag, startPoint x: 714, startPoint y: 316, endPoint x: 722, endPoint y: 318, distance: 8.0
click at [722, 318] on span at bounding box center [721, 318] width 7 height 7
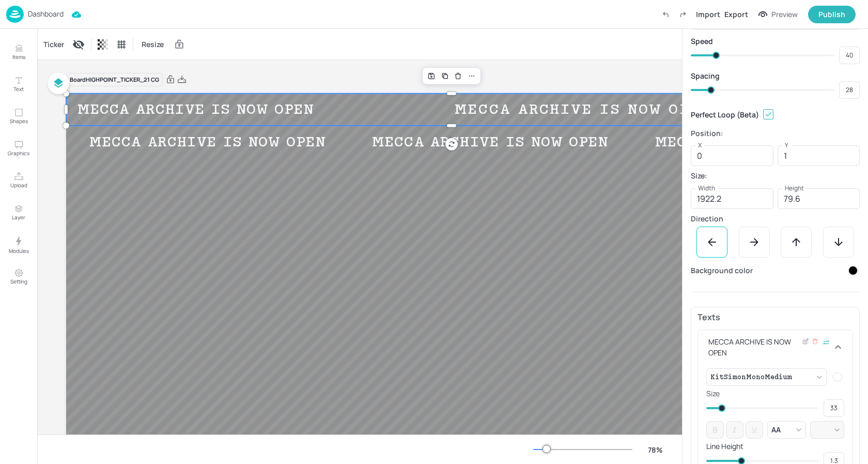
scroll to position [0, 0]
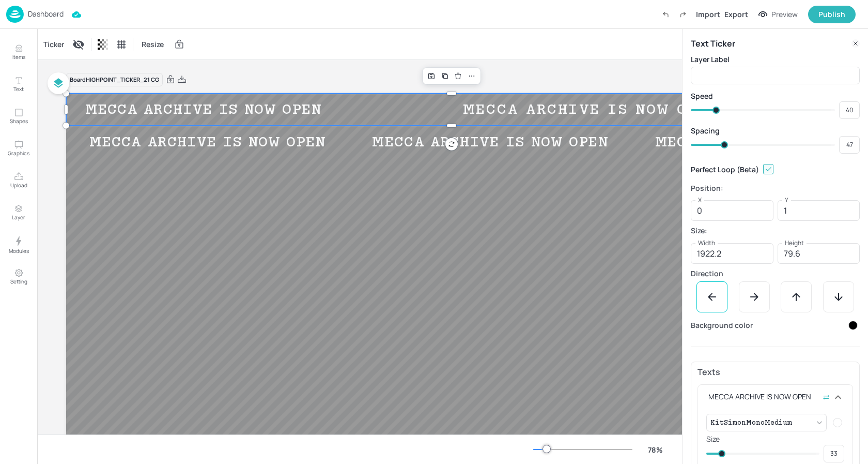
drag, startPoint x: 706, startPoint y: 145, endPoint x: 724, endPoint y: 147, distance: 18.2
click at [724, 147] on span at bounding box center [724, 144] width 7 height 7
click at [709, 144] on span at bounding box center [708, 144] width 7 height 7
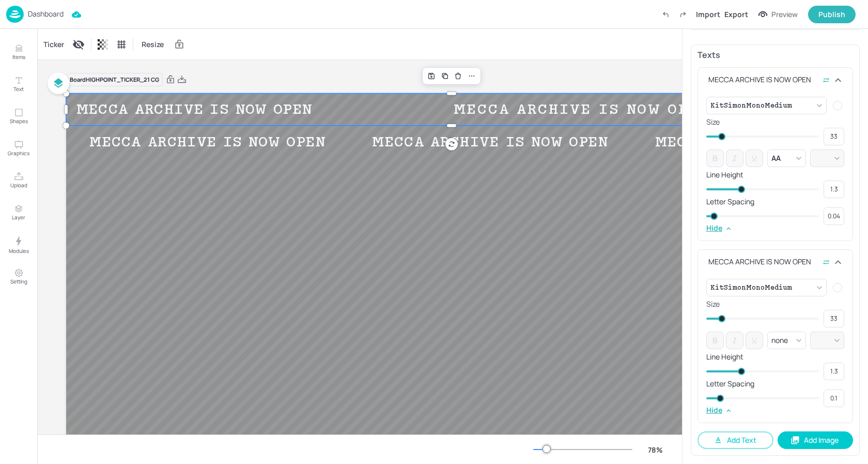
scroll to position [317, 0]
click at [696, 235] on div "Texts MECCA ARCHIVE IS NOW OPEN KitSimonMonoMedium {"font":"KitSimonMonoMedium"…" at bounding box center [775, 249] width 169 height 410
click at [742, 441] on button "Add Text" at bounding box center [736, 440] width 76 height 18
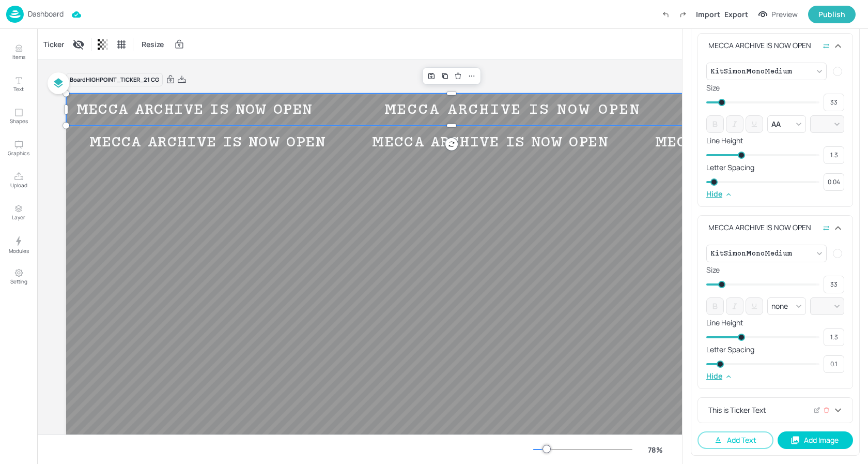
scroll to position [351, 0]
click at [749, 407] on div "This is Ticker Text" at bounding box center [769, 409] width 126 height 11
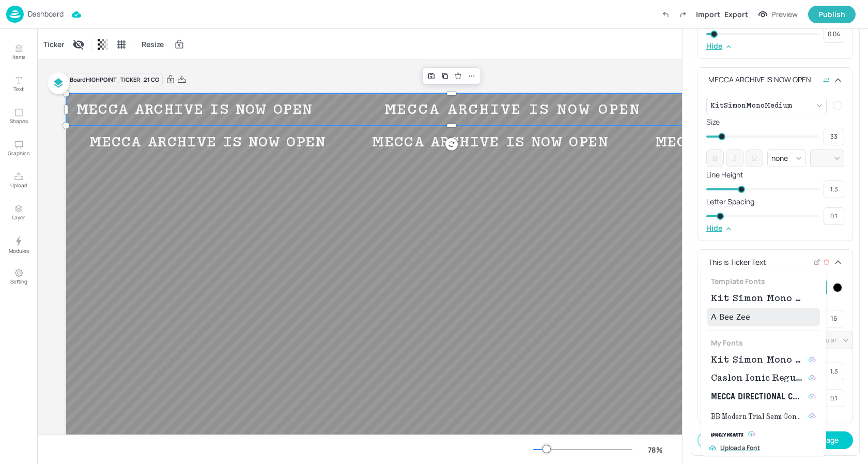
click at [755, 289] on body "Dashboard Import Export Preview Publish Items Text Shapes Graphics Upload Layer…" at bounding box center [434, 232] width 868 height 464
click at [750, 296] on span "Kit Simon Mono Medium" at bounding box center [757, 298] width 93 height 12
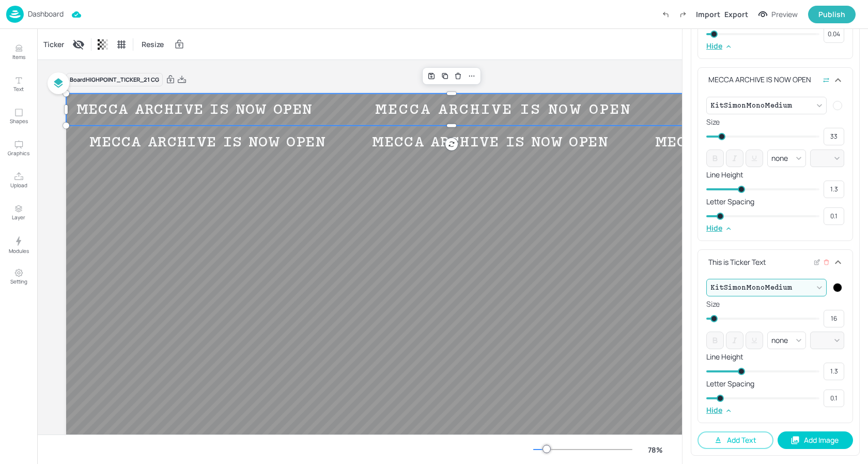
click at [836, 283] on div at bounding box center [837, 287] width 9 height 9
click at [826, 319] on icon at bounding box center [828, 317] width 5 height 5
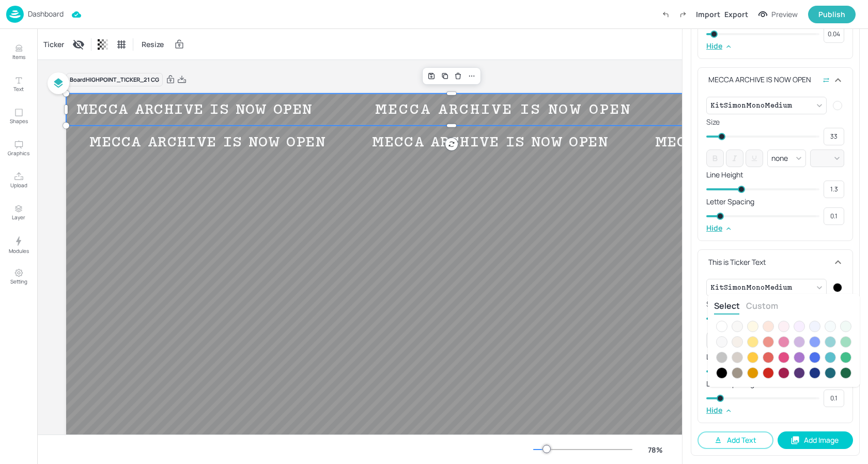
click at [723, 326] on div at bounding box center [721, 325] width 11 height 11
click at [809, 269] on div at bounding box center [434, 232] width 868 height 464
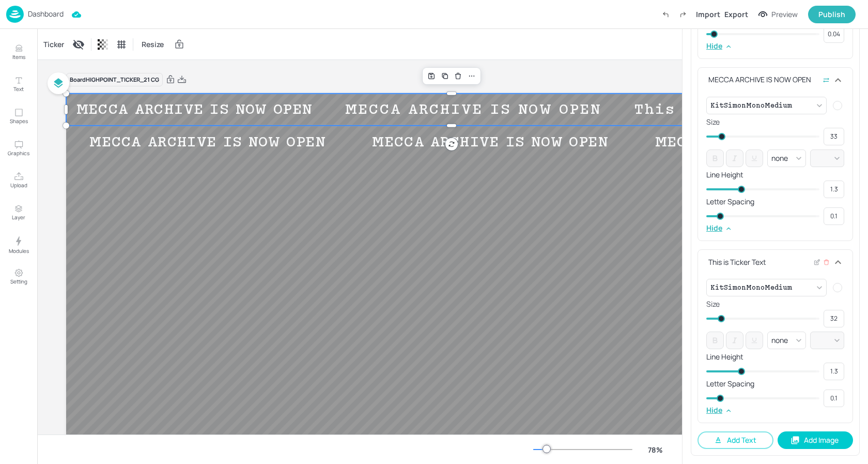
click at [721, 319] on span at bounding box center [721, 318] width 7 height 7
click at [817, 263] on icon at bounding box center [817, 261] width 8 height 7
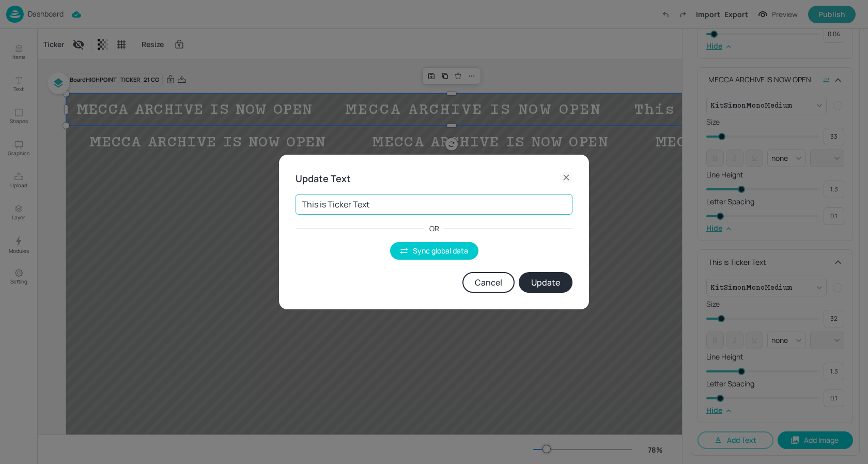
click at [443, 207] on input "This is Ticker Text" at bounding box center [434, 204] width 277 height 21
click at [411, 254] on button "Sync global data" at bounding box center [434, 251] width 88 height 18
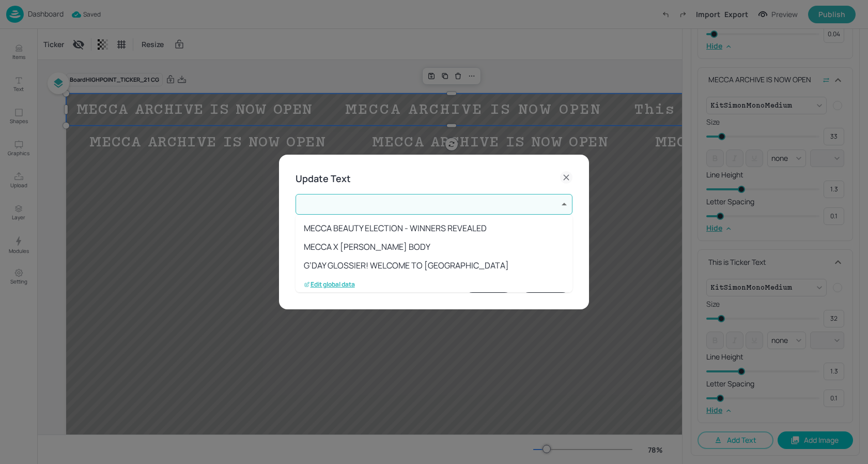
click at [393, 213] on body "Dashboard Saved Import Export Preview Publish Items Text Shapes Graphics Upload…" at bounding box center [434, 232] width 868 height 464
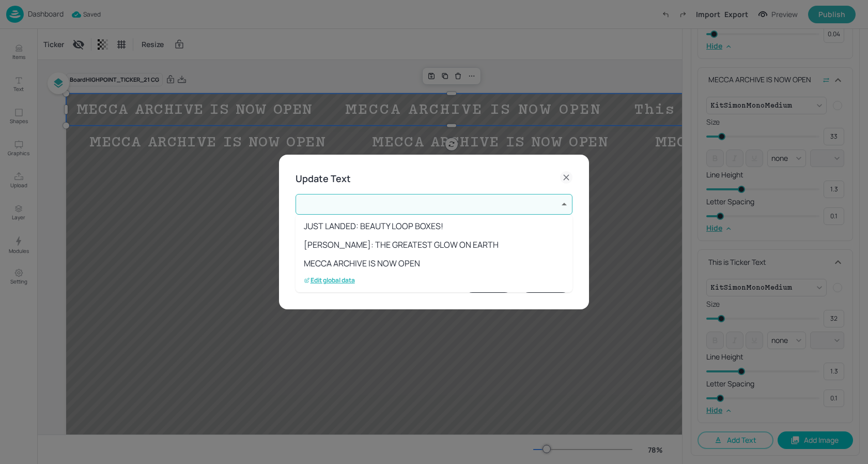
click at [390, 268] on li "MECCA ARCHIVE IS NOW OPEN" at bounding box center [434, 263] width 277 height 19
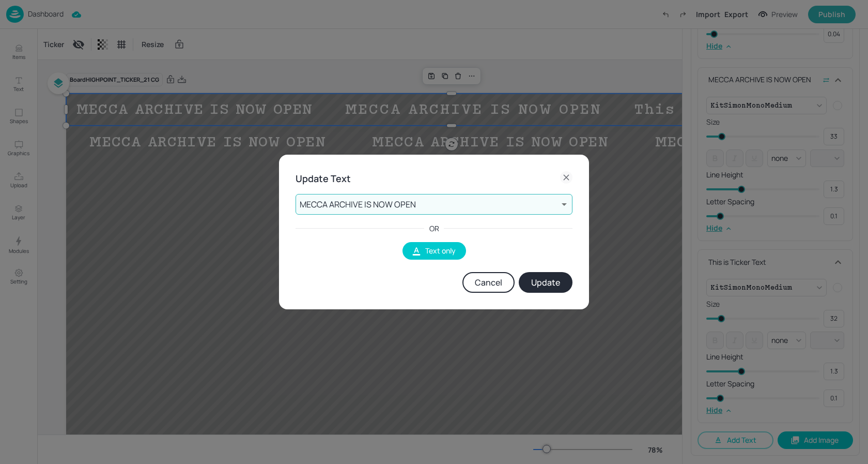
click at [536, 280] on button "Update" at bounding box center [546, 282] width 54 height 21
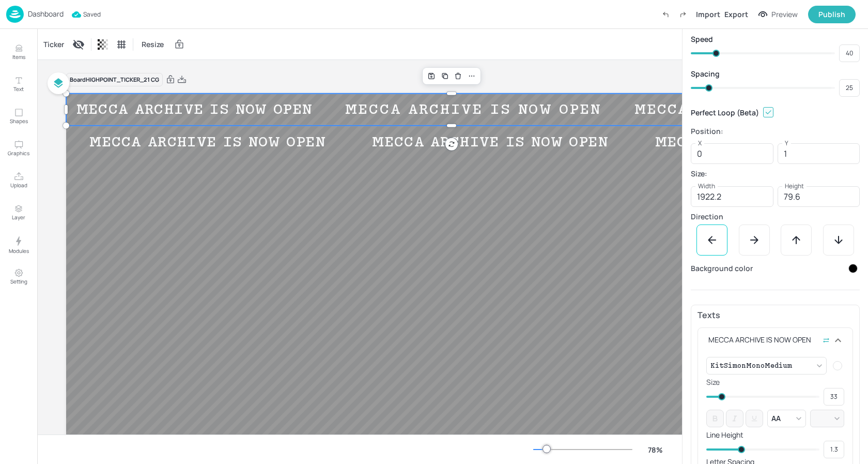
scroll to position [0, 0]
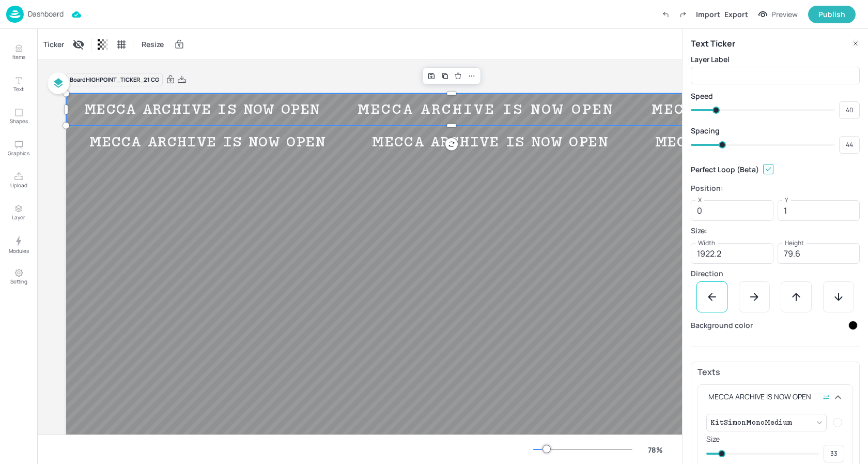
drag, startPoint x: 707, startPoint y: 144, endPoint x: 721, endPoint y: 145, distance: 14.5
click at [721, 145] on span at bounding box center [722, 144] width 7 height 7
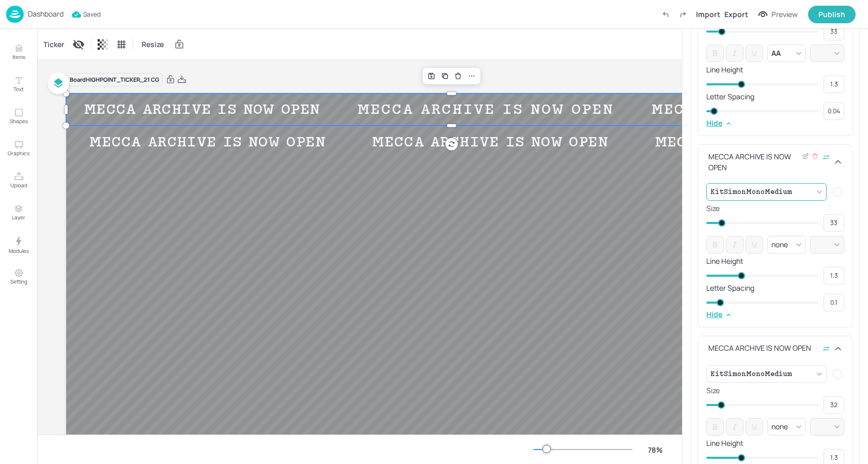
scroll to position [458, 0]
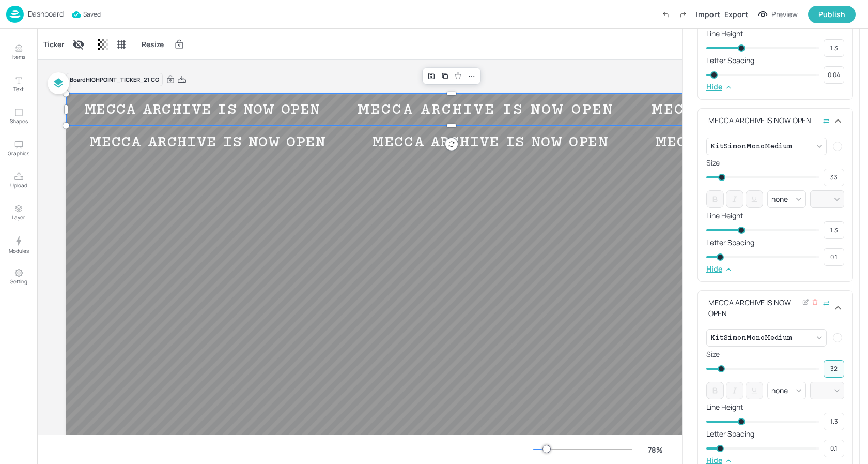
drag, startPoint x: 835, startPoint y: 369, endPoint x: 807, endPoint y: 364, distance: 28.4
click at [816, 369] on div "32 ​" at bounding box center [775, 369] width 138 height 18
click at [784, 311] on div "MECCA ARCHIVE IS NOW OPEN" at bounding box center [769, 308] width 126 height 22
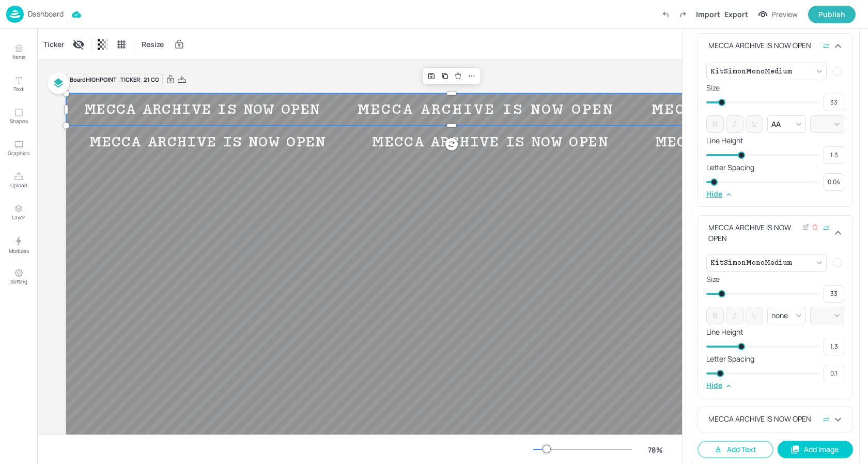
scroll to position [360, 0]
